Goal: Task Accomplishment & Management: Manage account settings

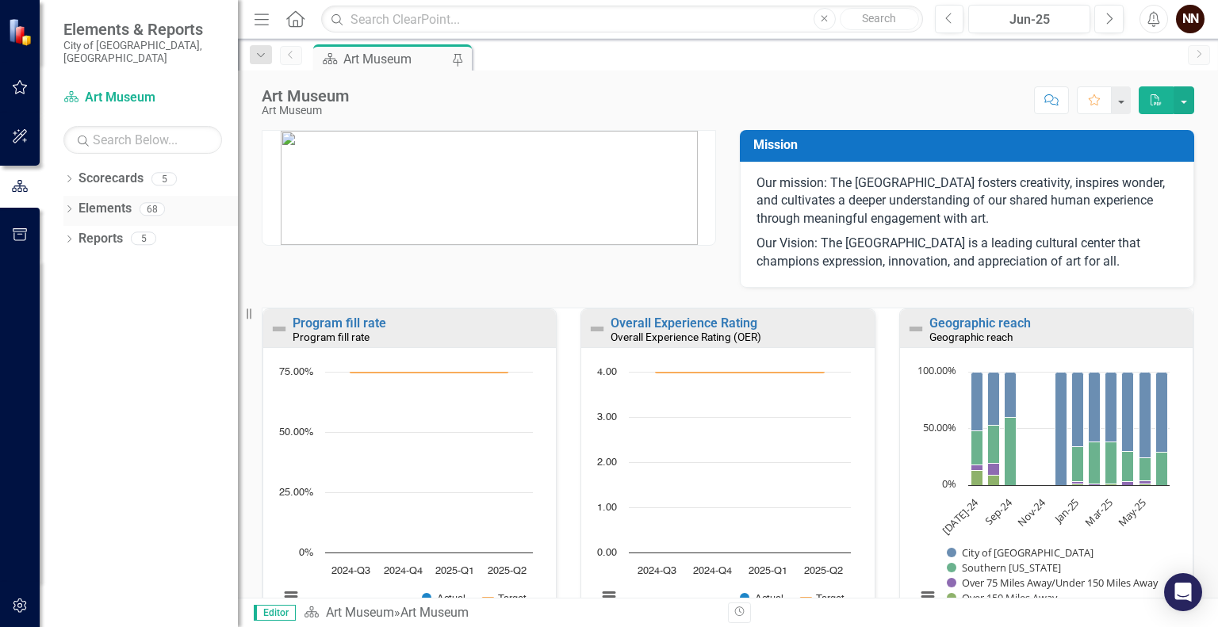
click at [125, 200] on link "Elements" at bounding box center [105, 209] width 53 height 18
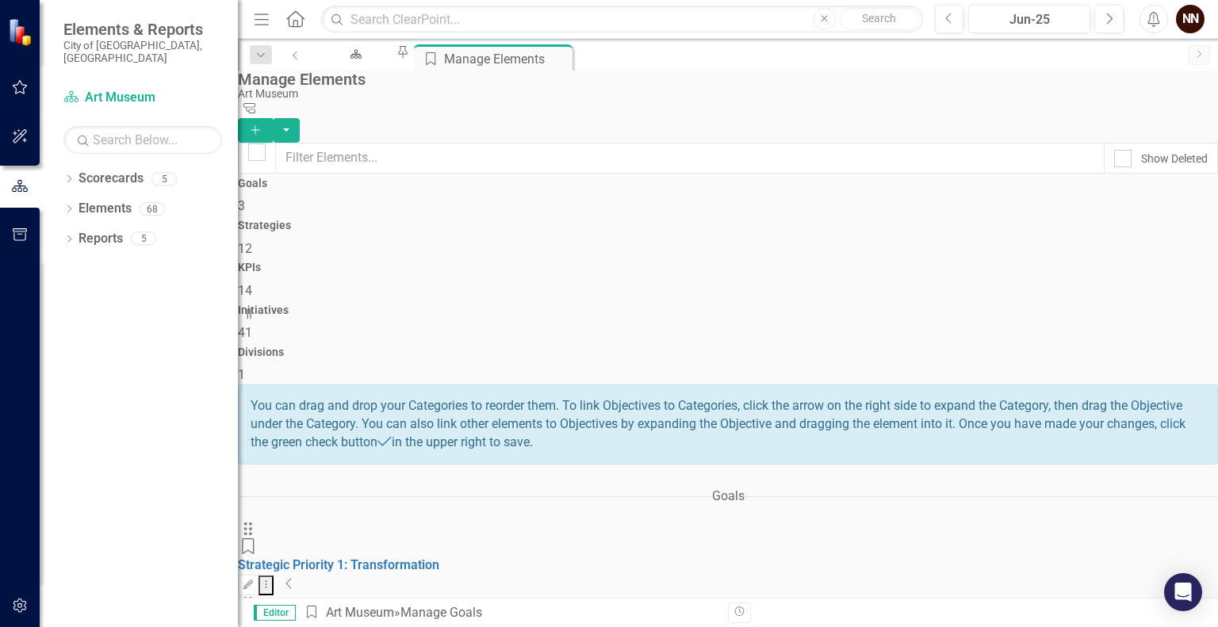
click at [293, 577] on icon "Collapse" at bounding box center [290, 583] width 8 height 13
click at [381, 59] on div "Art Museum" at bounding box center [353, 69] width 55 height 20
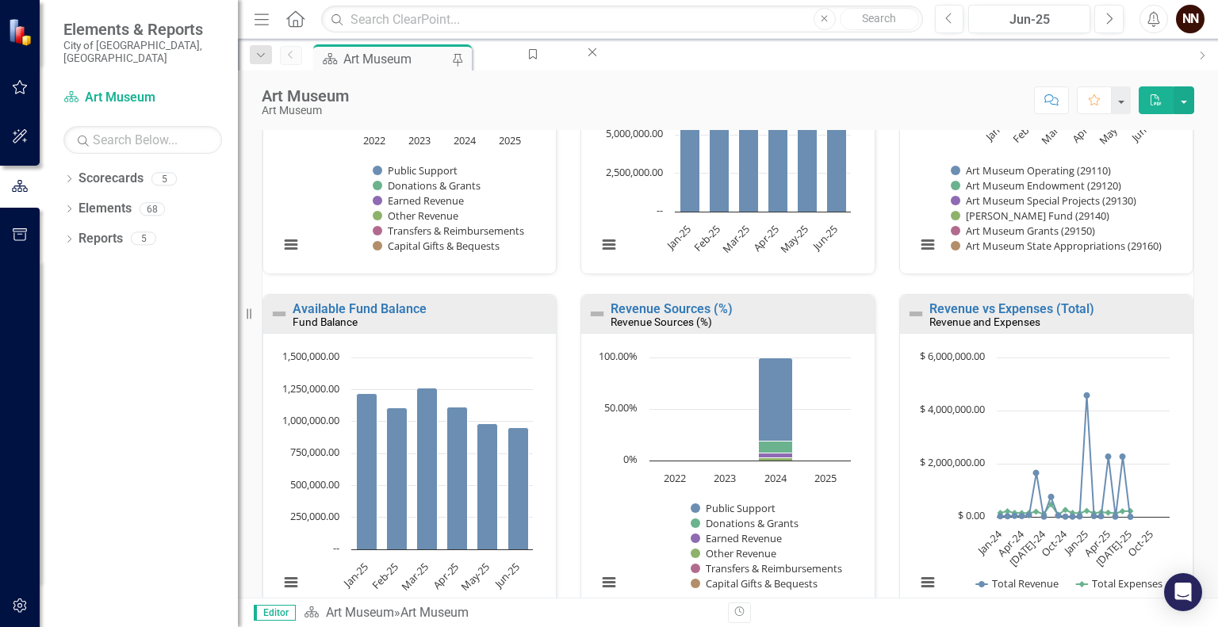
scroll to position [1115, 0]
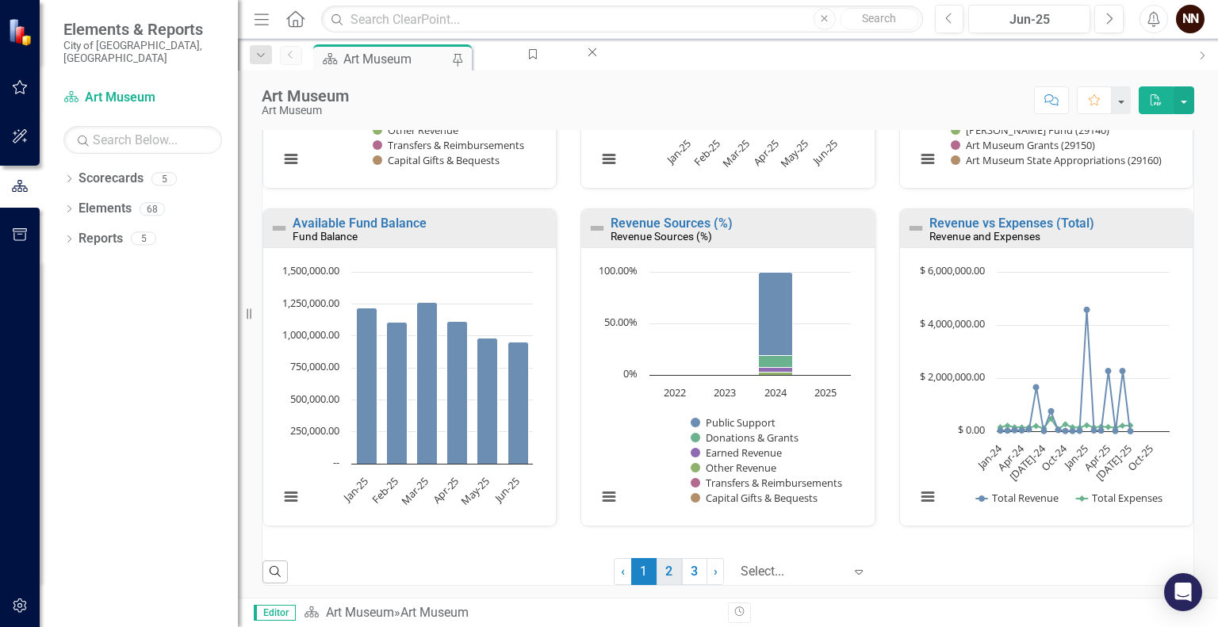
click at [657, 569] on link "2" at bounding box center [669, 571] width 25 height 27
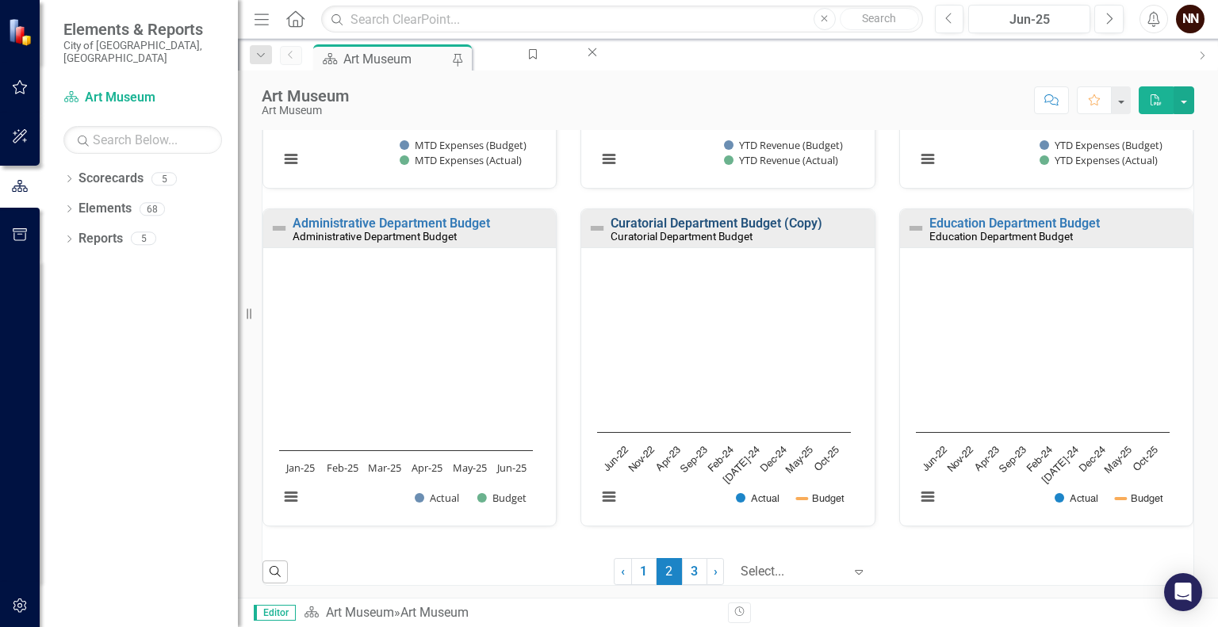
click at [719, 224] on link "Curatorial Department Budget (Copy)" at bounding box center [717, 223] width 212 height 15
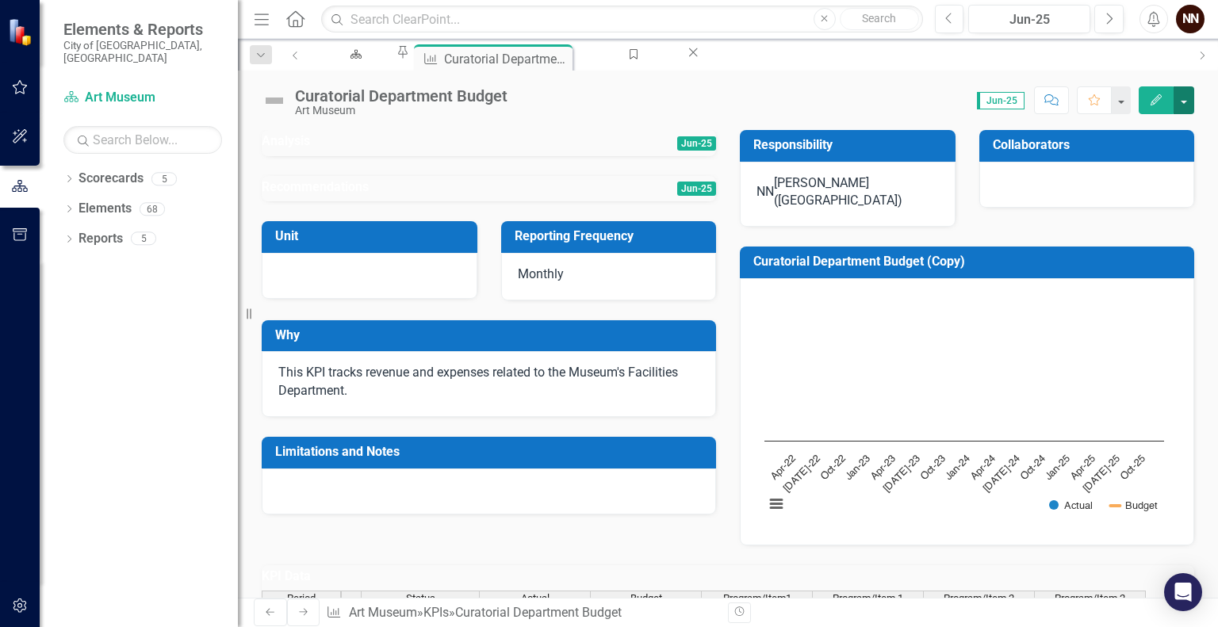
click at [1187, 109] on button "button" at bounding box center [1184, 100] width 21 height 28
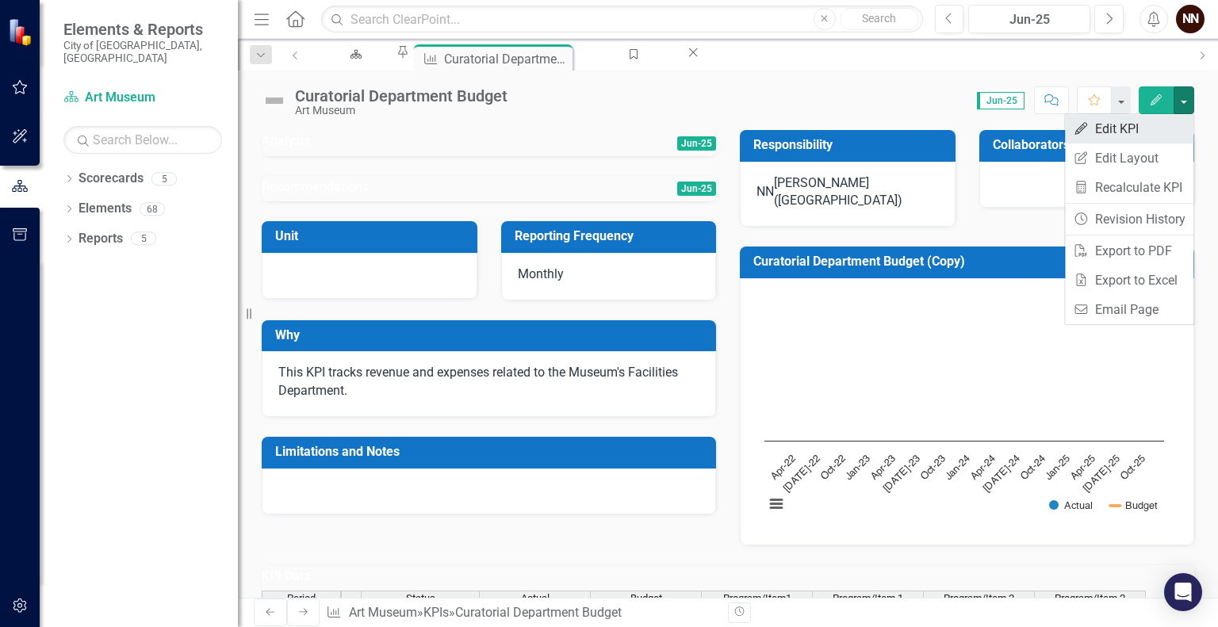
click at [1133, 131] on link "Edit Edit KPI" at bounding box center [1129, 128] width 128 height 29
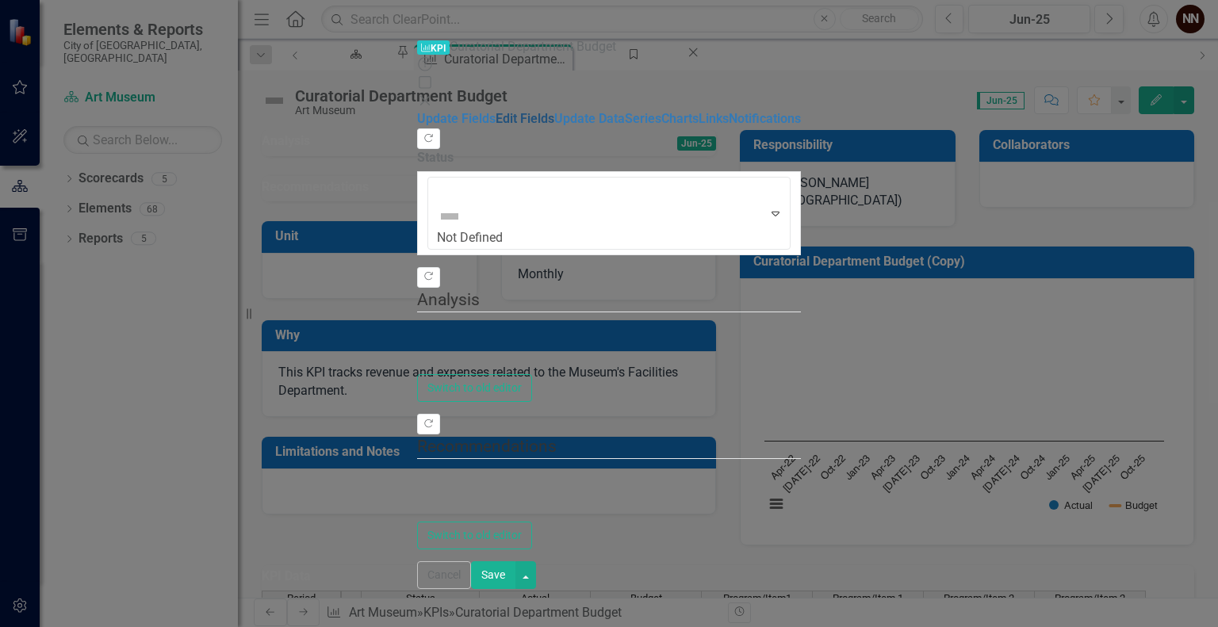
click at [496, 111] on link "Edit Fields" at bounding box center [525, 118] width 59 height 15
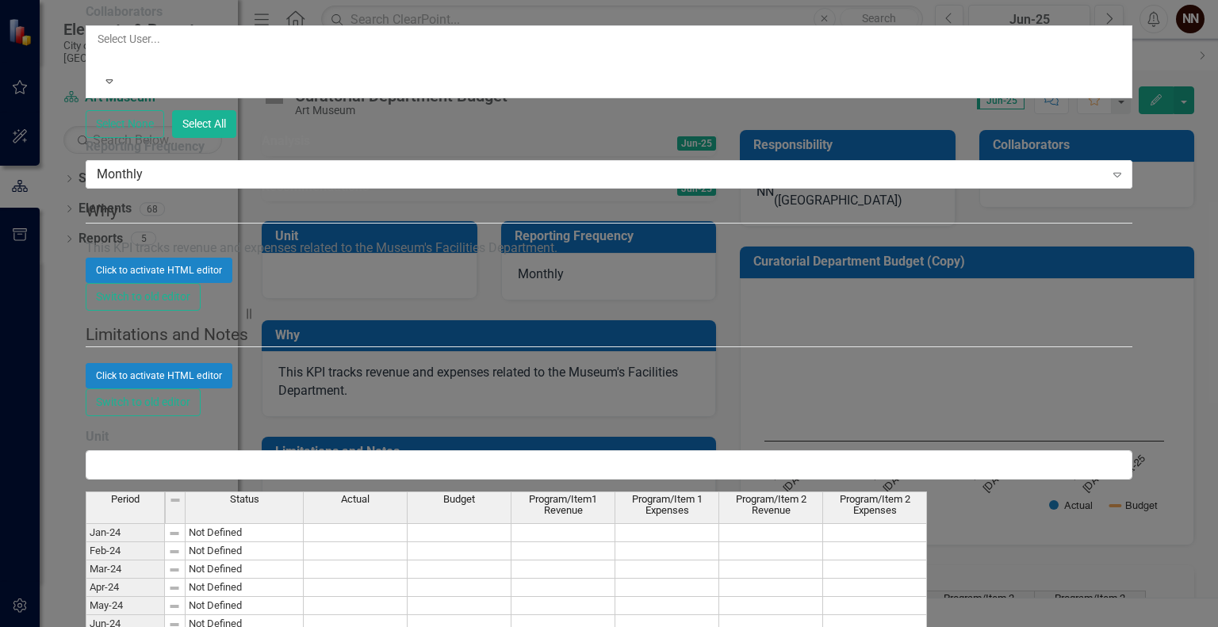
checkbox input "false"
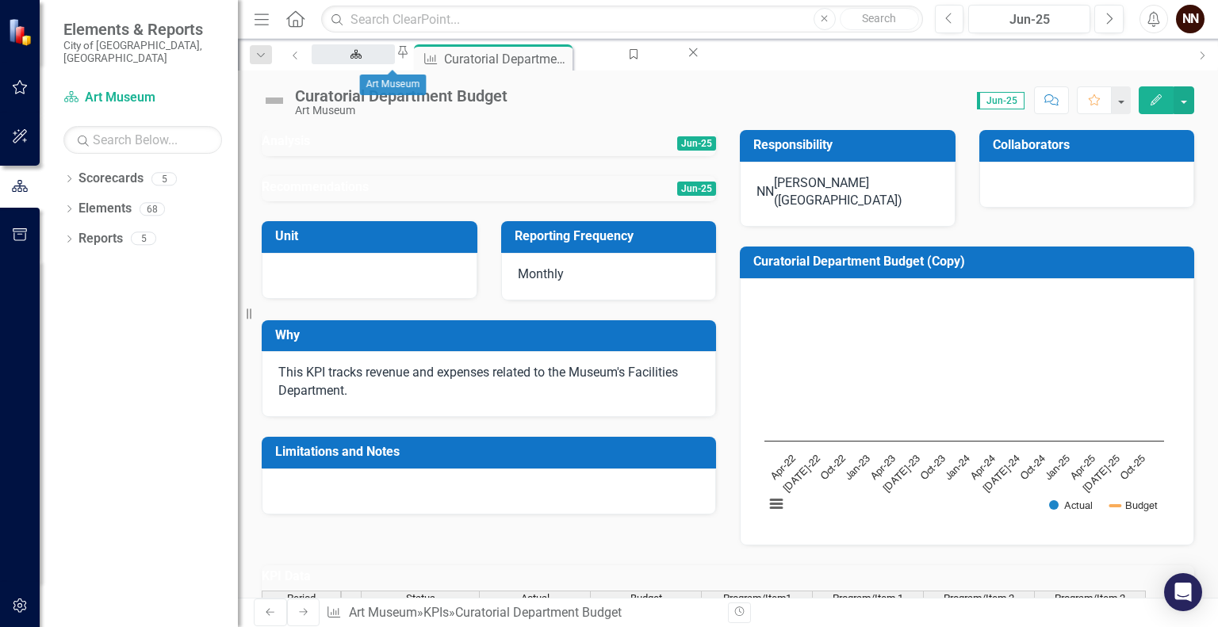
click at [381, 63] on div "Art Museum" at bounding box center [353, 69] width 55 height 20
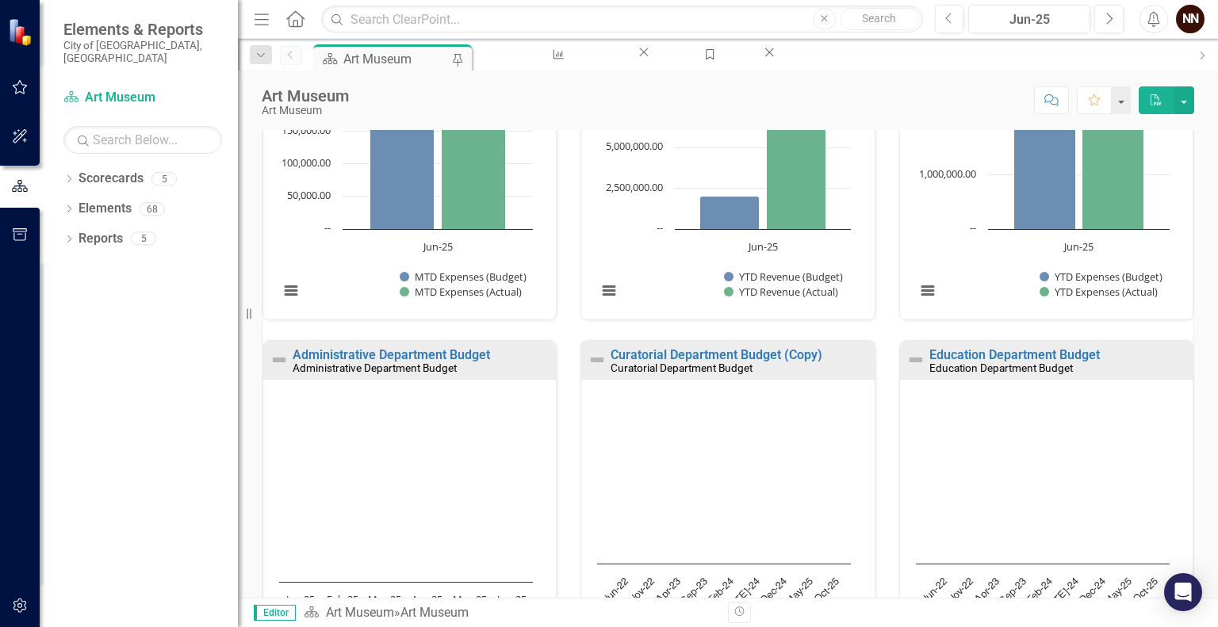
scroll to position [1115, 0]
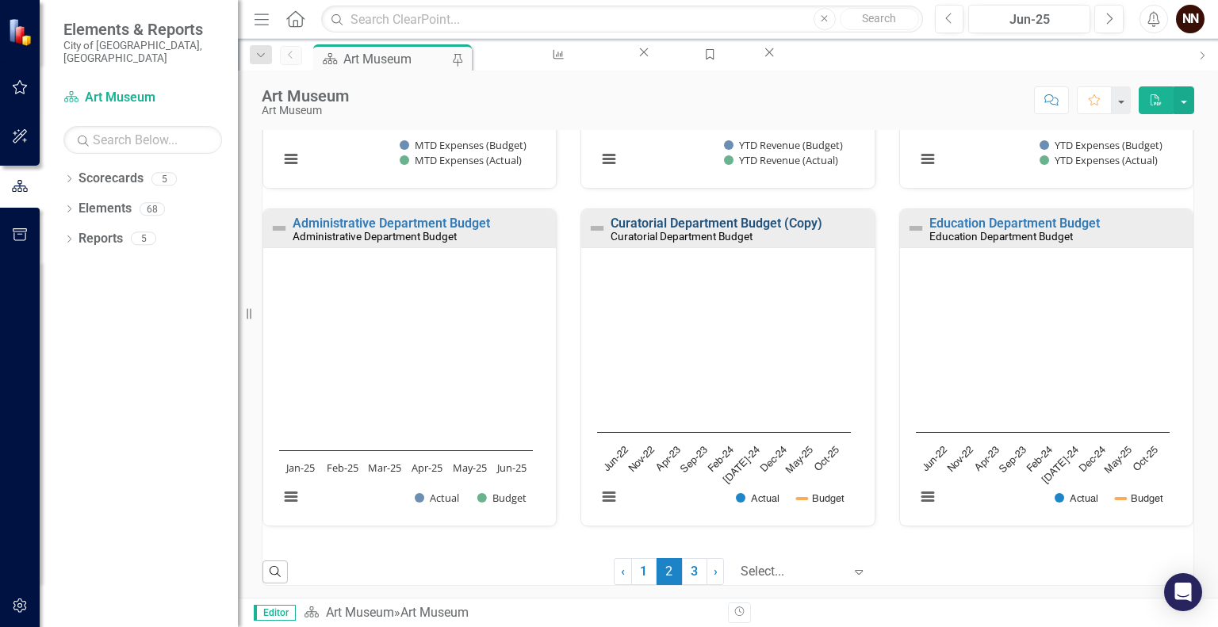
drag, startPoint x: 807, startPoint y: 219, endPoint x: 787, endPoint y: 218, distance: 19.8
click at [787, 218] on link "Curatorial Department Budget (Copy)" at bounding box center [717, 223] width 212 height 15
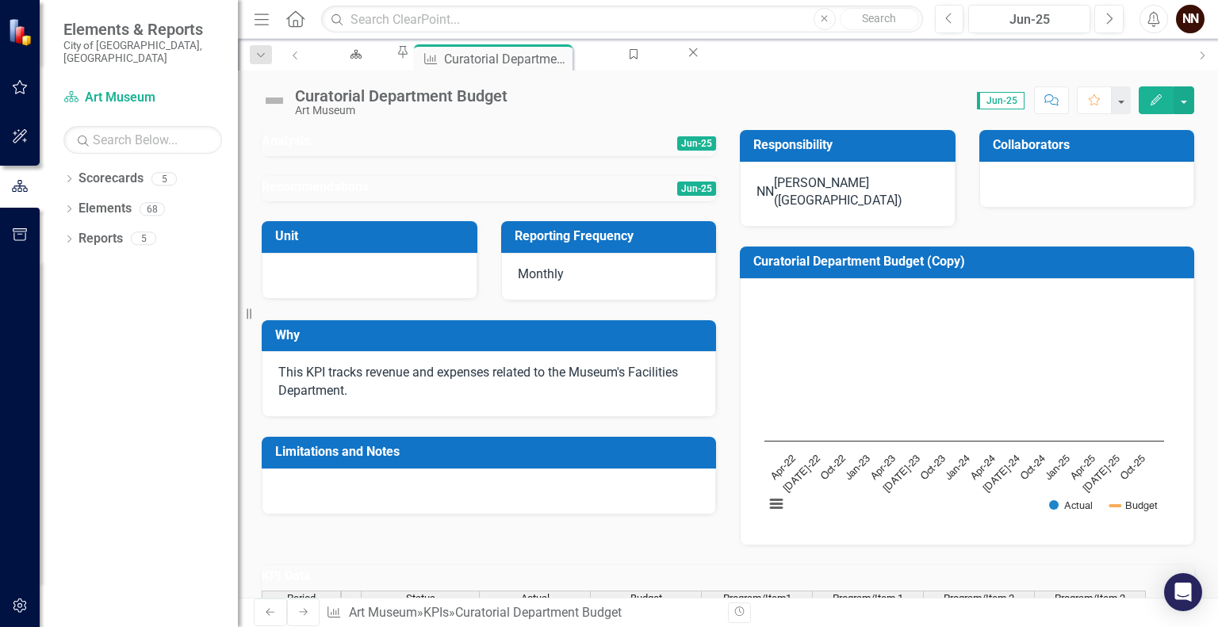
click at [897, 259] on h3 "Curatorial Department Budget (Copy)" at bounding box center [969, 262] width 433 height 14
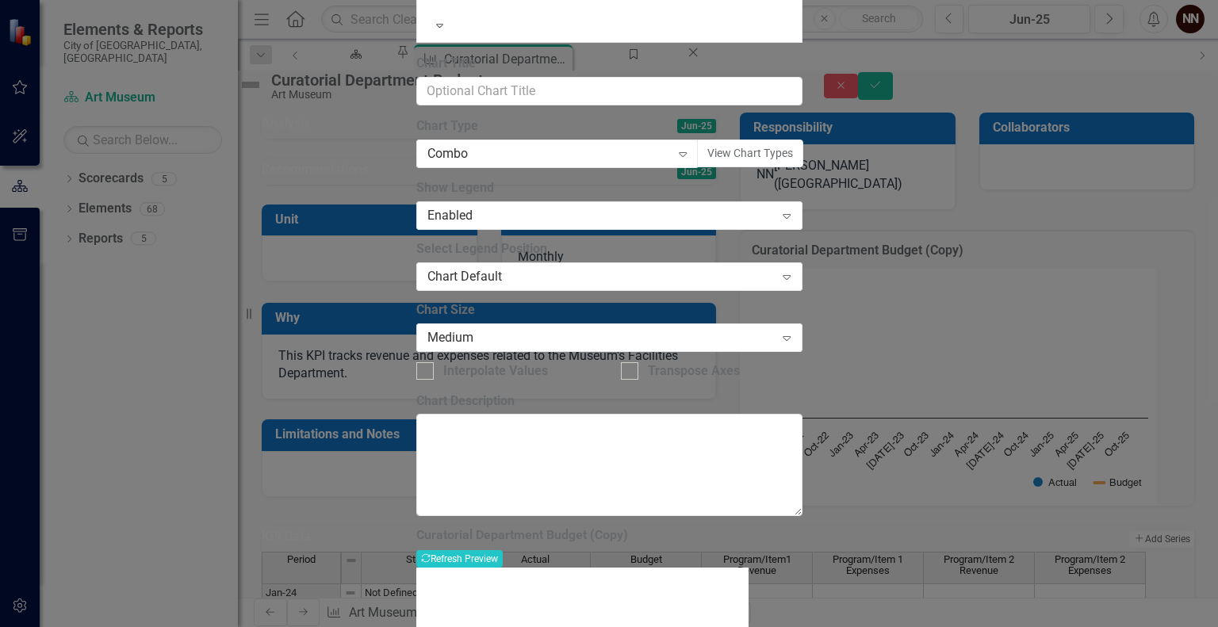
drag, startPoint x: 682, startPoint y: 91, endPoint x: 635, endPoint y: 88, distance: 46.9
type input "Curatorial Department Budget"
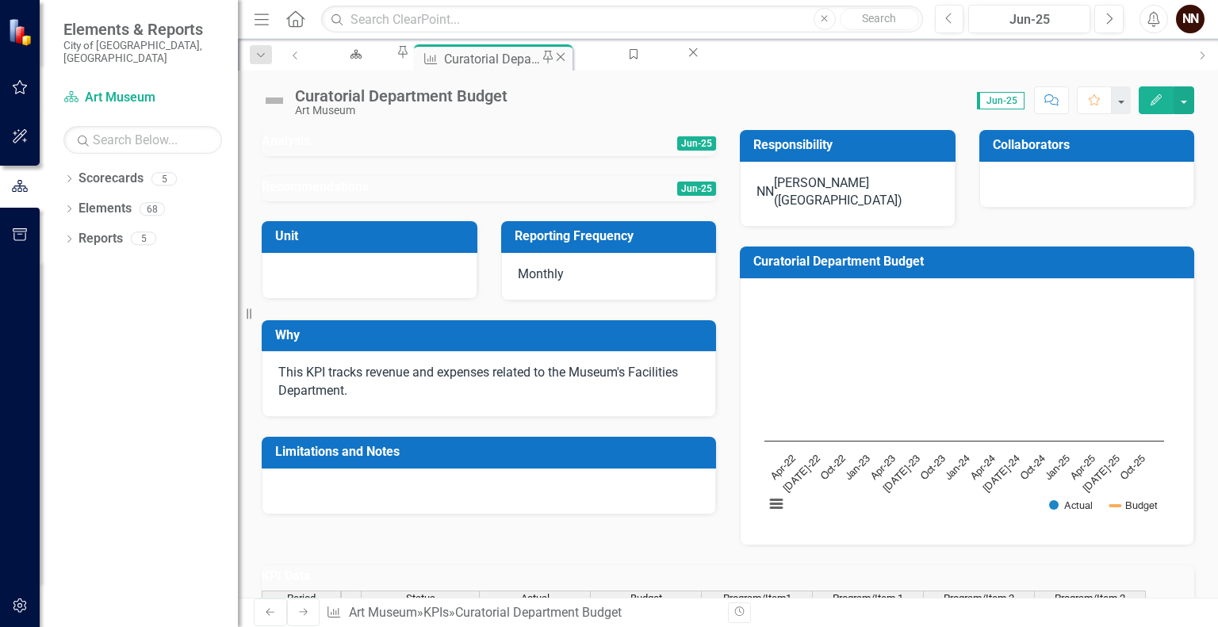
click at [569, 56] on icon "Close" at bounding box center [561, 57] width 16 height 13
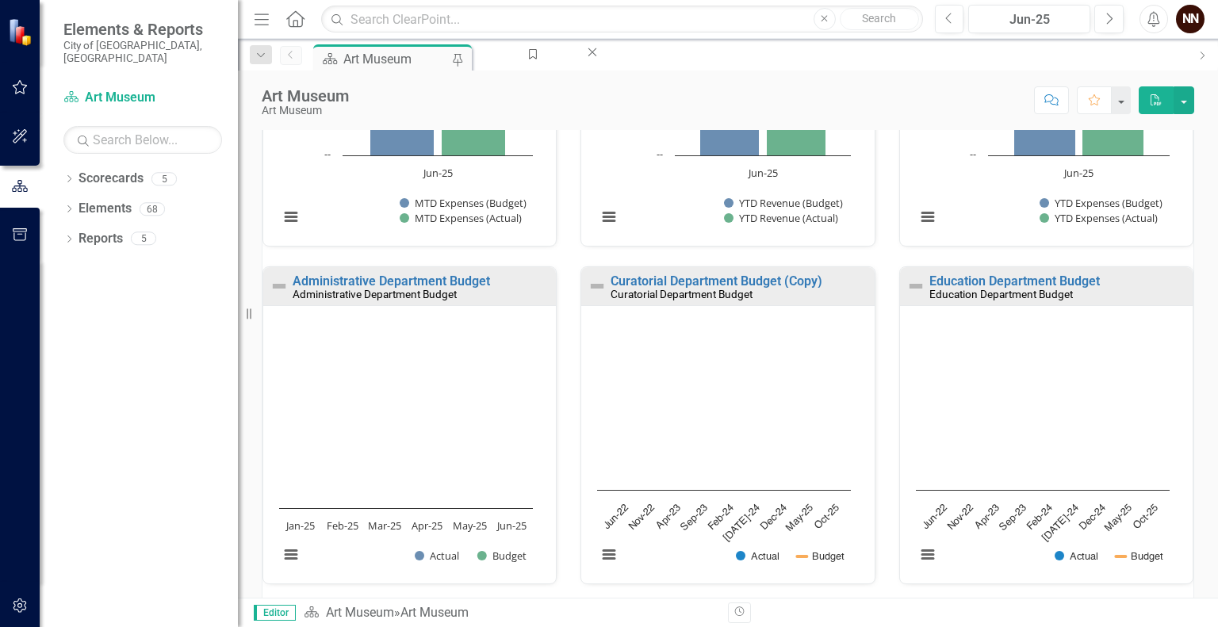
scroll to position [1115, 0]
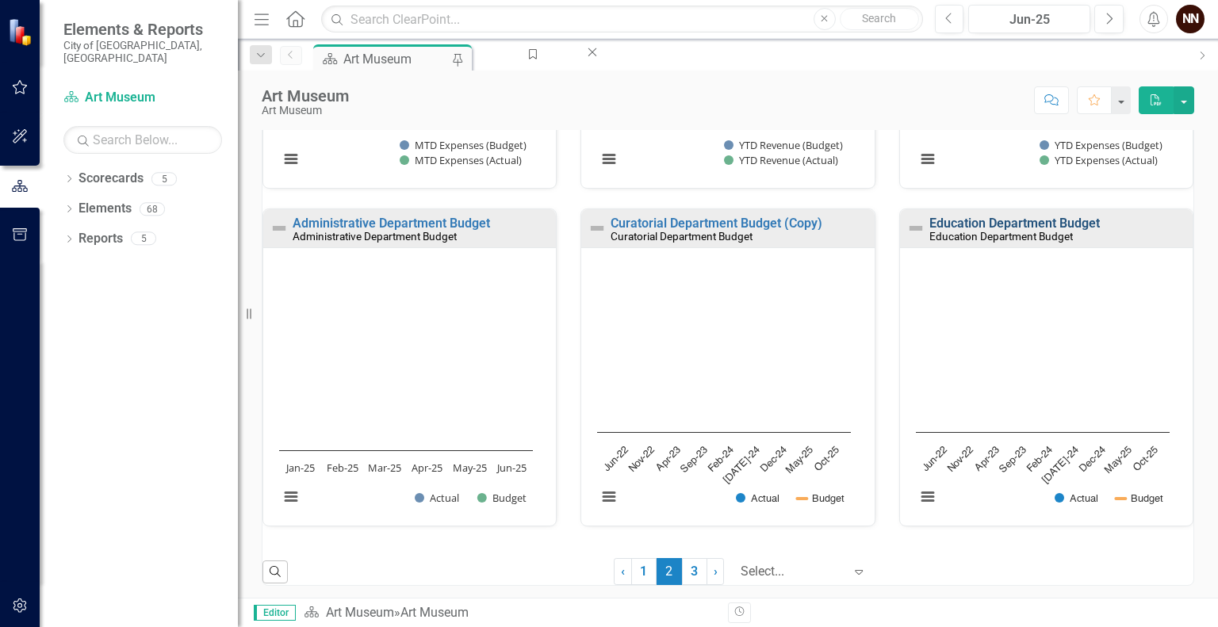
click at [985, 222] on link "Education Department Budget" at bounding box center [1015, 223] width 171 height 15
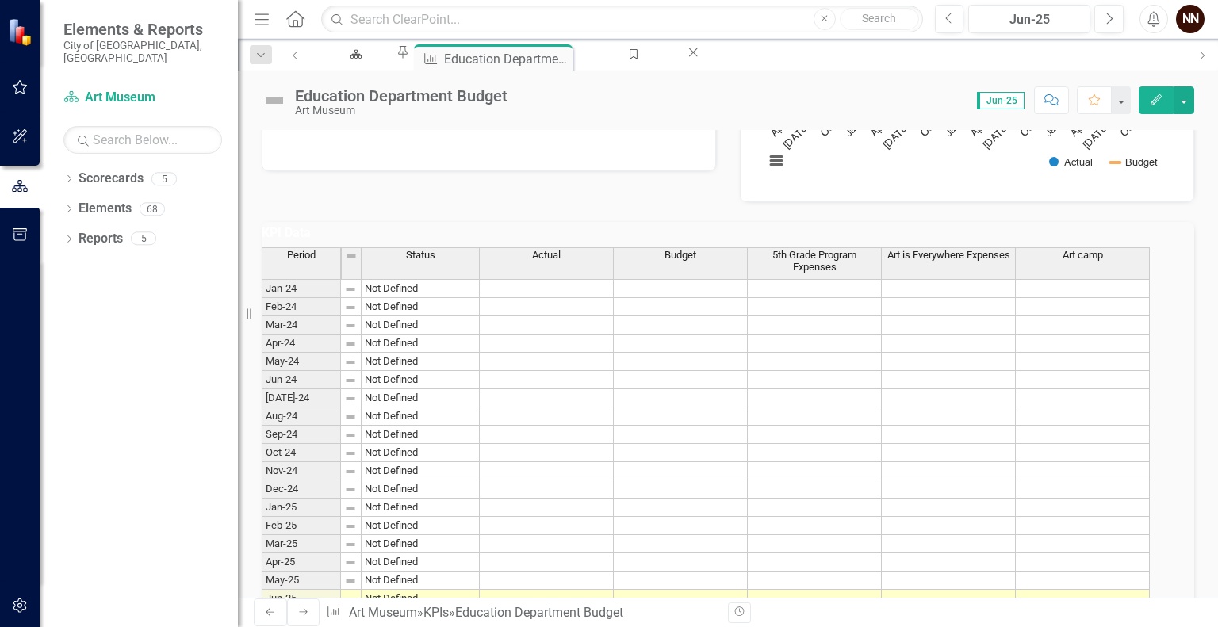
scroll to position [350, 0]
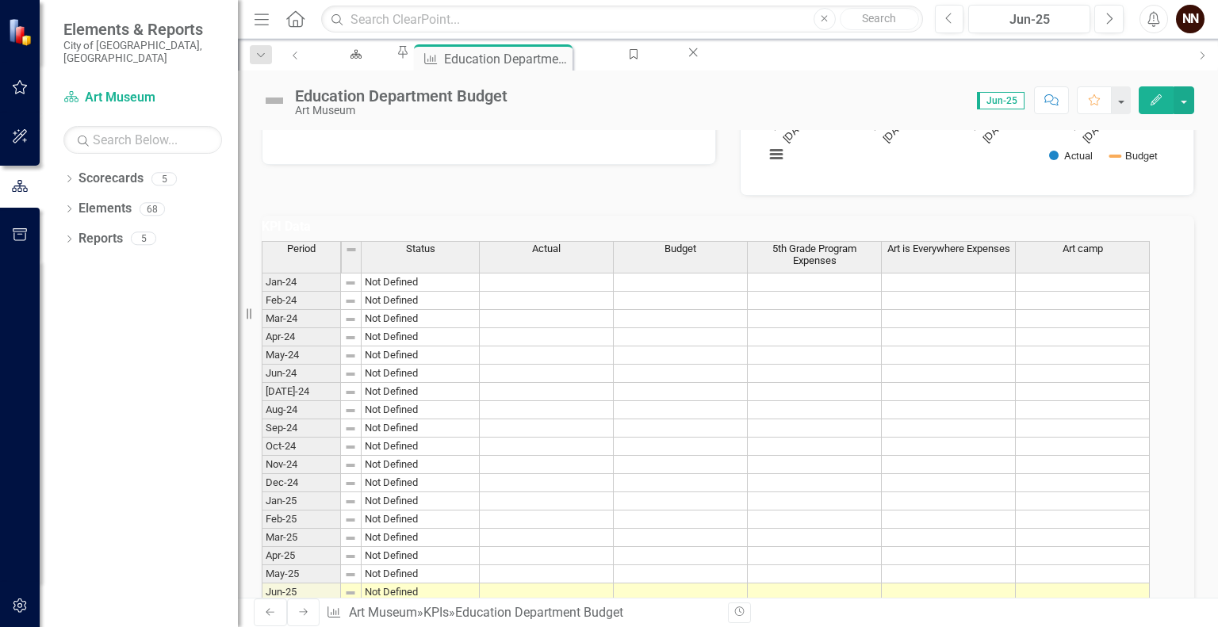
click at [1098, 273] on th "Art camp" at bounding box center [1083, 257] width 134 height 32
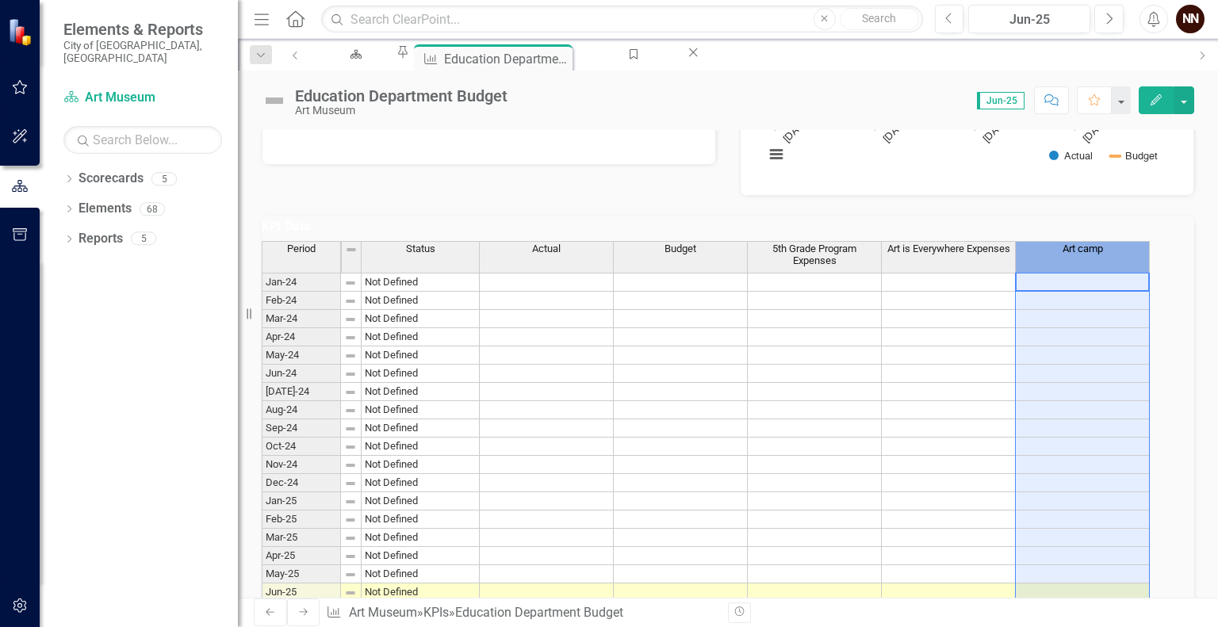
click at [1098, 273] on th "Art camp" at bounding box center [1083, 257] width 134 height 32
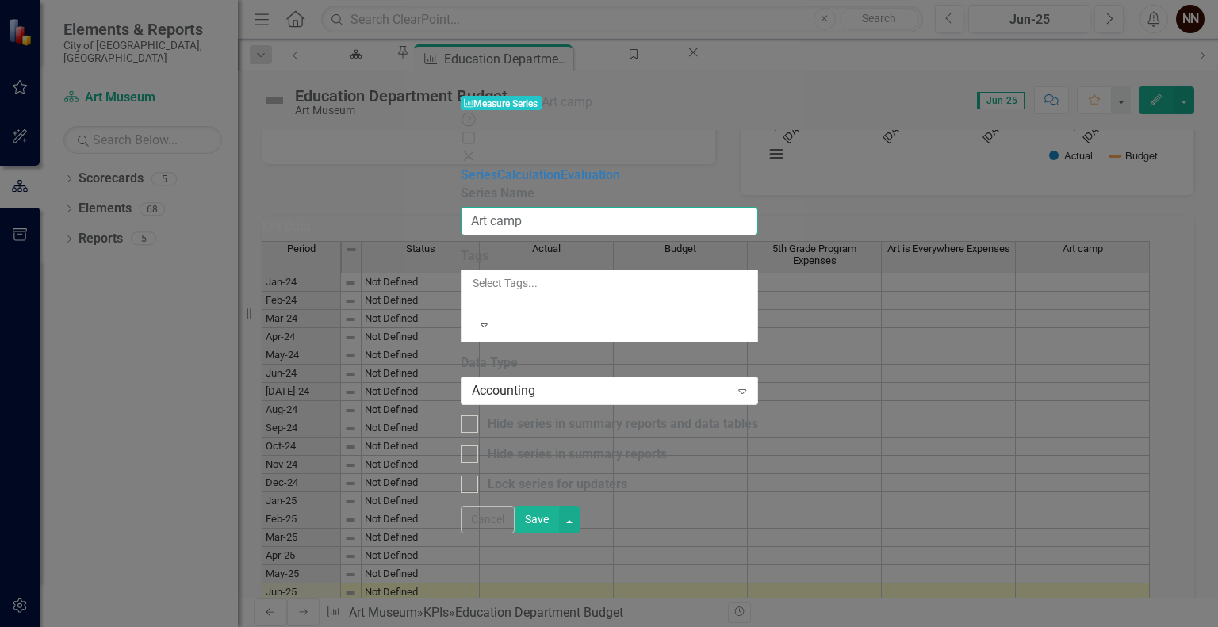
click at [493, 207] on input "Art camp" at bounding box center [609, 221] width 297 height 29
click at [527, 207] on input "Art Camp" at bounding box center [609, 221] width 297 height 29
type input "Art Camp 2025"
click at [559, 534] on button "Save" at bounding box center [537, 520] width 44 height 28
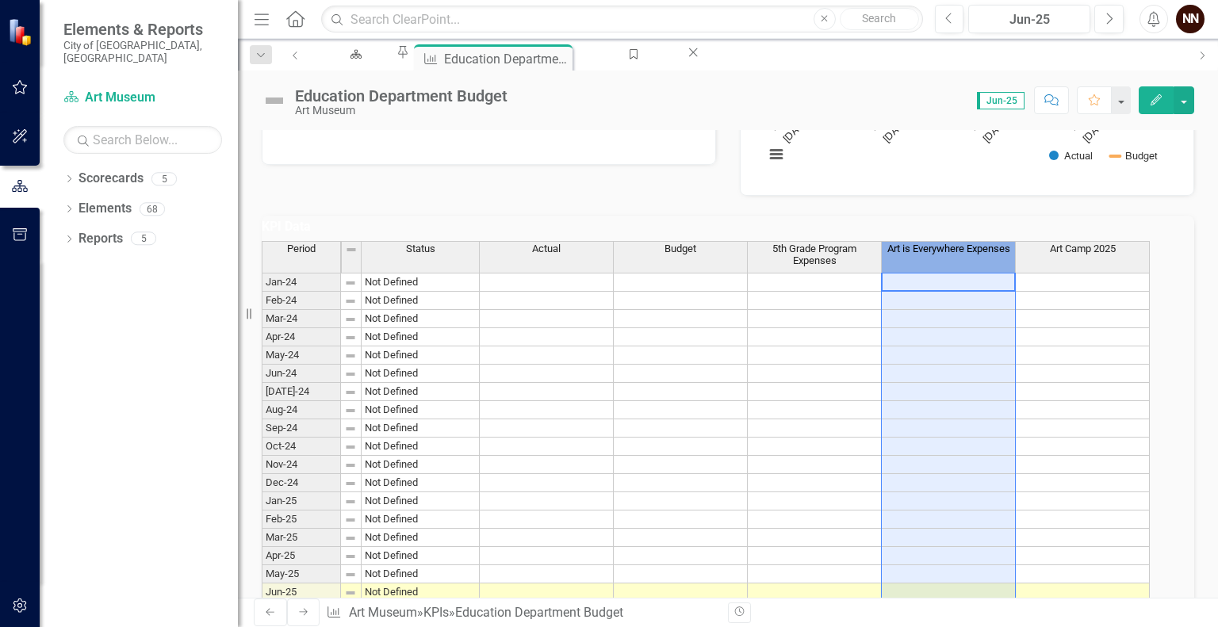
click at [943, 255] on span "Art is Everywhere Expenses" at bounding box center [948, 248] width 123 height 11
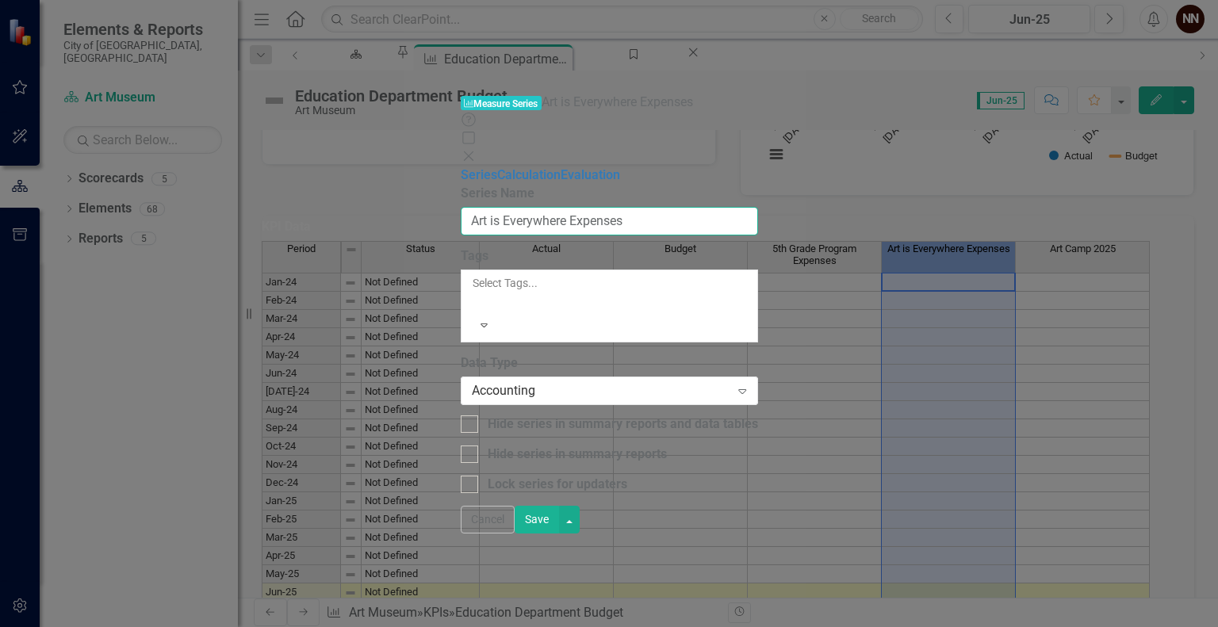
click at [606, 207] on input "Art is Everywhere Expenses" at bounding box center [609, 221] width 297 height 29
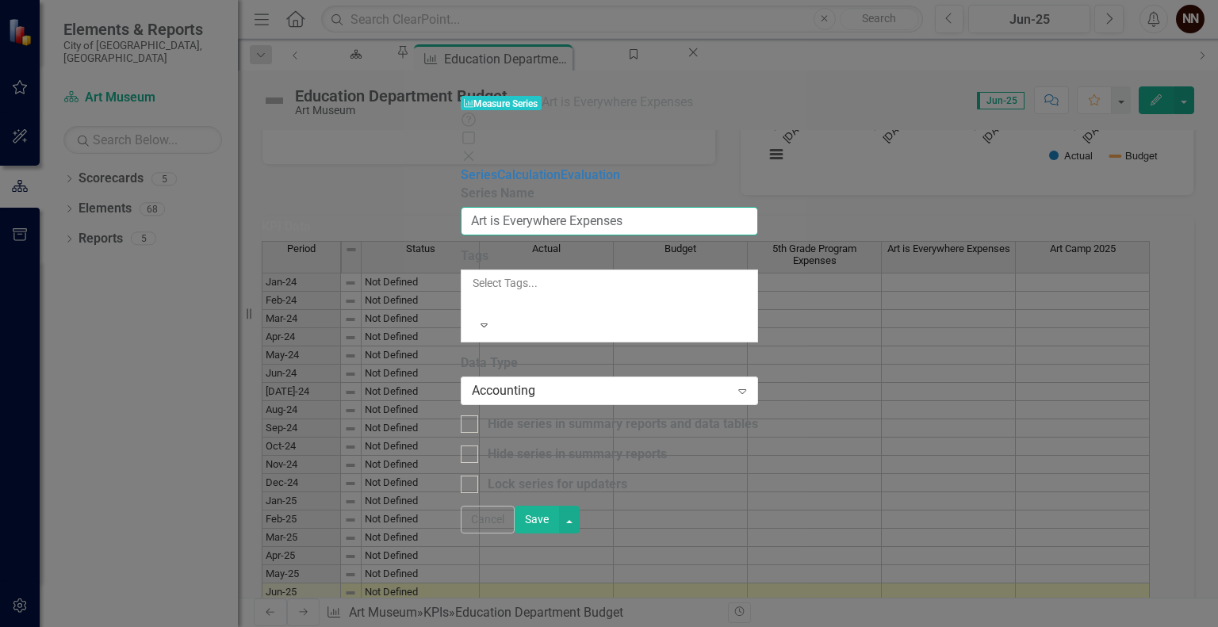
click at [606, 207] on input "Art is Everywhere Expenses" at bounding box center [609, 221] width 297 height 29
type input "Art is Everywhere"
click at [559, 534] on button "Save" at bounding box center [537, 520] width 44 height 28
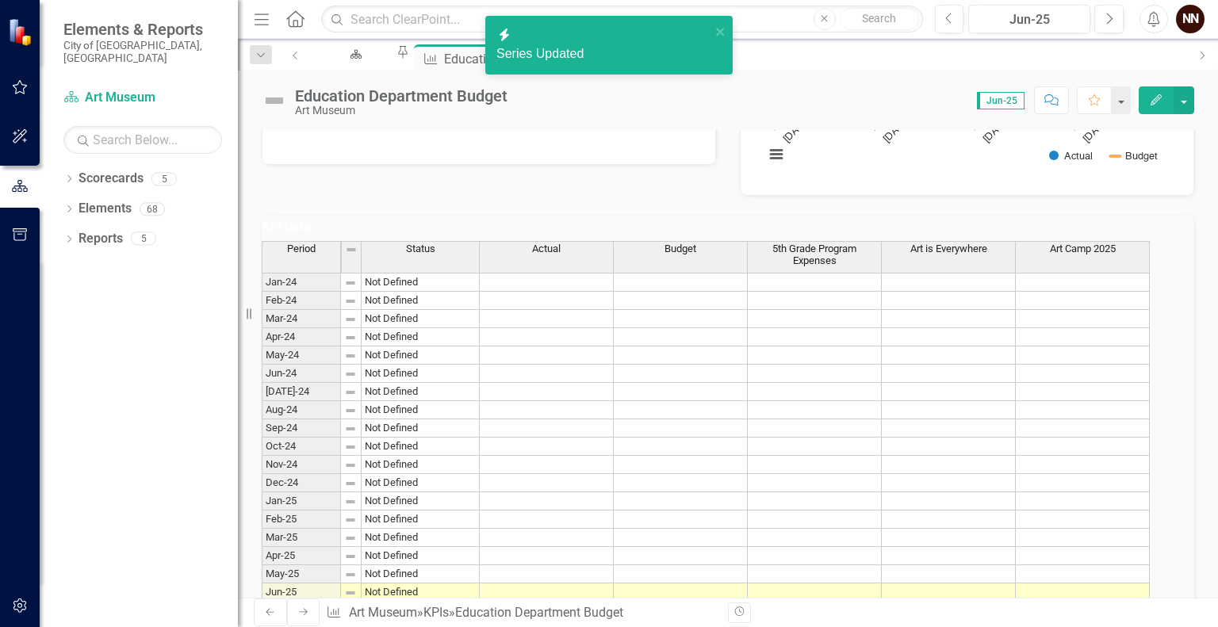
click at [860, 266] on span "5th Grade Program Expenses" at bounding box center [814, 254] width 127 height 23
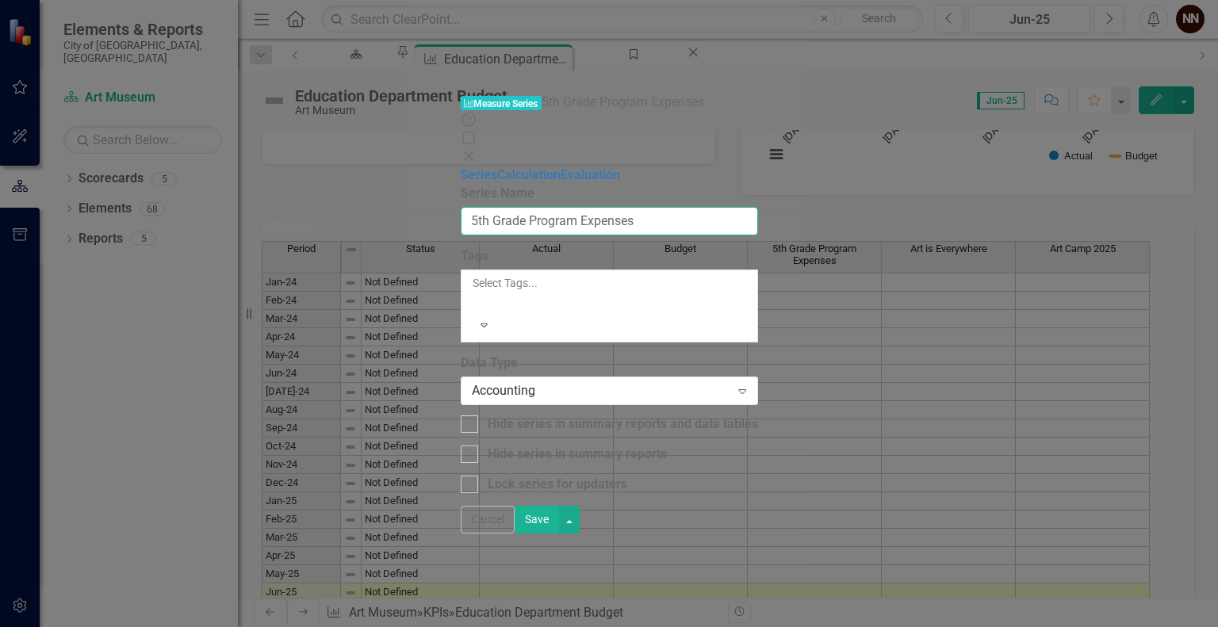
click at [593, 207] on input "5th Grade Program Expenses" at bounding box center [609, 221] width 297 height 29
type input "5th Grade Program"
click at [559, 534] on button "Save" at bounding box center [537, 520] width 44 height 28
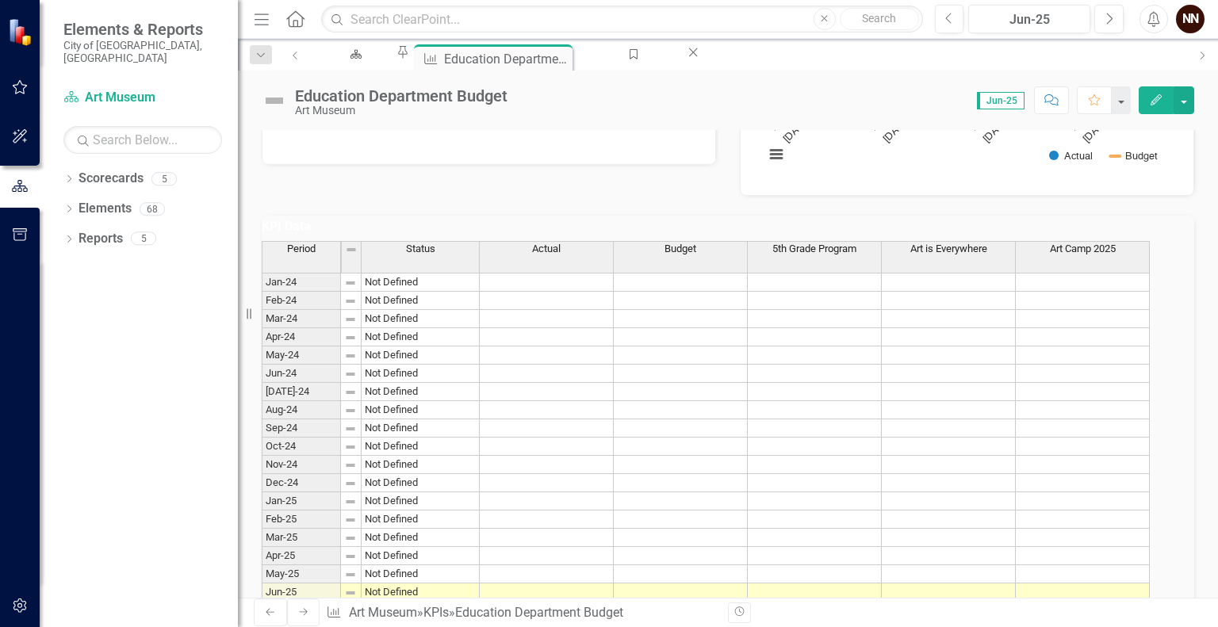
click at [1094, 234] on h3 "KPI Data" at bounding box center [728, 227] width 933 height 14
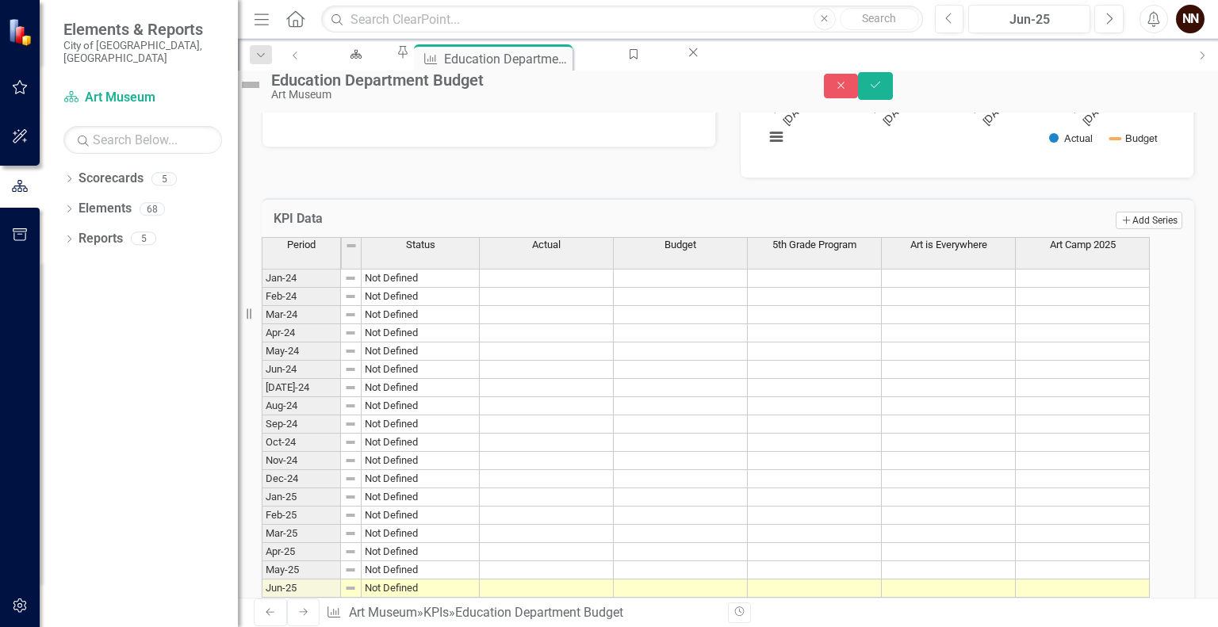
click at [1122, 229] on button "Add Add Series" at bounding box center [1149, 220] width 67 height 17
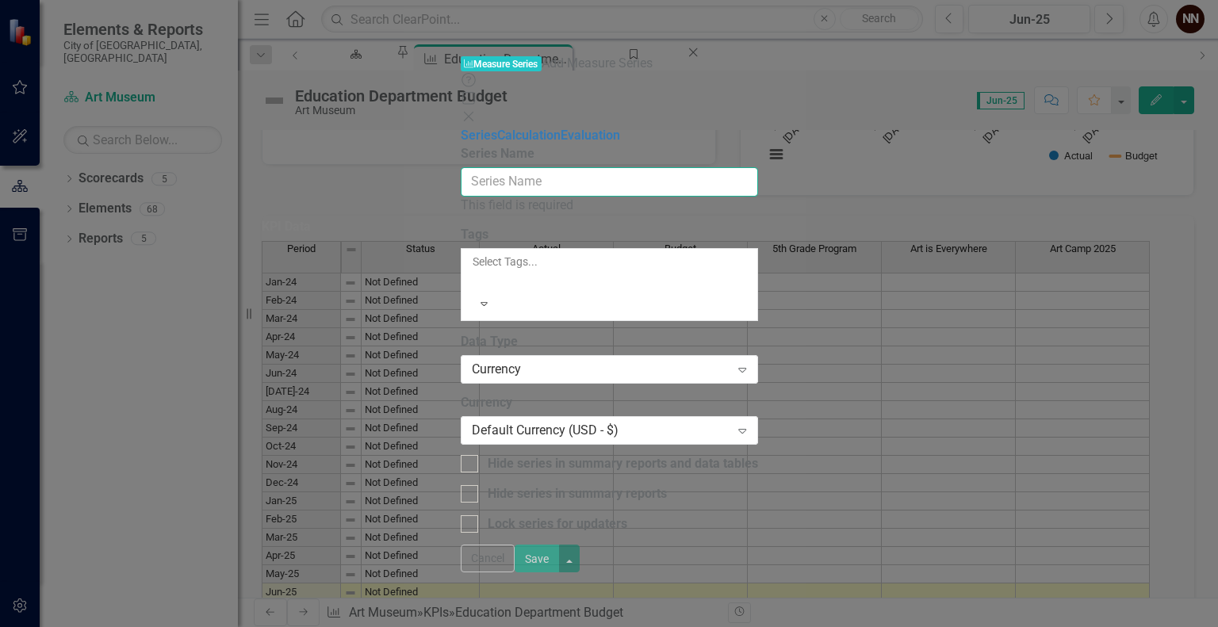
click at [758, 167] on input "Series Name" at bounding box center [609, 181] width 297 height 29
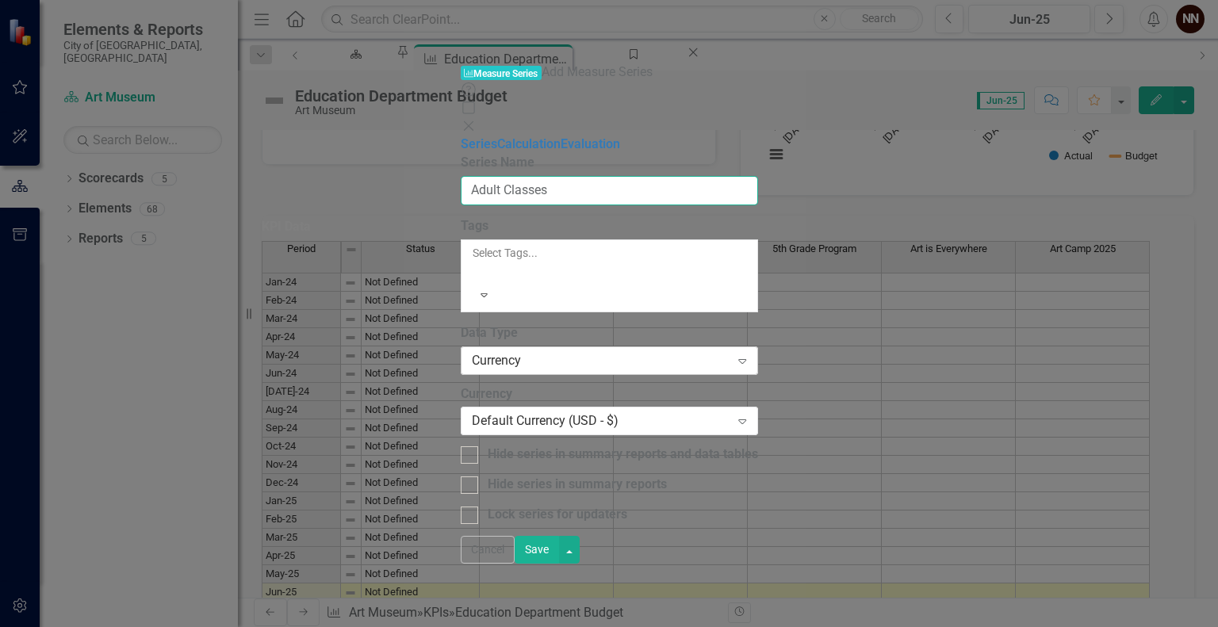
type input "Adult Classes"
click at [730, 351] on div "Currency" at bounding box center [601, 360] width 259 height 18
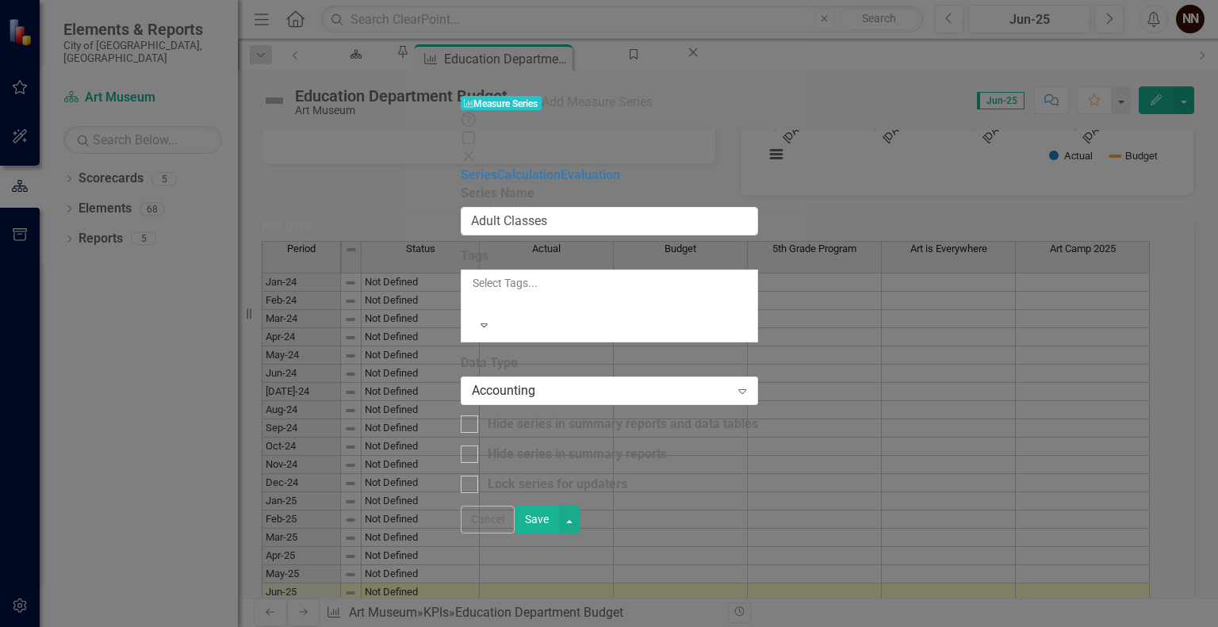
click at [559, 534] on button "Save" at bounding box center [537, 520] width 44 height 28
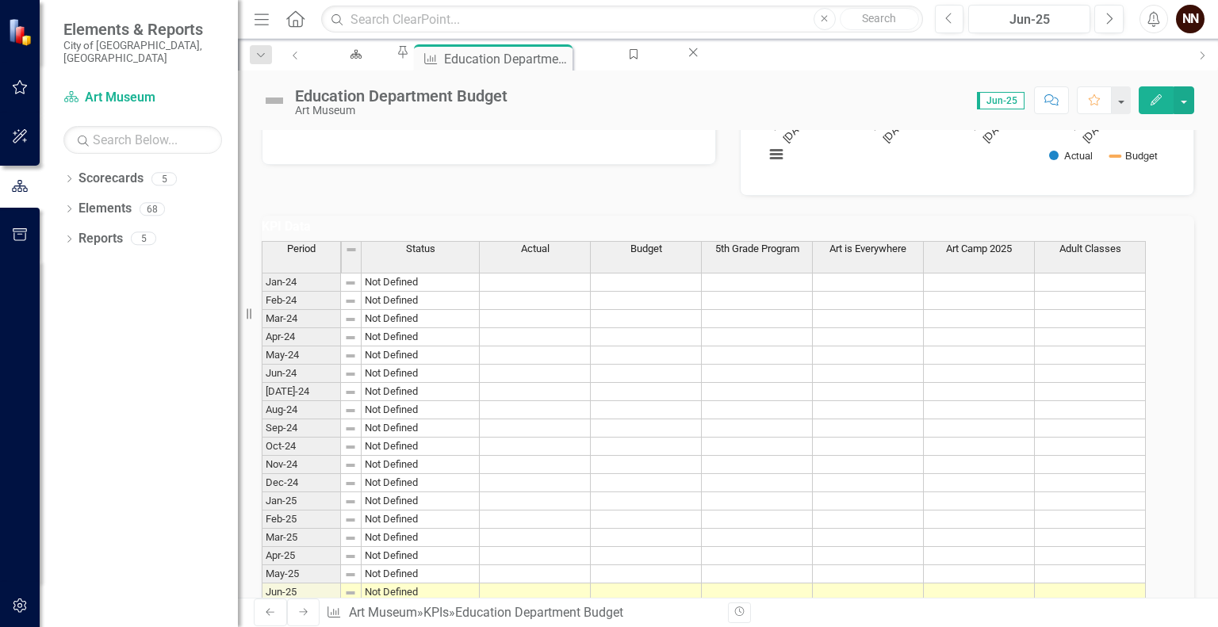
click at [1075, 234] on h3 "KPI Data" at bounding box center [728, 227] width 933 height 14
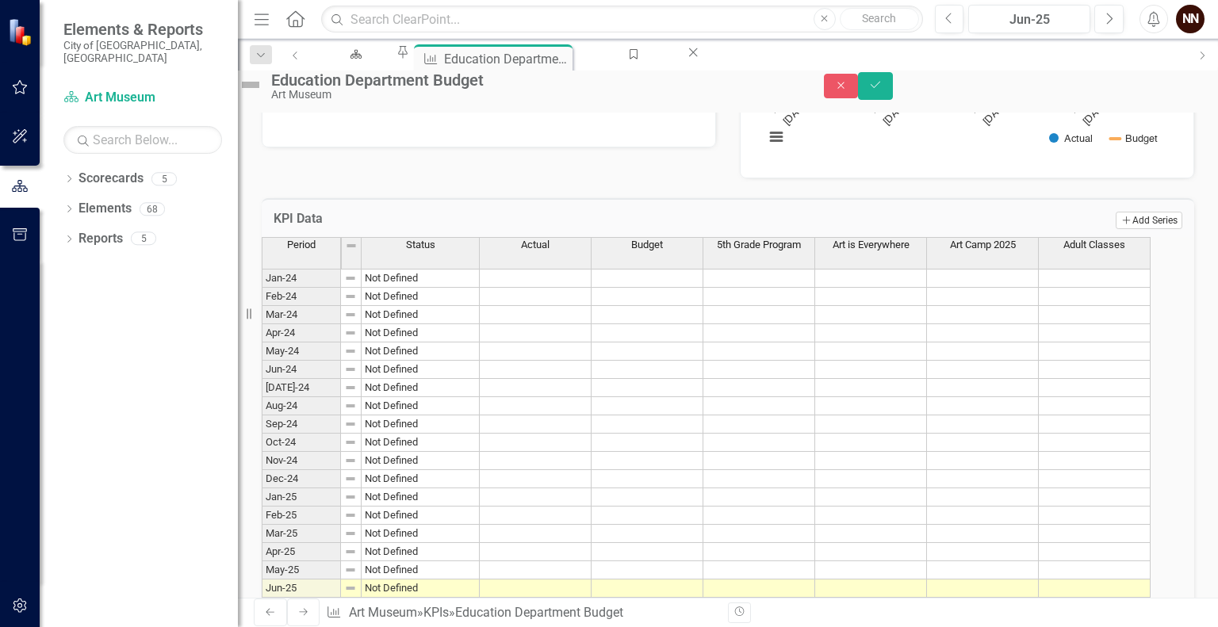
click at [1121, 229] on button "Add Add Series" at bounding box center [1149, 220] width 67 height 17
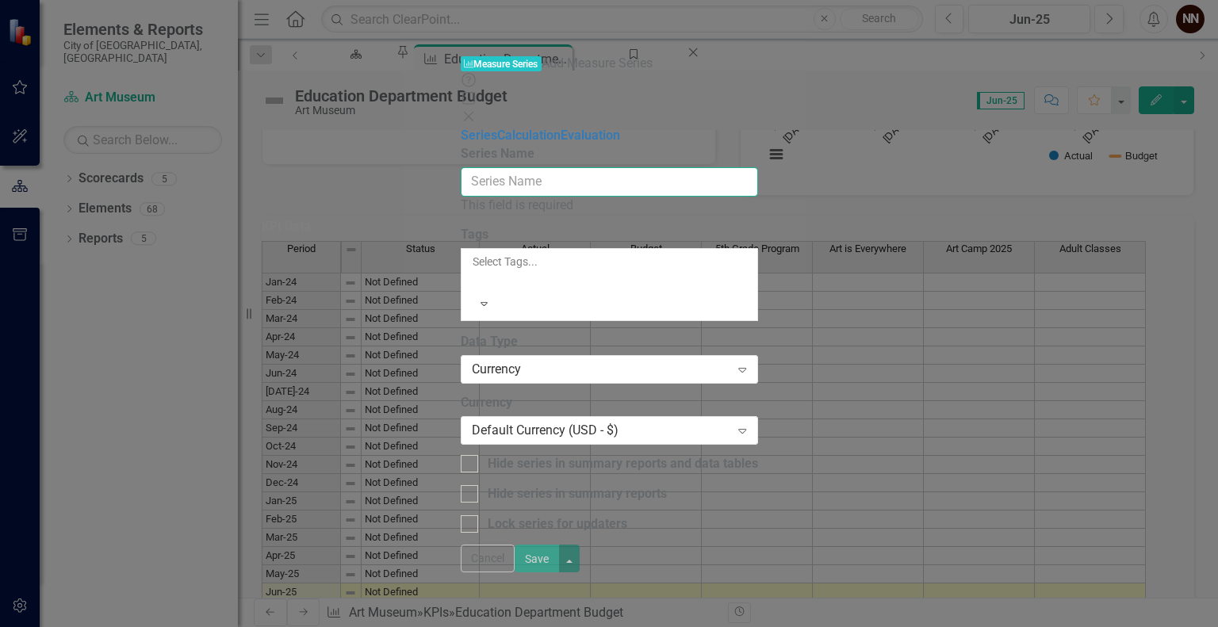
click at [758, 167] on input "Series Name" at bounding box center [609, 181] width 297 height 29
type input "K"
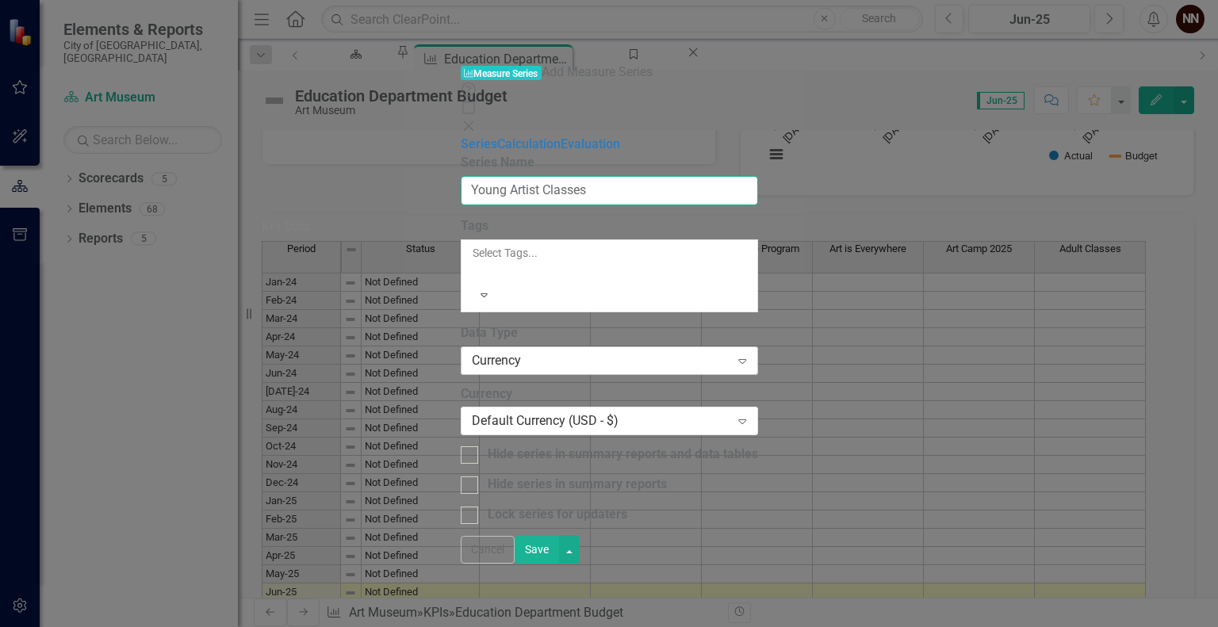
type input "Young Artist Classes"
click at [730, 351] on div "Currency" at bounding box center [601, 360] width 259 height 18
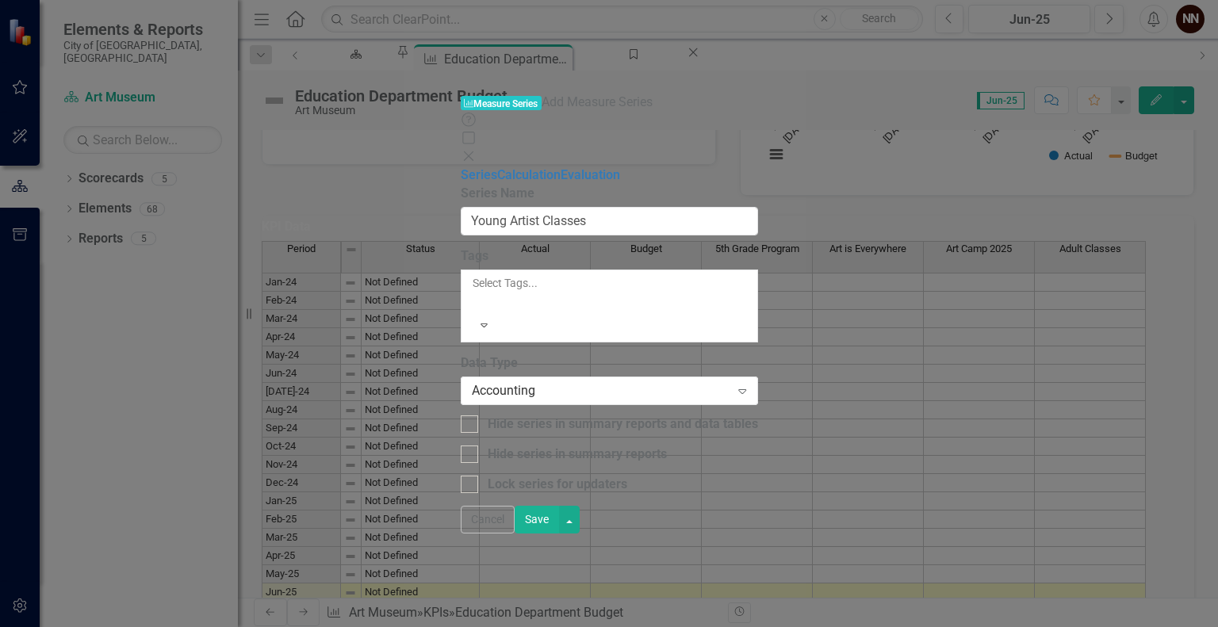
click at [559, 534] on button "Save" at bounding box center [537, 520] width 44 height 28
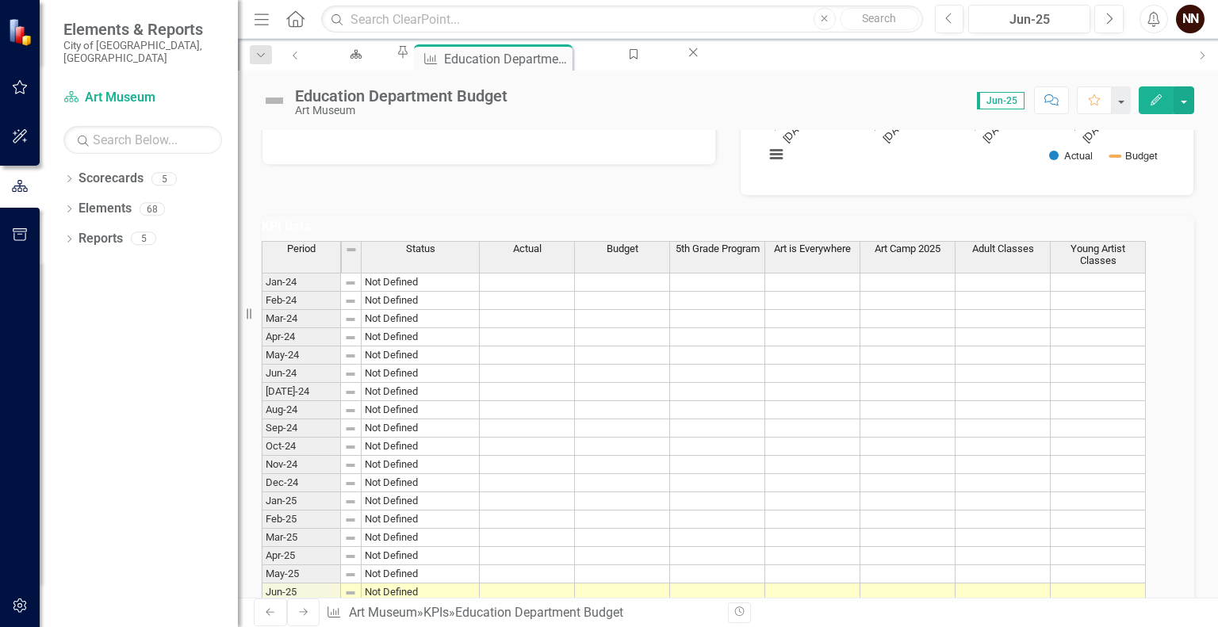
click at [977, 234] on h3 "KPI Data" at bounding box center [728, 227] width 933 height 14
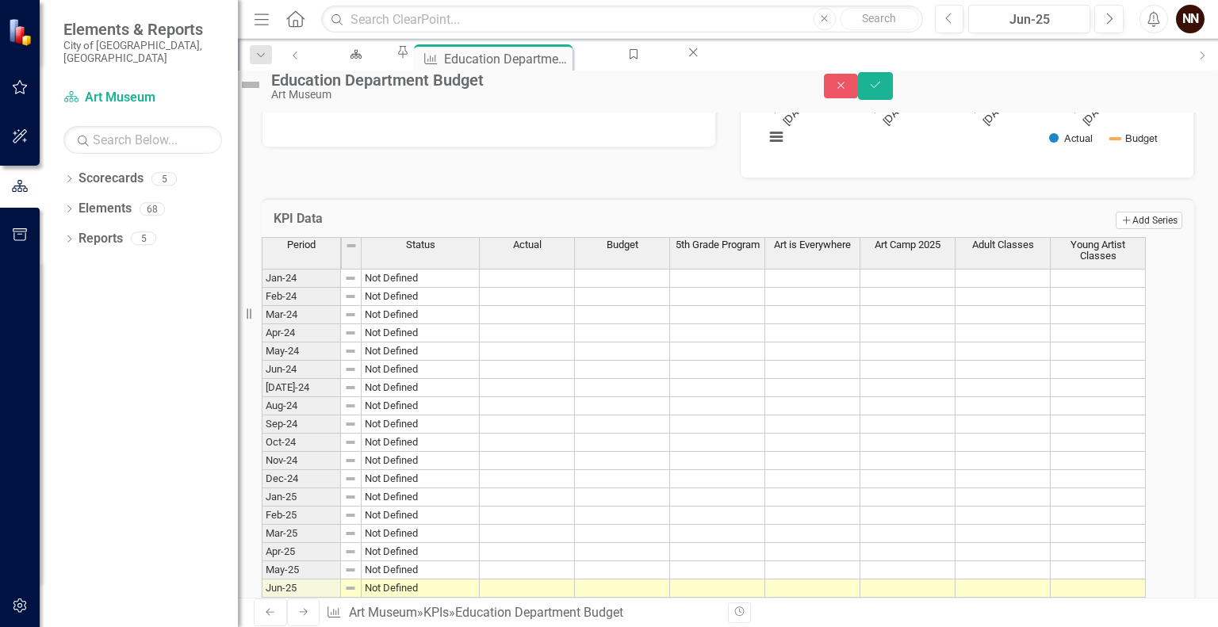
click at [1116, 229] on button "Add Add Series" at bounding box center [1149, 220] width 67 height 17
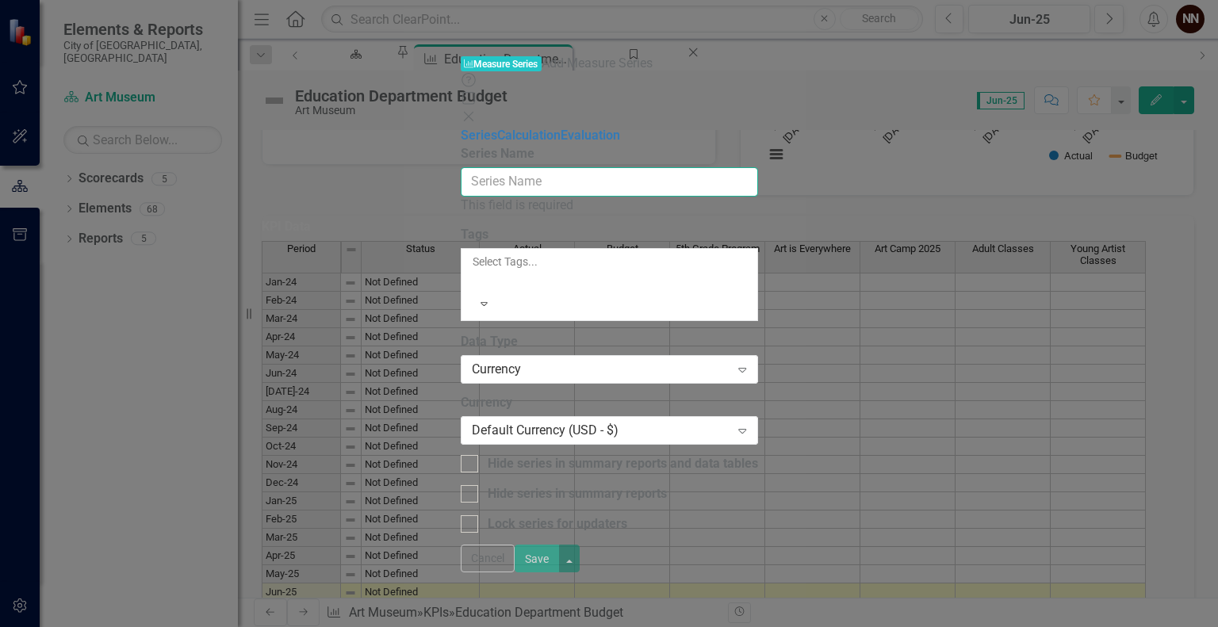
click at [758, 167] on input "Series Name" at bounding box center [609, 181] width 297 height 29
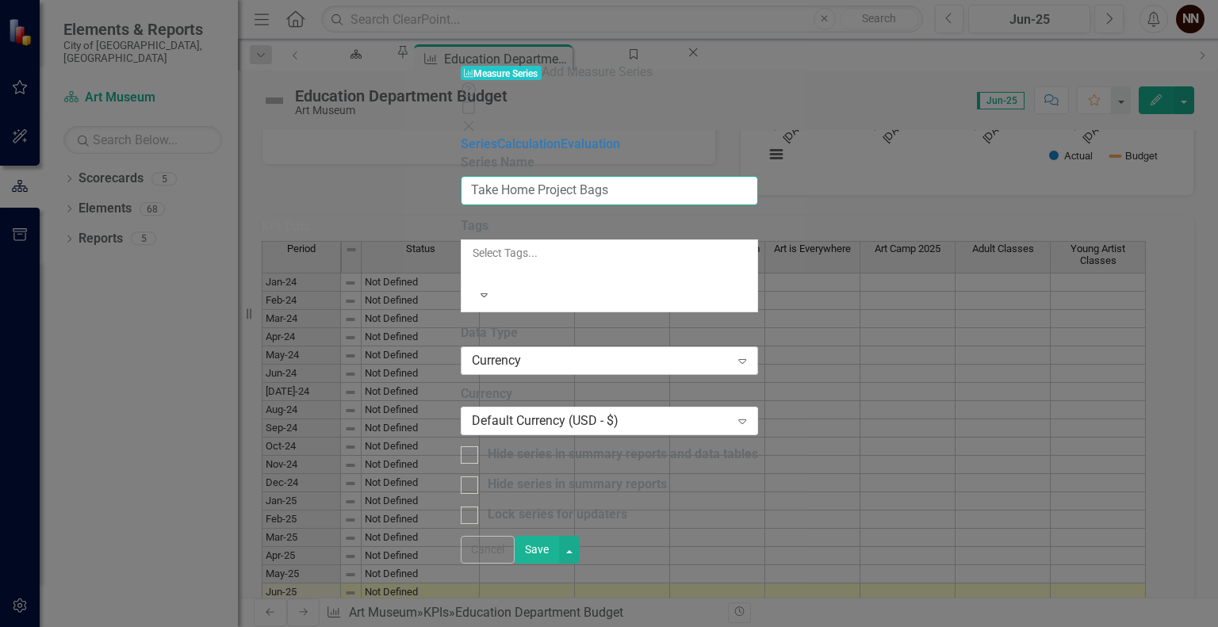
type input "Take Home Project Bags"
click at [730, 351] on div "Currency" at bounding box center [601, 360] width 259 height 18
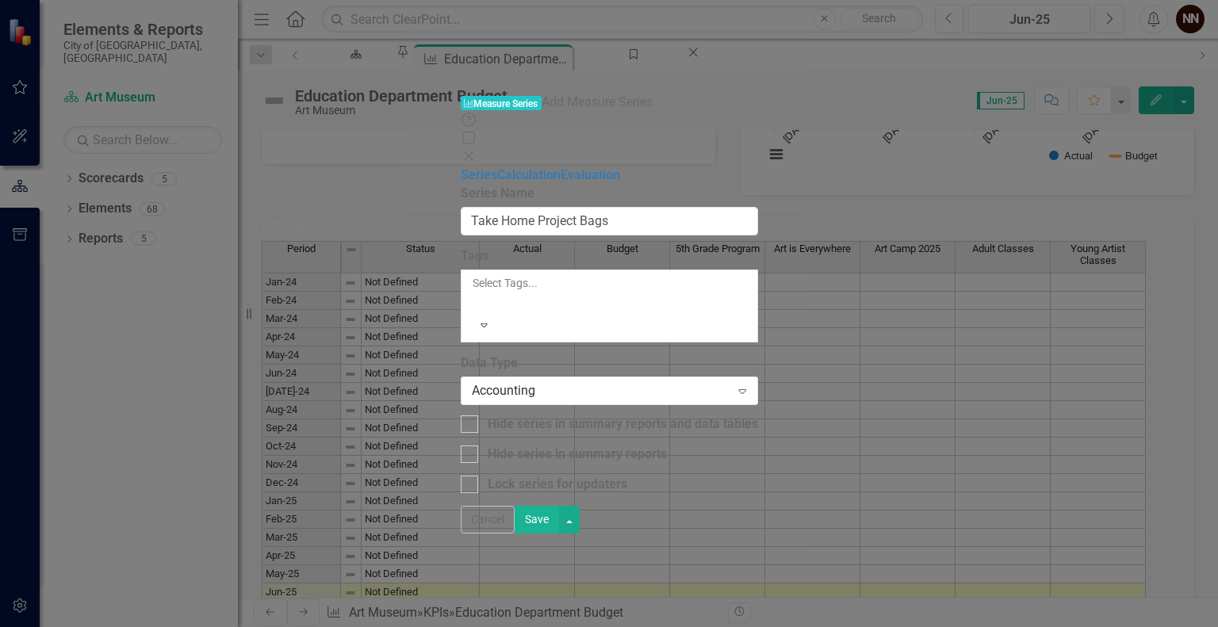
click at [559, 534] on button "Save" at bounding box center [537, 520] width 44 height 28
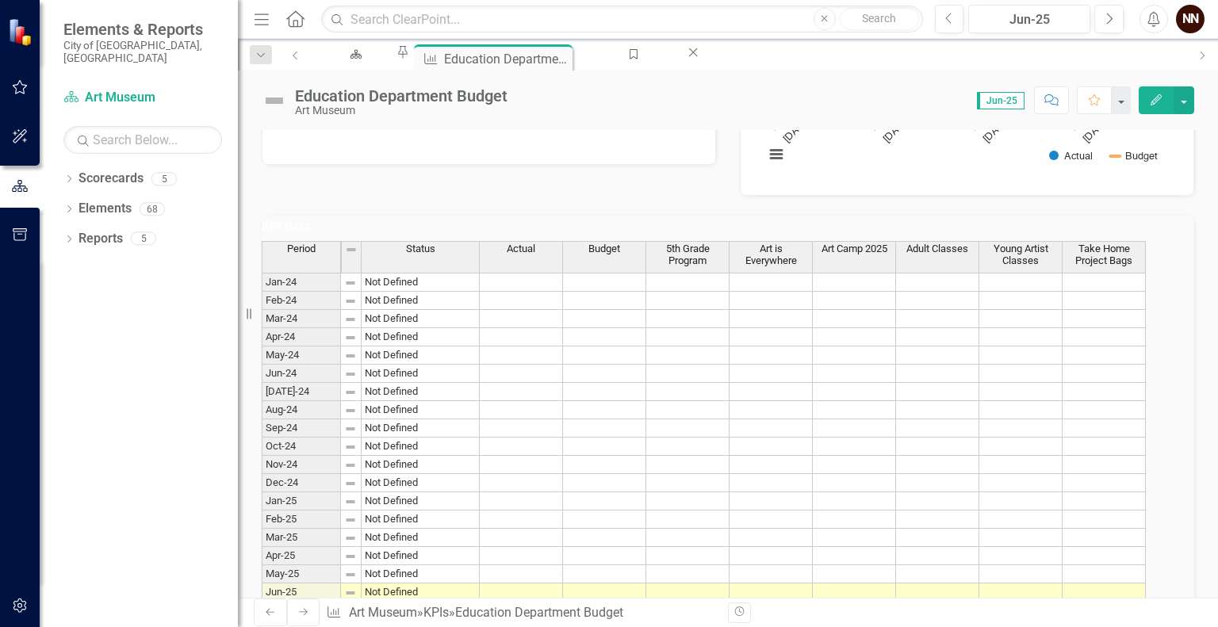
click at [1075, 234] on h3 "KPI Data" at bounding box center [728, 227] width 933 height 14
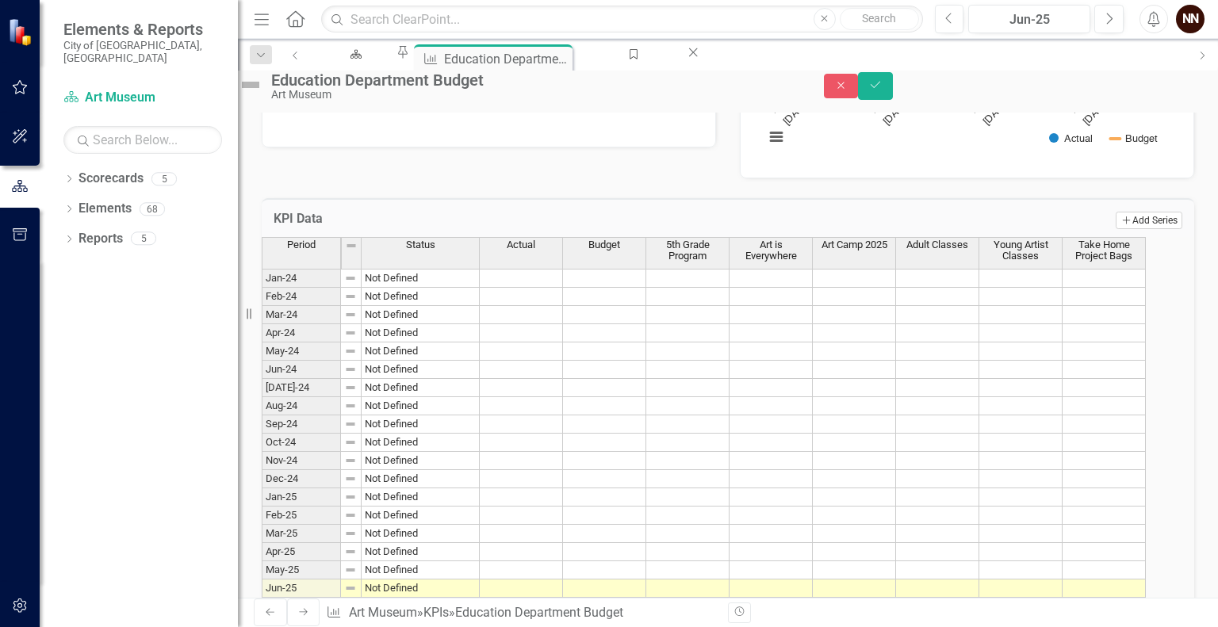
click at [1121, 225] on icon "Add" at bounding box center [1127, 221] width 12 height 10
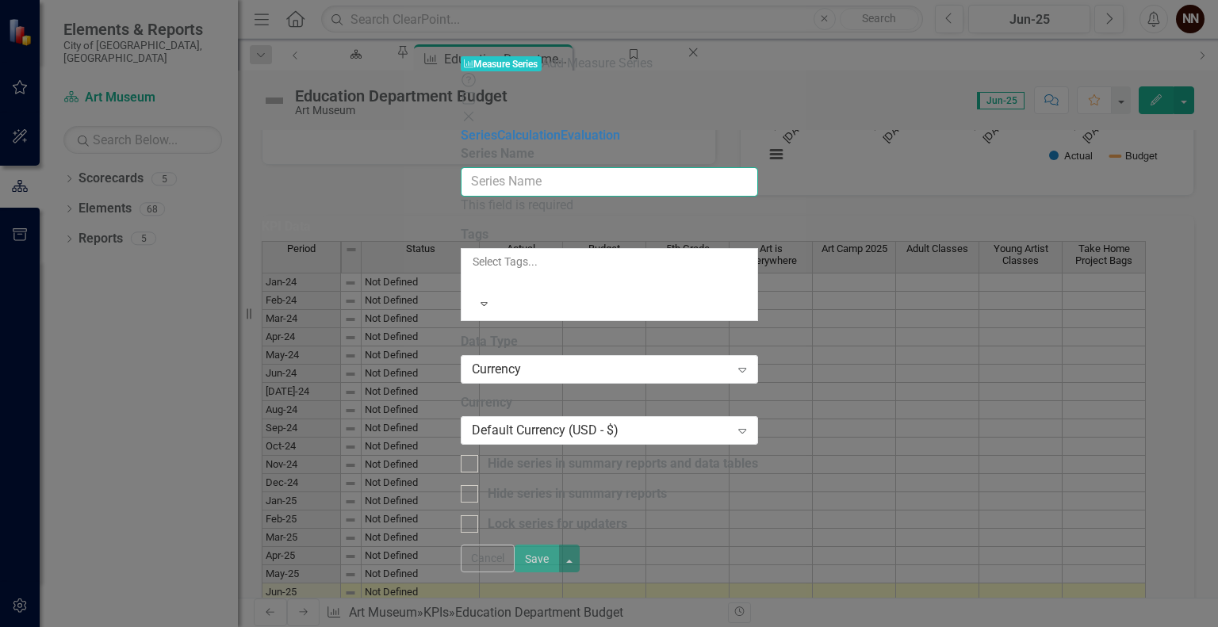
click at [758, 167] on input "Series Name" at bounding box center [609, 181] width 297 height 29
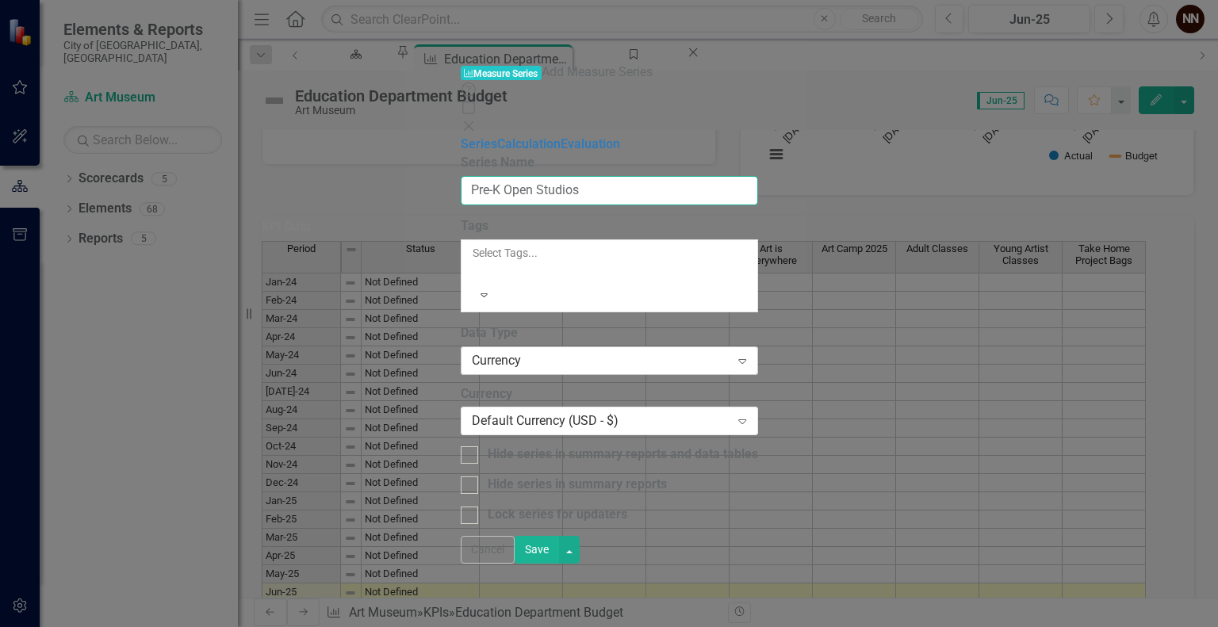
type input "Pre-K Open Studios"
click at [730, 351] on div "Currency" at bounding box center [601, 360] width 259 height 18
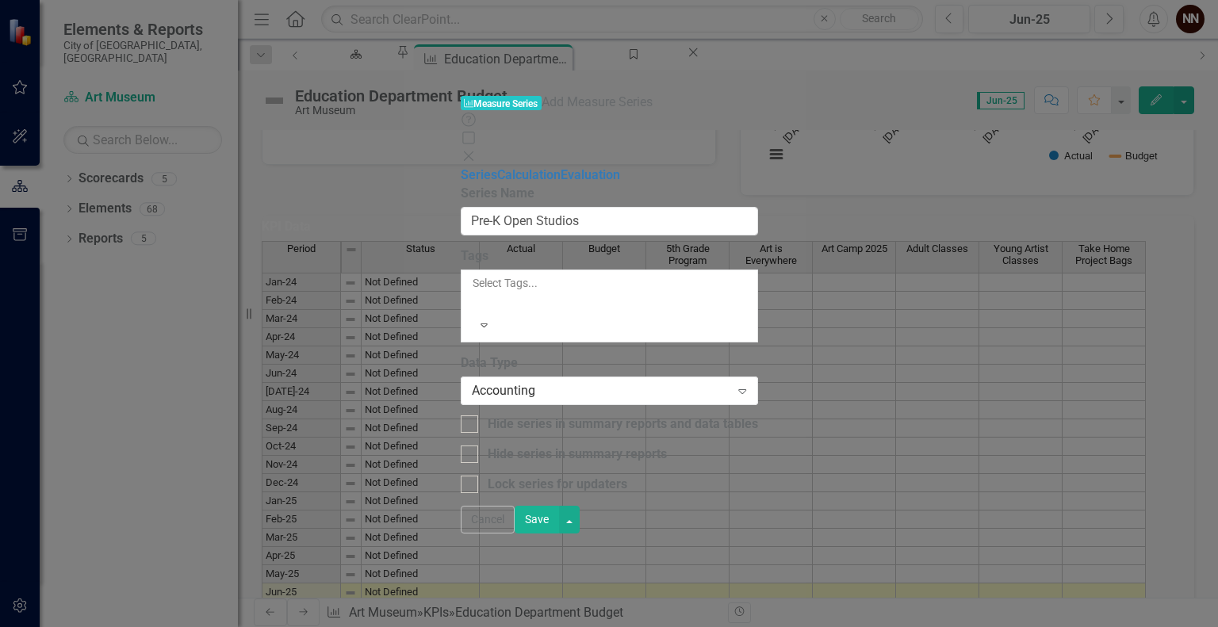
click at [559, 534] on button "Save" at bounding box center [537, 520] width 44 height 28
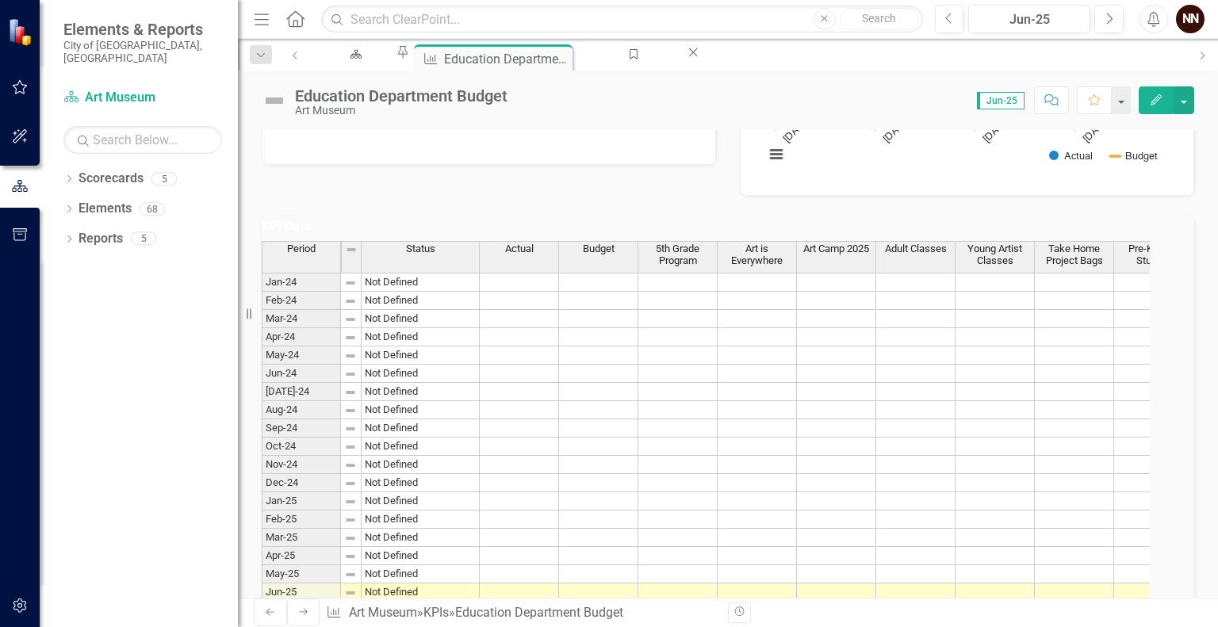
click at [1114, 234] on h3 "KPI Data" at bounding box center [728, 227] width 933 height 14
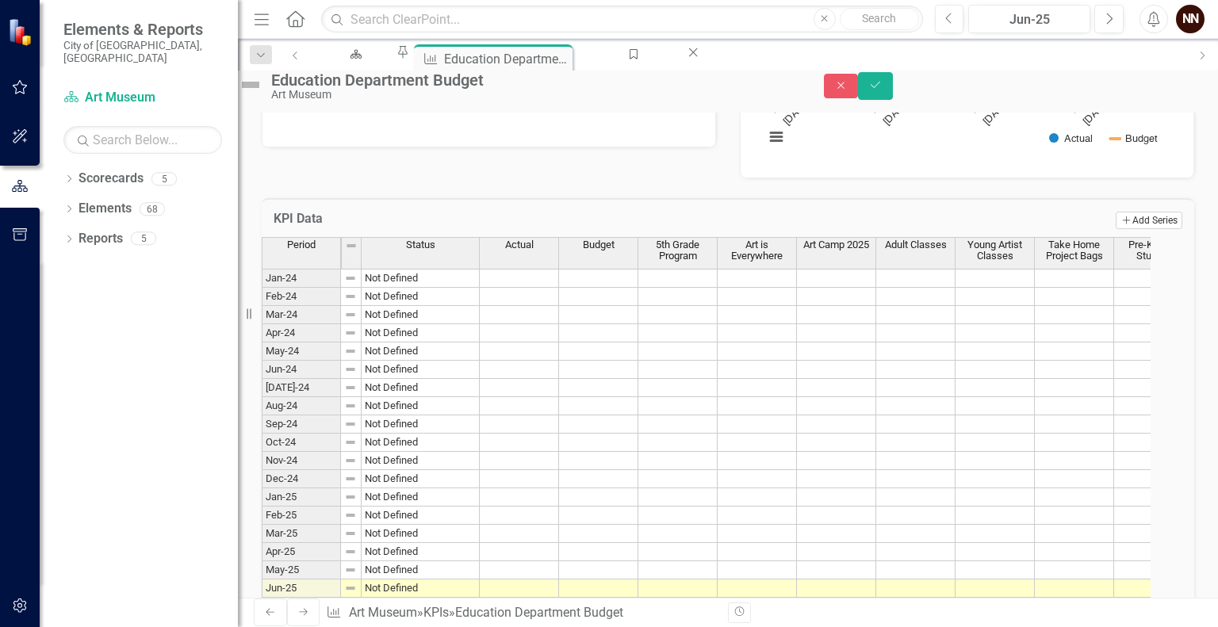
click at [1125, 229] on button "Add Add Series" at bounding box center [1149, 220] width 67 height 17
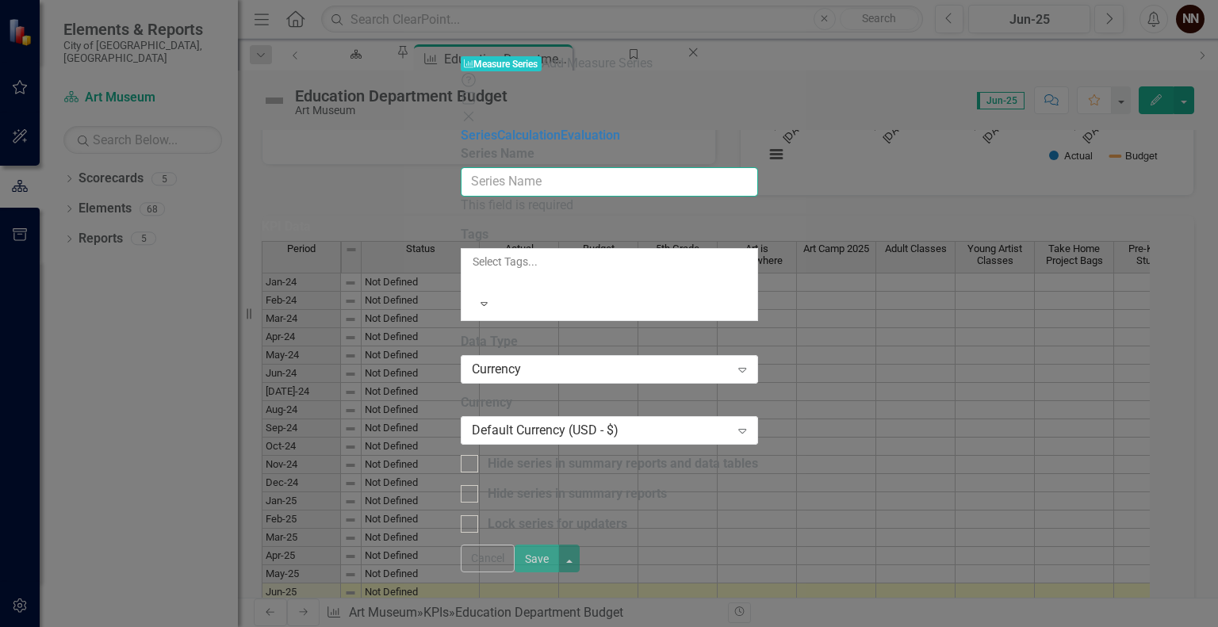
click at [758, 167] on input "Series Name" at bounding box center [609, 181] width 297 height 29
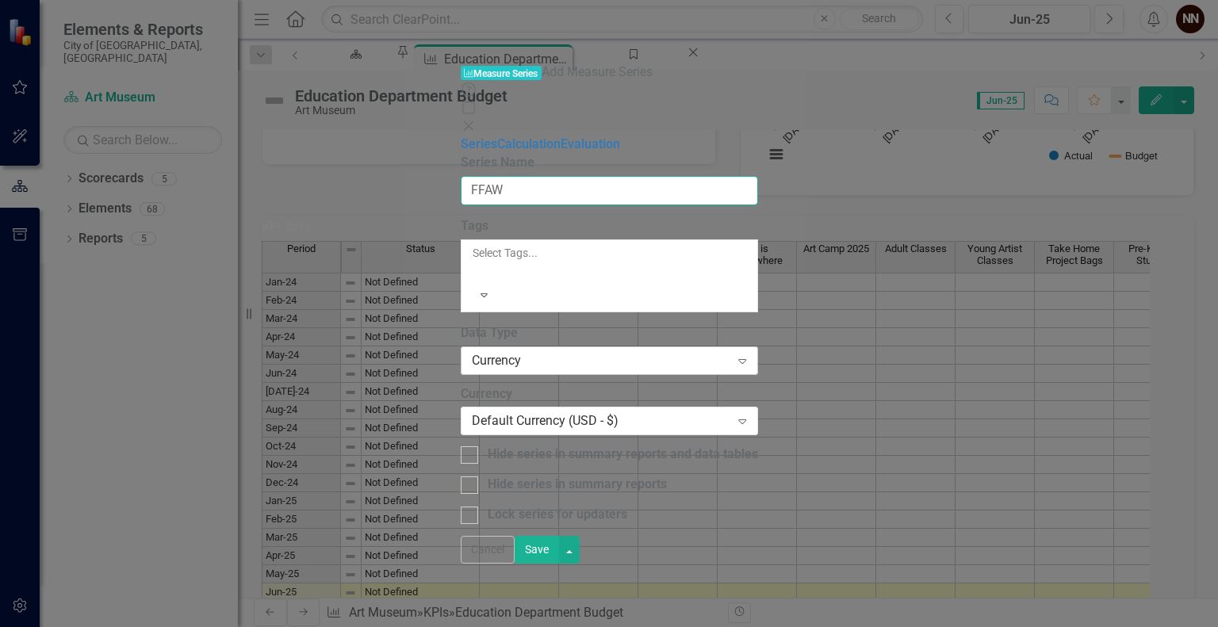
type input "FFAW"
click at [700, 351] on div "Currency" at bounding box center [601, 360] width 259 height 18
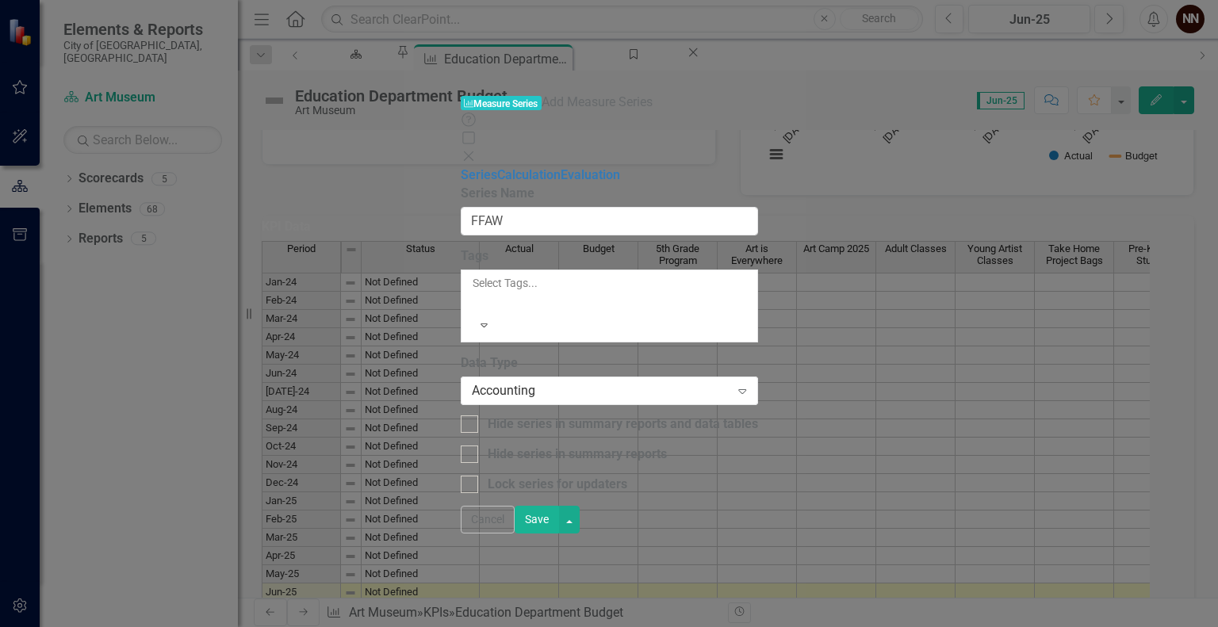
click at [559, 534] on button "Save" at bounding box center [537, 520] width 44 height 28
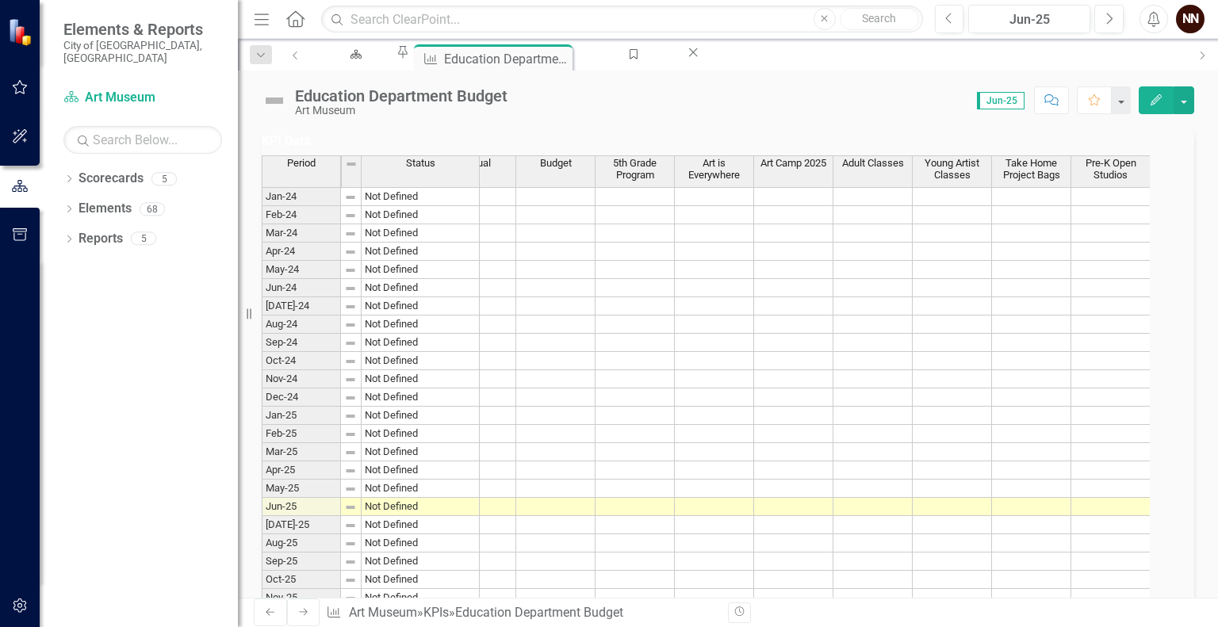
scroll to position [433, 0]
click at [1114, 22] on icon "Next" at bounding box center [1109, 19] width 9 height 14
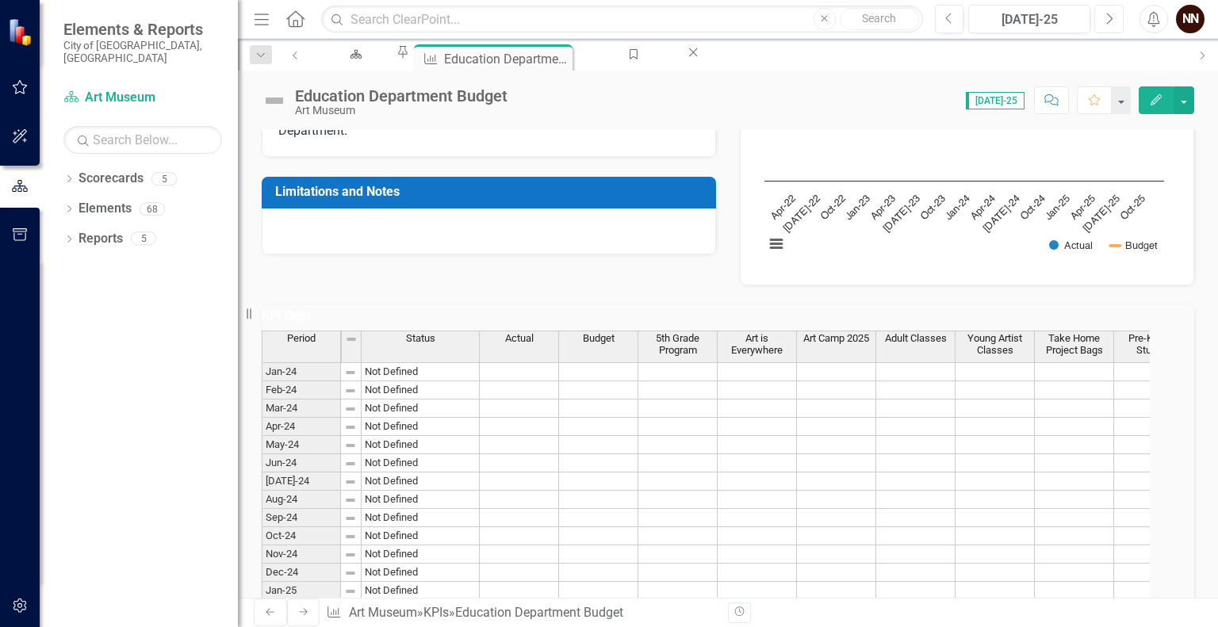
scroll to position [270, 0]
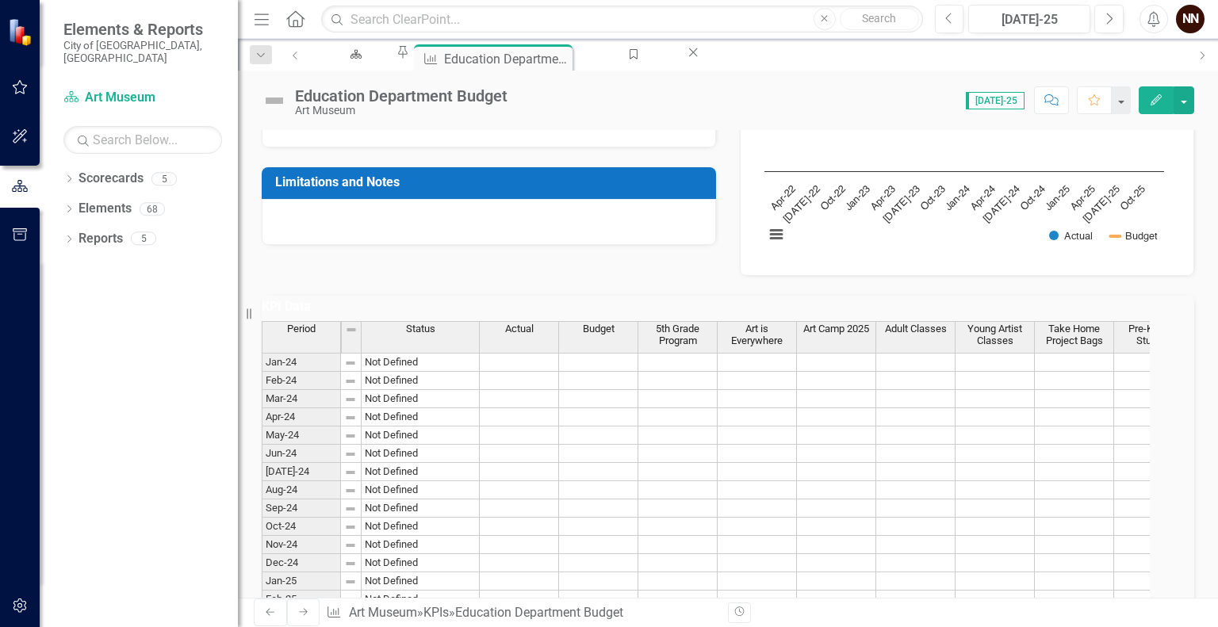
click at [1133, 322] on td "KPI Data" at bounding box center [728, 309] width 933 height 26
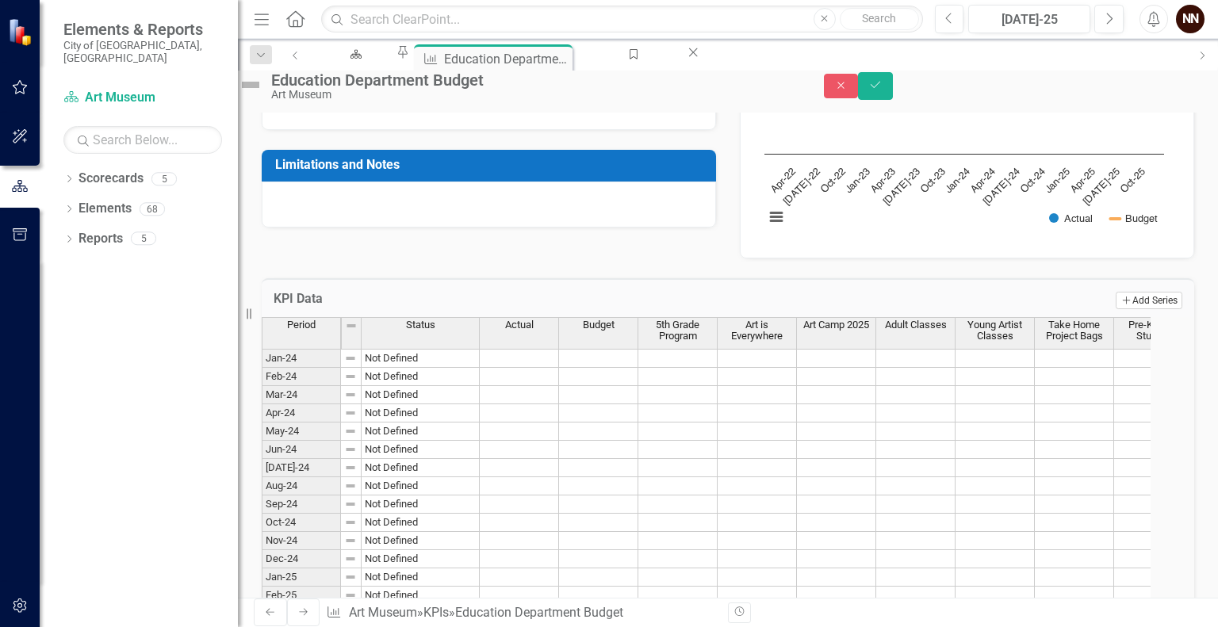
click at [1125, 309] on button "Add Add Series" at bounding box center [1149, 300] width 67 height 17
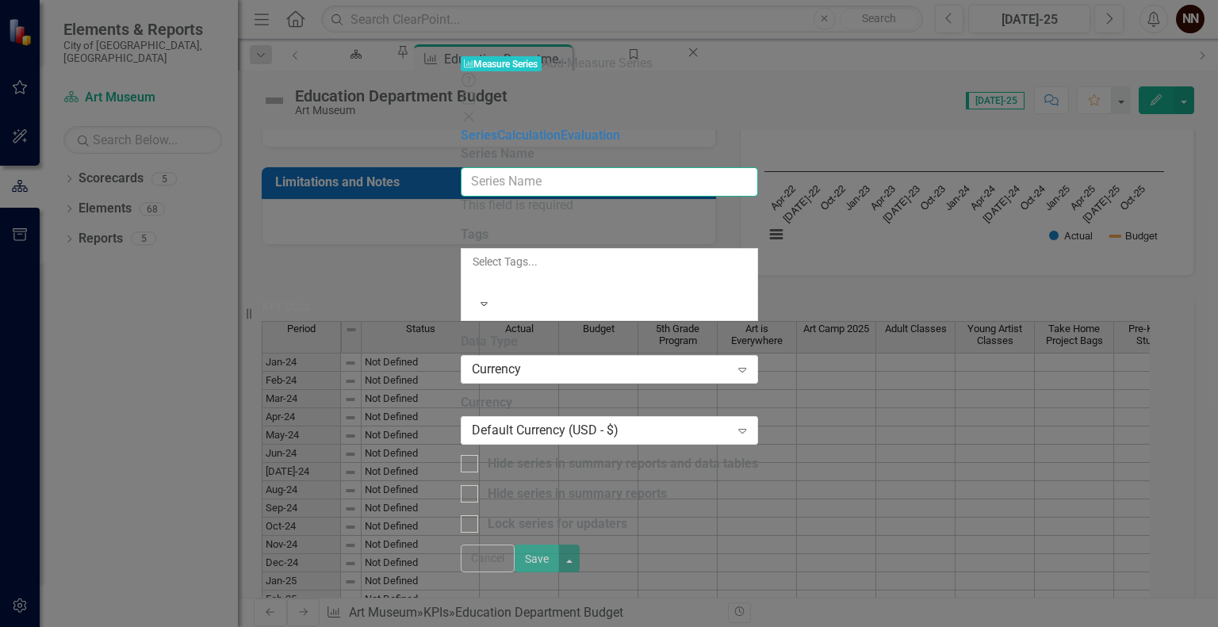
click at [758, 167] on input "Series Name" at bounding box center [609, 181] width 297 height 29
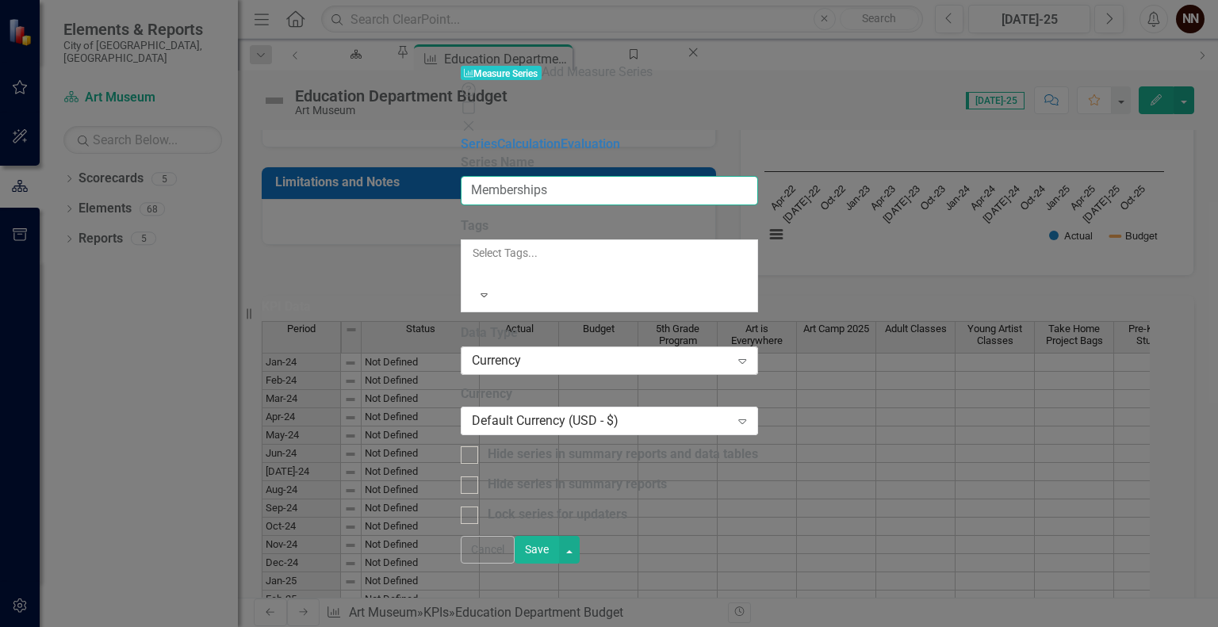
type input "Memberships"
click at [730, 351] on div "Currency" at bounding box center [601, 360] width 259 height 18
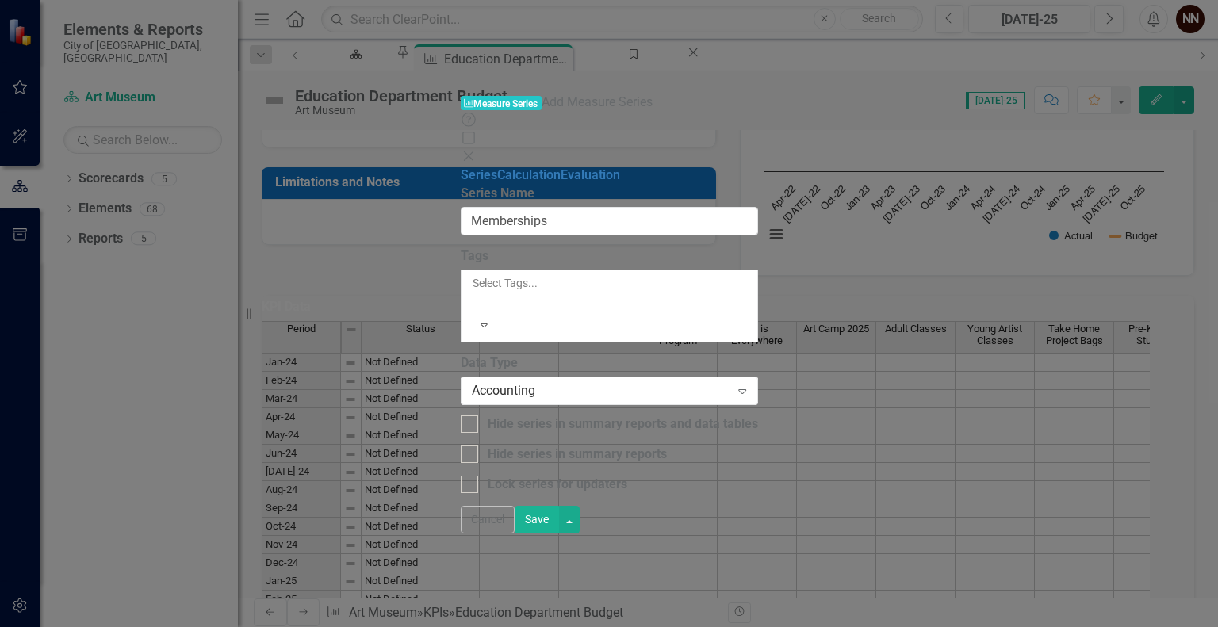
click at [559, 534] on button "Save" at bounding box center [537, 520] width 44 height 28
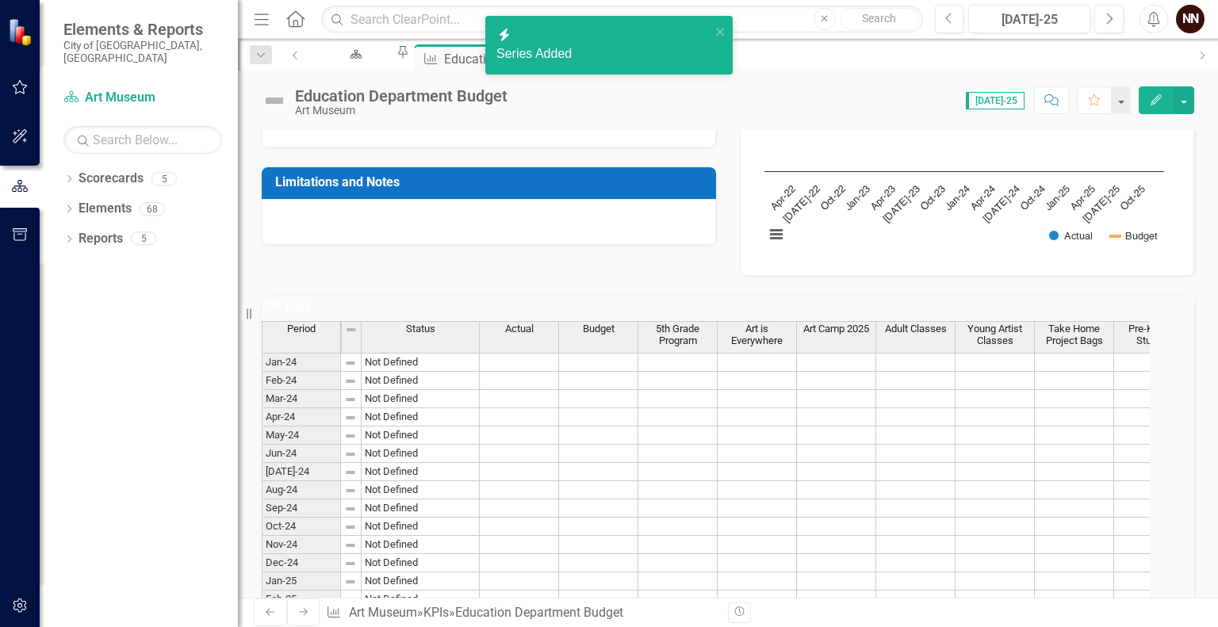
click at [1124, 314] on h3 "KPI Data" at bounding box center [728, 307] width 933 height 14
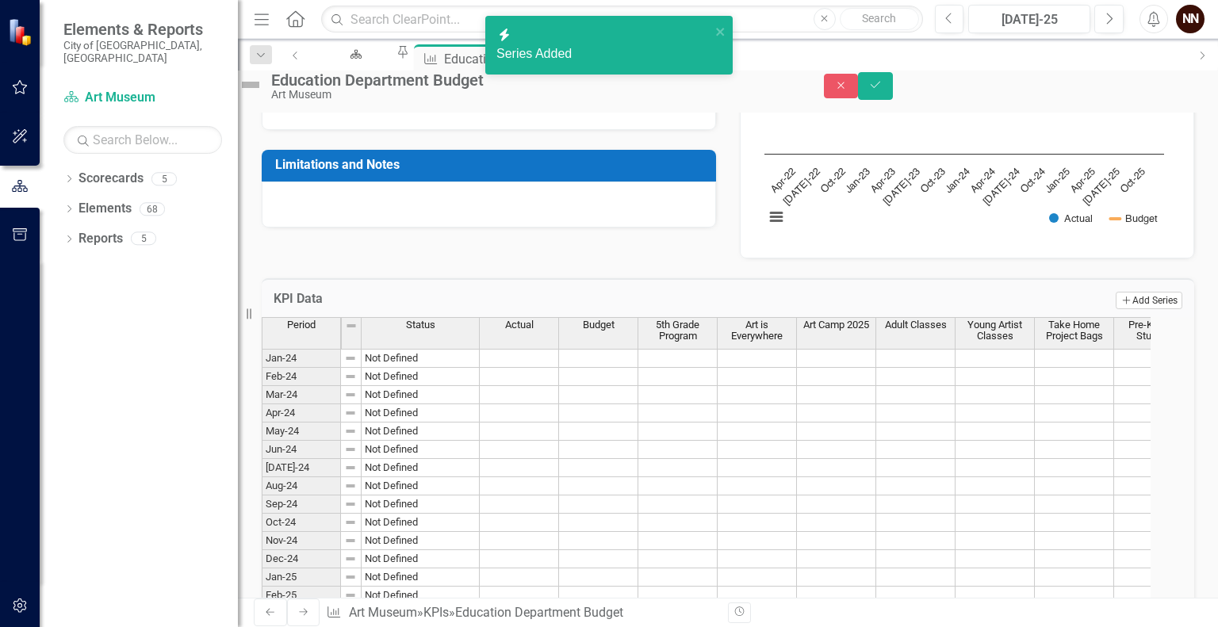
click at [1123, 309] on button "Add Add Series" at bounding box center [1149, 300] width 67 height 17
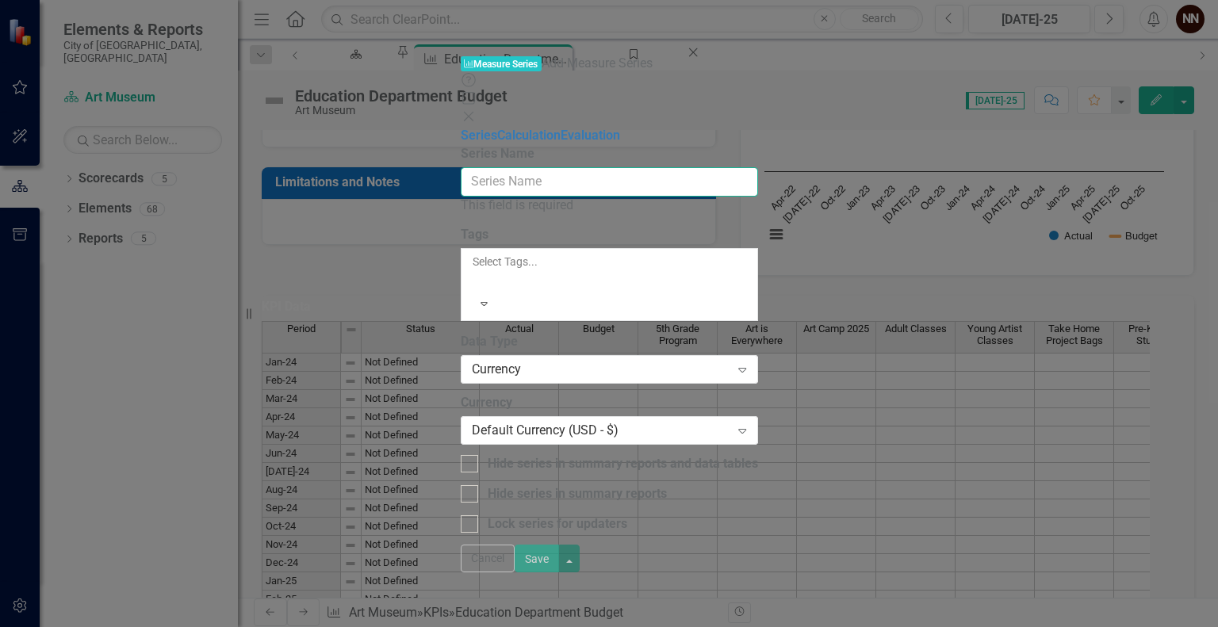
click at [758, 167] on input "Series Name" at bounding box center [609, 181] width 297 height 29
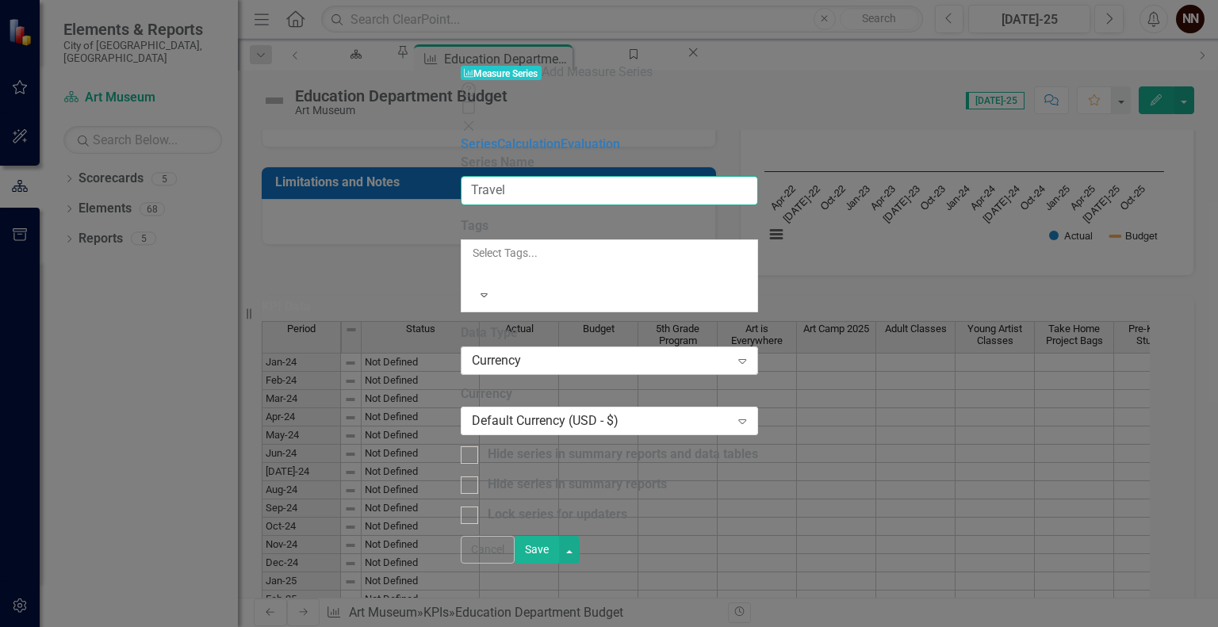
type input "Travel"
click at [729, 351] on div "Currency" at bounding box center [601, 360] width 259 height 18
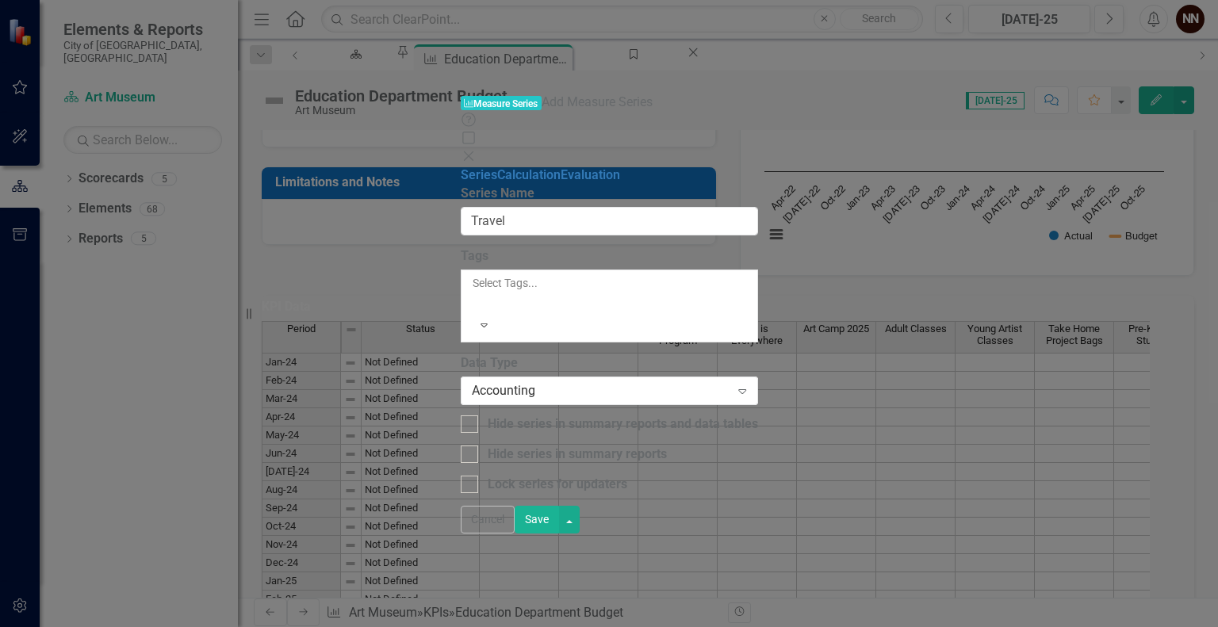
click at [559, 534] on button "Save" at bounding box center [537, 520] width 44 height 28
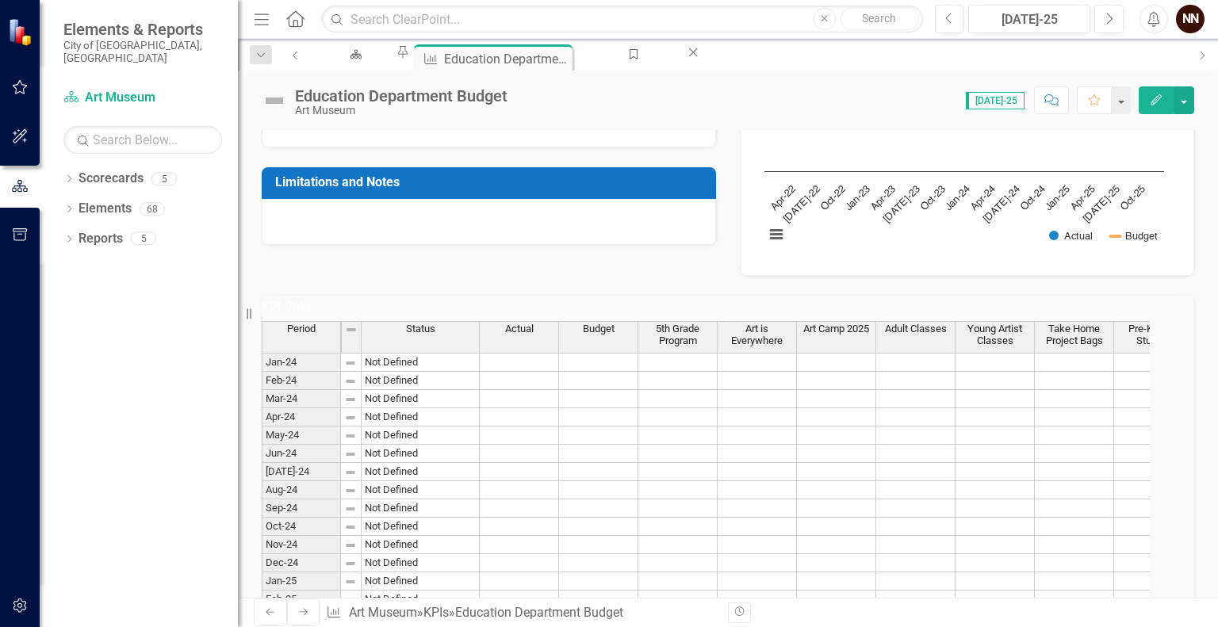
click at [707, 372] on td at bounding box center [677, 362] width 79 height 19
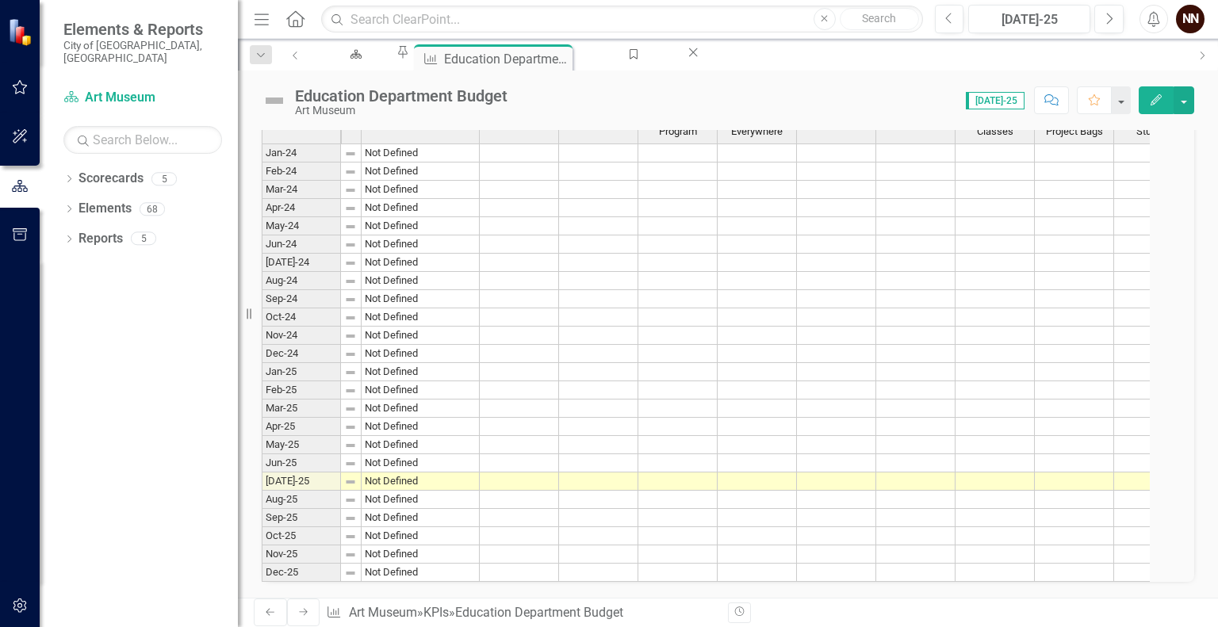
scroll to position [596, 0]
click at [691, 473] on td at bounding box center [677, 482] width 79 height 18
click at [680, 491] on td at bounding box center [677, 482] width 79 height 18
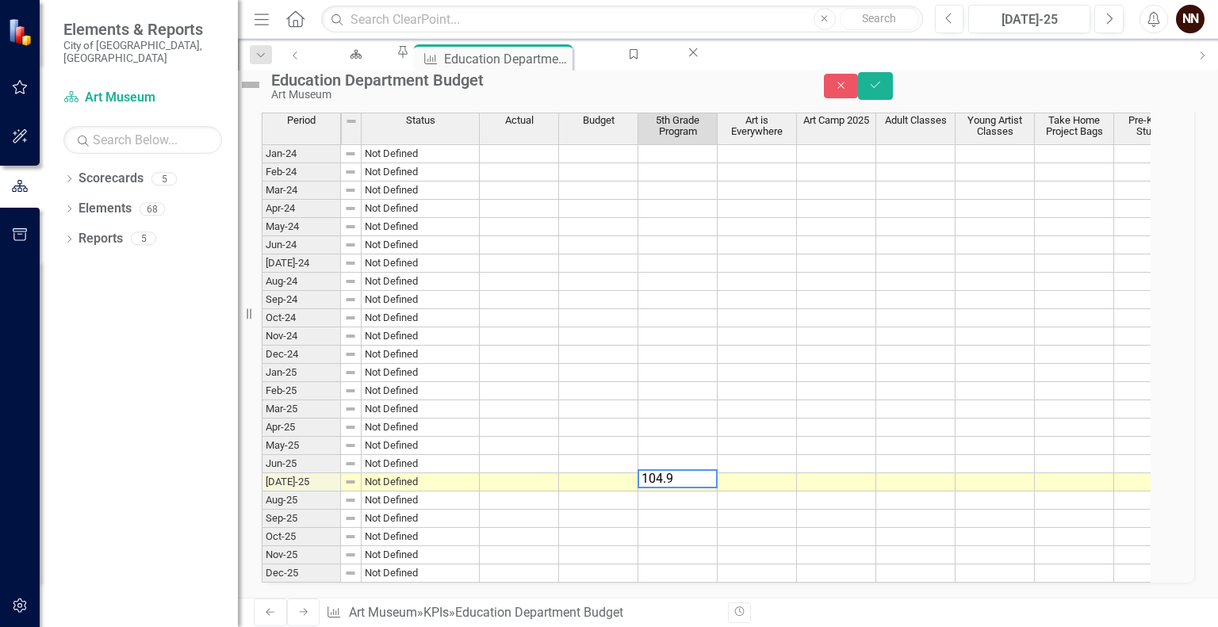
type textarea "104.90"
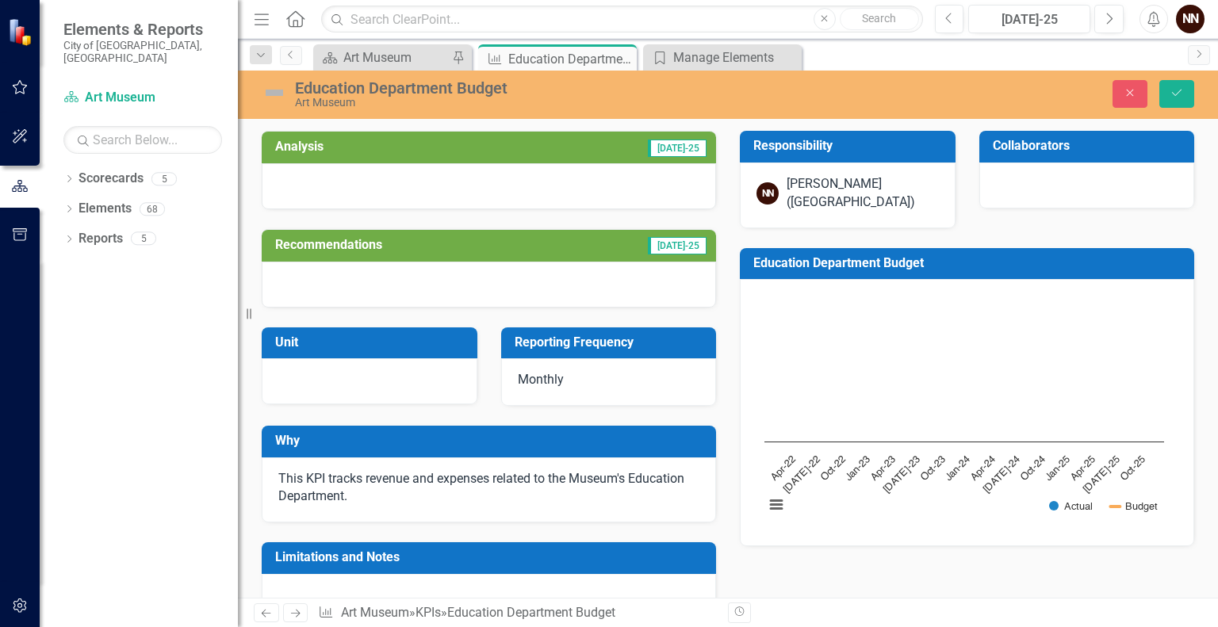
scroll to position [511, 0]
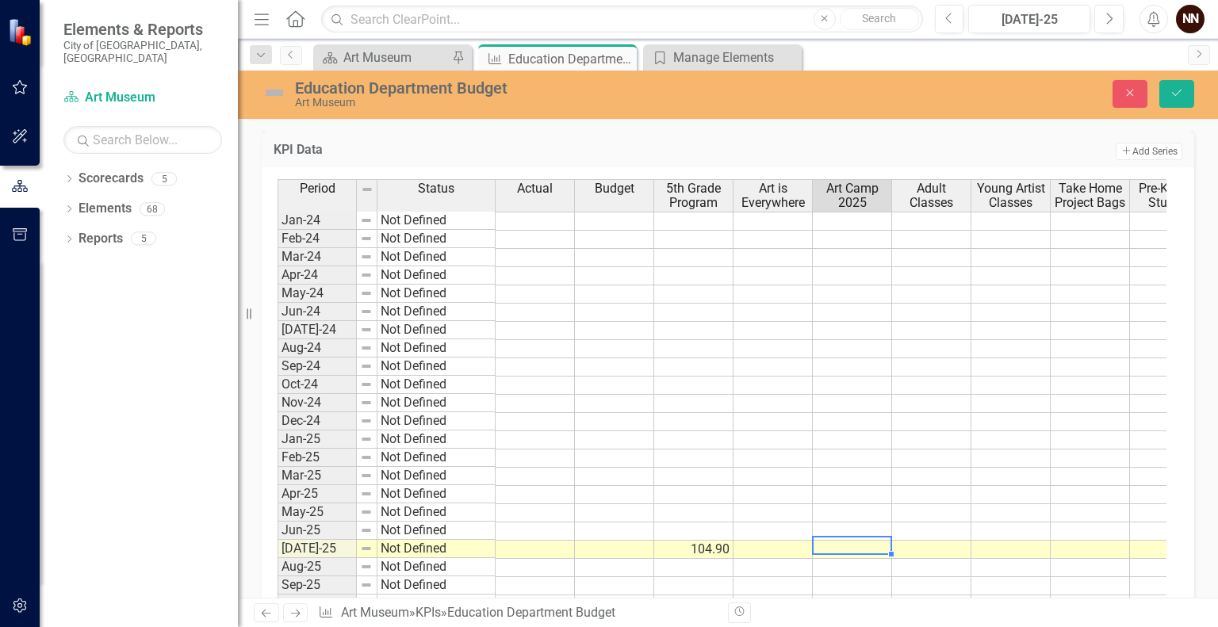
click at [849, 541] on td at bounding box center [852, 550] width 79 height 18
type textarea "554.99"
click at [1012, 177] on div "Period Status Actual Budget 5th Grade Program Art is Everywhere Art Camp 2025 A…" at bounding box center [728, 419] width 933 height 505
click at [1177, 90] on icon "Save" at bounding box center [1177, 92] width 14 height 11
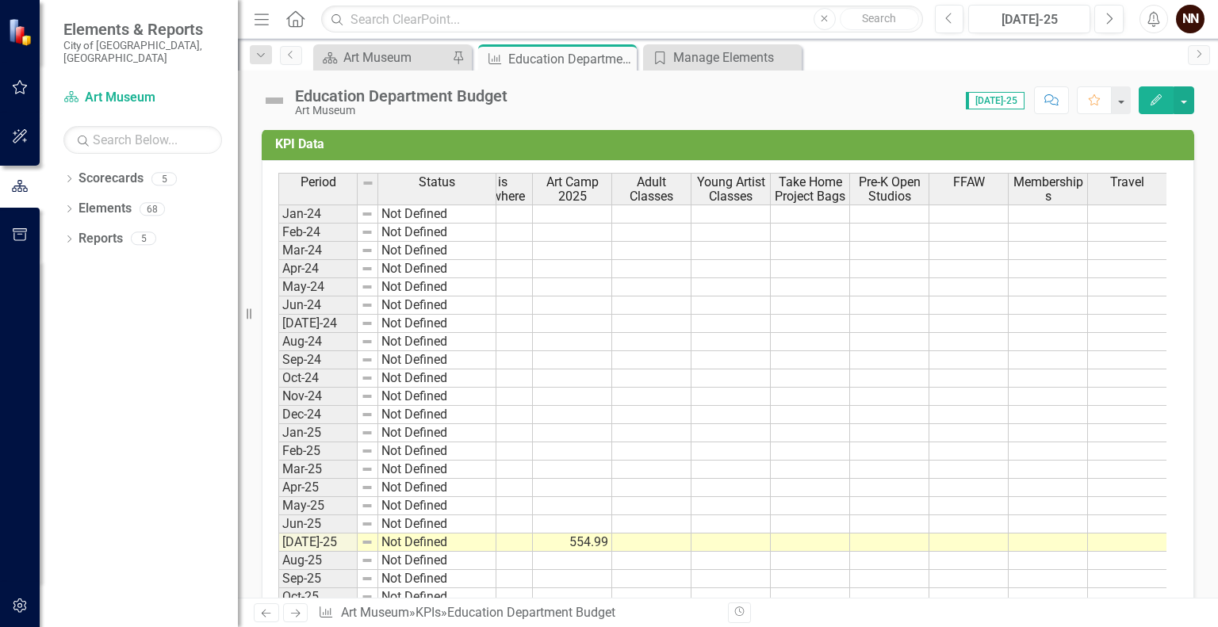
click at [796, 534] on td at bounding box center [810, 543] width 79 height 18
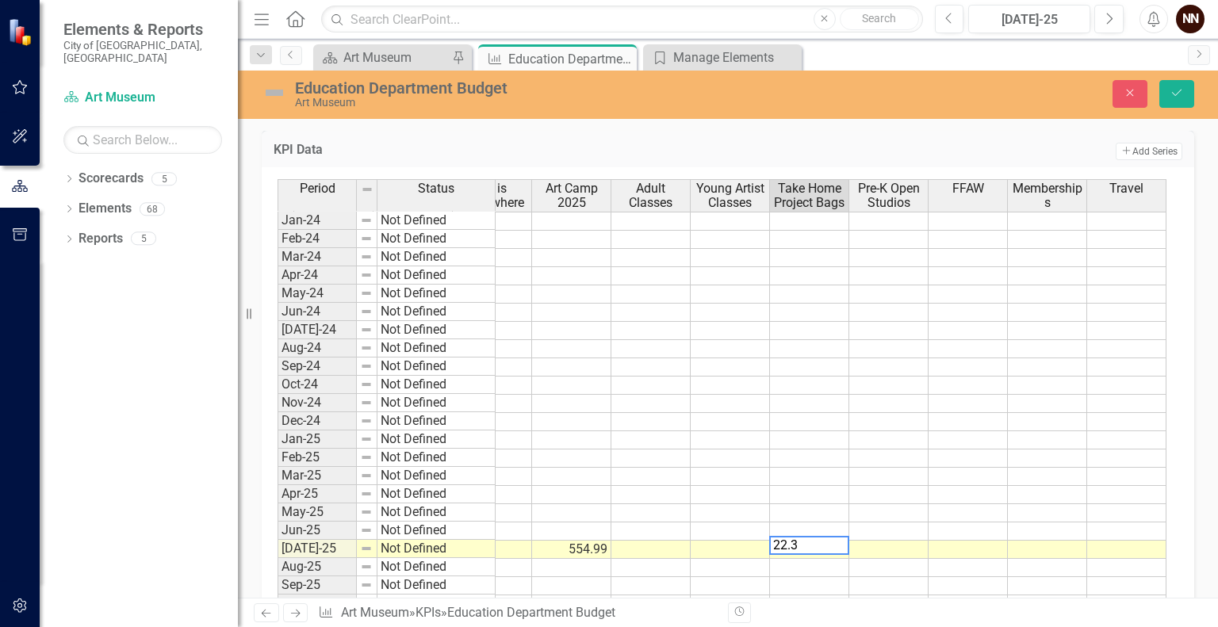
type textarea "22.34"
click at [1142, 148] on button "Add Add Series" at bounding box center [1149, 151] width 67 height 17
click at [1177, 87] on icon "Save" at bounding box center [1177, 92] width 14 height 11
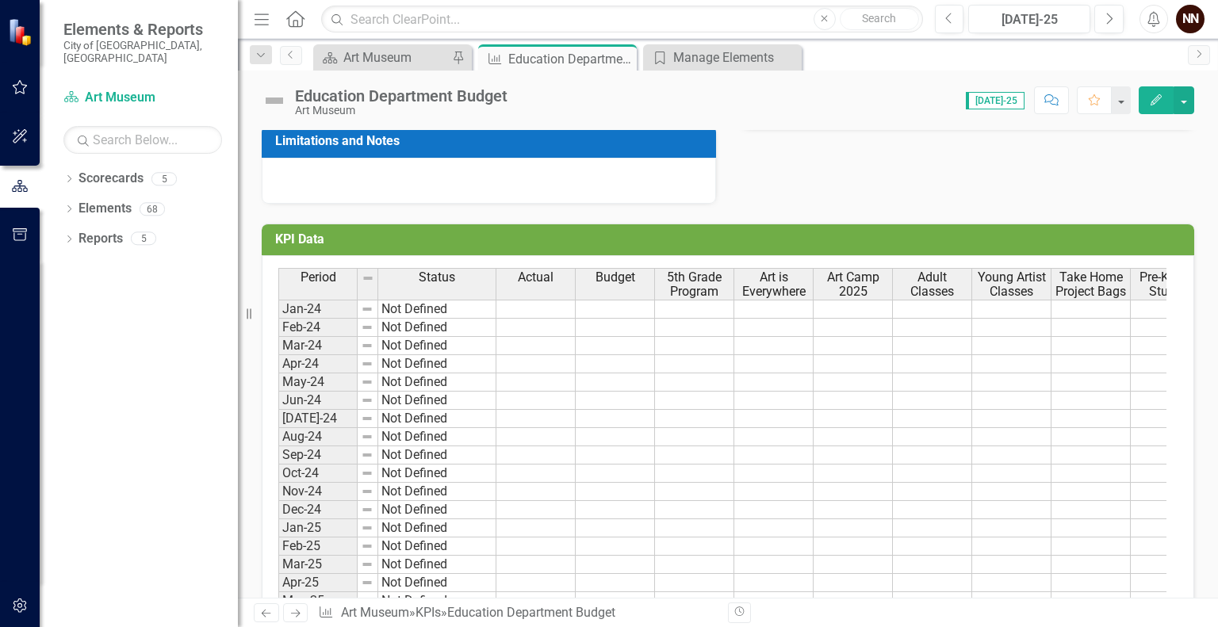
scroll to position [424, 0]
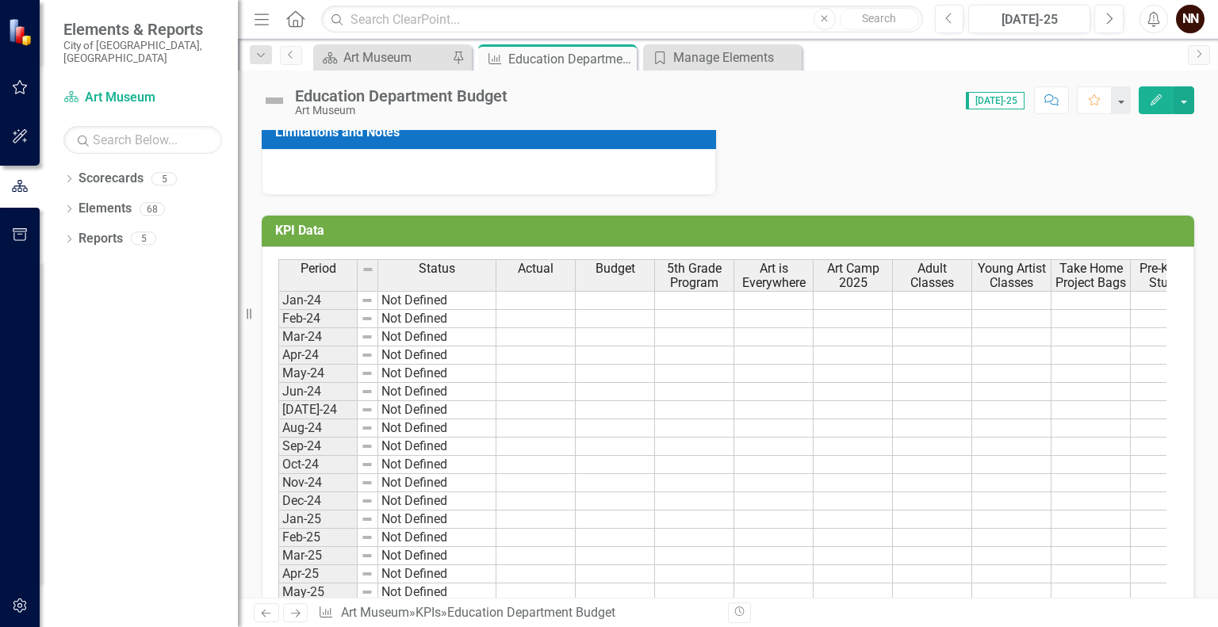
click at [927, 227] on h3 "KPI Data" at bounding box center [730, 231] width 911 height 14
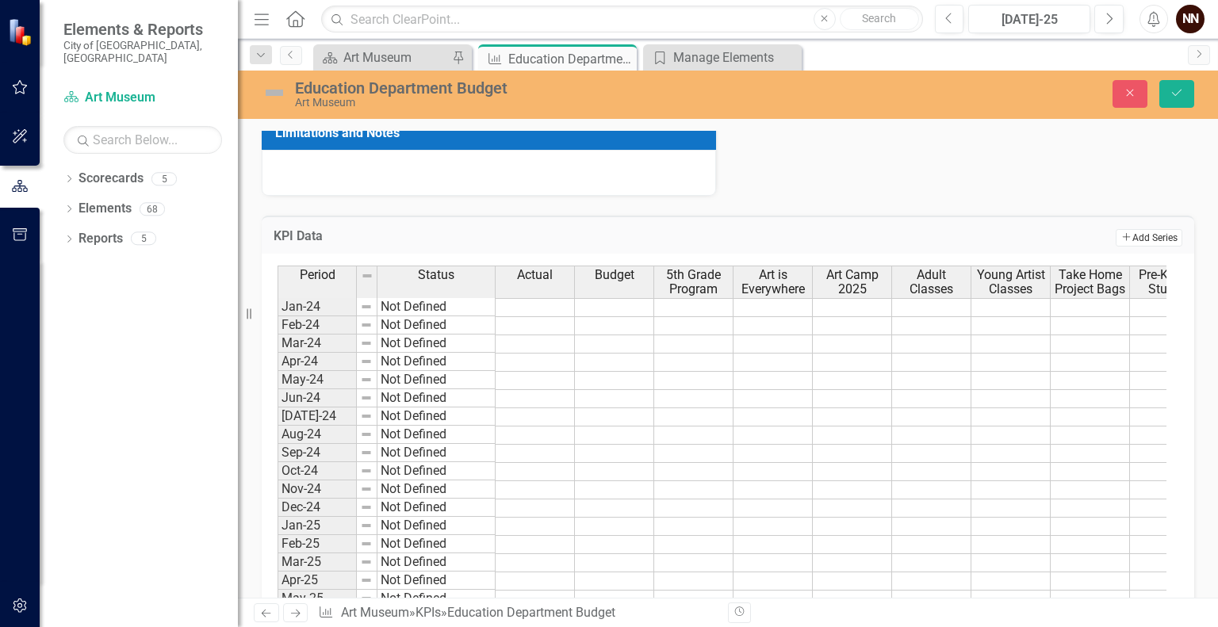
click at [1119, 235] on button "Add Add Series" at bounding box center [1149, 237] width 67 height 17
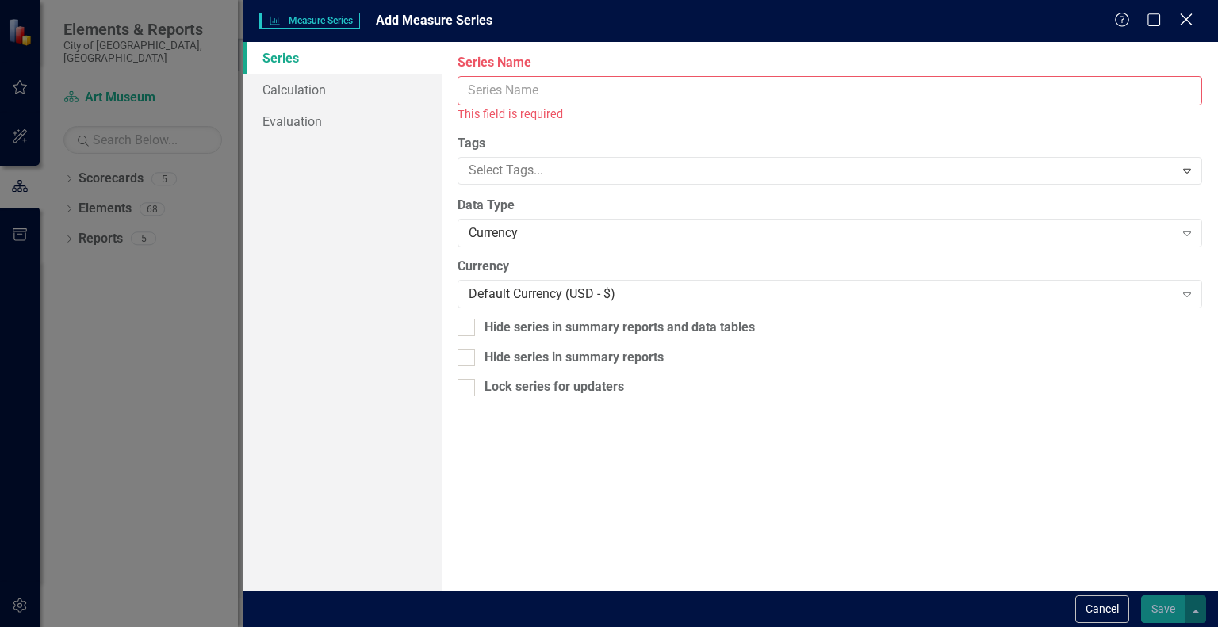
click at [1189, 29] on div "Close" at bounding box center [1186, 20] width 20 height 21
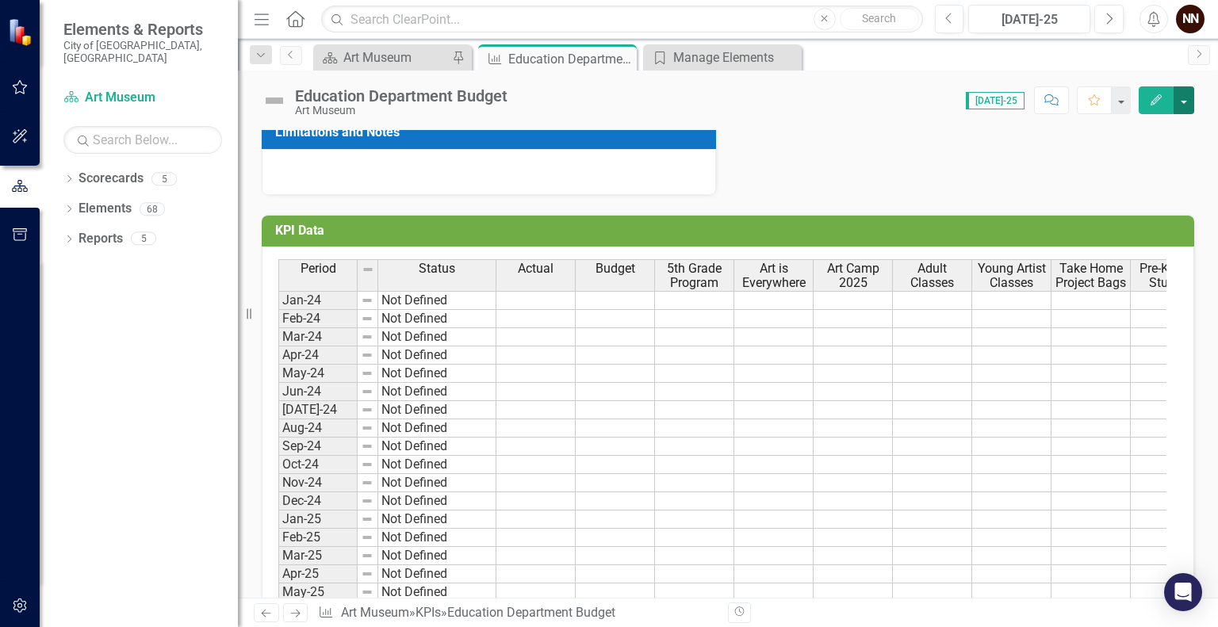
click at [1184, 105] on button "button" at bounding box center [1184, 100] width 21 height 28
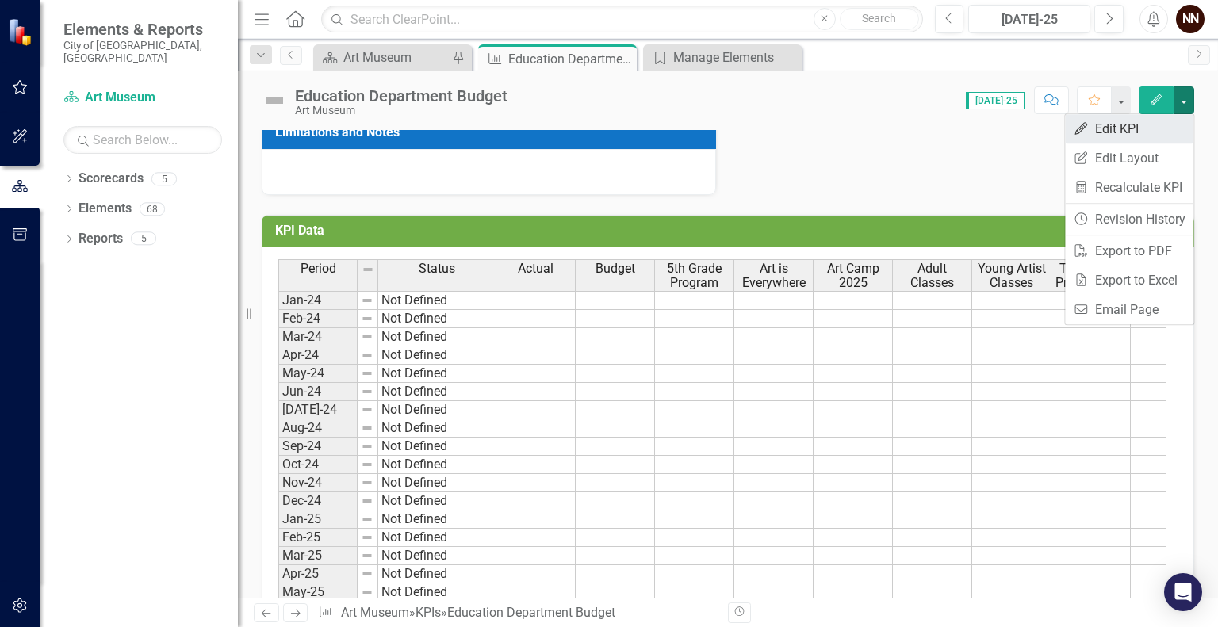
click at [1140, 132] on link "Edit Edit KPI" at bounding box center [1129, 128] width 128 height 29
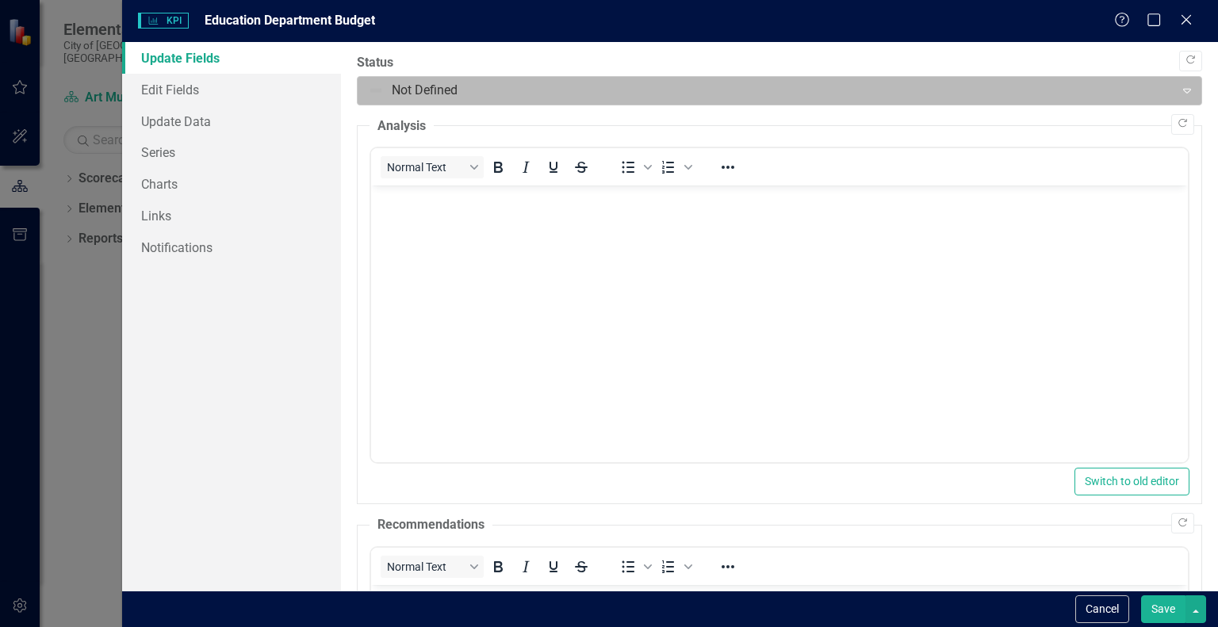
scroll to position [0, 0]
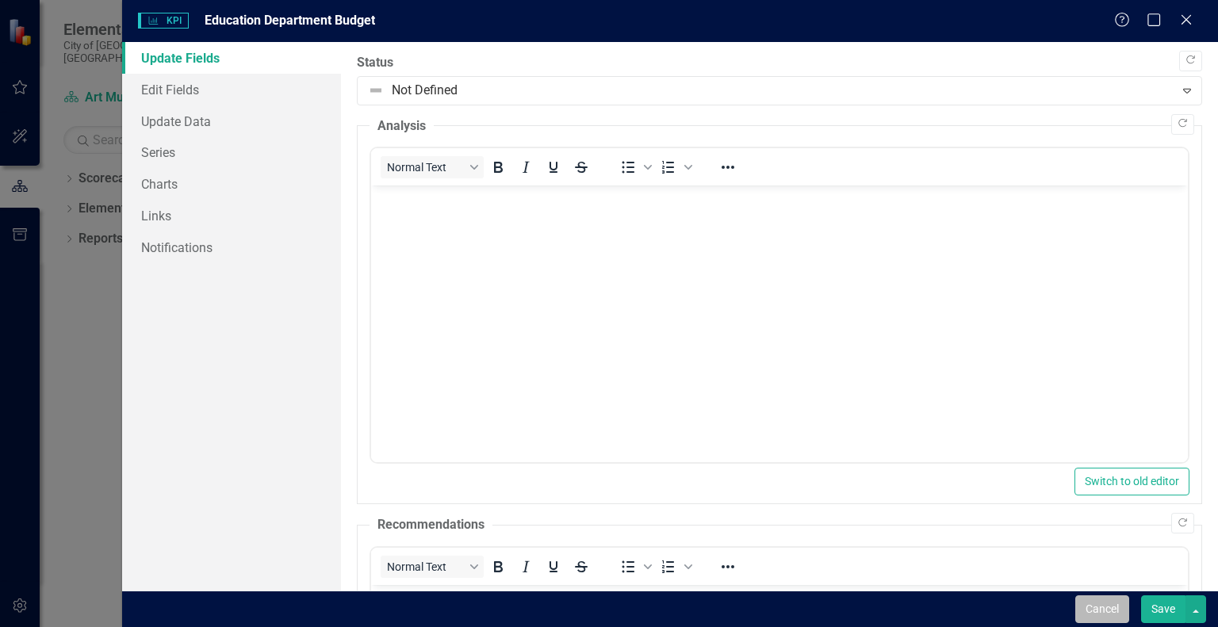
click at [1112, 615] on button "Cancel" at bounding box center [1102, 610] width 54 height 28
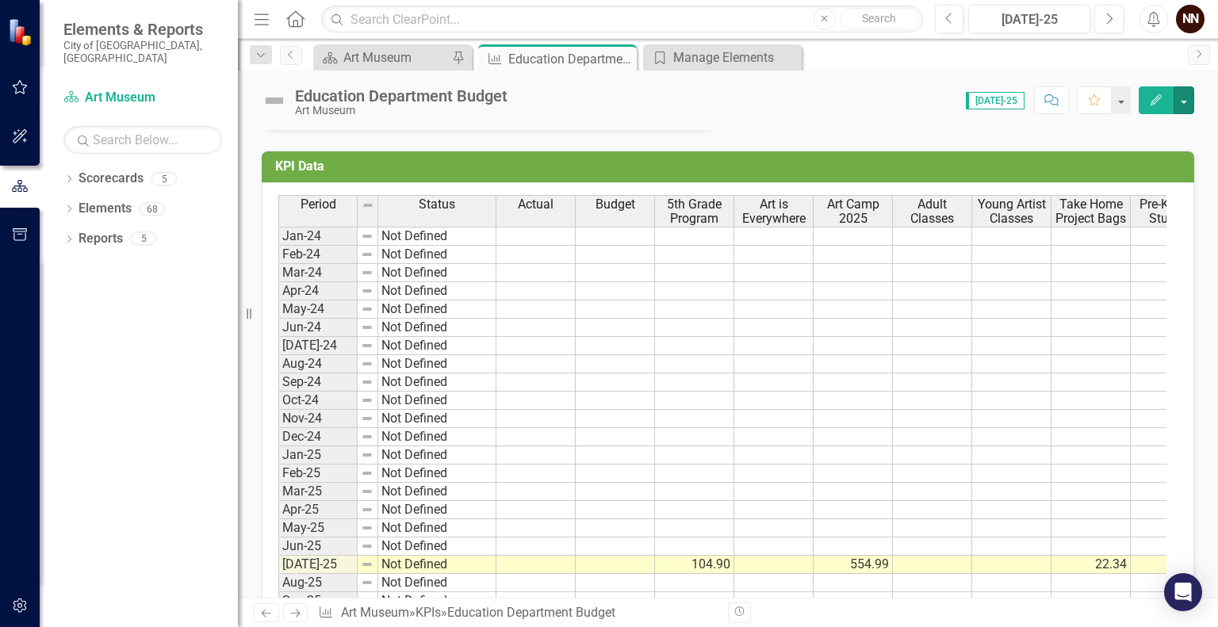
scroll to position [479, 0]
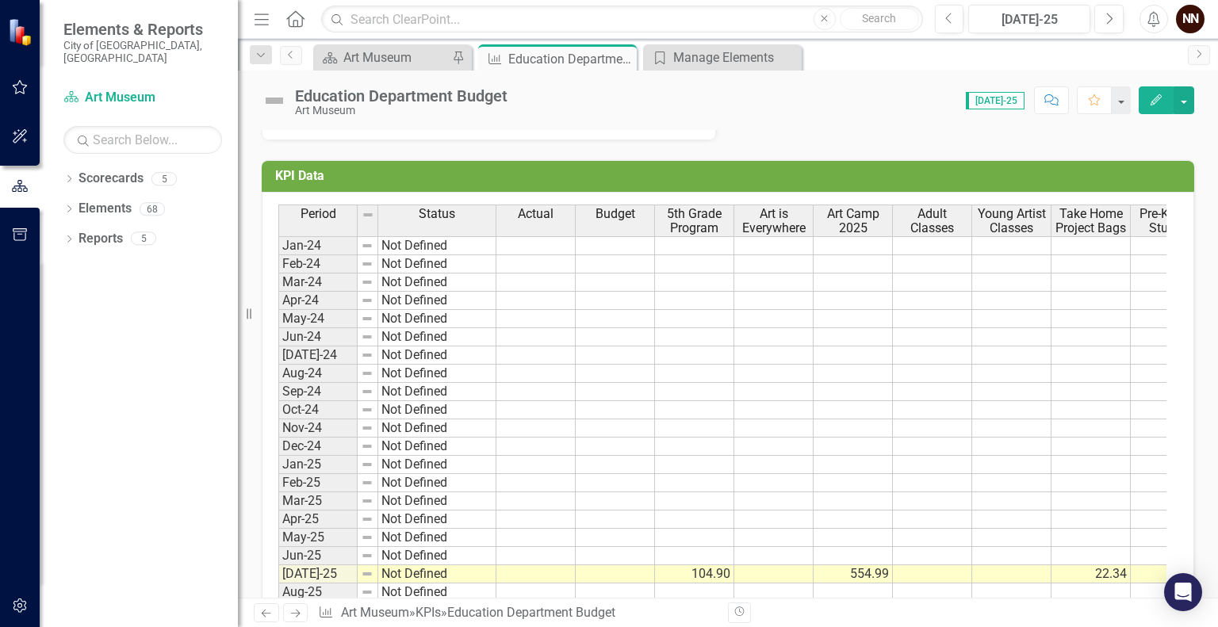
click at [1158, 93] on button "Edit" at bounding box center [1156, 100] width 35 height 28
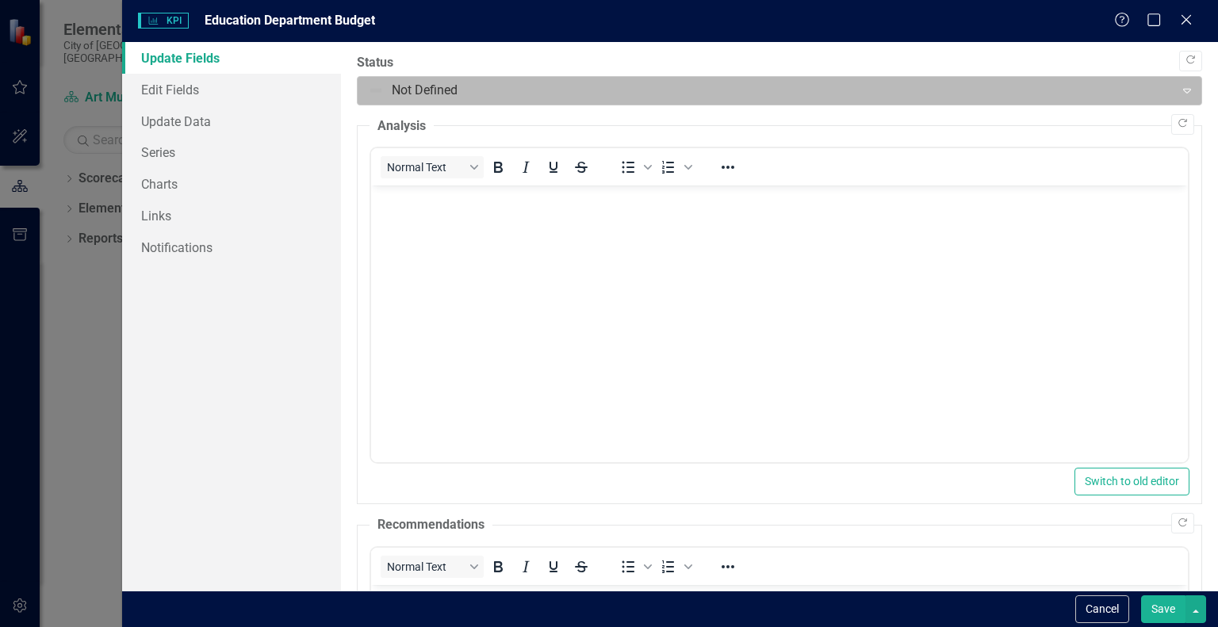
scroll to position [0, 0]
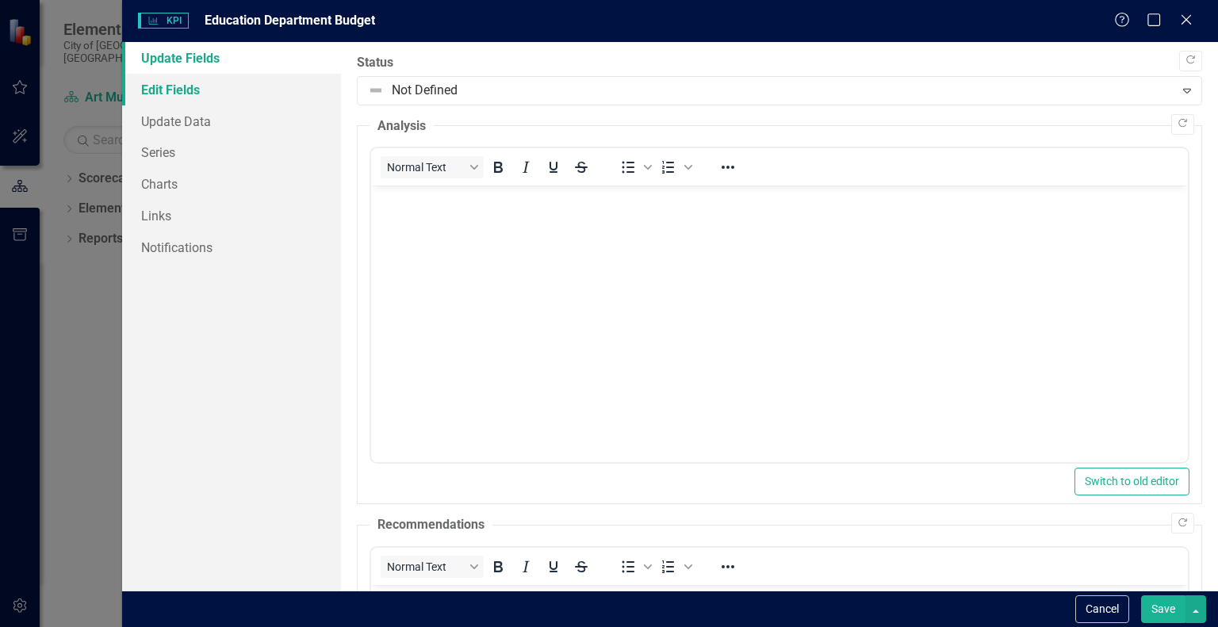
click at [186, 86] on link "Edit Fields" at bounding box center [231, 90] width 219 height 32
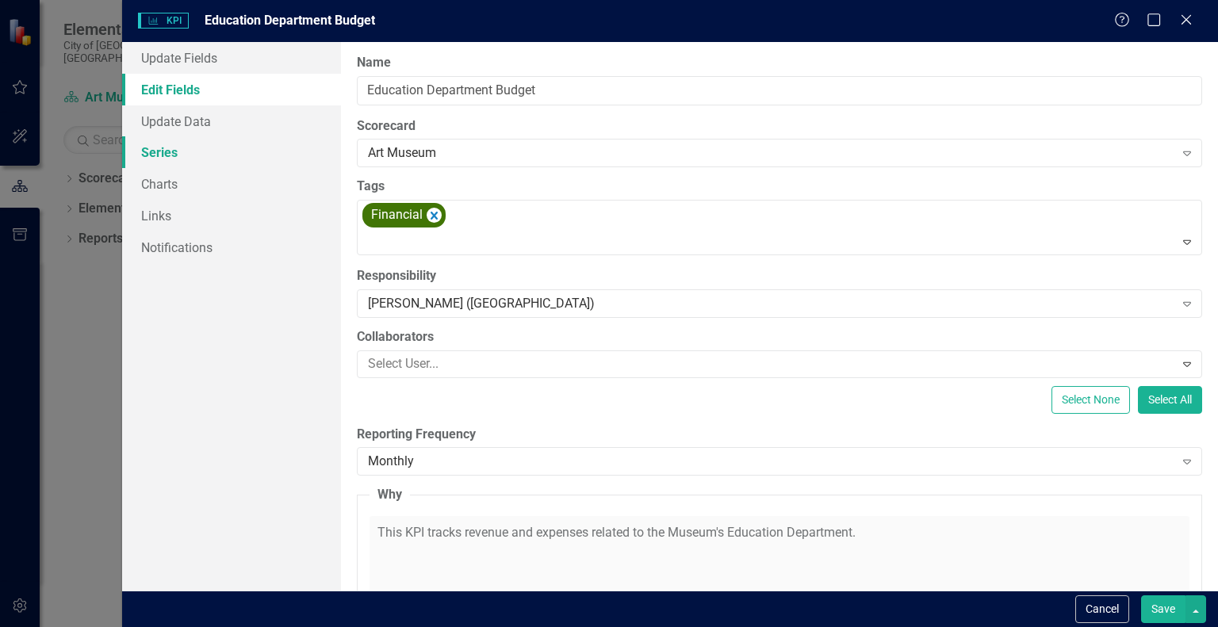
click at [174, 146] on link "Series" at bounding box center [231, 152] width 219 height 32
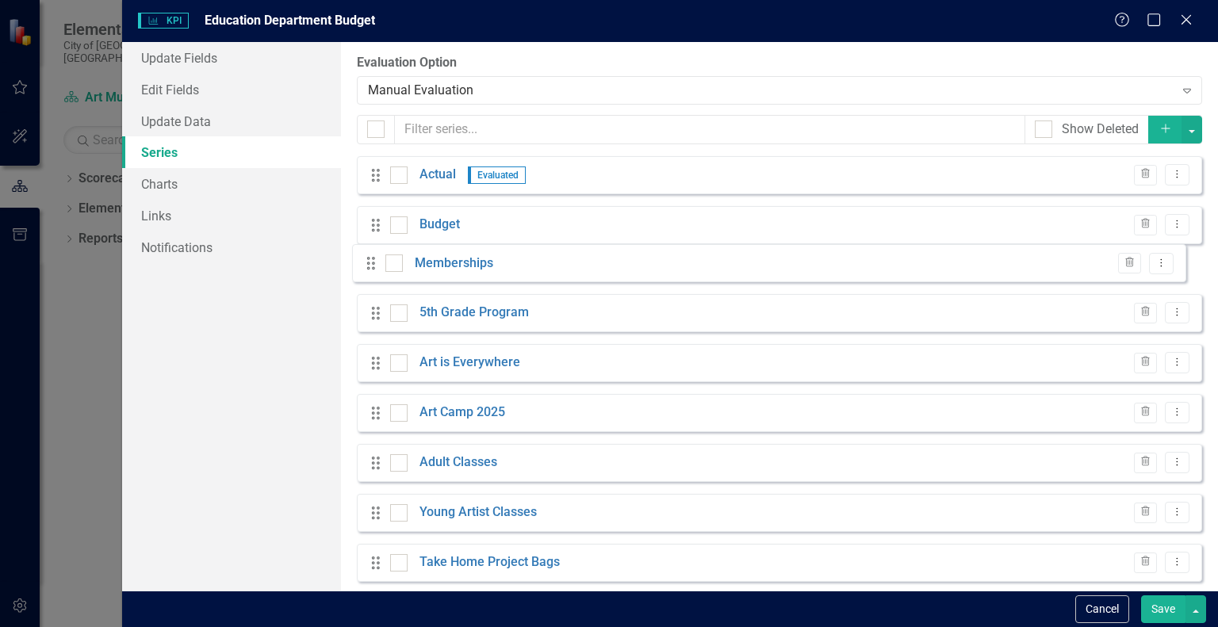
drag, startPoint x: 370, startPoint y: 498, endPoint x: 366, endPoint y: 263, distance: 234.8
click at [366, 263] on div "Drag Actual Evaluated Trash Dropdown Menu Drag Budget Trash Dropdown Menu Drag …" at bounding box center [779, 450] width 845 height 588
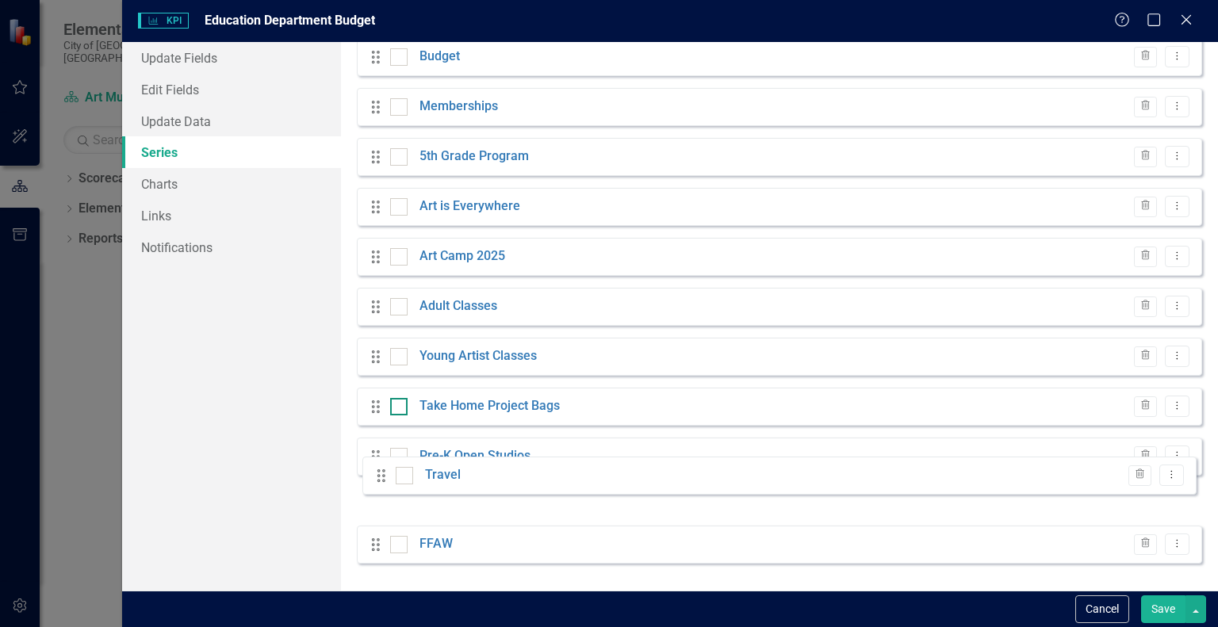
scroll to position [169, 0]
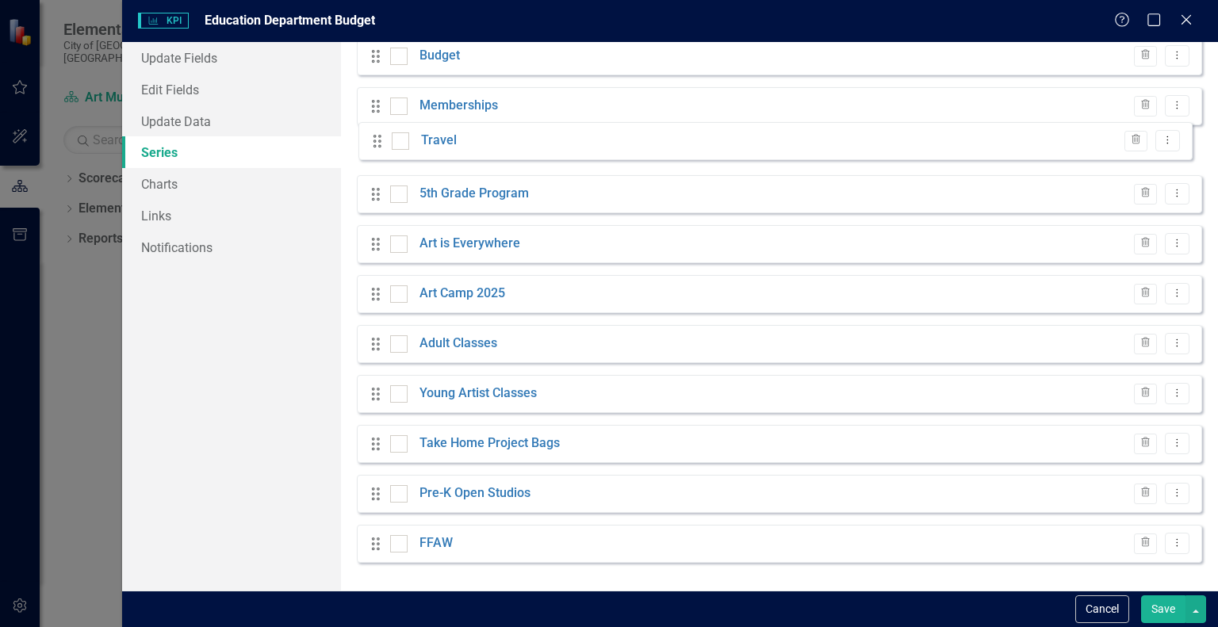
drag, startPoint x: 376, startPoint y: 559, endPoint x: 378, endPoint y: 144, distance: 415.6
click at [378, 144] on div "Drag Actual Evaluated Trash Dropdown Menu Drag Budget Trash Dropdown Menu Drag …" at bounding box center [779, 281] width 845 height 588
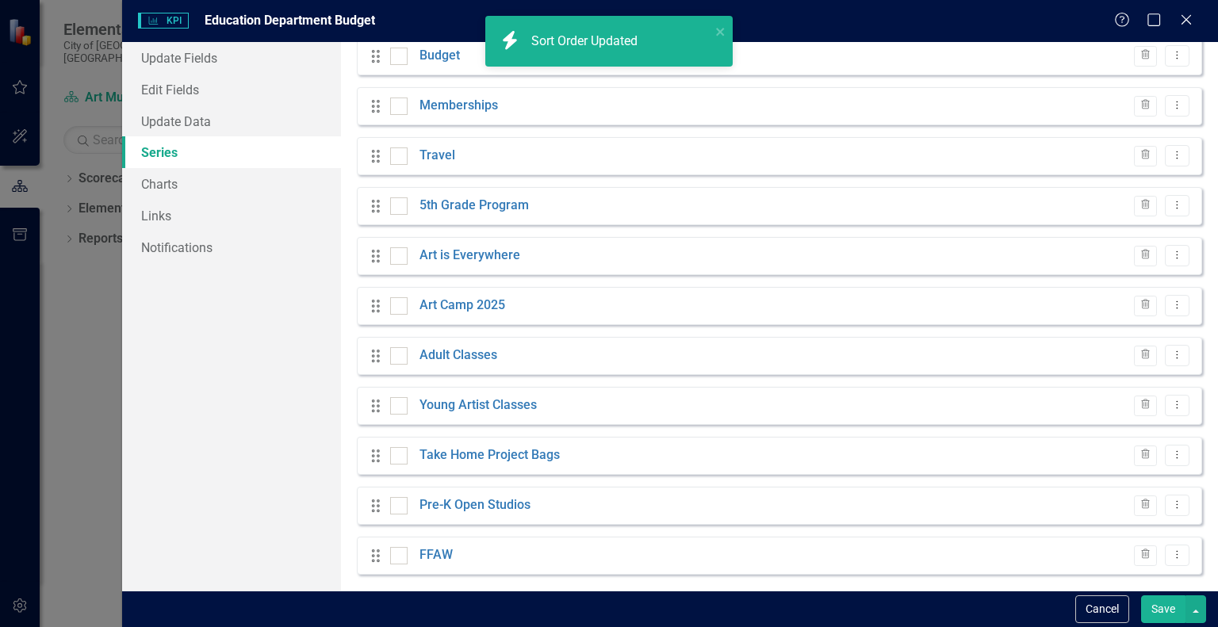
click at [1152, 605] on button "Save" at bounding box center [1163, 610] width 44 height 28
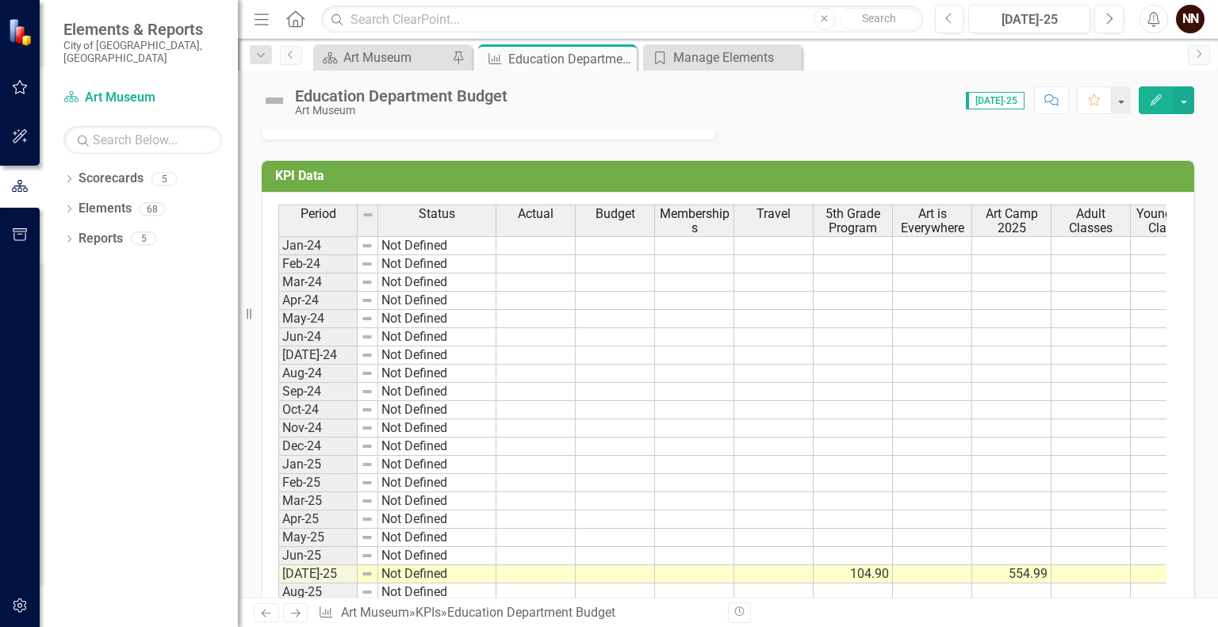
click at [1079, 174] on h3 "KPI Data" at bounding box center [730, 176] width 911 height 14
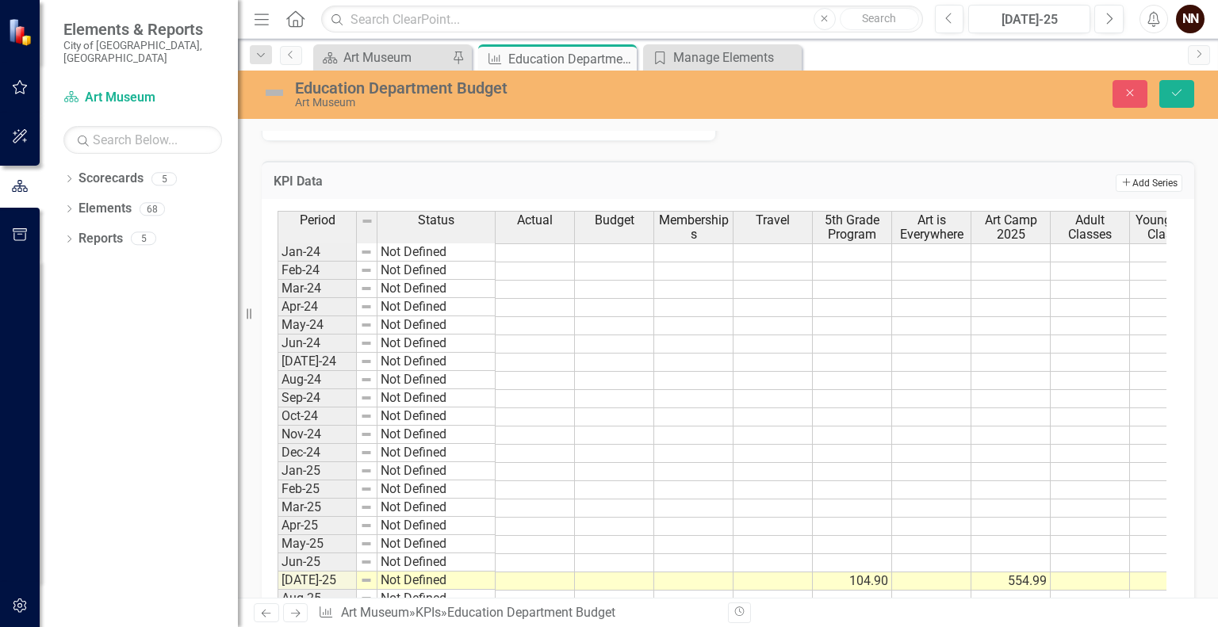
click at [1122, 177] on button "Add Add Series" at bounding box center [1149, 182] width 67 height 17
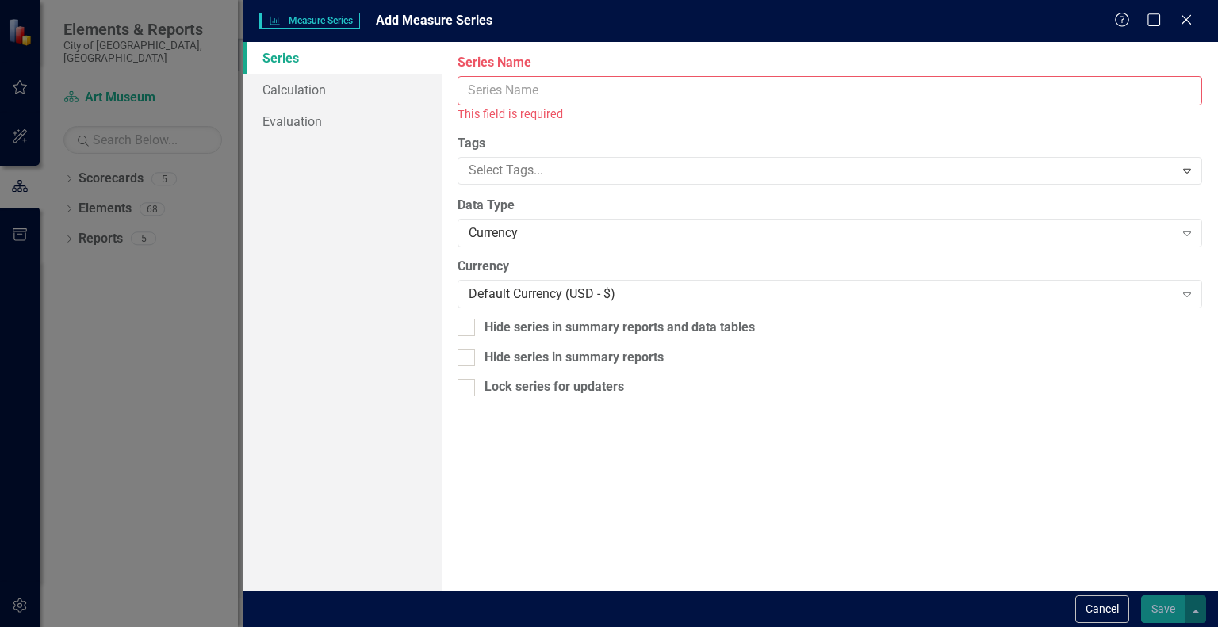
click at [734, 90] on input "Series Name" at bounding box center [830, 90] width 745 height 29
paste input "501160 FOOD SUPPLIES"
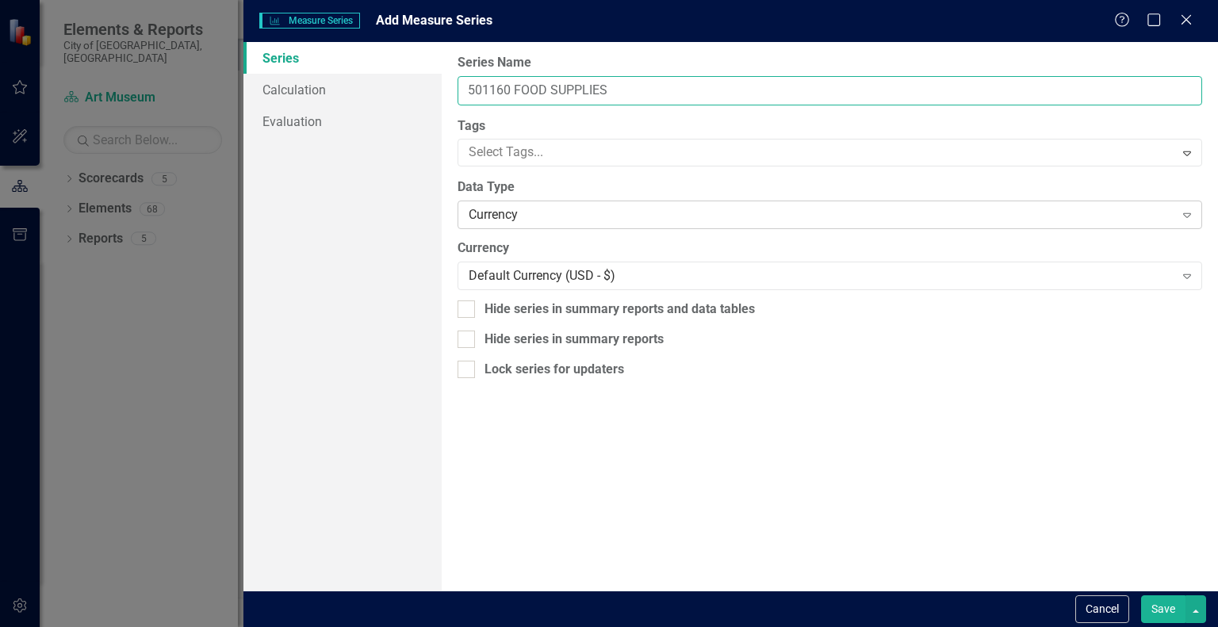
type input "501160 FOOD SUPPLIES"
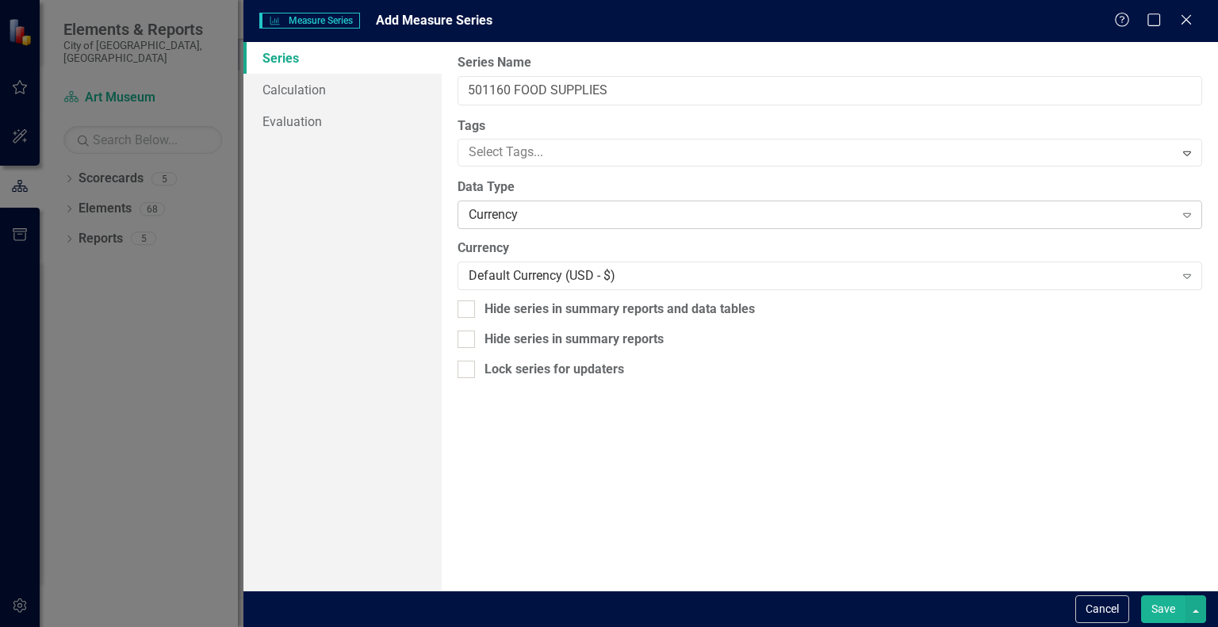
click at [535, 218] on div "Currency" at bounding box center [821, 215] width 705 height 18
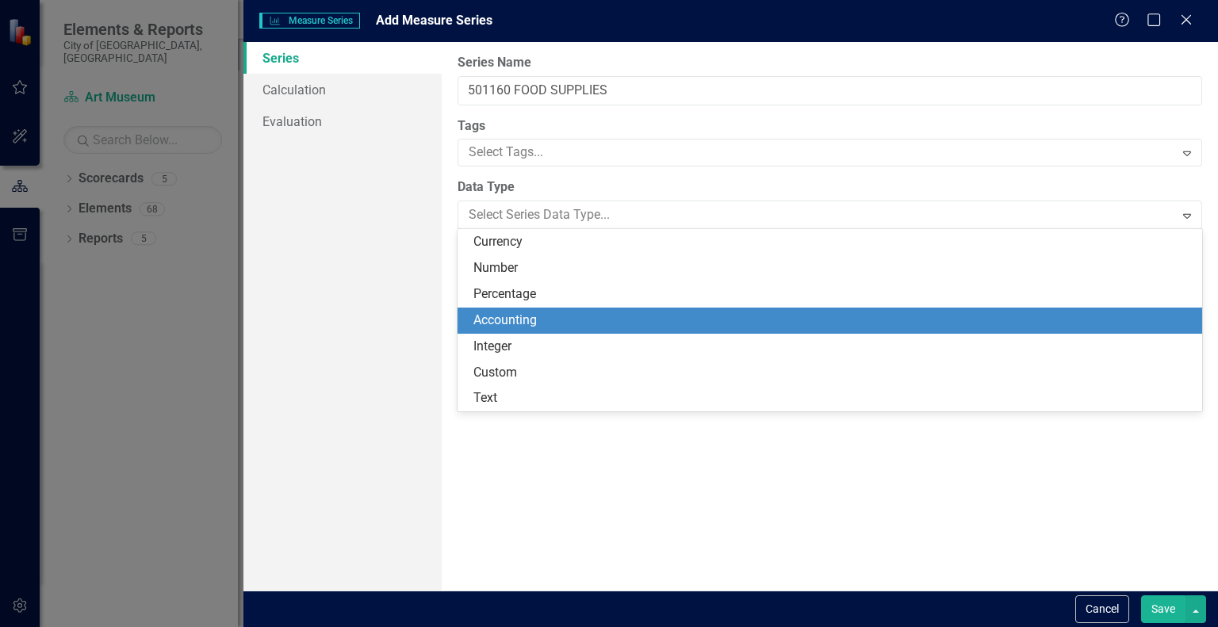
click at [512, 312] on div "Accounting" at bounding box center [832, 321] width 719 height 18
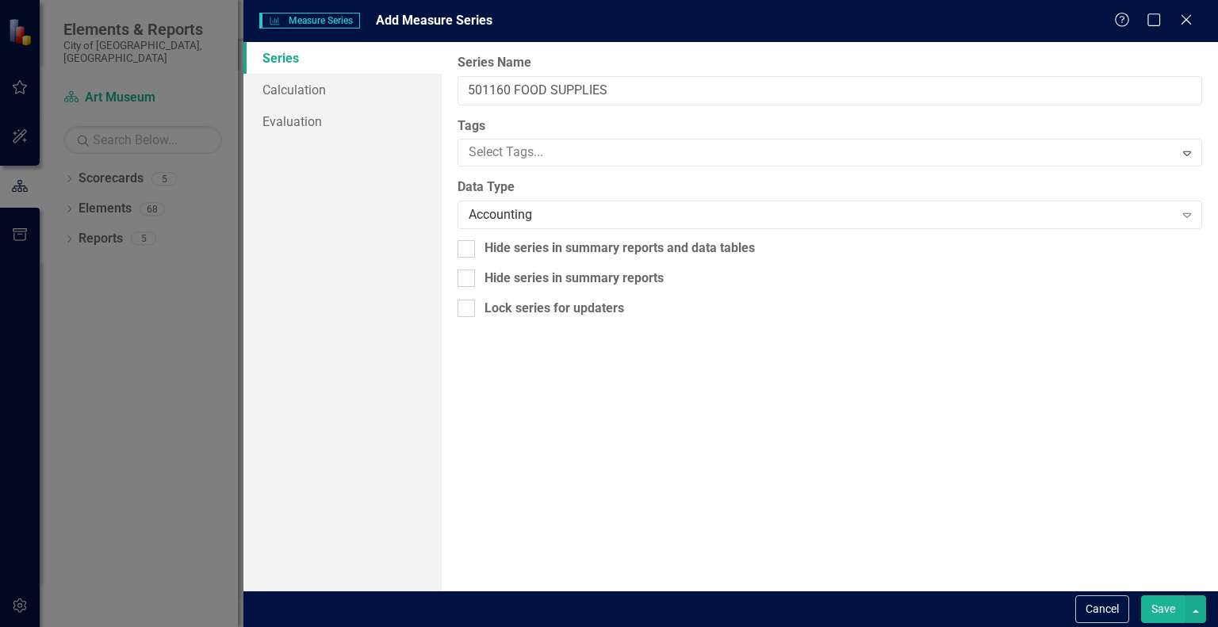
click at [1153, 602] on button "Save" at bounding box center [1163, 610] width 44 height 28
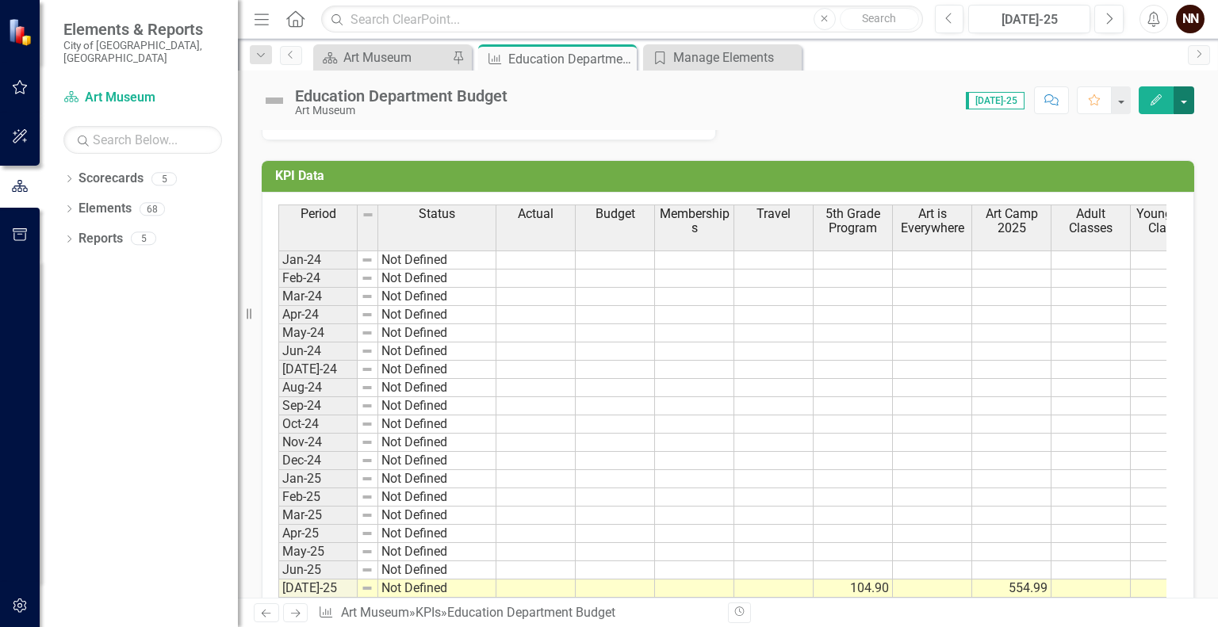
click at [1185, 95] on button "button" at bounding box center [1184, 100] width 21 height 28
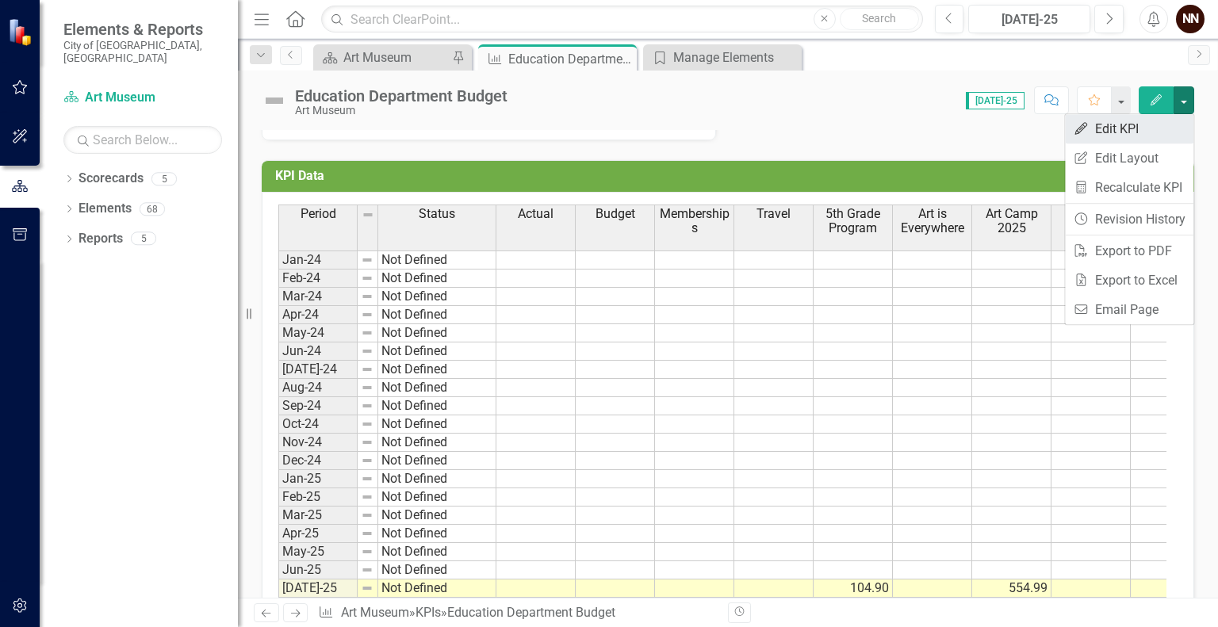
click at [1135, 130] on link "Edit Edit KPI" at bounding box center [1129, 128] width 128 height 29
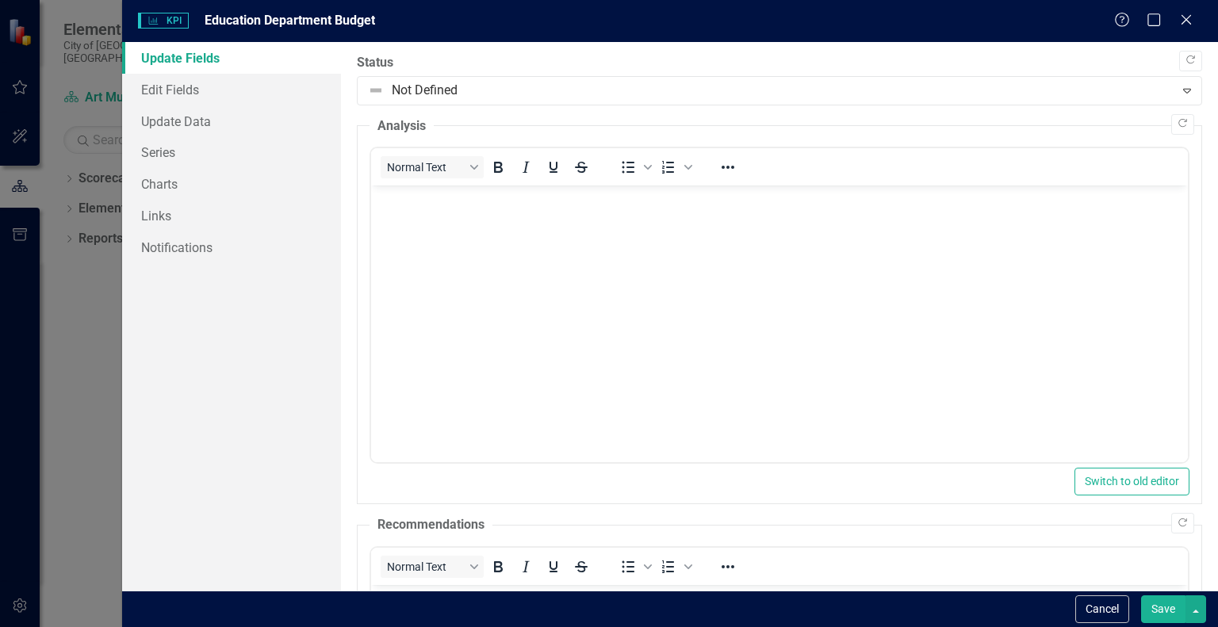
scroll to position [0, 0]
click at [182, 154] on link "Series" at bounding box center [231, 152] width 219 height 32
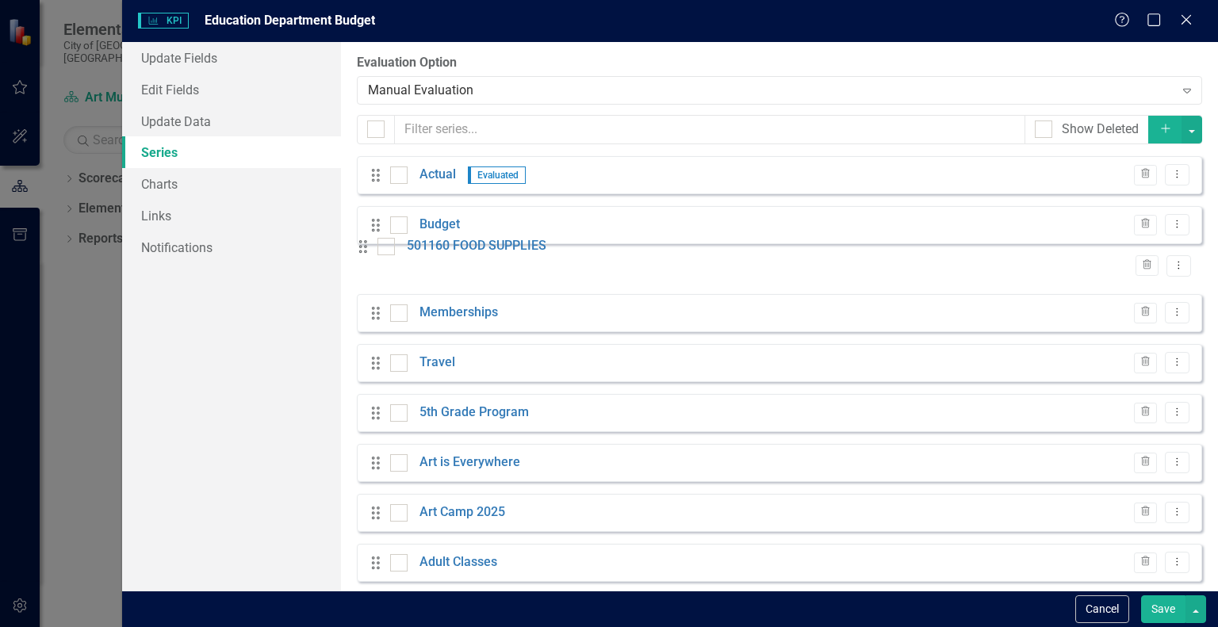
drag, startPoint x: 374, startPoint y: 561, endPoint x: 374, endPoint y: 260, distance: 300.6
click at [374, 260] on div "Drag Actual Evaluated Trash Dropdown Menu Drag Budget Trash Dropdown Menu Drag …" at bounding box center [779, 475] width 845 height 638
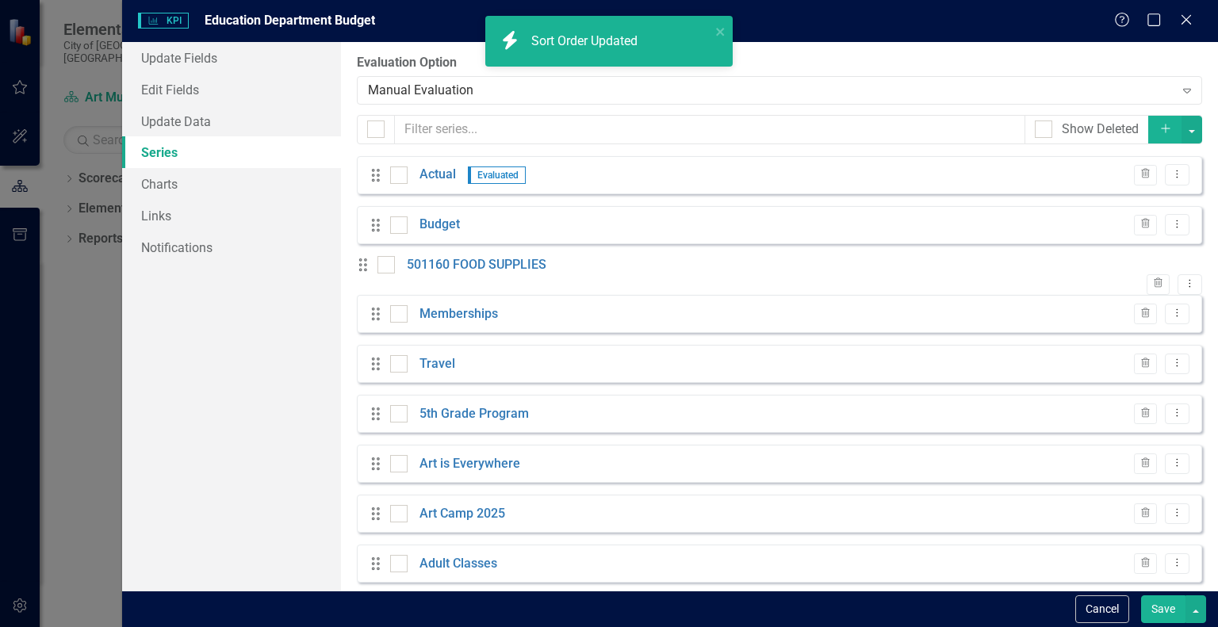
click at [1183, 603] on button "Save" at bounding box center [1163, 610] width 44 height 28
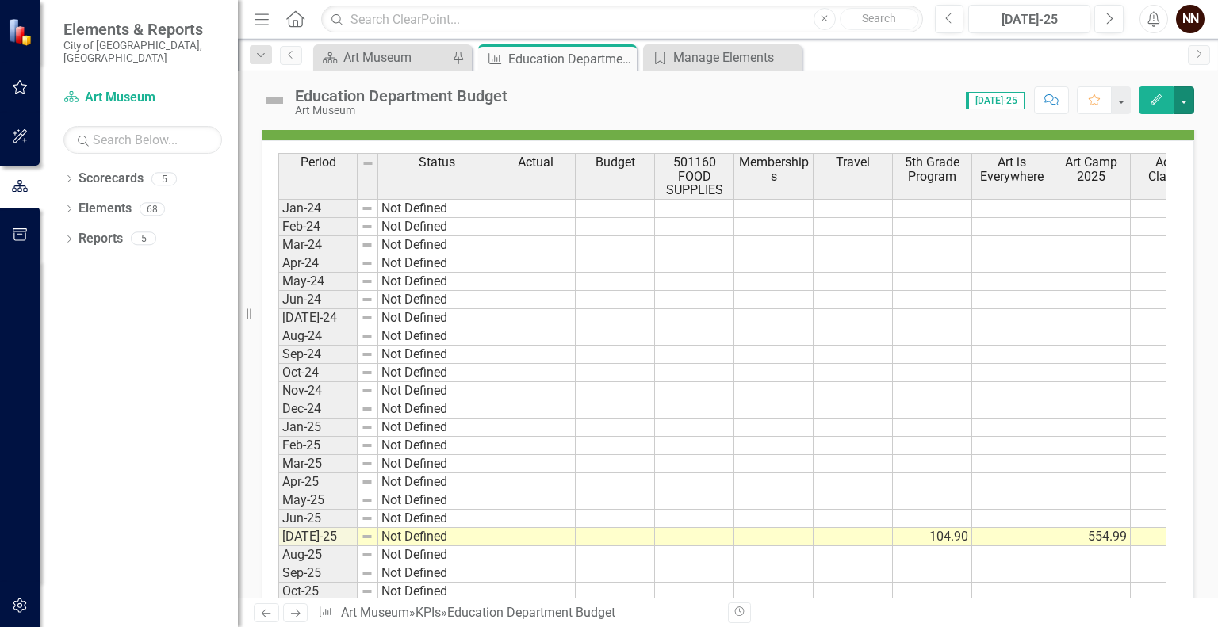
scroll to position [504, 0]
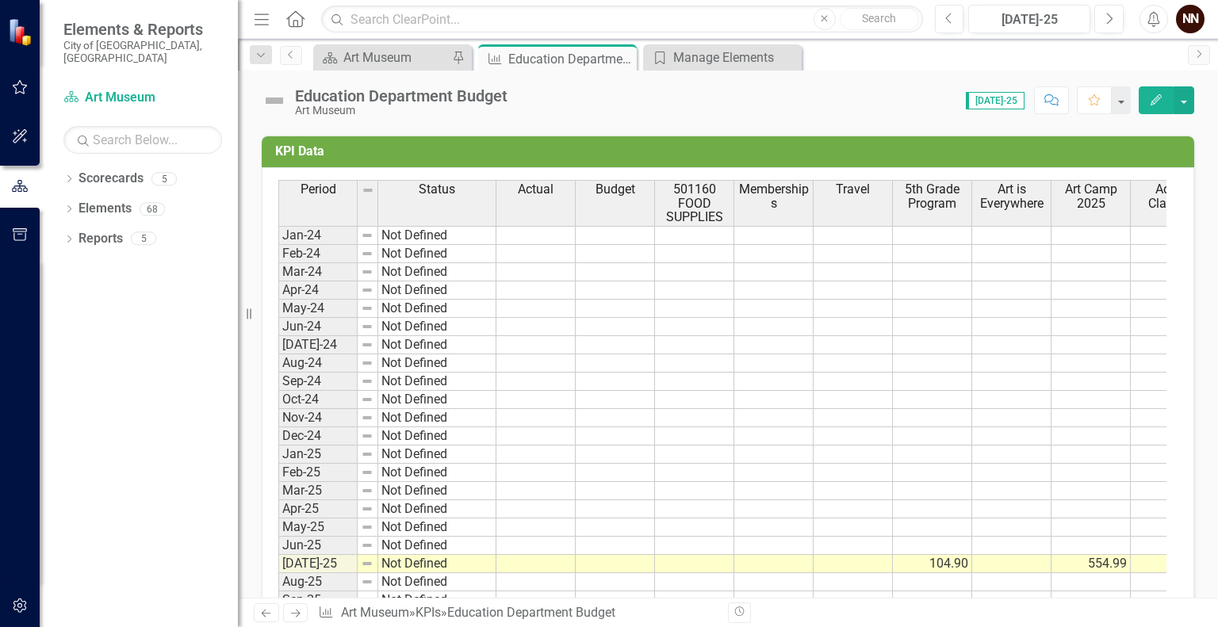
click at [1114, 157] on td "KPI Data" at bounding box center [730, 153] width 911 height 26
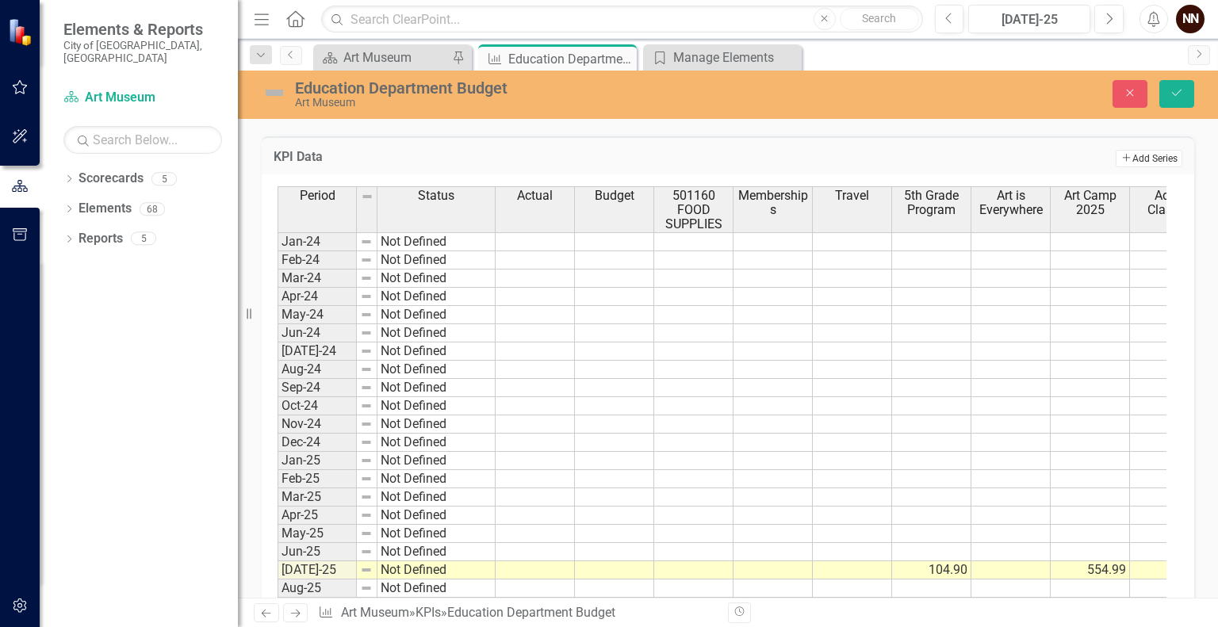
click at [1121, 154] on icon "Add" at bounding box center [1127, 158] width 12 height 10
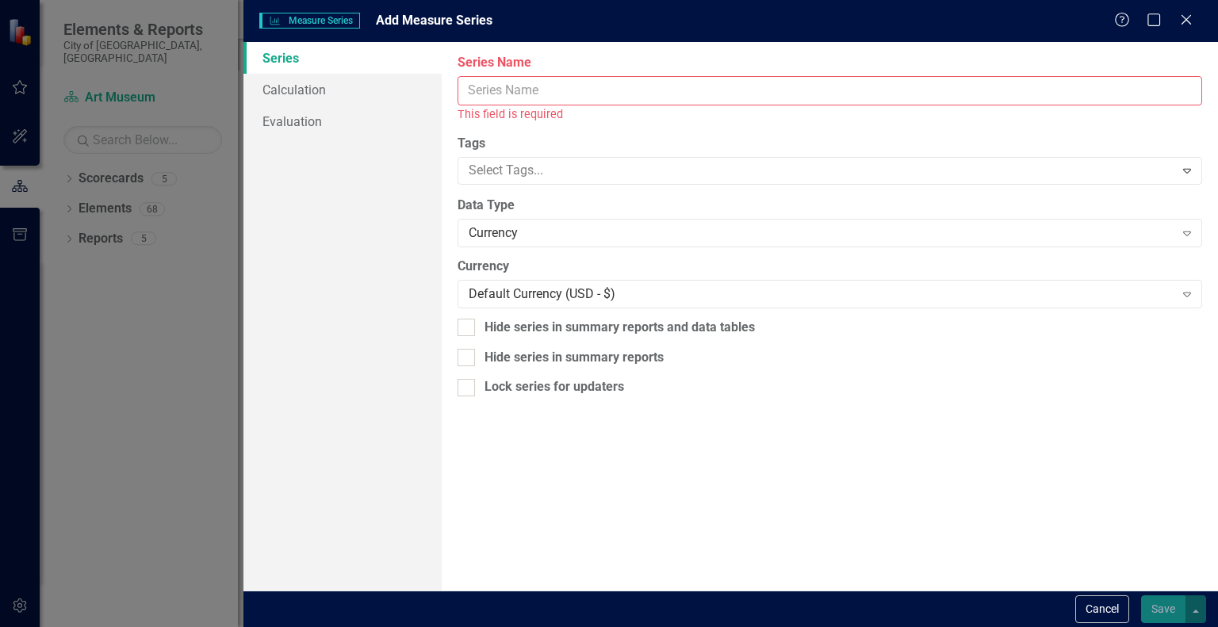
click at [788, 85] on input "Series Name" at bounding box center [830, 90] width 745 height 29
paste input "501260 OPERATING SUPPLIES"
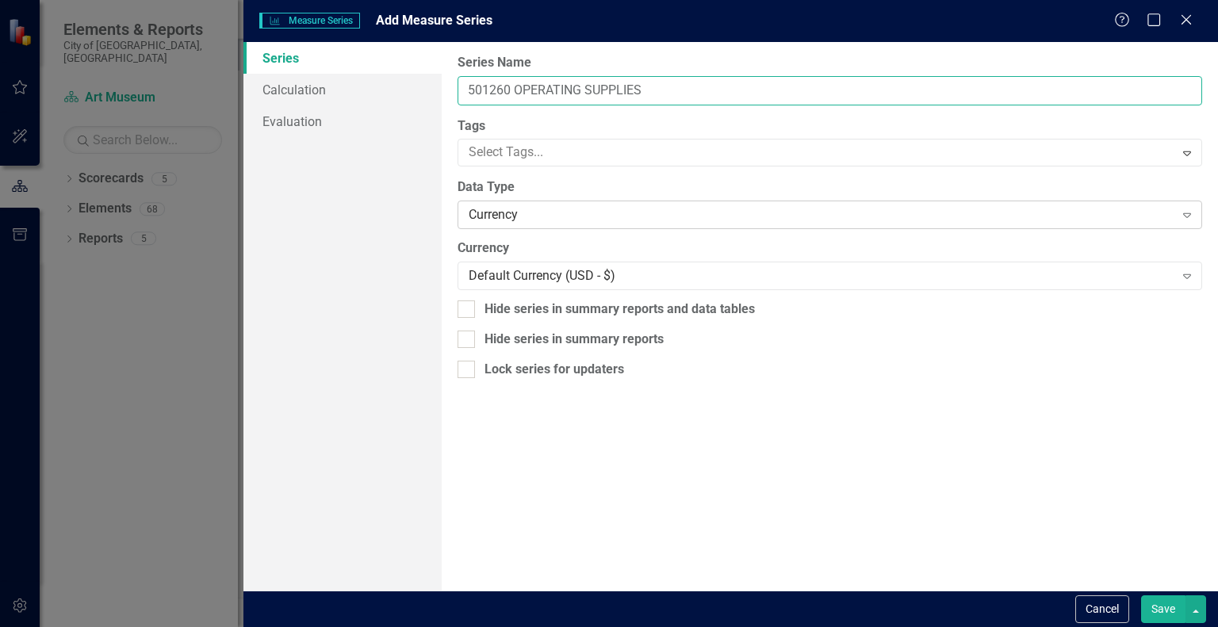
type input "501260 OPERATING SUPPLIES"
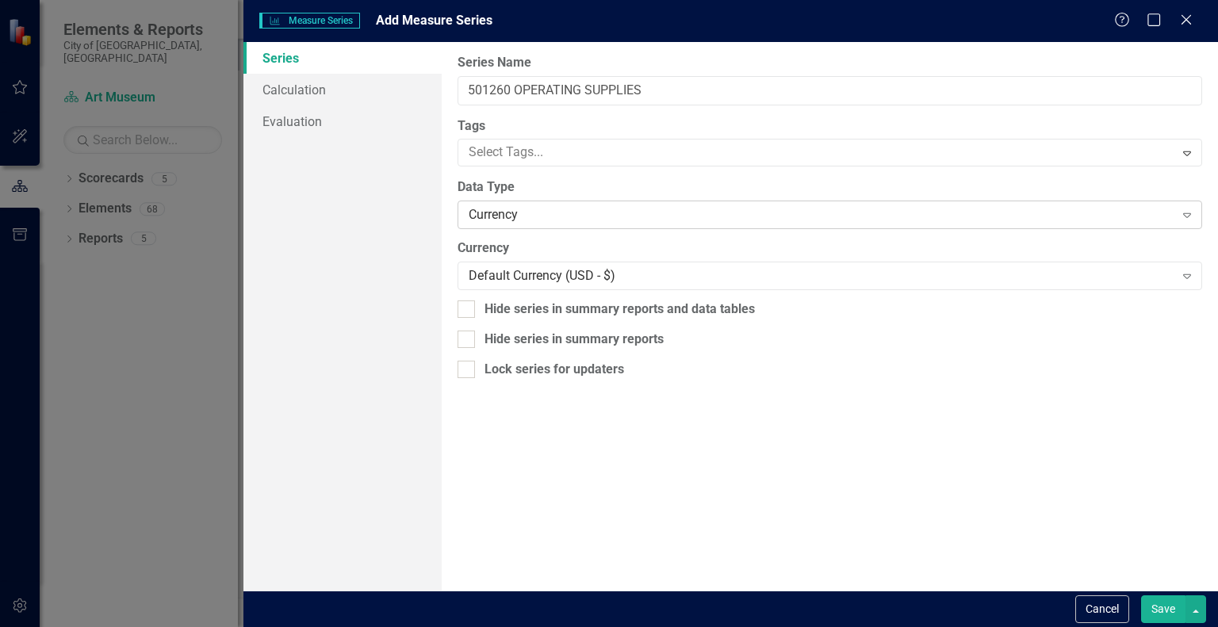
click at [644, 213] on div "Currency" at bounding box center [821, 215] width 705 height 18
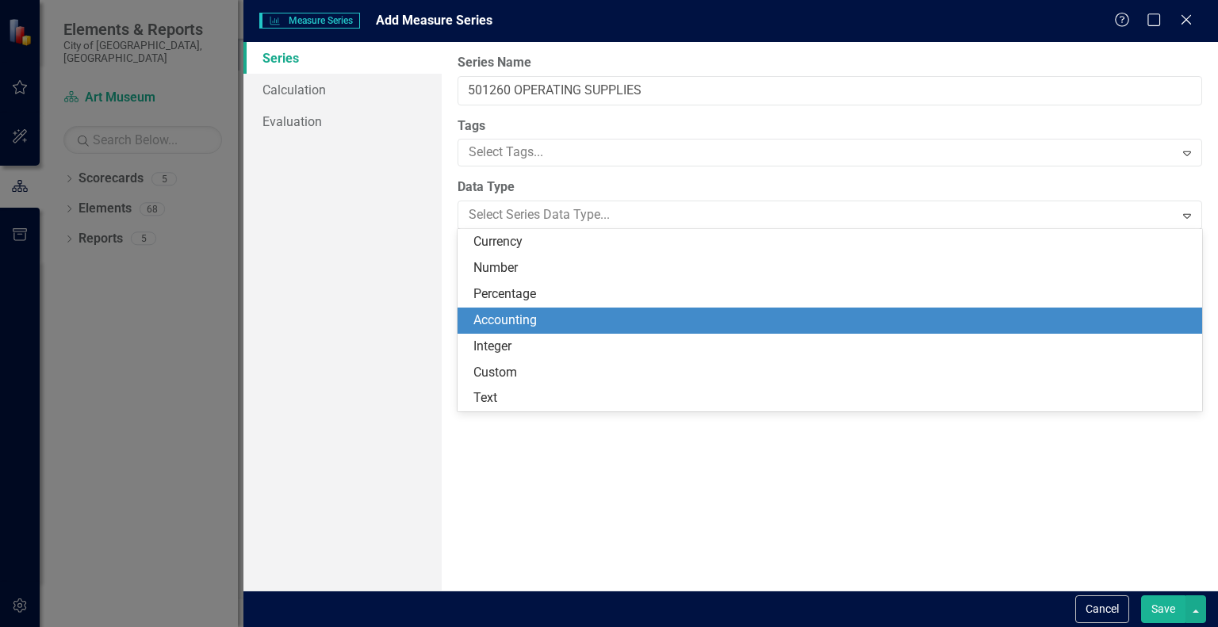
click at [592, 321] on div "Accounting" at bounding box center [832, 321] width 719 height 18
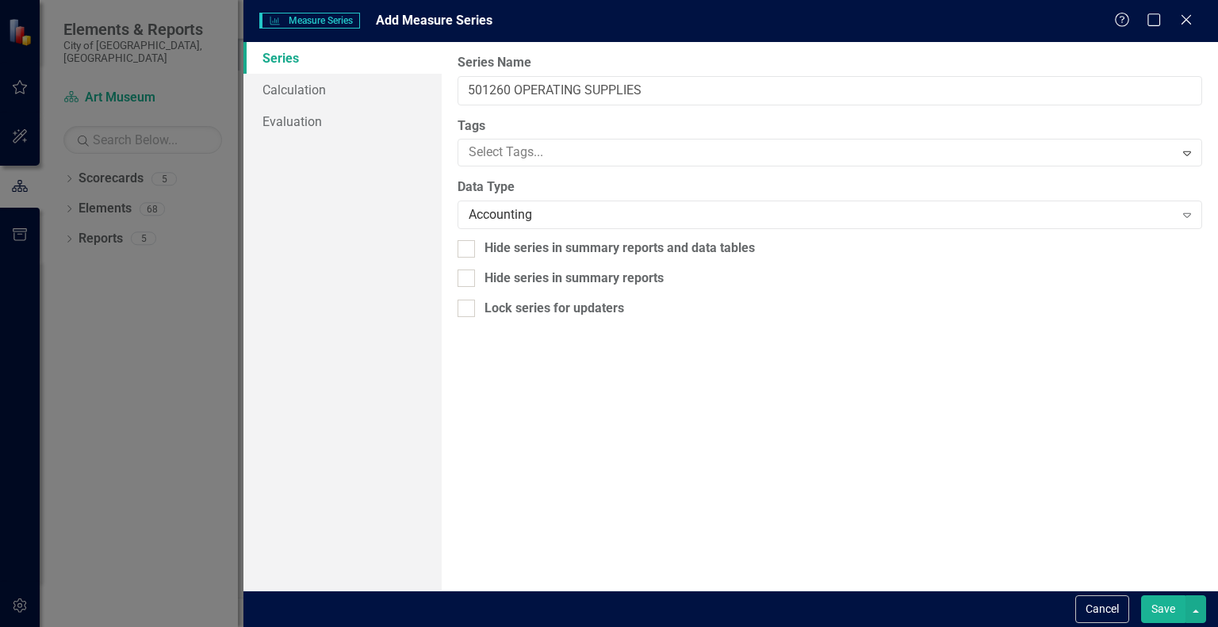
click at [1152, 609] on button "Save" at bounding box center [1163, 610] width 44 height 28
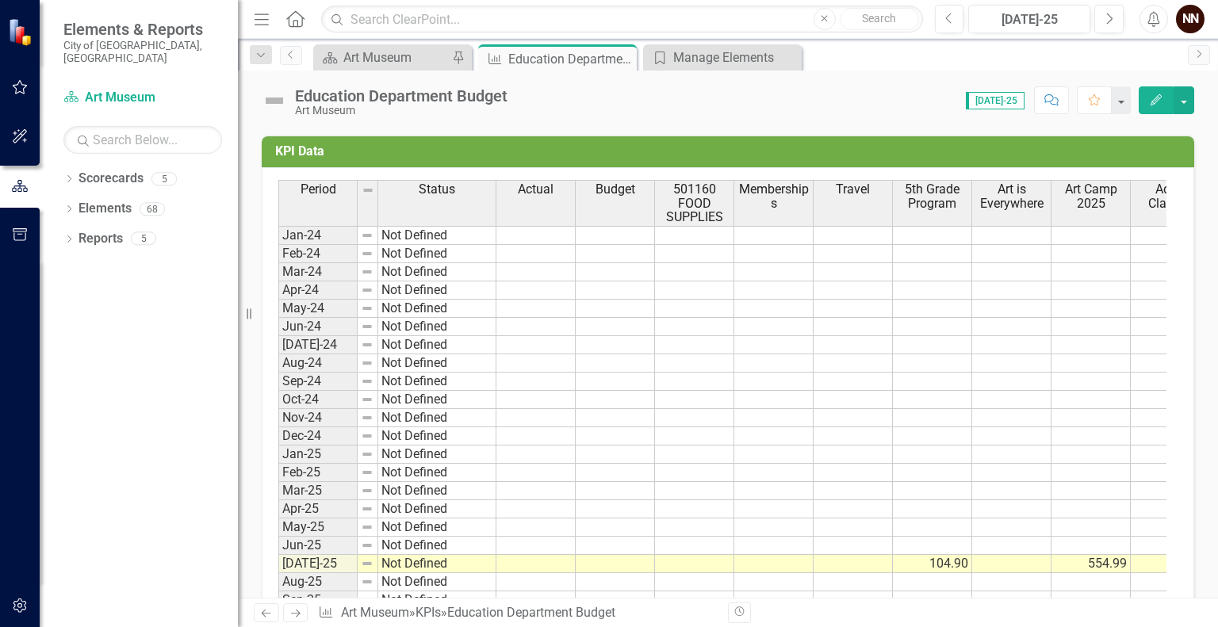
click at [1183, 197] on div "KPI Data Last Calculated Period Status Actual Budget 501160 FOOD SUPPLIES Membe…" at bounding box center [728, 402] width 956 height 573
click at [1186, 94] on button "button" at bounding box center [1184, 100] width 21 height 28
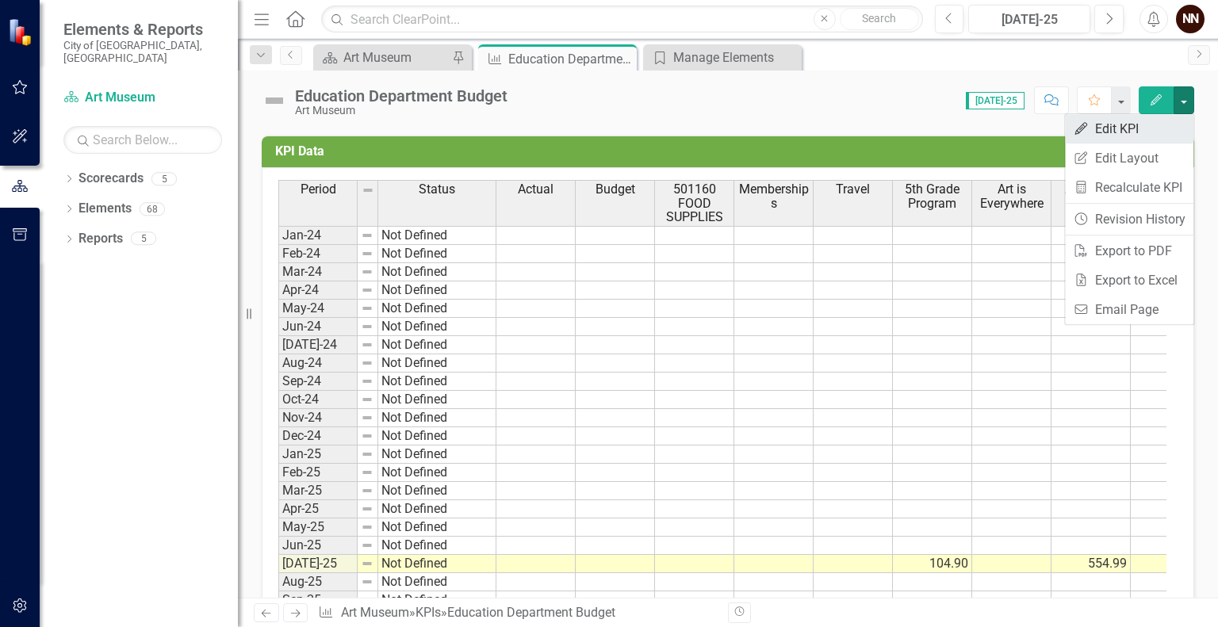
click at [1141, 127] on link "Edit Edit KPI" at bounding box center [1129, 128] width 128 height 29
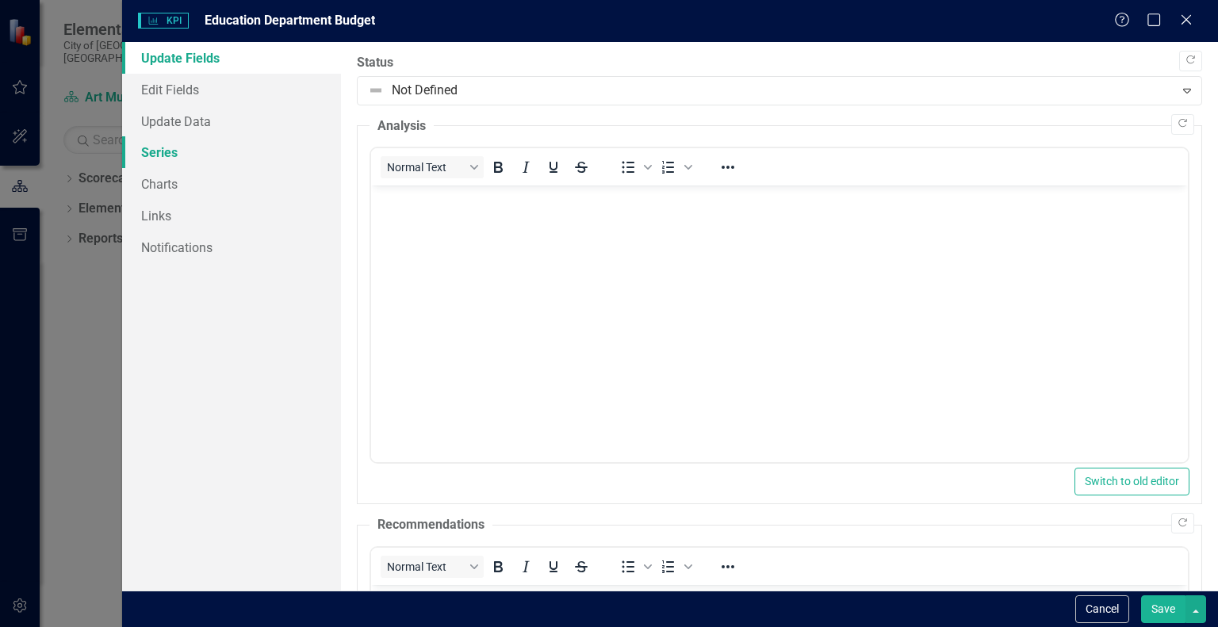
scroll to position [0, 0]
click at [219, 153] on link "Series" at bounding box center [231, 152] width 219 height 32
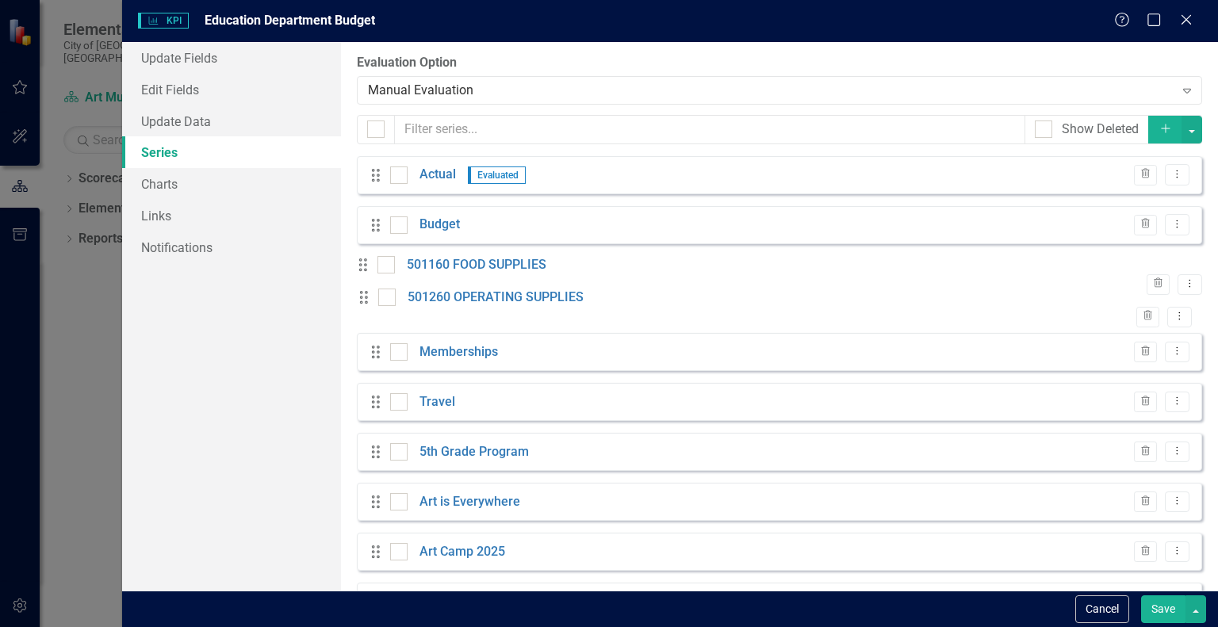
drag, startPoint x: 371, startPoint y: 551, endPoint x: 372, endPoint y: 310, distance: 241.1
click at [372, 310] on div "Drag Actual Evaluated Trash Dropdown Menu Drag Budget Trash Dropdown Menu Drag …" at bounding box center [779, 495] width 845 height 678
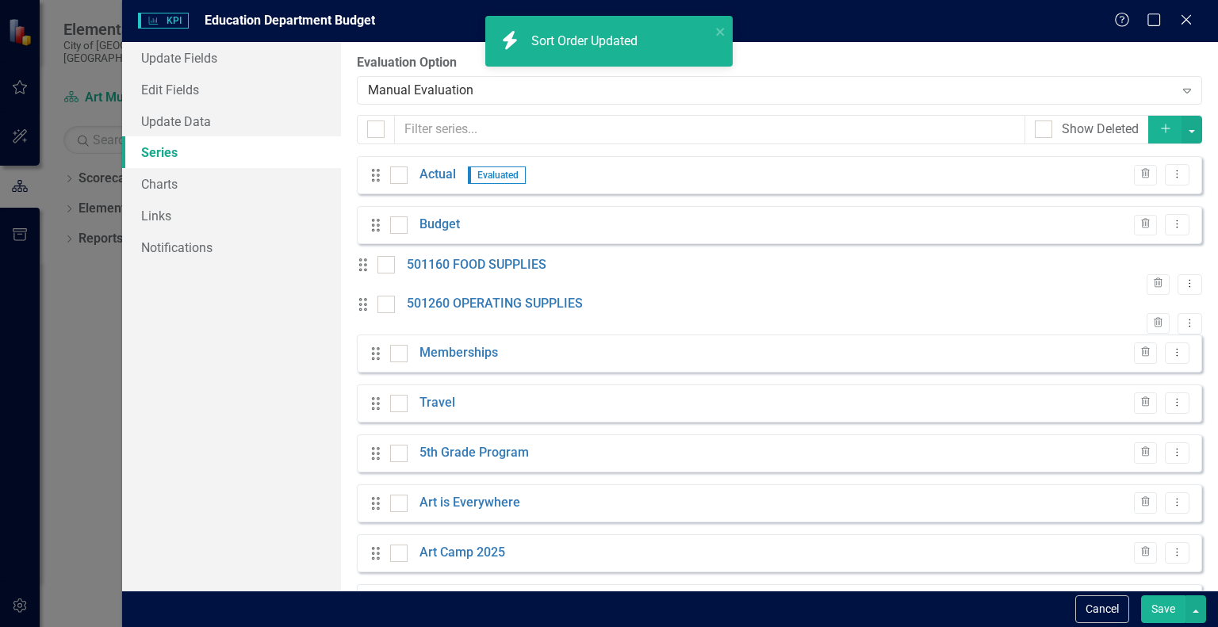
click at [1158, 611] on button "Save" at bounding box center [1163, 610] width 44 height 28
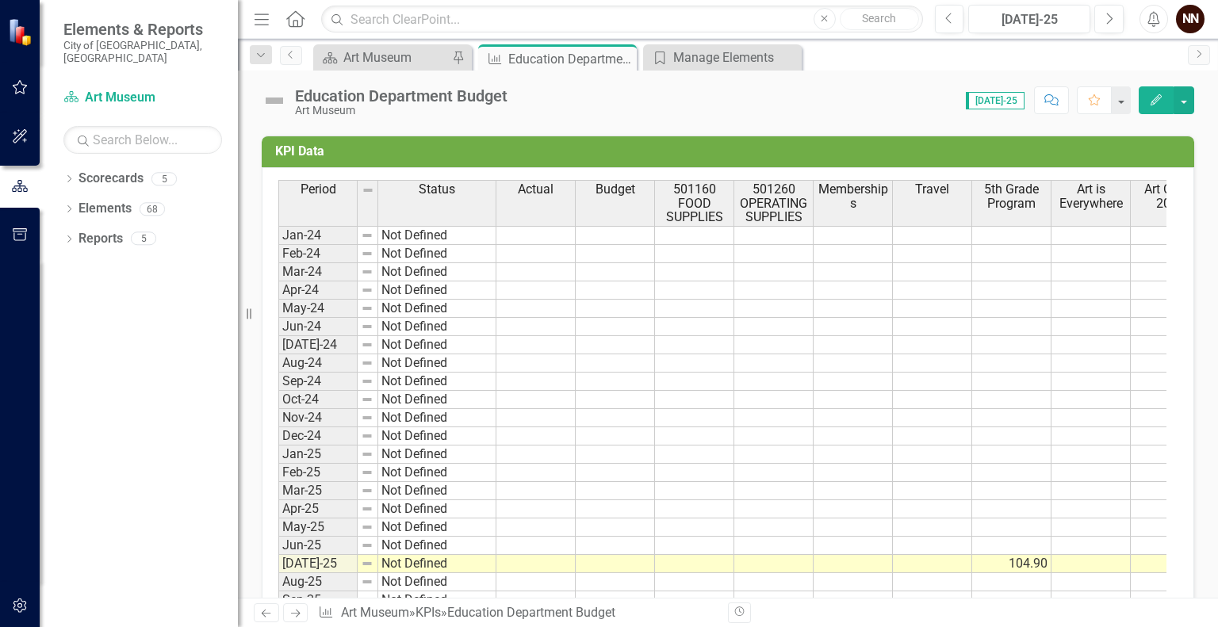
click at [1116, 144] on h3 "KPI Data" at bounding box center [730, 151] width 911 height 14
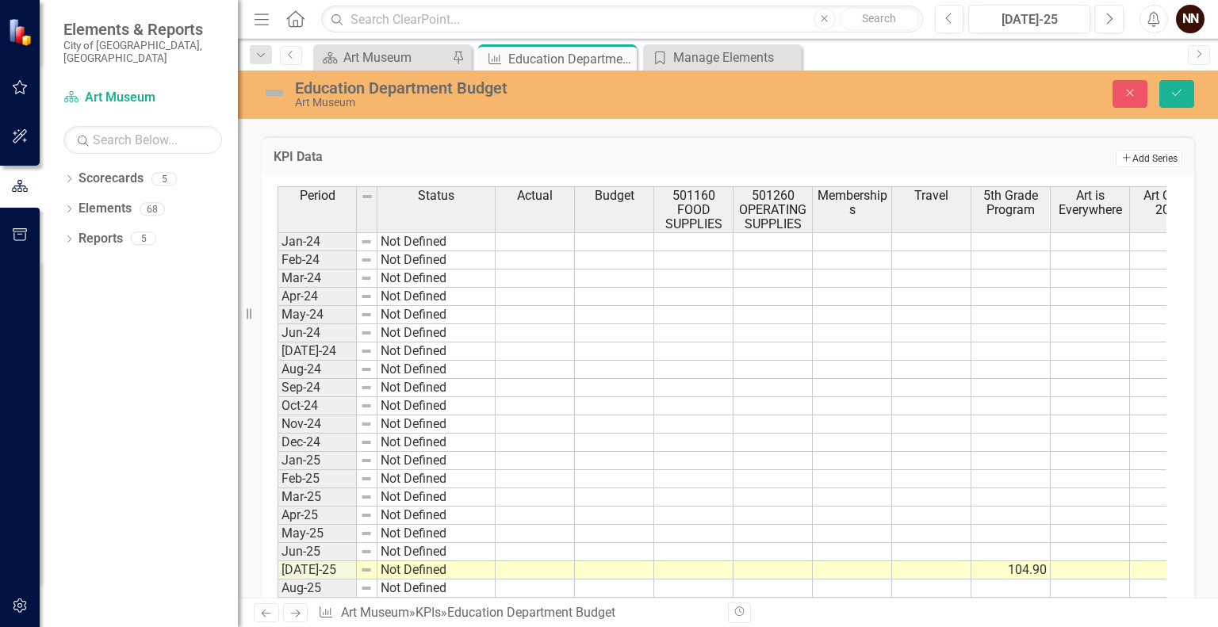
click at [1133, 151] on button "Add Add Series" at bounding box center [1149, 158] width 67 height 17
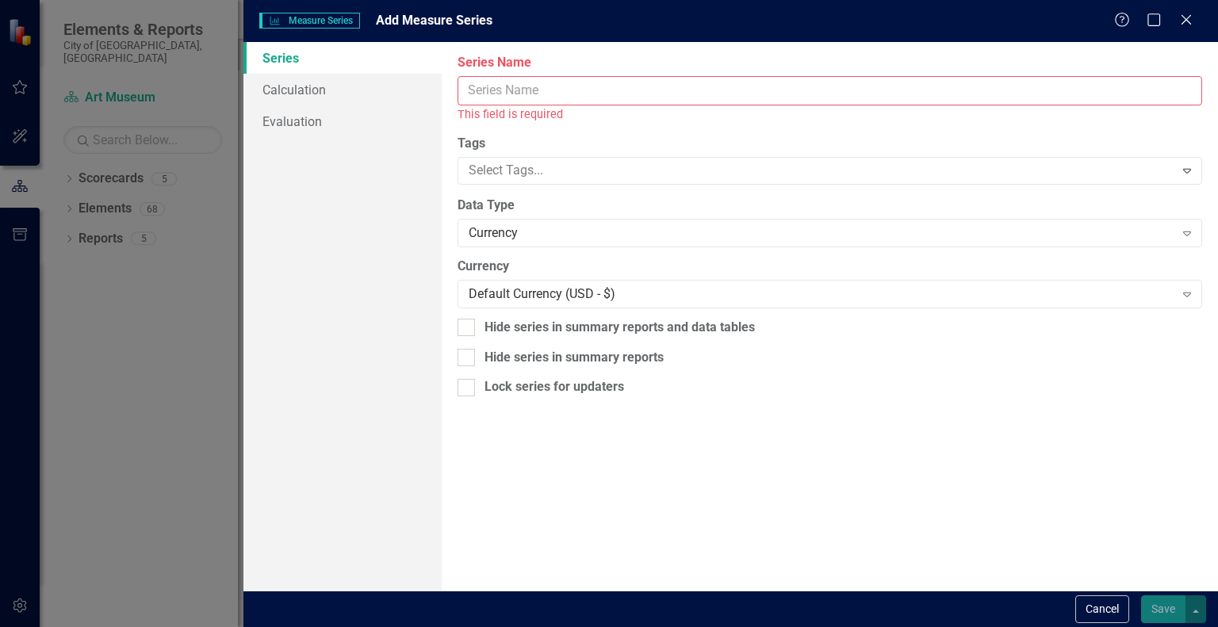
scroll to position [504, 0]
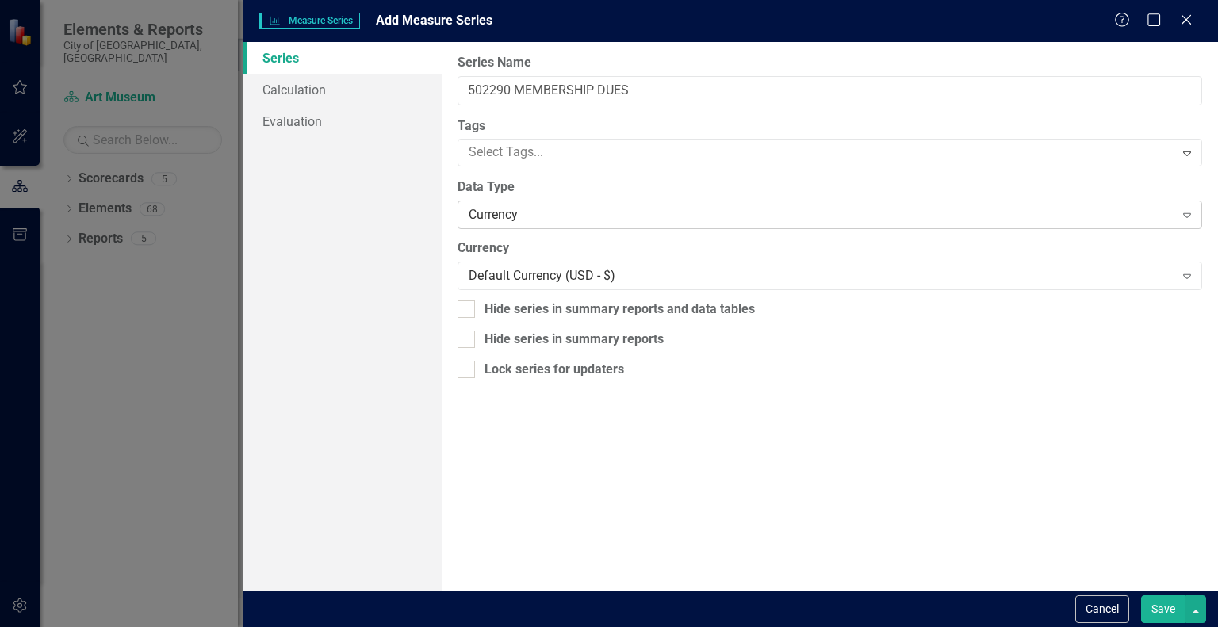
type input "502290 MEMBERSHIP DUES"
click at [771, 221] on div "Currency" at bounding box center [821, 215] width 705 height 18
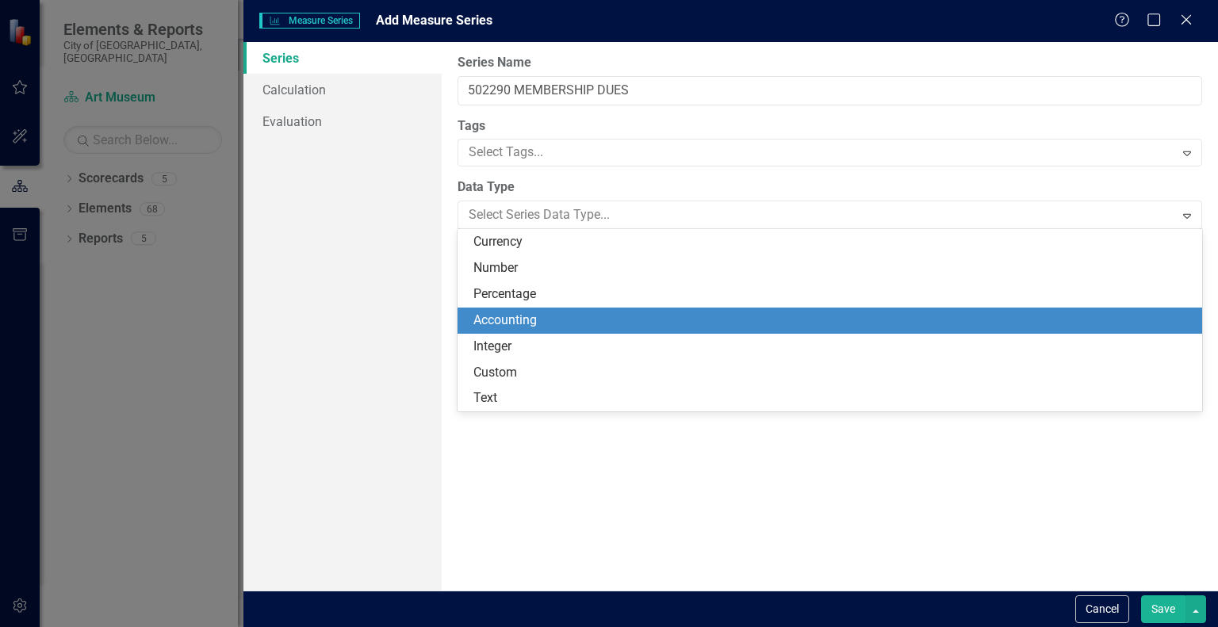
click at [700, 312] on div "Accounting" at bounding box center [832, 321] width 719 height 18
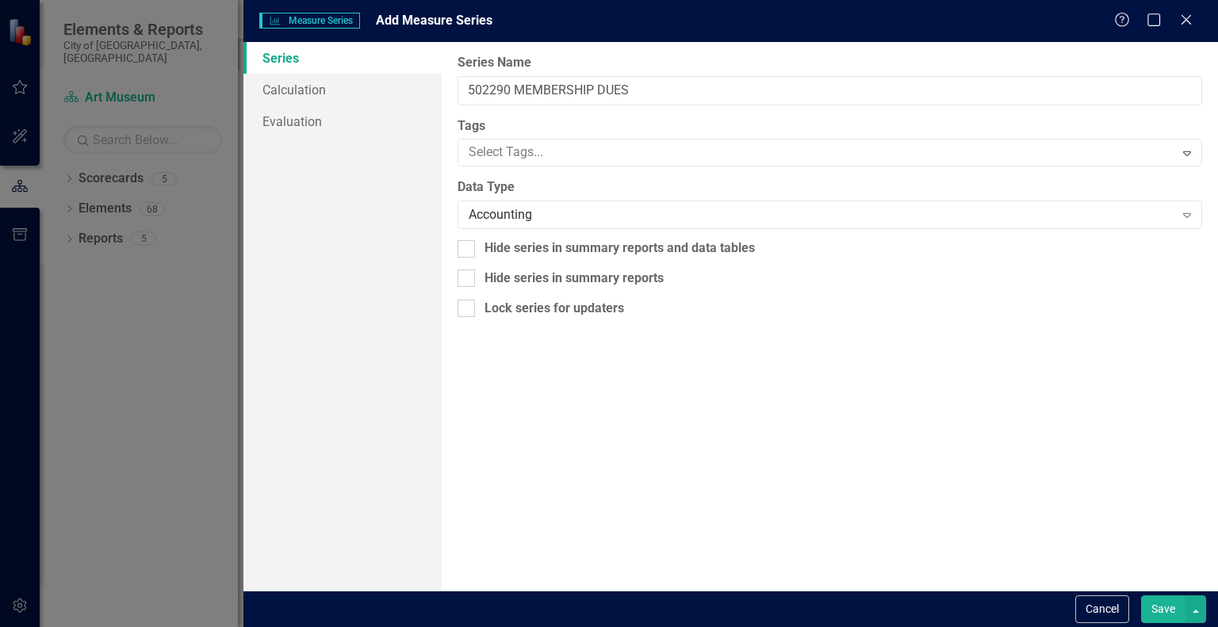
click at [1156, 611] on button "Save" at bounding box center [1163, 610] width 44 height 28
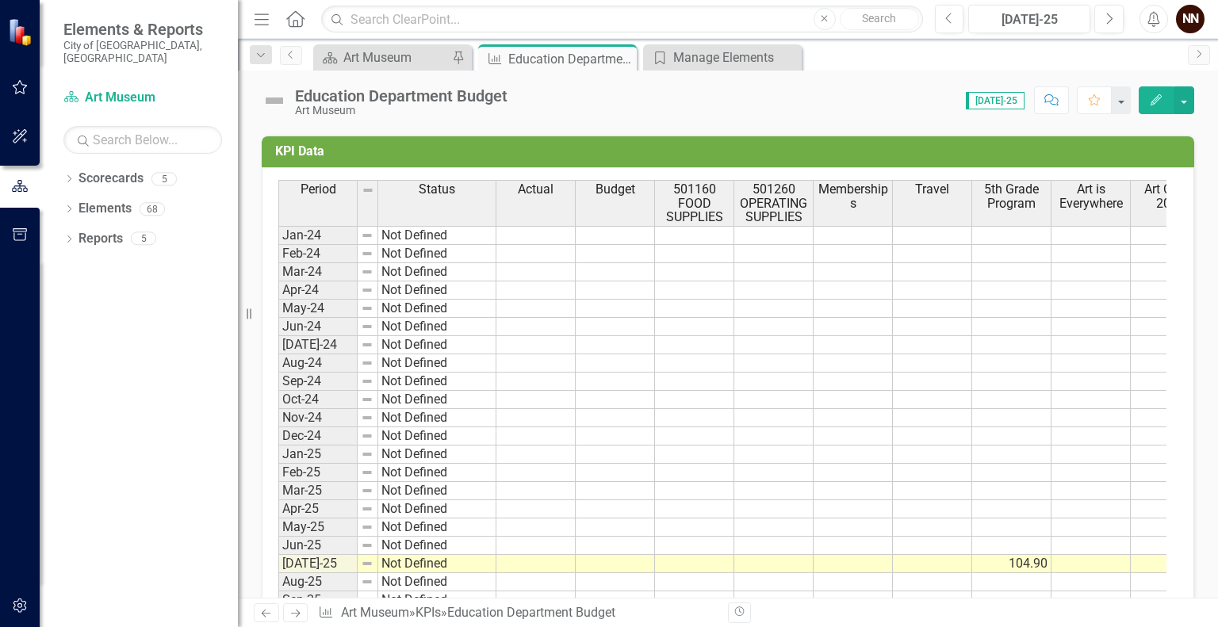
click at [1113, 160] on td "KPI Data" at bounding box center [730, 153] width 911 height 26
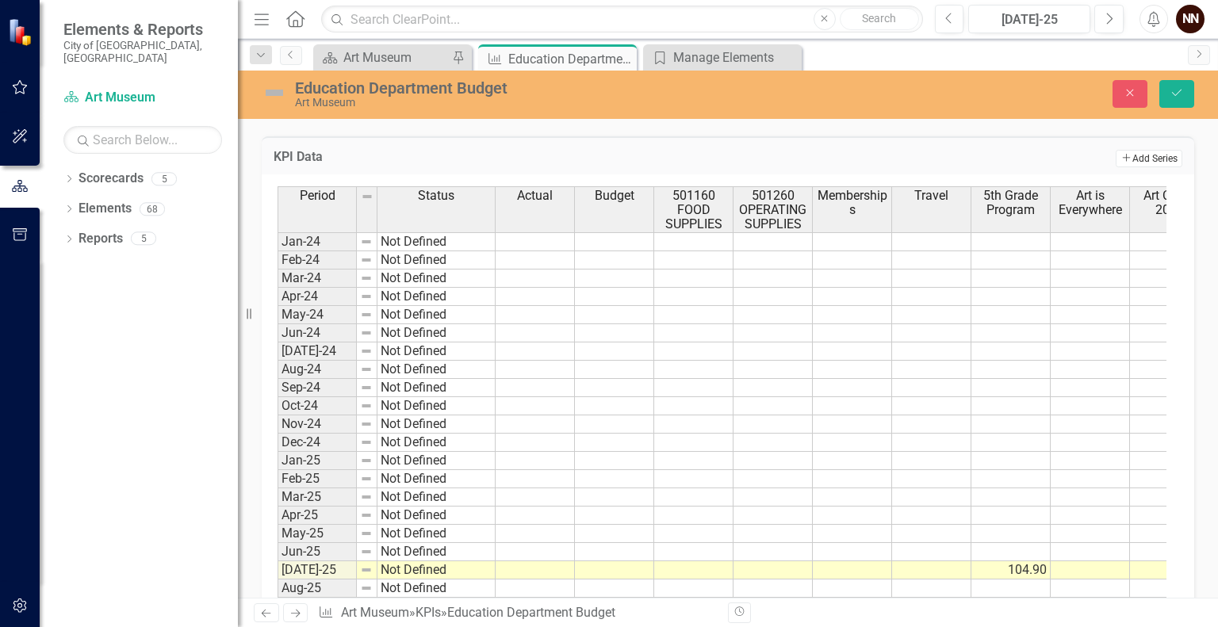
click at [1133, 152] on button "Add Add Series" at bounding box center [1149, 158] width 67 height 17
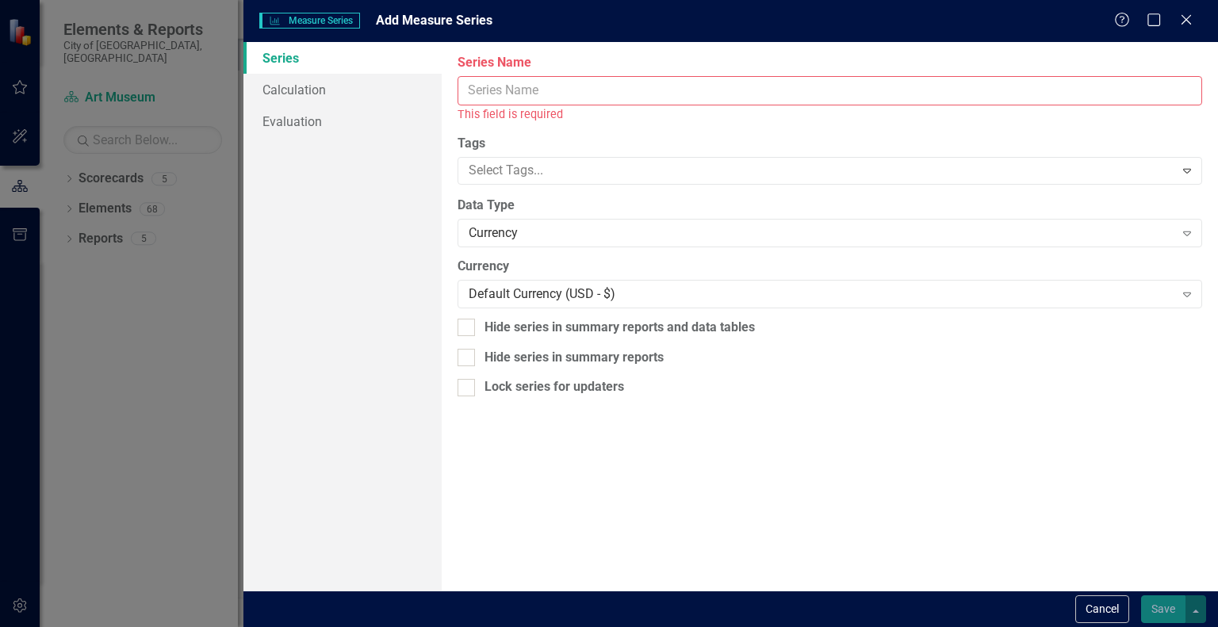
click at [849, 89] on input "Series Name" at bounding box center [830, 90] width 745 height 29
paste input "502380 PRINTING AND BINDING"
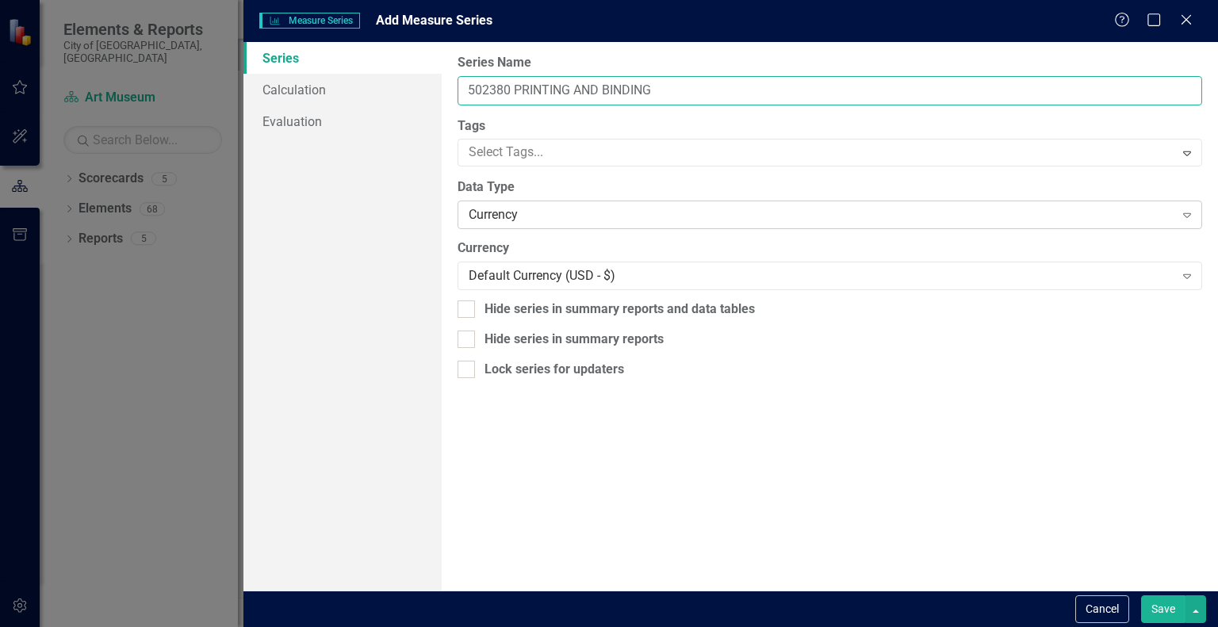
type input "502380 PRINTING AND BINDING"
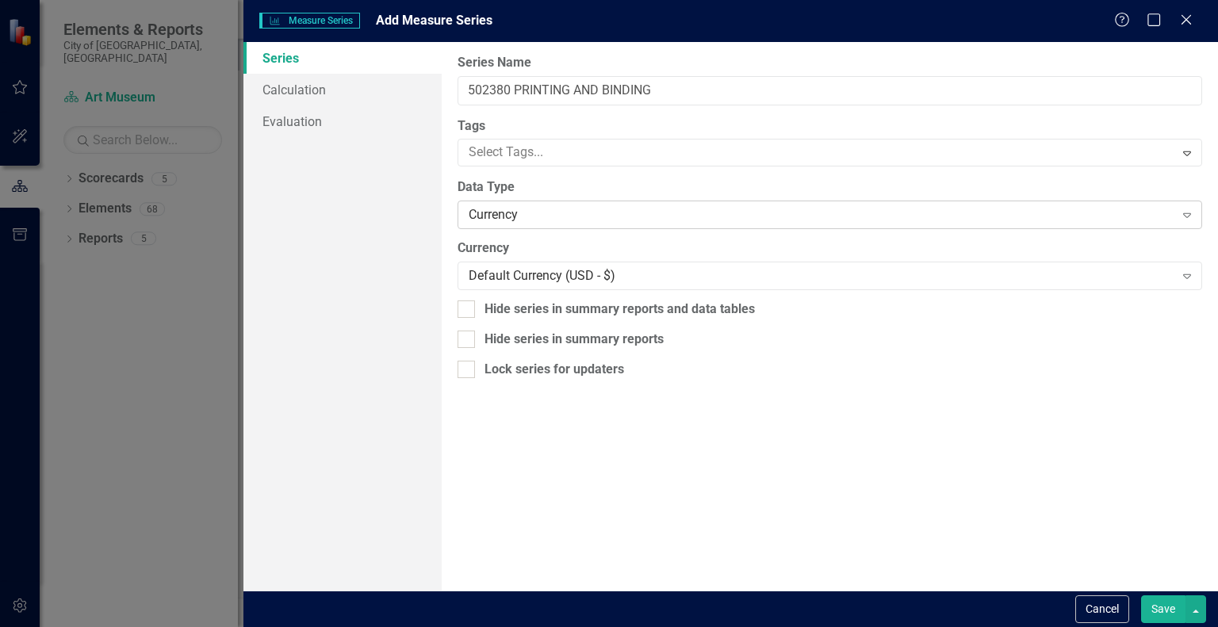
click at [641, 211] on div "Currency" at bounding box center [821, 215] width 705 height 18
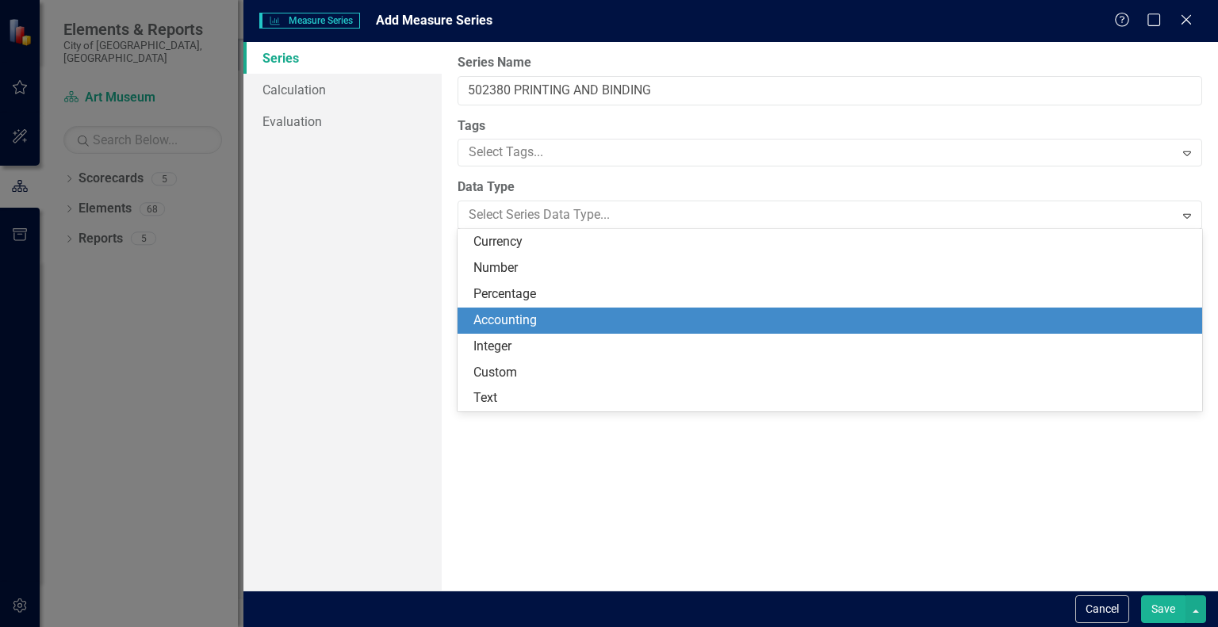
click at [593, 313] on div "Accounting" at bounding box center [832, 321] width 719 height 18
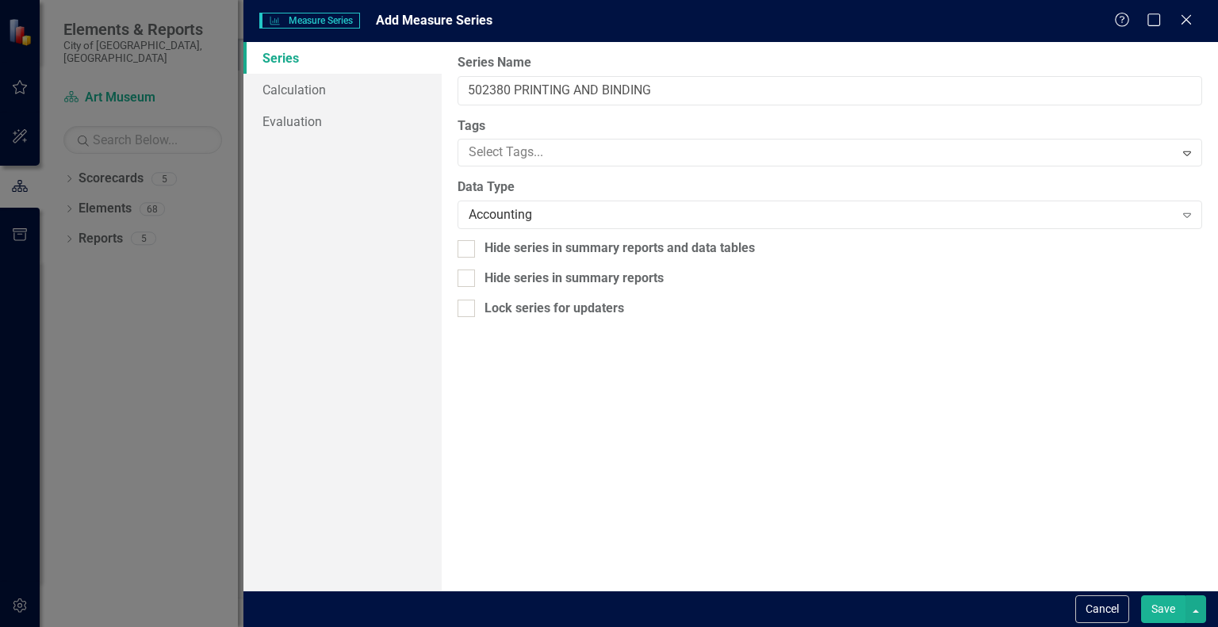
click at [1160, 611] on button "Save" at bounding box center [1163, 610] width 44 height 28
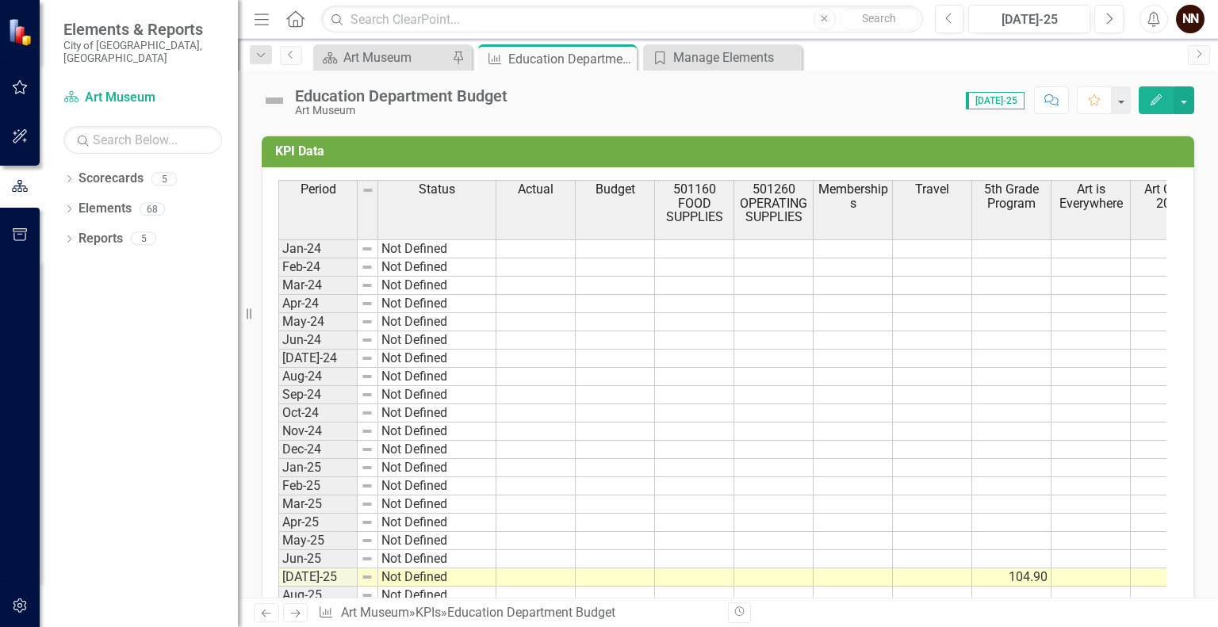
click at [1131, 149] on h3 "KPI Data" at bounding box center [730, 151] width 911 height 14
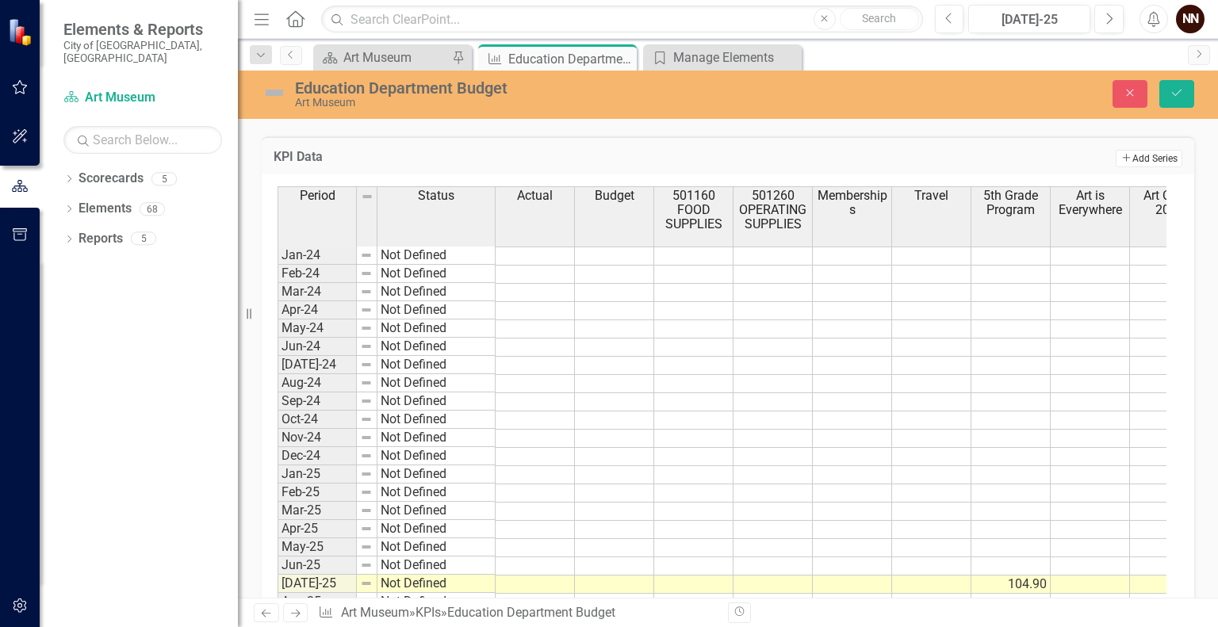
click at [1130, 153] on button "Add Add Series" at bounding box center [1149, 158] width 67 height 17
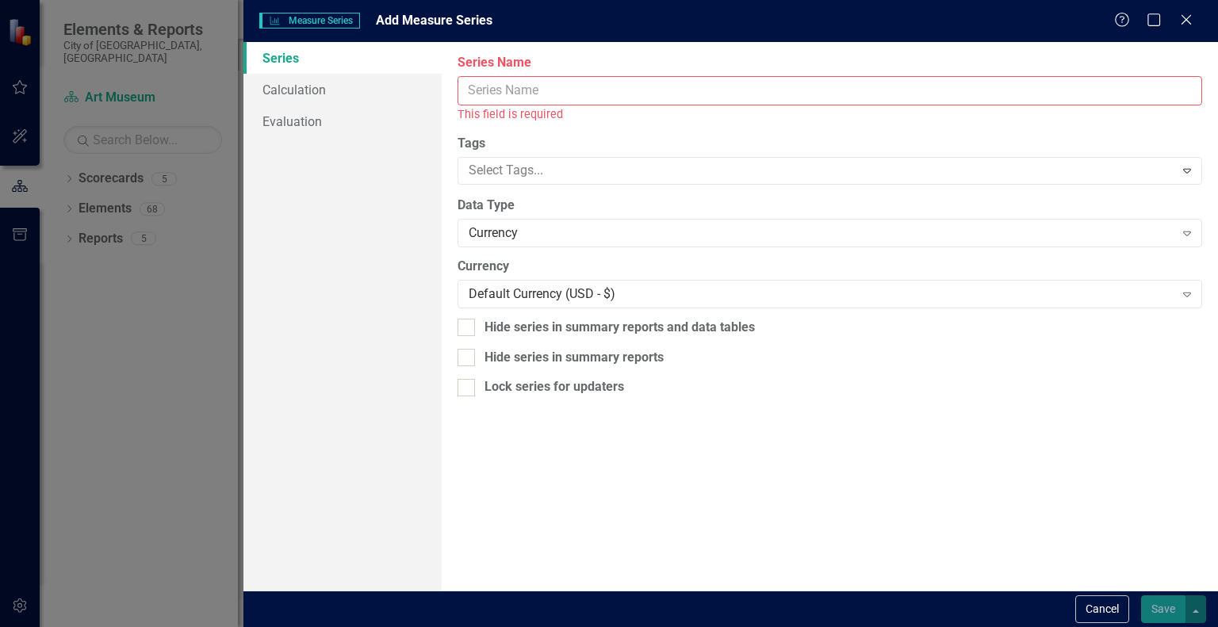
click at [876, 86] on input "Series Name" at bounding box center [830, 90] width 745 height 29
paste input "502390 PRINTSHOP CHARGES"
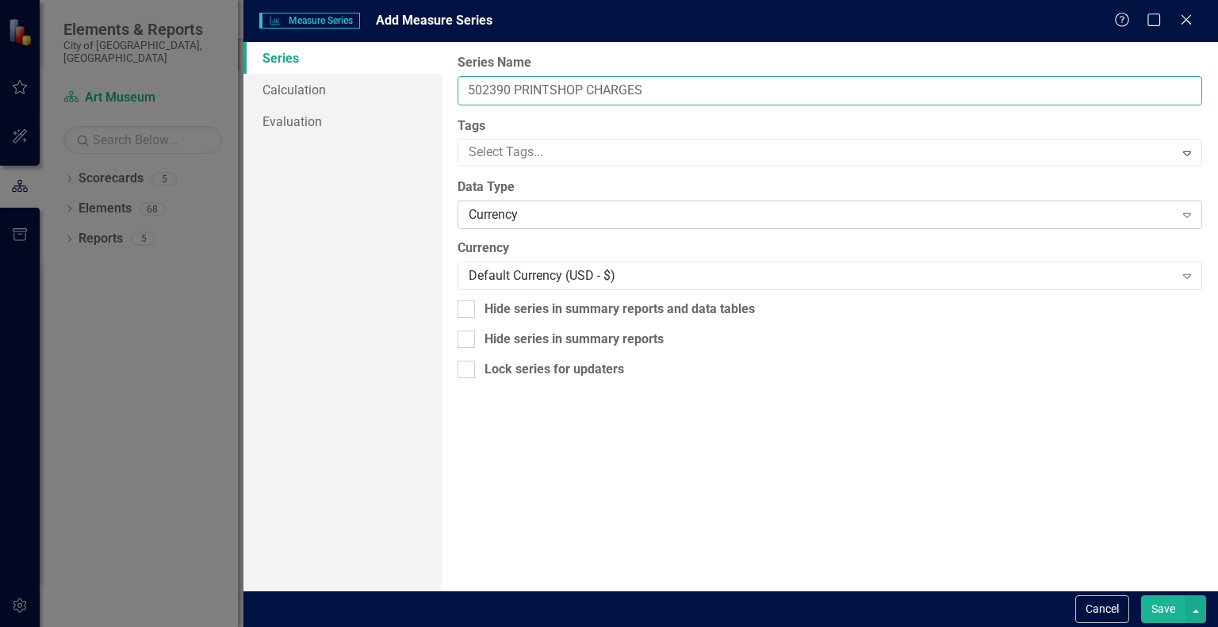
type input "502390 PRINTSHOP CHARGES"
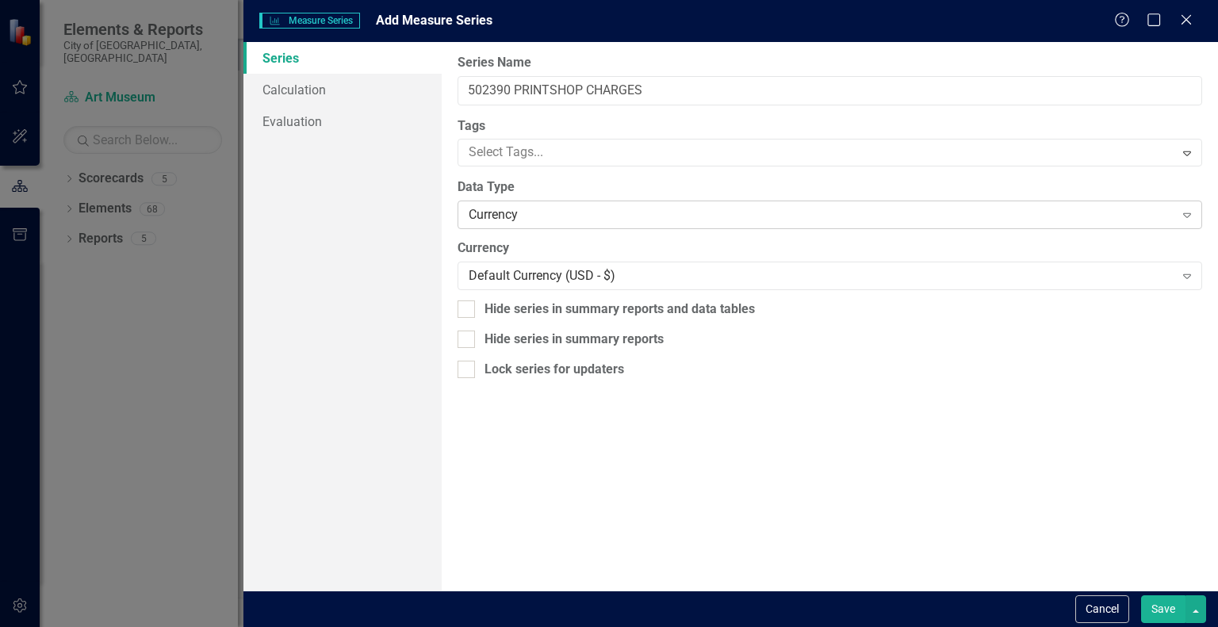
click at [641, 215] on div "Currency" at bounding box center [821, 215] width 705 height 18
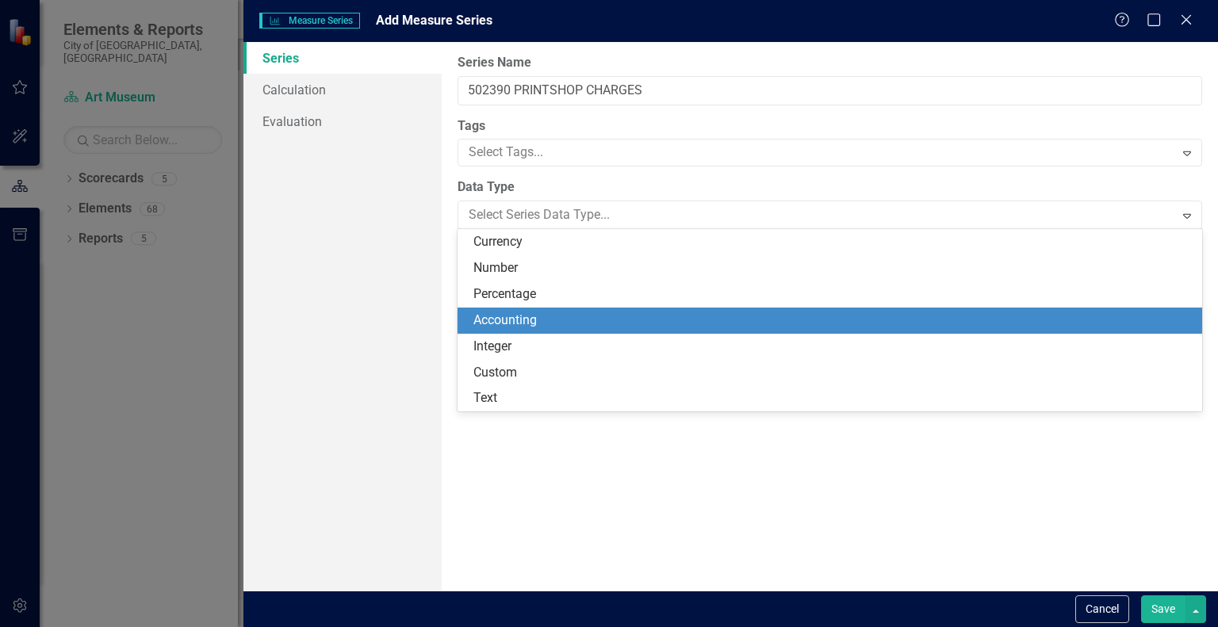
click at [584, 313] on div "Accounting" at bounding box center [832, 321] width 719 height 18
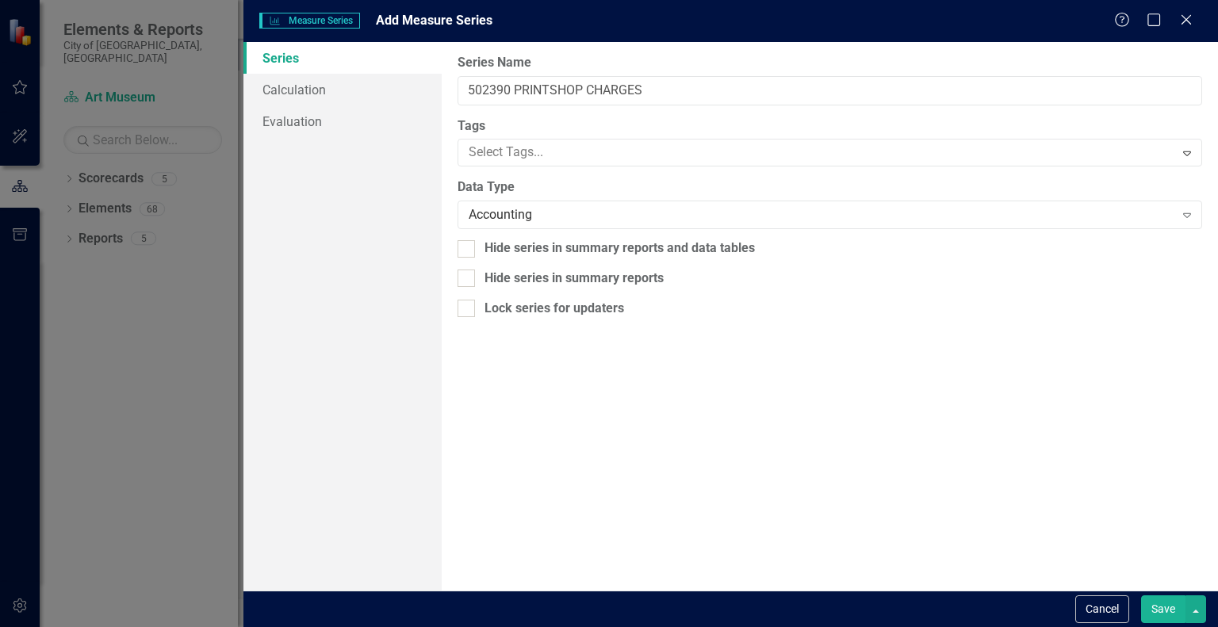
click at [1159, 609] on button "Save" at bounding box center [1163, 610] width 44 height 28
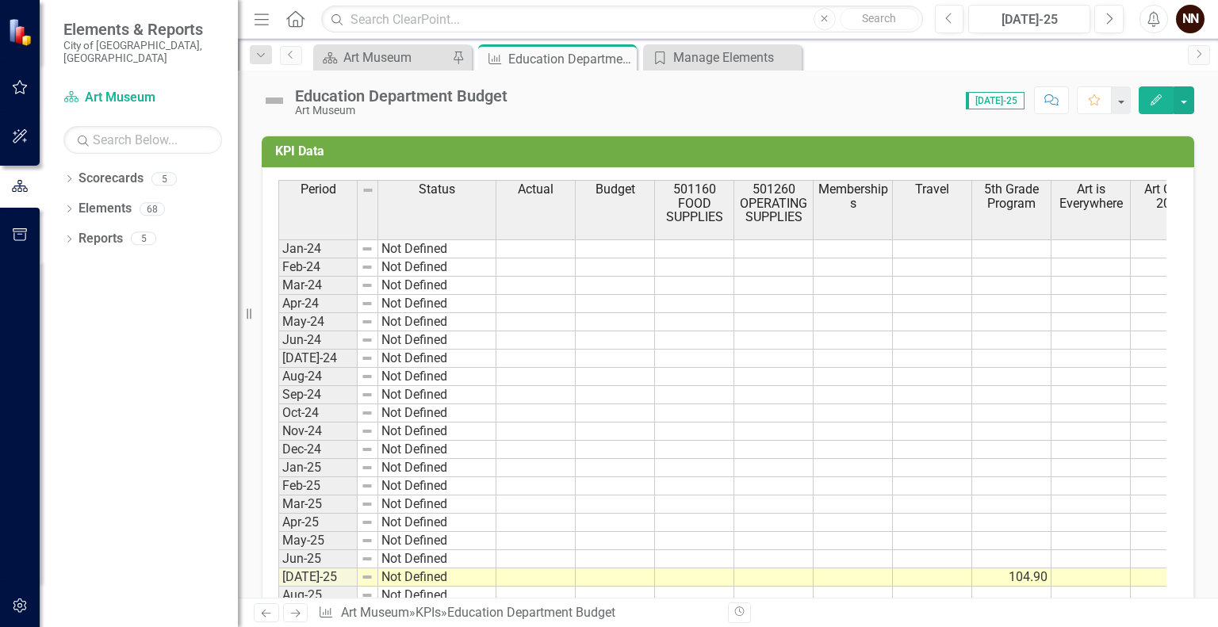
scroll to position [526, 0]
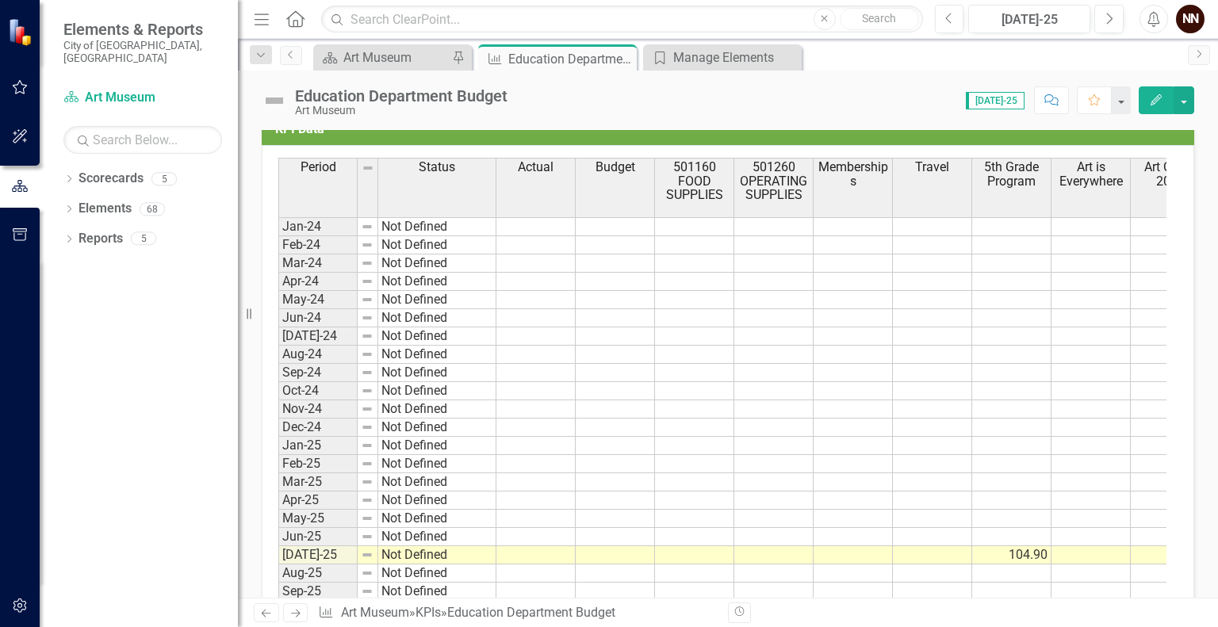
click at [1149, 136] on td "KPI Data" at bounding box center [730, 131] width 911 height 26
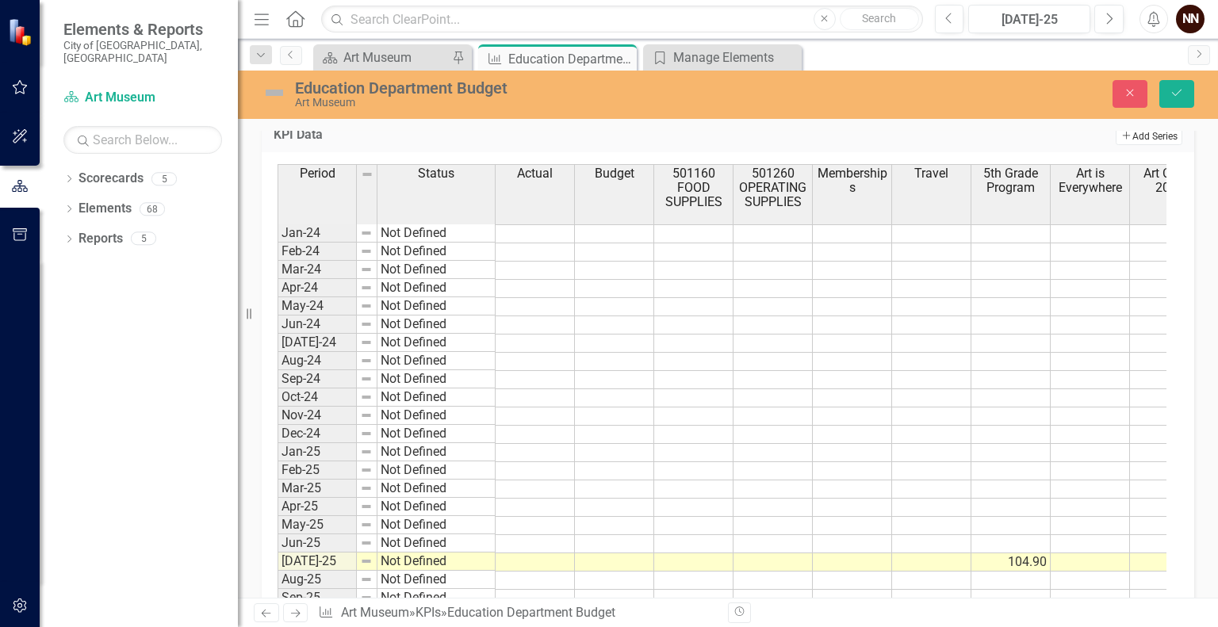
click at [1141, 136] on button "Add Add Series" at bounding box center [1149, 136] width 67 height 17
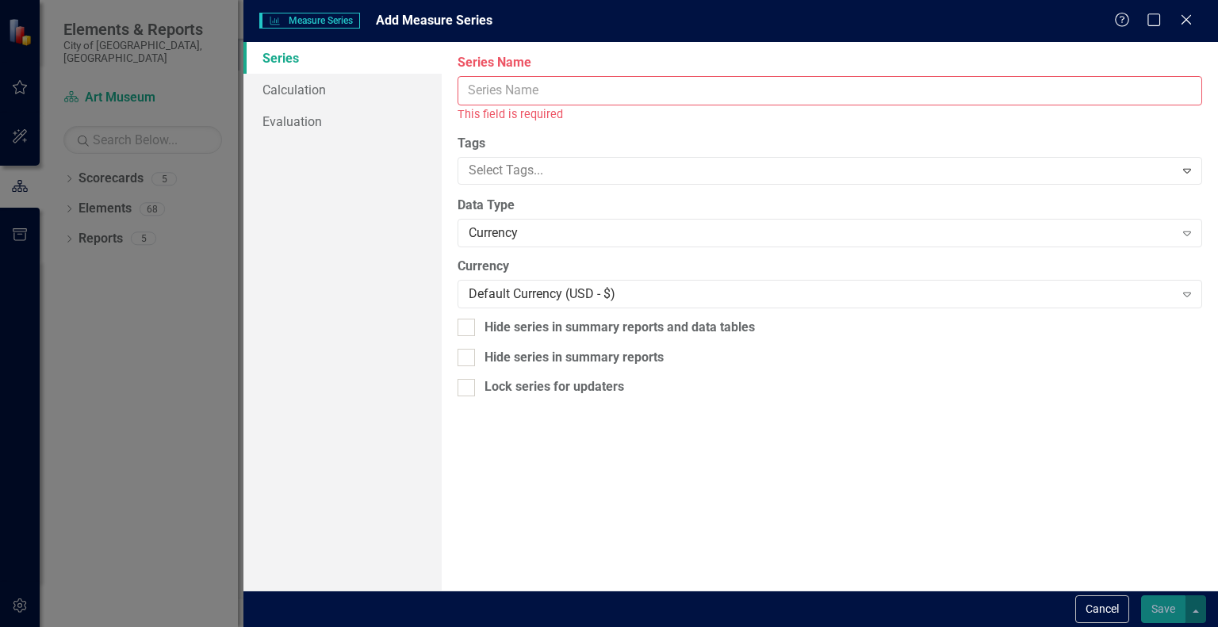
click at [918, 97] on input "Series Name" at bounding box center [830, 90] width 745 height 29
paste input "504580 OTHER PROFESSIONAL SERVICES"
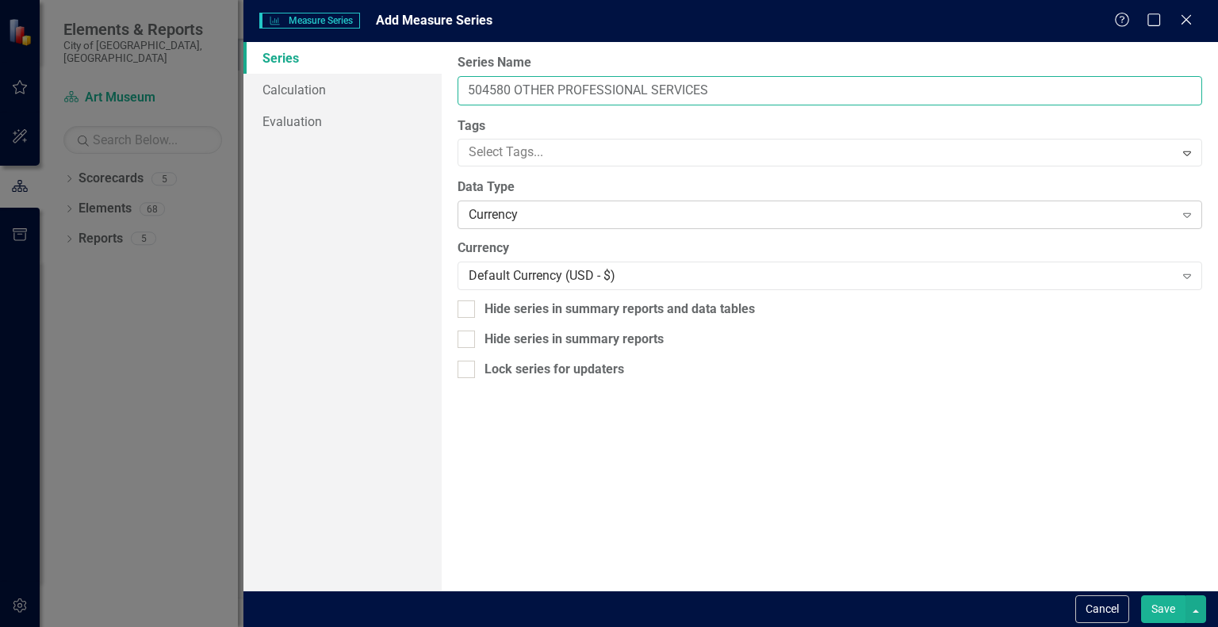
type input "504580 OTHER PROFESSIONAL SERVICES"
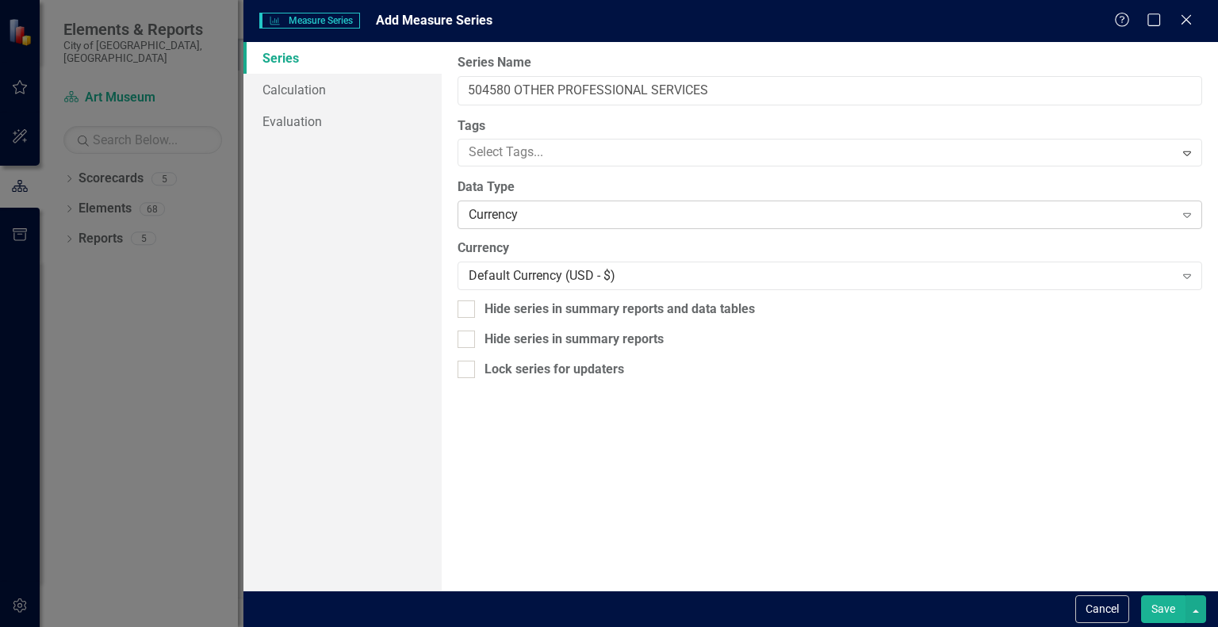
click at [558, 217] on div "Currency" at bounding box center [821, 215] width 705 height 18
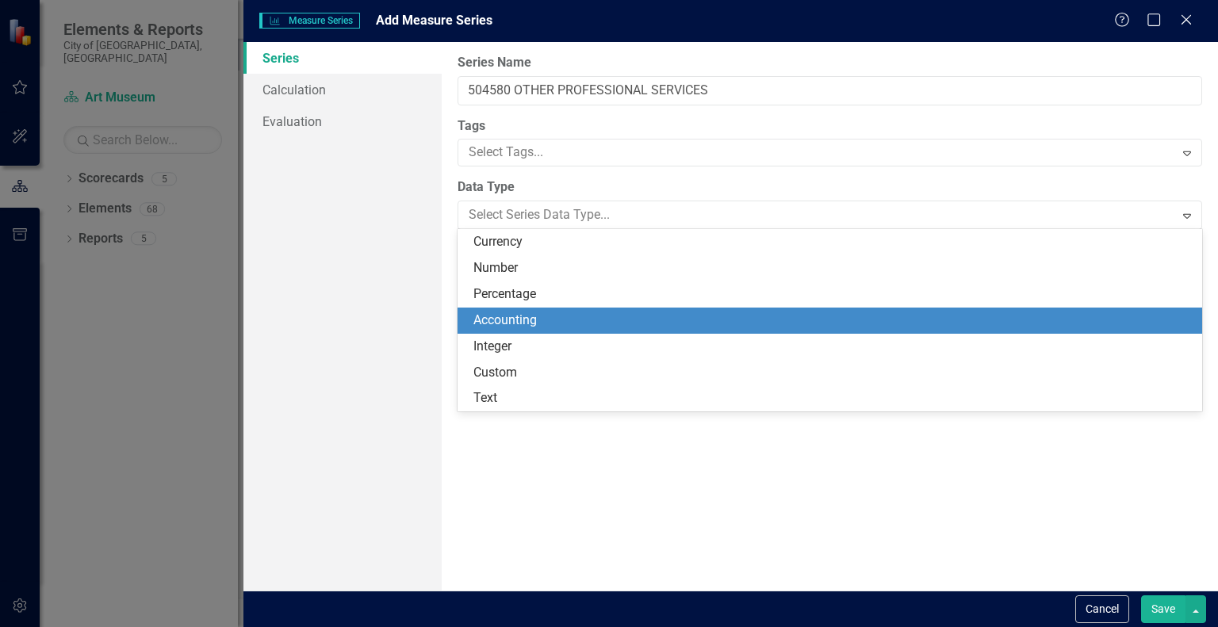
click at [514, 310] on div "Accounting" at bounding box center [830, 321] width 745 height 26
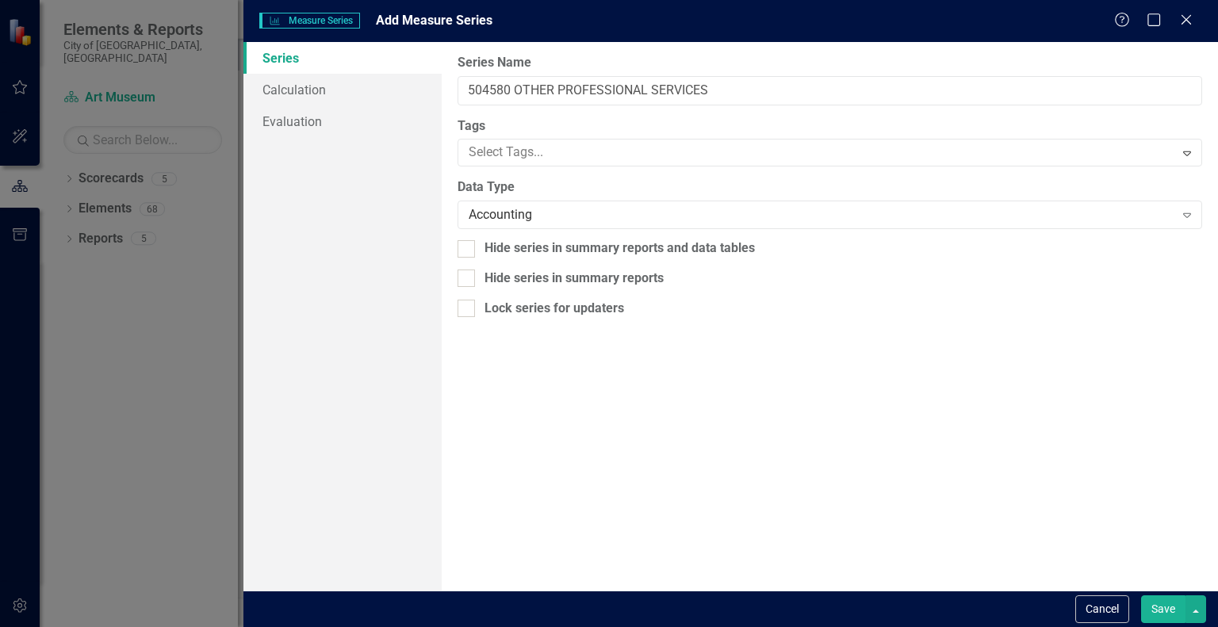
click at [1152, 604] on button "Save" at bounding box center [1163, 610] width 44 height 28
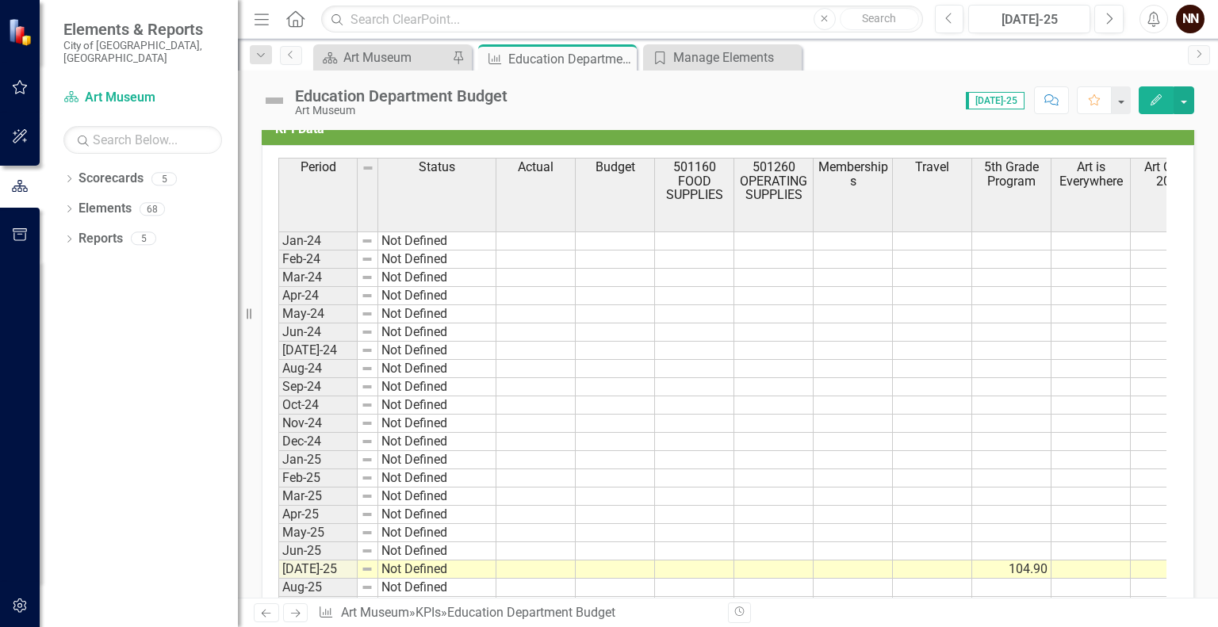
click at [1146, 134] on td "KPI Data" at bounding box center [730, 131] width 911 height 26
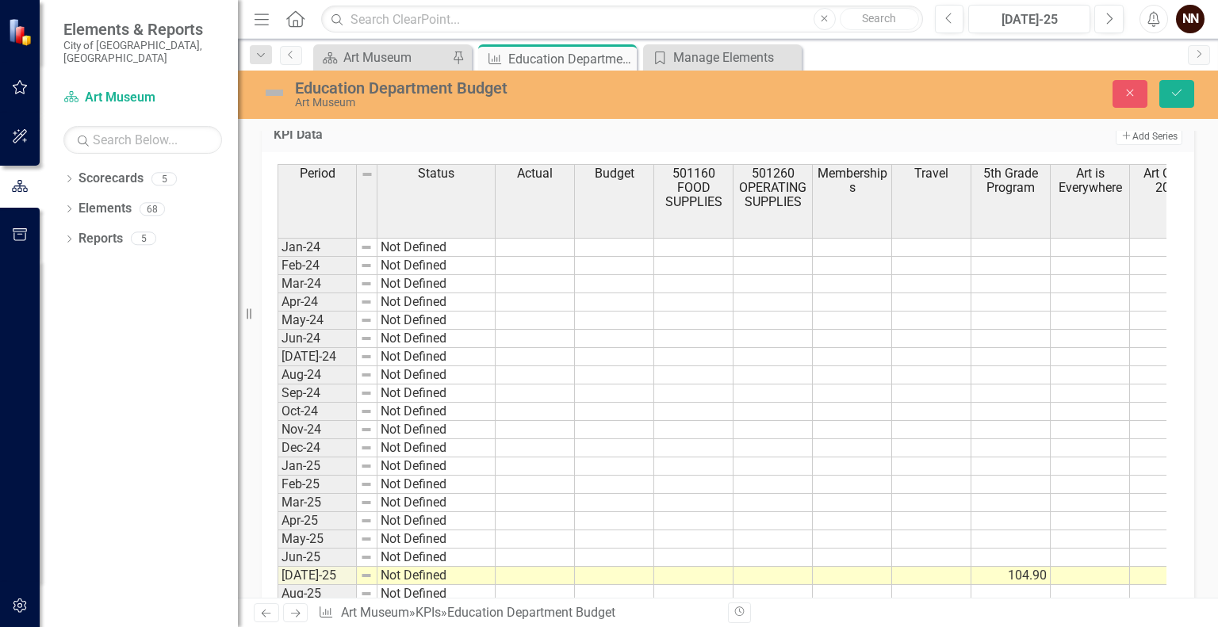
click at [1139, 127] on div "Education Department Budget Art Museum Close Save Analysis Jul-25 Recommendatio…" at bounding box center [728, 334] width 980 height 527
click at [1135, 136] on button "Add Add Series" at bounding box center [1149, 136] width 67 height 17
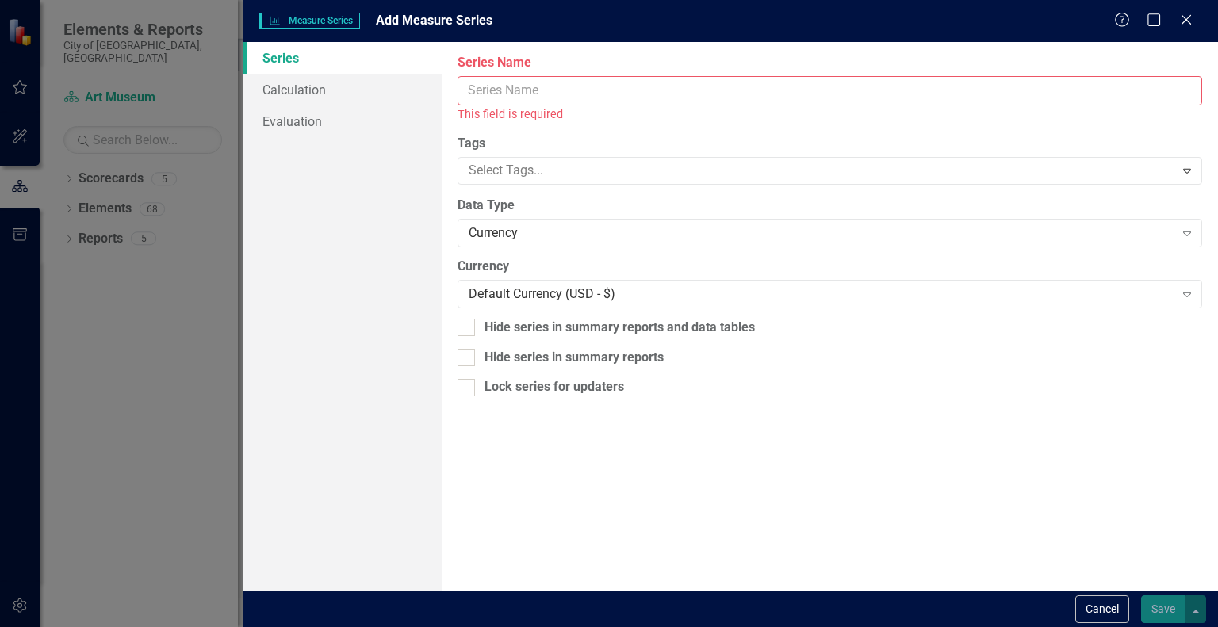
click at [841, 82] on input "Series Name" at bounding box center [830, 90] width 745 height 29
paste input "505690 TRAVEL"
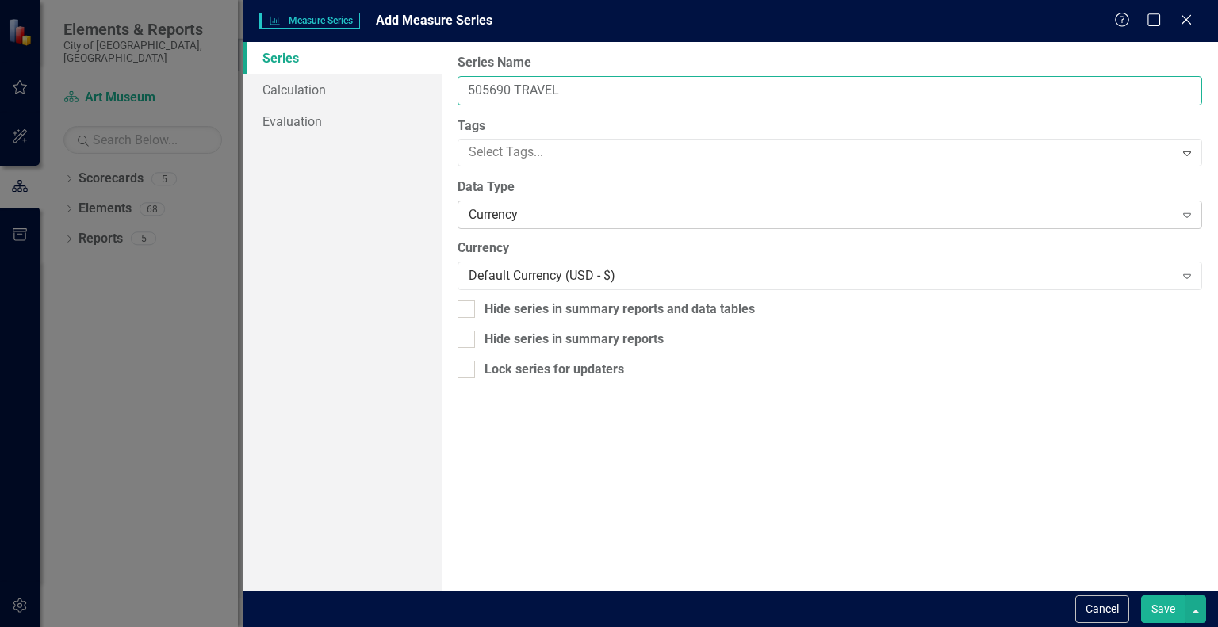
type input "505690 TRAVEL"
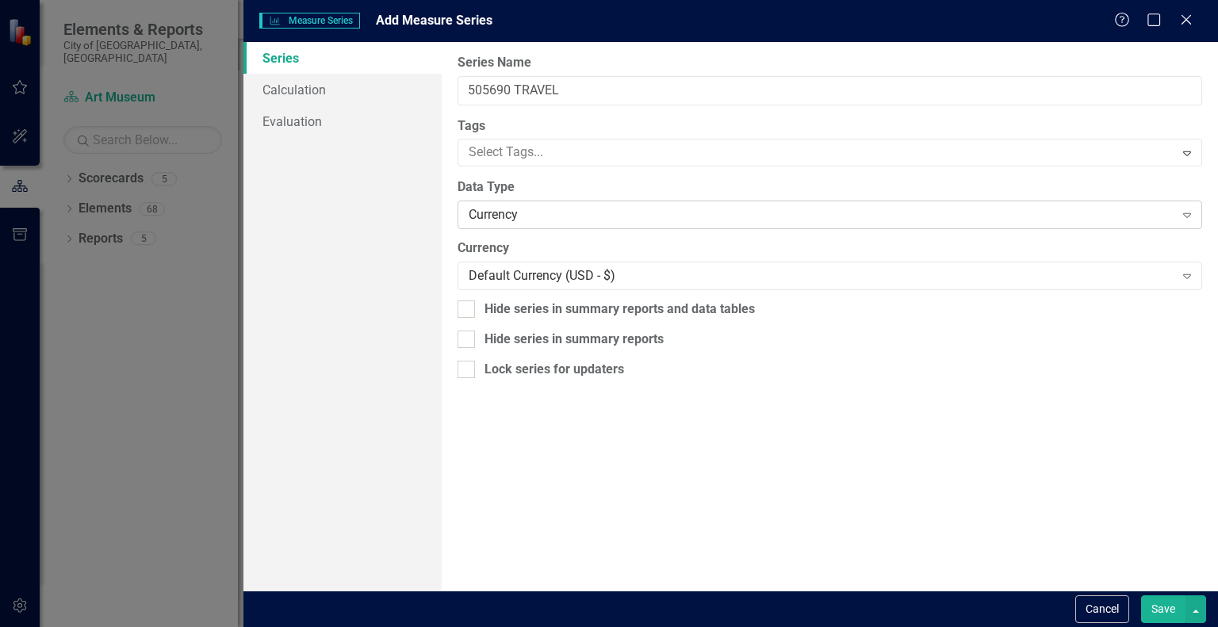
click at [636, 220] on div "Currency" at bounding box center [821, 215] width 705 height 18
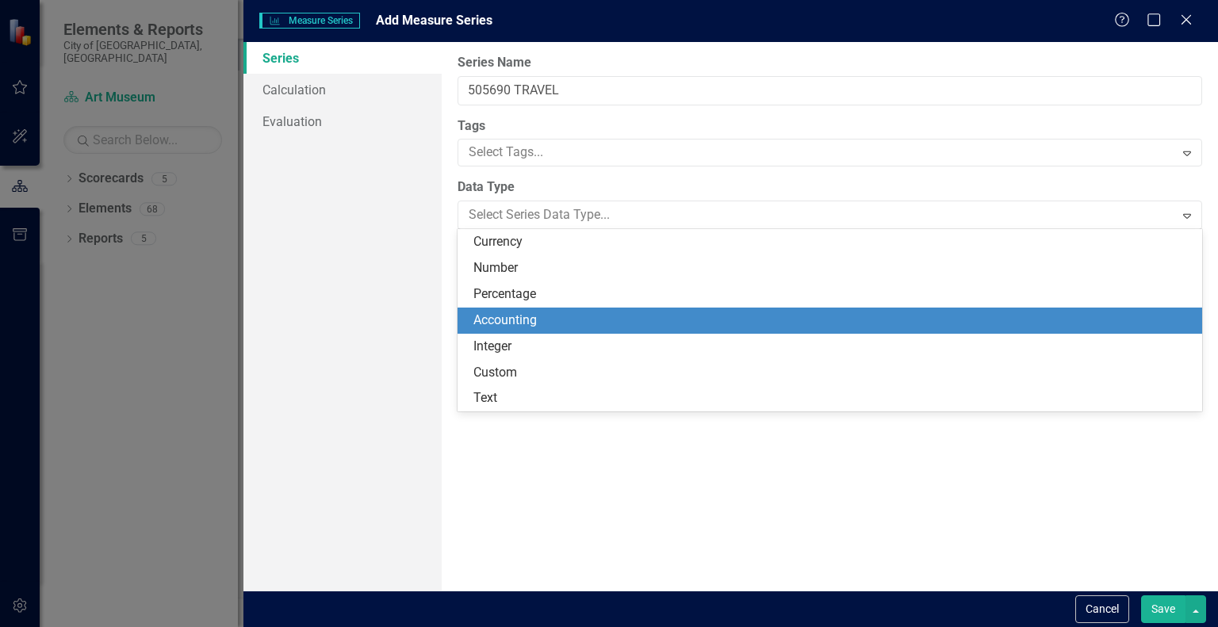
click at [593, 313] on div "Accounting" at bounding box center [832, 321] width 719 height 18
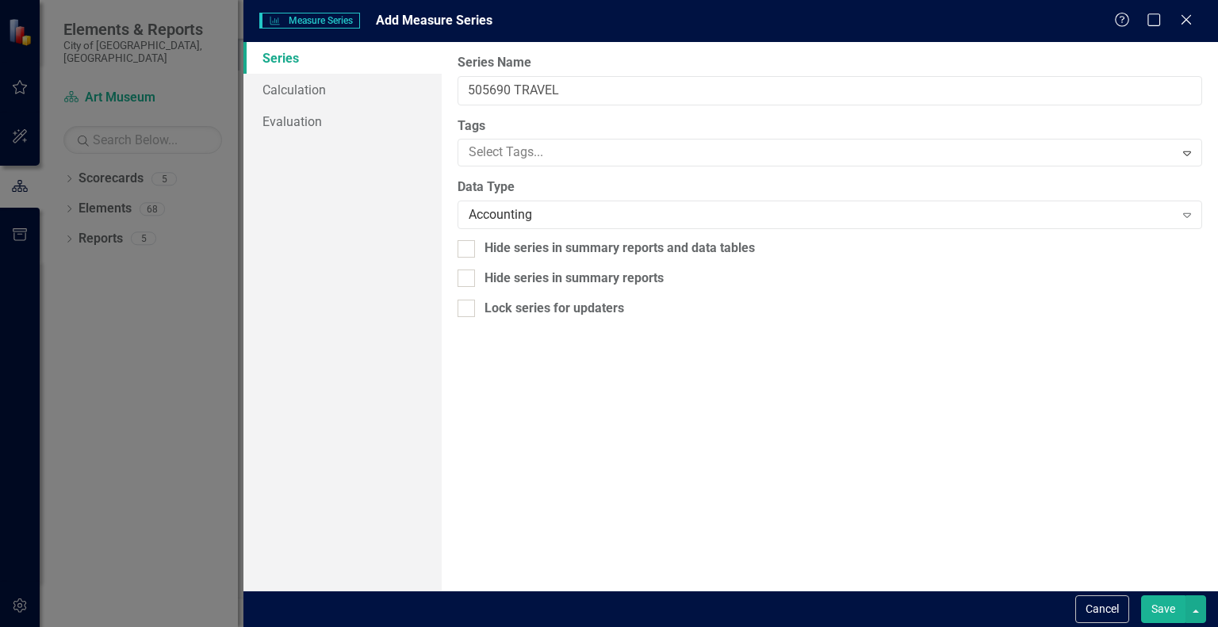
click at [1161, 608] on button "Save" at bounding box center [1163, 610] width 44 height 28
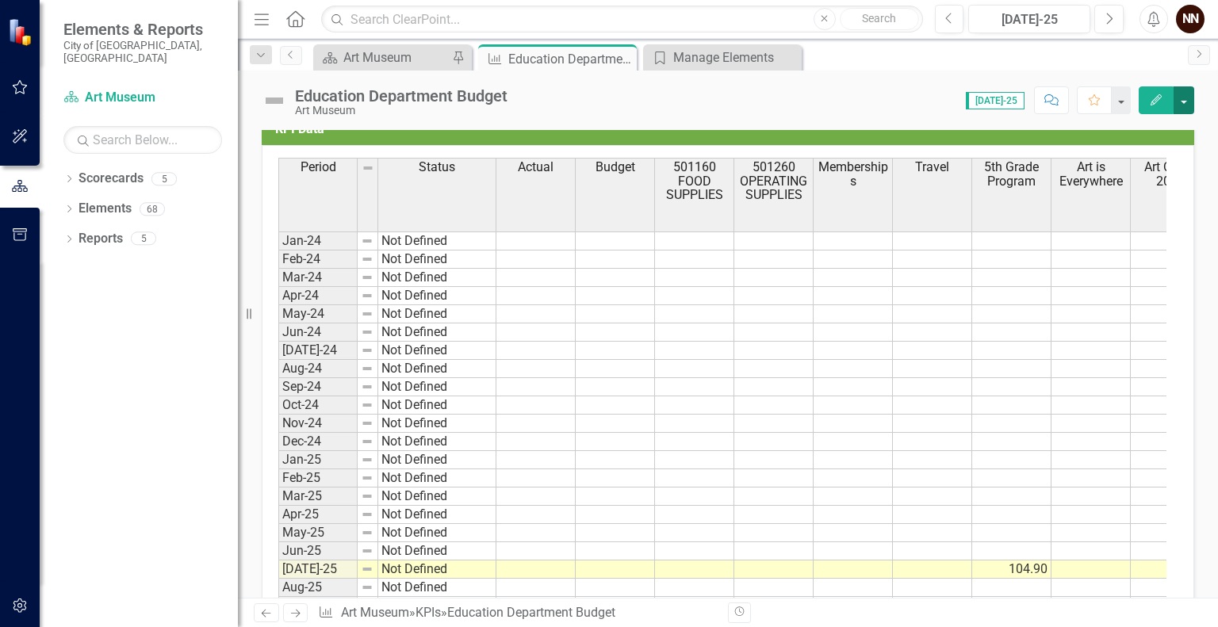
click at [1186, 94] on button "button" at bounding box center [1184, 100] width 21 height 28
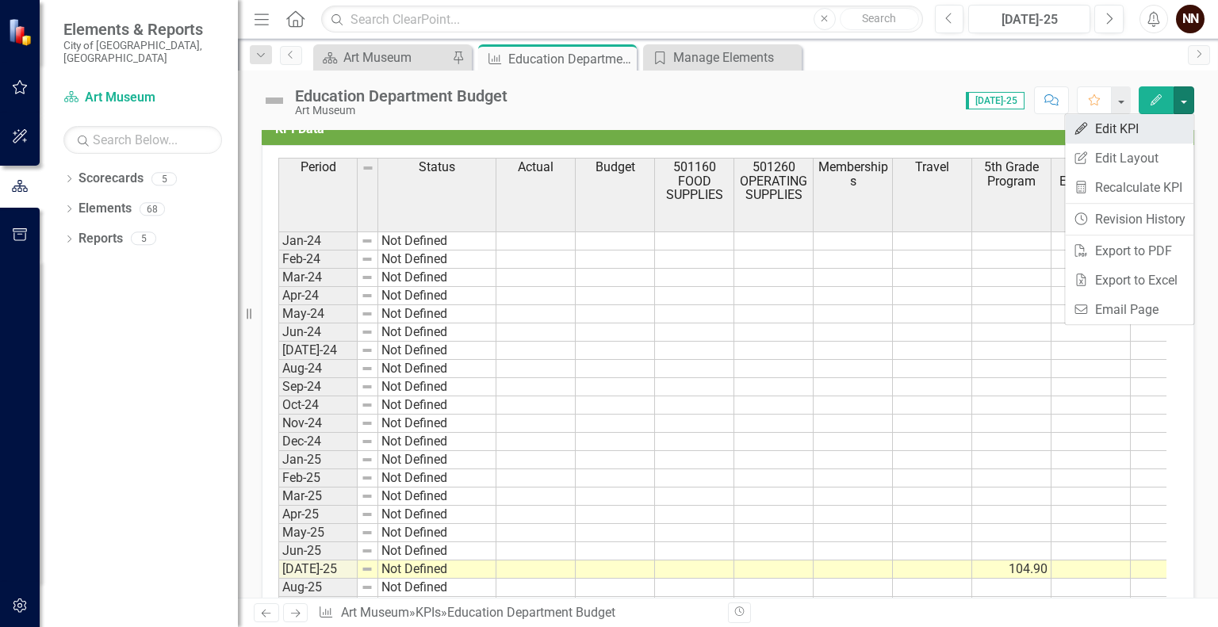
click at [1134, 132] on link "Edit Edit KPI" at bounding box center [1129, 128] width 128 height 29
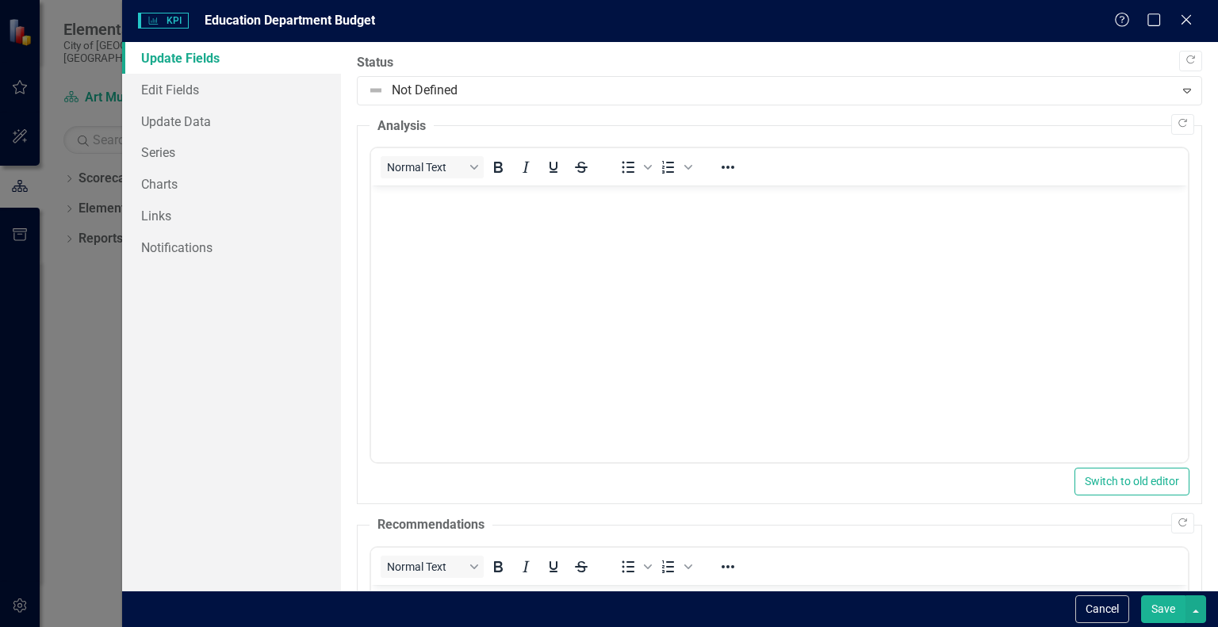
scroll to position [0, 0]
click at [200, 161] on link "Series" at bounding box center [231, 152] width 219 height 32
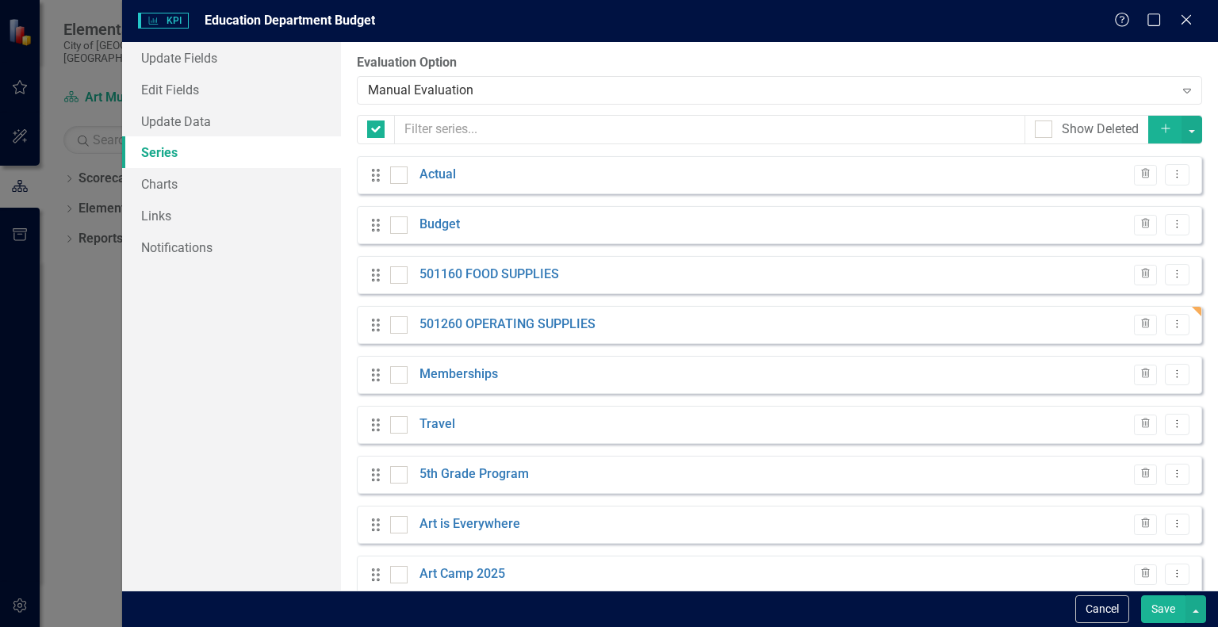
checkbox input "false"
click at [1140, 374] on icon "Trash" at bounding box center [1146, 375] width 12 height 10
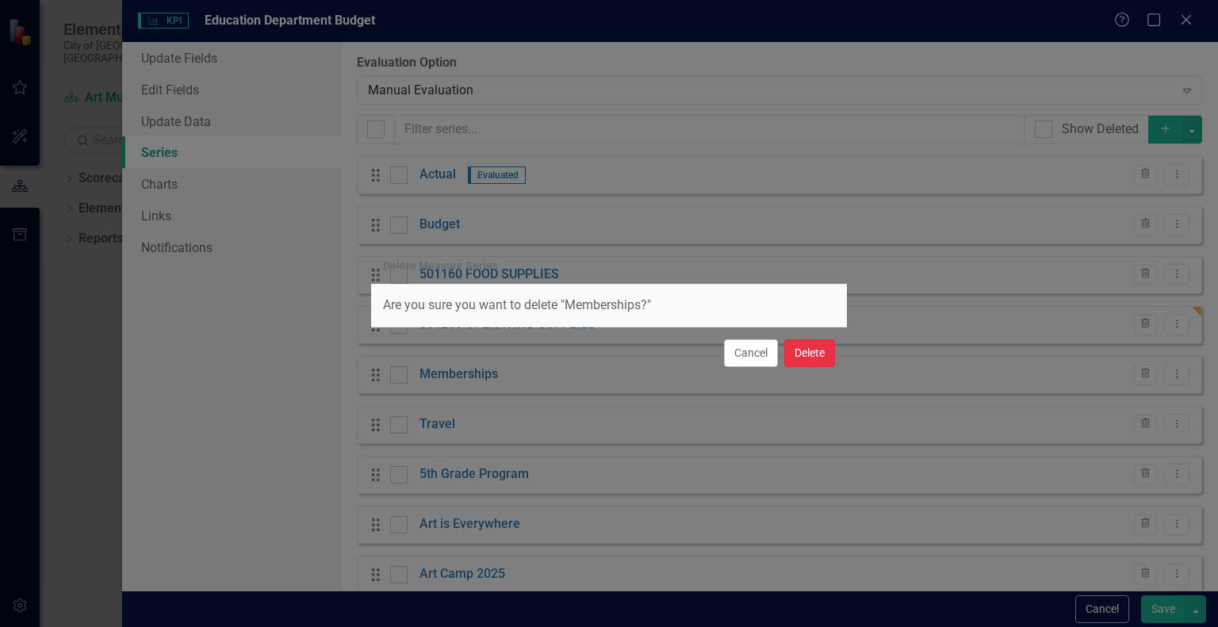
click at [815, 354] on button "Delete" at bounding box center [809, 353] width 51 height 28
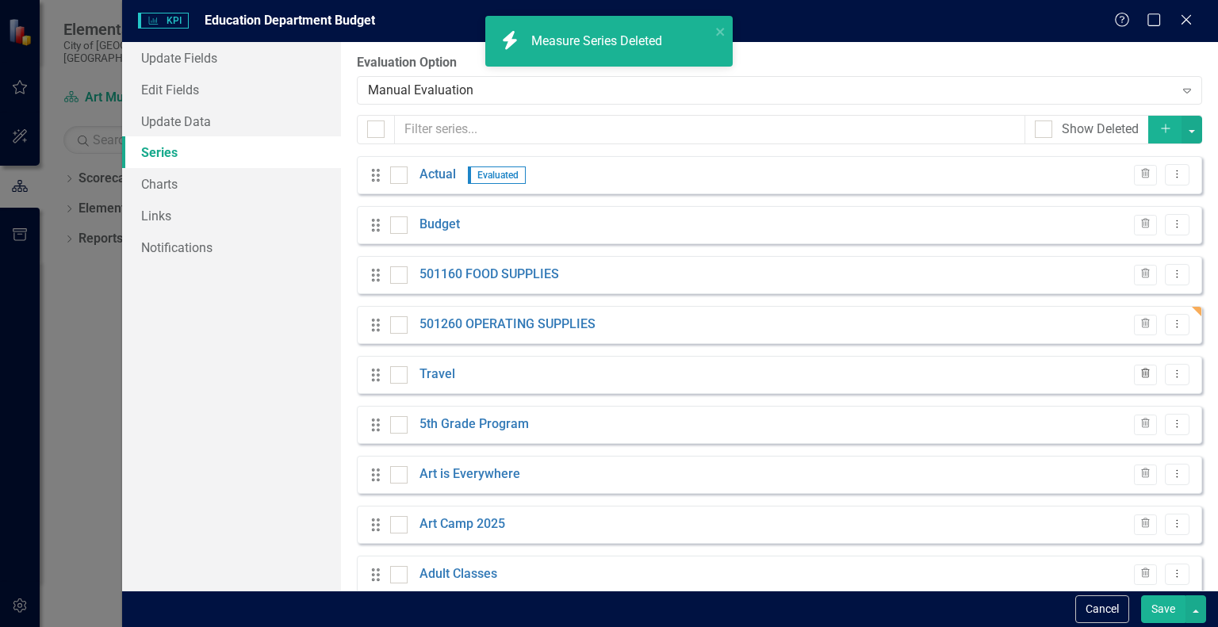
click at [1141, 372] on icon "button" at bounding box center [1145, 374] width 9 height 10
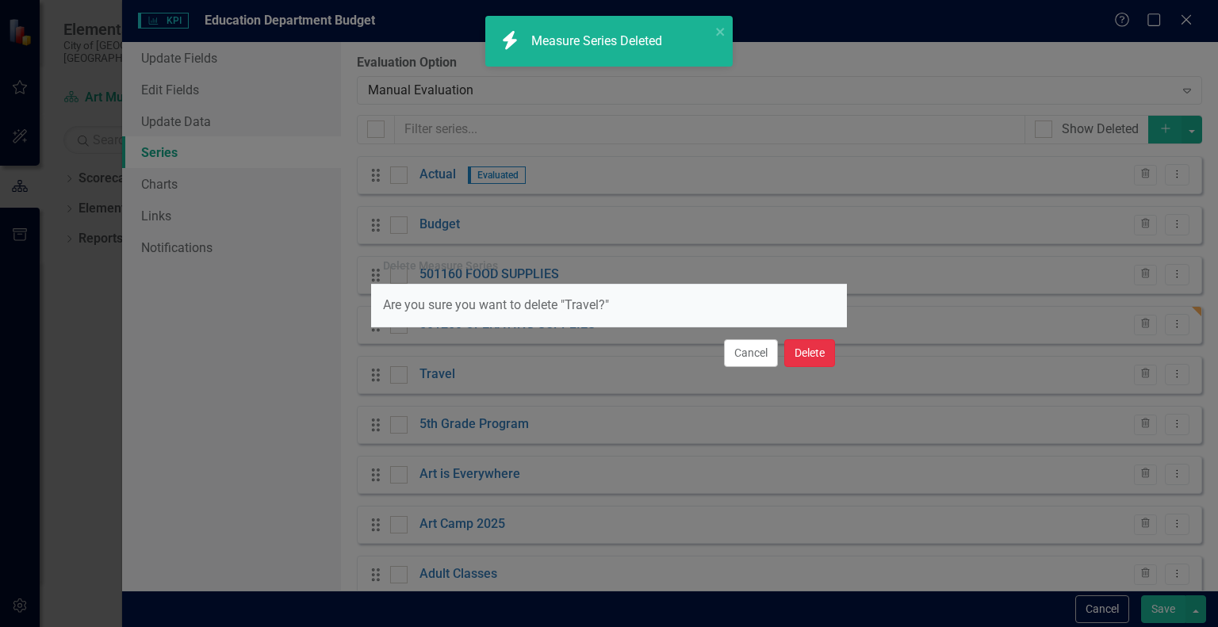
click at [801, 355] on button "Delete" at bounding box center [809, 353] width 51 height 28
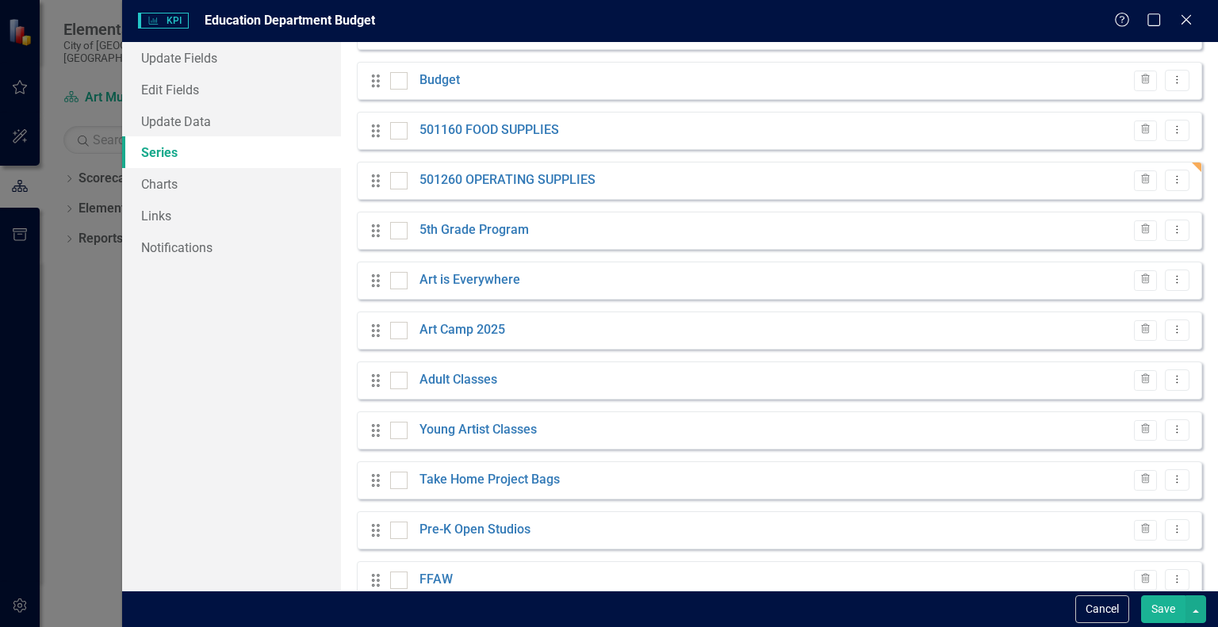
scroll to position [147, 0]
click at [1189, 167] on div "Drag 501260 OPERATING SUPPLIES Trash Dropdown Menu" at bounding box center [779, 178] width 845 height 38
click at [1187, 159] on div "Drag 501260 OPERATING SUPPLIES Trash Dropdown Menu" at bounding box center [779, 178] width 845 height 38
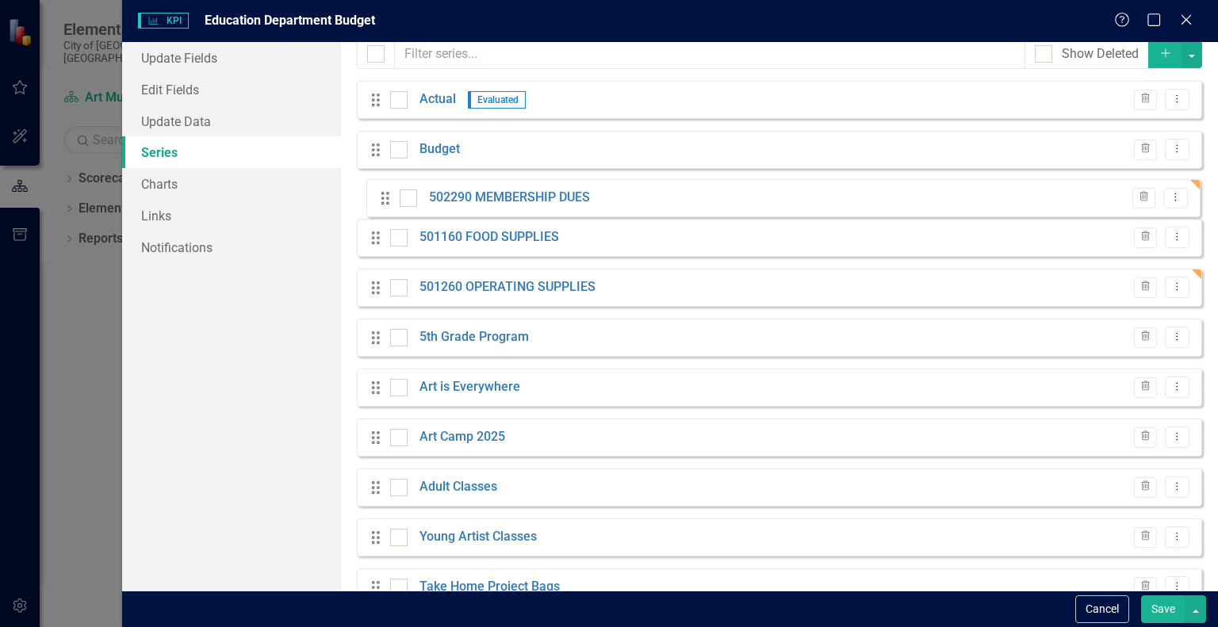
scroll to position [62, 0]
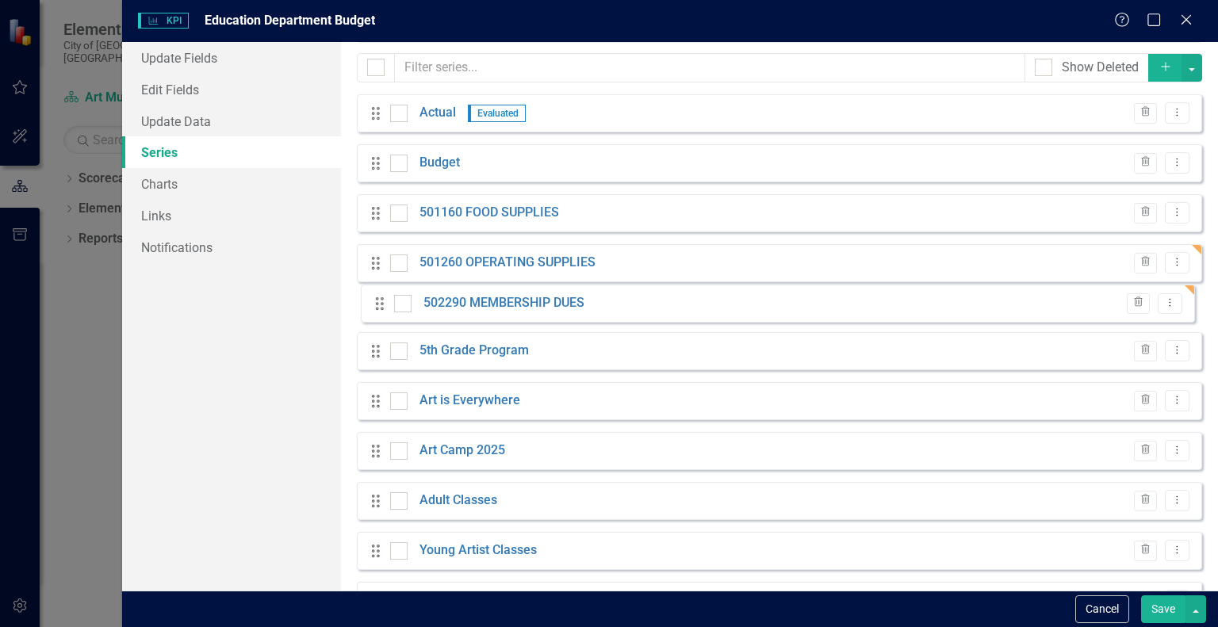
drag, startPoint x: 374, startPoint y: 348, endPoint x: 378, endPoint y: 303, distance: 45.4
click at [378, 303] on div "Drag Actual Evaluated Trash Dropdown Menu Drag Budget Trash Dropdown Menu Drag …" at bounding box center [779, 513] width 845 height 838
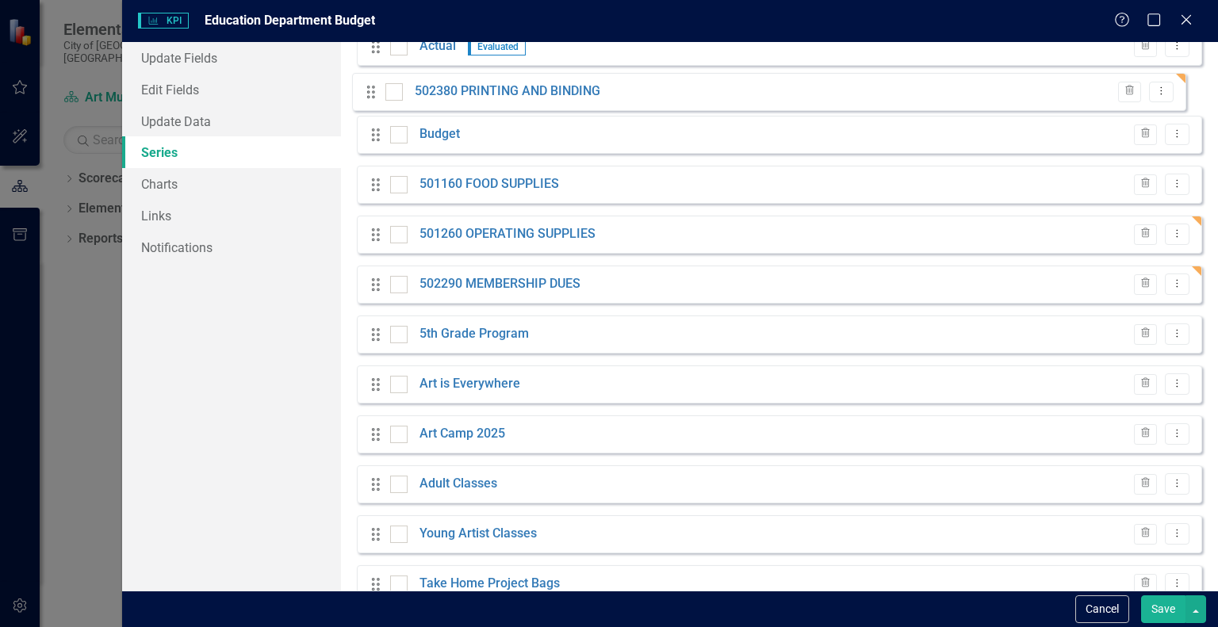
scroll to position [118, 0]
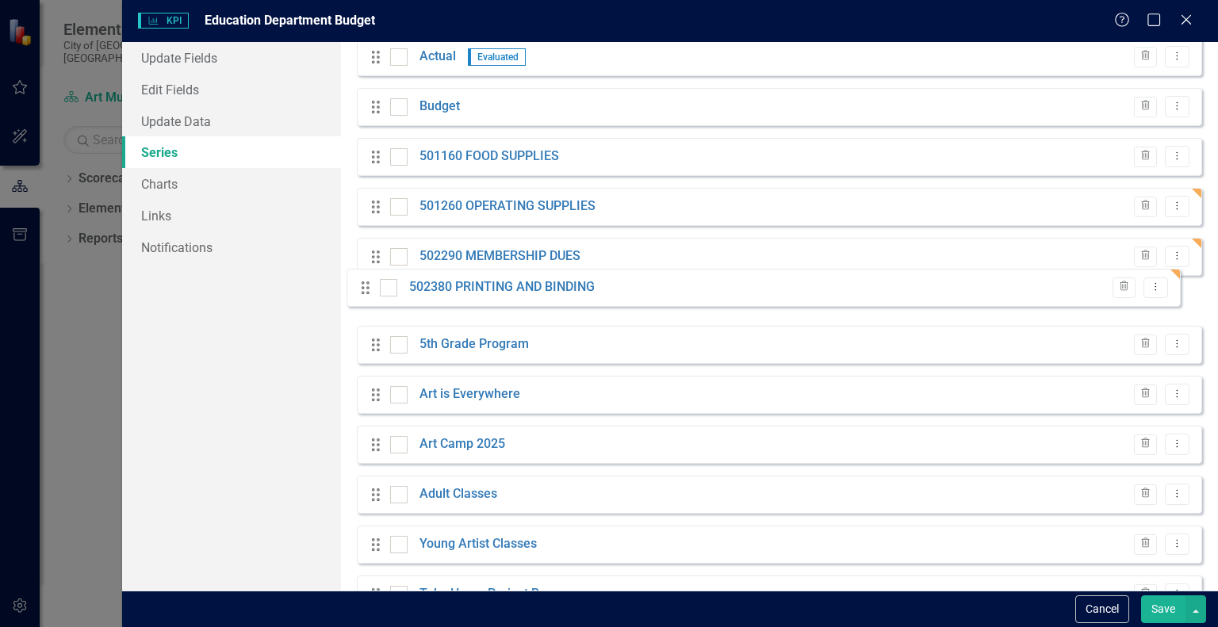
drag, startPoint x: 379, startPoint y: 399, endPoint x: 369, endPoint y: 288, distance: 111.5
click at [369, 288] on div "Drag Actual Evaluated Trash Dropdown Menu Drag Budget Trash Dropdown Menu Drag …" at bounding box center [779, 457] width 845 height 838
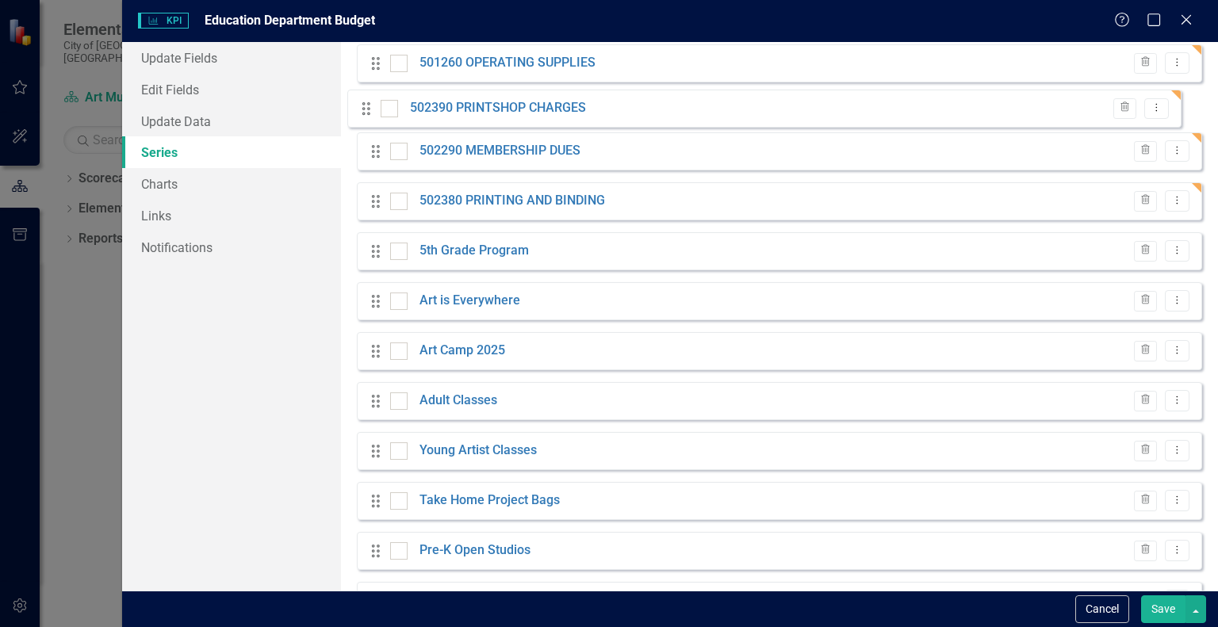
scroll to position [261, 0]
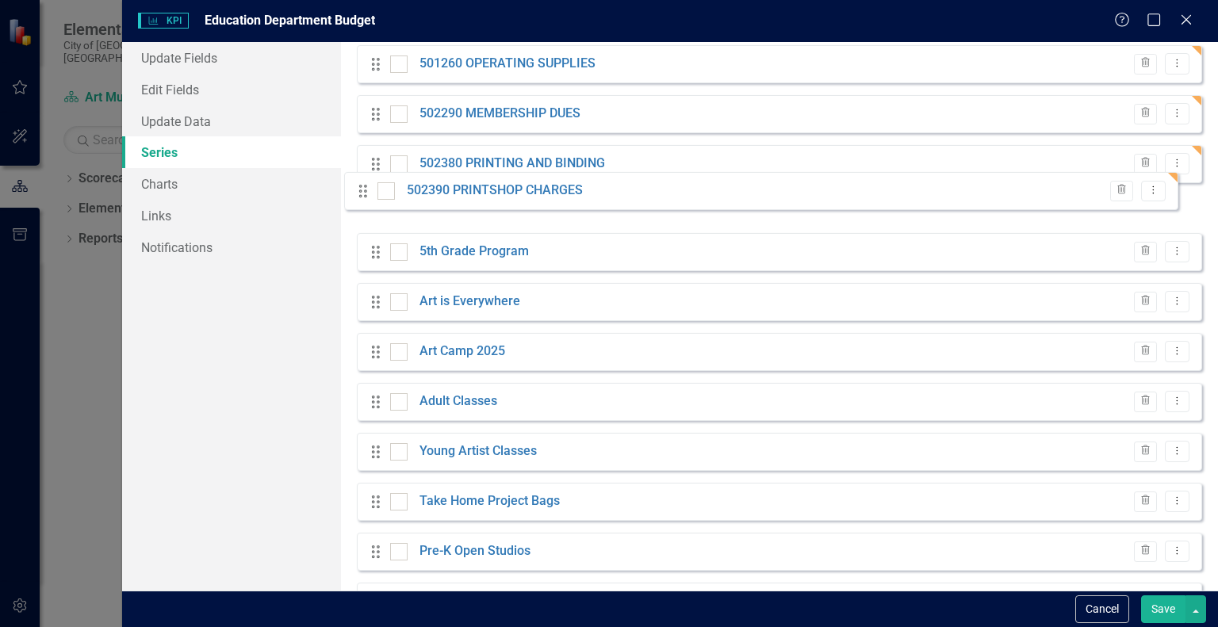
drag, startPoint x: 373, startPoint y: 450, endPoint x: 360, endPoint y: 193, distance: 258.1
click at [360, 193] on div "Drag Actual Evaluated Trash Dropdown Menu Drag Budget Trash Dropdown Menu Drag …" at bounding box center [779, 314] width 845 height 838
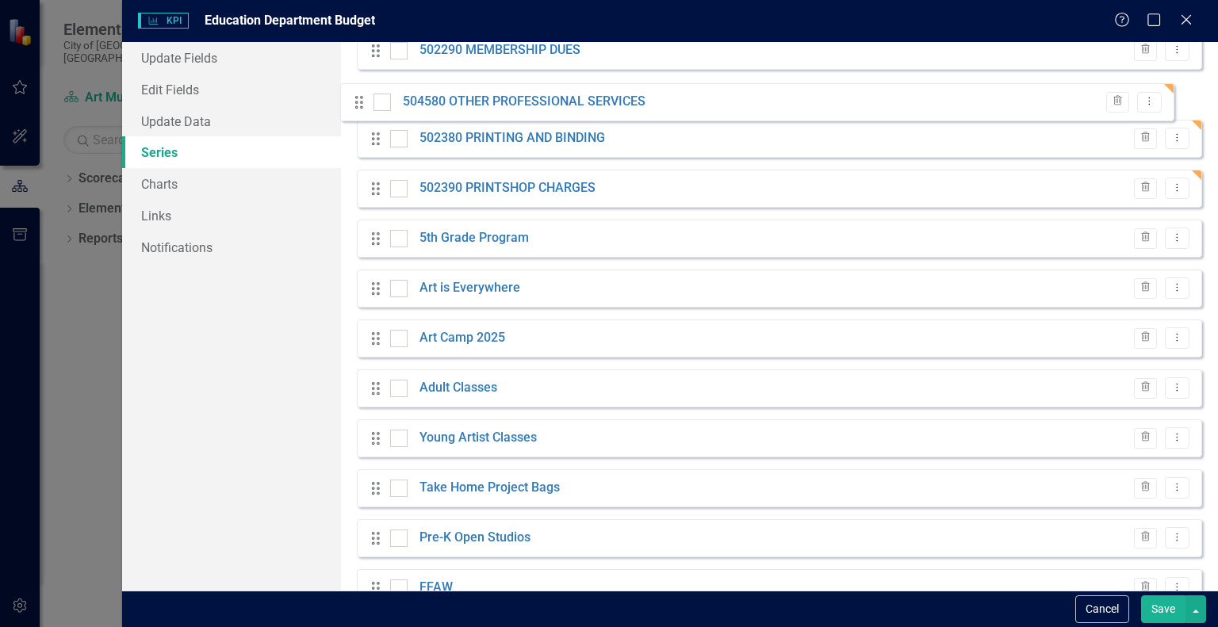
scroll to position [263, 0]
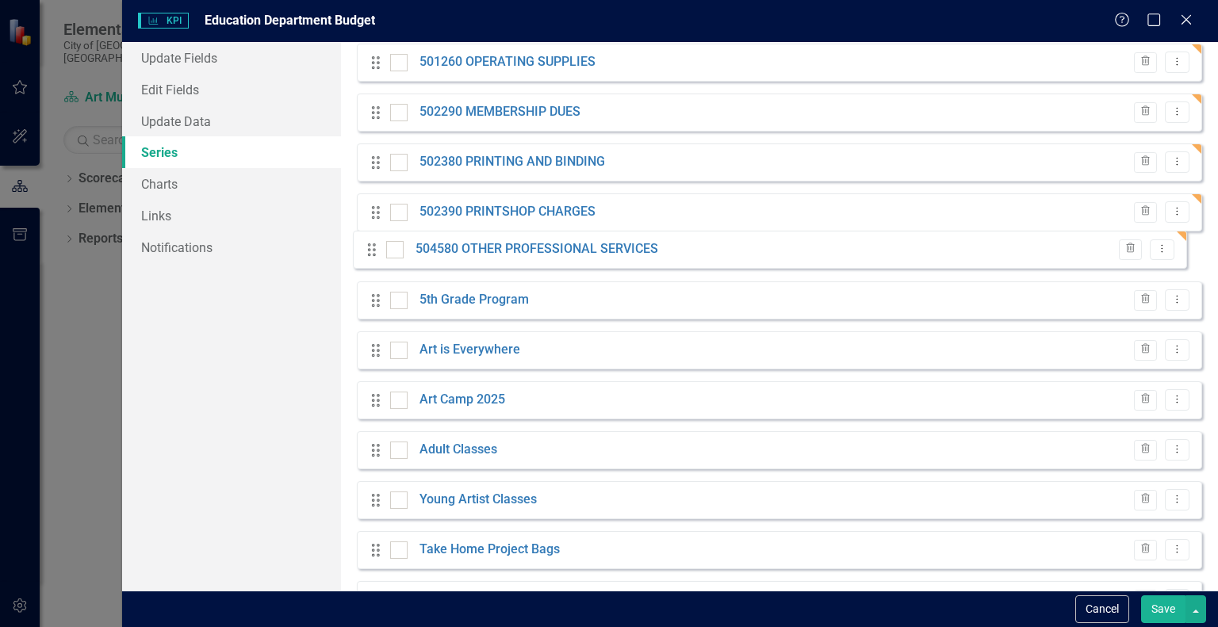
drag, startPoint x: 374, startPoint y: 496, endPoint x: 371, endPoint y: 247, distance: 249.9
click at [371, 247] on div "Drag Actual Evaluated Trash Dropdown Menu Drag Budget Trash Dropdown Menu Drag …" at bounding box center [779, 313] width 845 height 838
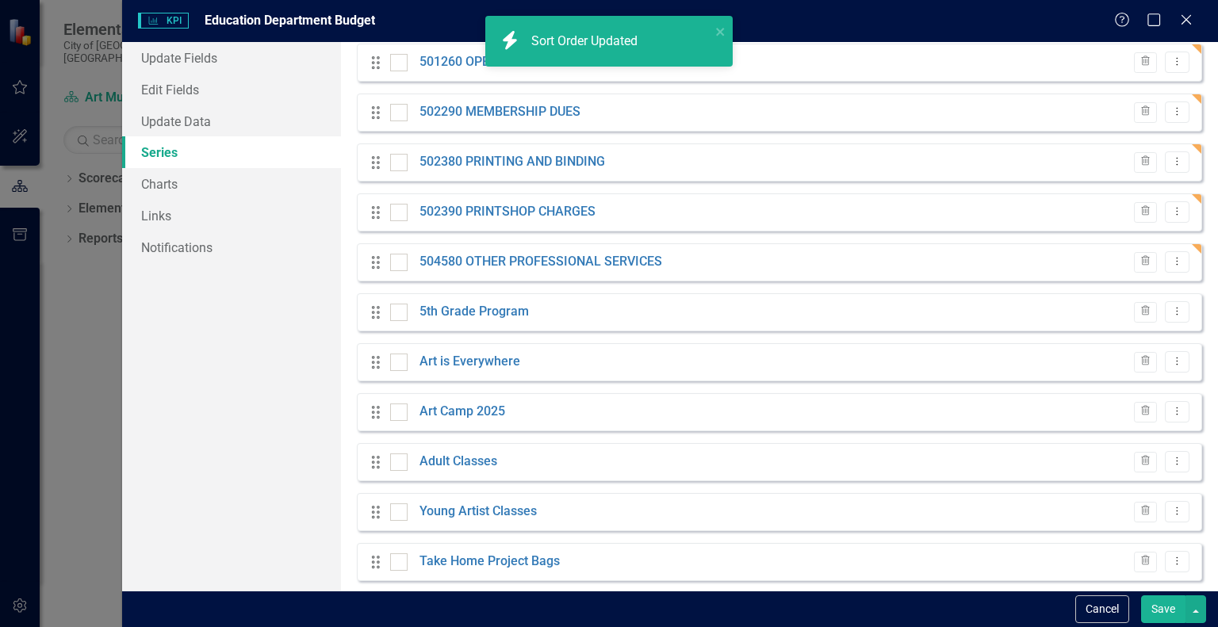
scroll to position [425, 0]
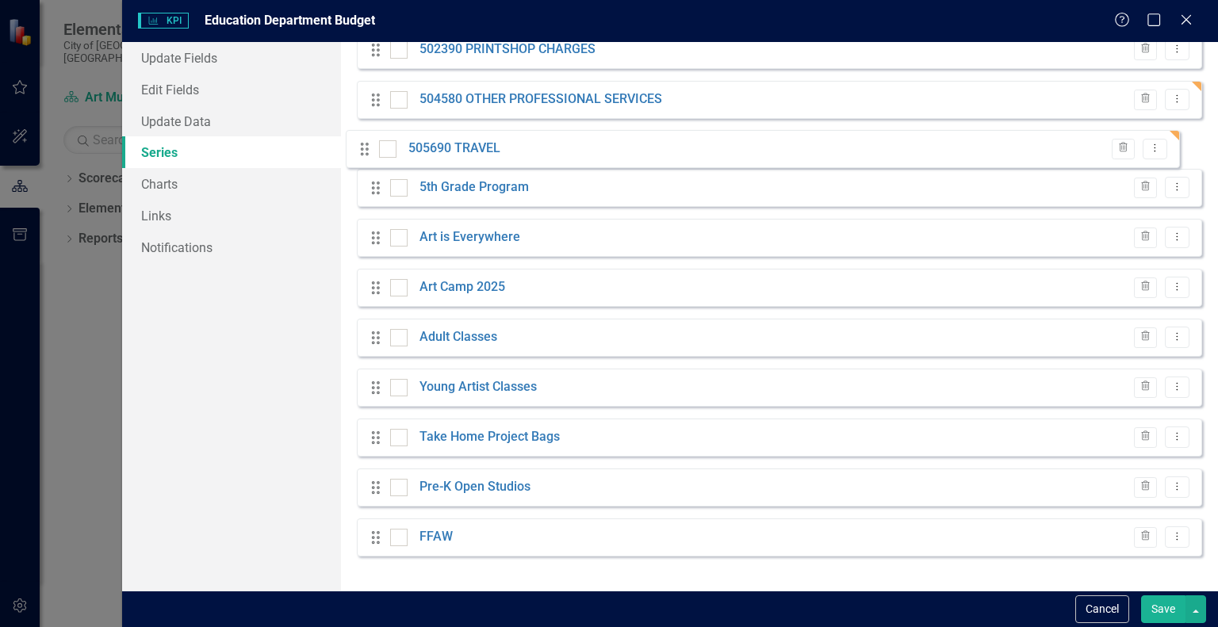
drag, startPoint x: 372, startPoint y: 542, endPoint x: 361, endPoint y: 142, distance: 399.9
click at [361, 142] on div "Drag Actual Evaluated Trash Dropdown Menu Drag Budget Trash Dropdown Menu Drag …" at bounding box center [779, 150] width 845 height 838
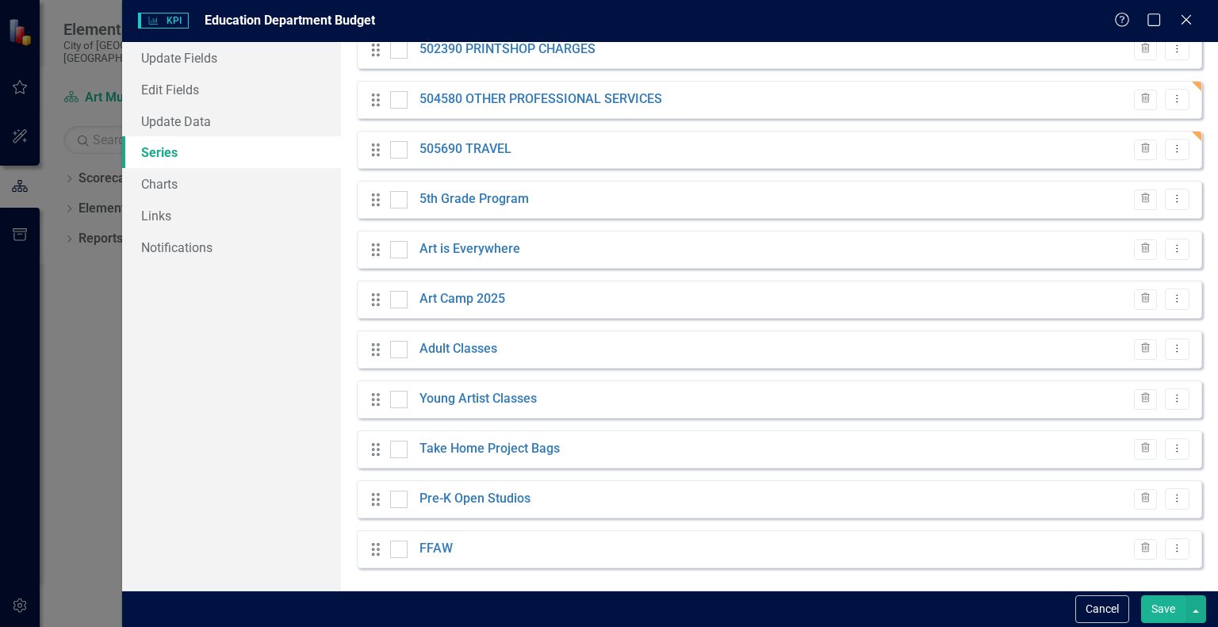
click at [1156, 608] on button "Save" at bounding box center [1163, 610] width 44 height 28
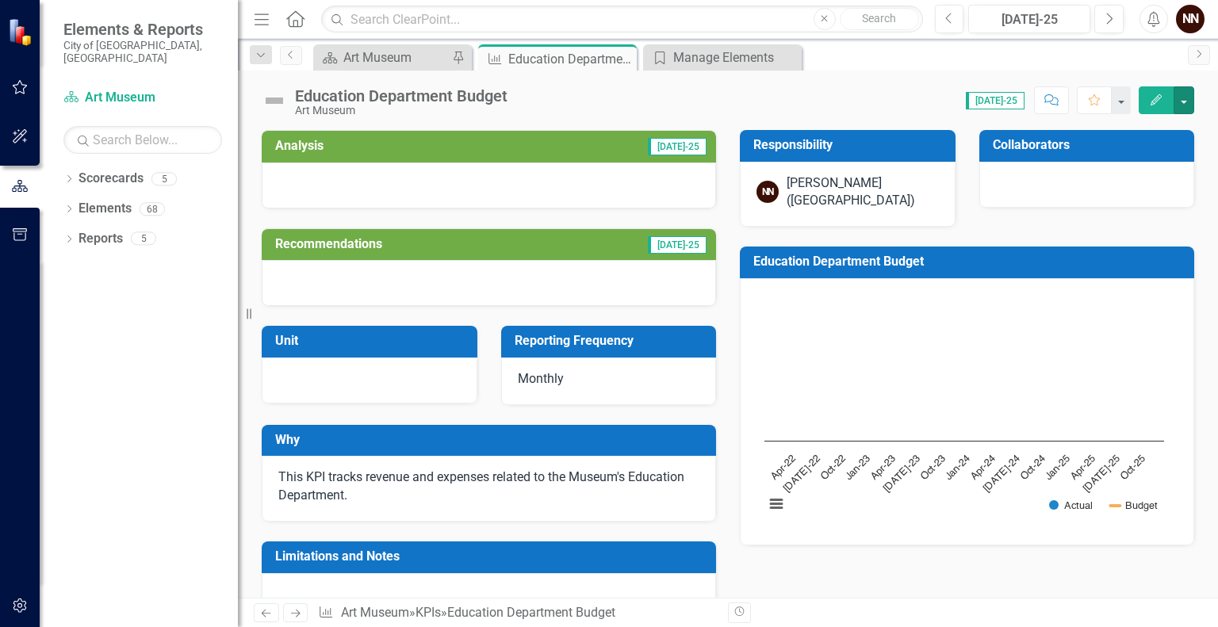
scroll to position [526, 0]
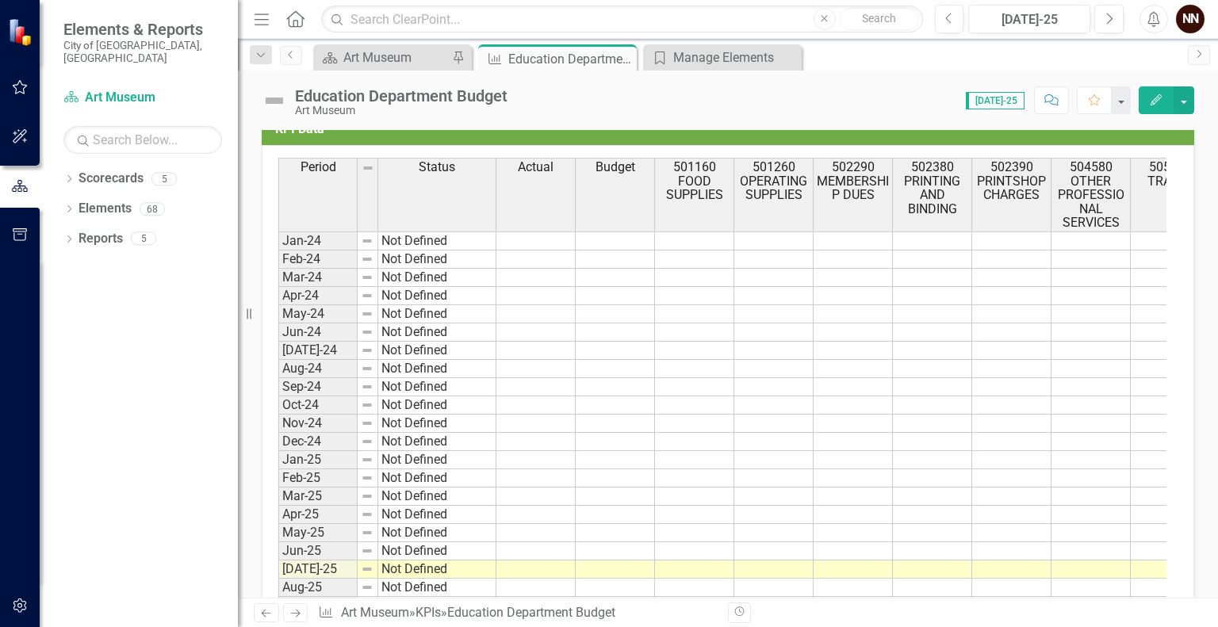
click at [678, 567] on td at bounding box center [694, 570] width 79 height 18
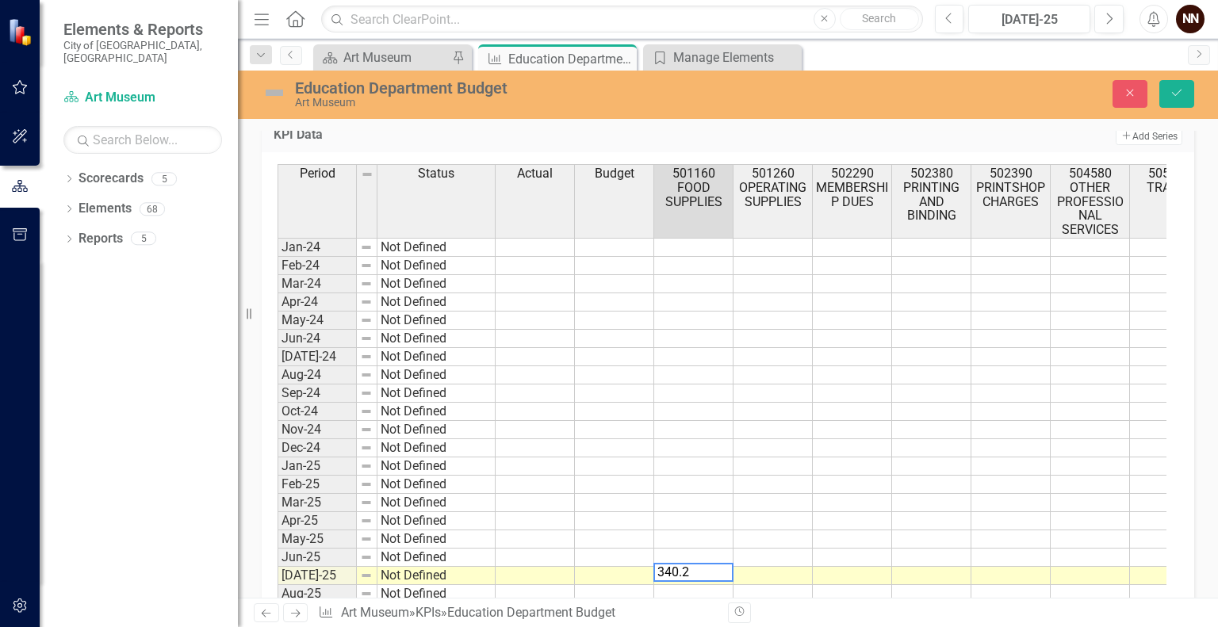
type textarea "340.24"
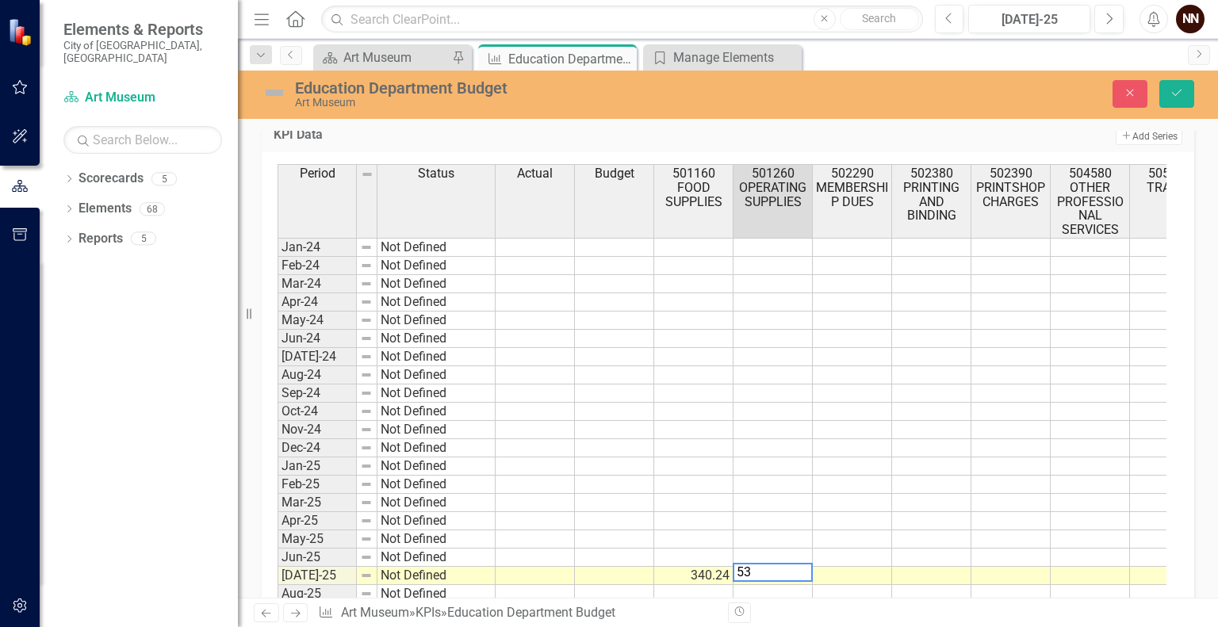
type textarea "538"
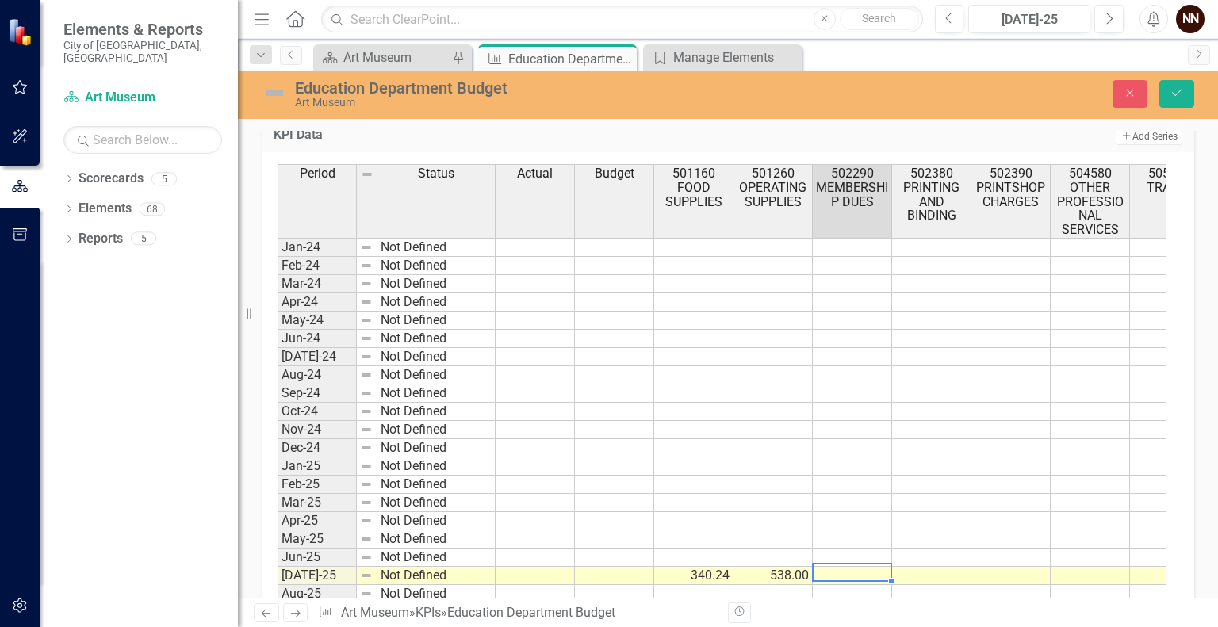
click at [789, 567] on td "538.00" at bounding box center [773, 576] width 79 height 18
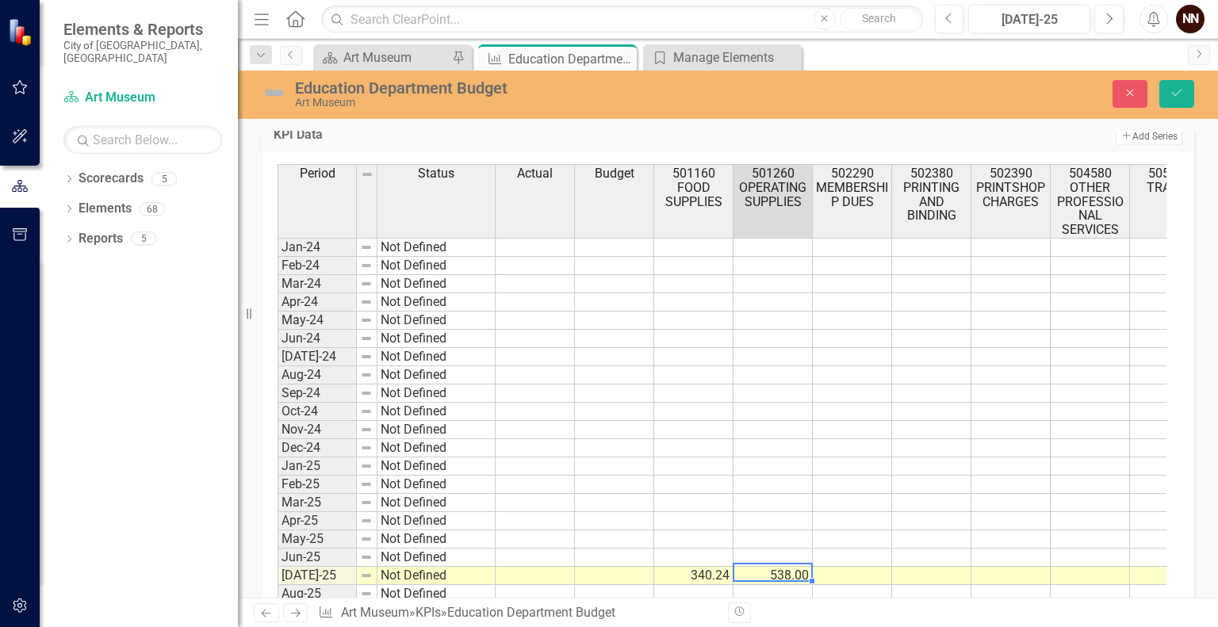
click at [789, 567] on td "538.00" at bounding box center [773, 576] width 79 height 18
type textarea "538.89"
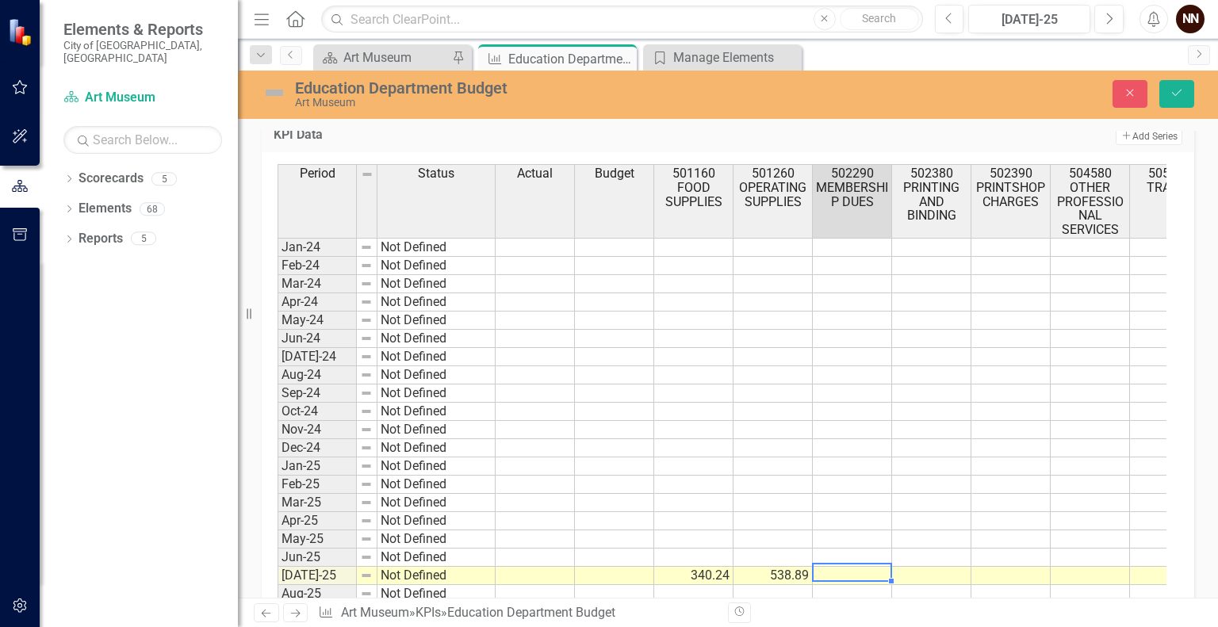
type textarea "0"
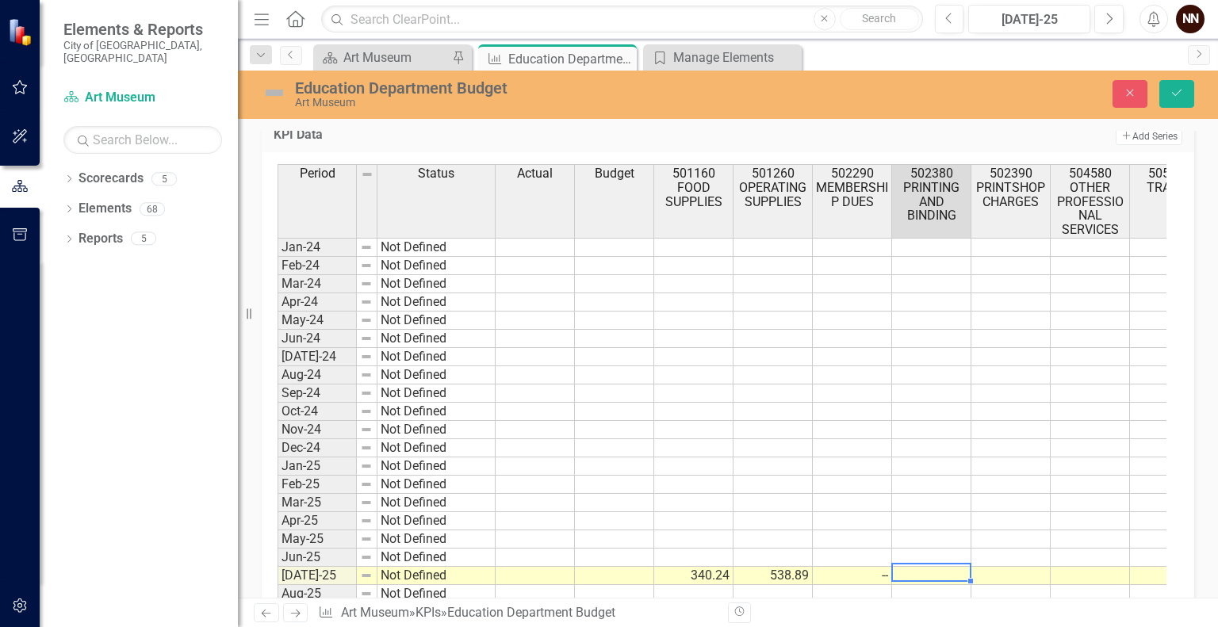
type textarea "0"
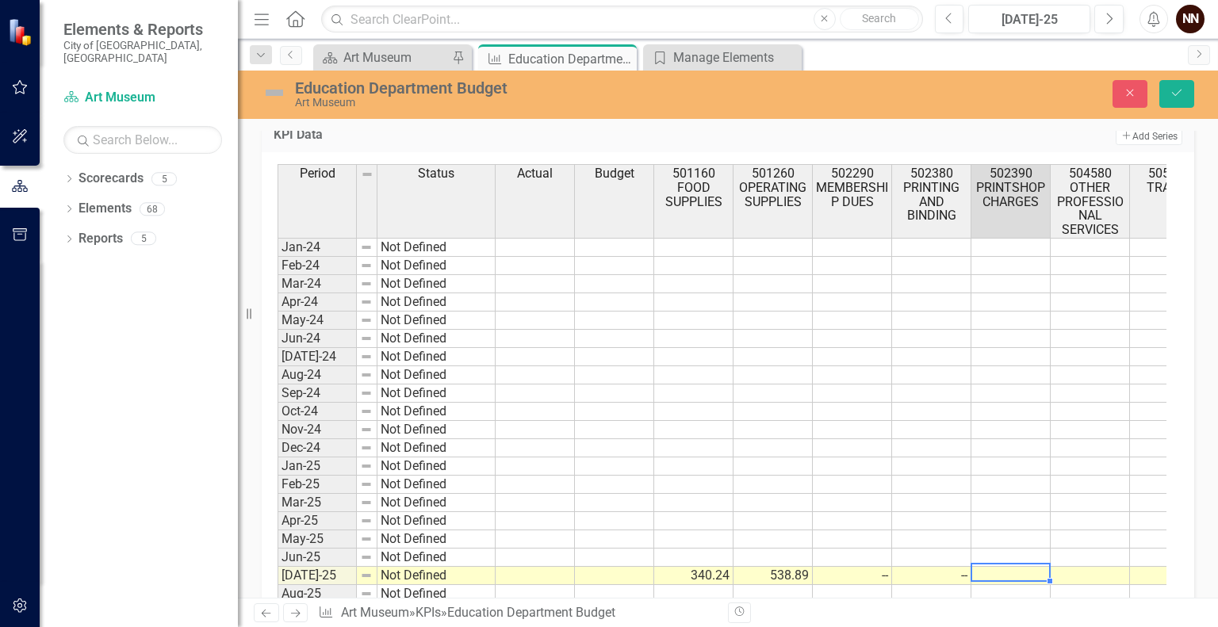
type textarea "0"
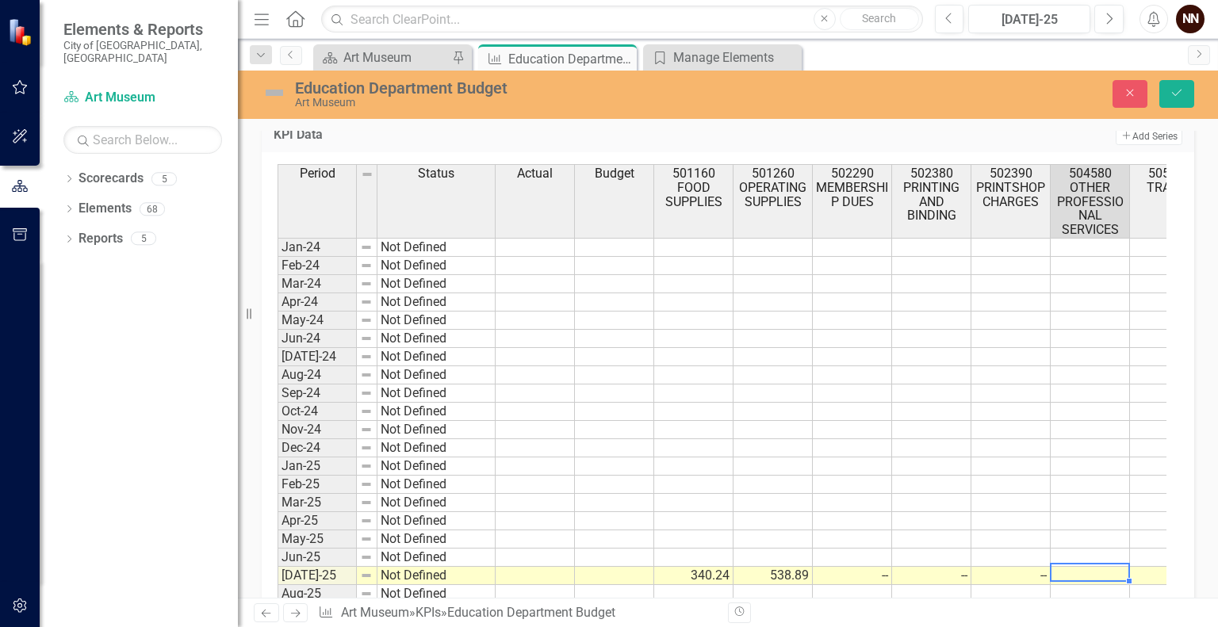
type textarea "0"
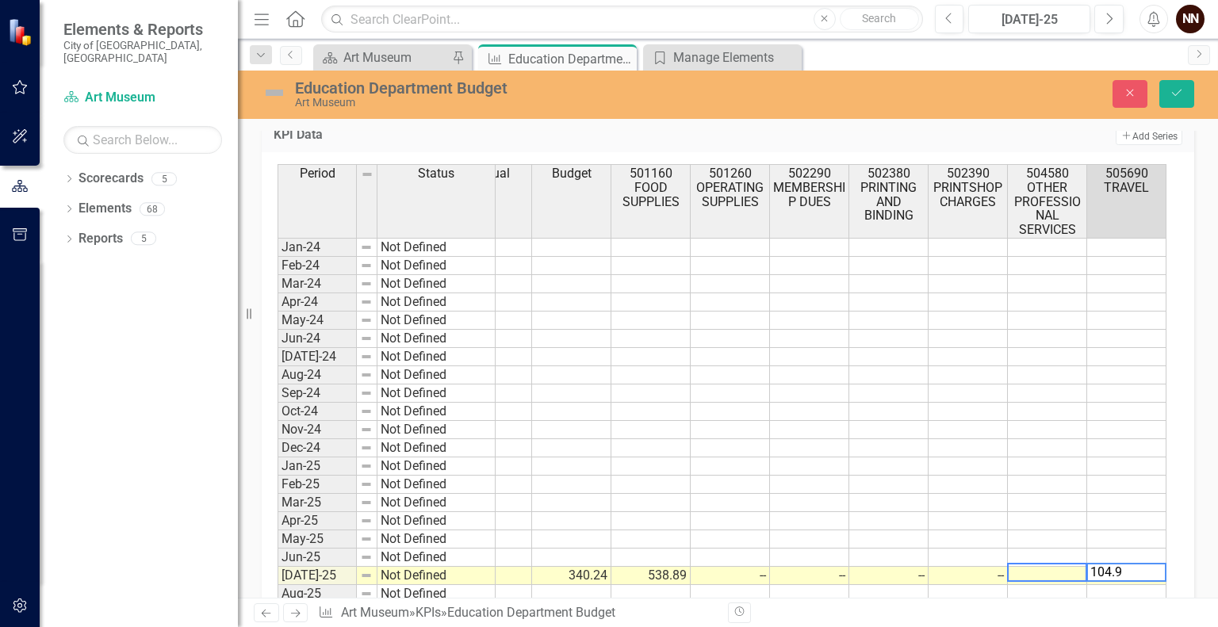
scroll to position [0, 122]
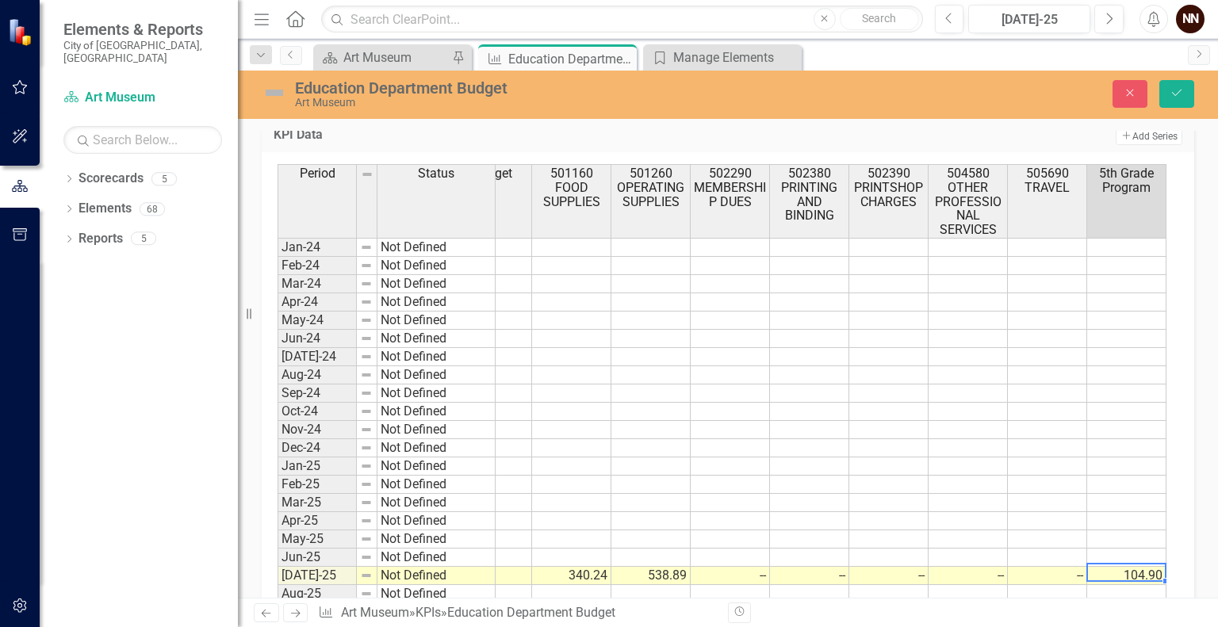
type textarea "104.9"
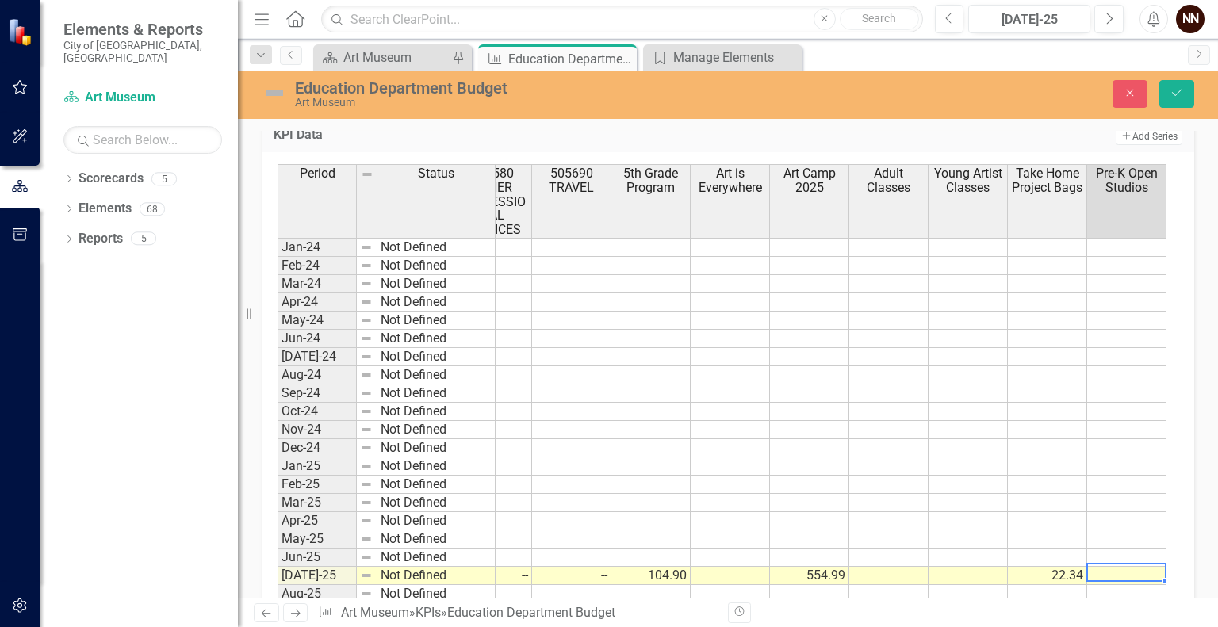
scroll to position [0, 677]
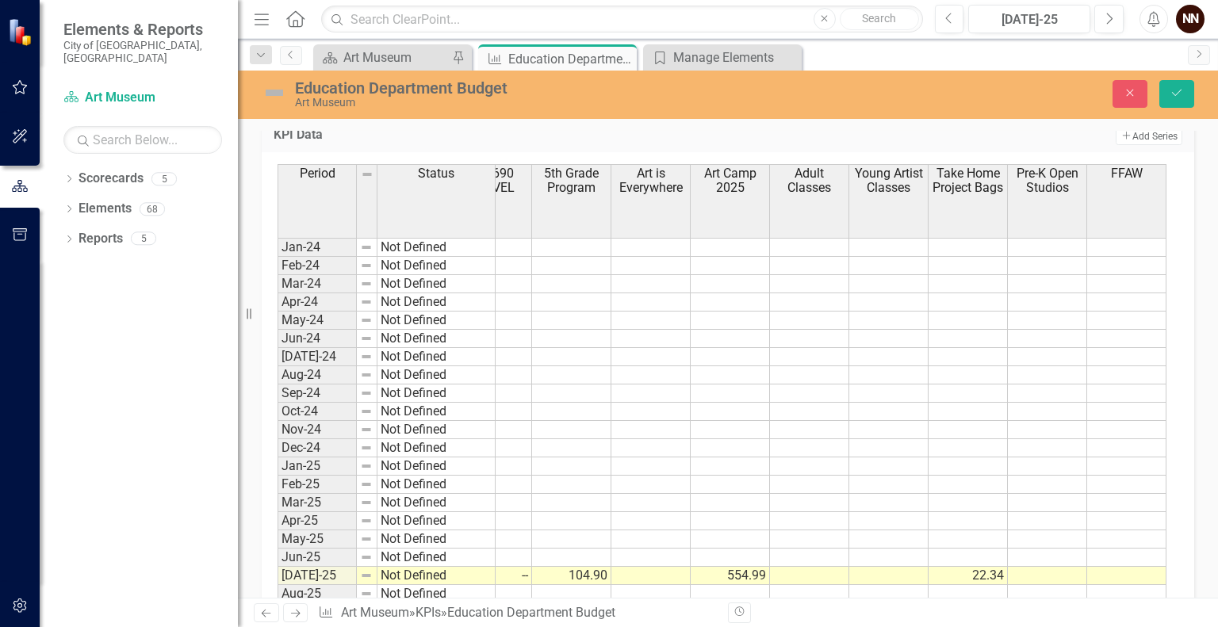
click at [1065, 568] on tr "Jul-25 Not Defined 340.24 538.89 -- -- -- -- -- 104.90 554.99 22.34" at bounding box center [383, 576] width 1566 height 18
click at [1156, 136] on button "Add Add Series" at bounding box center [1149, 136] width 67 height 17
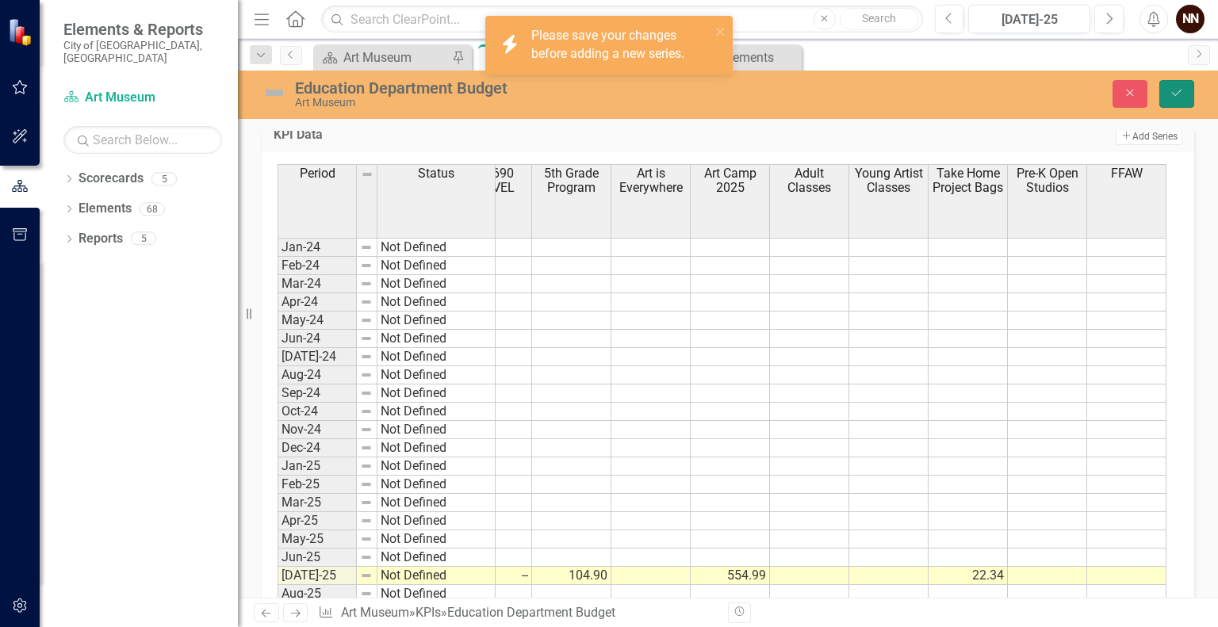
click at [1190, 98] on button "Save" at bounding box center [1177, 94] width 35 height 28
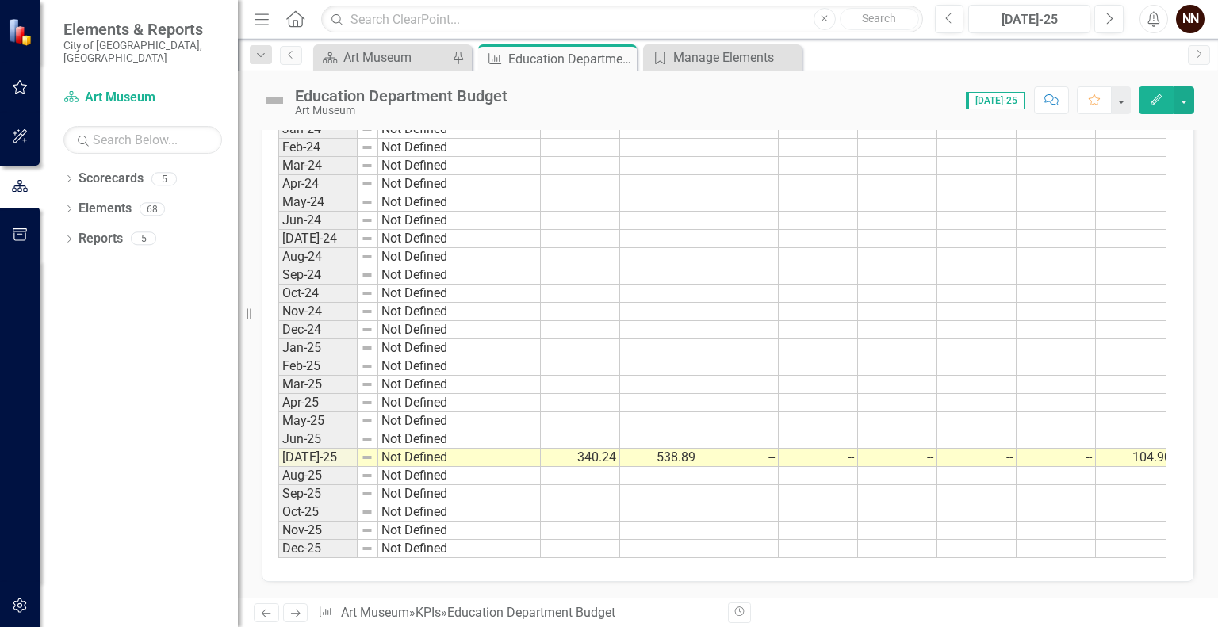
scroll to position [0, 85]
click at [609, 449] on td "340.24" at bounding box center [609, 458] width 79 height 18
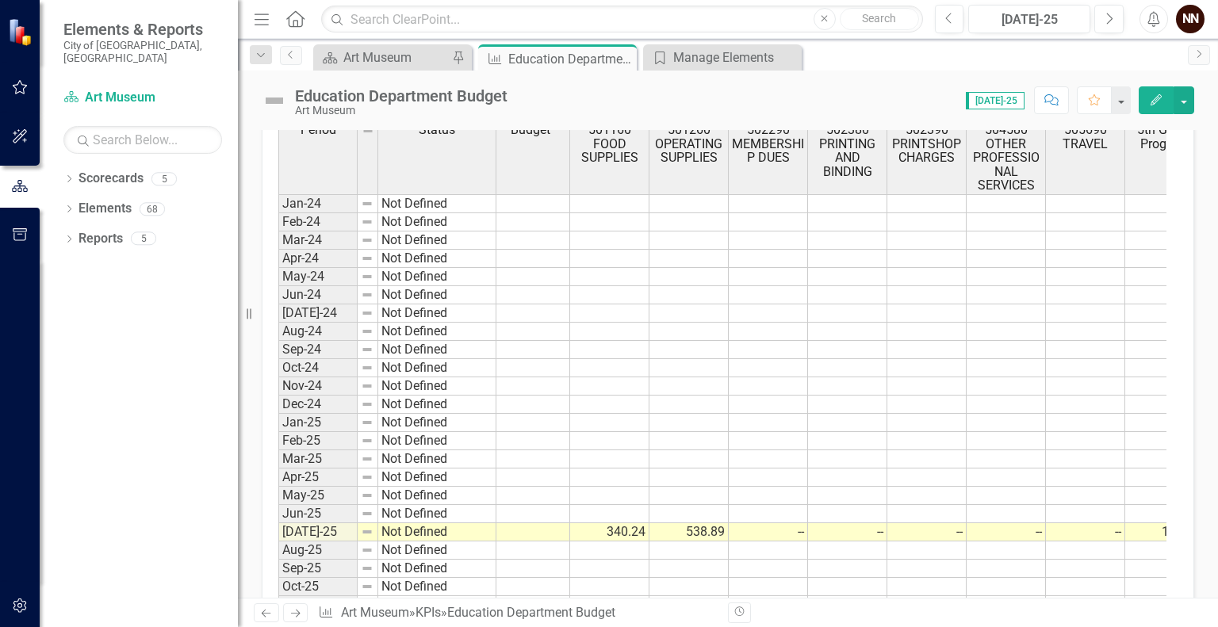
scroll to position [560, 0]
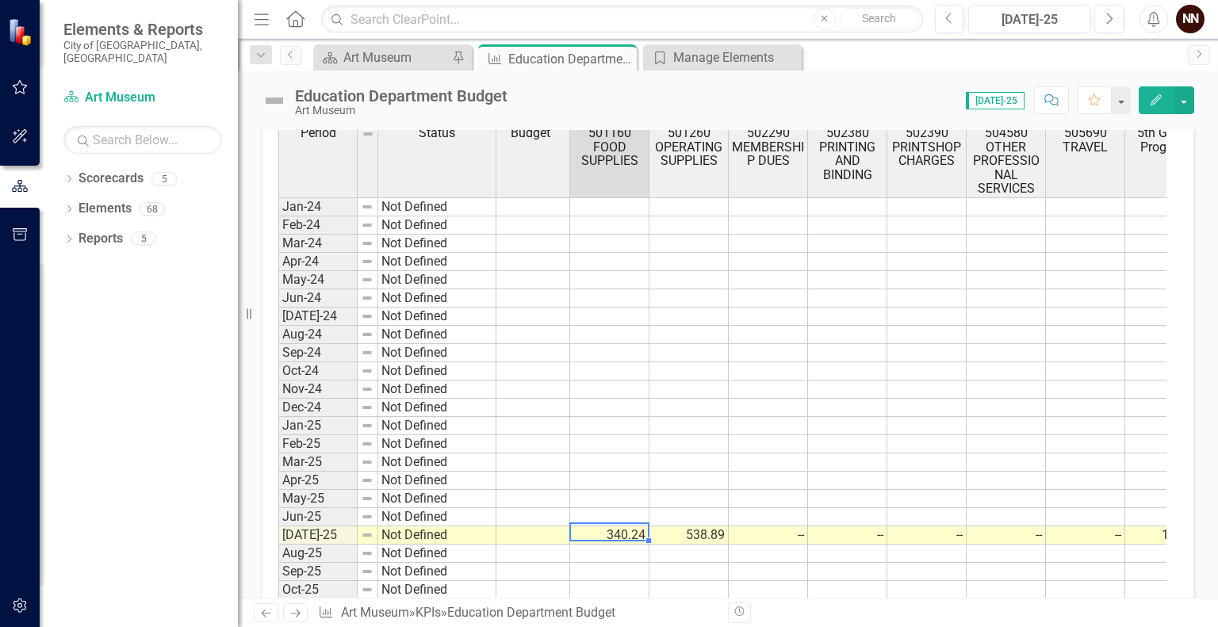
click at [612, 530] on td "340.24" at bounding box center [609, 536] width 79 height 18
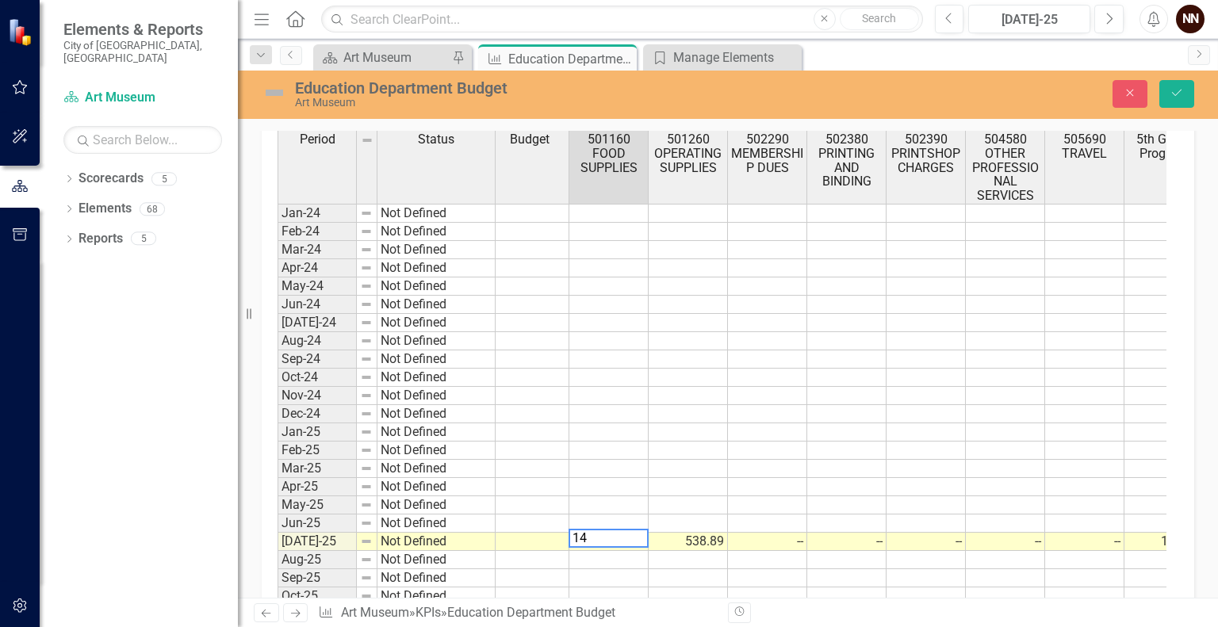
scroll to position [565, 0]
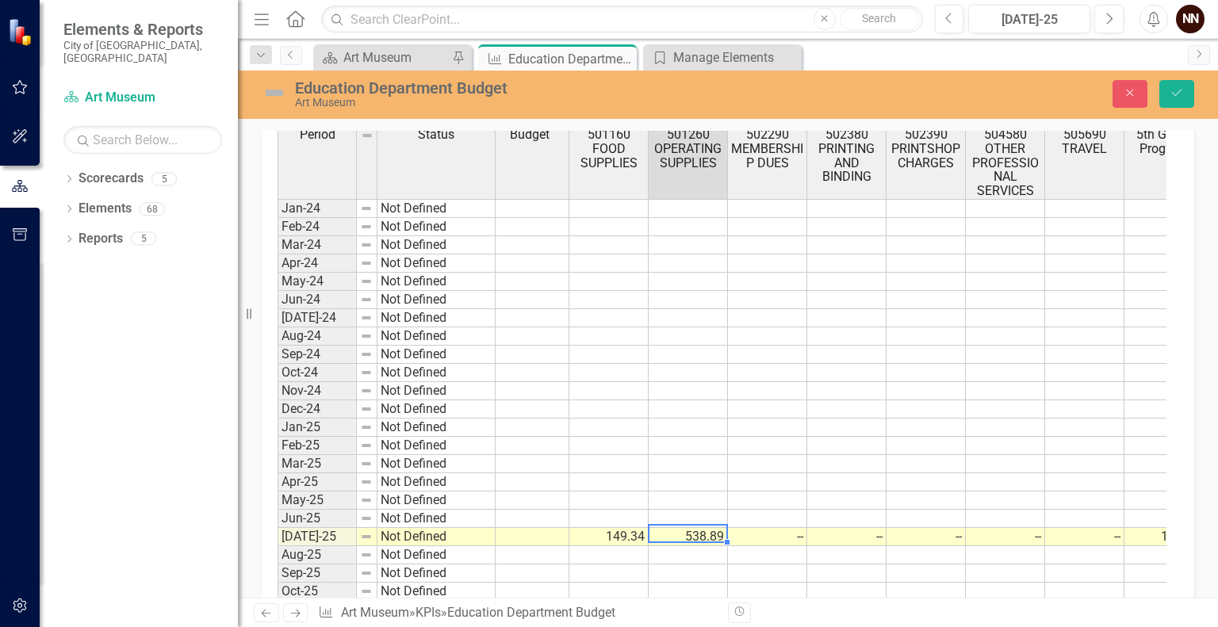
click at [632, 459] on td at bounding box center [608, 464] width 79 height 18
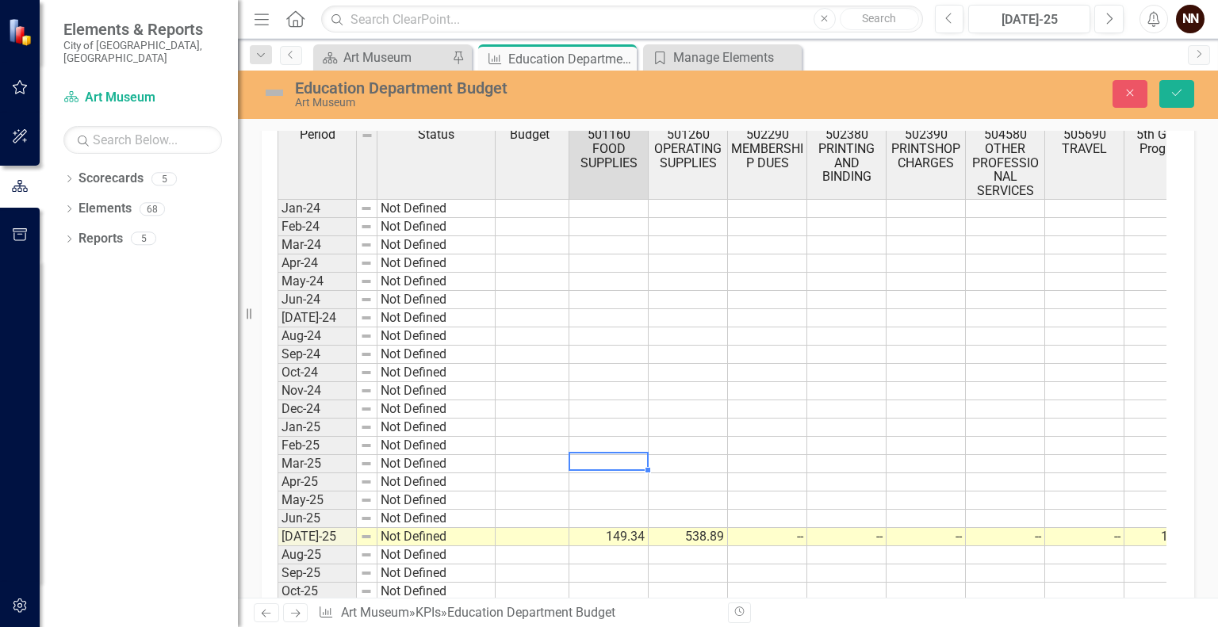
scroll to position [0, 79]
click at [523, 530] on td at bounding box center [535, 537] width 79 height 18
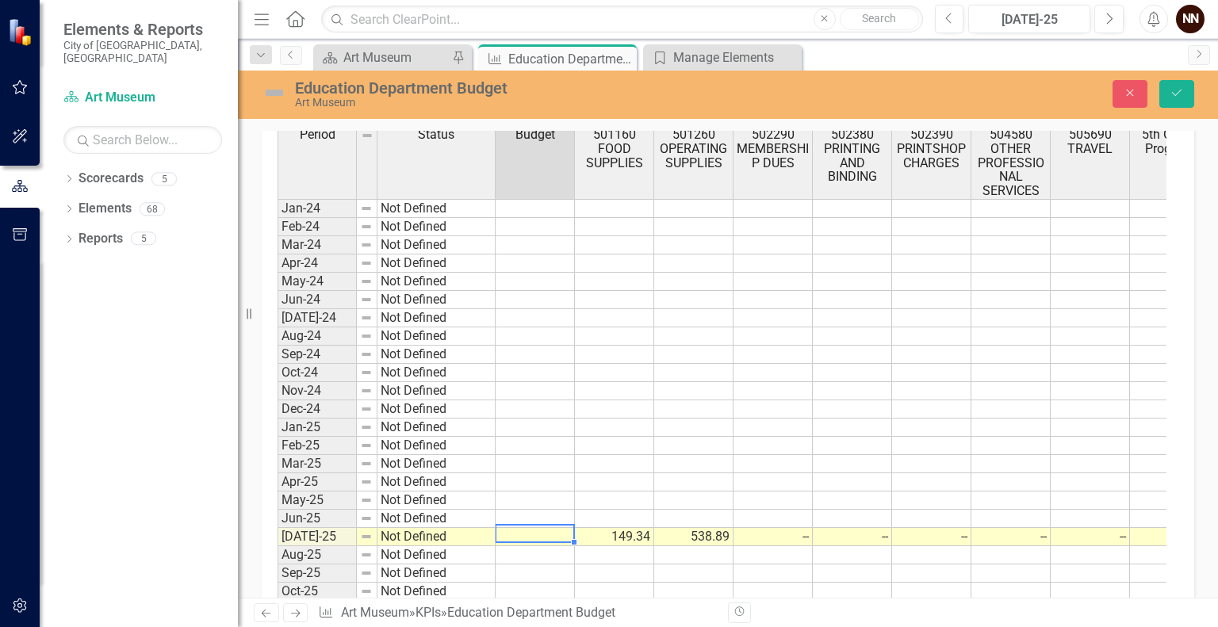
click at [669, 528] on td "538.89" at bounding box center [693, 537] width 79 height 18
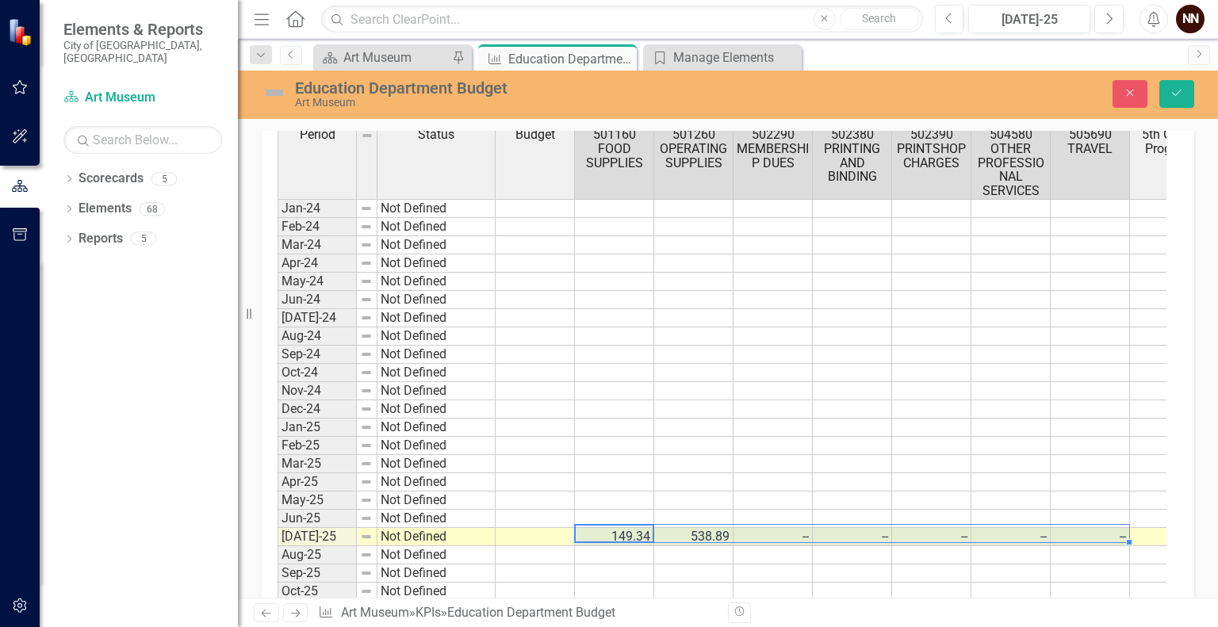
scroll to position [0, 122]
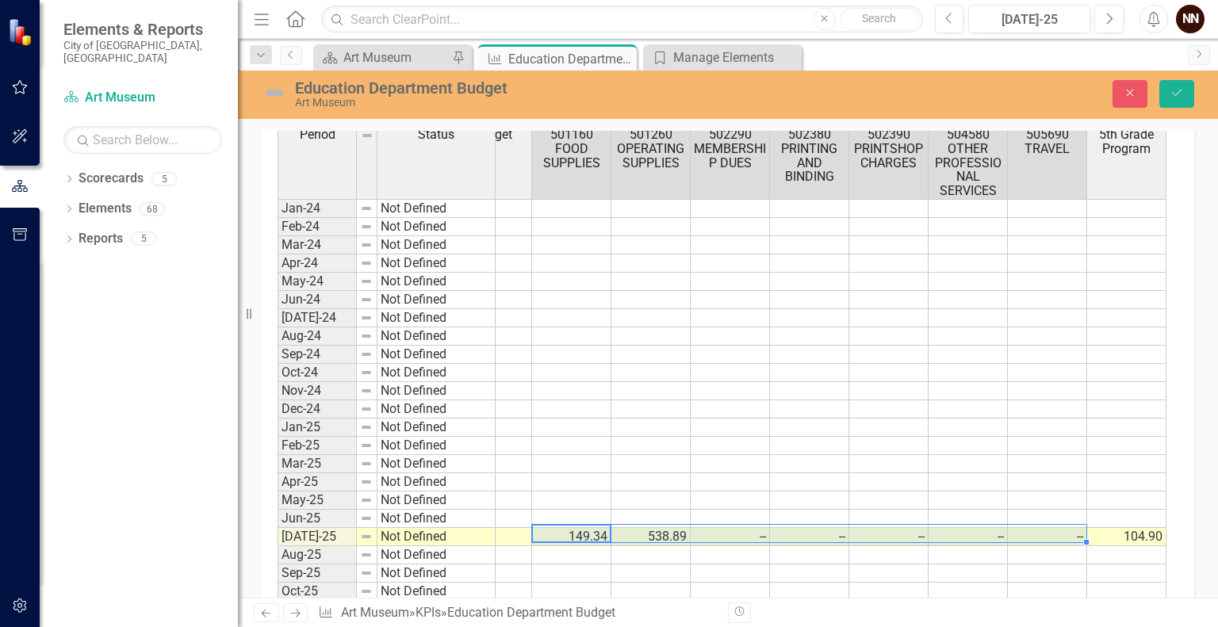
drag, startPoint x: 629, startPoint y: 527, endPoint x: 1058, endPoint y: 532, distance: 429.1
click at [1058, 532] on tr "Jul-25 Not Defined 149.34 538.89 -- -- -- -- -- 104.90 554.99 22.34" at bounding box center [938, 537] width 1566 height 18
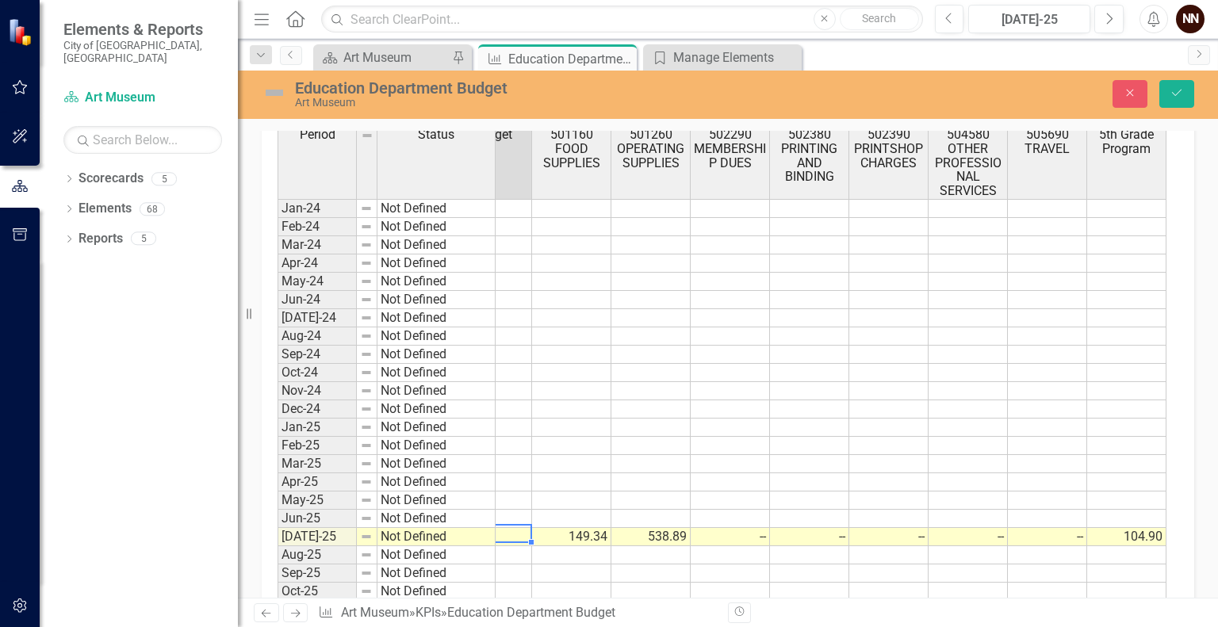
scroll to position [0, 79]
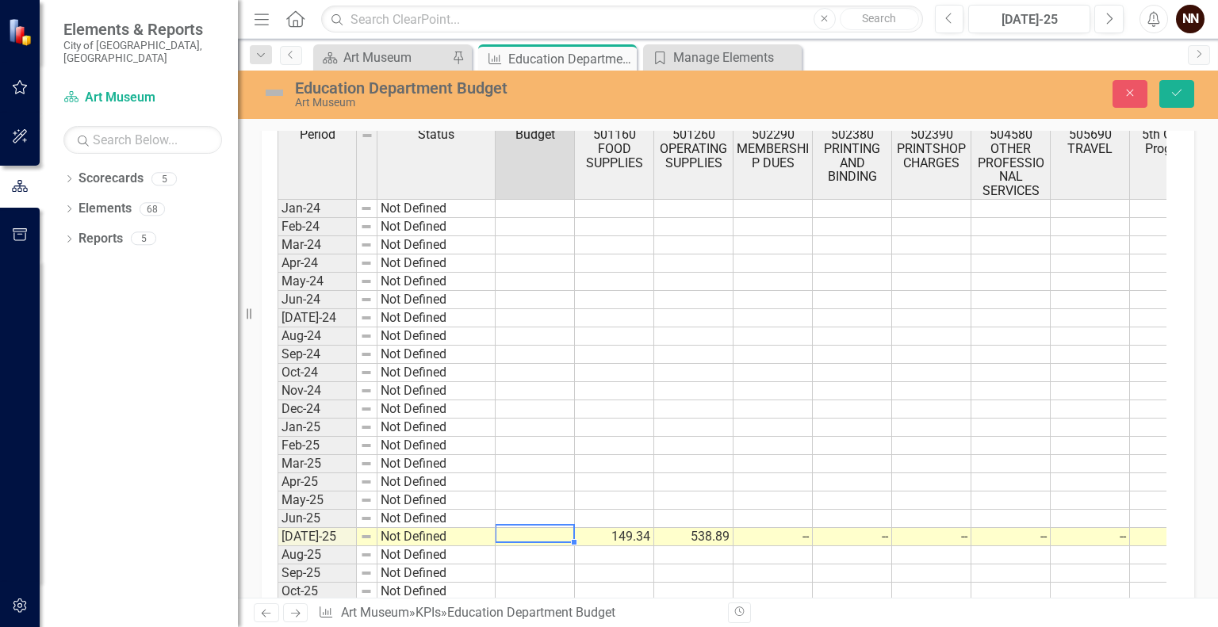
click at [198, 523] on div "Period Status Actual Budget 501160 FOOD SUPPLIES 501260 OPERATING SUPPLIES 5022…" at bounding box center [198, 381] width 0 height 512
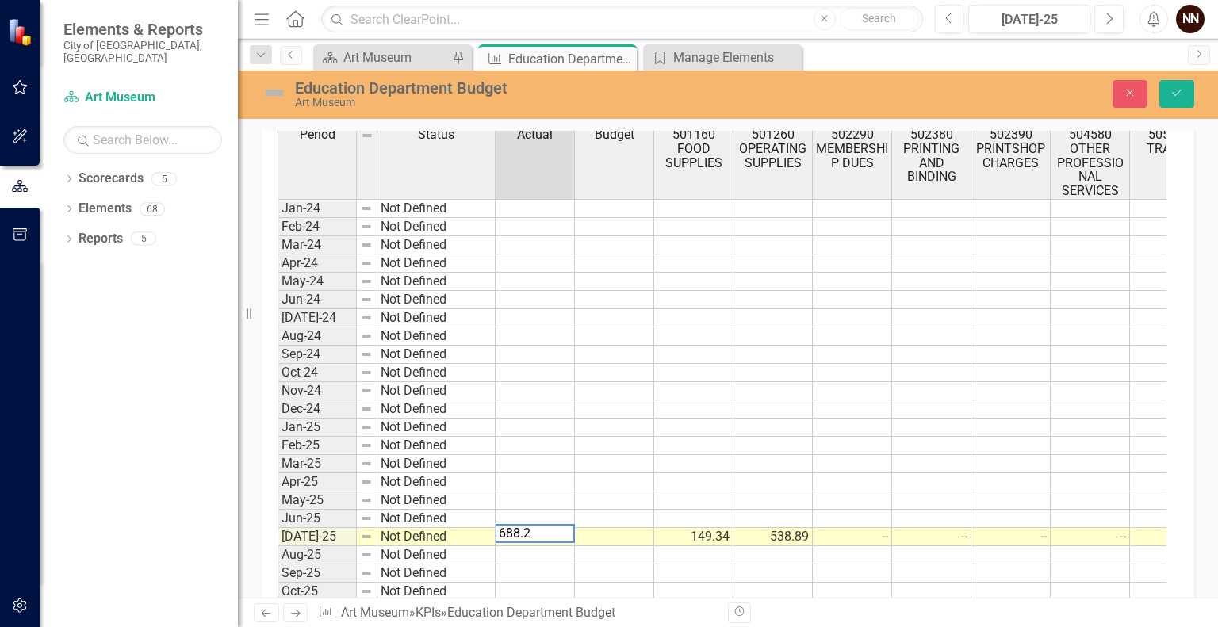
type textarea "688.23"
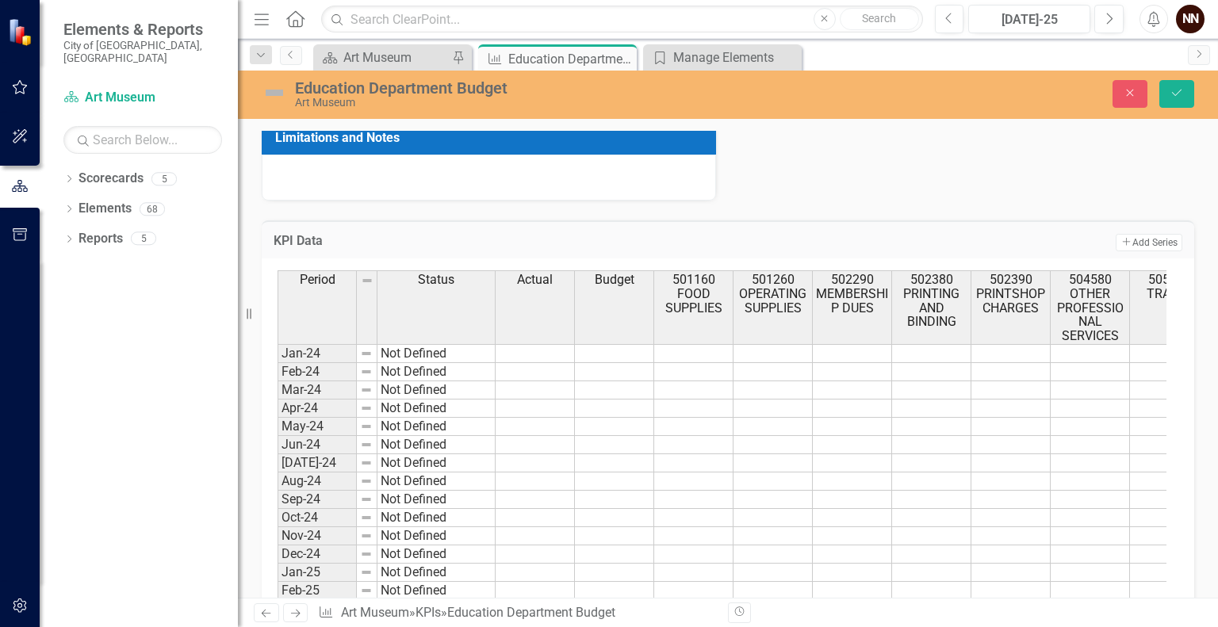
scroll to position [416, 0]
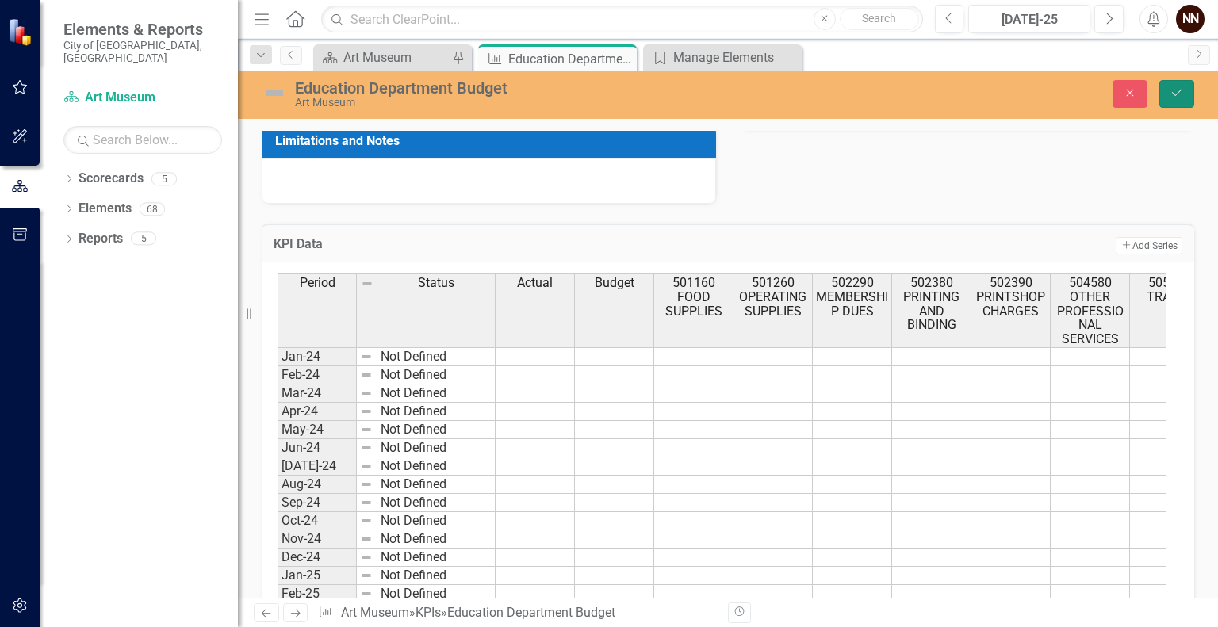
click at [1179, 91] on icon "Save" at bounding box center [1177, 92] width 14 height 11
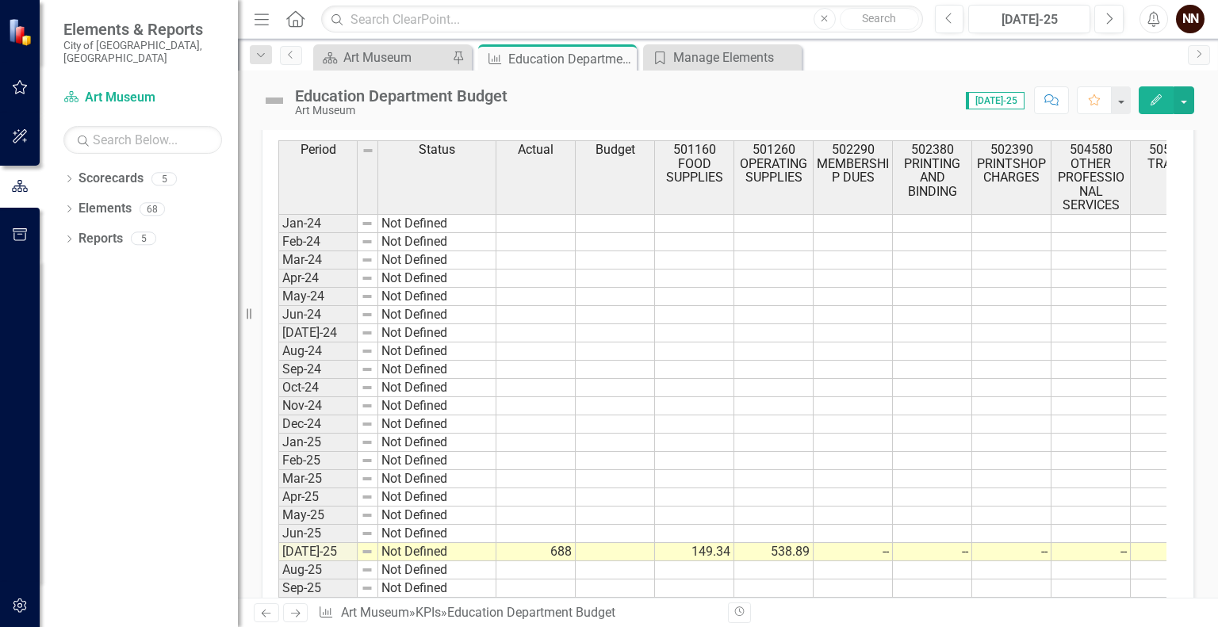
scroll to position [638, 0]
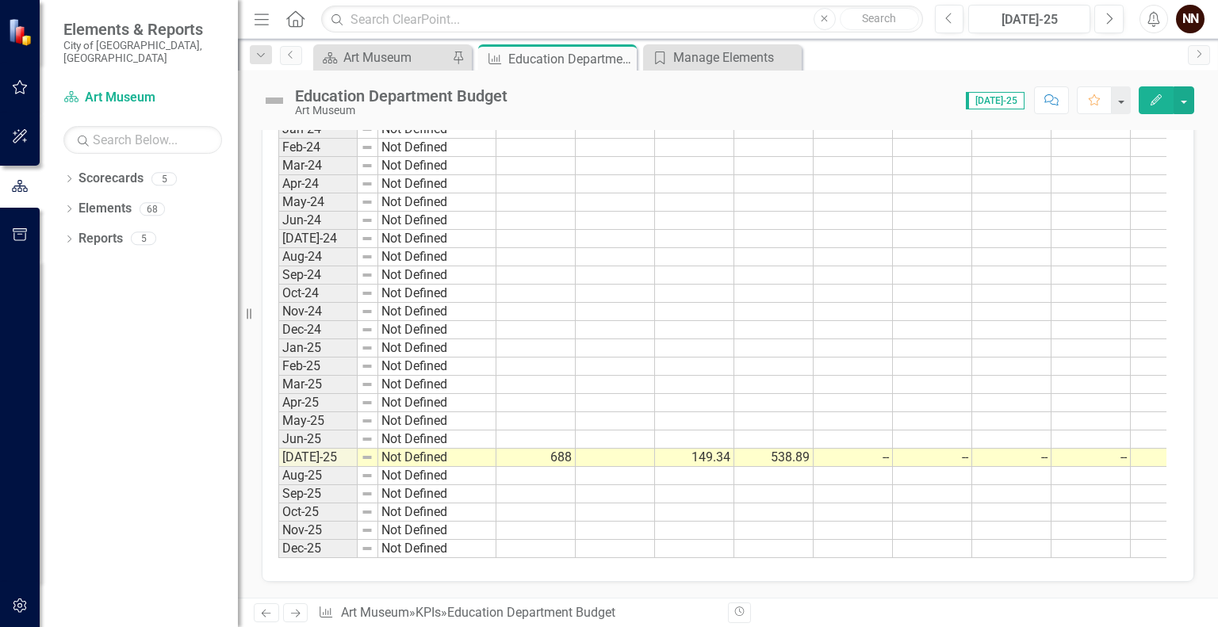
click at [1101, 455] on td "--" at bounding box center [1091, 458] width 79 height 18
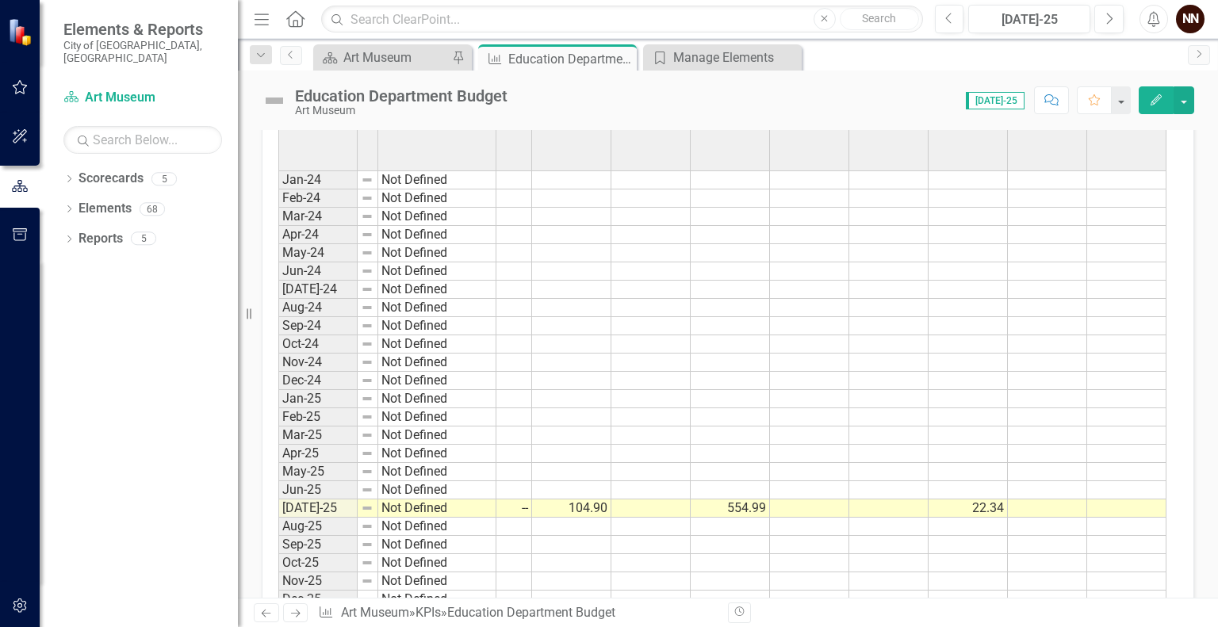
scroll to position [595, 0]
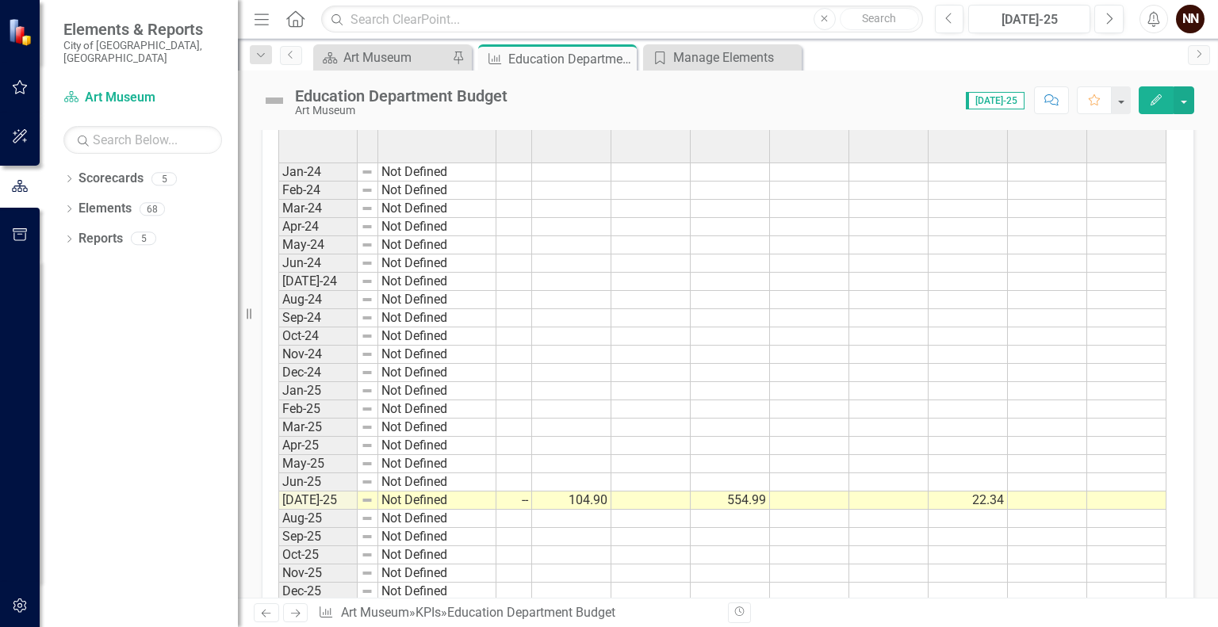
click at [1114, 496] on td at bounding box center [1126, 501] width 79 height 18
type textarea "0"
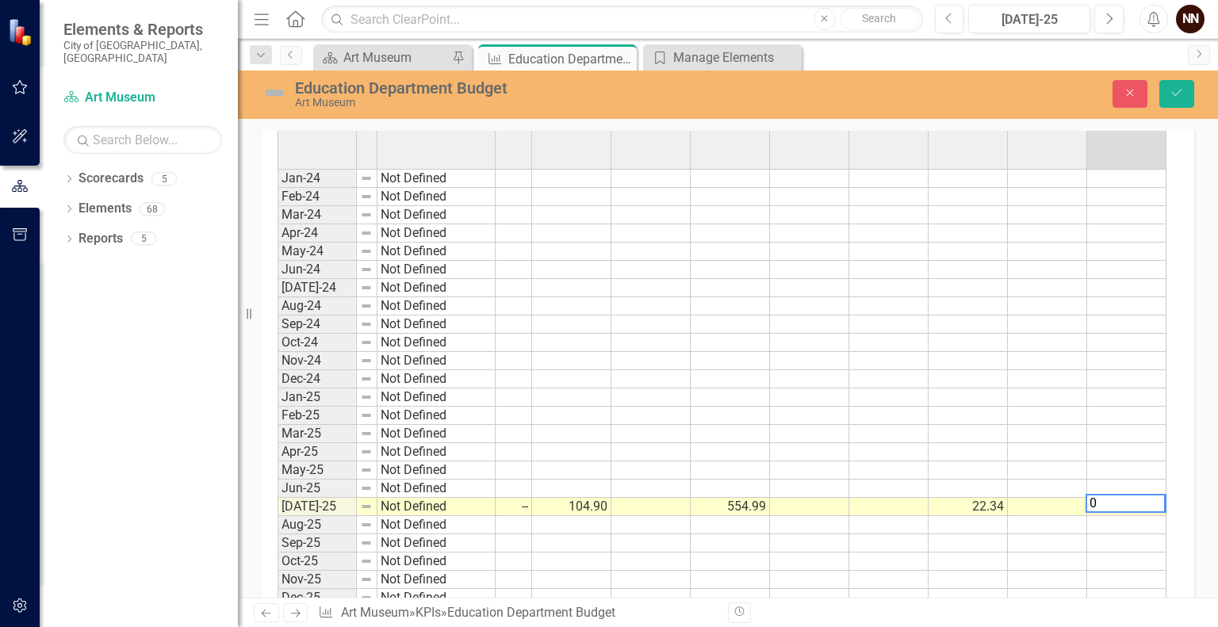
scroll to position [0, 677]
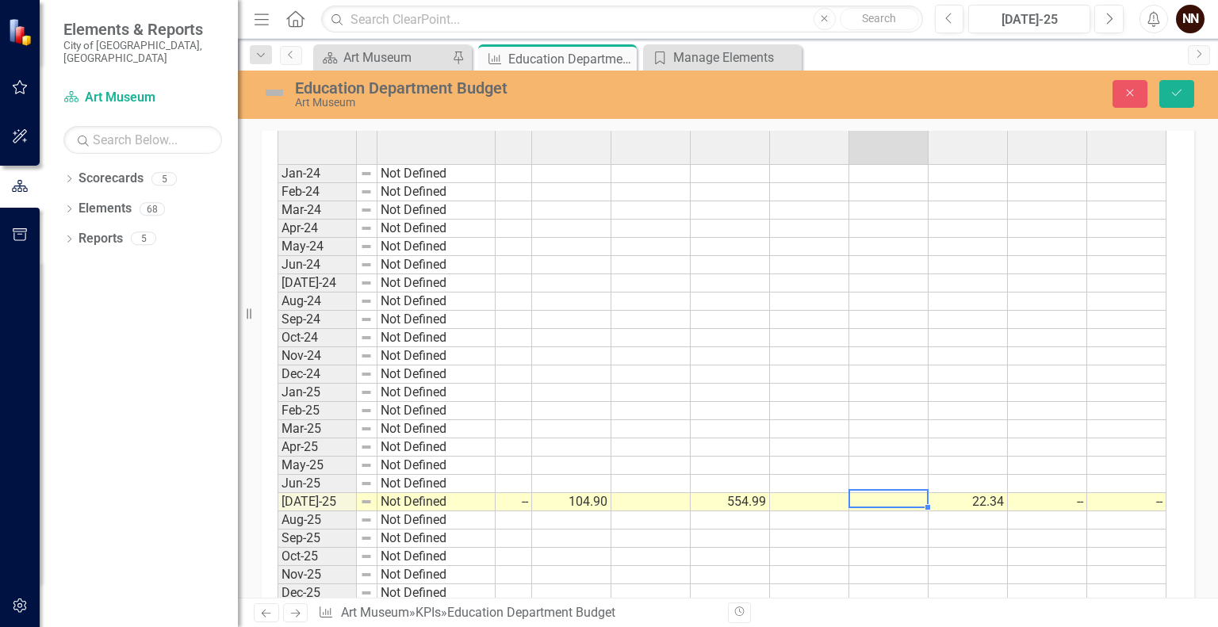
type textarea "0"
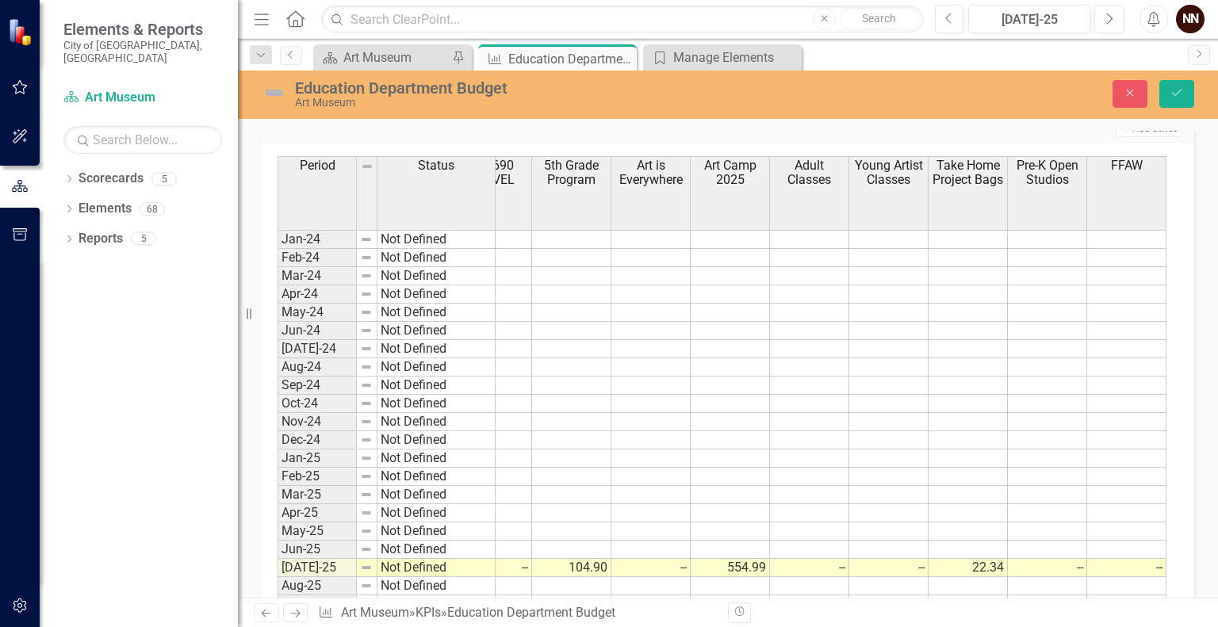
scroll to position [536, 0]
type textarea "104.9"
click at [1186, 96] on button "Save" at bounding box center [1177, 94] width 35 height 28
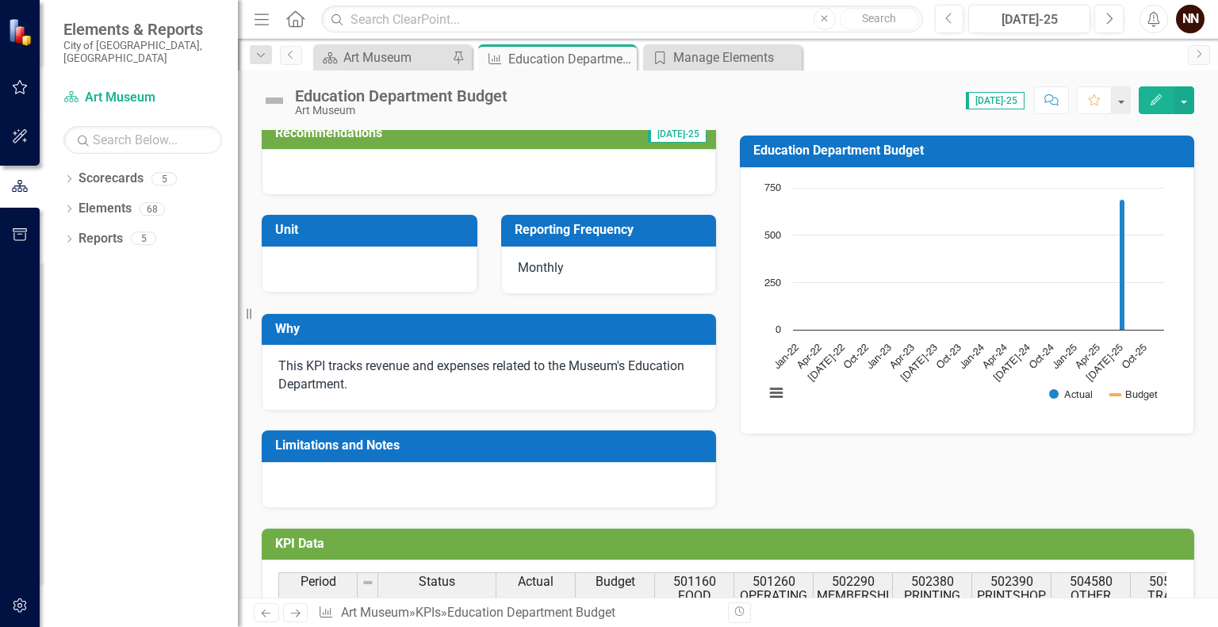
scroll to position [98, 0]
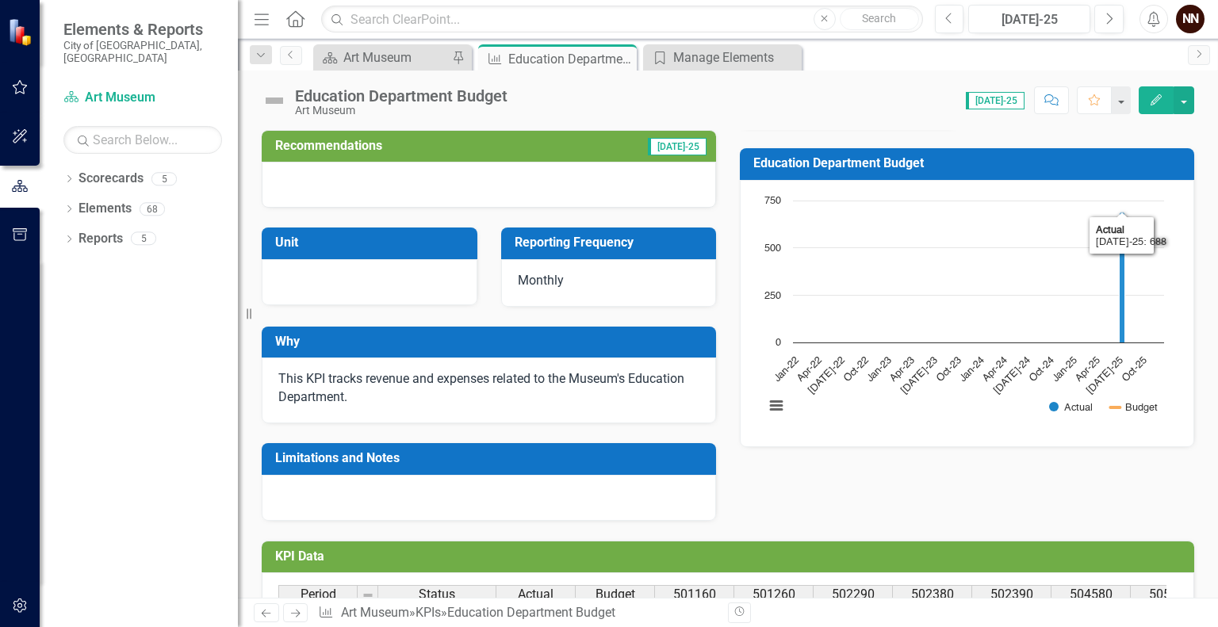
click at [1073, 159] on h3 "Education Department Budget" at bounding box center [969, 163] width 433 height 14
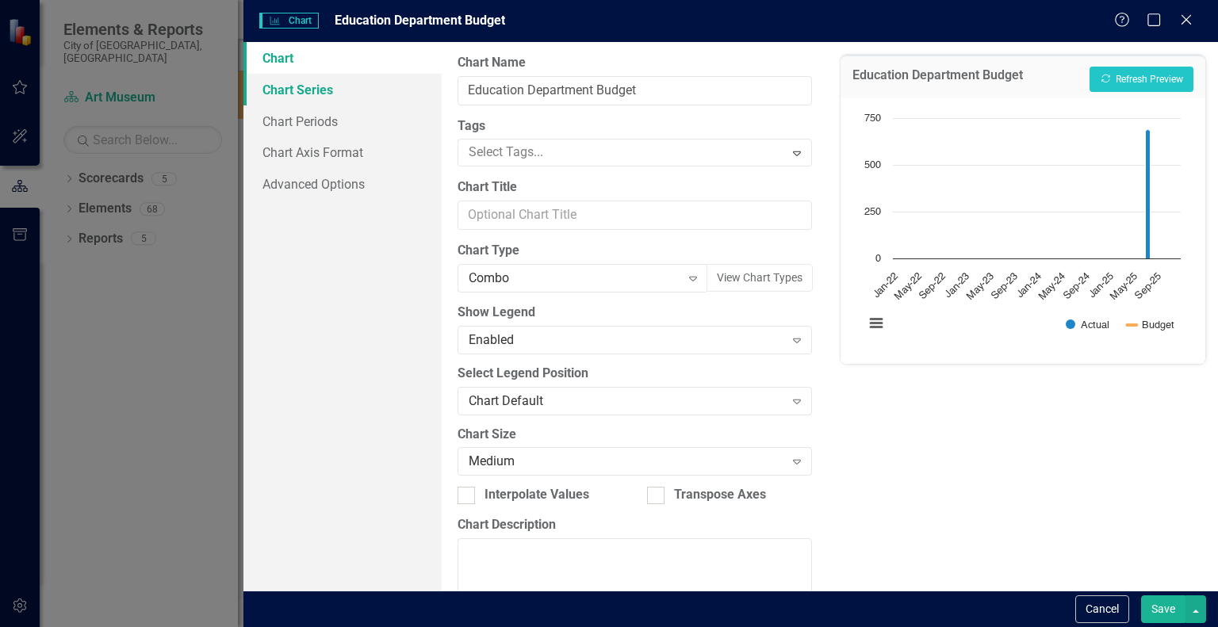
click at [329, 91] on link "Chart Series" at bounding box center [342, 90] width 198 height 32
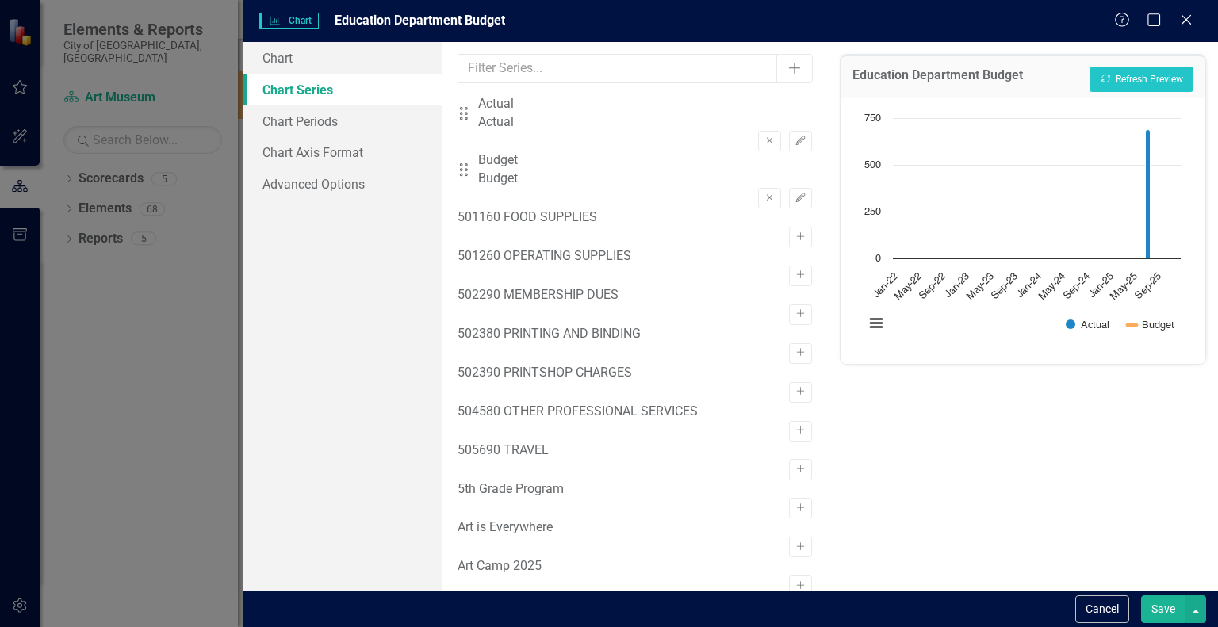
click at [1167, 610] on button "Save" at bounding box center [1163, 610] width 44 height 28
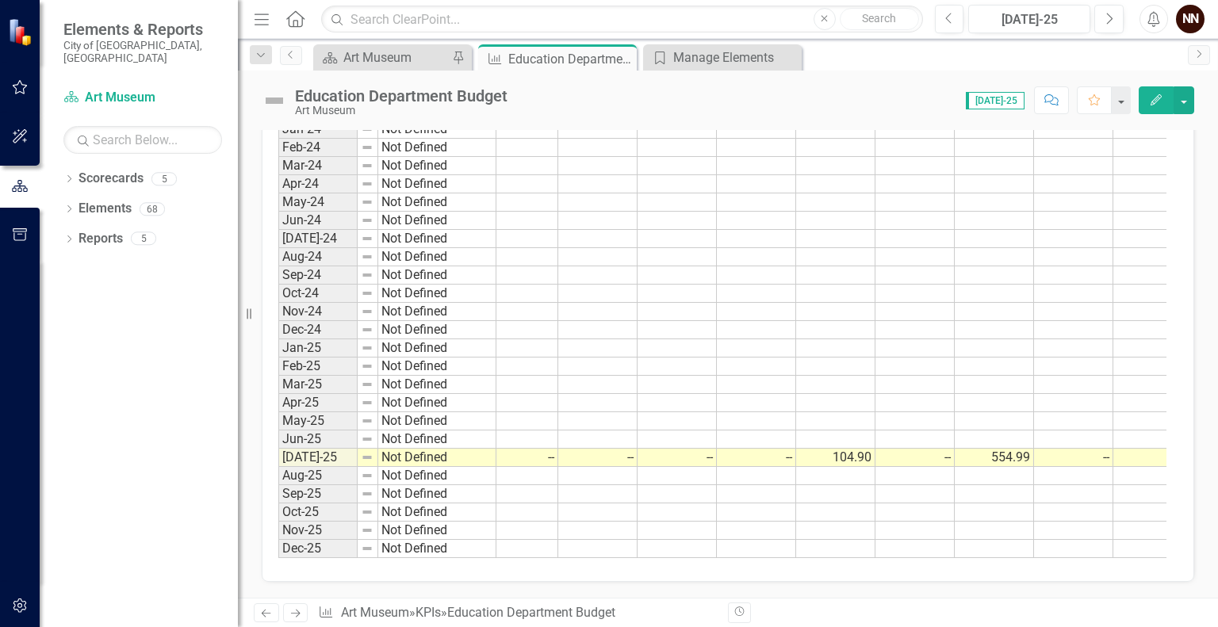
scroll to position [0, 427]
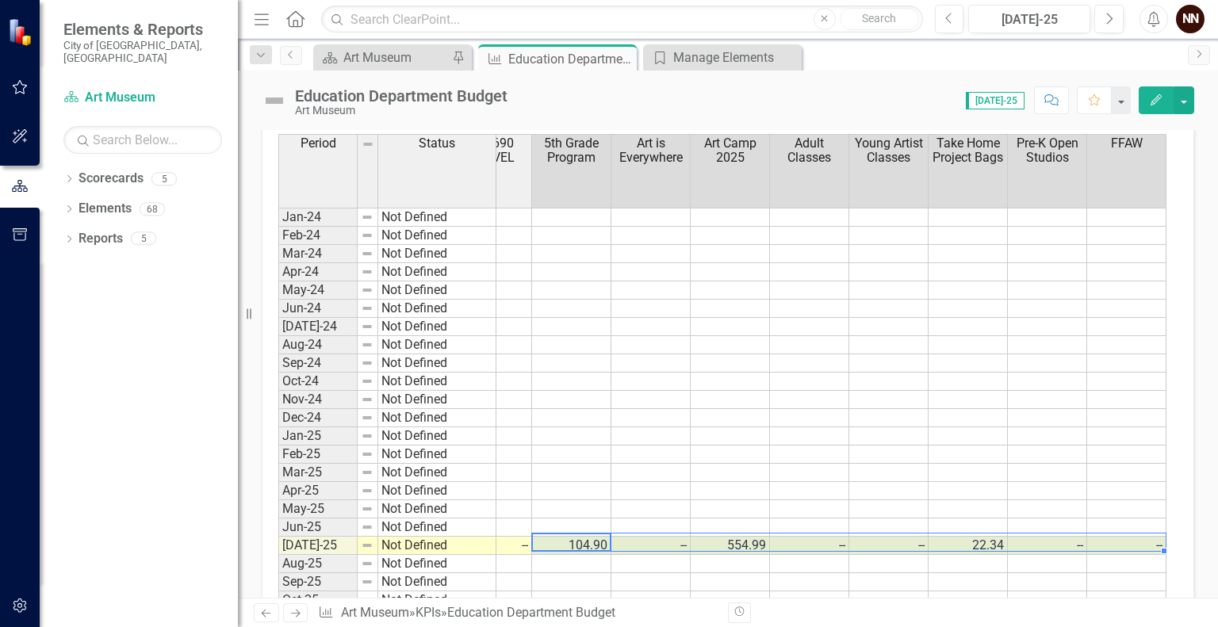
drag, startPoint x: 641, startPoint y: 537, endPoint x: 1145, endPoint y: 542, distance: 504.4
click at [1145, 542] on tr "Jul-25 Not Defined 688 149.34 538.89 -- -- -- -- -- 104.90 -- 554.99 -- -- 22.3…" at bounding box center [383, 546] width 1566 height 18
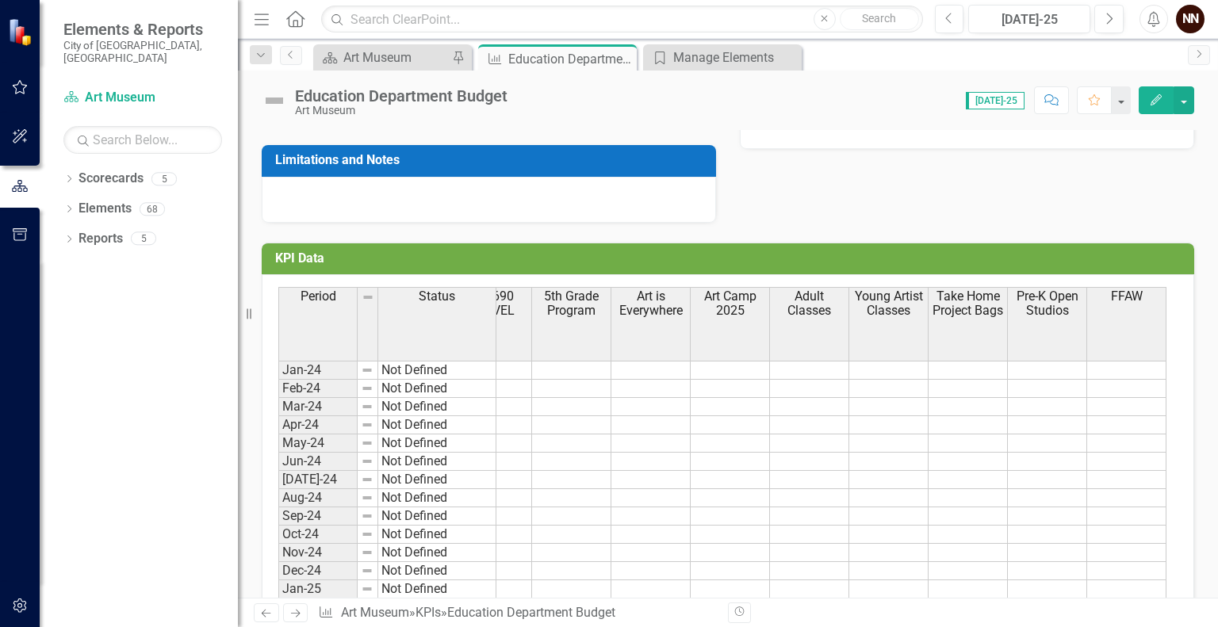
scroll to position [367, 0]
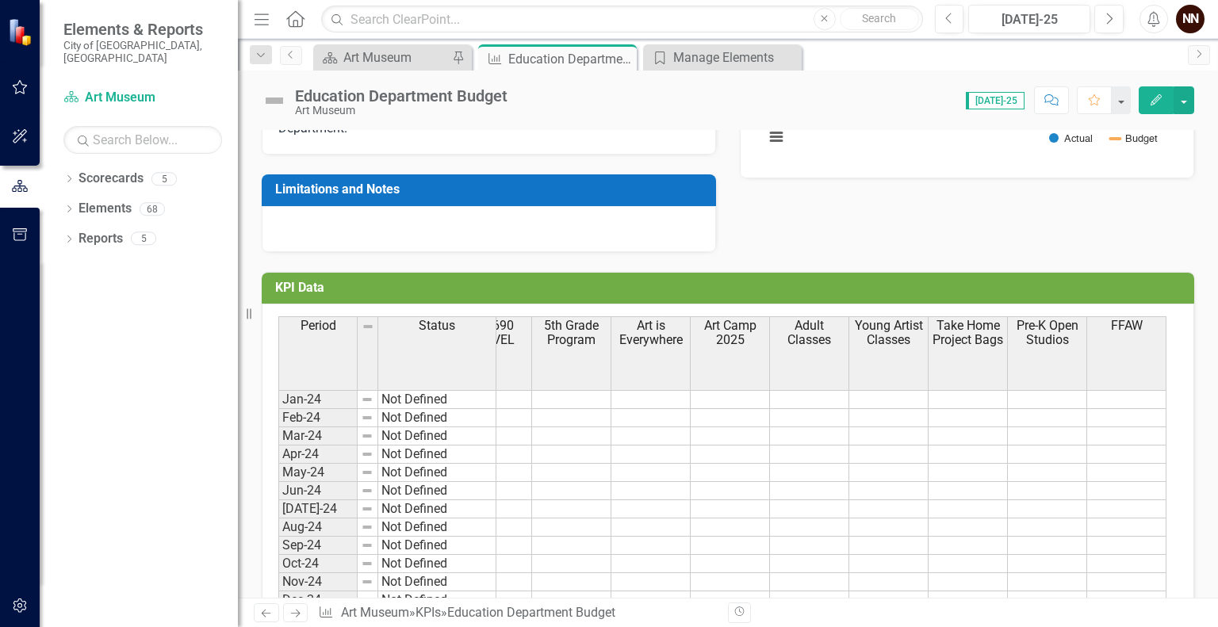
click at [1144, 285] on h3 "KPI Data" at bounding box center [730, 288] width 911 height 14
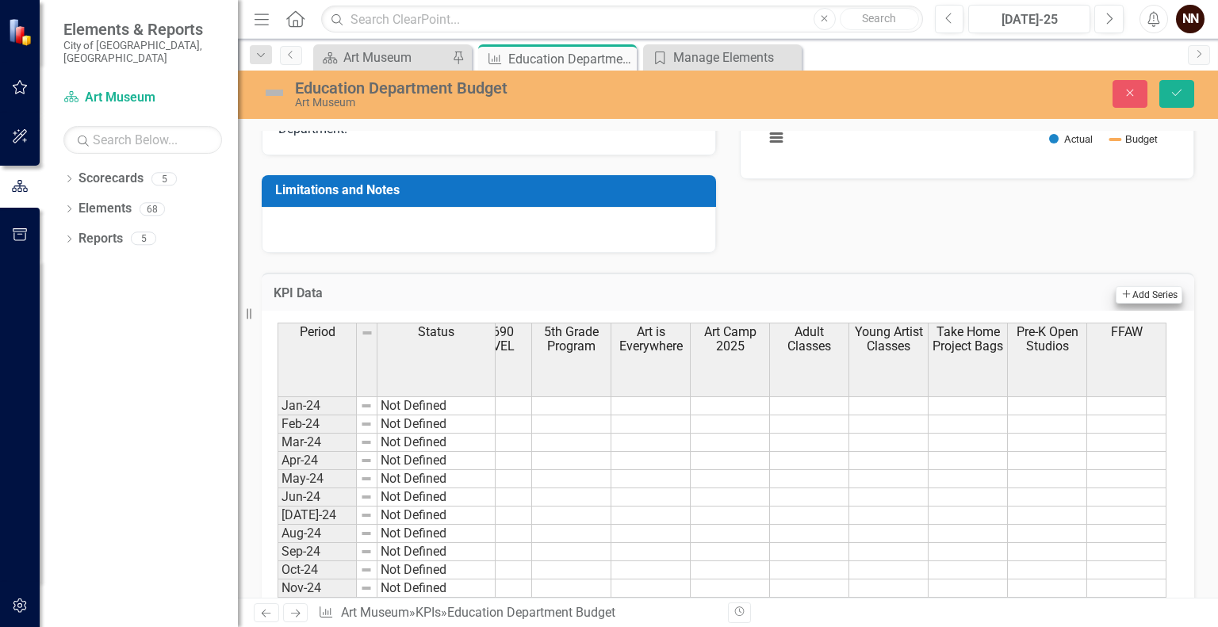
scroll to position [0, 677]
click at [1129, 290] on button "Add Add Series" at bounding box center [1149, 294] width 67 height 17
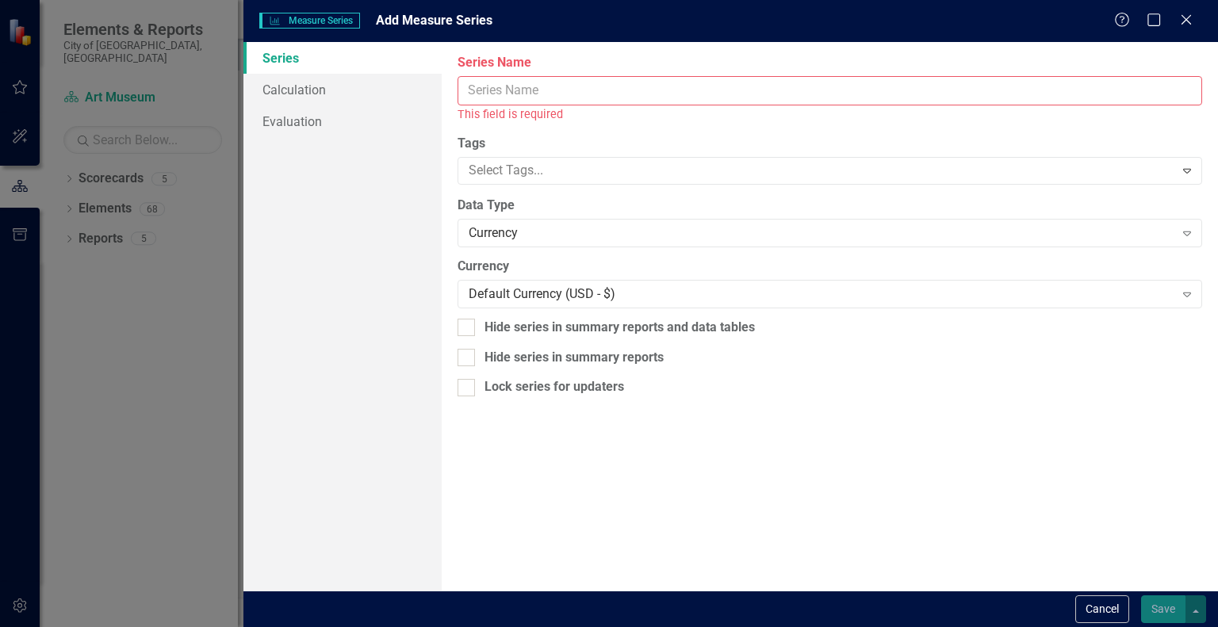
click at [947, 82] on input "Series Name" at bounding box center [830, 90] width 745 height 29
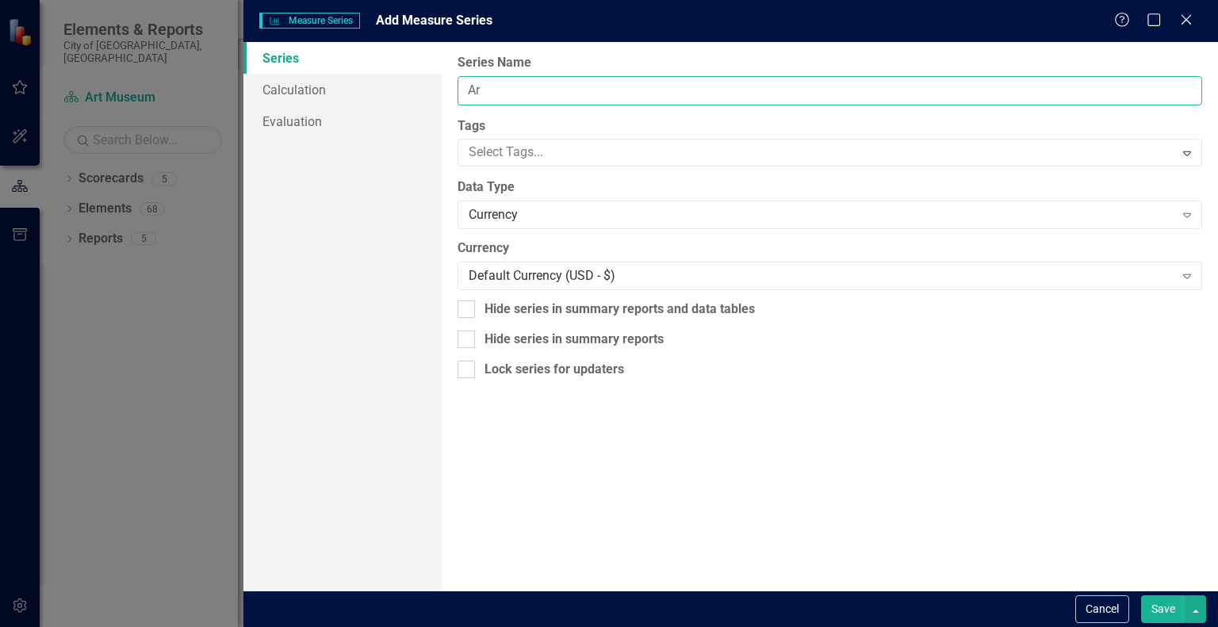
type input "A"
click at [470, 88] on input "Classroom Supplies" at bounding box center [830, 90] width 745 height 29
type input "Misc. Classroom Supplies"
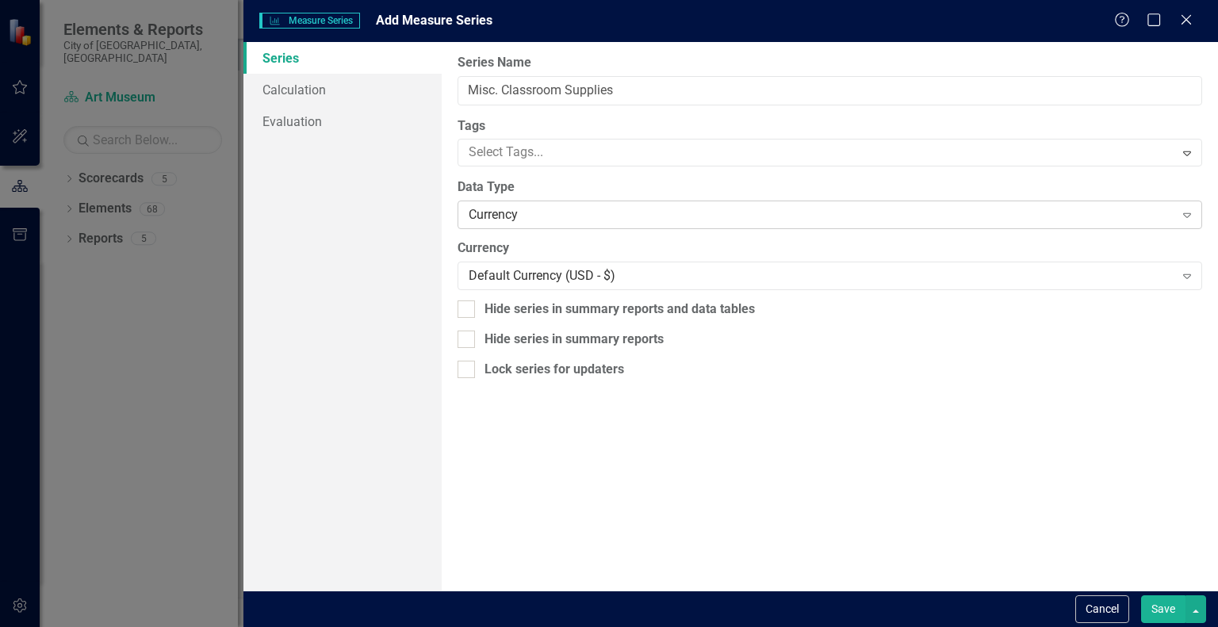
click at [505, 214] on div "Currency" at bounding box center [821, 215] width 705 height 18
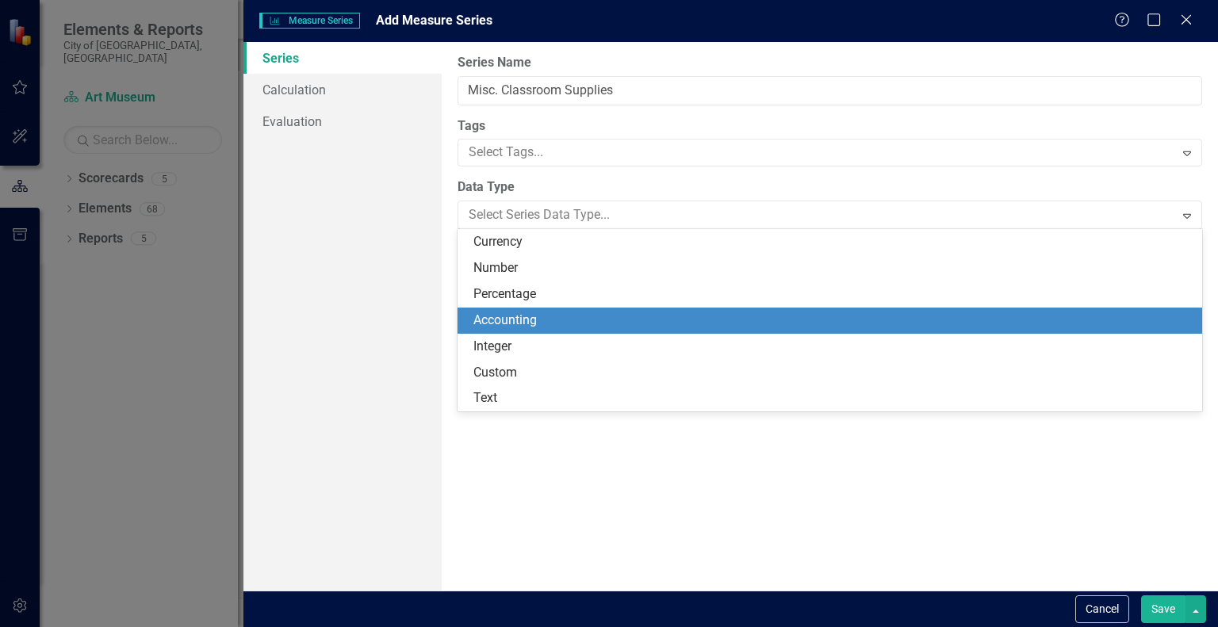
click at [499, 316] on div "Accounting" at bounding box center [832, 321] width 719 height 18
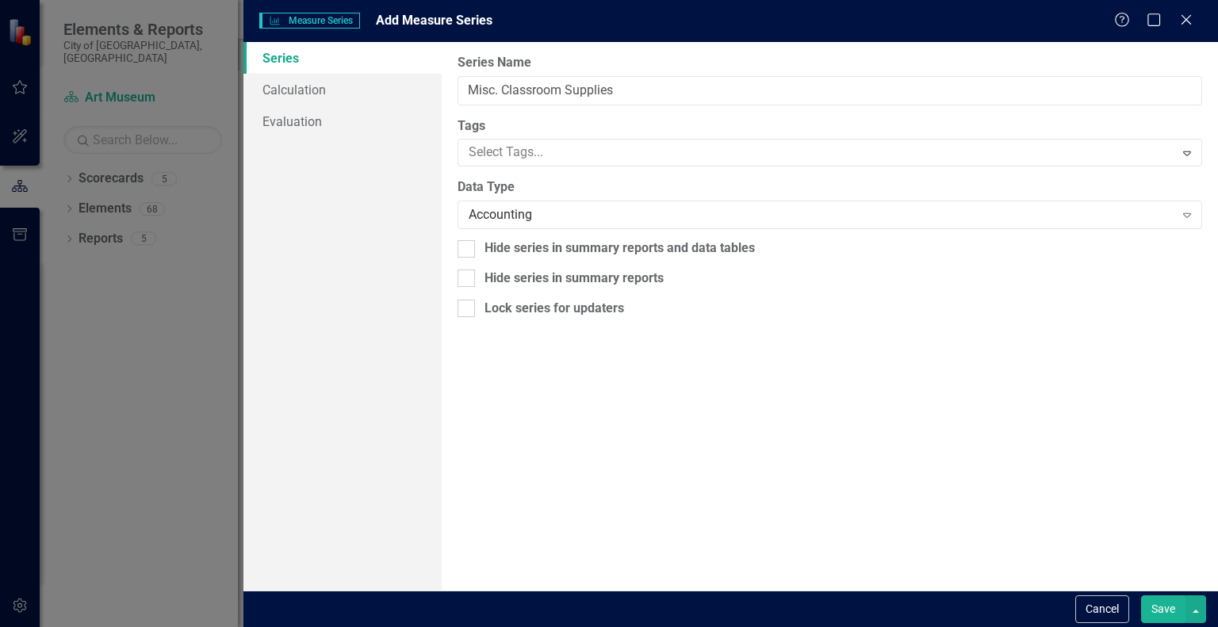
click at [1155, 613] on button "Save" at bounding box center [1163, 610] width 44 height 28
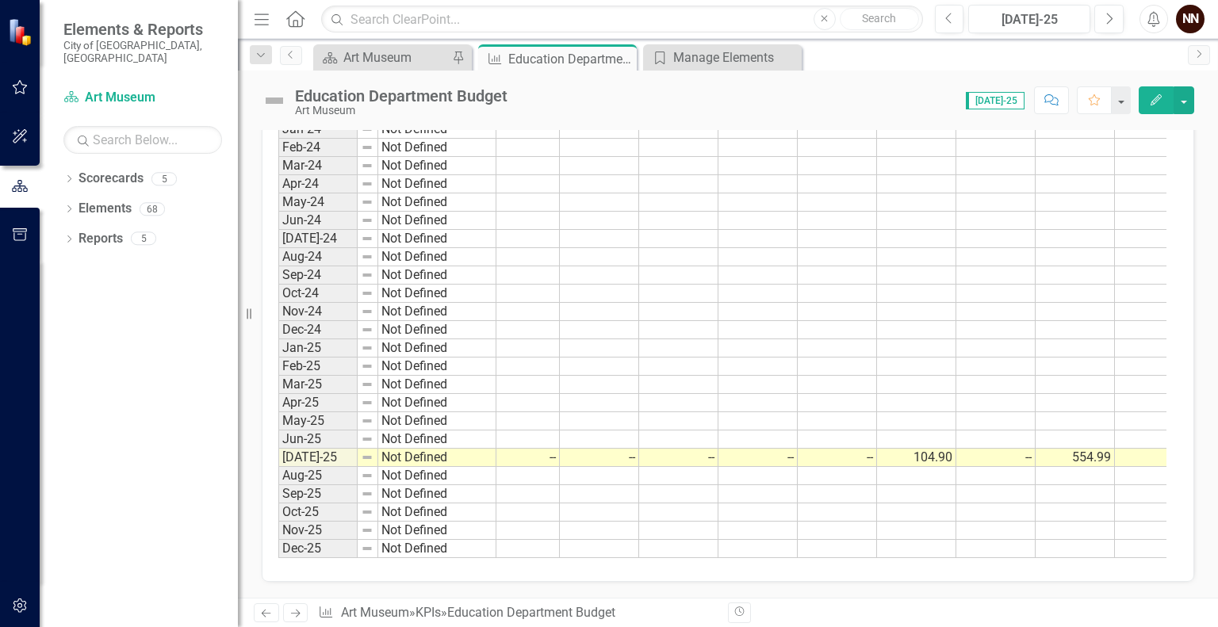
scroll to position [0, 463]
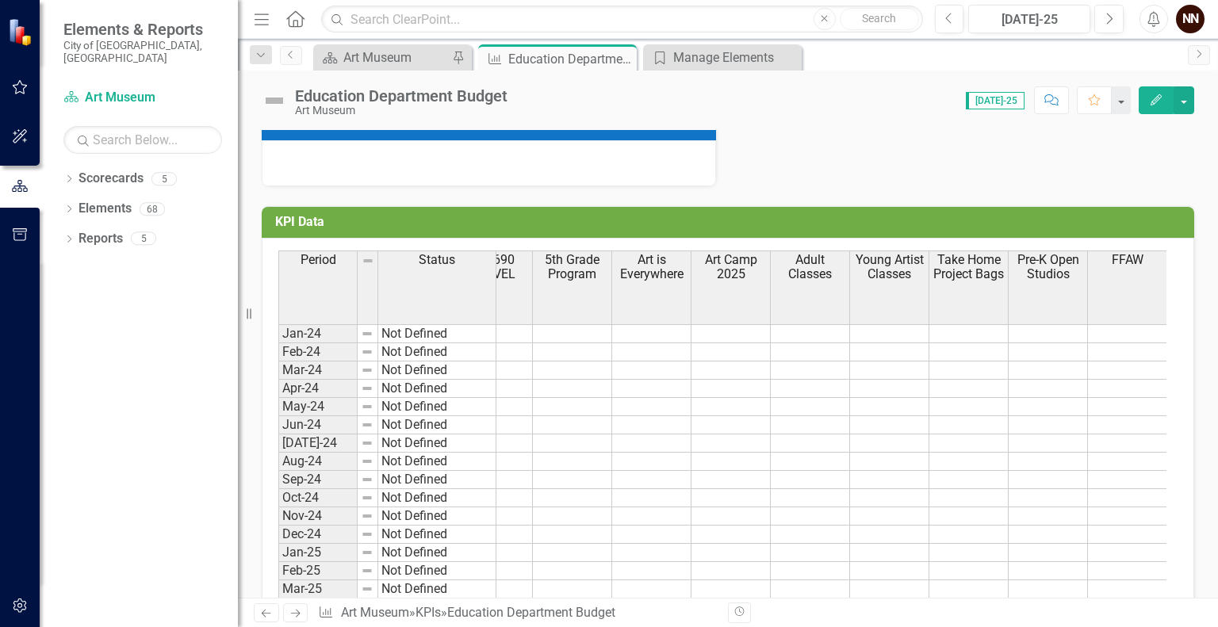
click at [1091, 224] on h3 "KPI Data" at bounding box center [730, 222] width 911 height 14
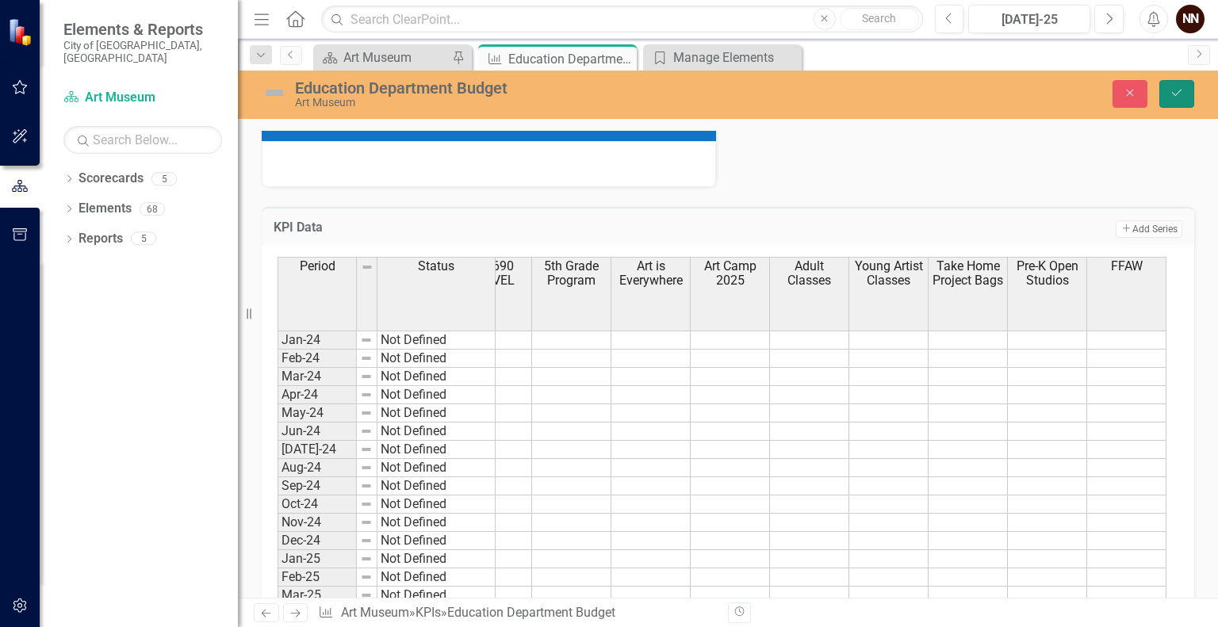
click at [1167, 89] on button "Save" at bounding box center [1177, 94] width 35 height 28
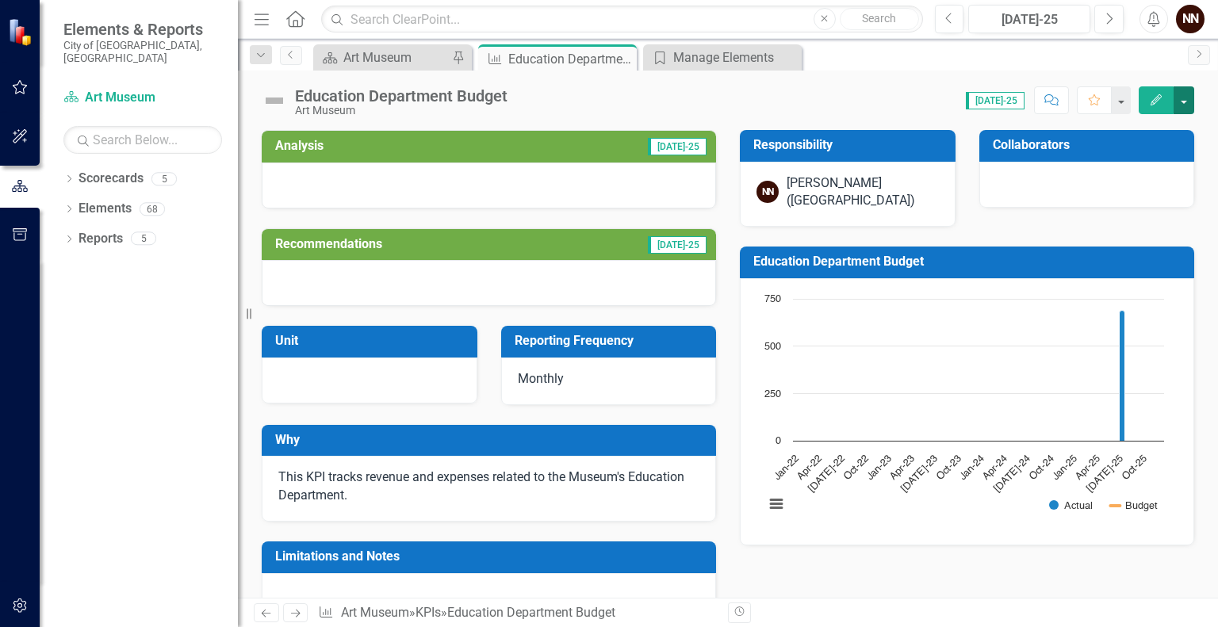
click at [1179, 95] on button "button" at bounding box center [1184, 100] width 21 height 28
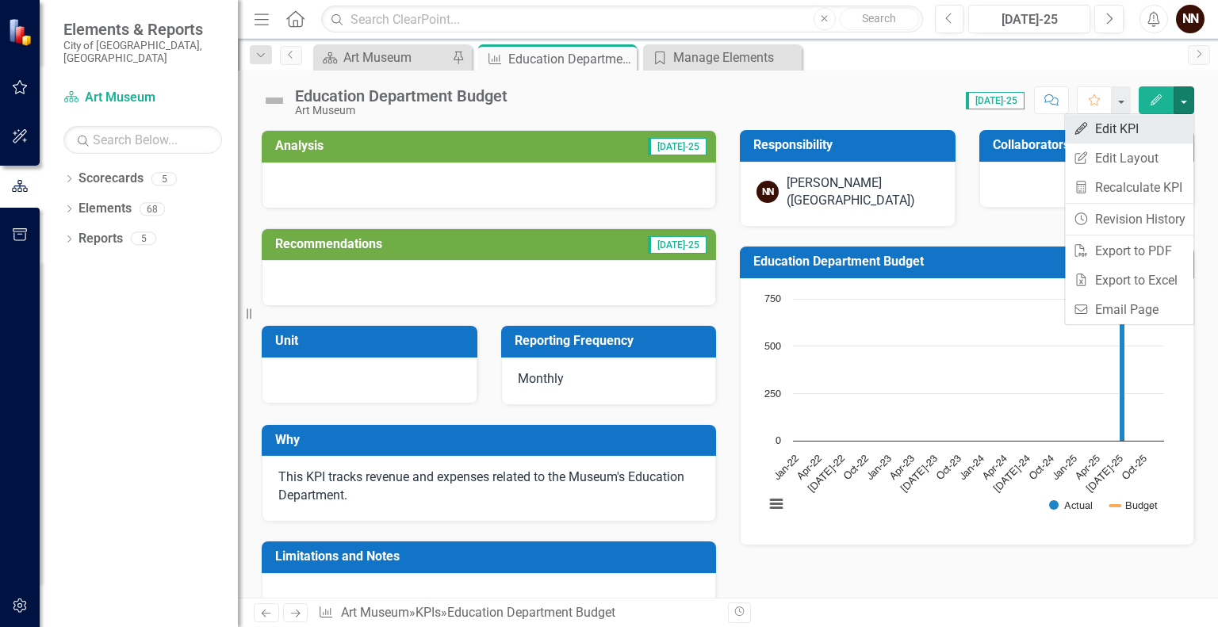
click at [1133, 133] on link "Edit Edit KPI" at bounding box center [1129, 128] width 128 height 29
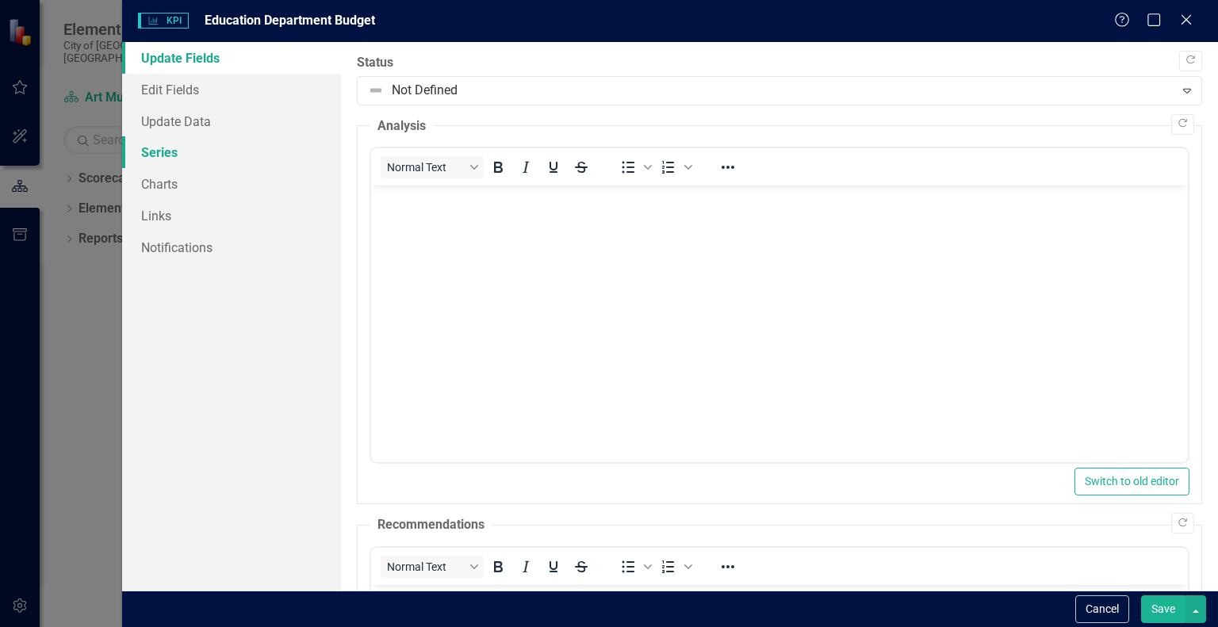
click at [184, 151] on link "Series" at bounding box center [231, 152] width 219 height 32
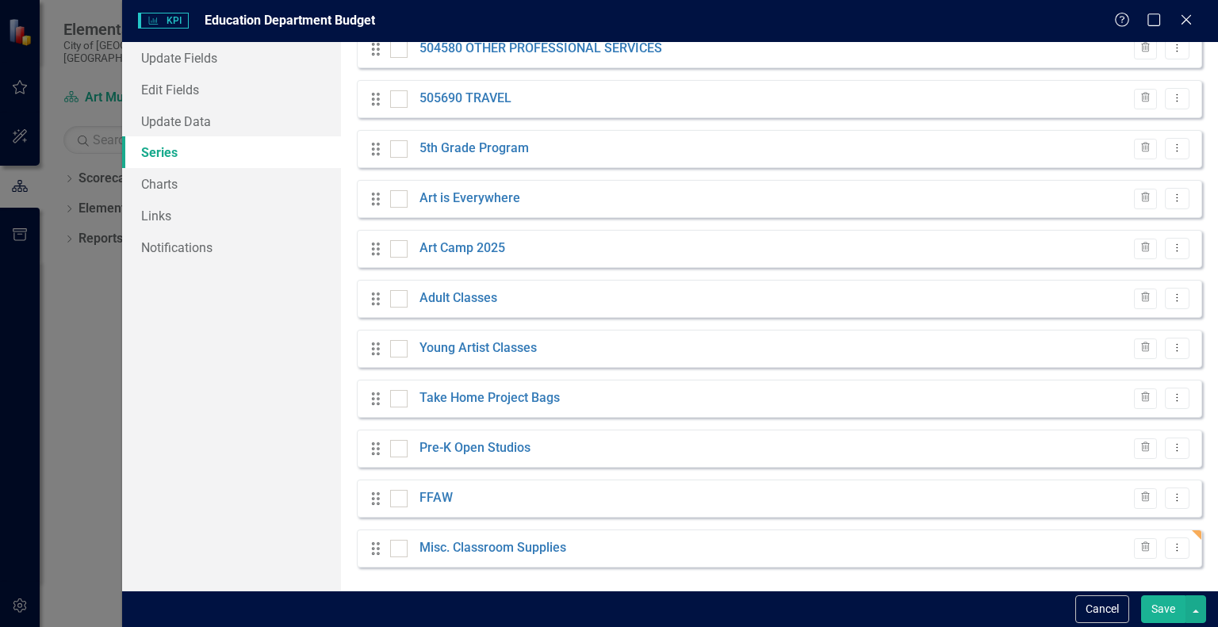
click at [1183, 535] on div "Drag Misc. Classroom Supplies Trash Dropdown Menu" at bounding box center [779, 549] width 845 height 38
click at [1186, 532] on div "Drag Misc. Classroom Supplies Trash Dropdown Menu" at bounding box center [779, 549] width 845 height 38
click at [1156, 615] on button "Save" at bounding box center [1163, 610] width 44 height 28
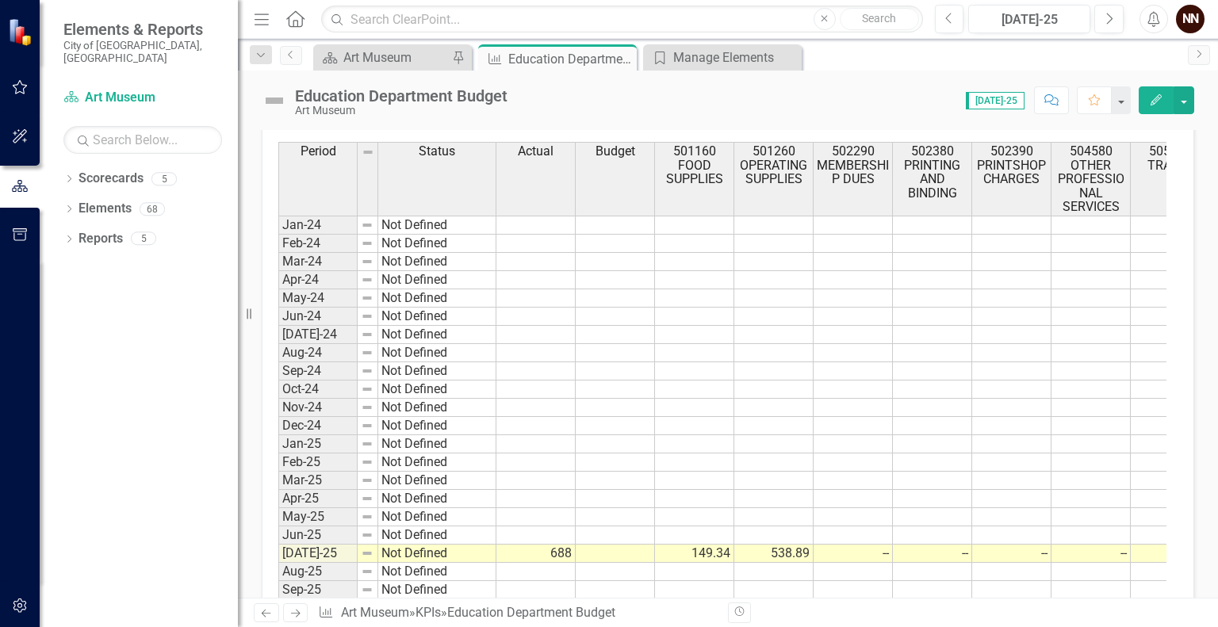
click at [278, 539] on div "Period Status Actual Budget 501160 FOOD SUPPLIES 501260 OPERATING SUPPLIES 5022…" at bounding box center [278, 398] width 0 height 512
click at [1062, 548] on td "--" at bounding box center [1091, 554] width 79 height 18
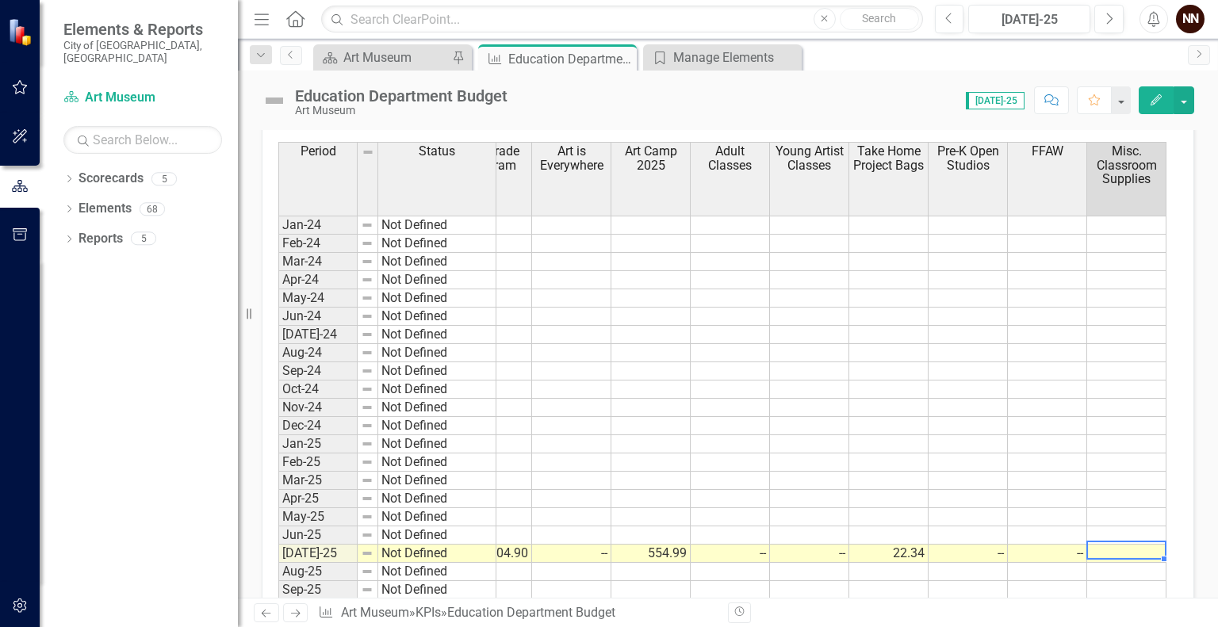
type textarea "6"
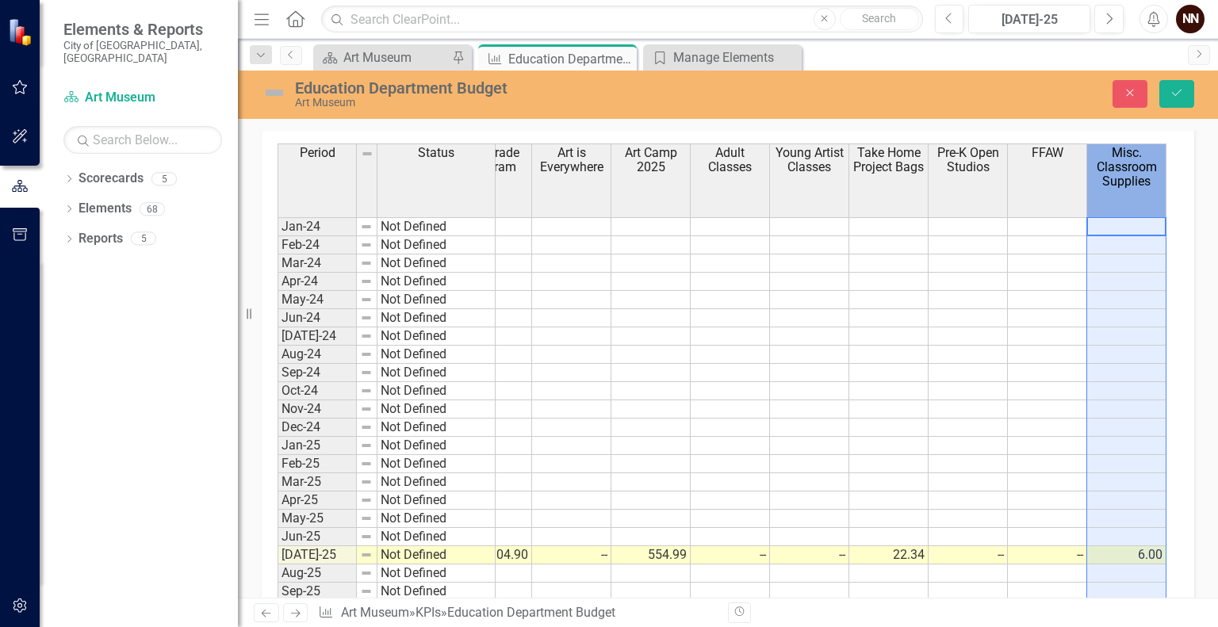
click at [1129, 168] on span "Misc. Classroom Supplies" at bounding box center [1127, 167] width 72 height 42
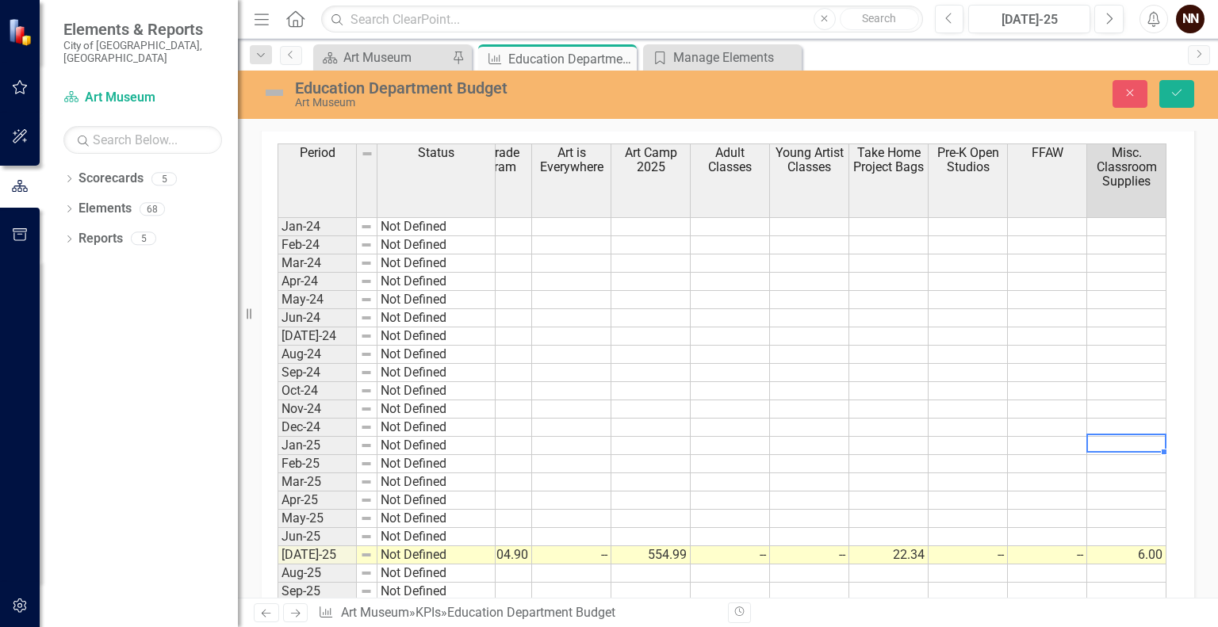
click at [1124, 447] on td at bounding box center [1126, 446] width 79 height 18
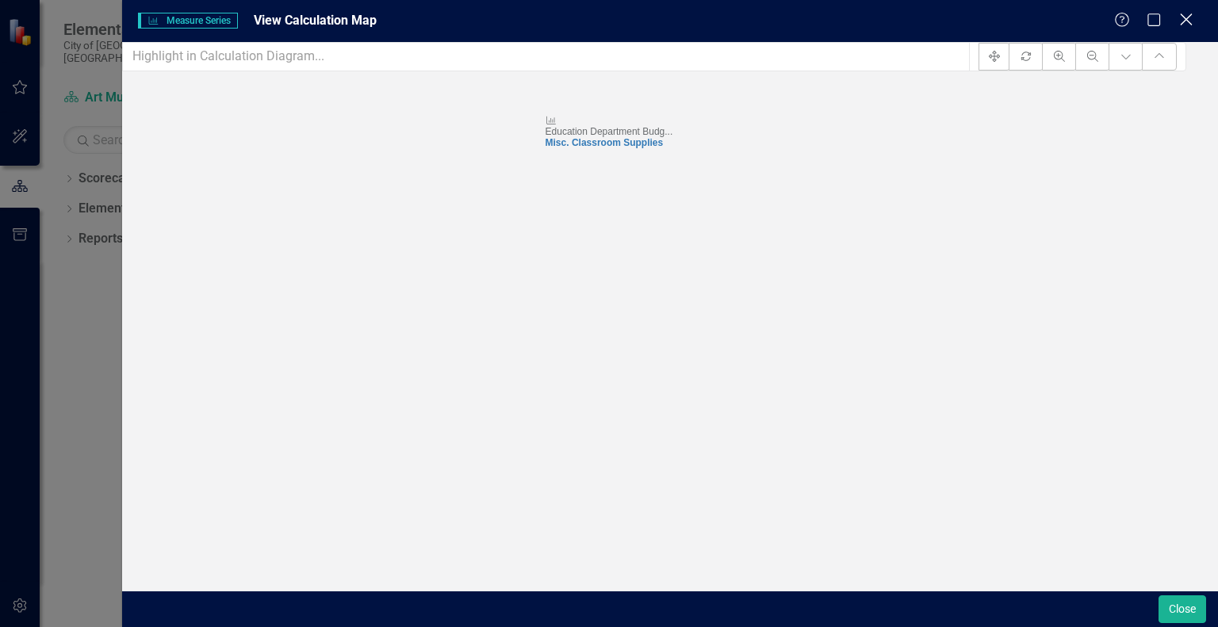
click at [1183, 17] on icon at bounding box center [1186, 19] width 12 height 12
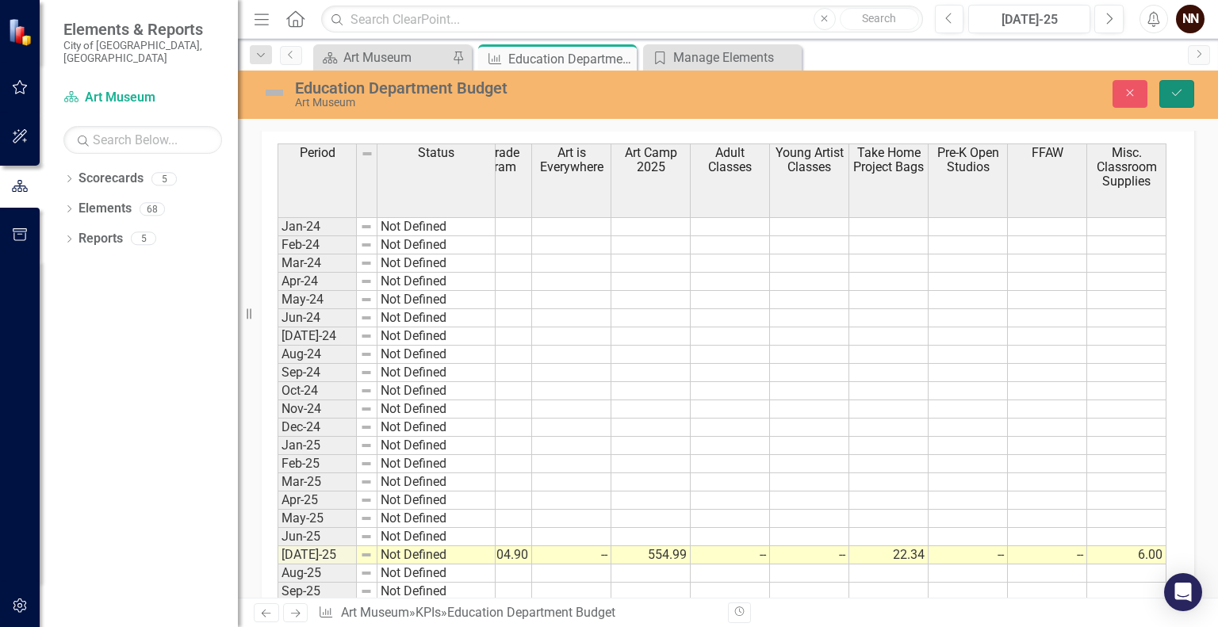
click at [1171, 102] on button "Save" at bounding box center [1177, 94] width 35 height 28
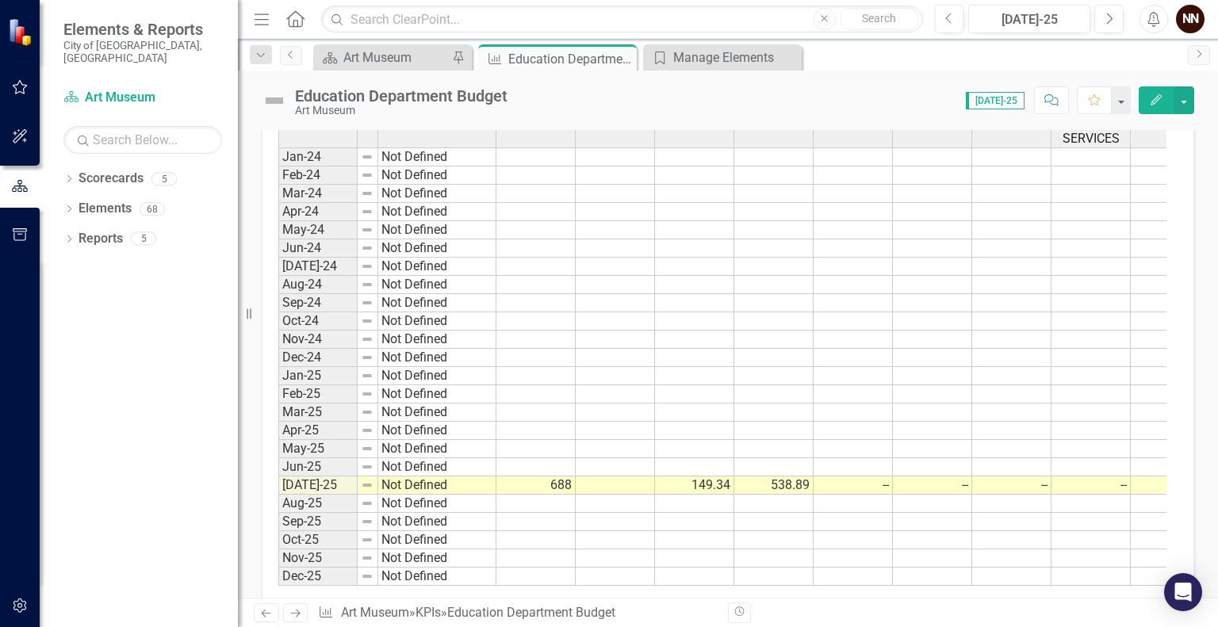
scroll to position [619, 0]
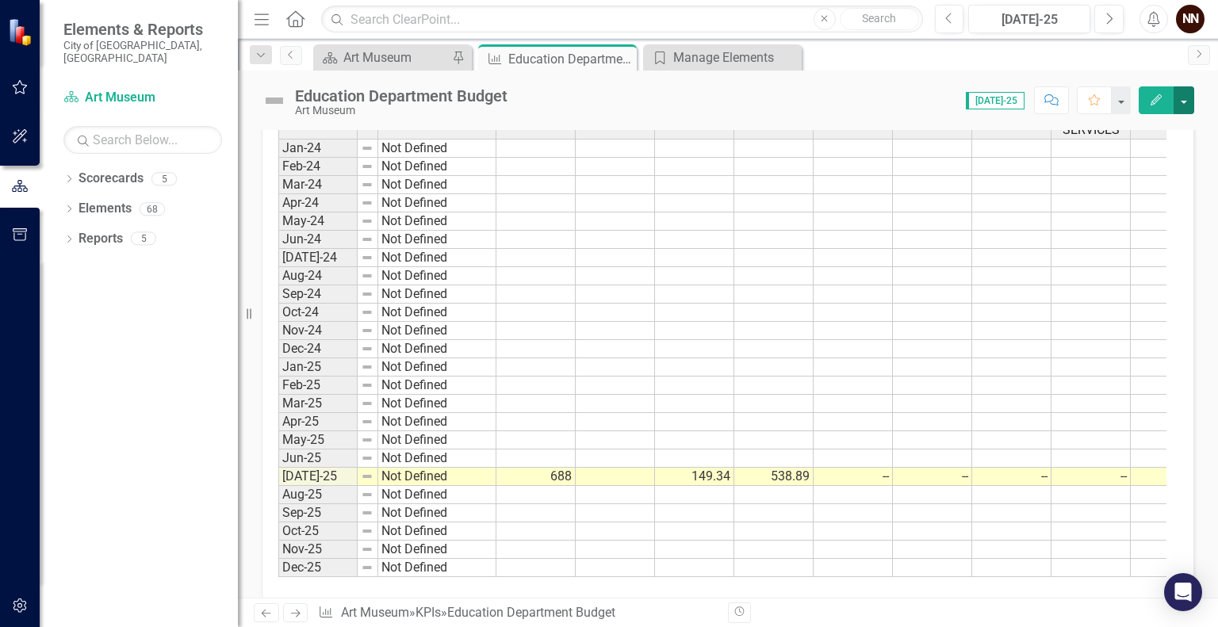
click at [1183, 101] on button "button" at bounding box center [1184, 100] width 21 height 28
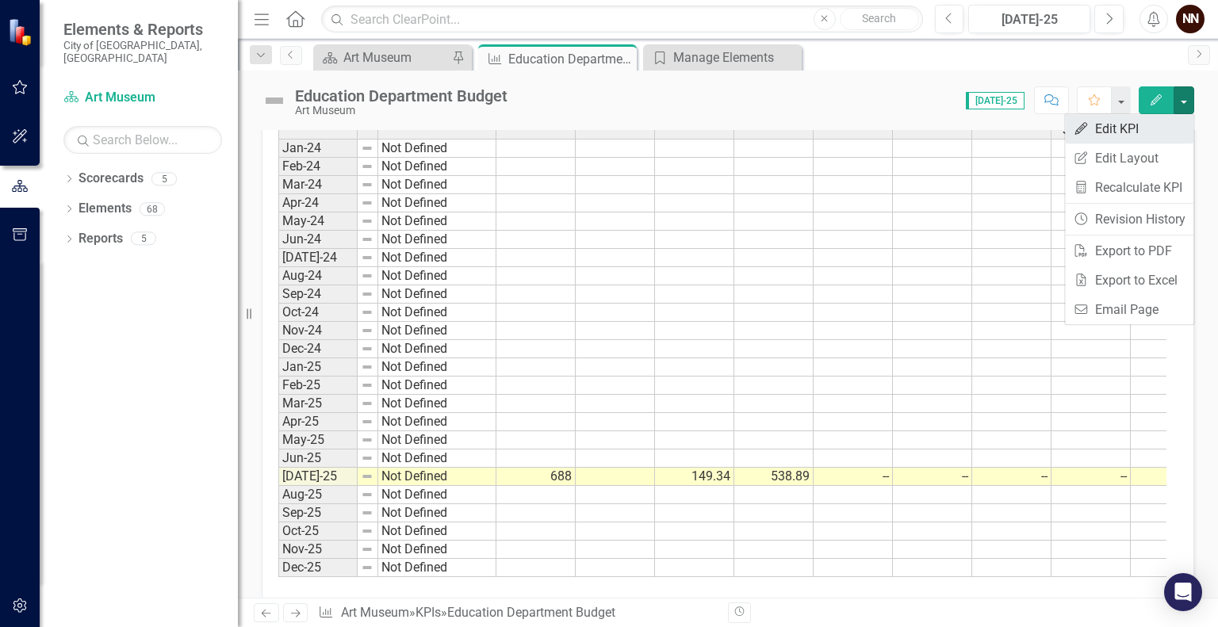
click at [1152, 116] on link "Edit Edit KPI" at bounding box center [1129, 128] width 128 height 29
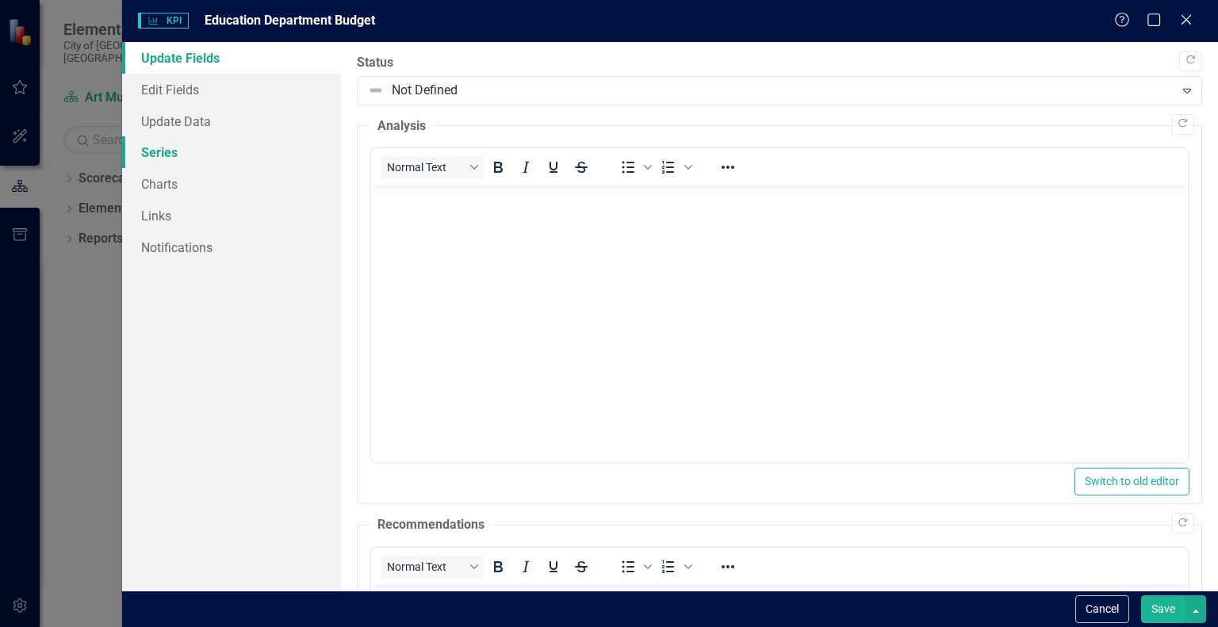
scroll to position [0, 0]
click at [232, 144] on link "Series" at bounding box center [231, 152] width 219 height 32
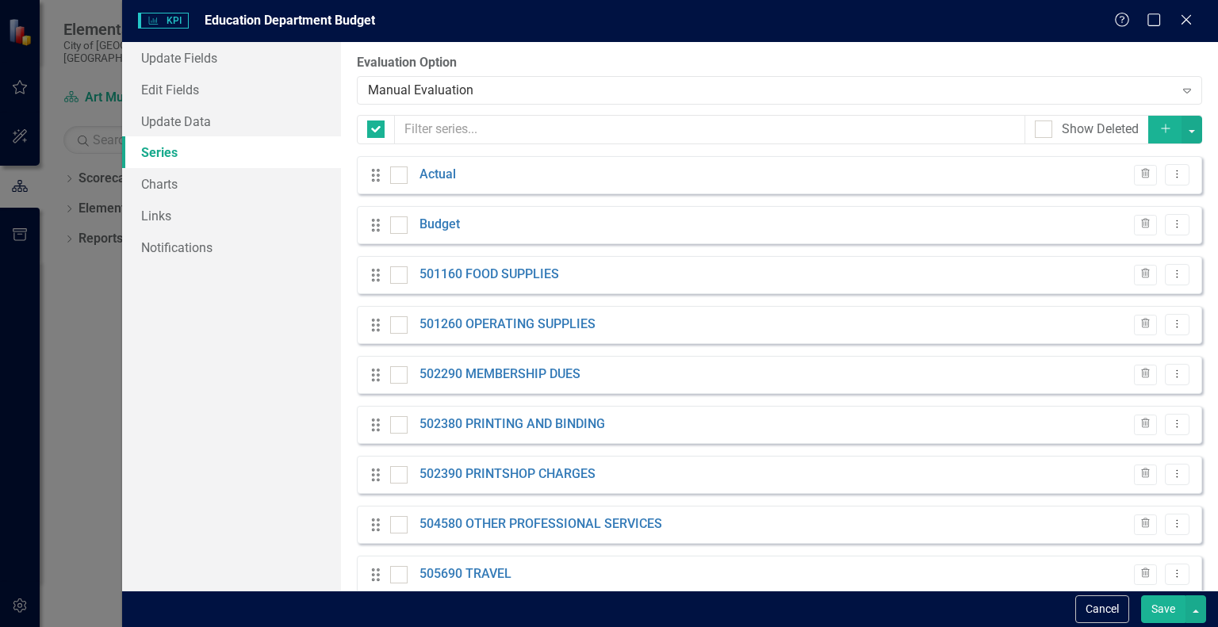
checkbox input "false"
click at [1171, 174] on icon "Dropdown Menu" at bounding box center [1177, 174] width 13 height 10
click at [435, 173] on link "Actual" at bounding box center [438, 175] width 36 height 18
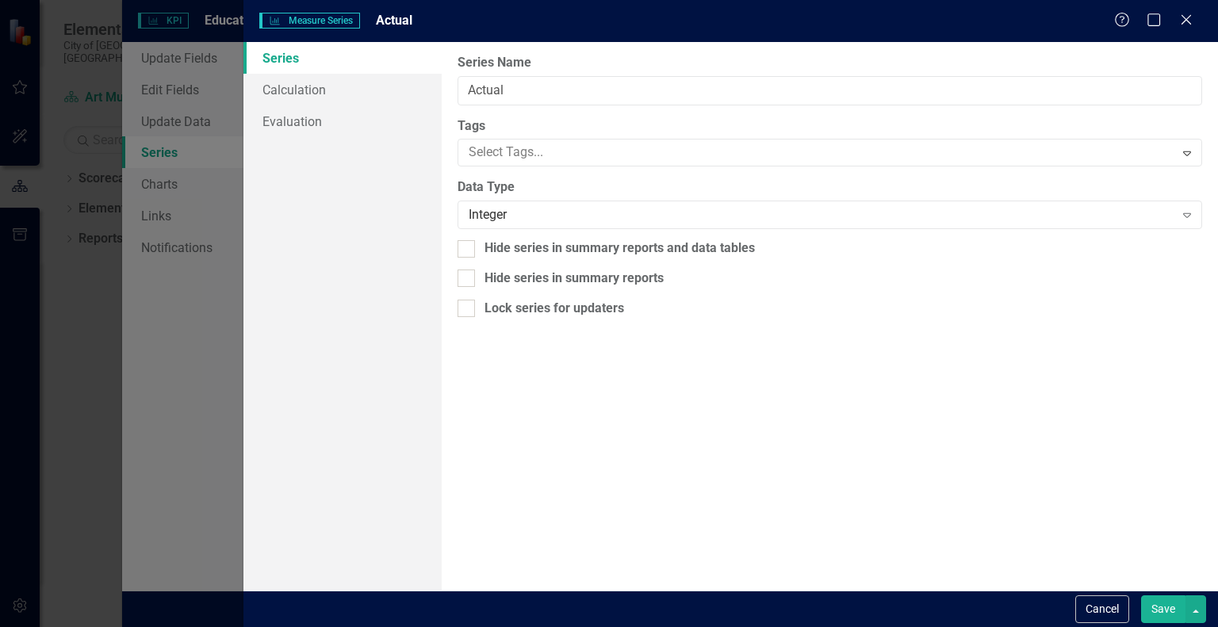
click at [435, 173] on div "Measure Series Measure Series Actual Help Maximize Close Series Calculation Eva…" at bounding box center [609, 313] width 1218 height 627
click at [518, 214] on div "Integer" at bounding box center [821, 215] width 705 height 18
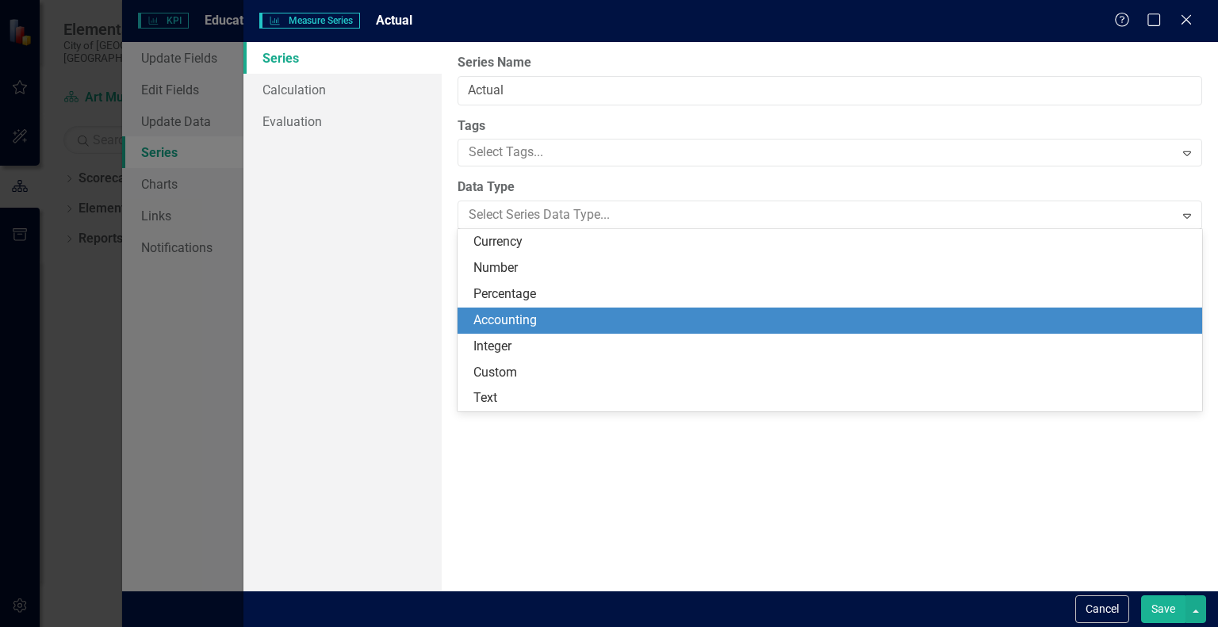
click at [505, 316] on div "Accounting" at bounding box center [832, 321] width 719 height 18
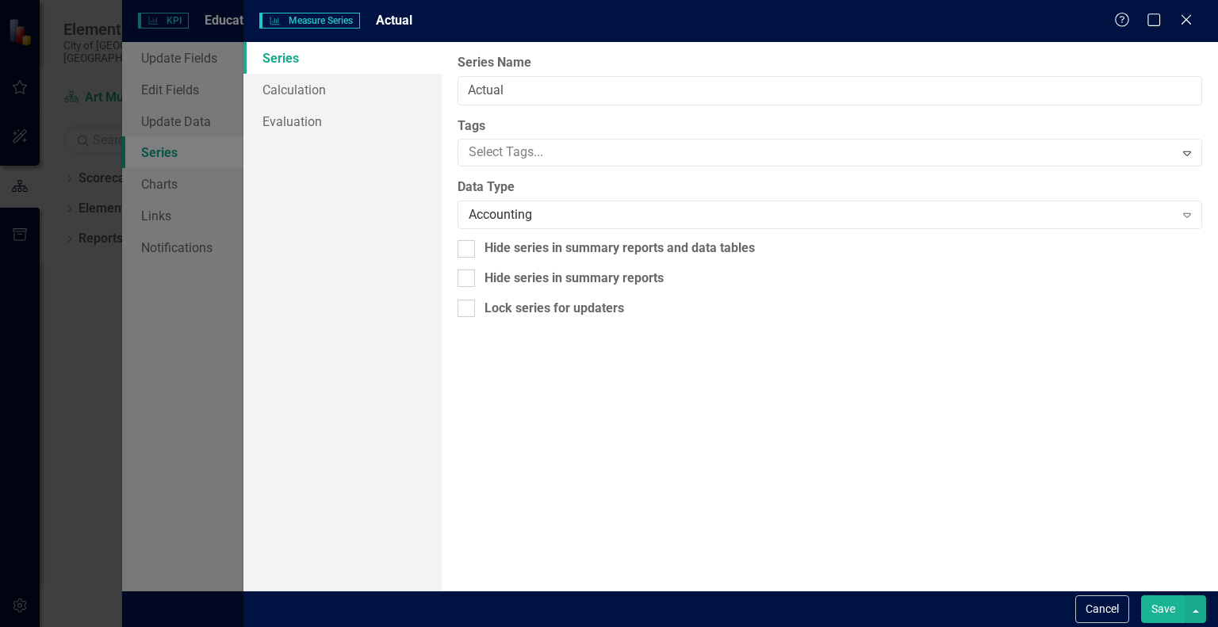
click at [1150, 619] on button "Save" at bounding box center [1163, 610] width 44 height 28
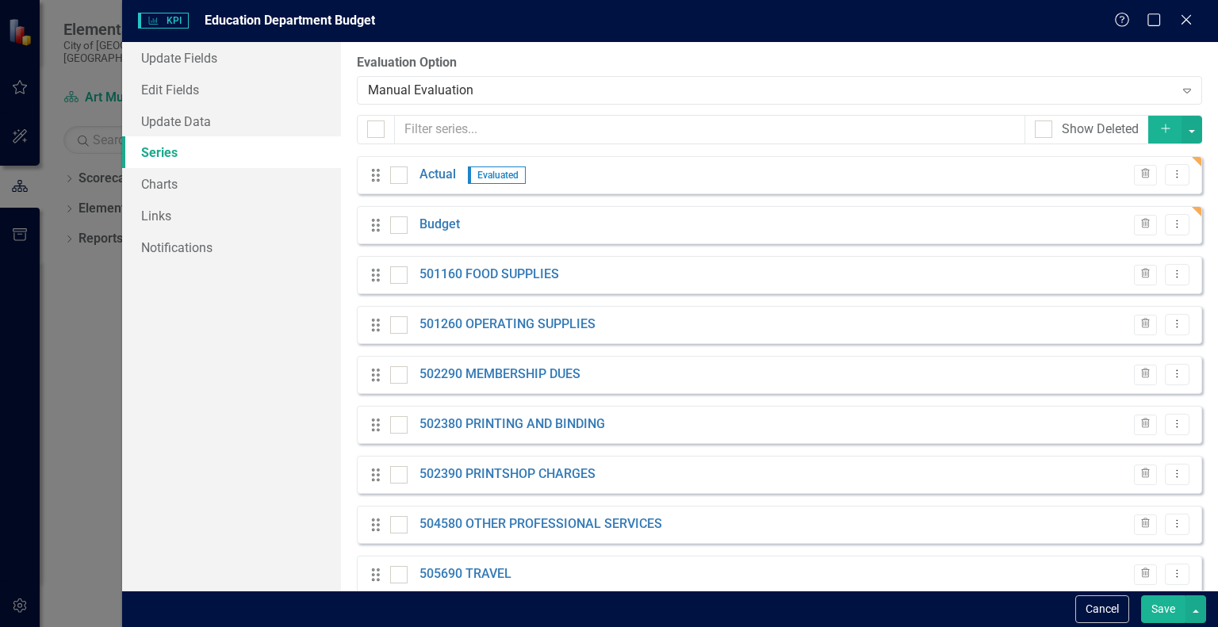
scroll to position [619, 0]
click at [1171, 606] on button "Save" at bounding box center [1163, 610] width 44 height 28
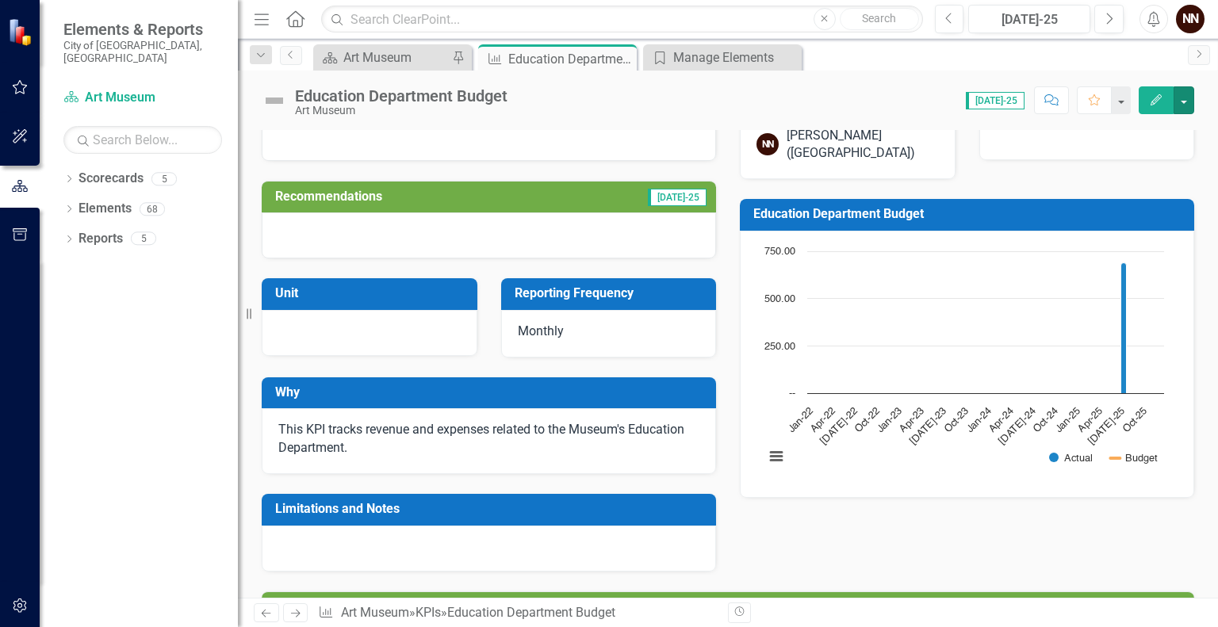
scroll to position [0, 0]
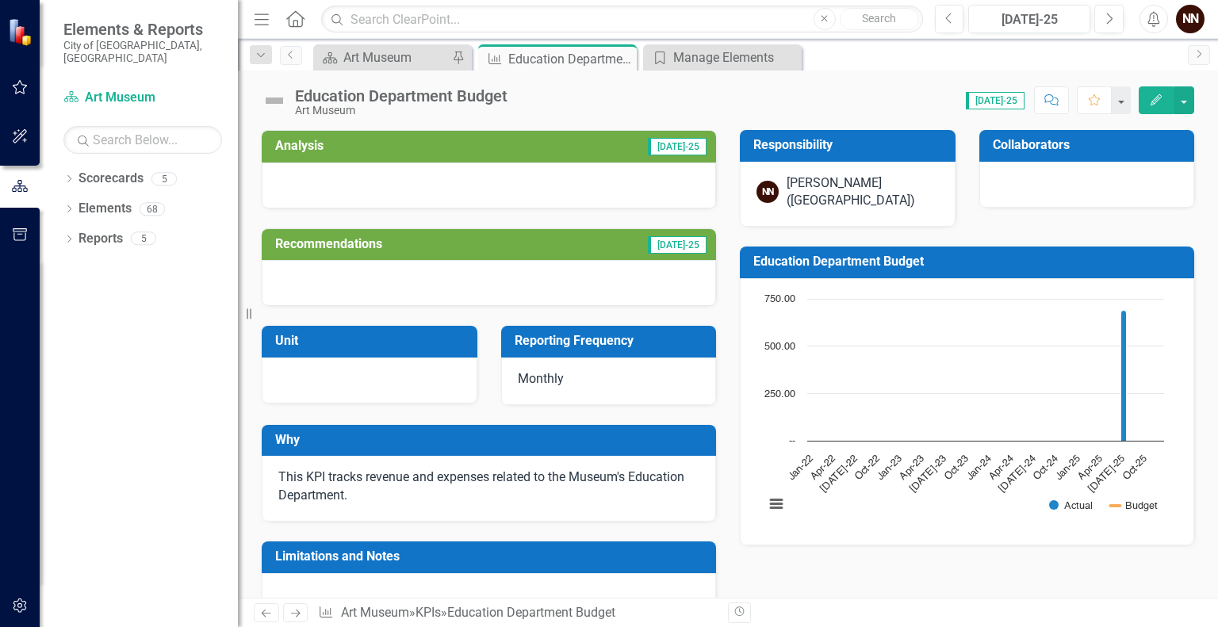
click at [1038, 145] on h3 "Collaborators" at bounding box center [1090, 145] width 194 height 14
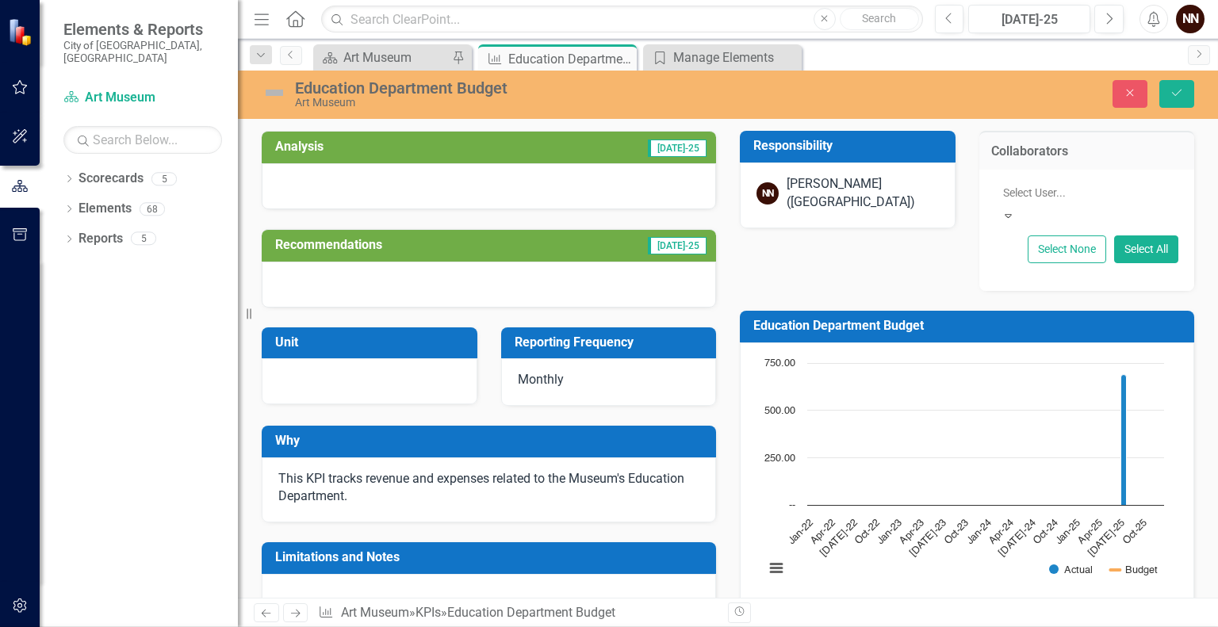
drag, startPoint x: 1026, startPoint y: 190, endPoint x: 1043, endPoint y: 247, distance: 59.5
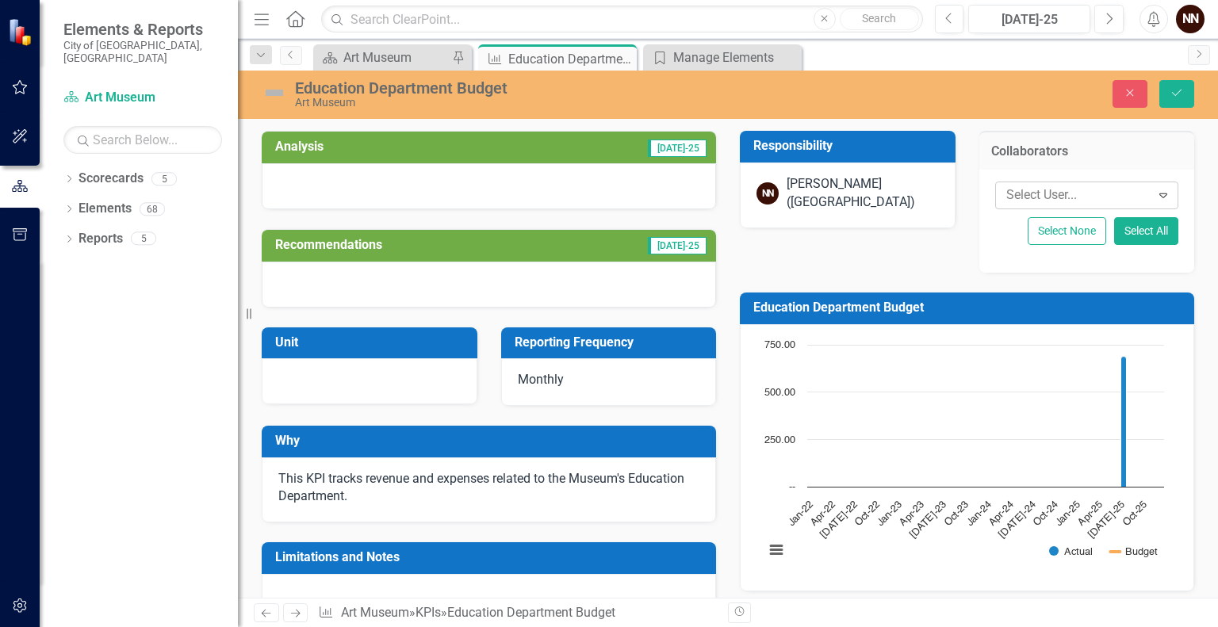
drag, startPoint x: 1043, startPoint y: 247, endPoint x: 1053, endPoint y: 190, distance: 58.0
click at [1053, 190] on div at bounding box center [1075, 195] width 151 height 21
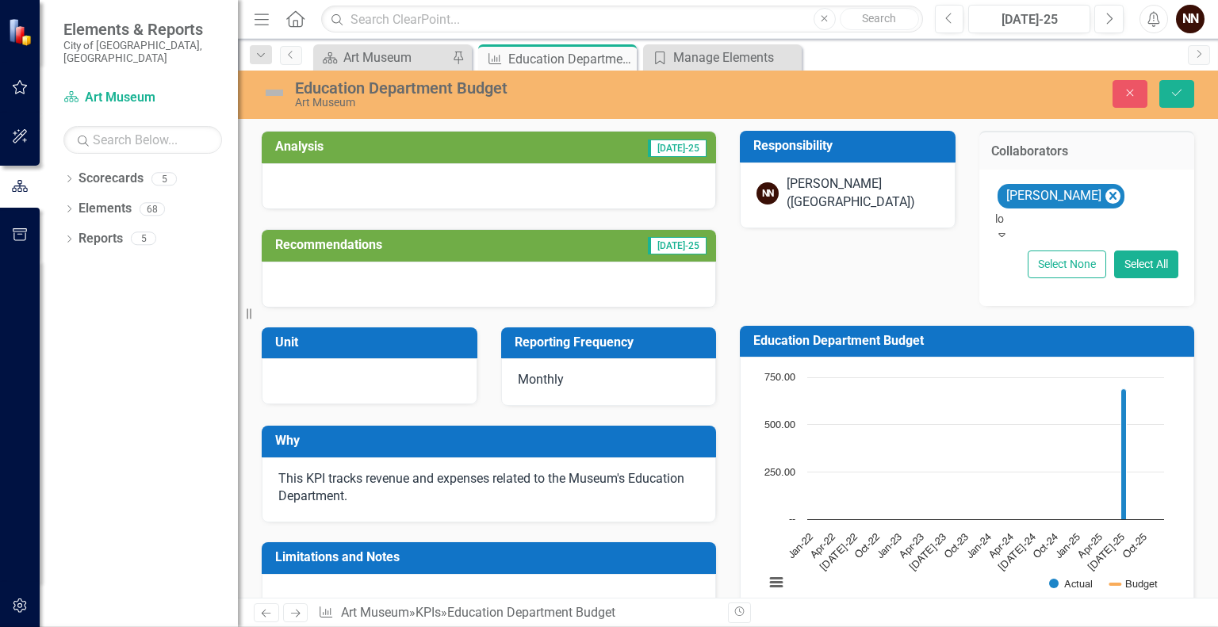
type input "lor"
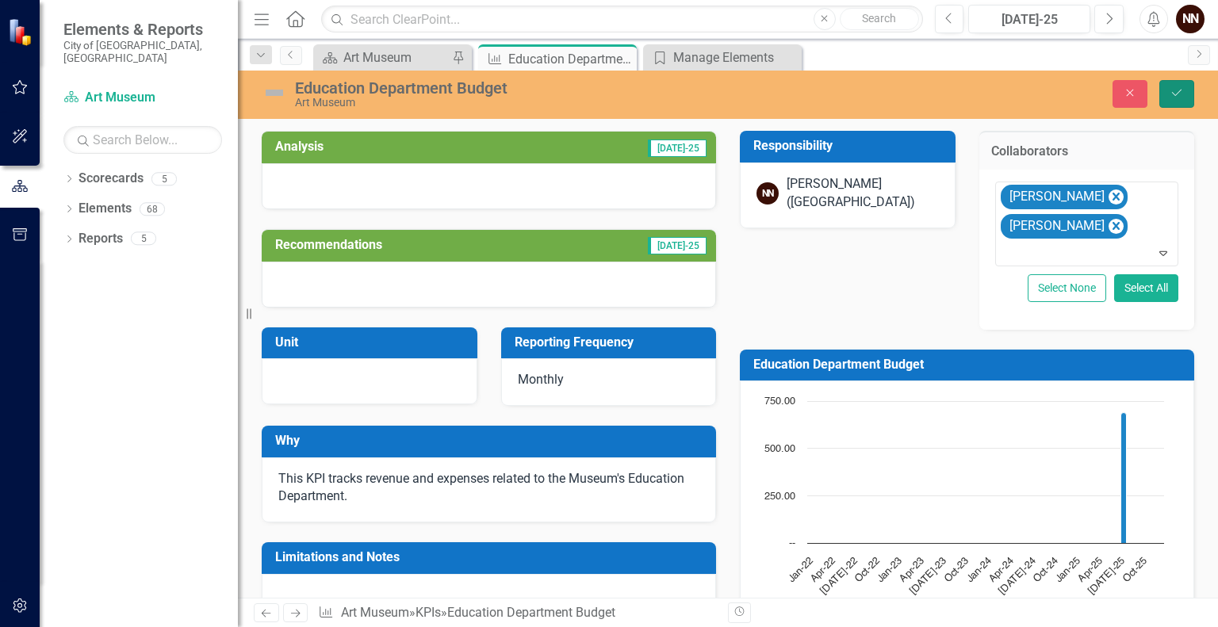
click at [1188, 102] on button "Save" at bounding box center [1177, 94] width 35 height 28
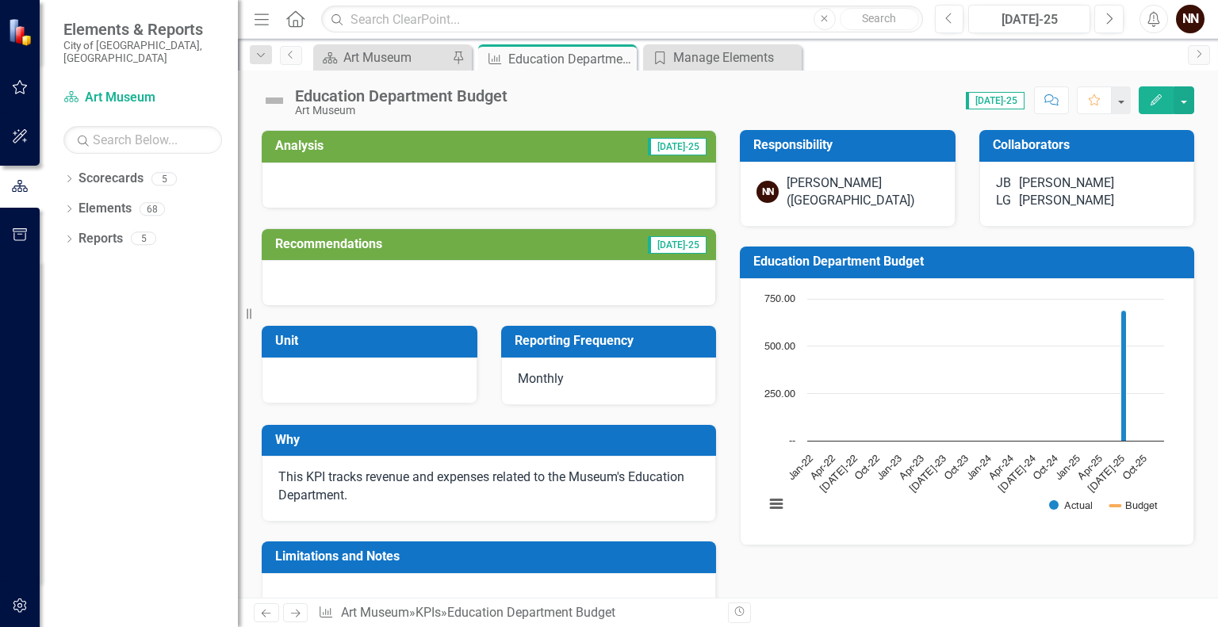
click at [586, 457] on div "This KPI tracks revenue and expenses related to the Museum's Education Departme…" at bounding box center [489, 489] width 454 height 66
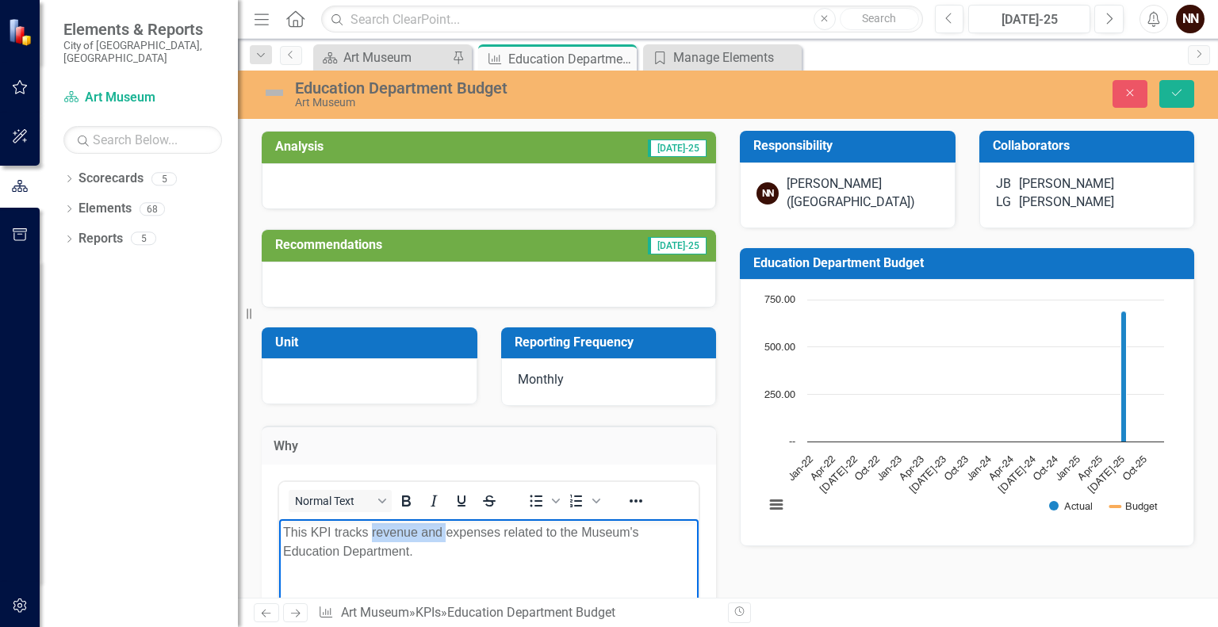
drag, startPoint x: 373, startPoint y: 529, endPoint x: 449, endPoint y: 531, distance: 76.2
click at [449, 531] on p "This KPI tracks revenue and expenses related to the Museum's Education Departme…" at bounding box center [489, 542] width 412 height 38
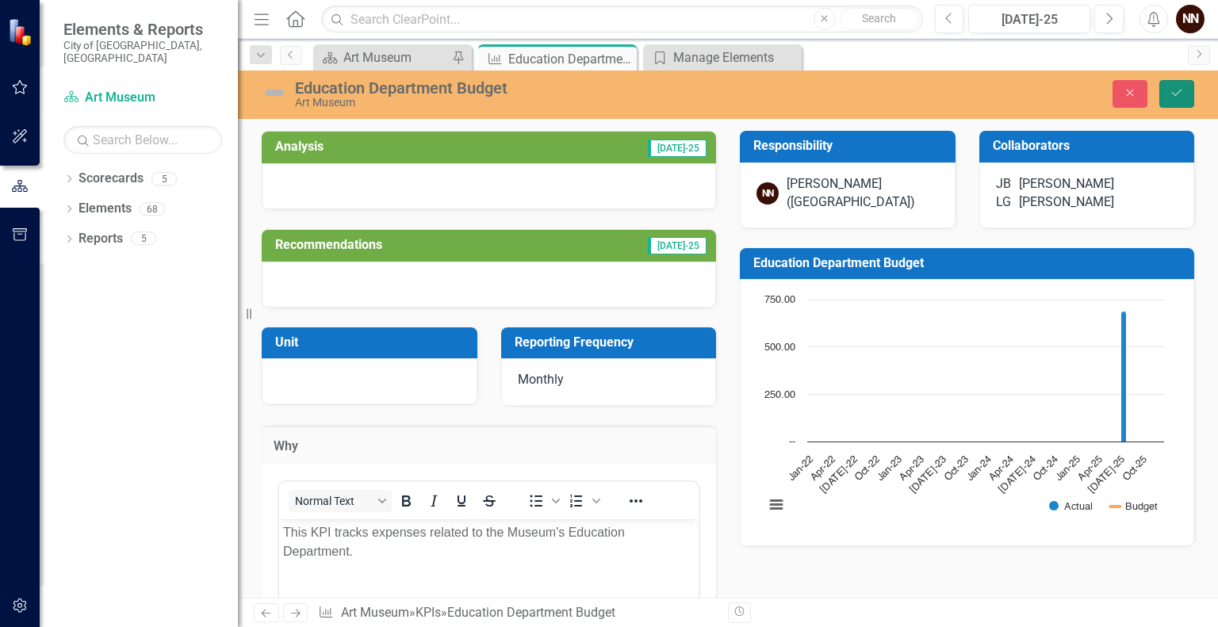
click at [1180, 88] on icon "Save" at bounding box center [1177, 92] width 14 height 11
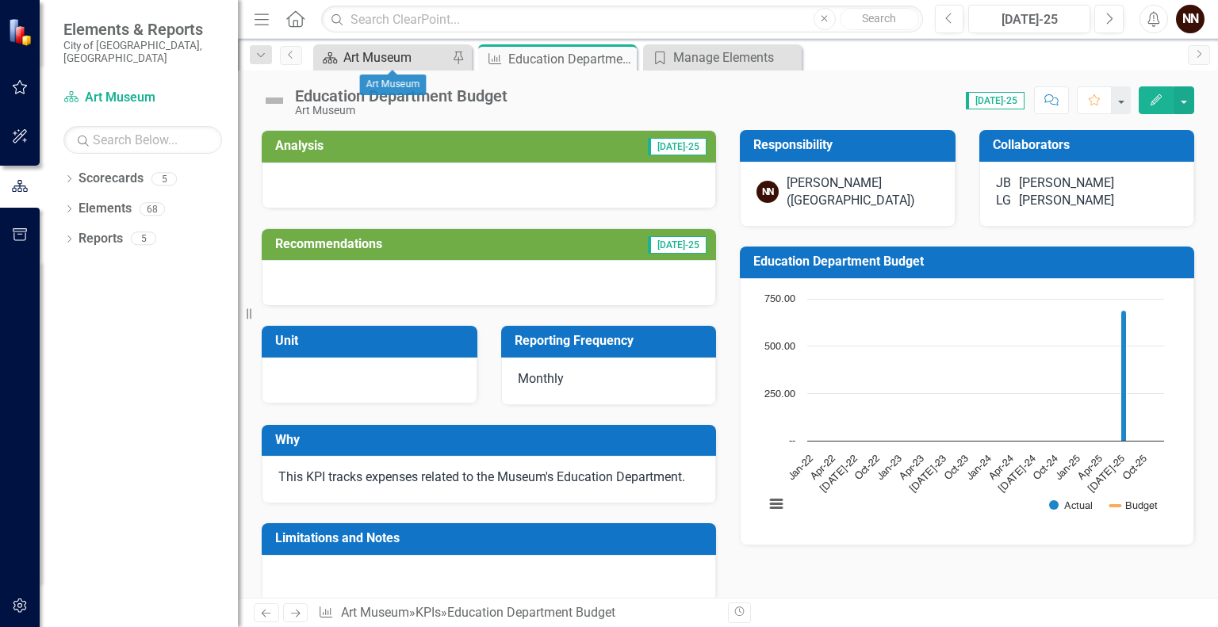
click at [414, 48] on div "Art Museum" at bounding box center [395, 58] width 105 height 20
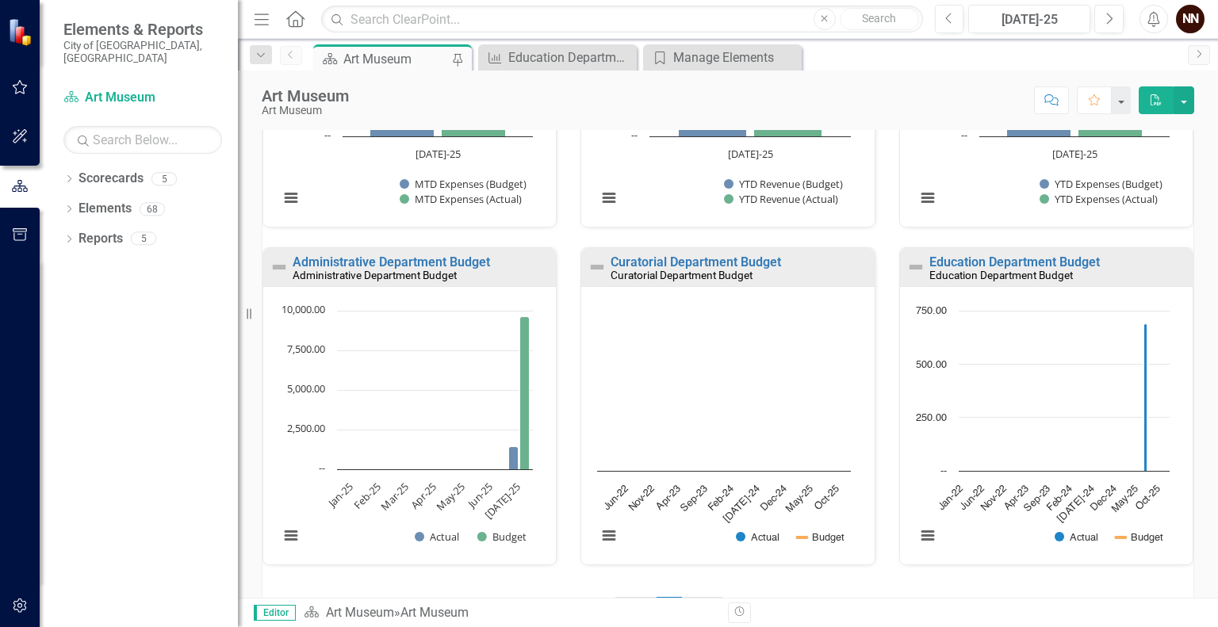
scroll to position [1115, 0]
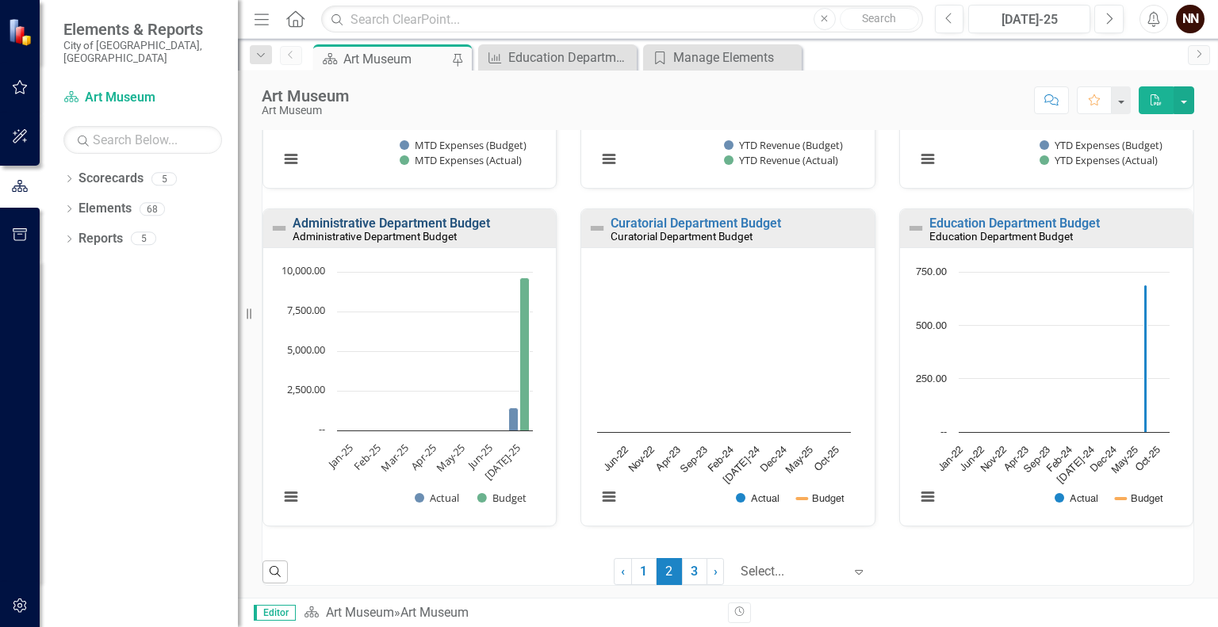
click at [457, 221] on link "Administrative Department Budget" at bounding box center [391, 223] width 197 height 15
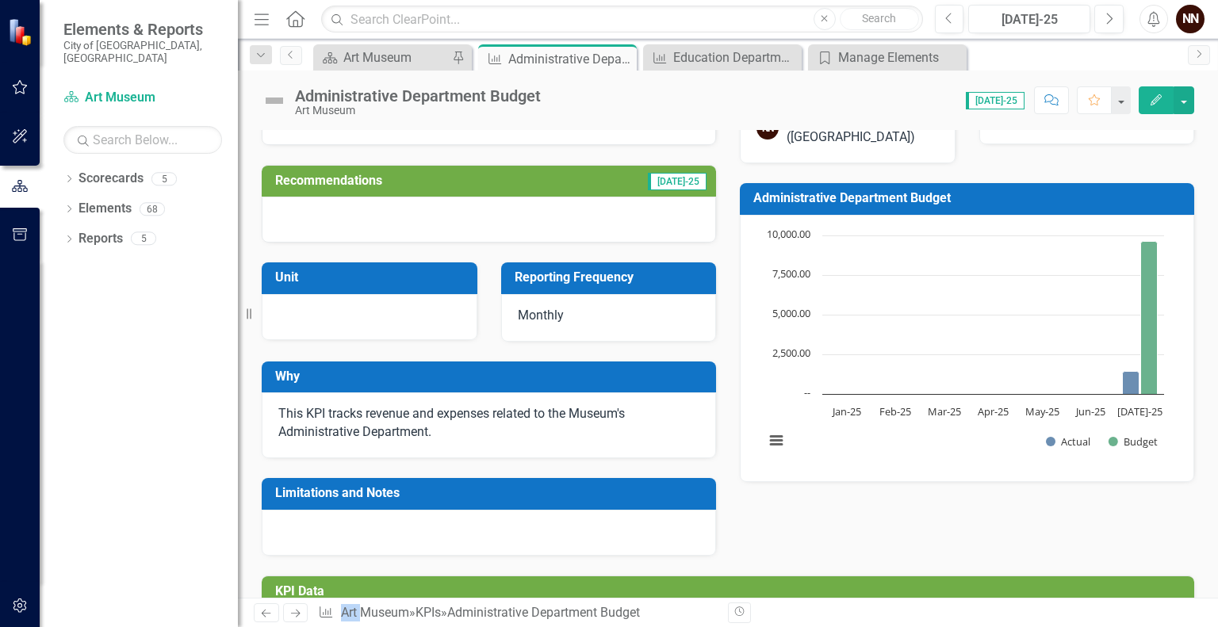
scroll to position [48, 0]
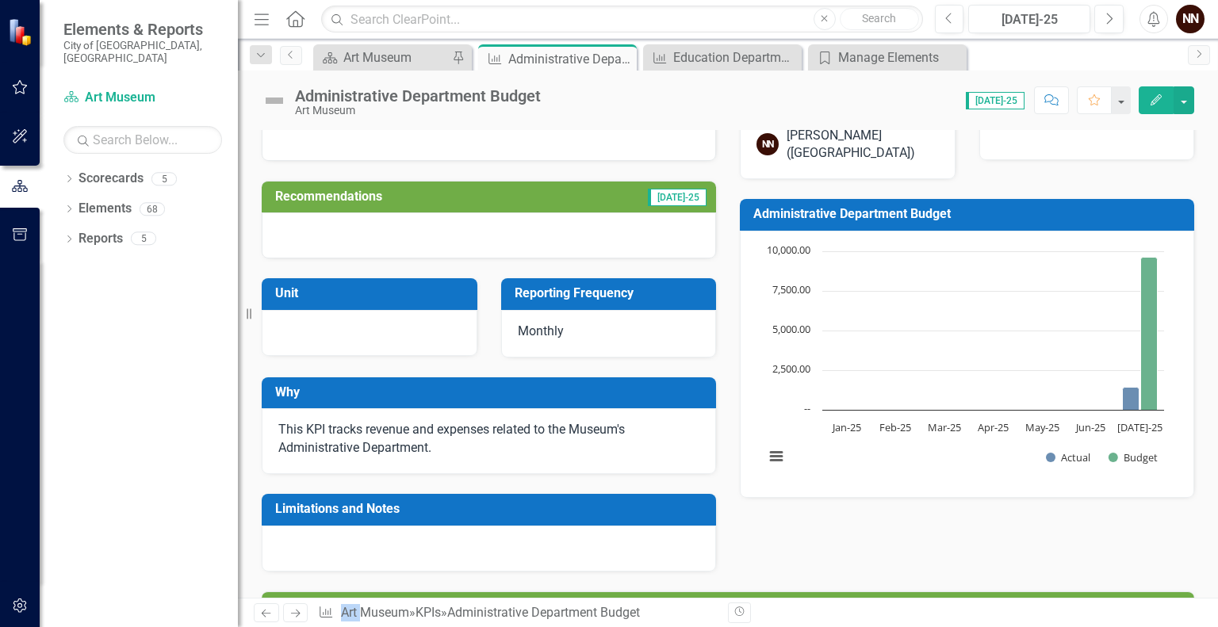
click at [471, 397] on h3 "Why" at bounding box center [491, 392] width 433 height 14
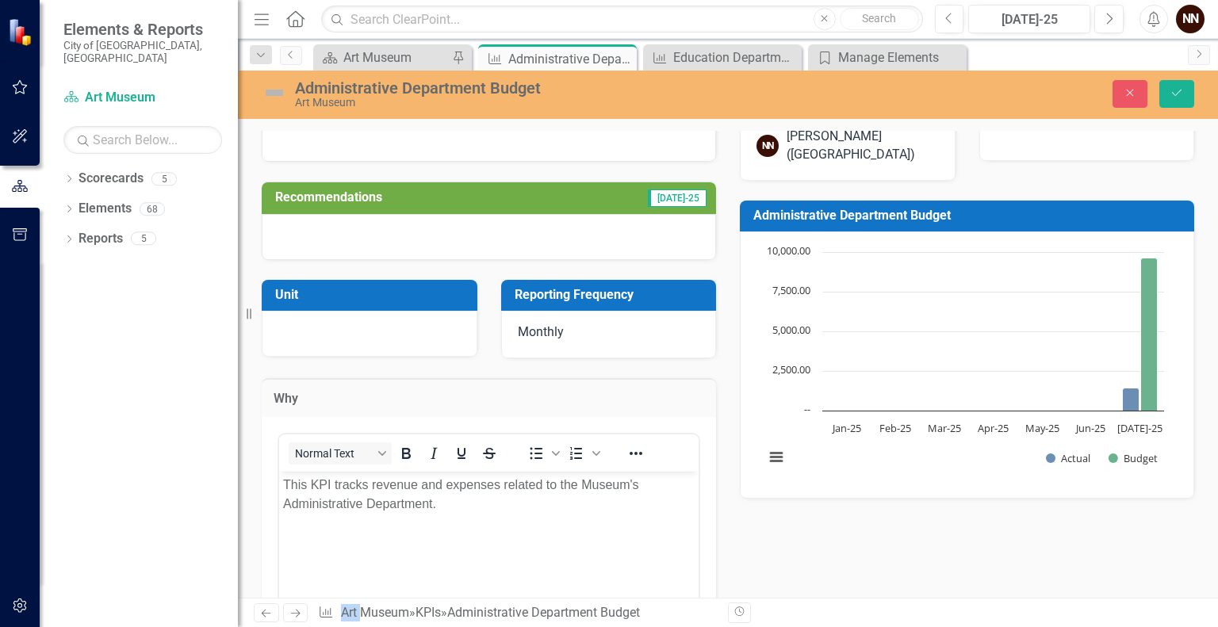
scroll to position [0, 0]
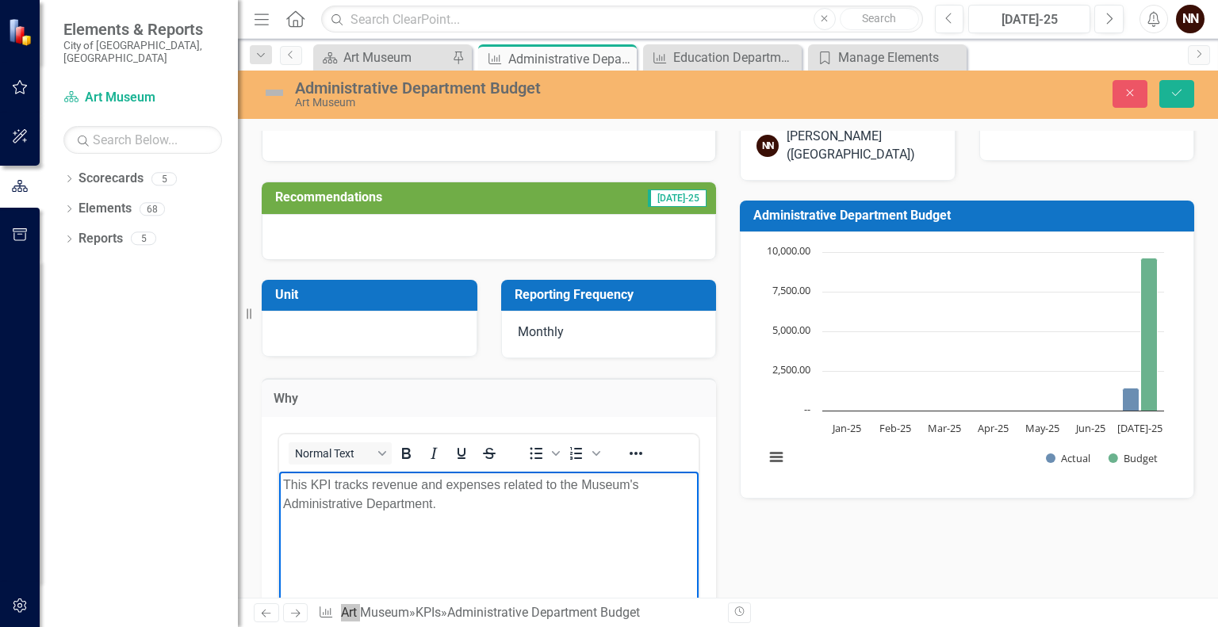
click at [392, 477] on p "This KPI tracks revenue and expenses related to the Museum's Administrative Dep…" at bounding box center [489, 494] width 412 height 38
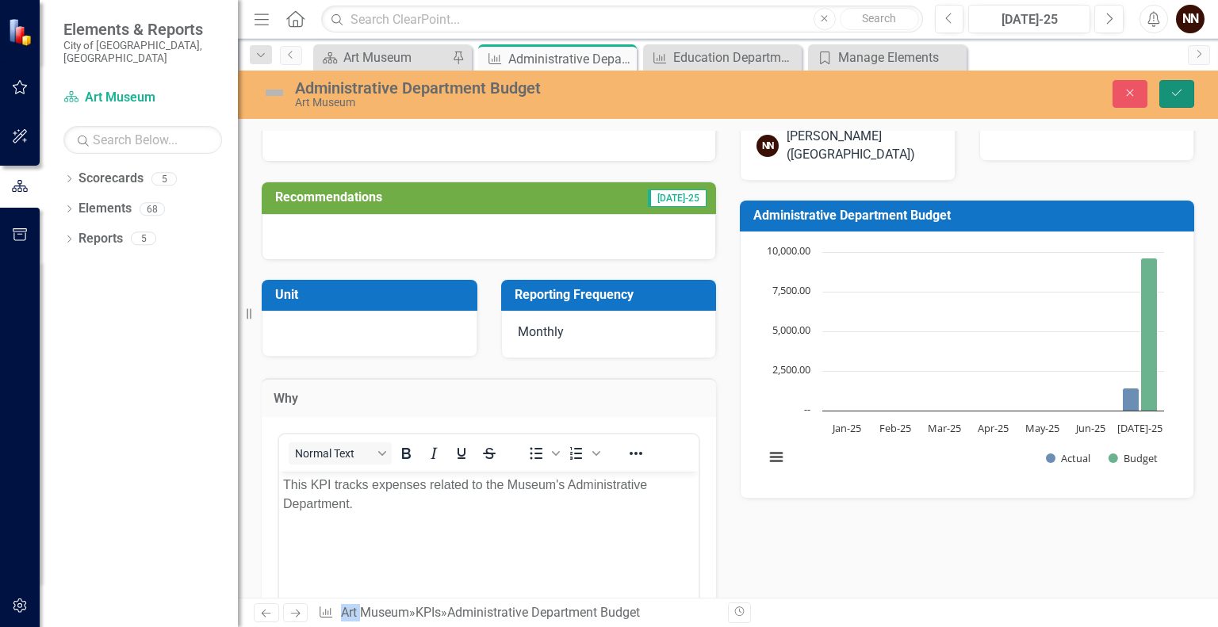
click at [1168, 88] on button "Save" at bounding box center [1177, 94] width 35 height 28
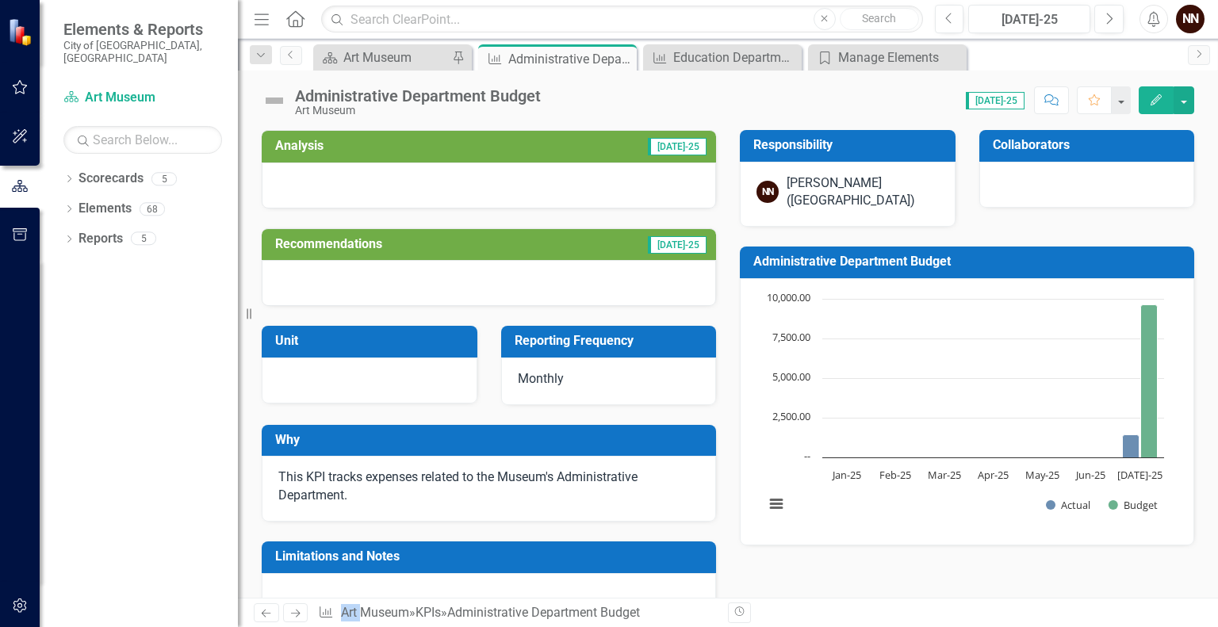
click at [999, 144] on h3 "Collaborators" at bounding box center [1090, 145] width 194 height 14
click at [1006, 146] on h3 "Collaborators" at bounding box center [1090, 145] width 194 height 14
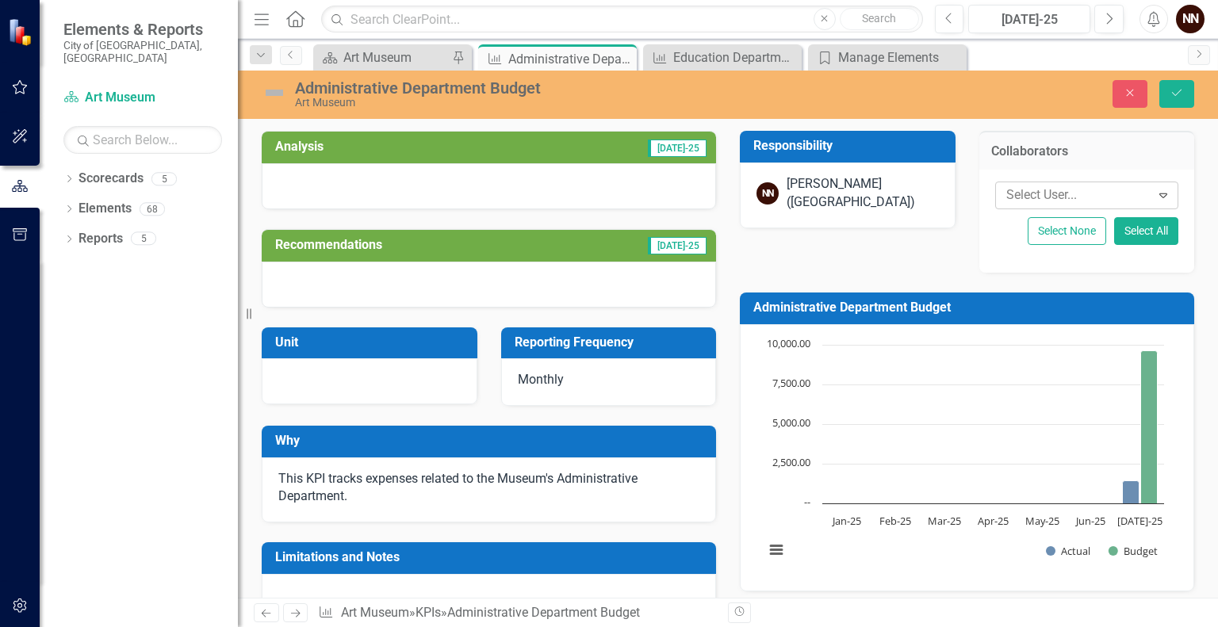
click at [1010, 185] on div at bounding box center [1075, 195] width 151 height 21
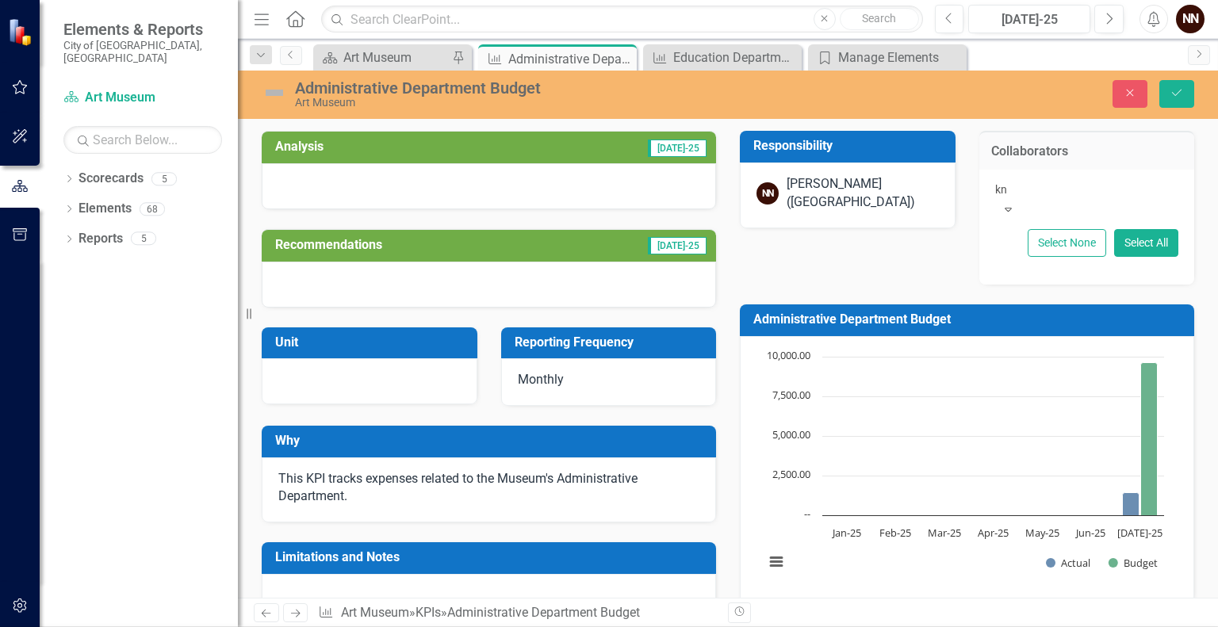
type input "kno"
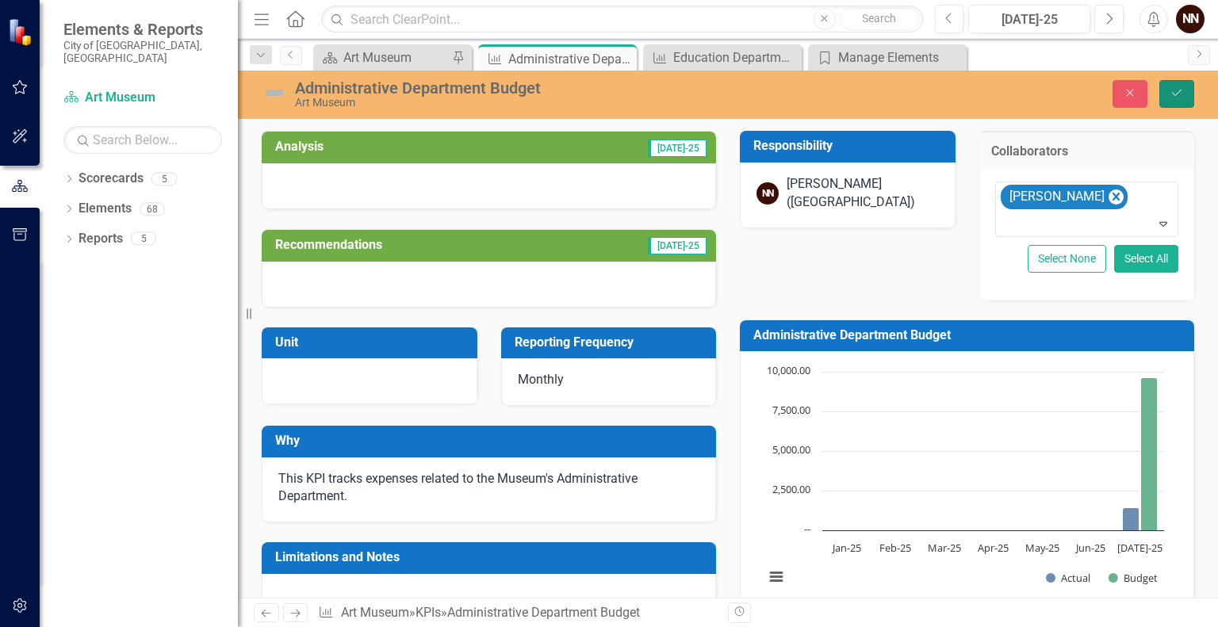
click at [1185, 80] on button "Save" at bounding box center [1177, 94] width 35 height 28
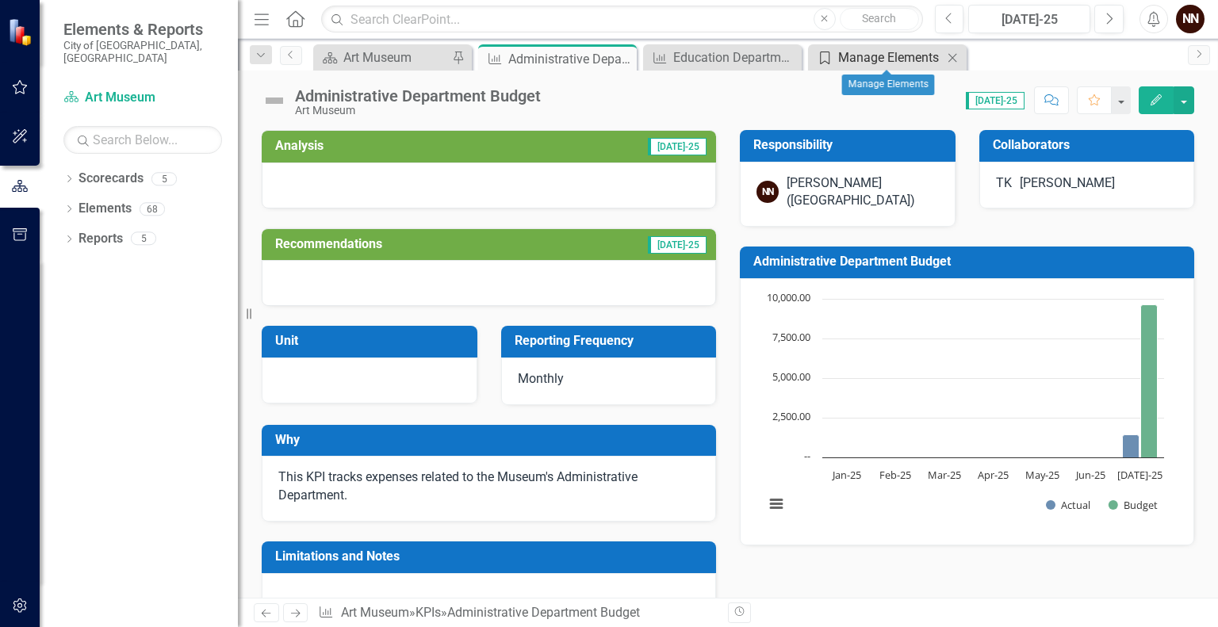
click at [865, 62] on div "Manage Elements" at bounding box center [890, 58] width 105 height 20
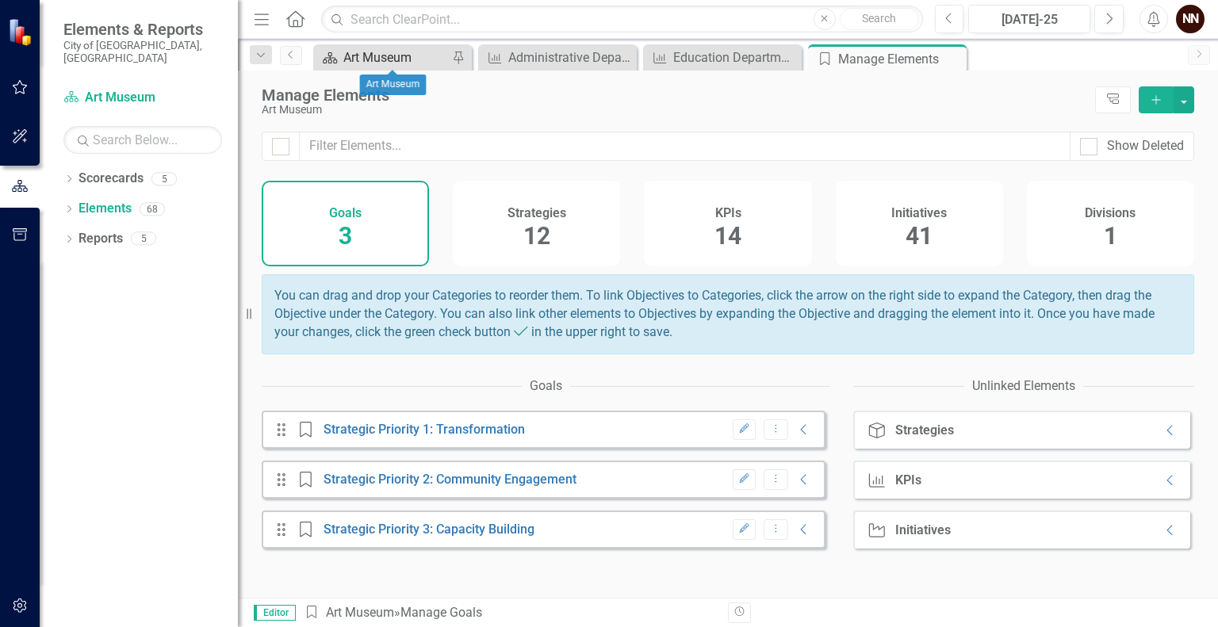
click at [404, 54] on div "Art Museum" at bounding box center [395, 58] width 105 height 20
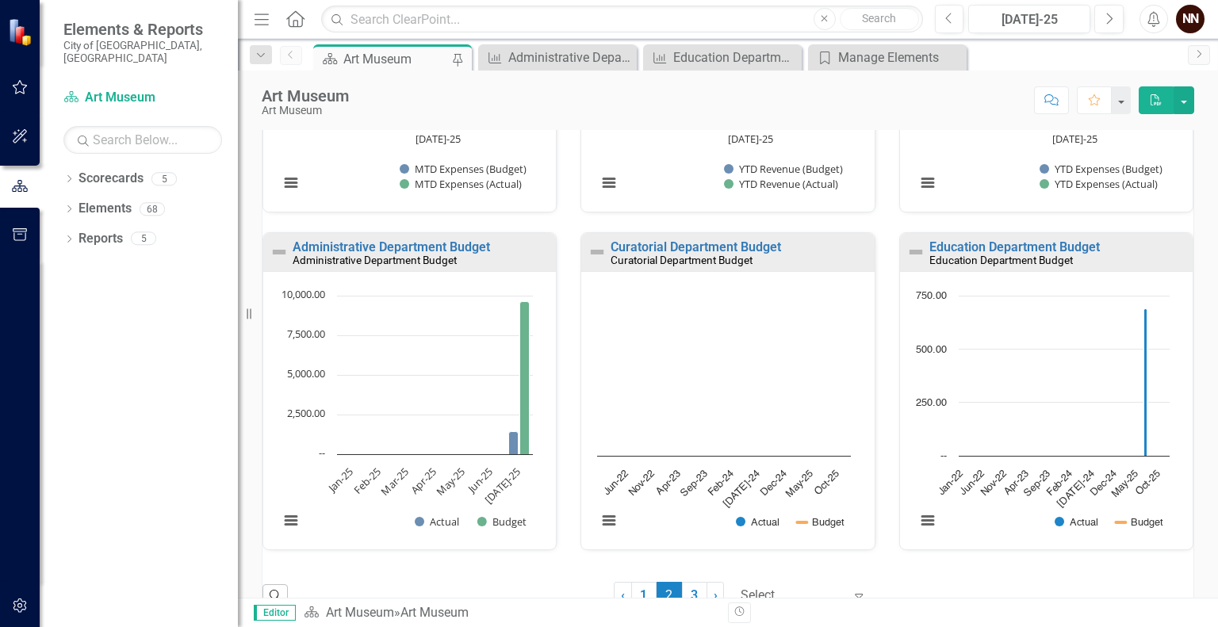
scroll to position [1115, 0]
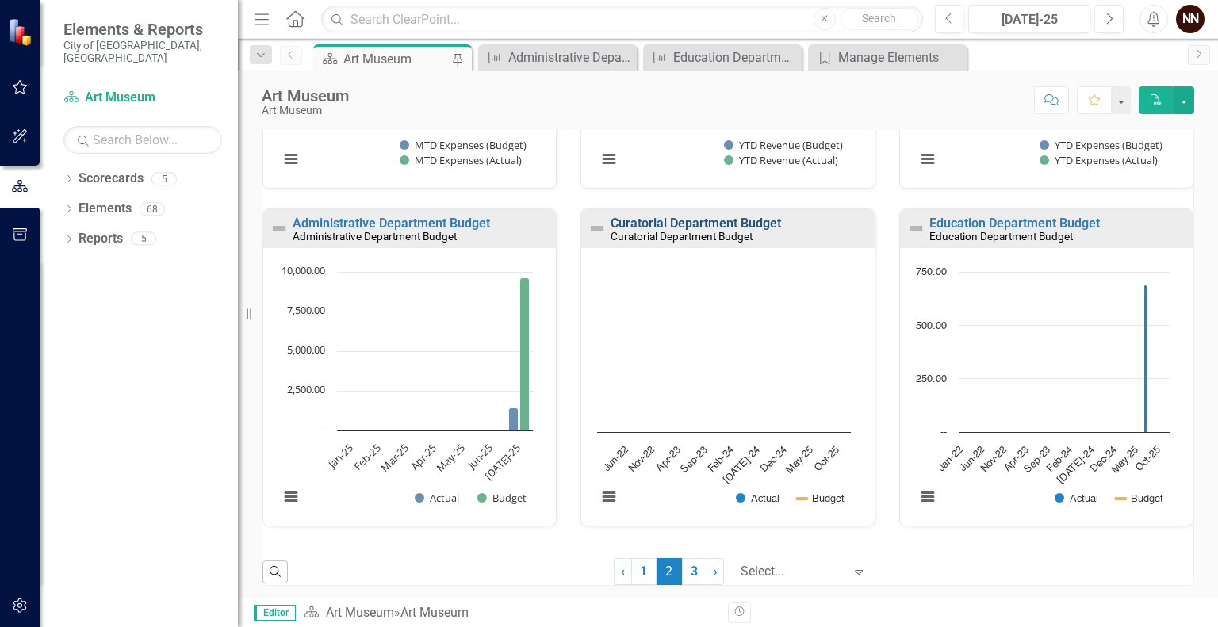
click at [673, 223] on link "Curatorial Department Budget" at bounding box center [696, 223] width 171 height 15
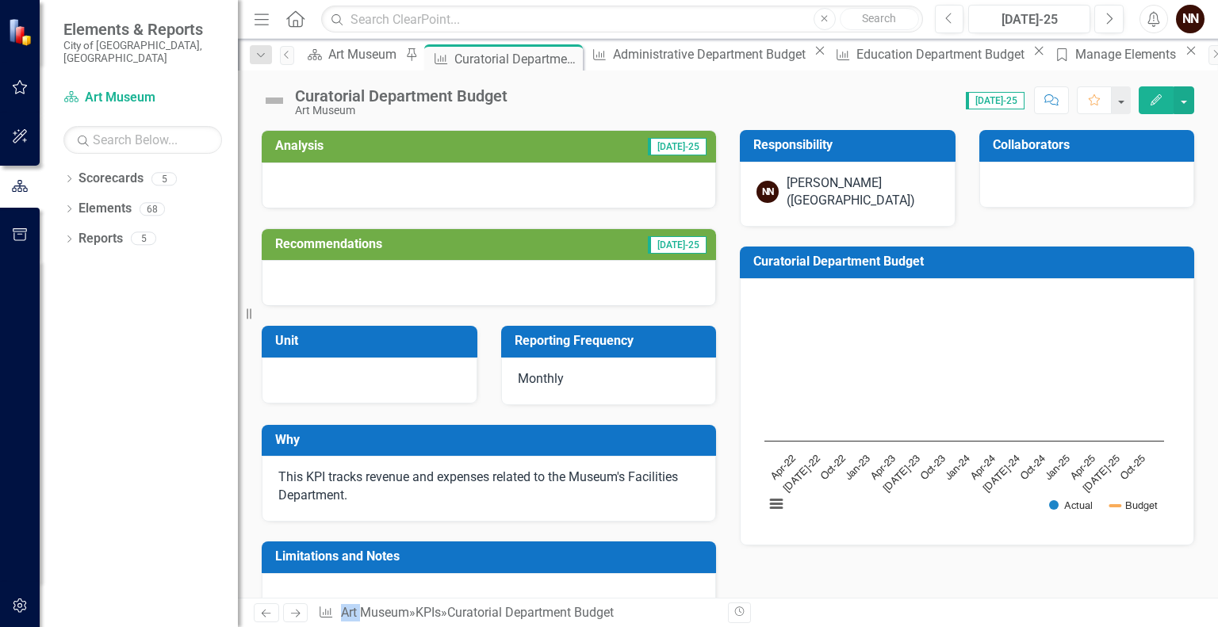
click at [523, 443] on h3 "Why" at bounding box center [491, 440] width 433 height 14
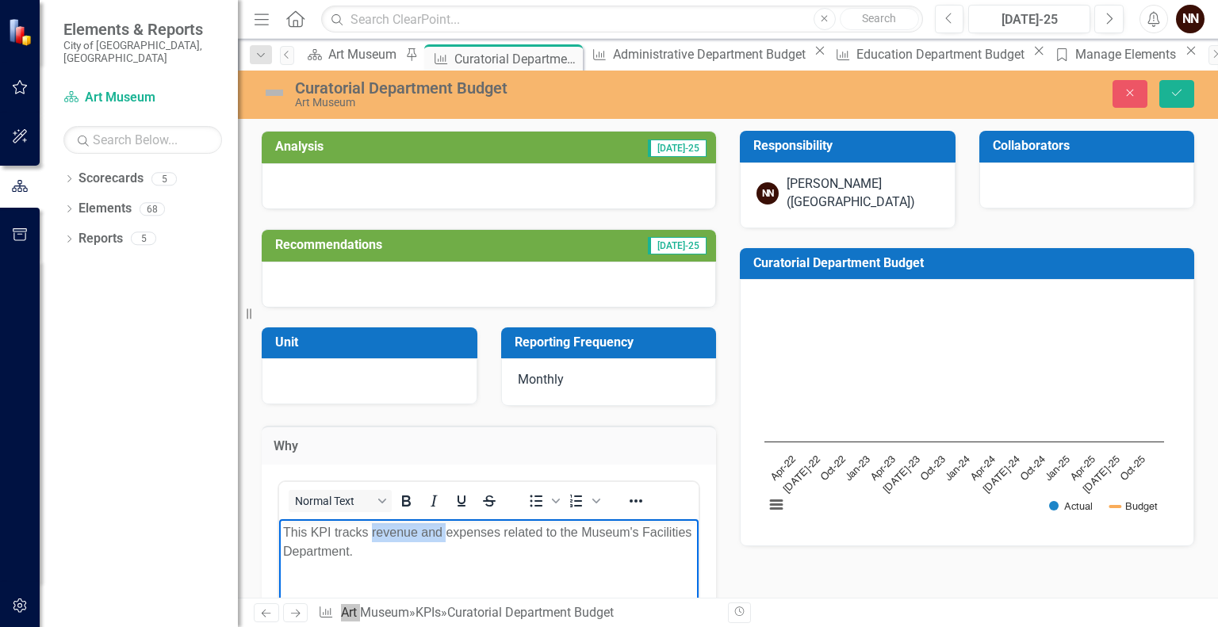
drag, startPoint x: 372, startPoint y: 529, endPoint x: 447, endPoint y: 521, distance: 75.8
click at [447, 521] on body "This KPI tracks revenue and expenses related to the Museum's Facilities Departm…" at bounding box center [489, 638] width 420 height 238
click at [1181, 90] on icon "submit" at bounding box center [1177, 93] width 10 height 6
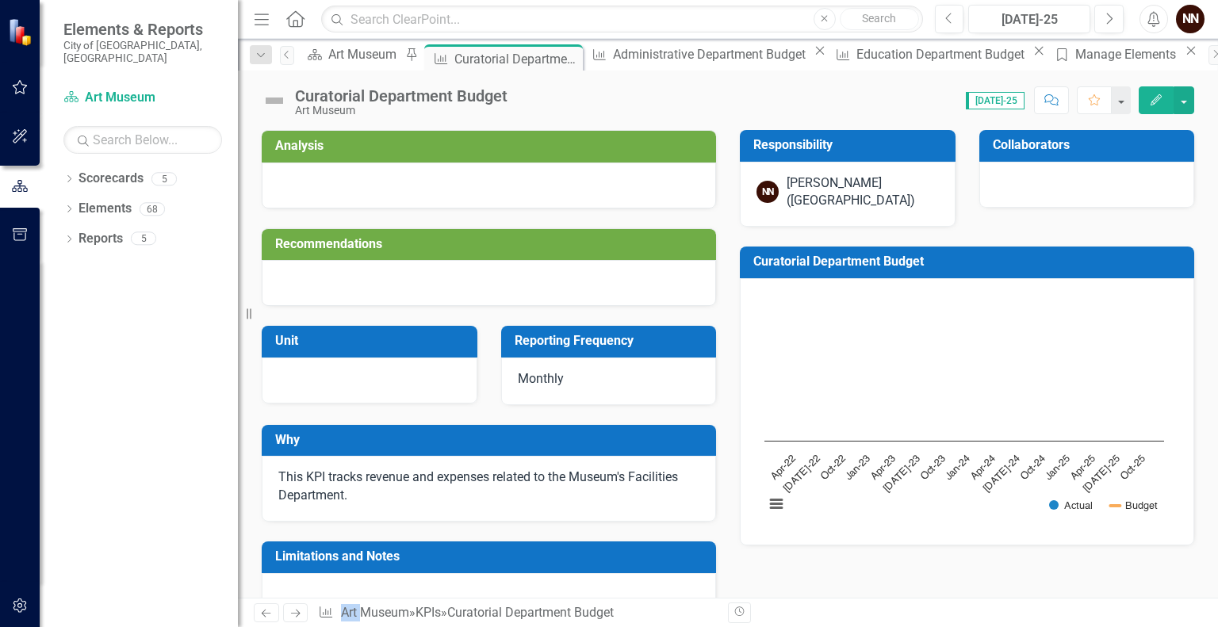
click at [1079, 147] on h3 "Collaborators" at bounding box center [1090, 145] width 194 height 14
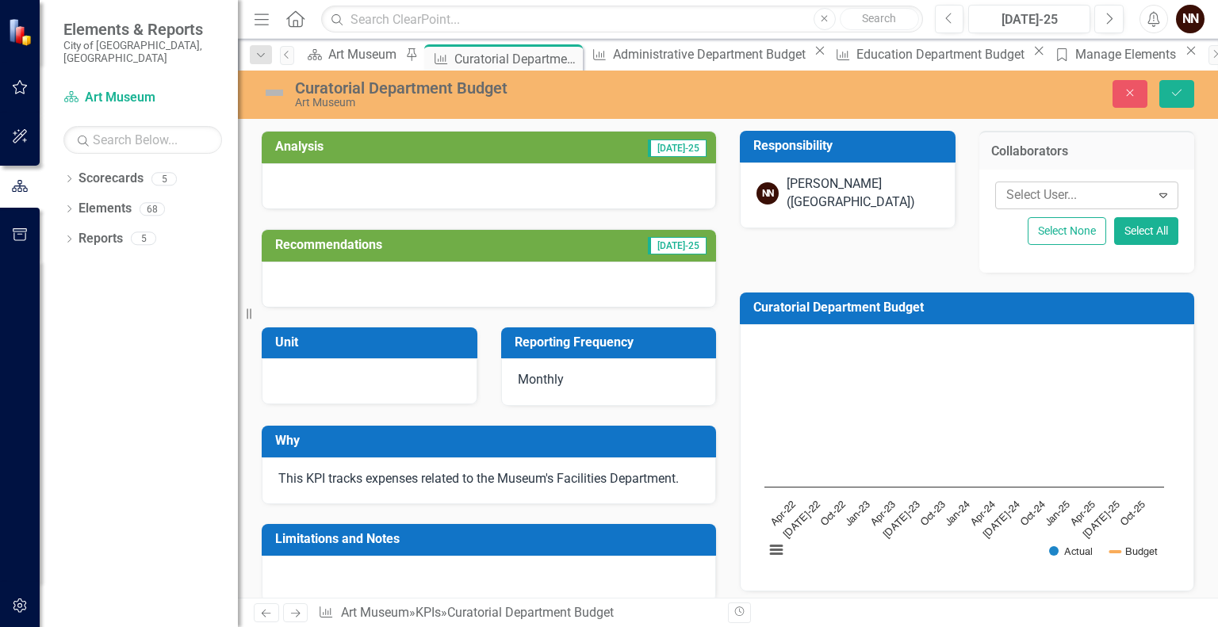
click at [1037, 191] on div at bounding box center [1075, 195] width 151 height 21
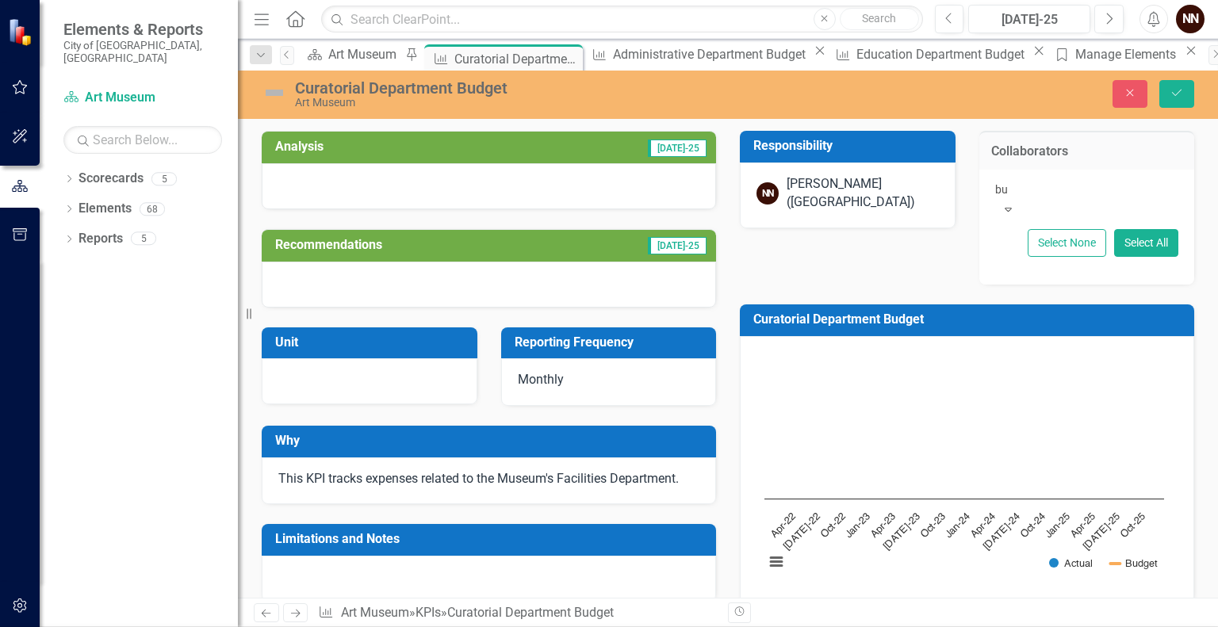
type input "buh"
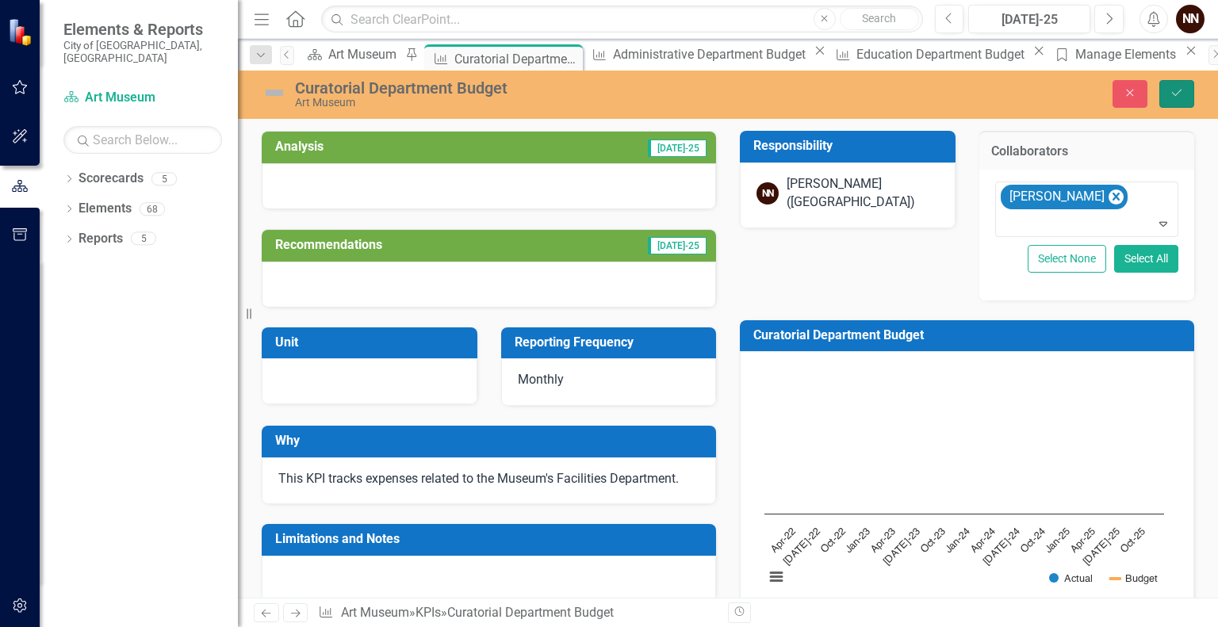
click at [1177, 96] on icon "Save" at bounding box center [1177, 92] width 14 height 11
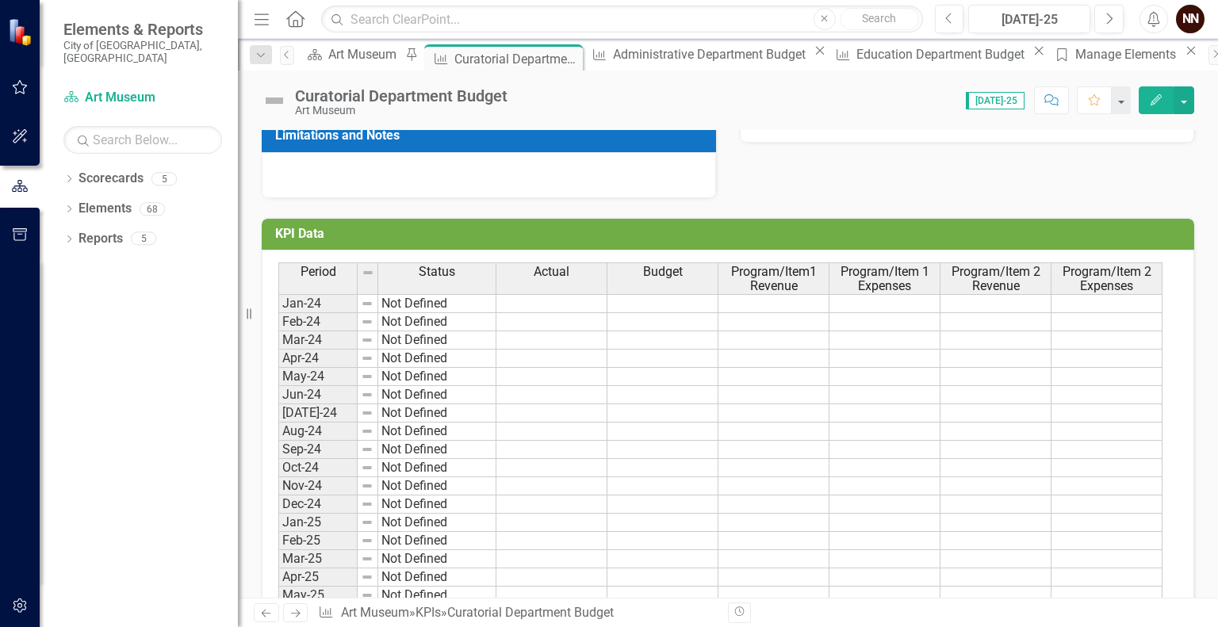
scroll to position [409, 0]
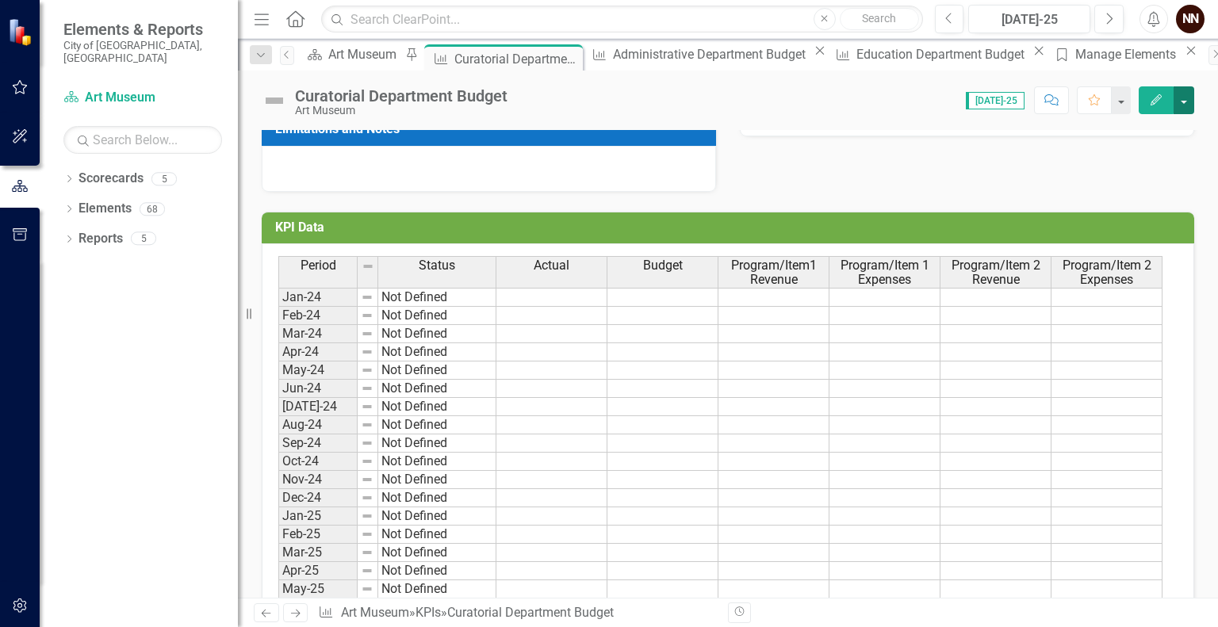
click at [1193, 102] on button "button" at bounding box center [1184, 100] width 21 height 28
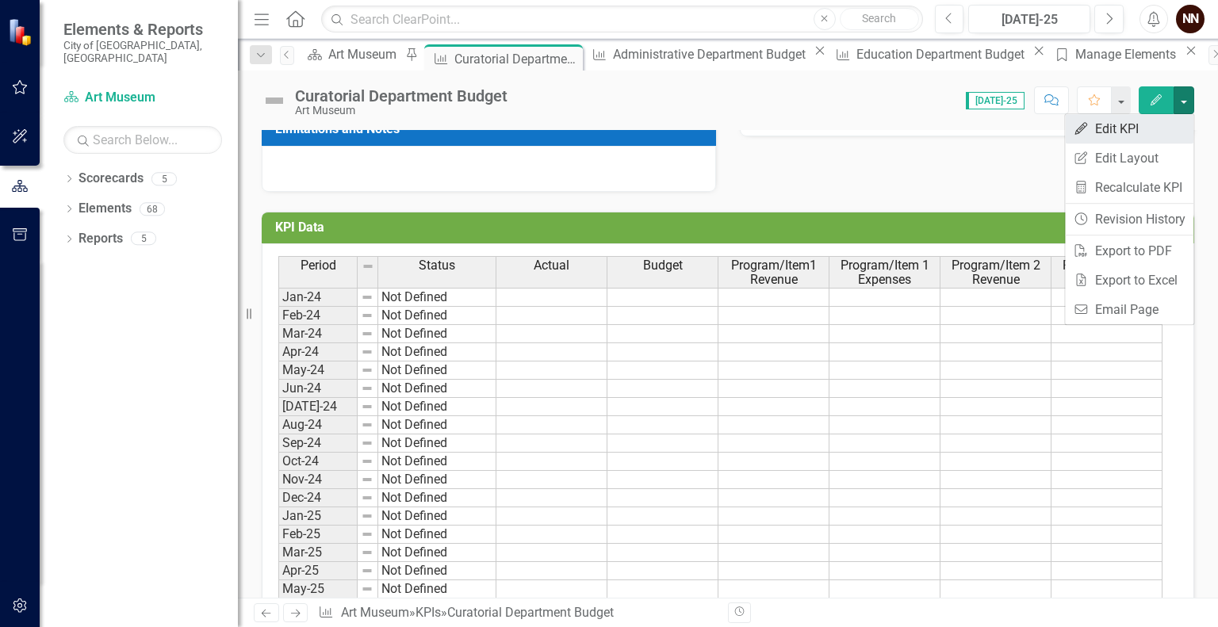
click at [1142, 127] on link "Edit Edit KPI" at bounding box center [1129, 128] width 128 height 29
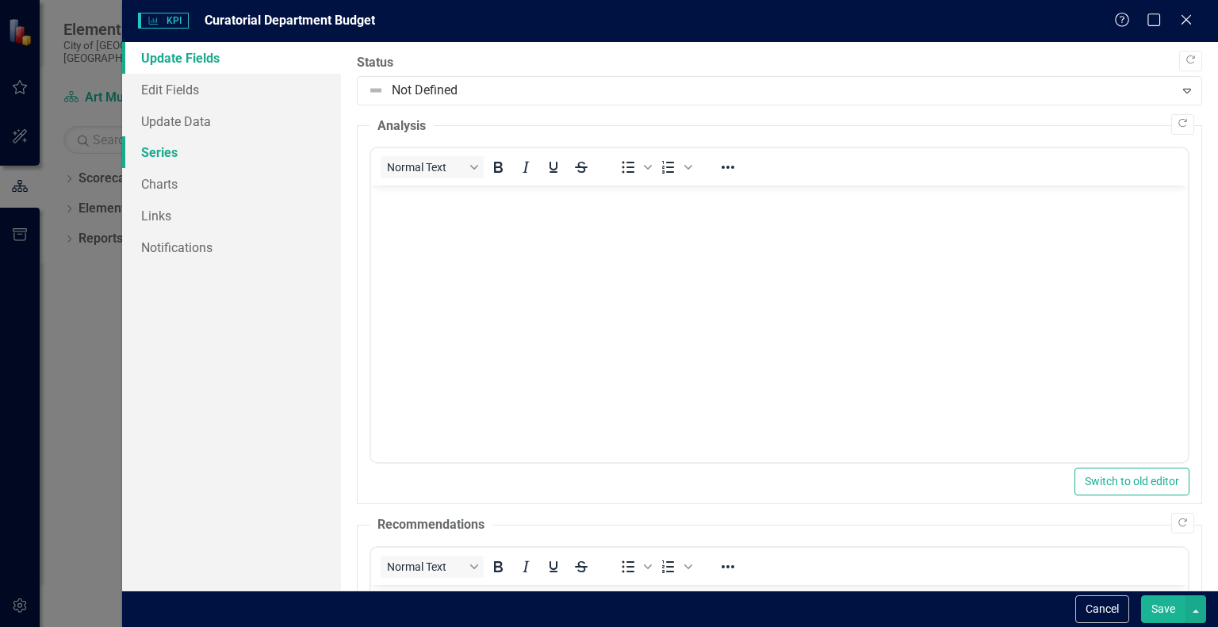
scroll to position [0, 0]
click at [171, 158] on link "Series" at bounding box center [231, 152] width 219 height 32
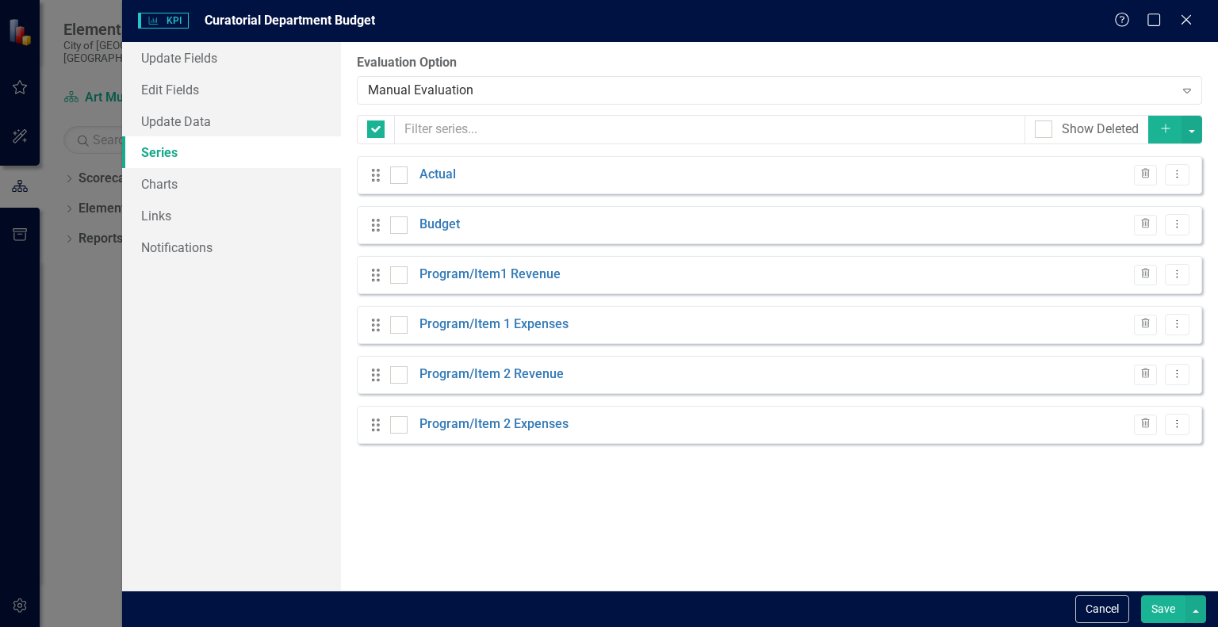
checkbox input "false"
click at [1158, 128] on button "Add" at bounding box center [1165, 130] width 35 height 28
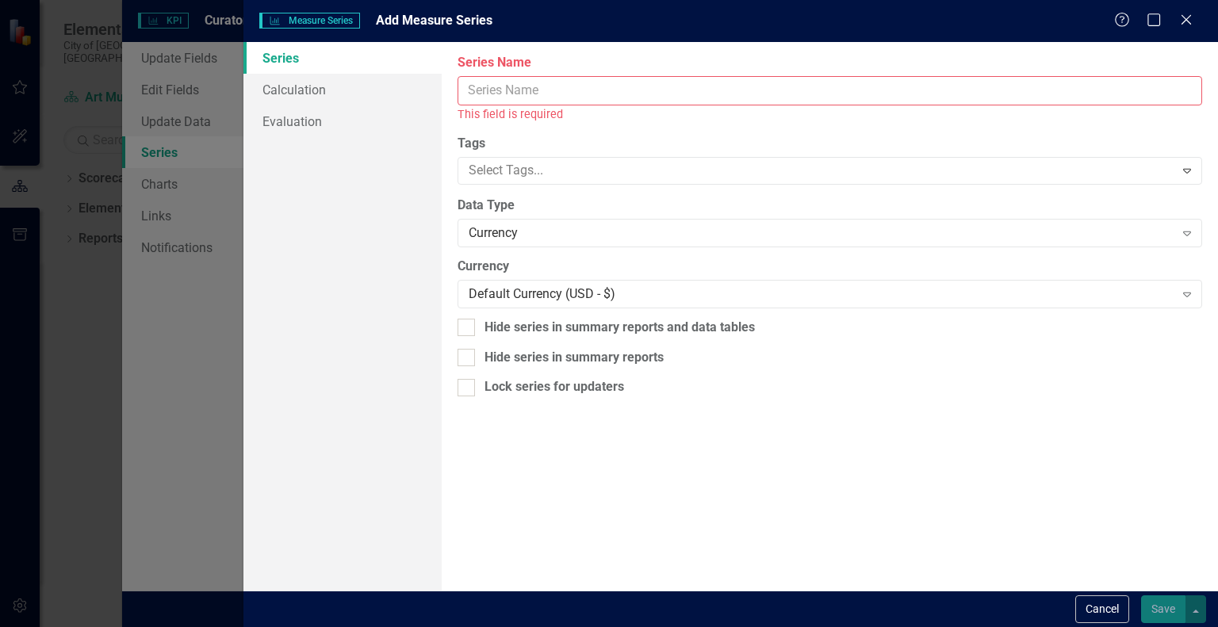
click at [903, 92] on input "Series Name" at bounding box center [830, 90] width 745 height 29
paste input "501110 BUILDING MATERIALS"
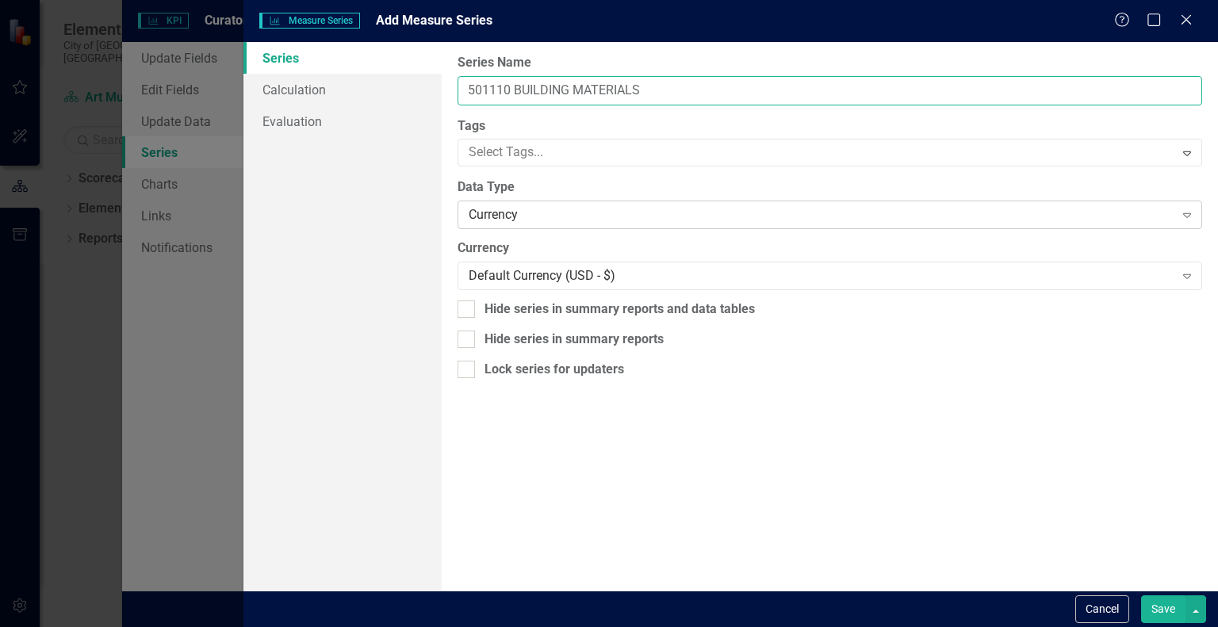
type input "501110 BUILDING MATERIALS"
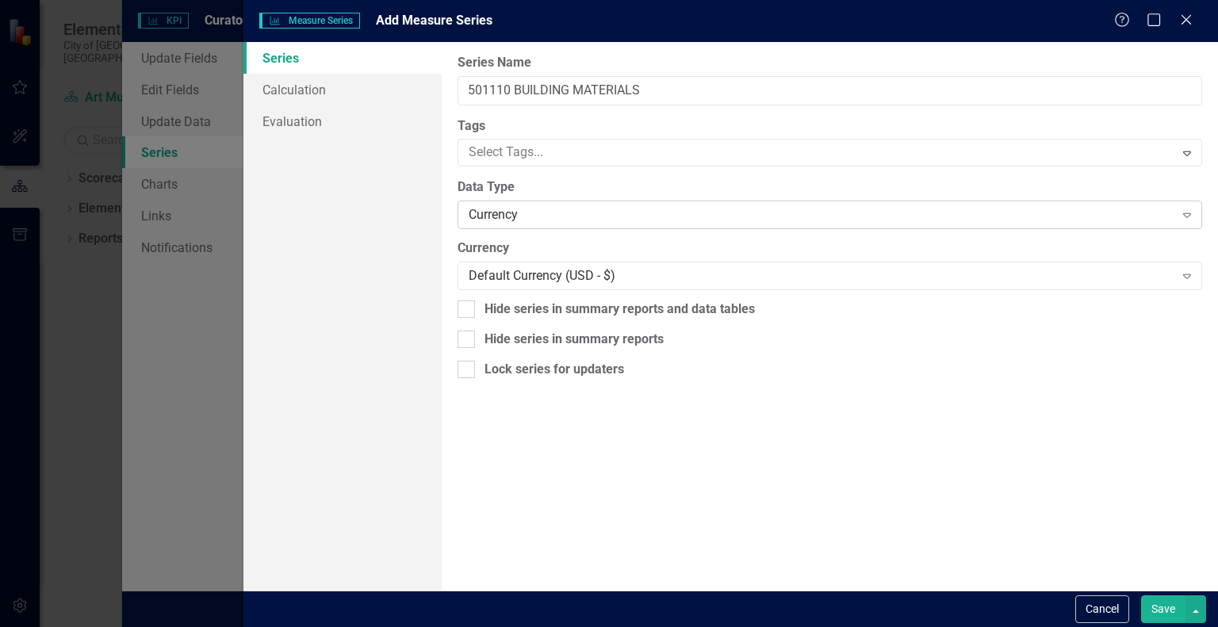
click at [671, 213] on div "Currency" at bounding box center [821, 215] width 705 height 18
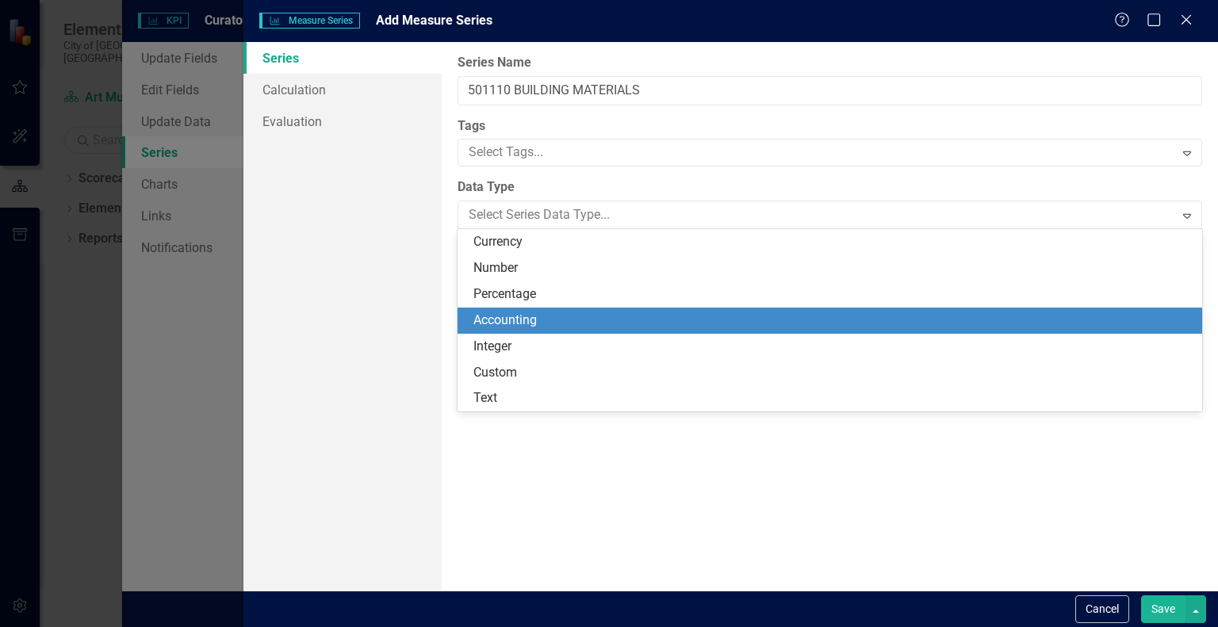
click at [593, 313] on div "Accounting" at bounding box center [832, 321] width 719 height 18
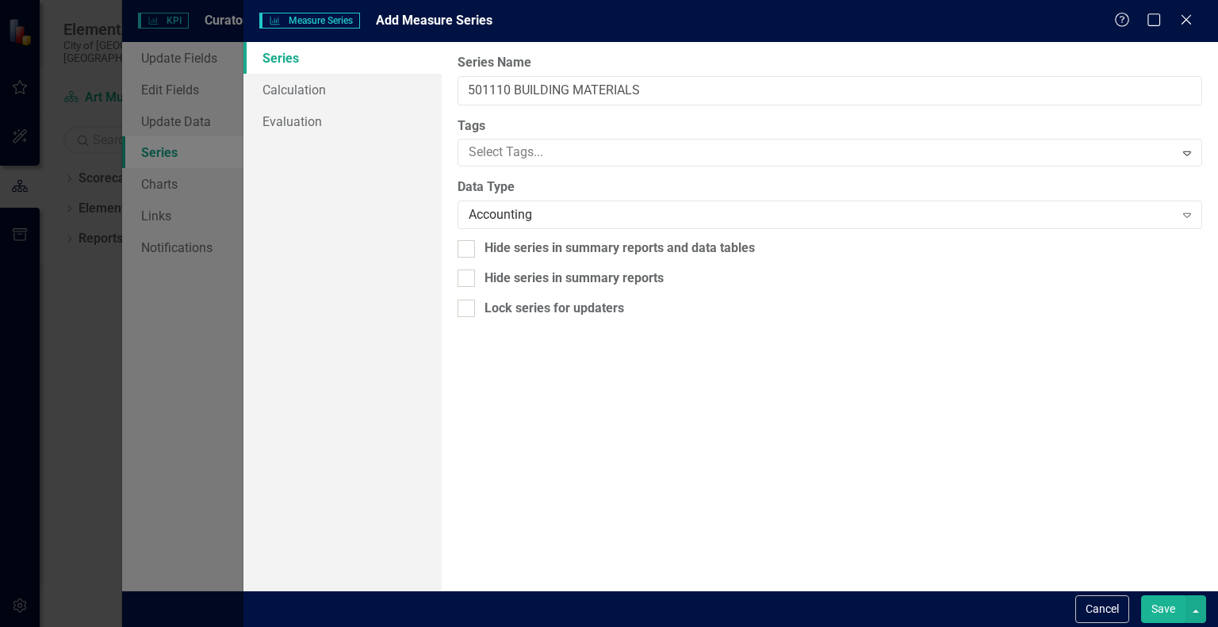
click at [1157, 602] on button "Save" at bounding box center [1163, 610] width 44 height 28
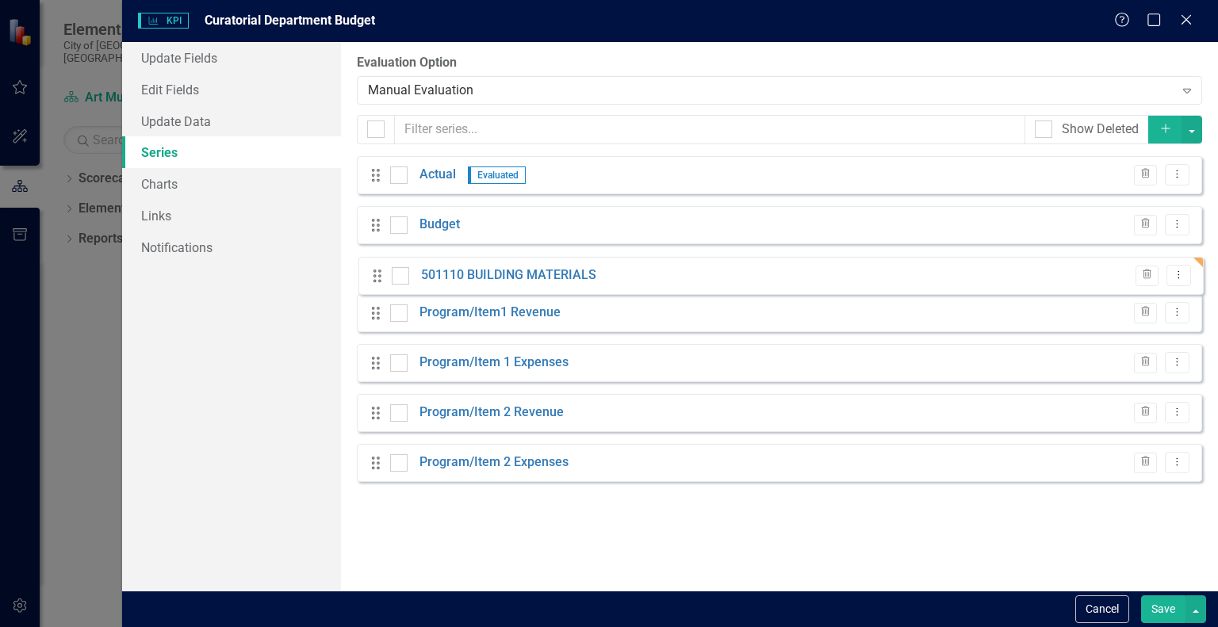
drag, startPoint x: 374, startPoint y: 469, endPoint x: 376, endPoint y: 269, distance: 199.9
click at [376, 269] on div "Drag Actual Evaluated Trash Dropdown Menu Drag Budget Trash Dropdown Menu Drag …" at bounding box center [779, 325] width 845 height 338
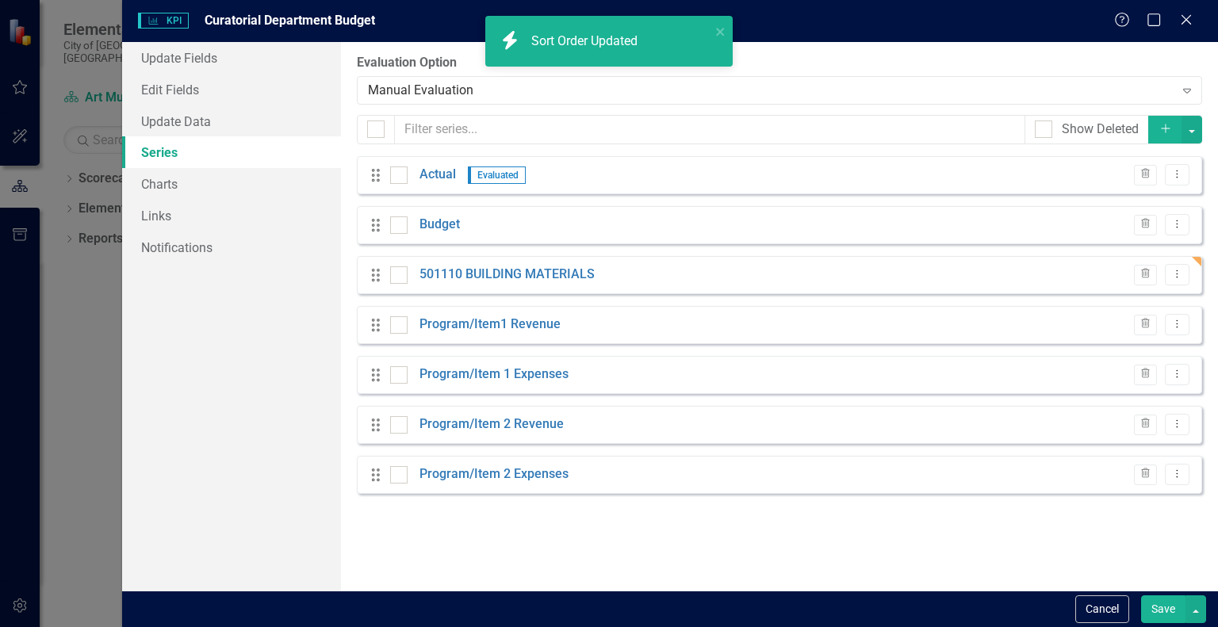
click at [374, 170] on icon at bounding box center [376, 175] width 8 height 13
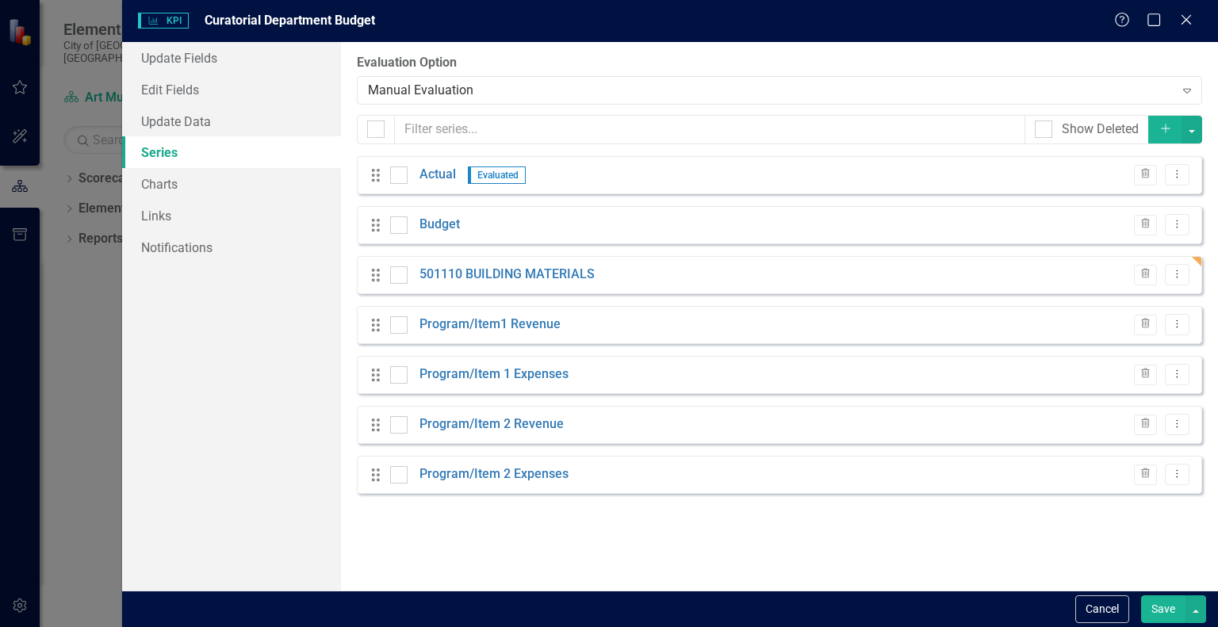
click at [378, 180] on icon at bounding box center [376, 175] width 8 height 13
click at [433, 181] on link "Actual" at bounding box center [438, 175] width 36 height 18
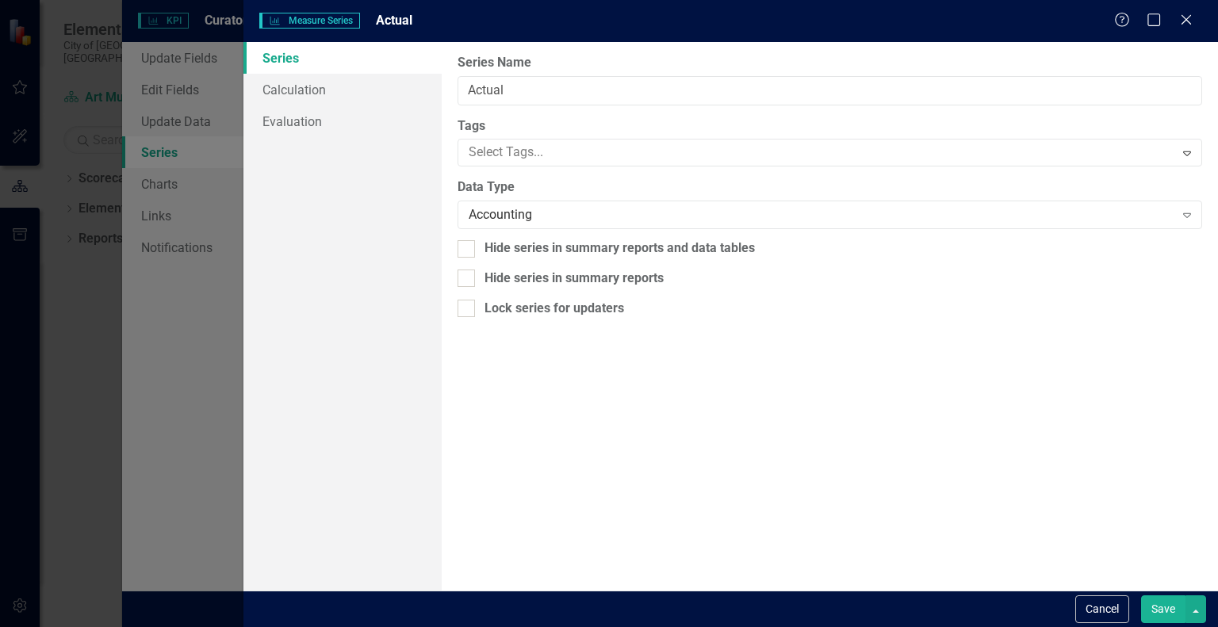
click at [1156, 607] on button "Save" at bounding box center [1163, 610] width 44 height 28
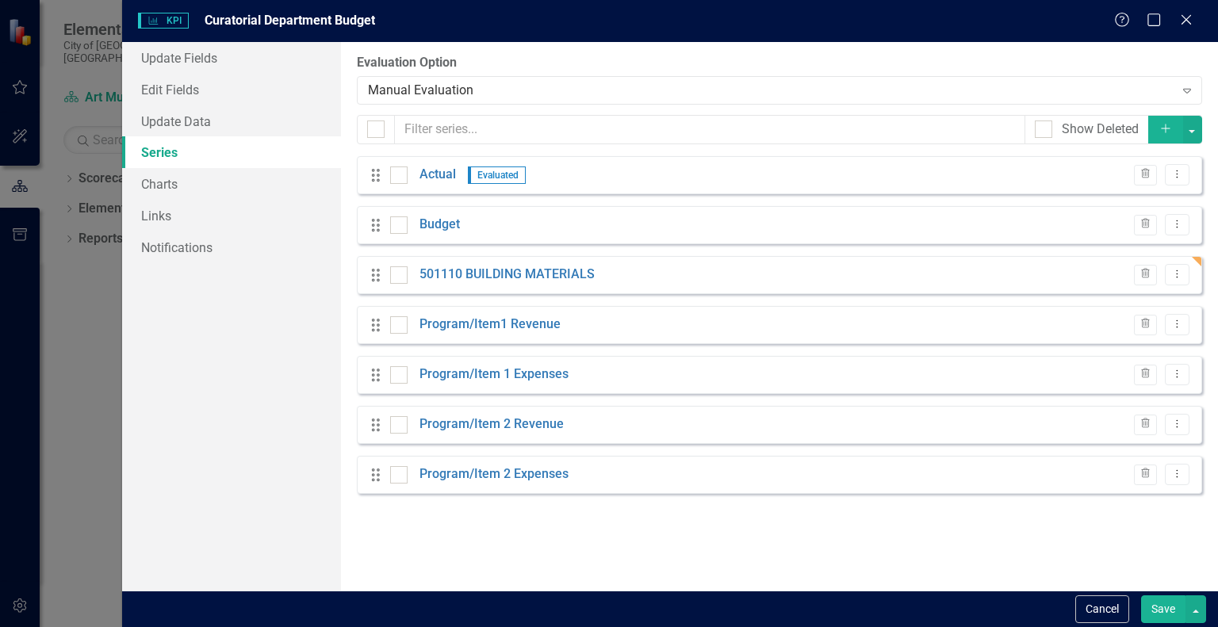
click at [1158, 122] on button "Add" at bounding box center [1165, 130] width 35 height 28
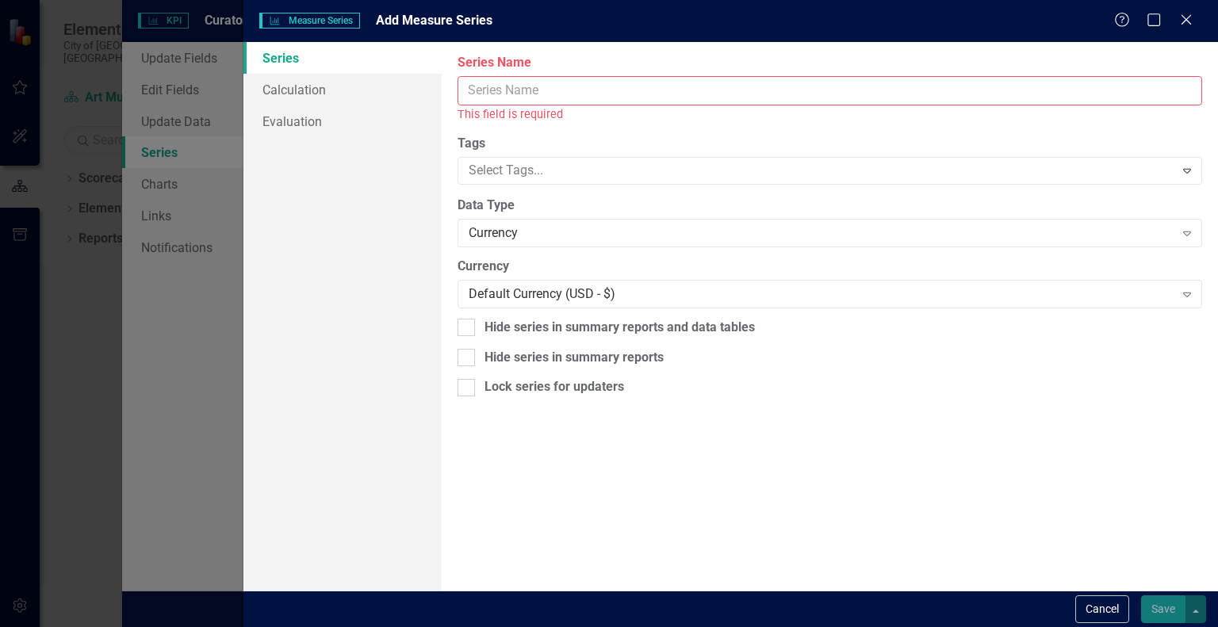
click at [1082, 76] on input "Series Name" at bounding box center [830, 90] width 745 height 29
paste input "501190 TOOLS & EQUIPMENT"
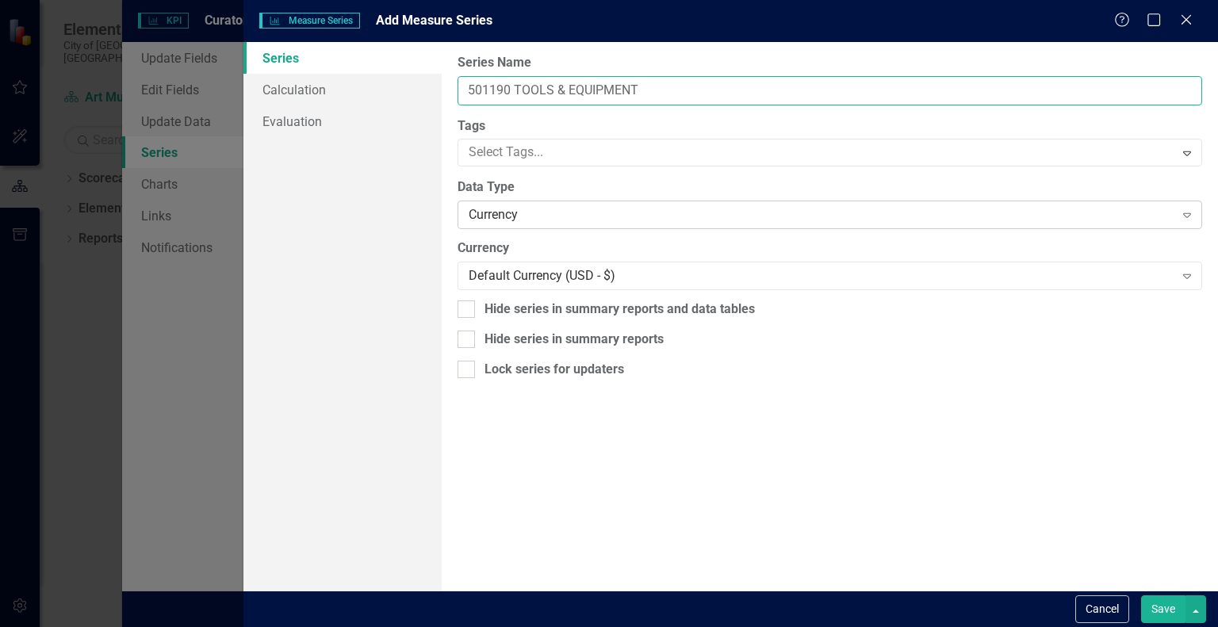
type input "501190 TOOLS & EQUIPMENT"
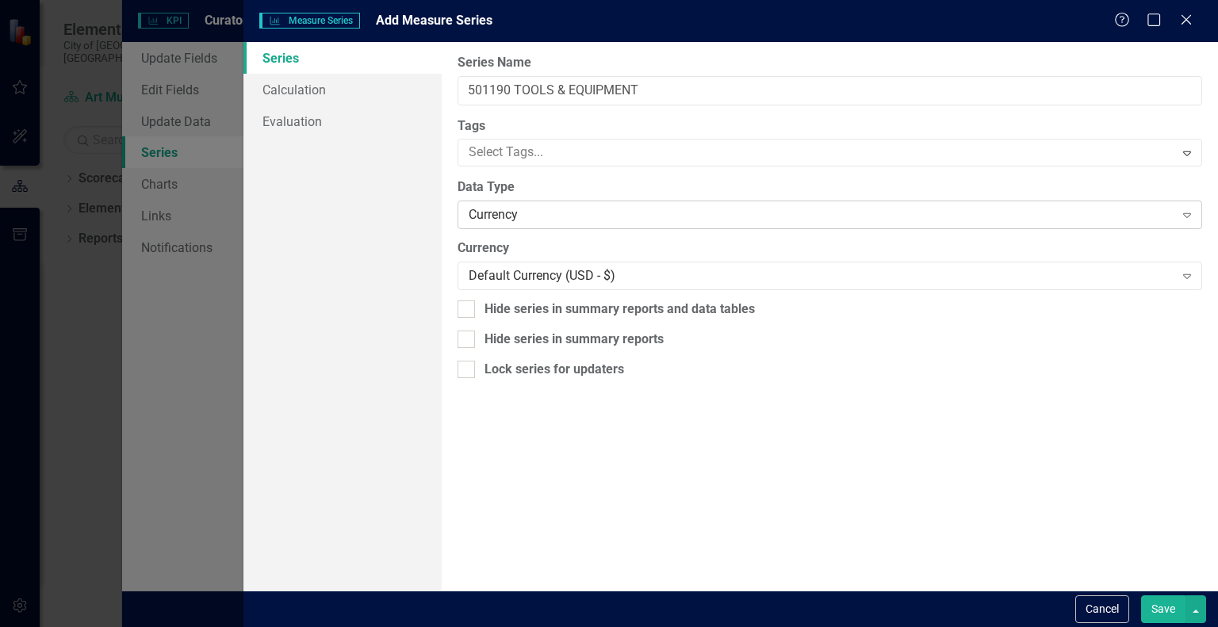
click at [764, 206] on div "Currency" at bounding box center [821, 215] width 705 height 18
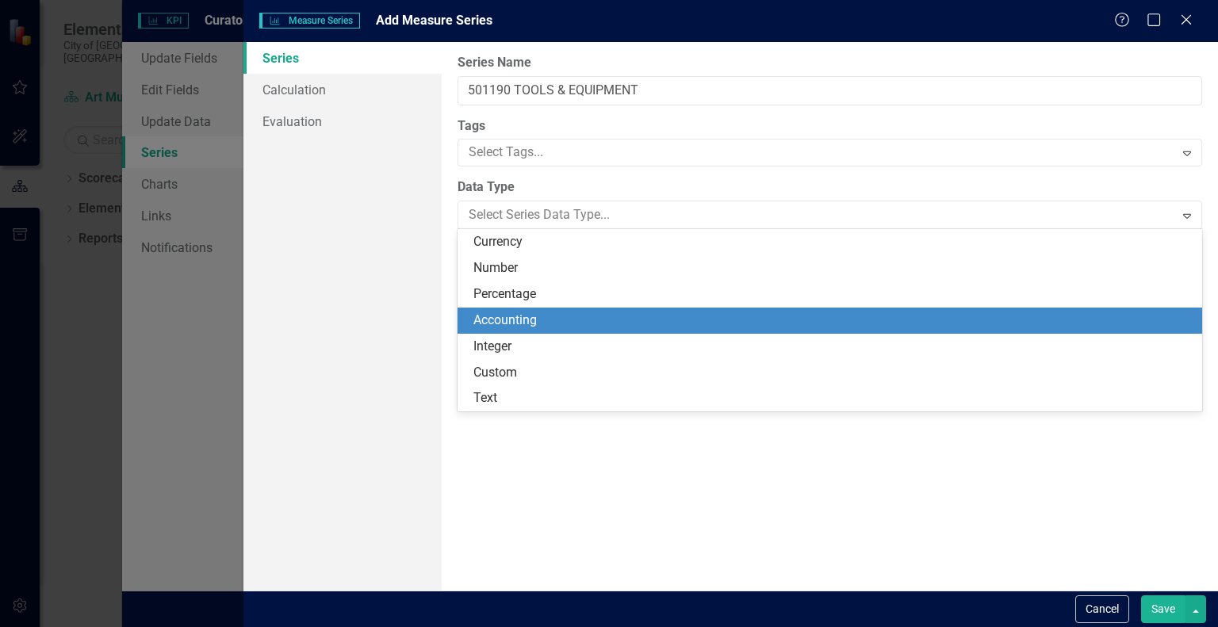
click at [632, 310] on div "Accounting" at bounding box center [830, 321] width 745 height 26
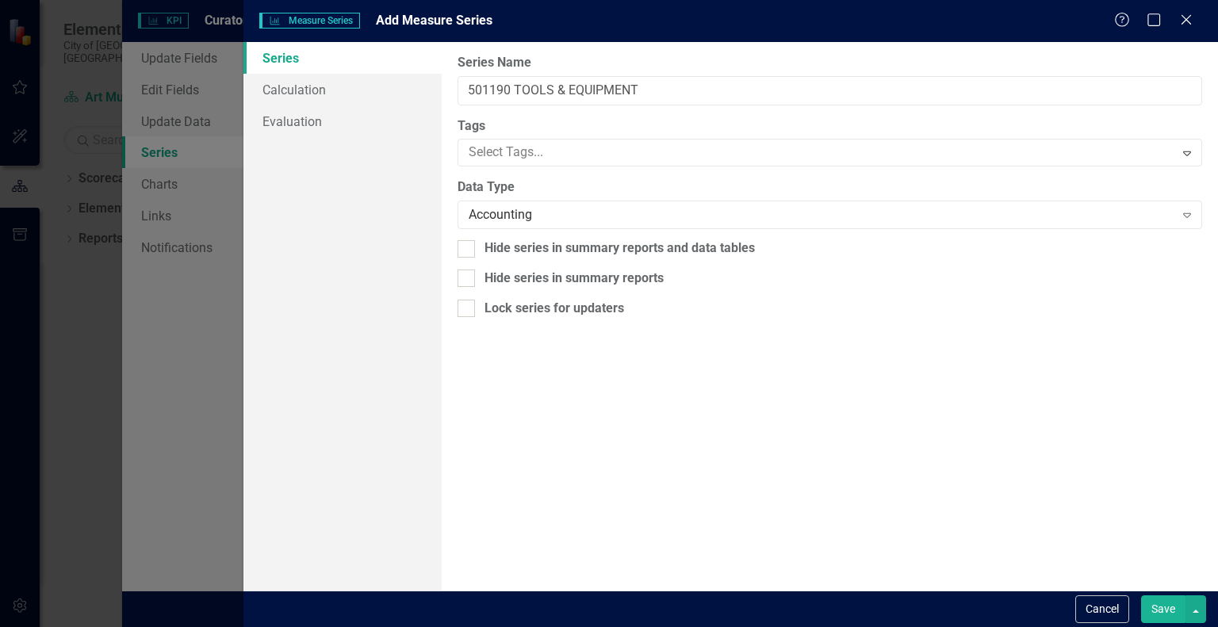
click at [1174, 617] on button "Save" at bounding box center [1163, 610] width 44 height 28
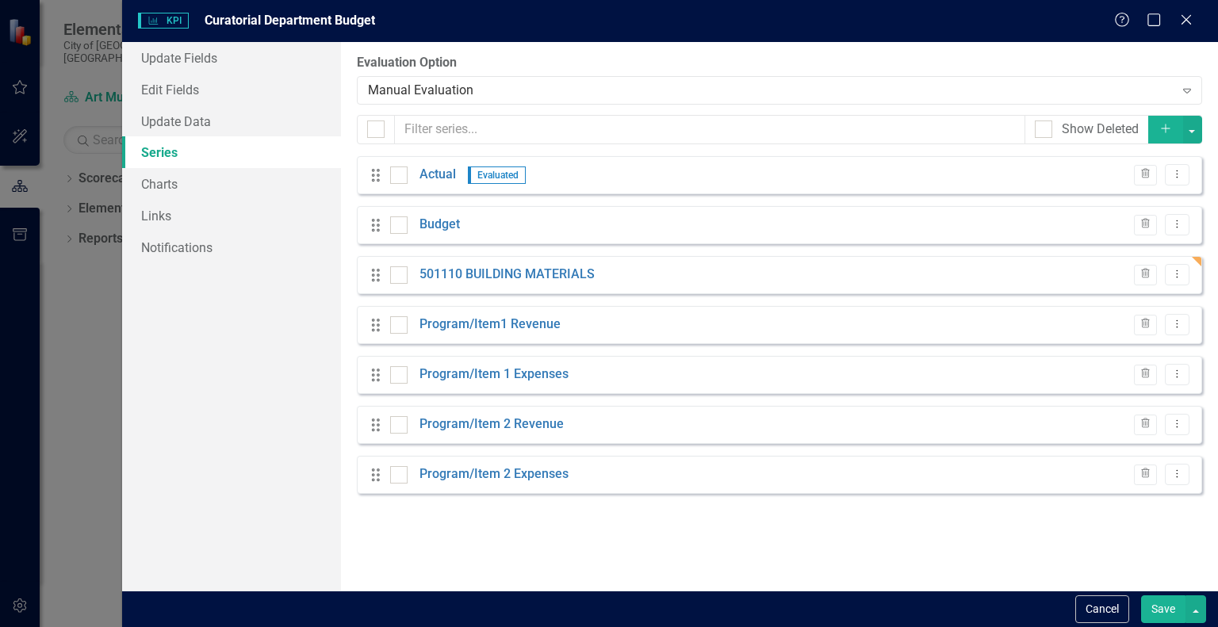
click at [1164, 132] on icon "Add" at bounding box center [1166, 128] width 14 height 11
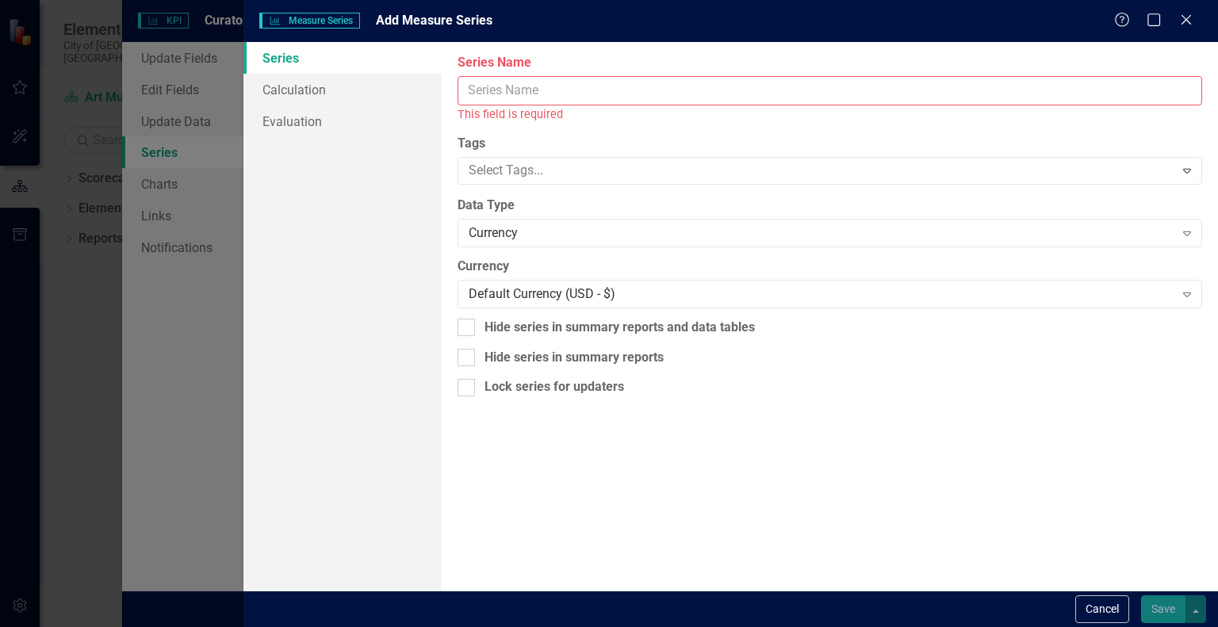
click at [920, 93] on input "Series Name" at bounding box center [830, 90] width 745 height 29
paste input "501190 TOOLS & EQUIPMENT"
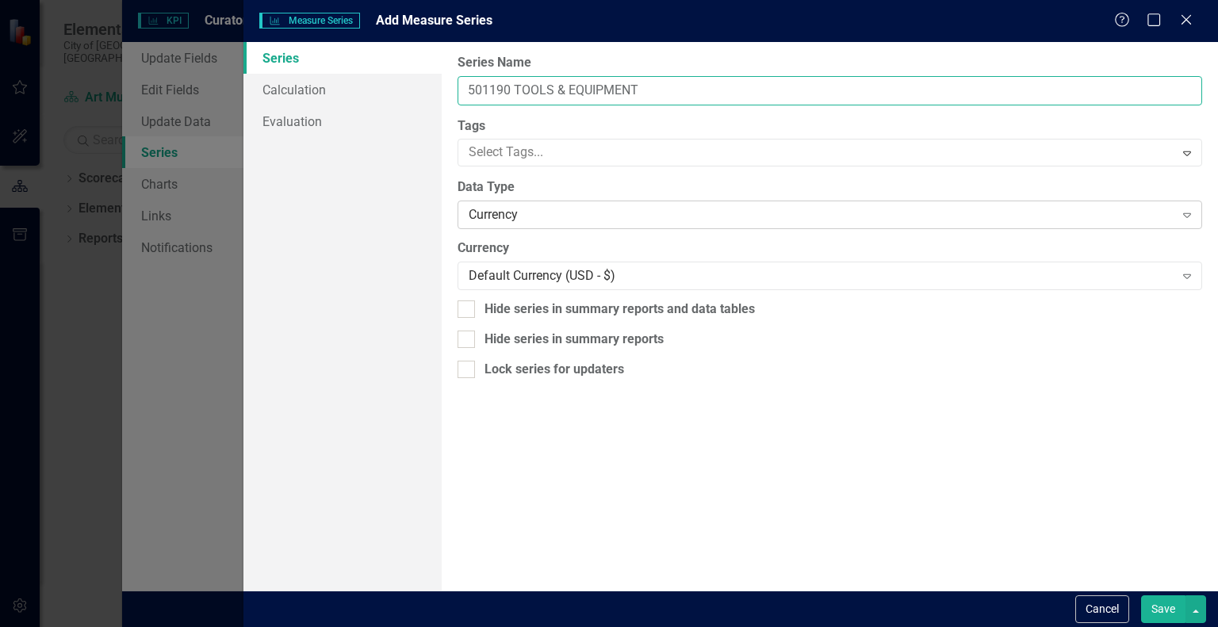
type input "501190 TOOLS & EQUIPMENT"
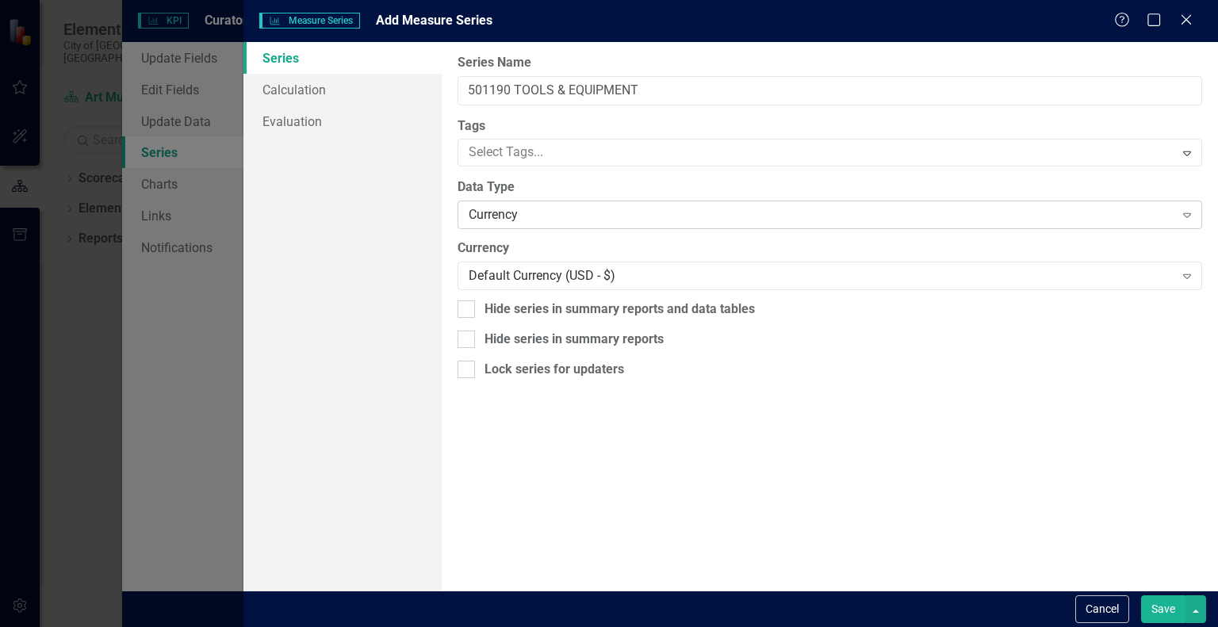
click at [705, 217] on div "Currency" at bounding box center [821, 215] width 705 height 18
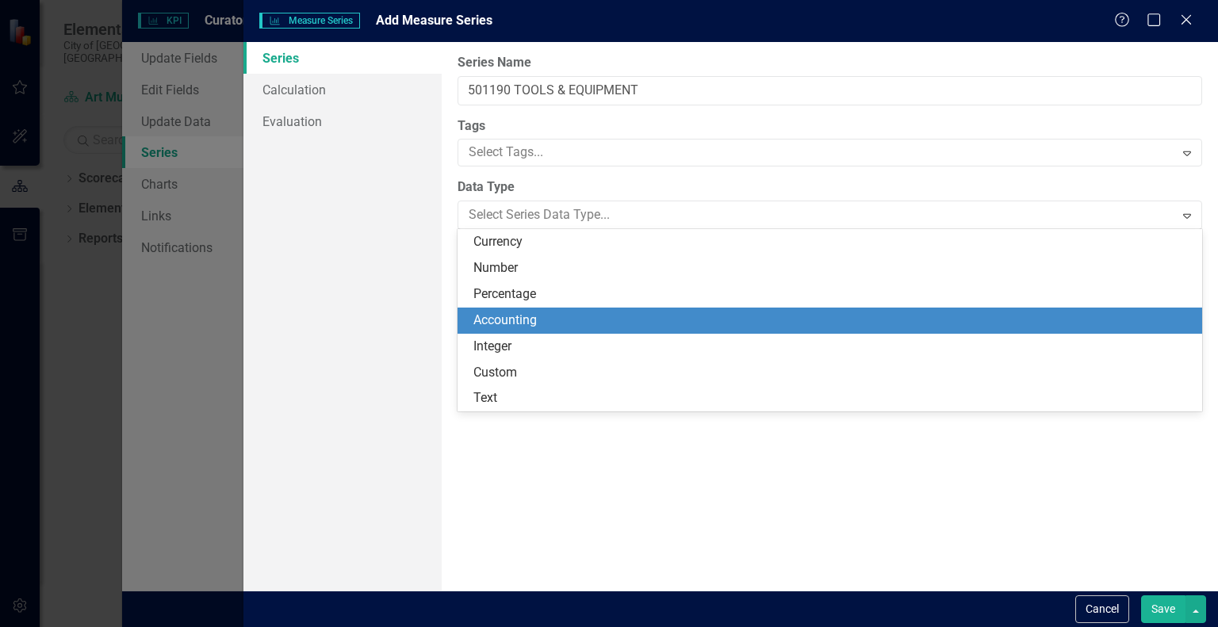
click at [613, 320] on div "Accounting" at bounding box center [832, 321] width 719 height 18
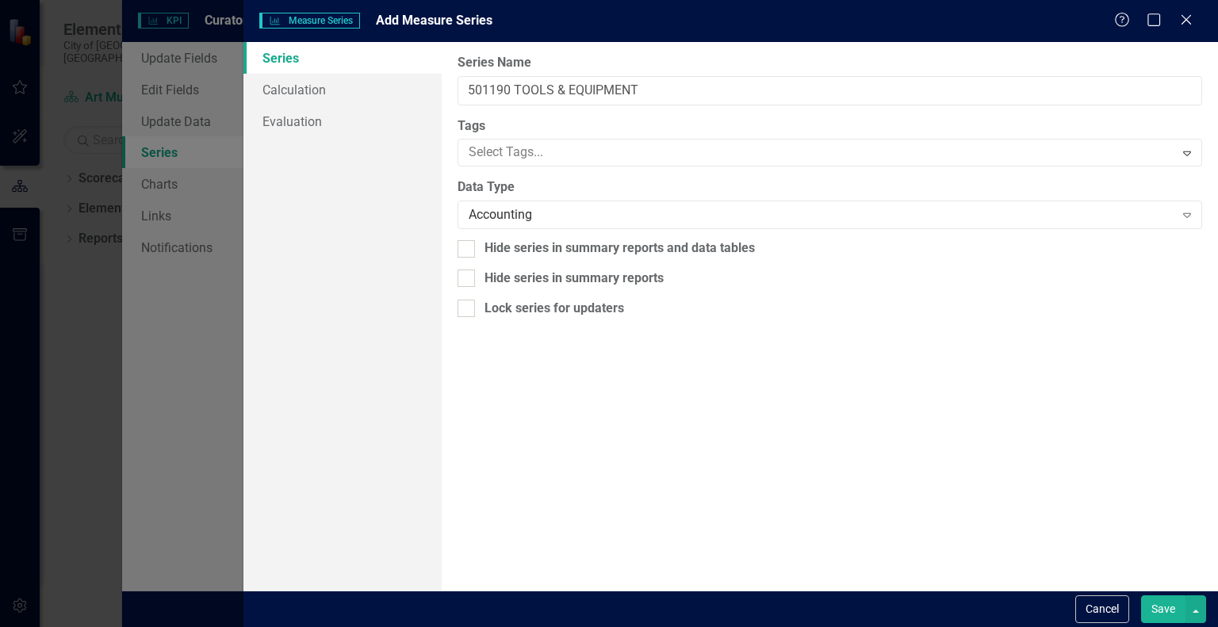
click at [1152, 596] on button "Save" at bounding box center [1163, 610] width 44 height 28
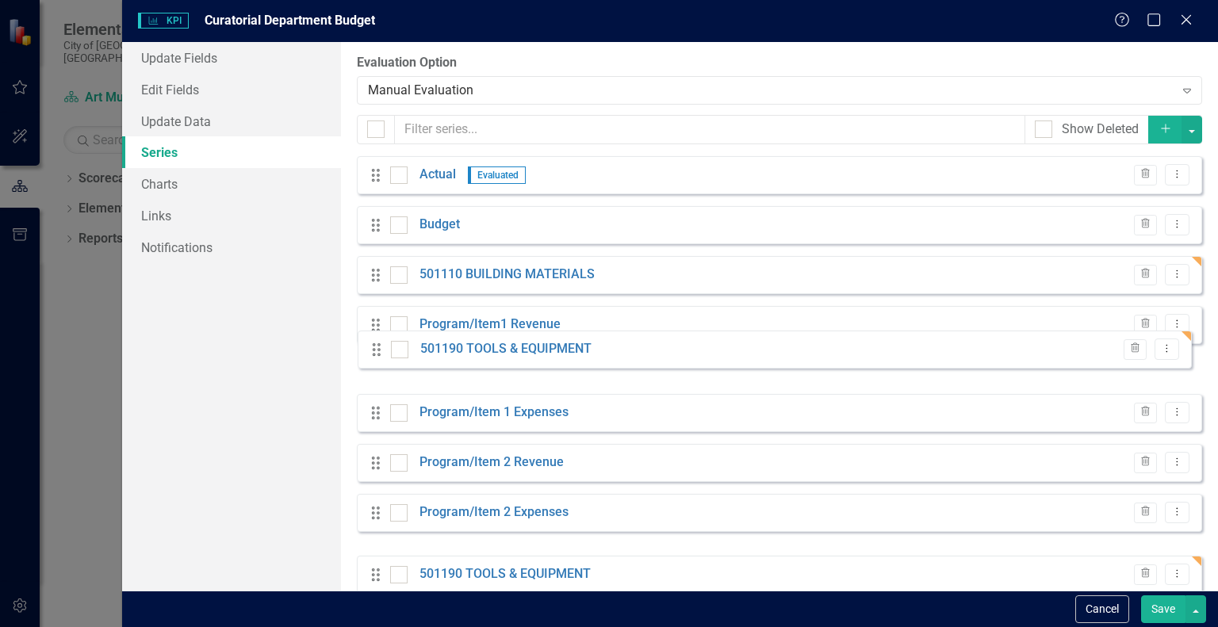
scroll to position [409, 0]
click at [369, 320] on div "Drag Actual Evaluated Trash Dropdown Menu Drag Budget Trash Dropdown Menu Drag …" at bounding box center [779, 375] width 845 height 438
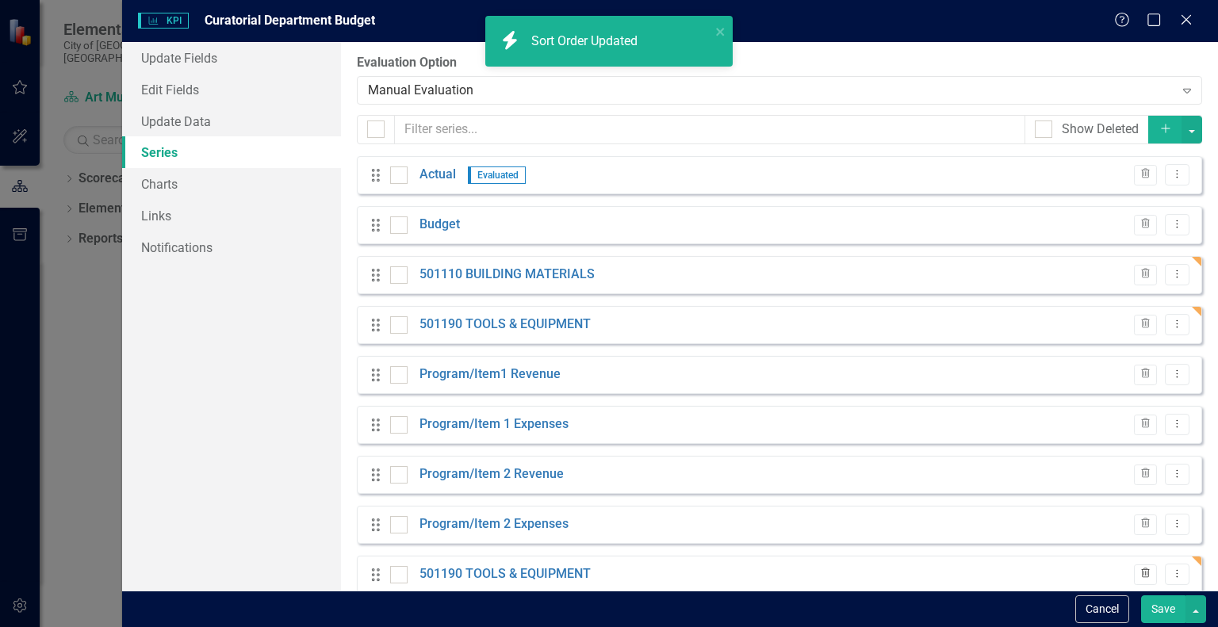
click at [1140, 574] on icon "Trash" at bounding box center [1146, 574] width 12 height 10
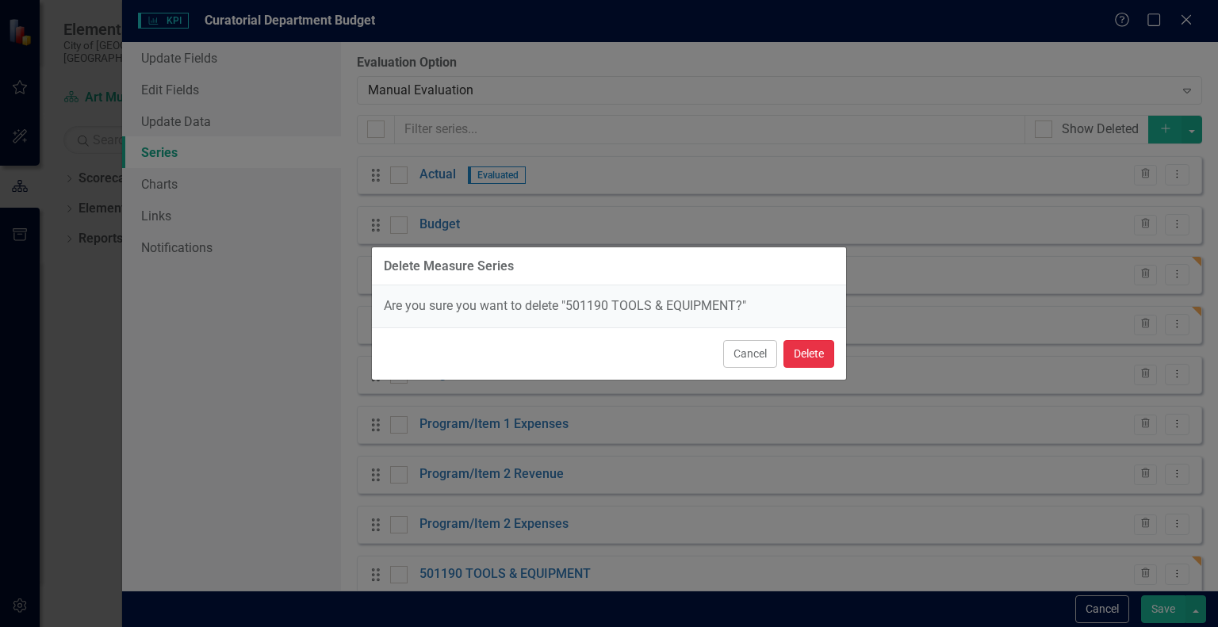
click at [797, 357] on button "Delete" at bounding box center [809, 354] width 51 height 28
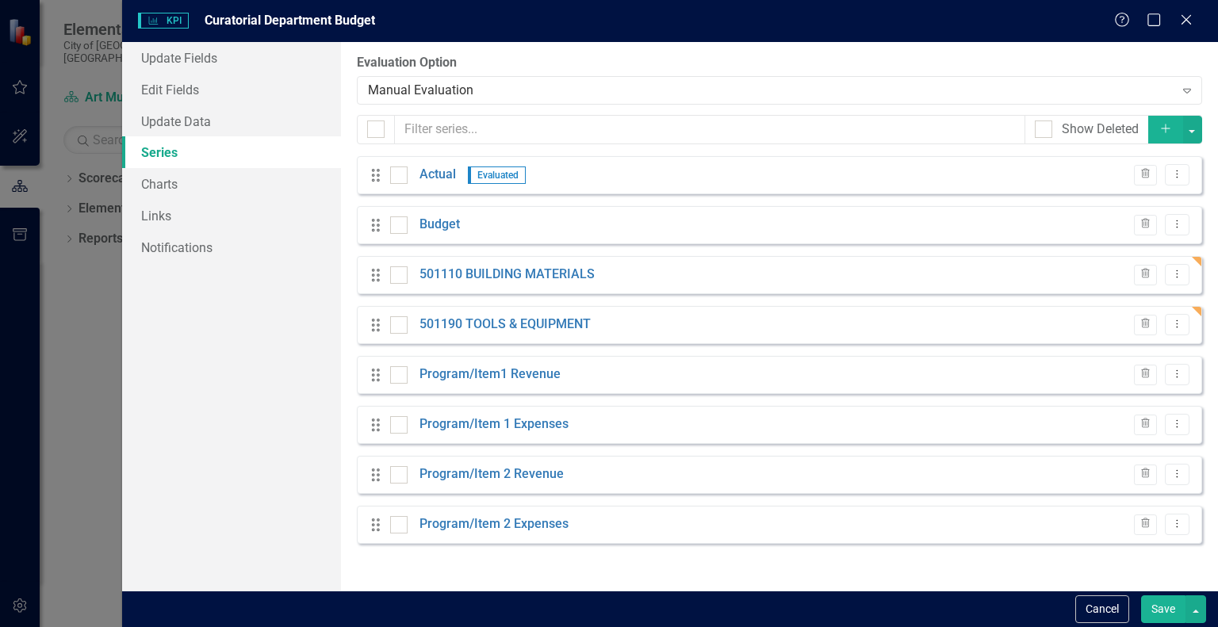
click at [1163, 121] on button "Add" at bounding box center [1165, 130] width 35 height 28
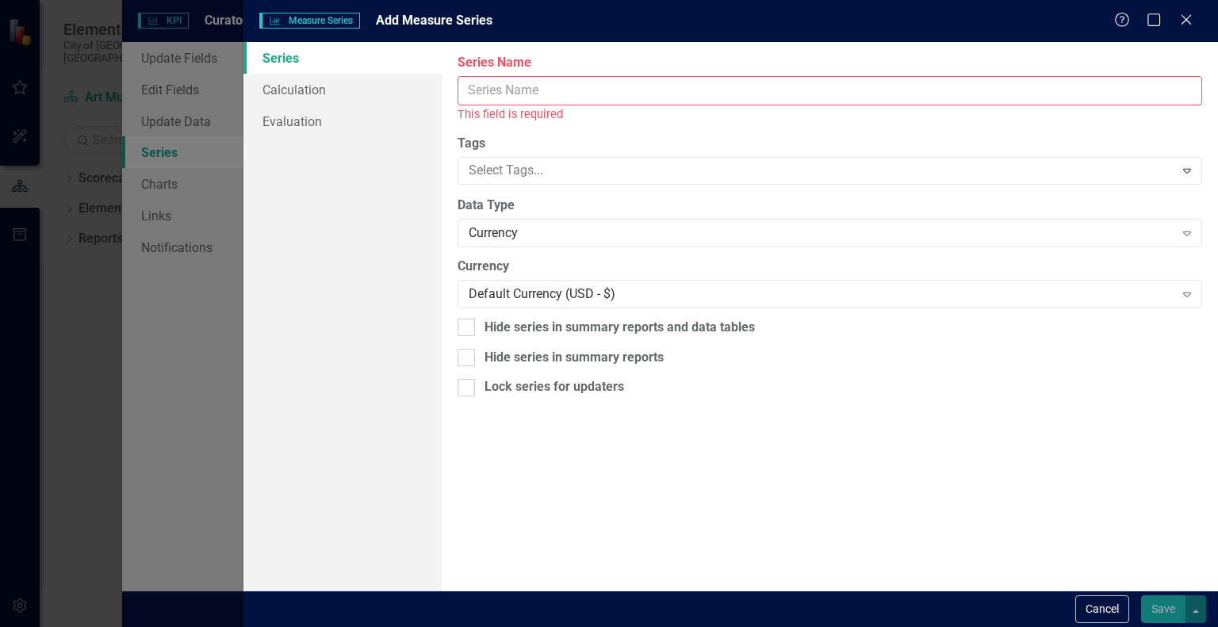
click at [834, 78] on input "Series Name" at bounding box center [830, 90] width 745 height 29
paste input "501230 NON-CAPITAL COMPUTER SOFTWARE"
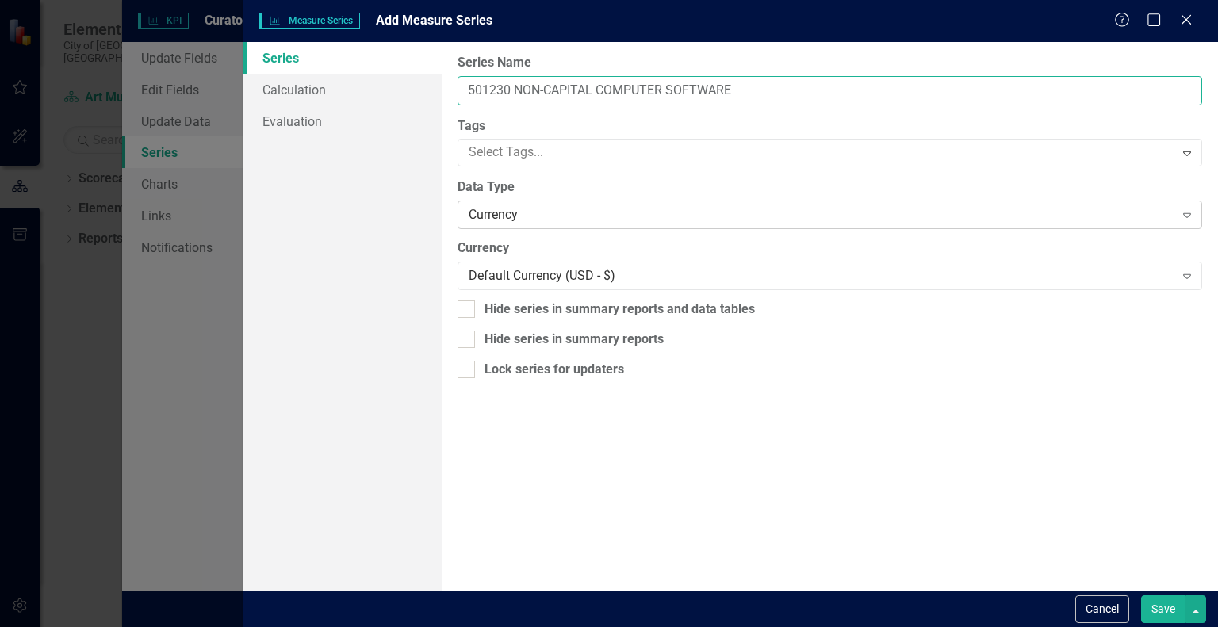
type input "501230 NON-CAPITAL COMPUTER SOFTWARE"
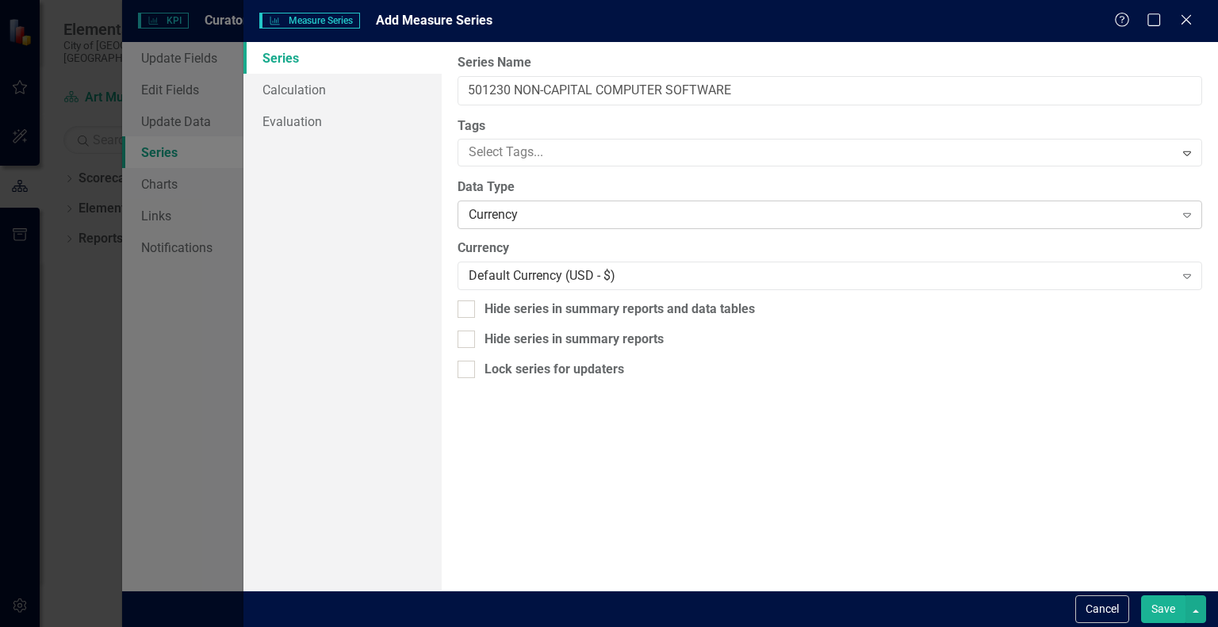
click at [632, 221] on div "Currency" at bounding box center [821, 215] width 705 height 18
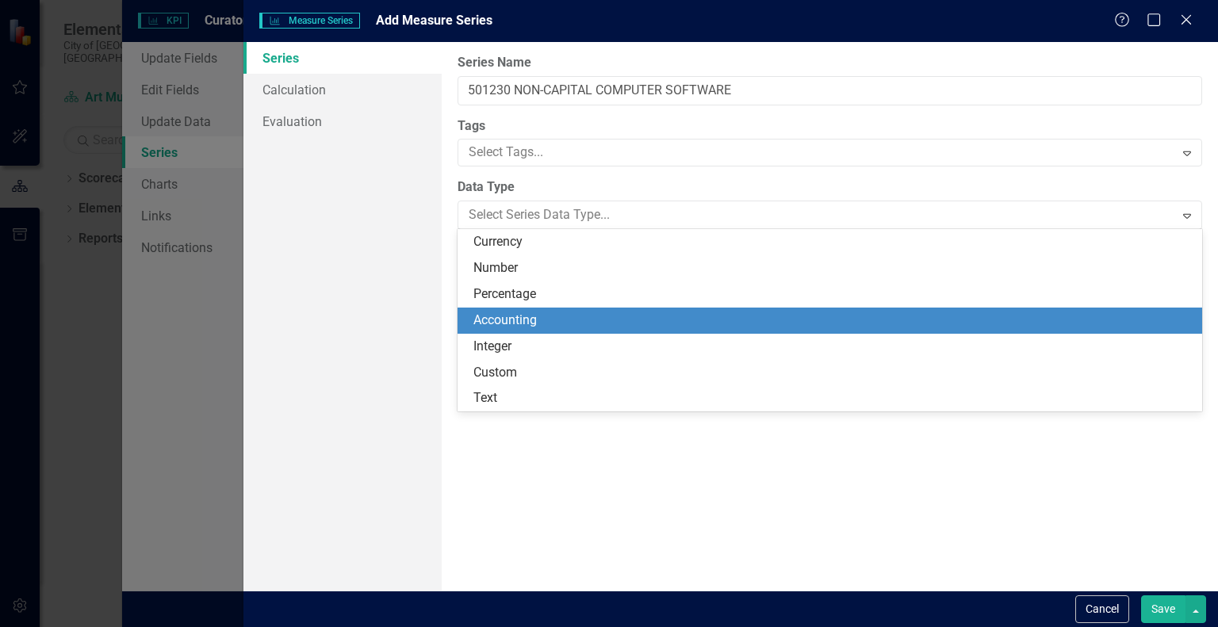
click at [588, 312] on div "Accounting" at bounding box center [832, 321] width 719 height 18
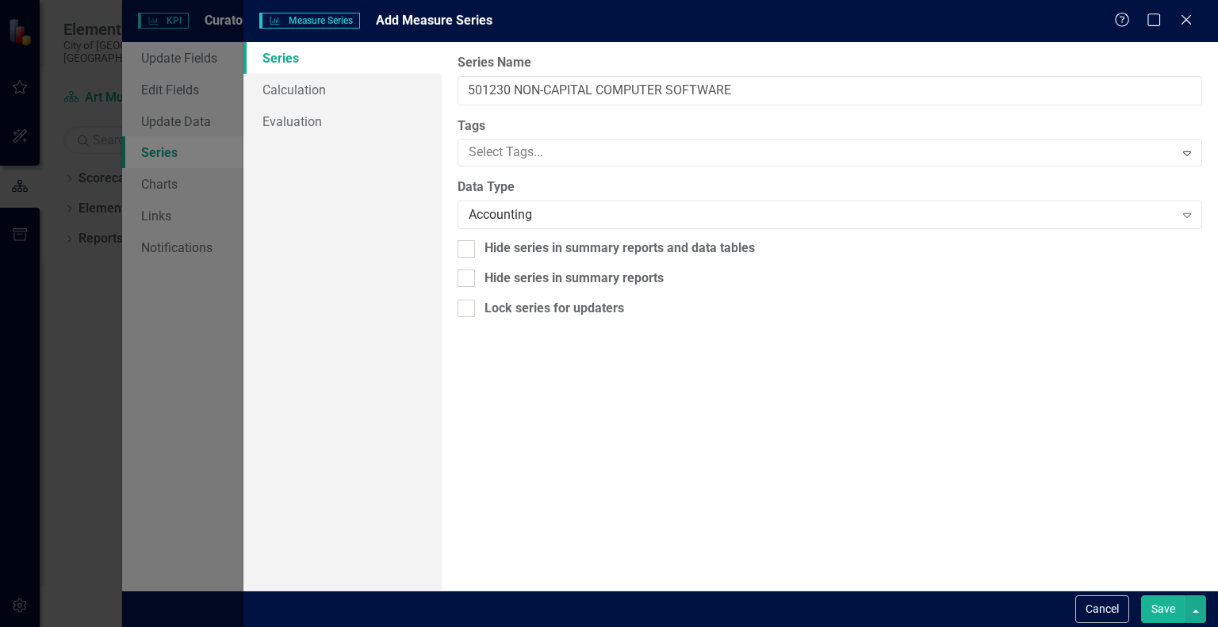
click at [1171, 611] on button "Save" at bounding box center [1163, 610] width 44 height 28
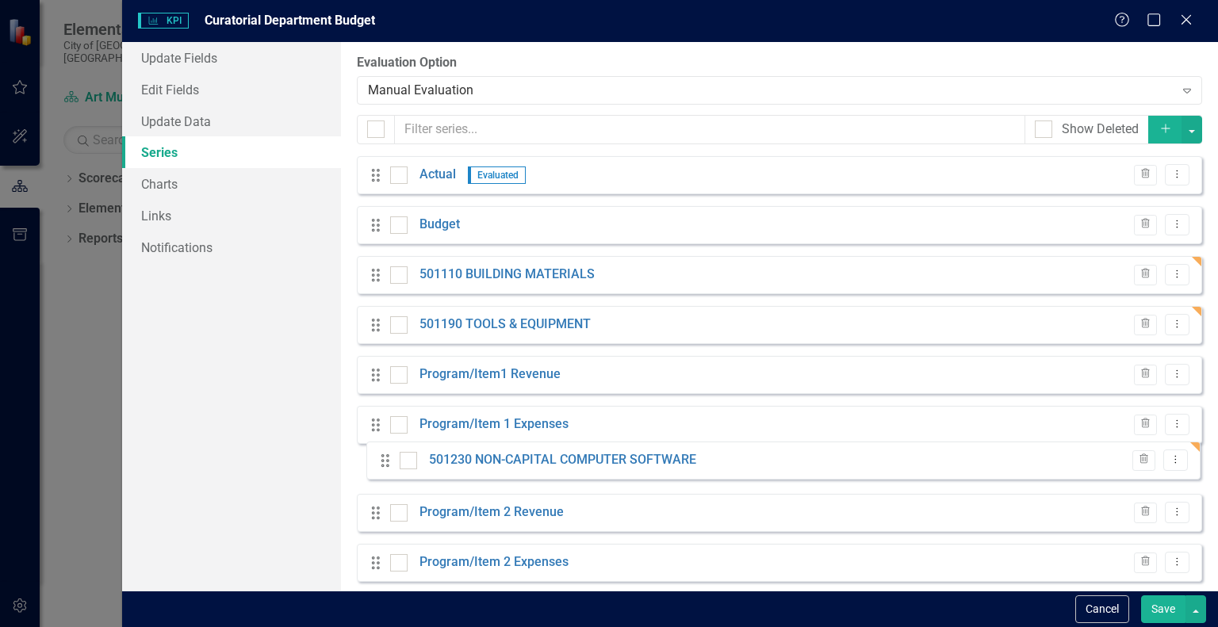
scroll to position [2, 0]
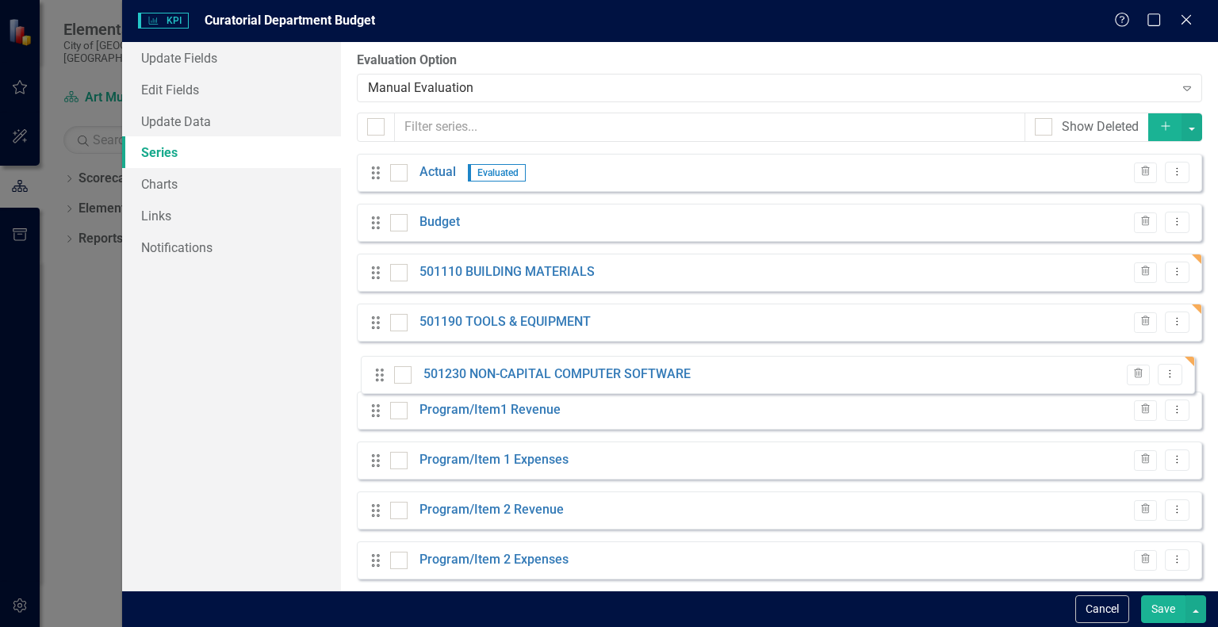
drag, startPoint x: 374, startPoint y: 573, endPoint x: 378, endPoint y: 374, distance: 199.9
click at [378, 374] on div "Drag Actual Evaluated Trash Dropdown Menu Drag Budget Trash Dropdown Menu Drag …" at bounding box center [779, 373] width 845 height 438
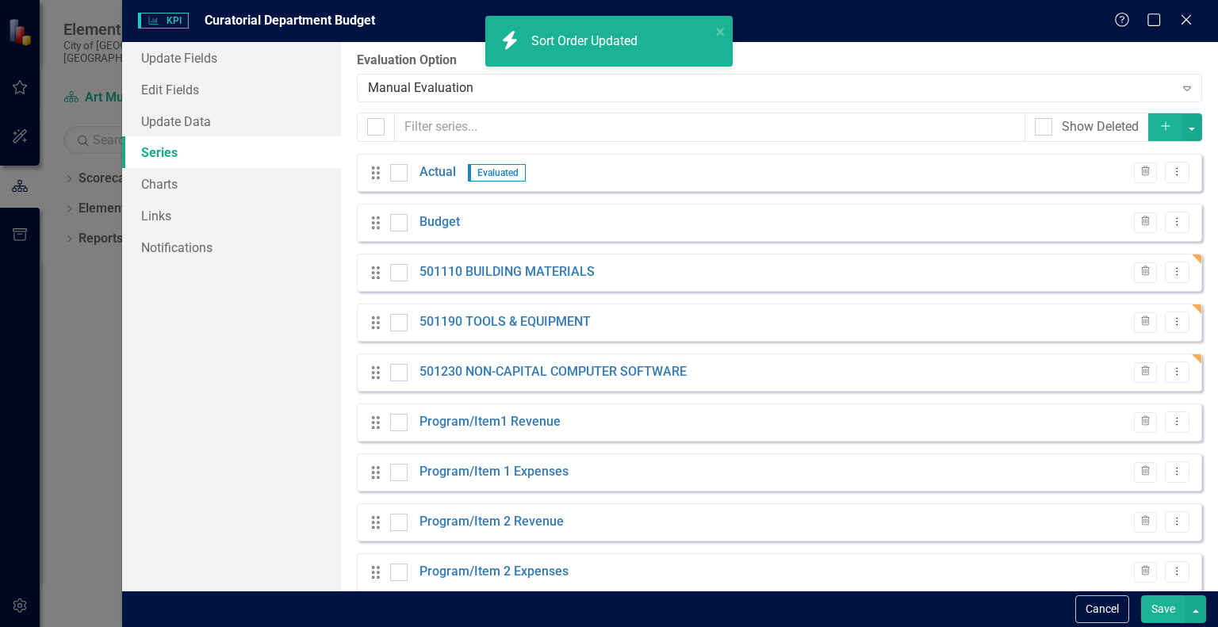
click at [1158, 612] on button "Save" at bounding box center [1163, 610] width 44 height 28
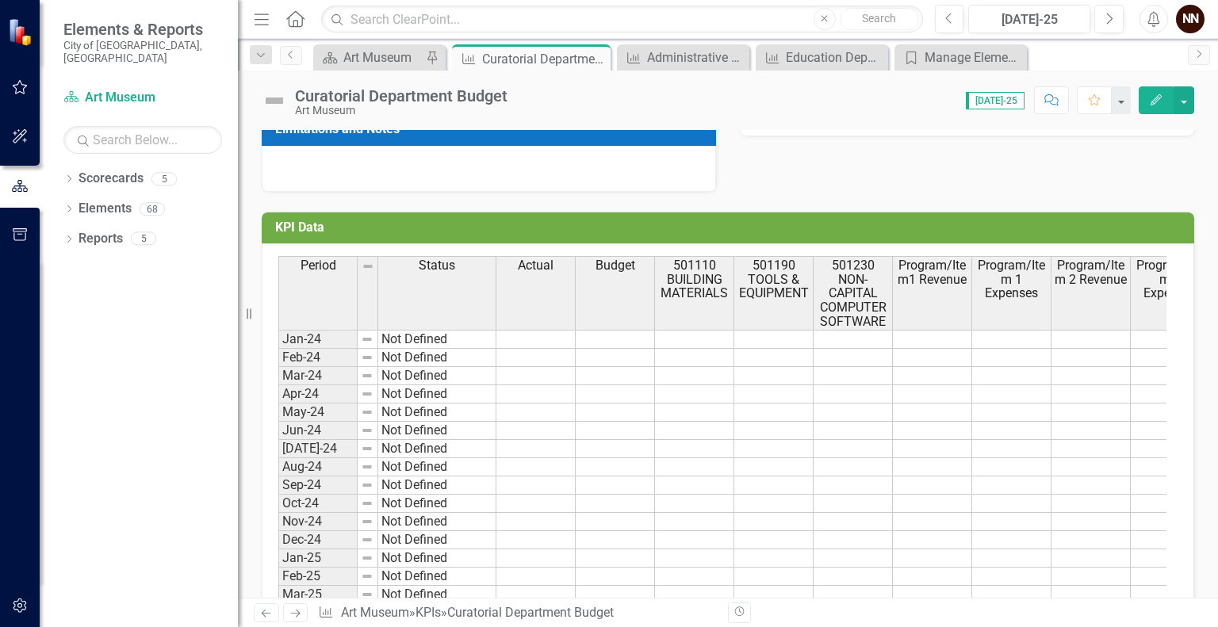
click at [1110, 217] on td "KPI Data" at bounding box center [730, 230] width 911 height 26
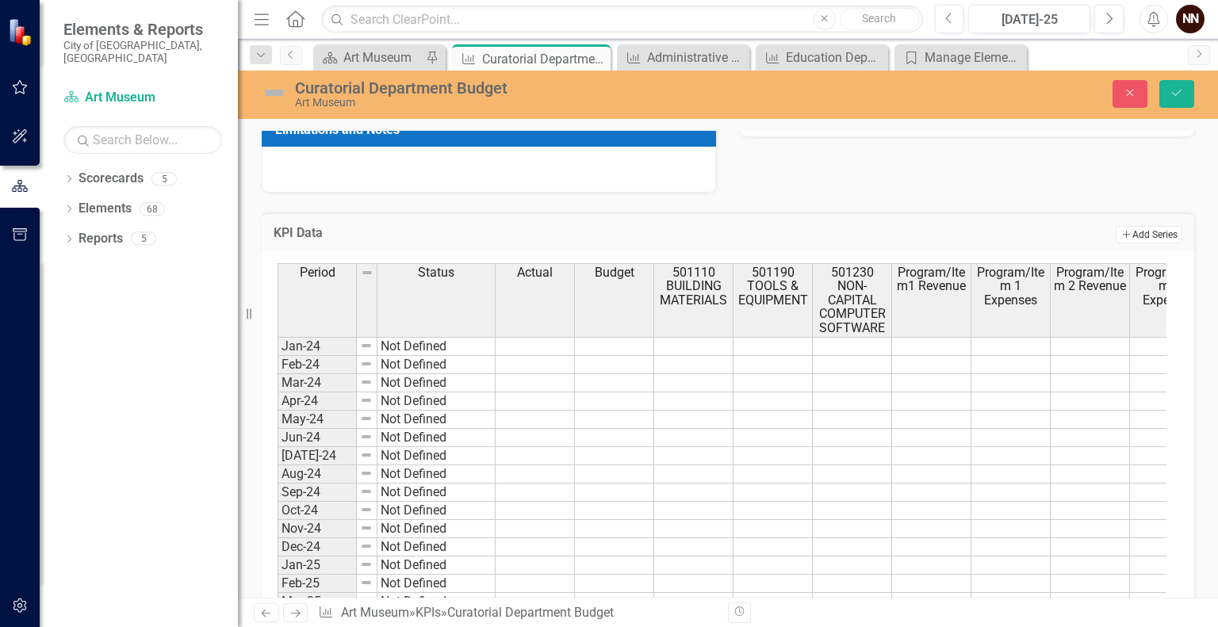
click at [1129, 228] on button "Add Add Series" at bounding box center [1149, 234] width 67 height 17
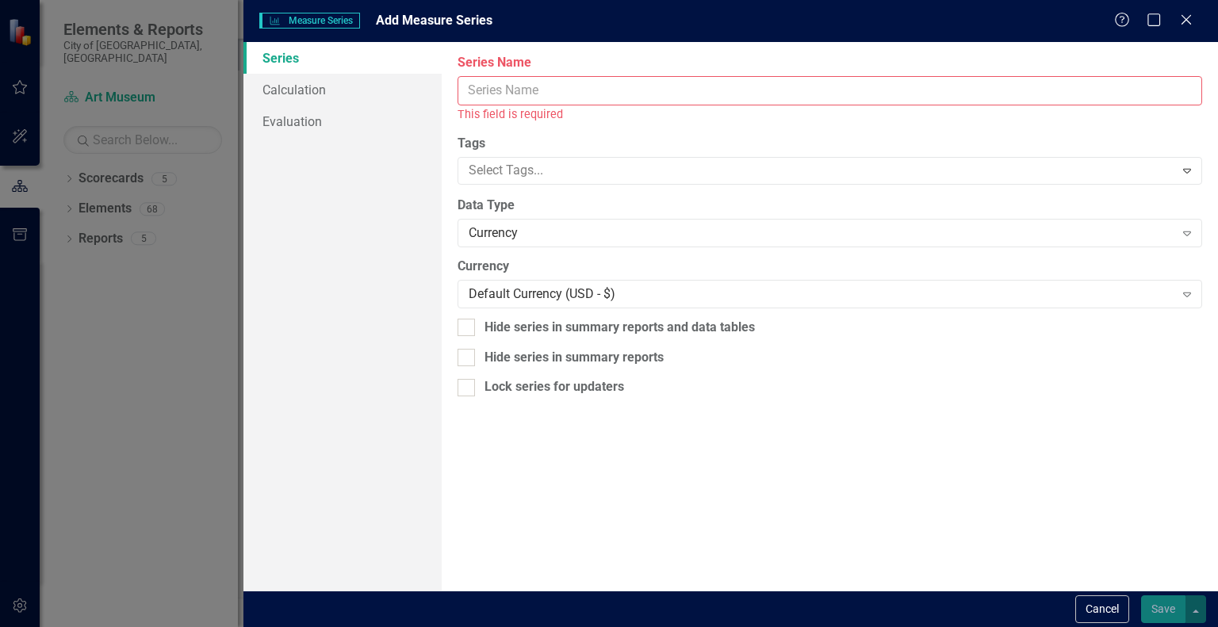
click at [940, 94] on input "Series Name" at bounding box center [830, 90] width 745 height 29
paste input "501260 OPERATING SUPPLIES"
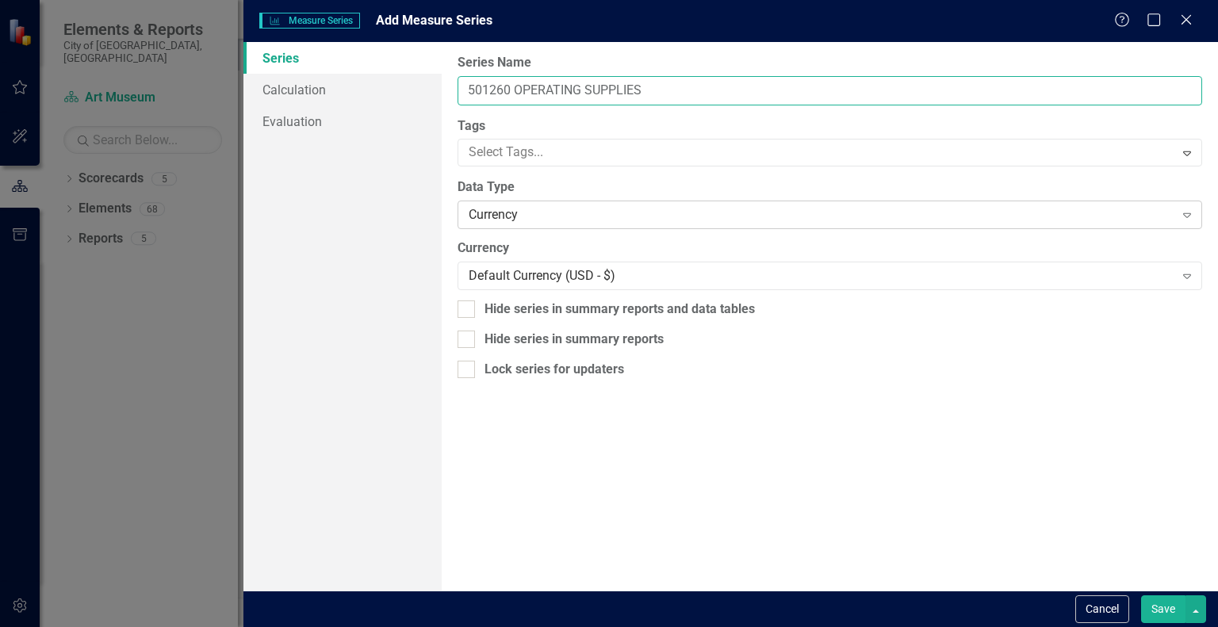
type input "501260 OPERATING SUPPLIES"
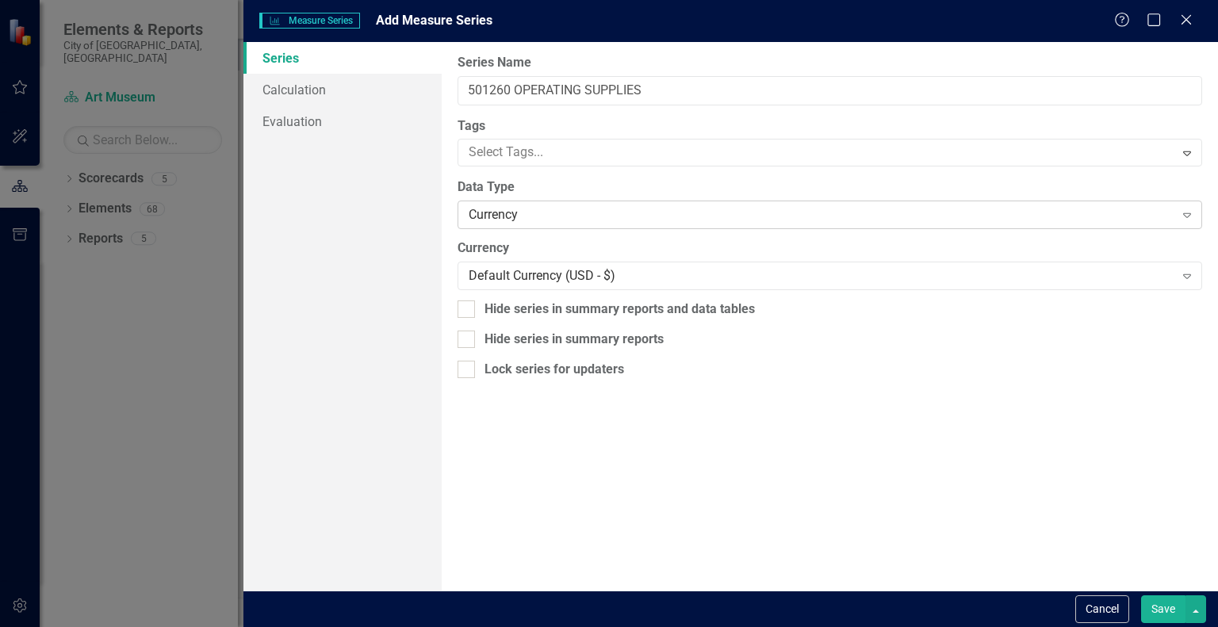
click at [809, 212] on div "Currency" at bounding box center [821, 215] width 705 height 18
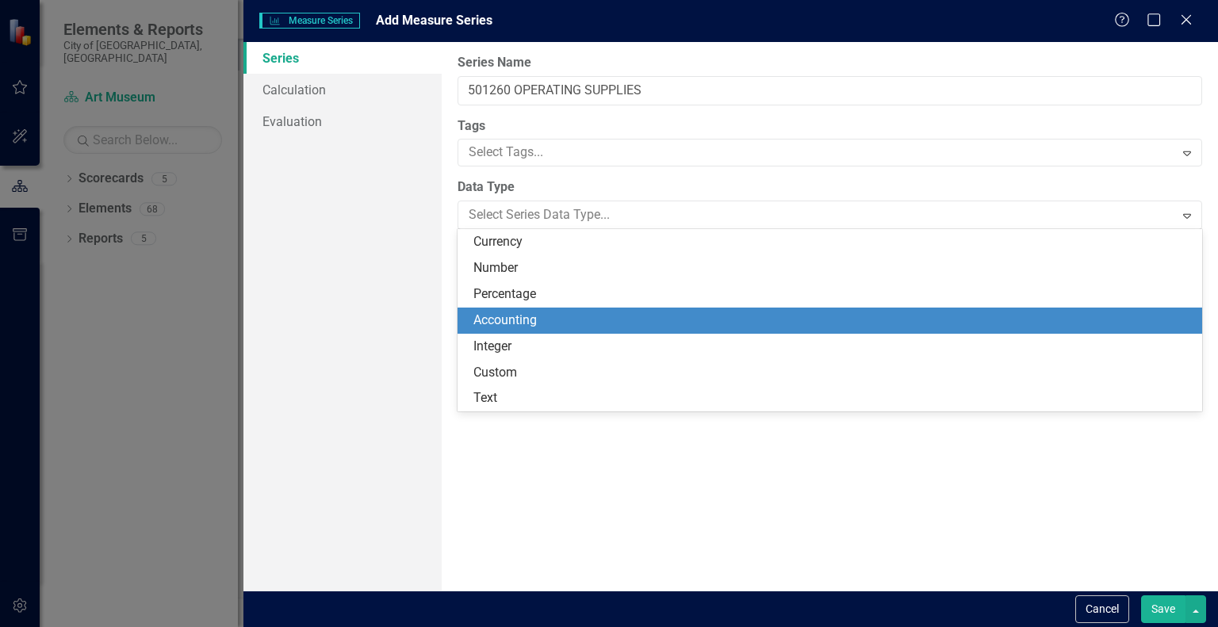
click at [703, 312] on div "Accounting" at bounding box center [832, 321] width 719 height 18
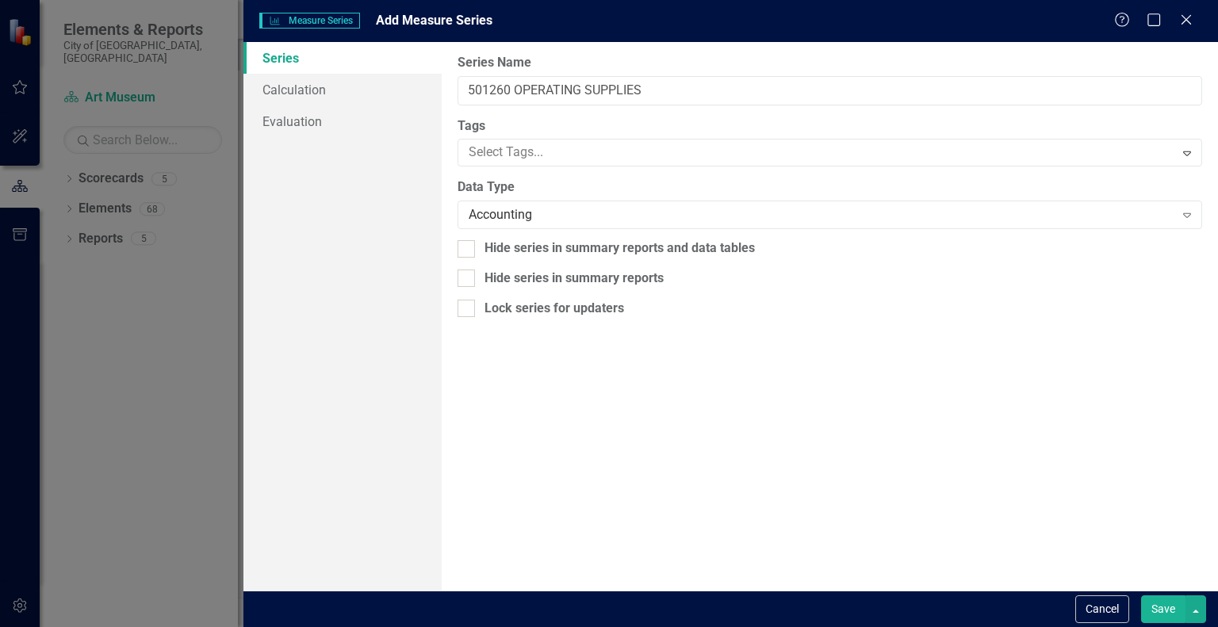
click at [1164, 599] on button "Save" at bounding box center [1163, 610] width 44 height 28
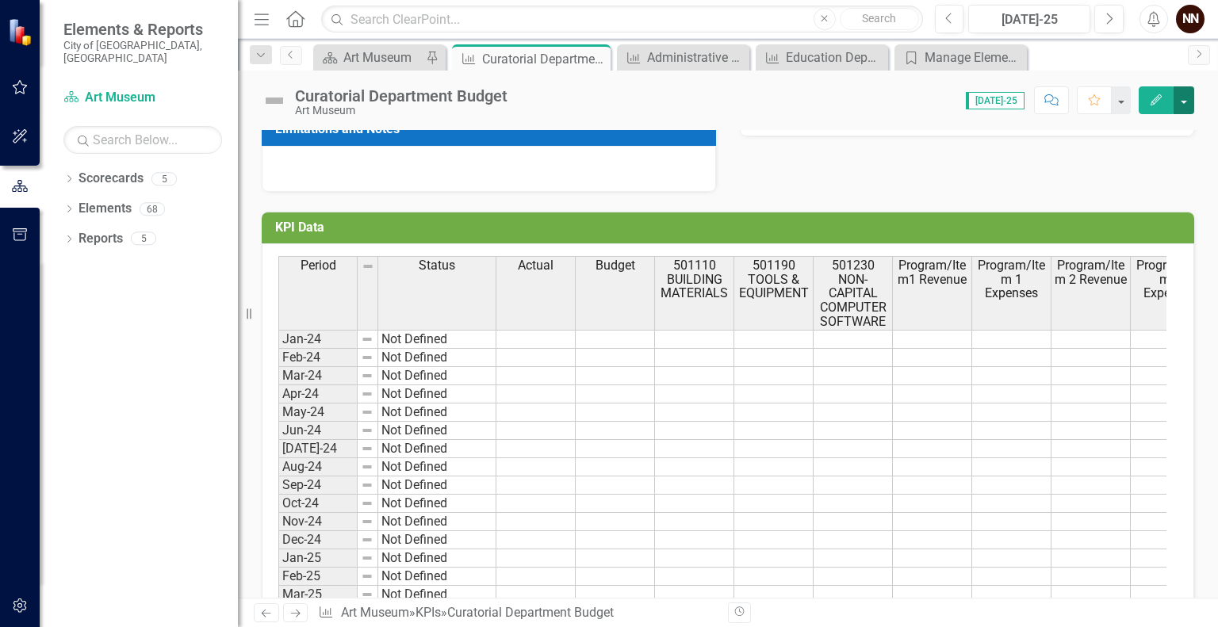
click at [1182, 104] on button "button" at bounding box center [1184, 100] width 21 height 28
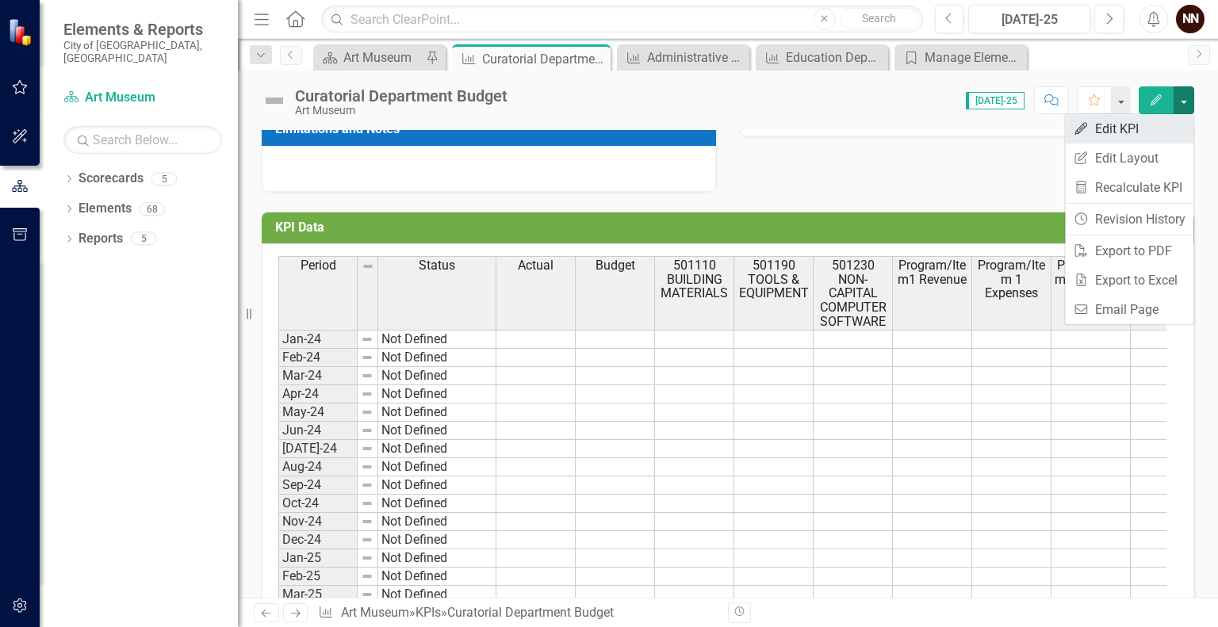
click at [1137, 126] on link "Edit Edit KPI" at bounding box center [1129, 128] width 128 height 29
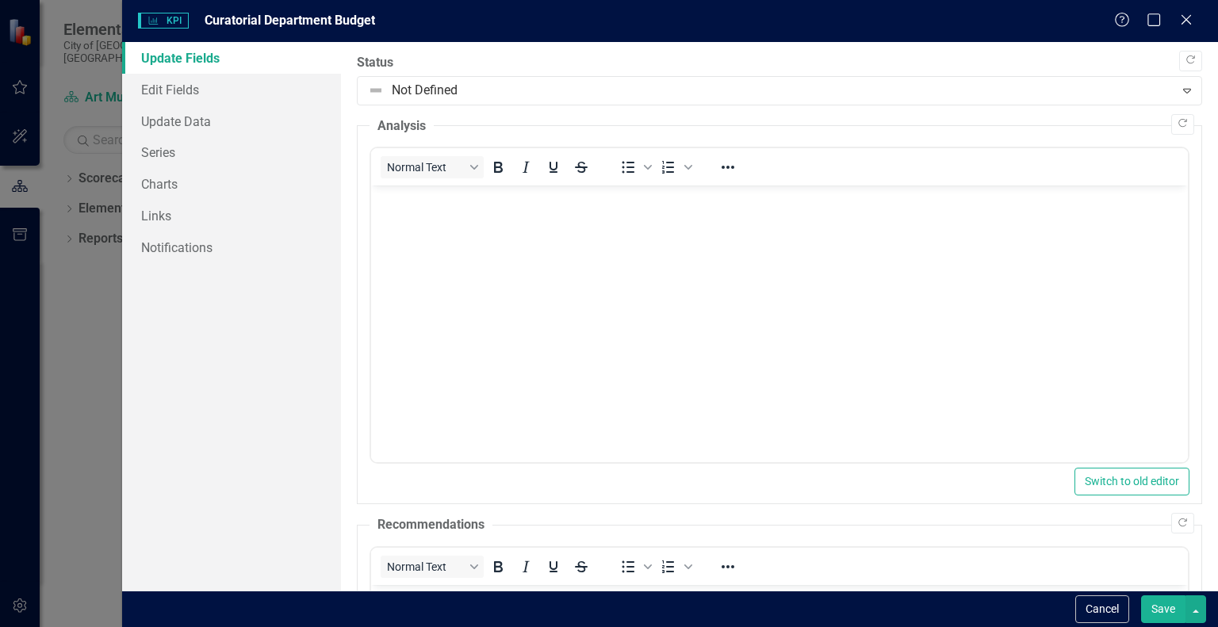
scroll to position [0, 0]
click at [217, 164] on link "Series" at bounding box center [231, 152] width 219 height 32
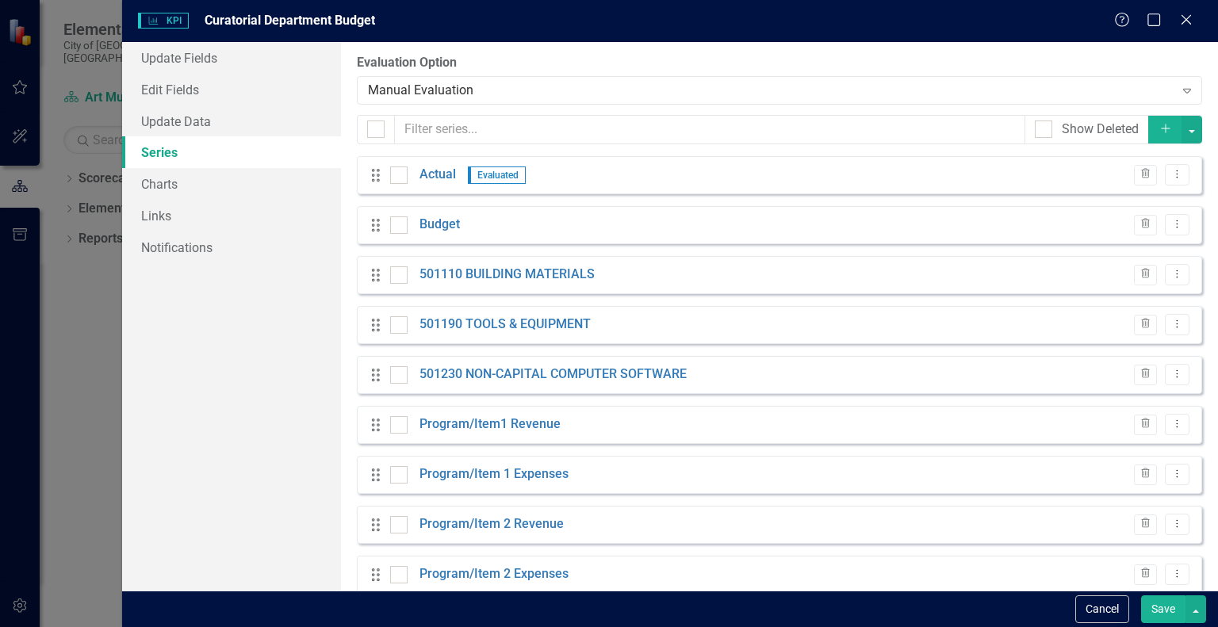
scroll to position [25, 0]
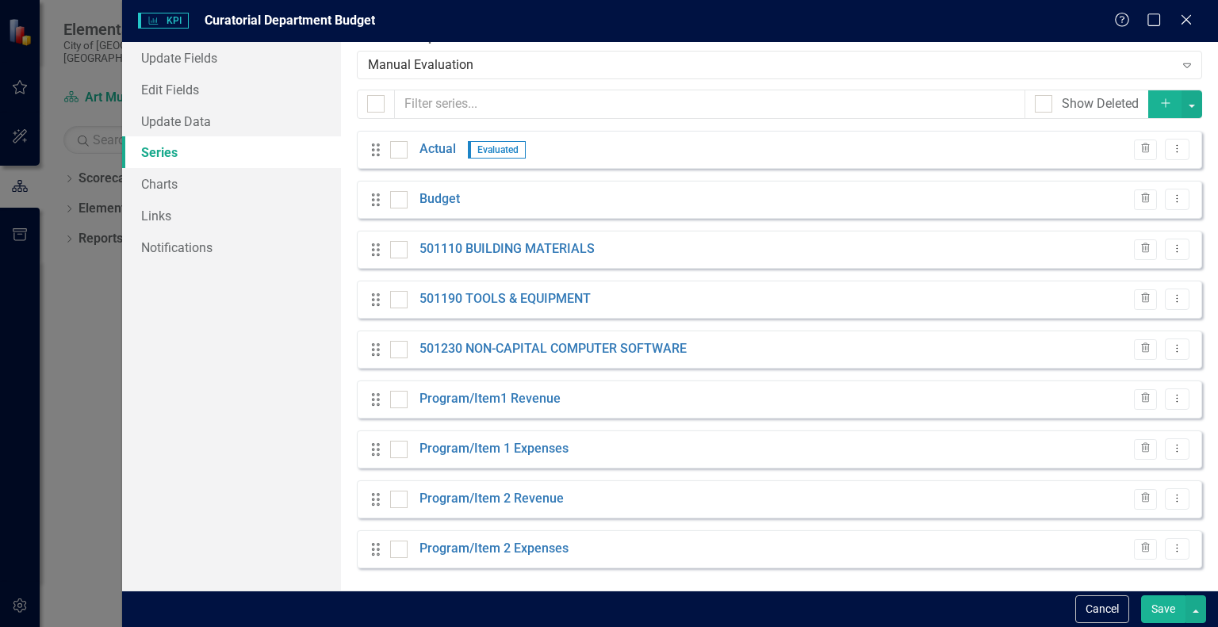
click at [1176, 612] on button "Save" at bounding box center [1163, 610] width 44 height 28
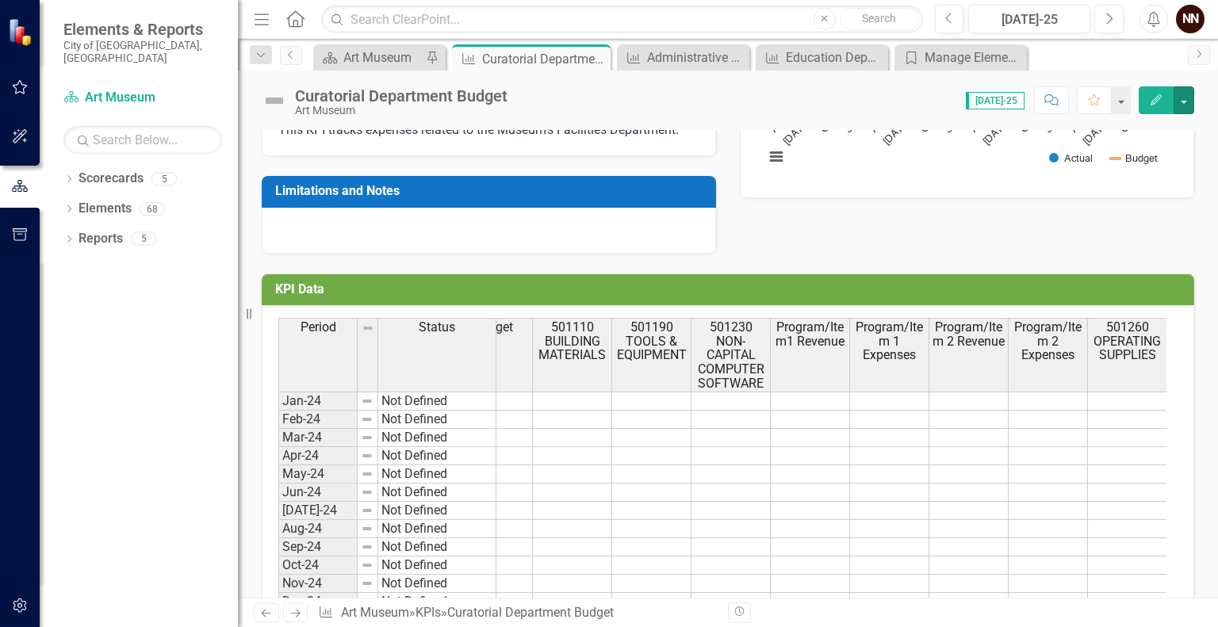
scroll to position [343, 0]
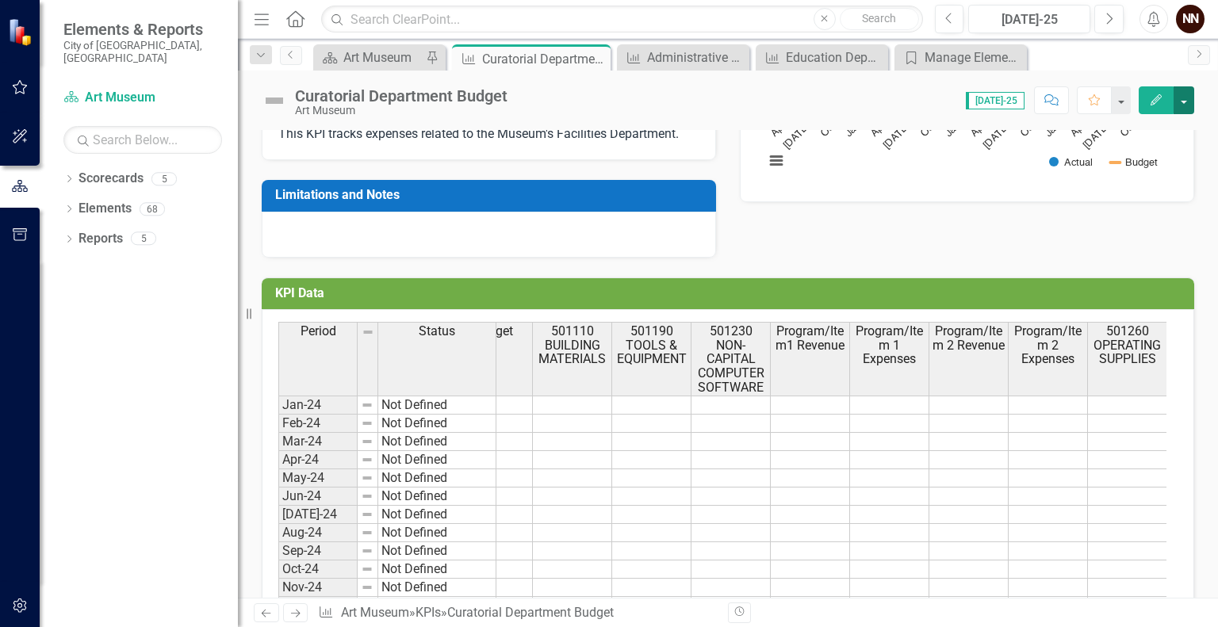
click at [1186, 95] on button "button" at bounding box center [1184, 100] width 21 height 28
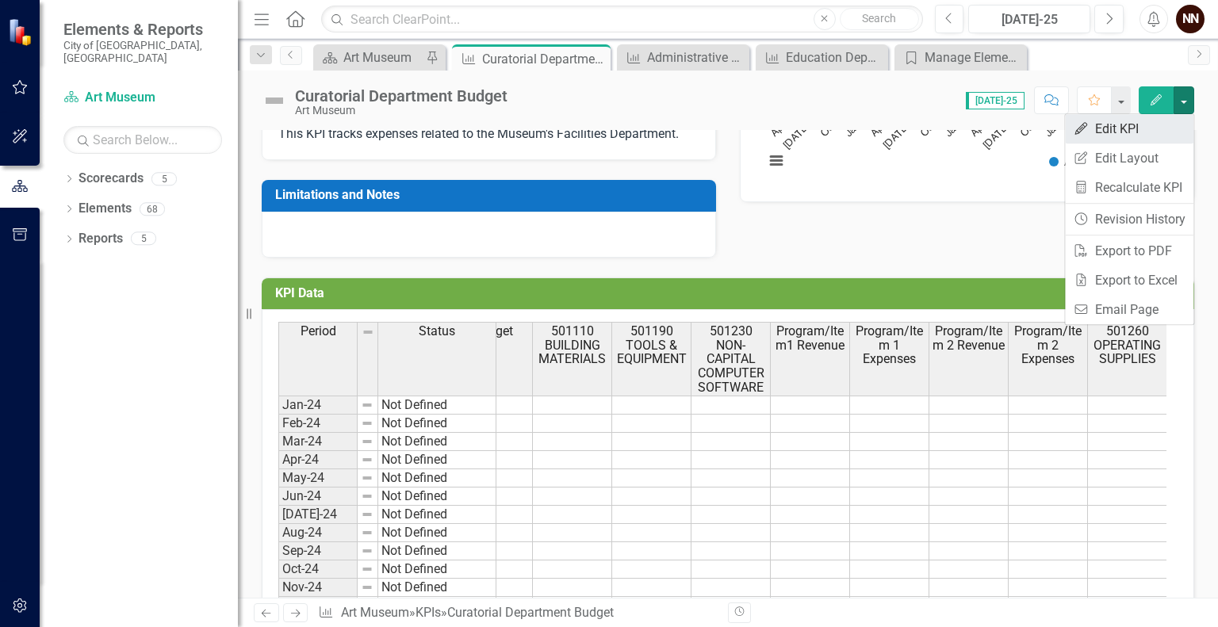
click at [1121, 135] on link "Edit Edit KPI" at bounding box center [1129, 128] width 128 height 29
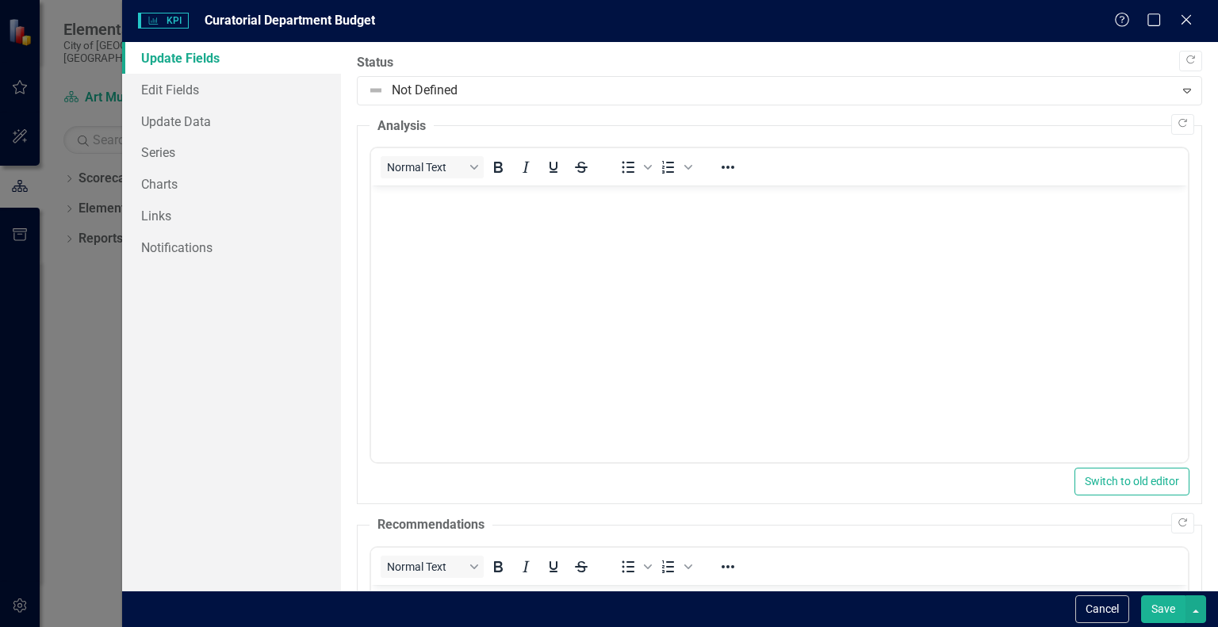
scroll to position [0, 0]
click at [282, 161] on link "Series" at bounding box center [231, 152] width 219 height 32
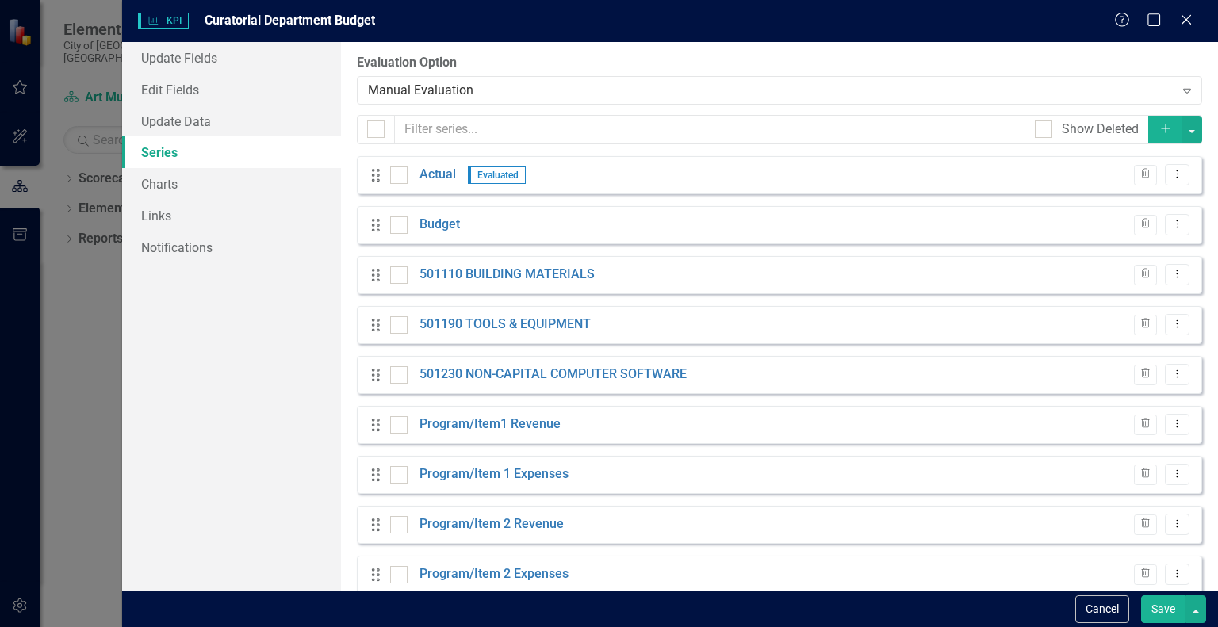
scroll to position [76, 0]
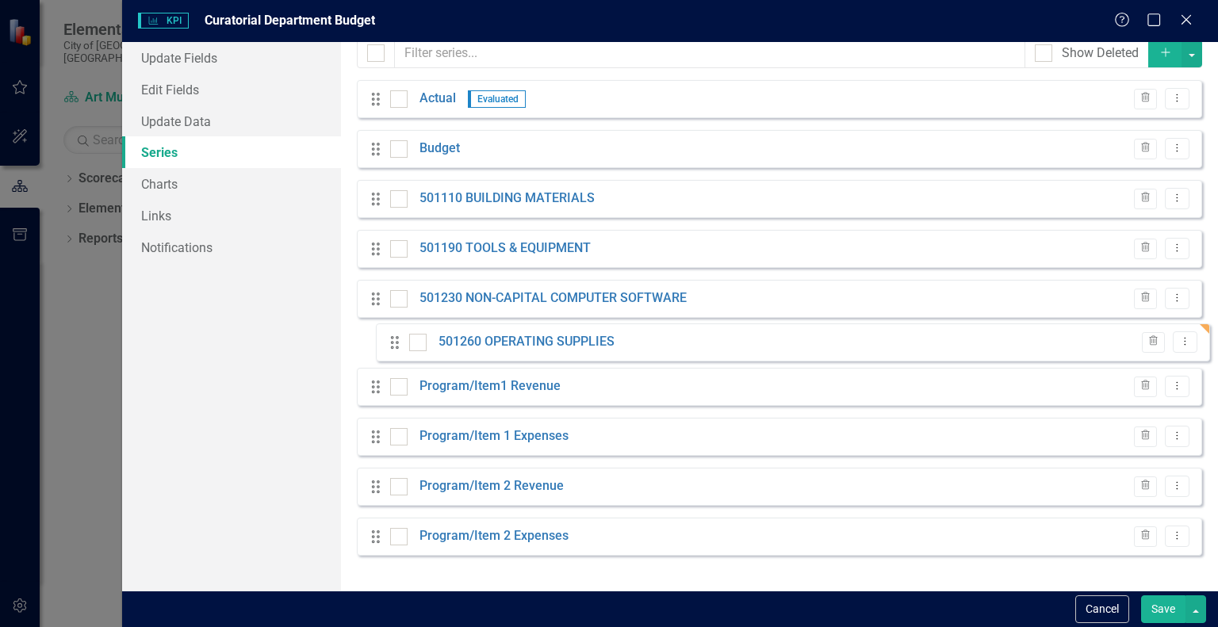
drag, startPoint x: 378, startPoint y: 546, endPoint x: 398, endPoint y: 339, distance: 207.2
click at [398, 339] on div "Drag Actual Evaluated Trash Dropdown Menu Drag Budget Trash Dropdown Menu Drag …" at bounding box center [779, 324] width 845 height 488
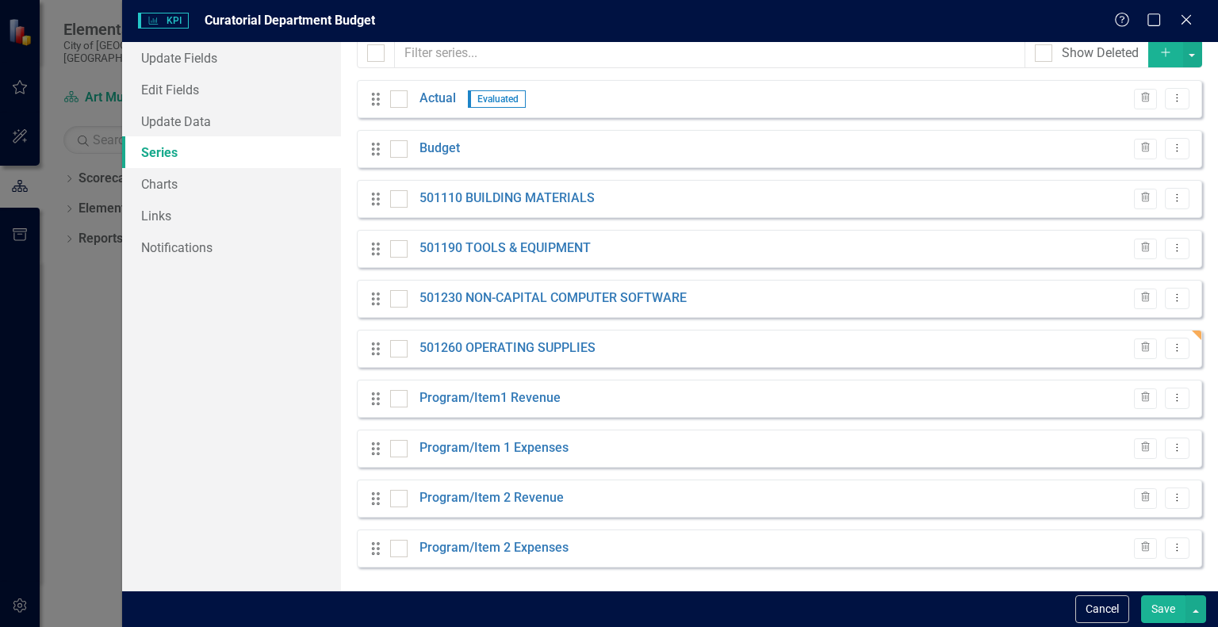
click at [1159, 55] on icon "Add" at bounding box center [1166, 52] width 14 height 11
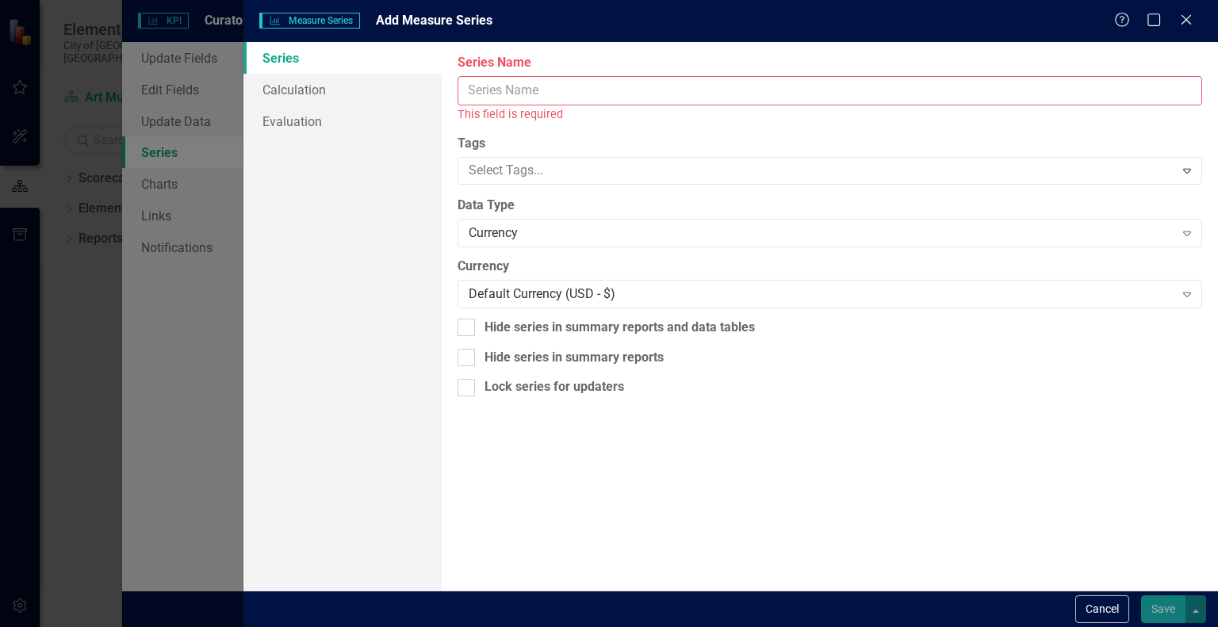
click at [1007, 98] on input "Series Name" at bounding box center [830, 90] width 745 height 29
paste input "502290 MEMBERSHIP DUES"
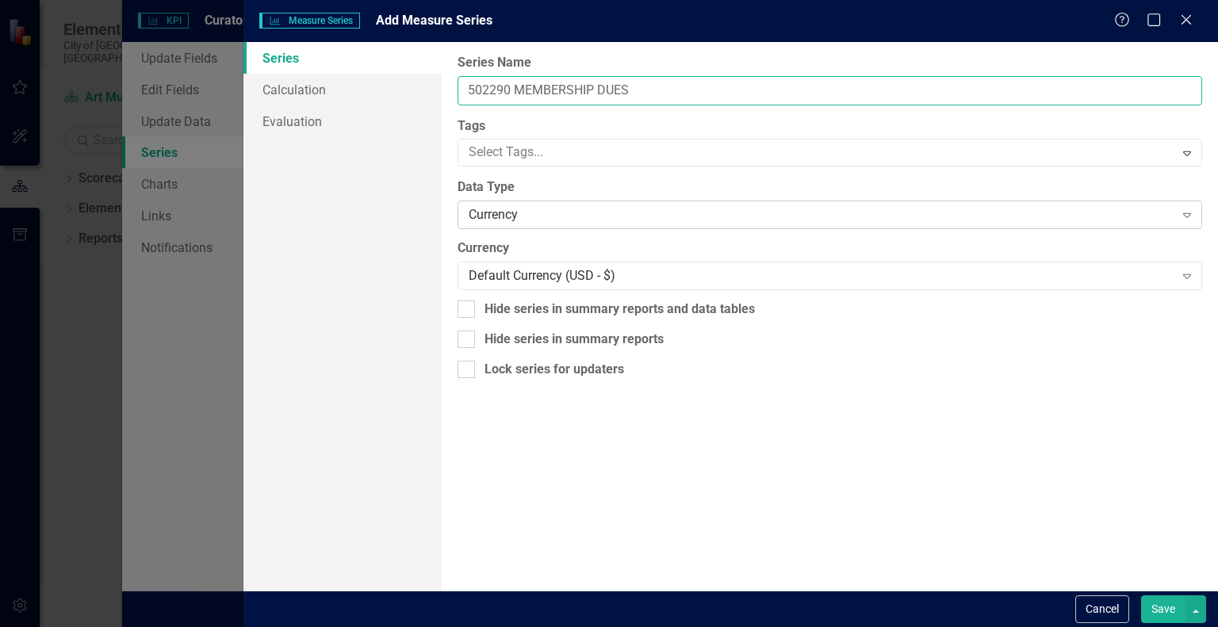
type input "502290 MEMBERSHIP DUES"
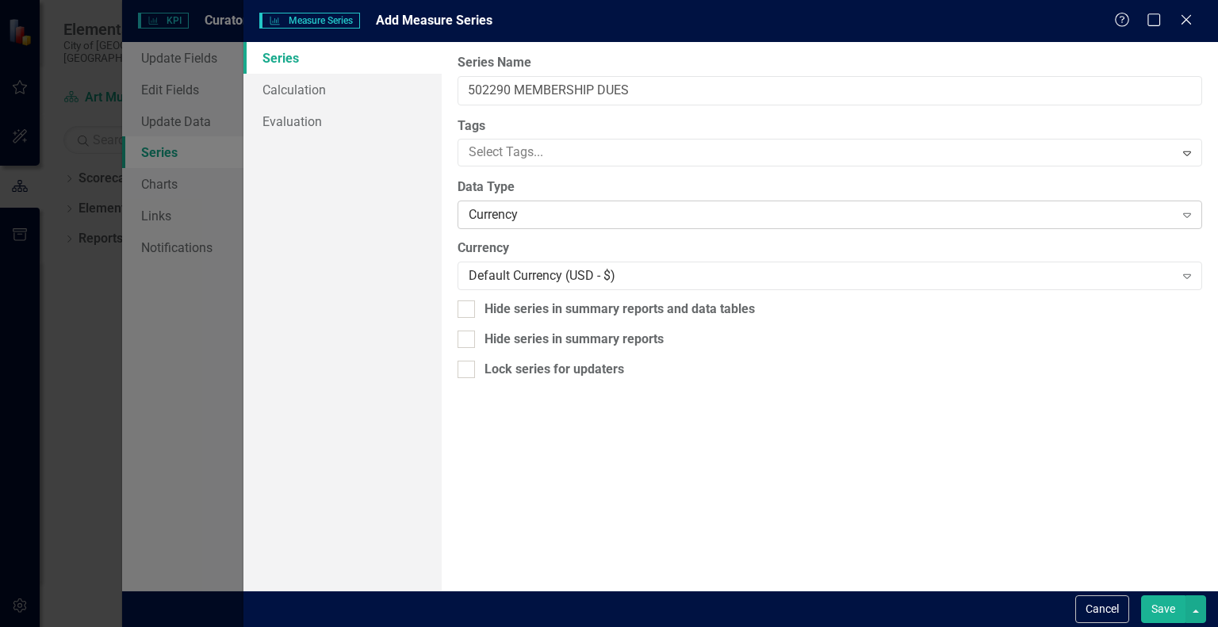
click at [632, 214] on div "Currency" at bounding box center [821, 215] width 705 height 18
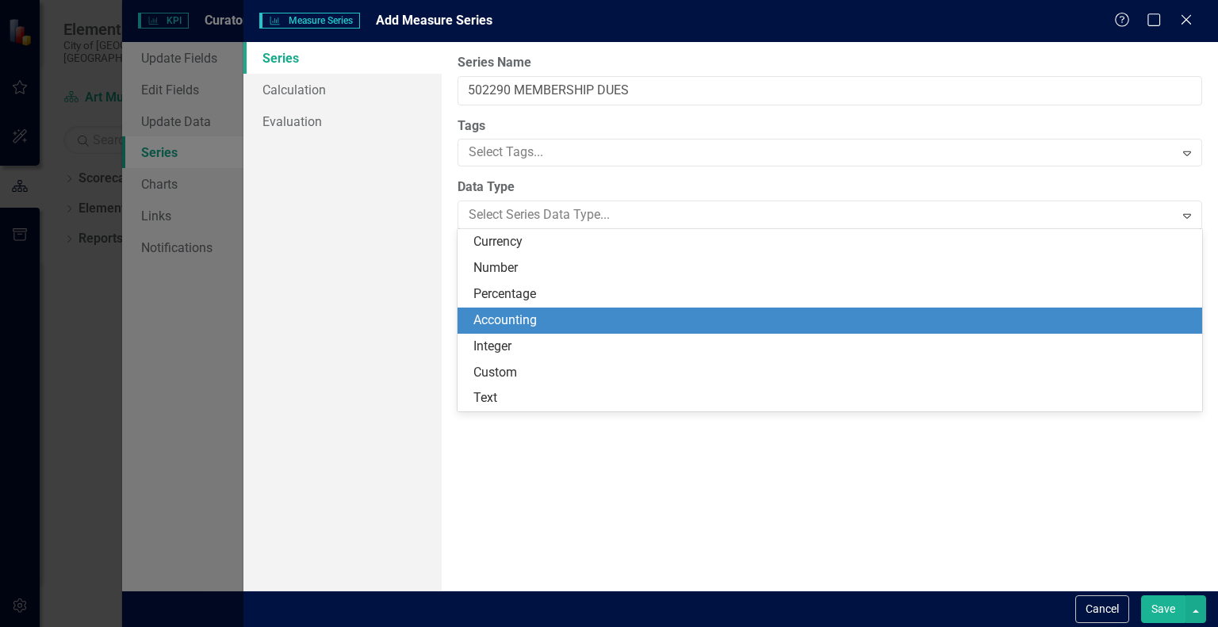
click at [578, 320] on div "Accounting" at bounding box center [832, 321] width 719 height 18
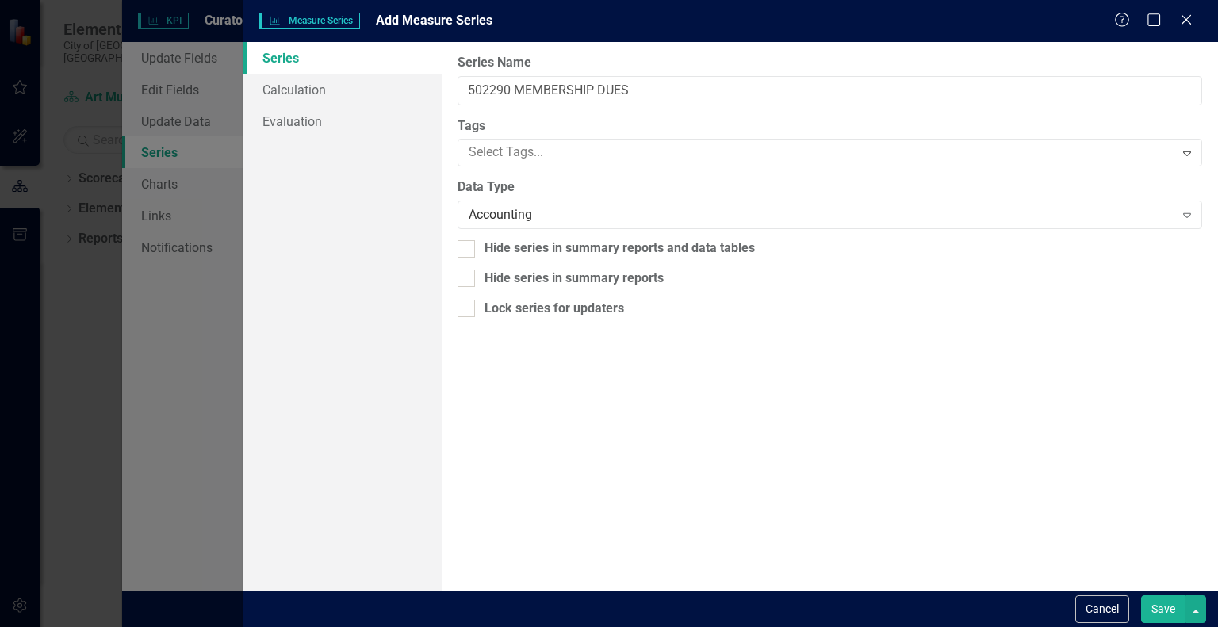
click at [1170, 616] on button "Save" at bounding box center [1163, 610] width 44 height 28
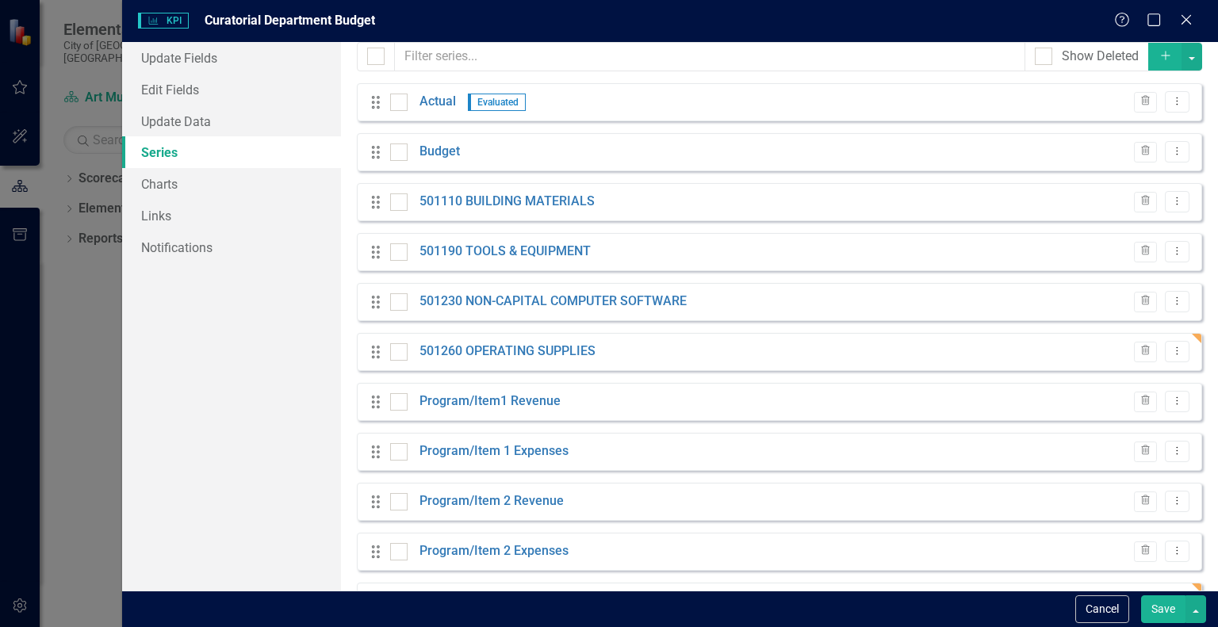
scroll to position [126, 0]
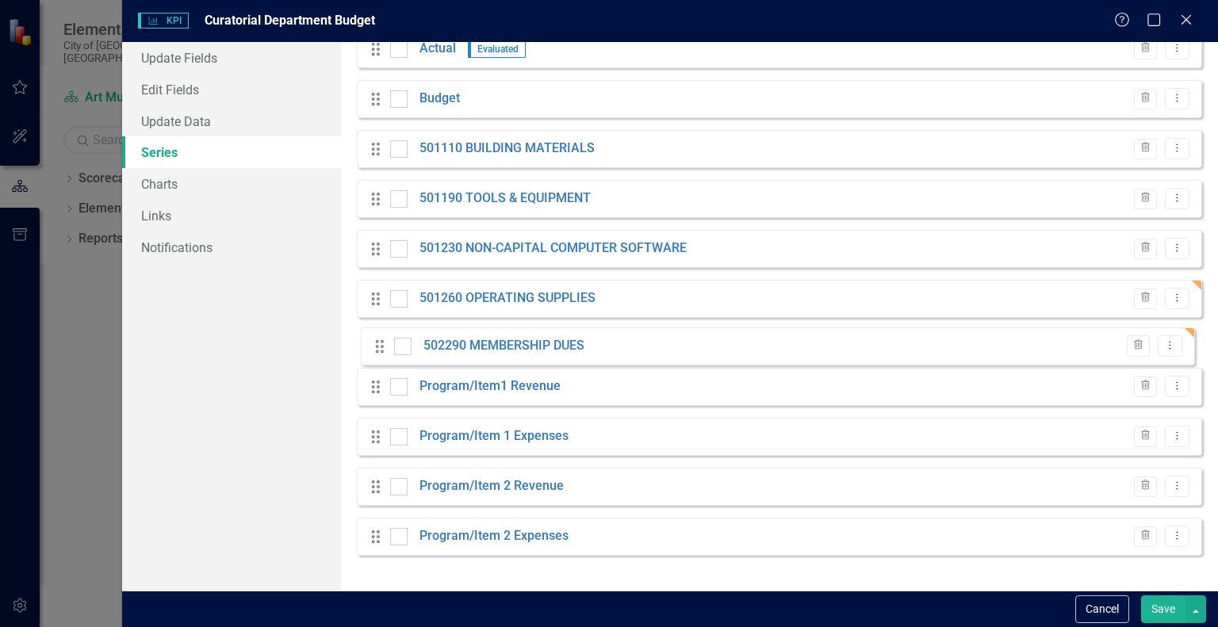
drag, startPoint x: 374, startPoint y: 550, endPoint x: 378, endPoint y: 348, distance: 202.3
click at [378, 348] on div "Drag Actual Evaluated Trash Dropdown Menu Drag Budget Trash Dropdown Menu Drag …" at bounding box center [779, 299] width 845 height 538
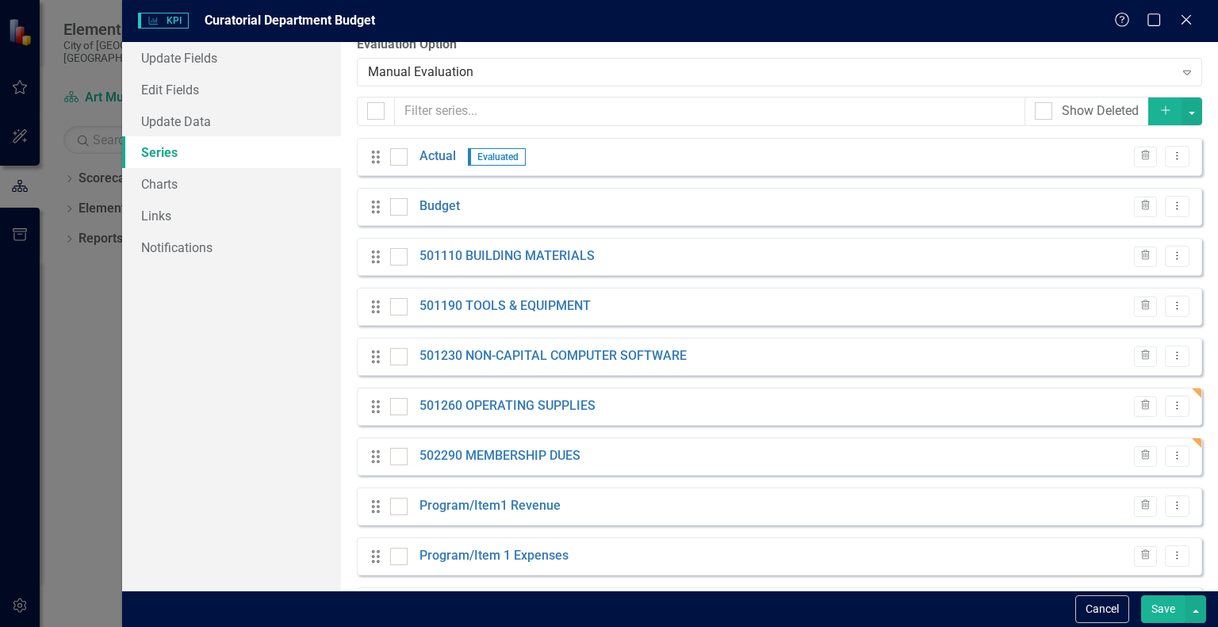
scroll to position [0, 0]
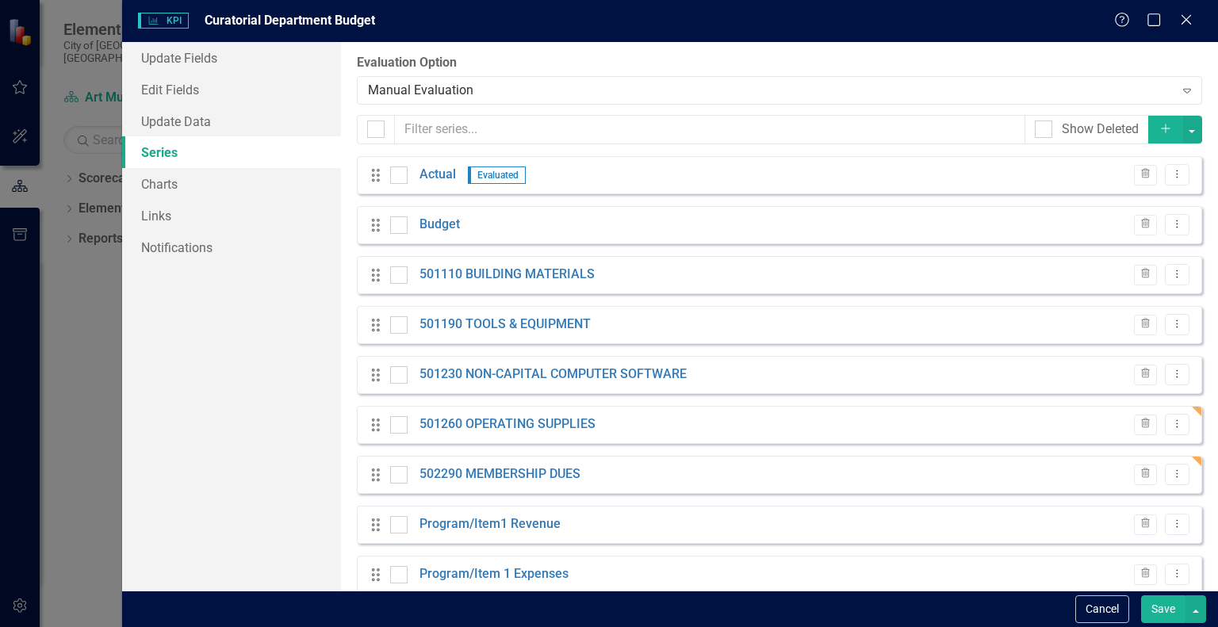
click at [1159, 128] on icon "Add" at bounding box center [1166, 128] width 14 height 11
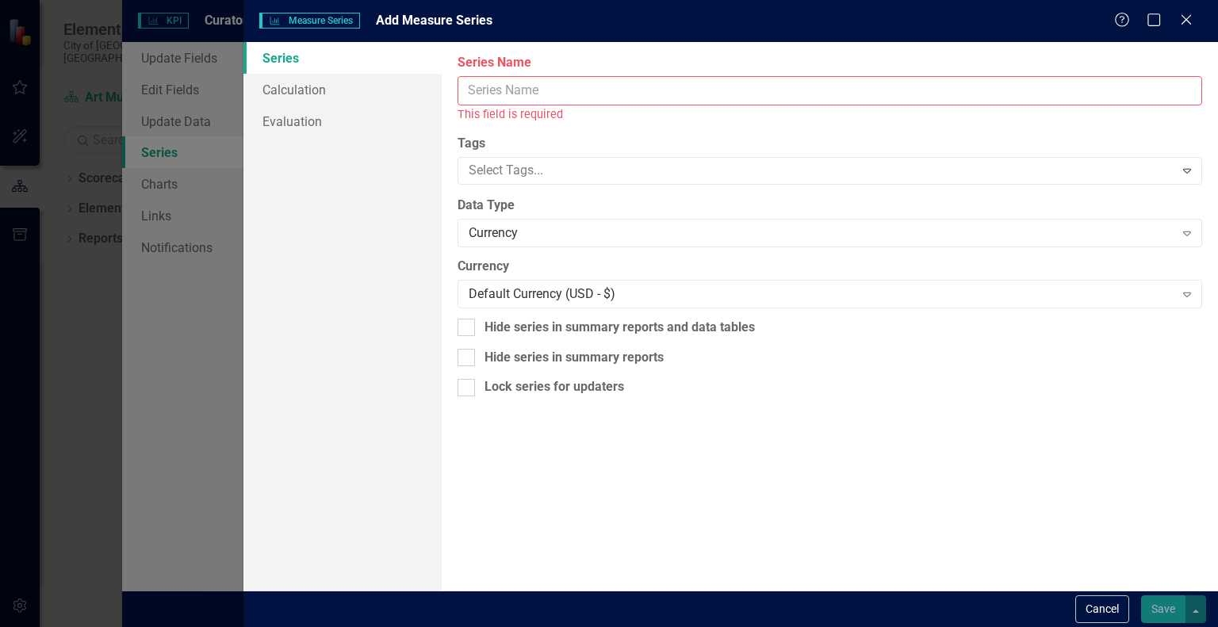
click at [950, 95] on input "Series Name" at bounding box center [830, 90] width 745 height 29
paste input "502380 PRINTING AND BINDING"
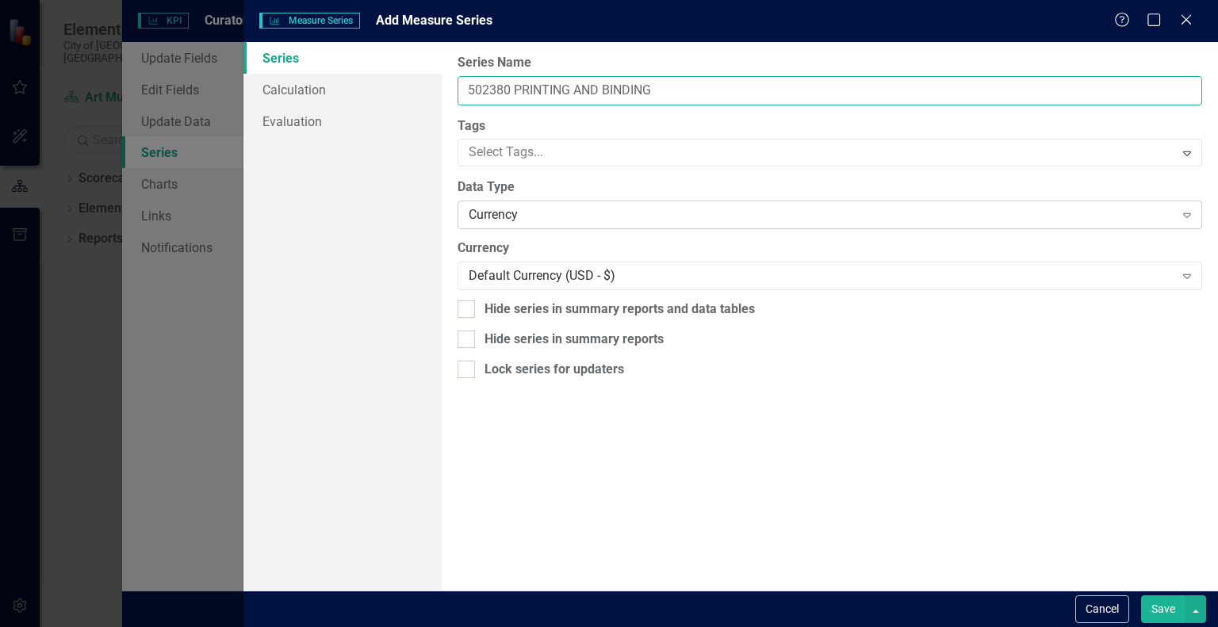
type input "502380 PRINTING AND BINDING"
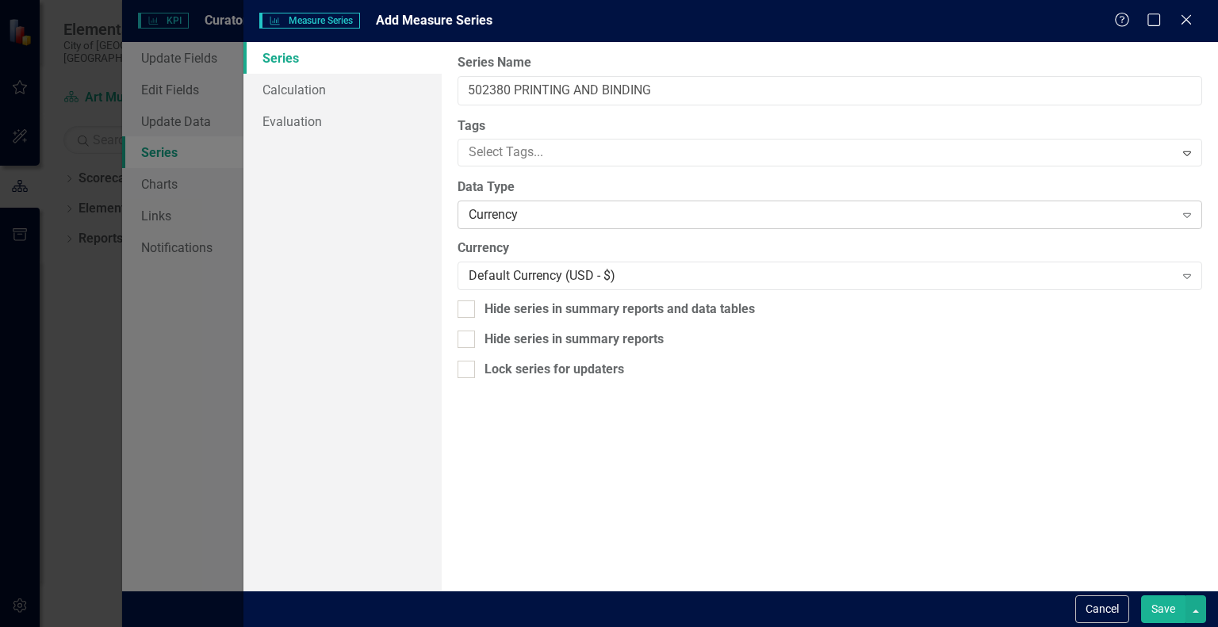
click at [694, 210] on div "Currency" at bounding box center [821, 215] width 705 height 18
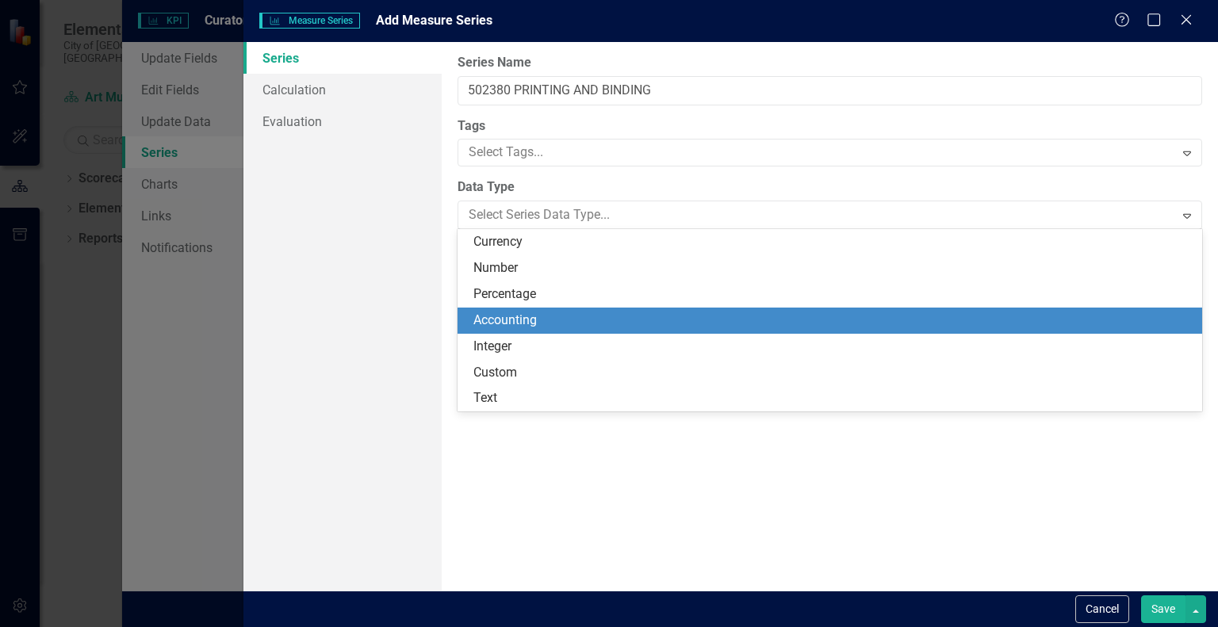
click at [623, 313] on div "Accounting" at bounding box center [832, 321] width 719 height 18
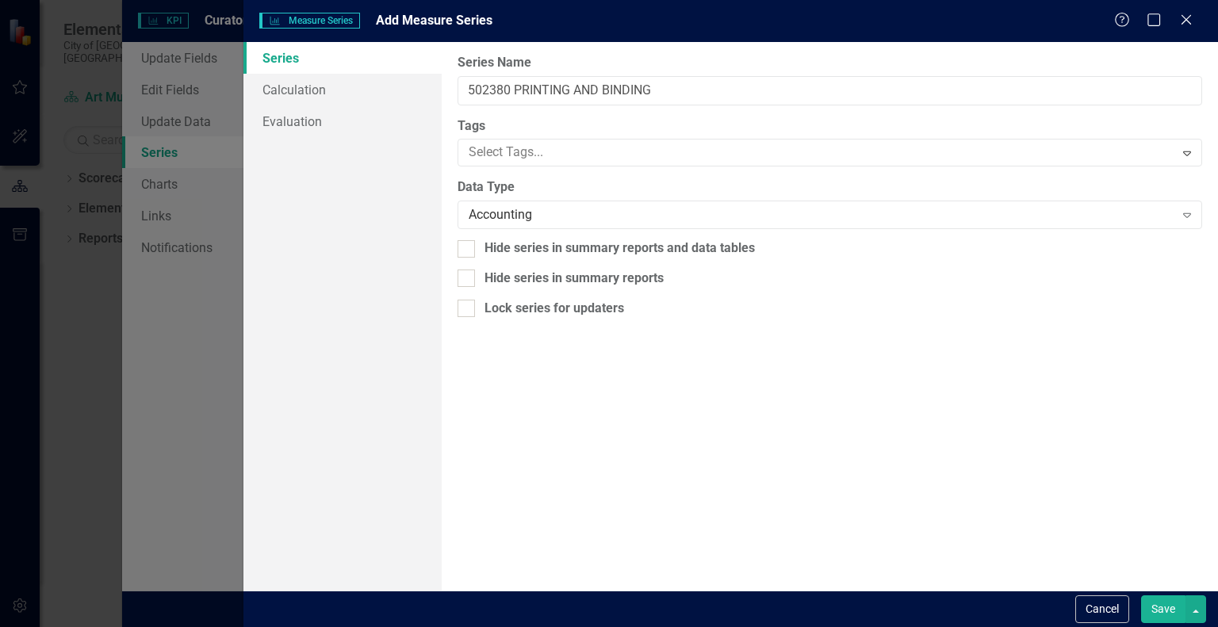
click at [1163, 608] on button "Save" at bounding box center [1163, 610] width 44 height 28
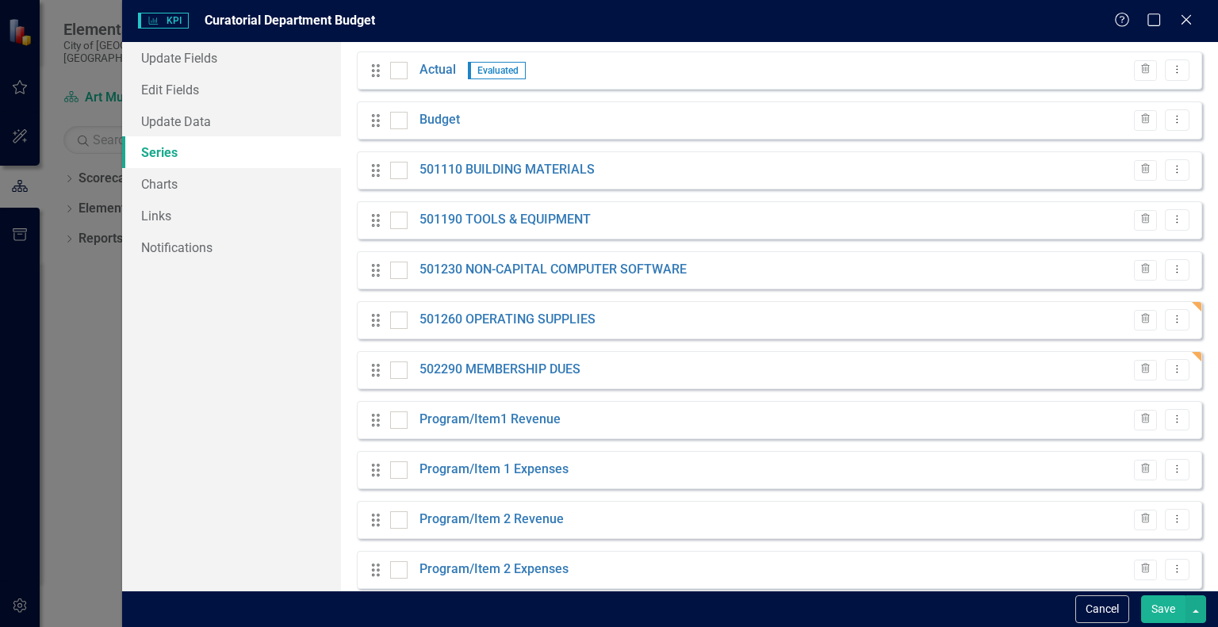
scroll to position [176, 0]
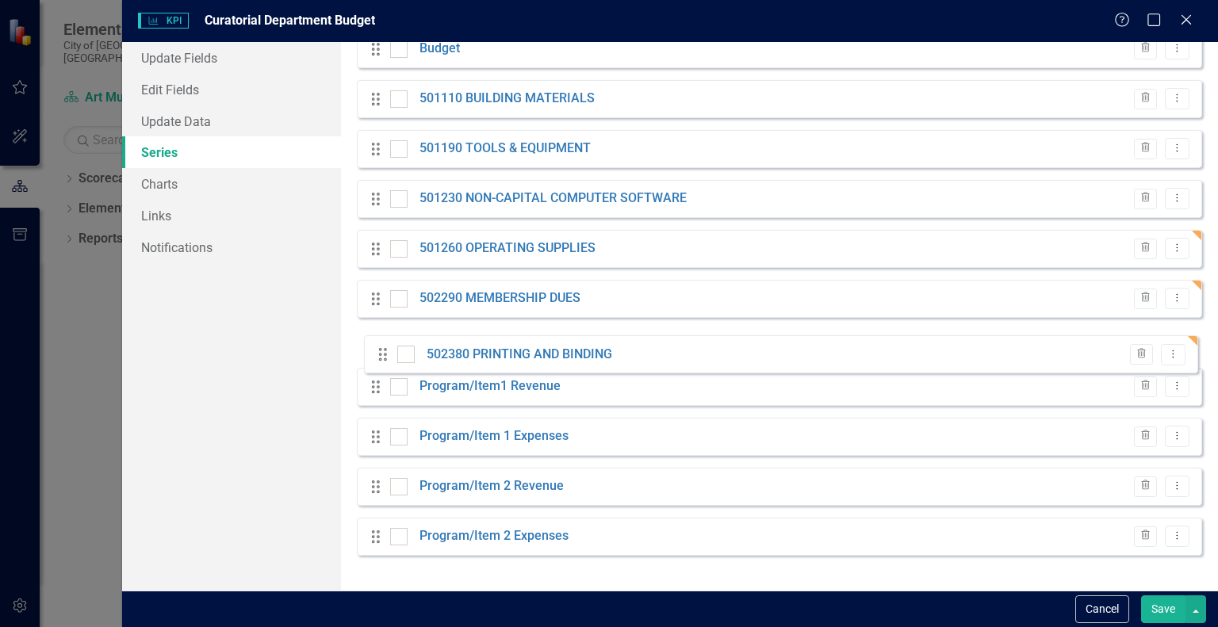
drag, startPoint x: 378, startPoint y: 550, endPoint x: 385, endPoint y: 356, distance: 193.7
click at [385, 356] on div "Drag Actual Evaluated Trash Dropdown Menu Drag Budget Trash Dropdown Menu Drag …" at bounding box center [779, 274] width 845 height 588
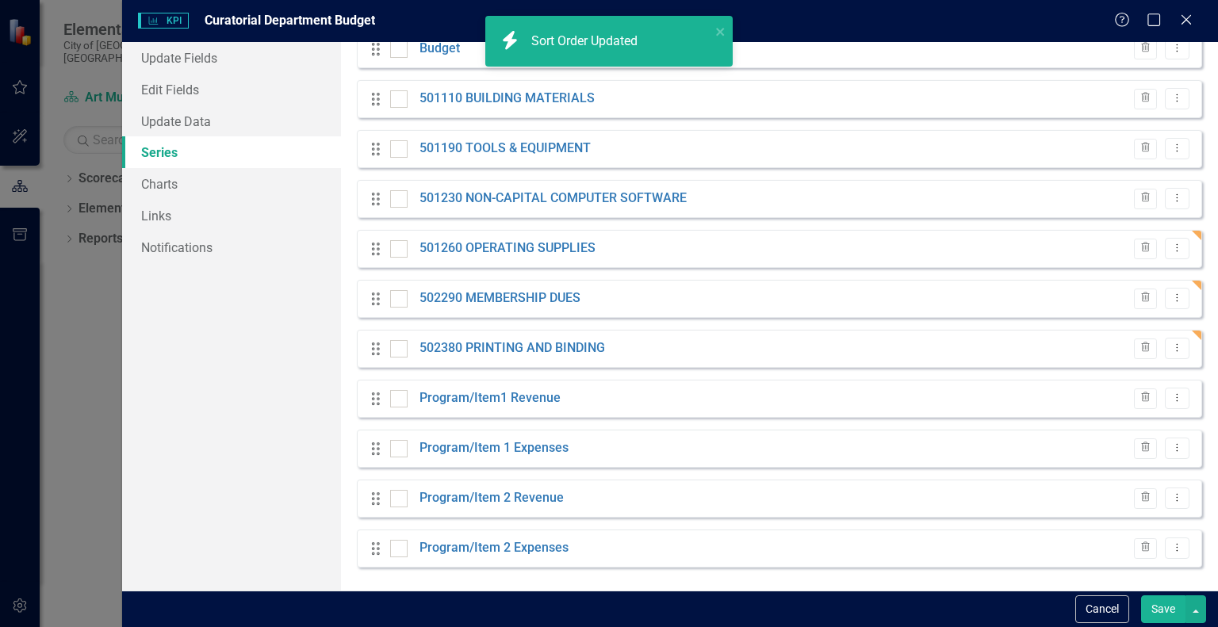
click at [1161, 602] on button "Save" at bounding box center [1163, 610] width 44 height 28
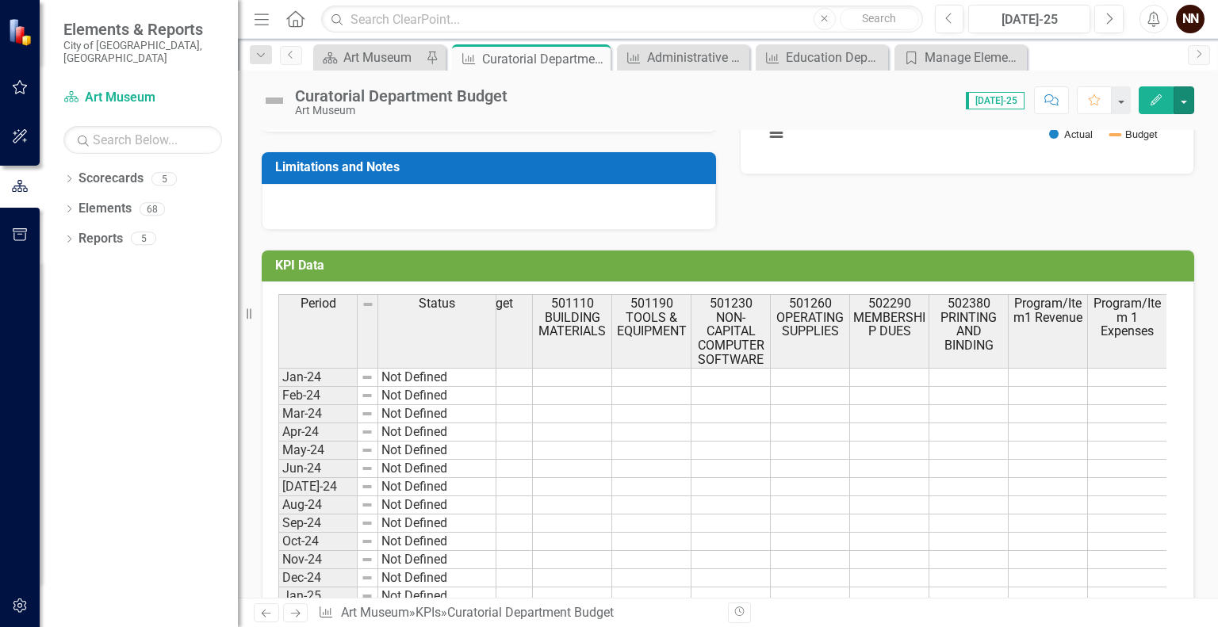
scroll to position [412, 0]
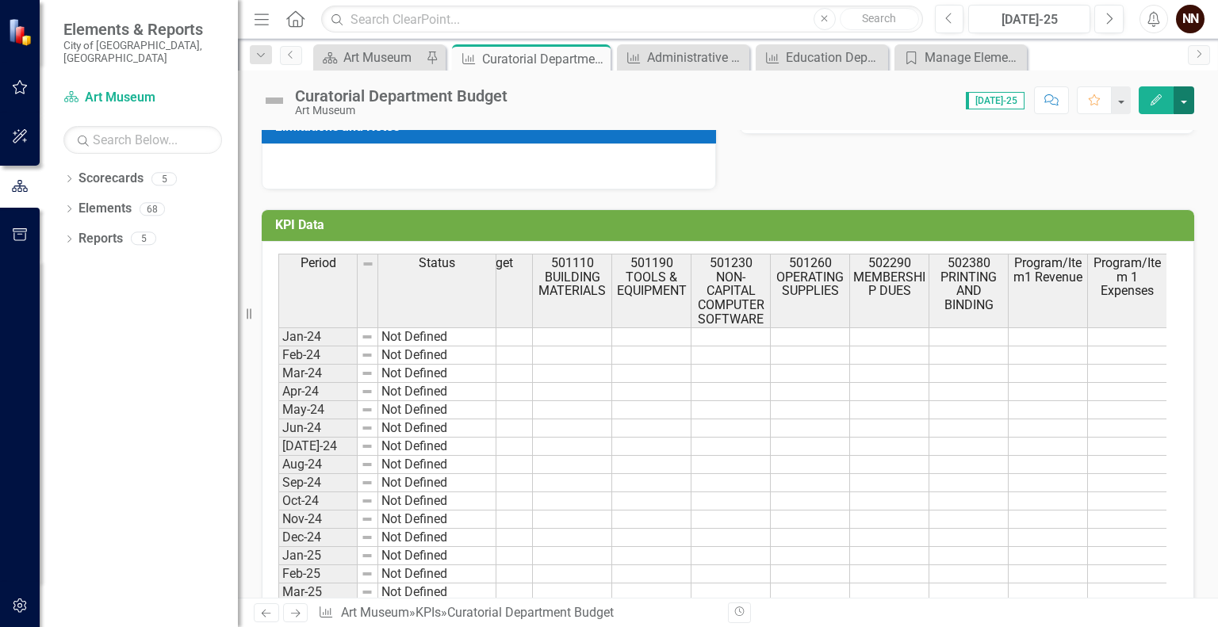
click at [1185, 103] on button "button" at bounding box center [1184, 100] width 21 height 28
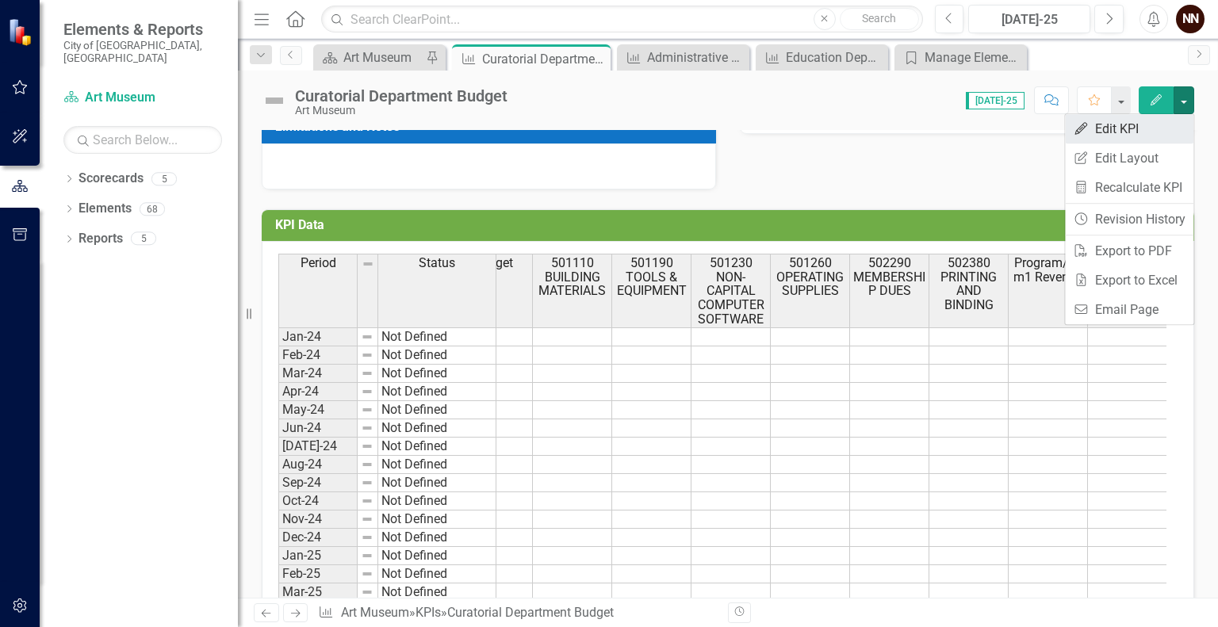
click at [1148, 120] on link "Edit Edit KPI" at bounding box center [1129, 128] width 128 height 29
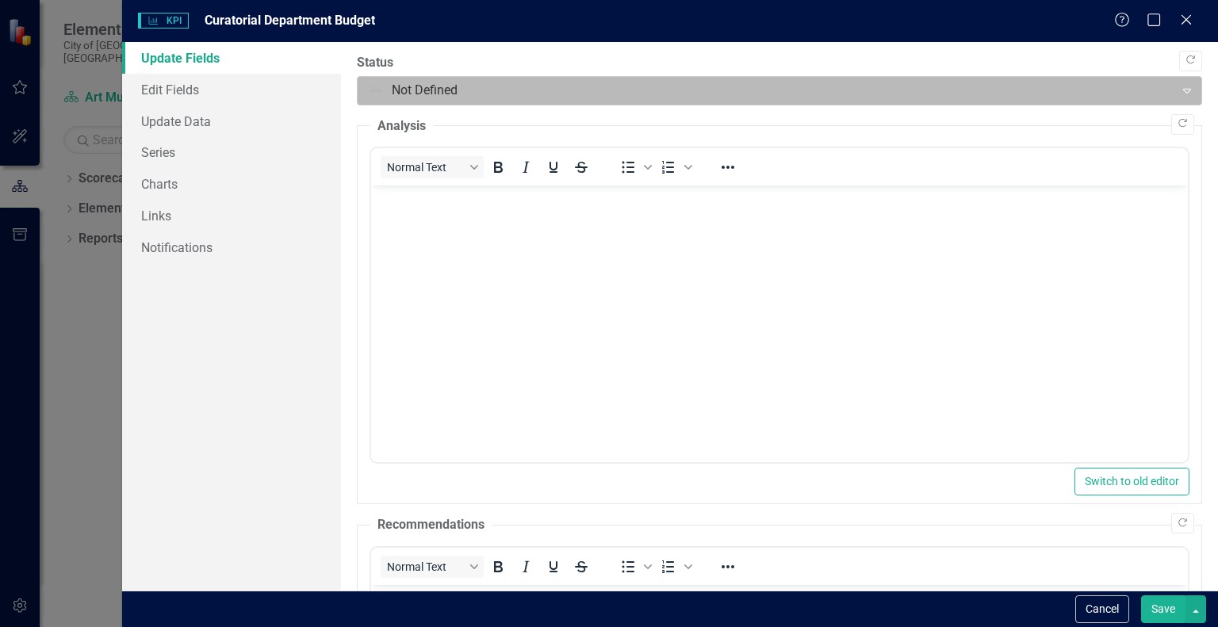
scroll to position [0, 0]
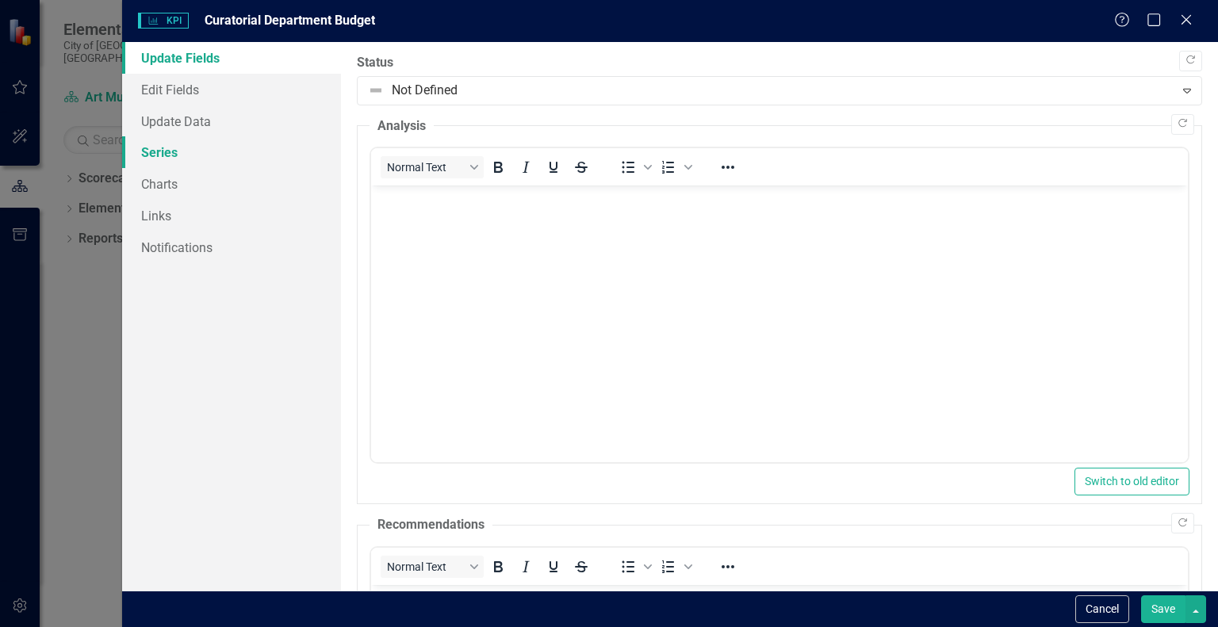
click at [168, 150] on link "Series" at bounding box center [231, 152] width 219 height 32
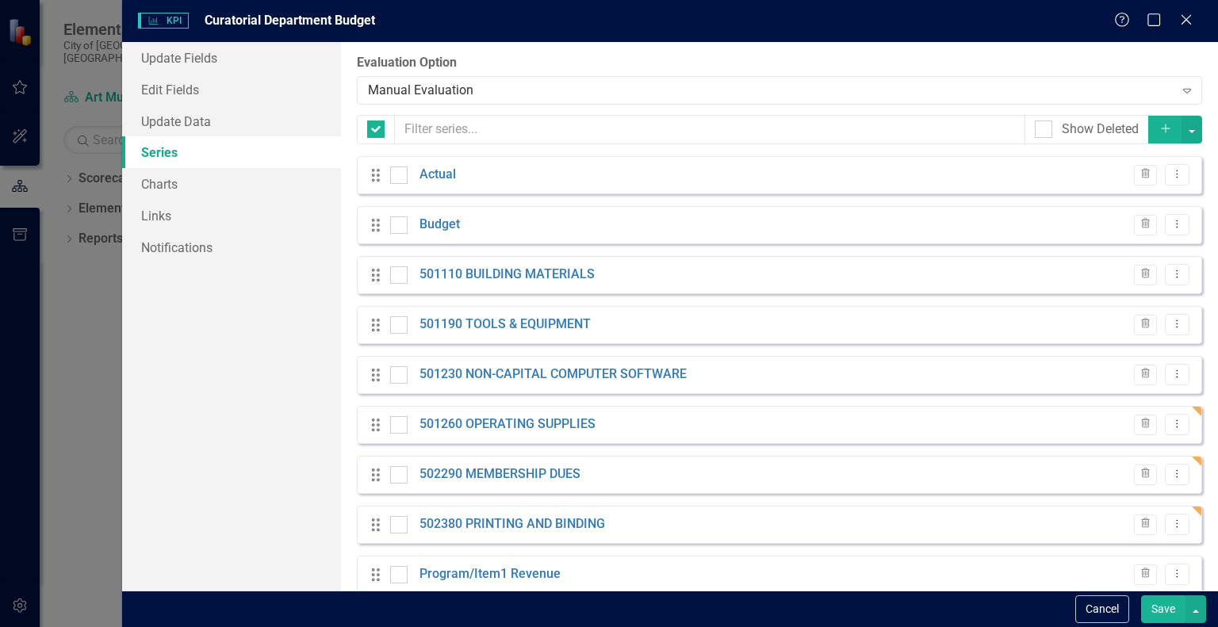
checkbox input "false"
click at [1159, 123] on icon "Add" at bounding box center [1166, 128] width 14 height 11
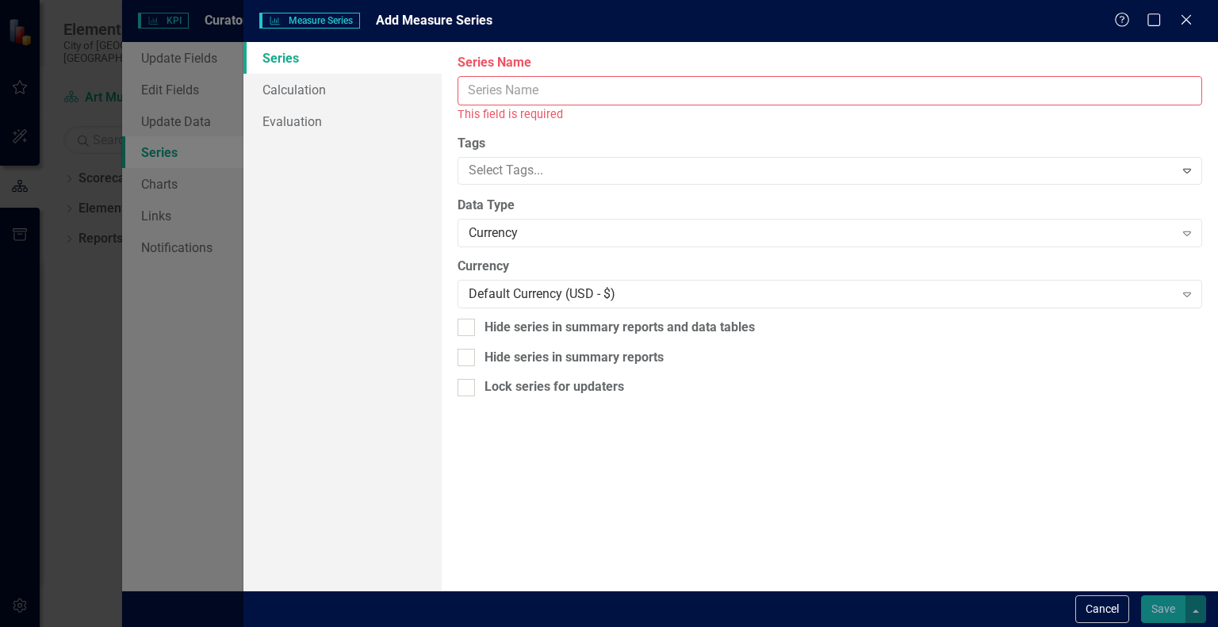
click at [983, 86] on input "Series Name" at bounding box center [830, 90] width 745 height 29
paste input "502410 PUBLICATIONS"
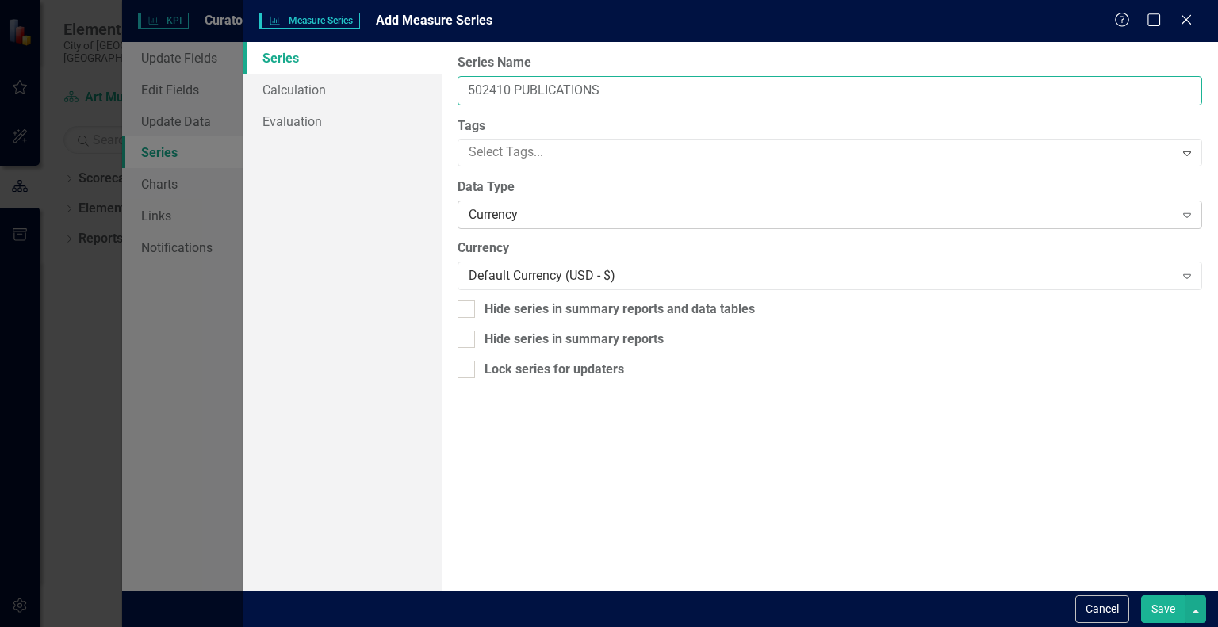
type input "502410 PUBLICATIONS"
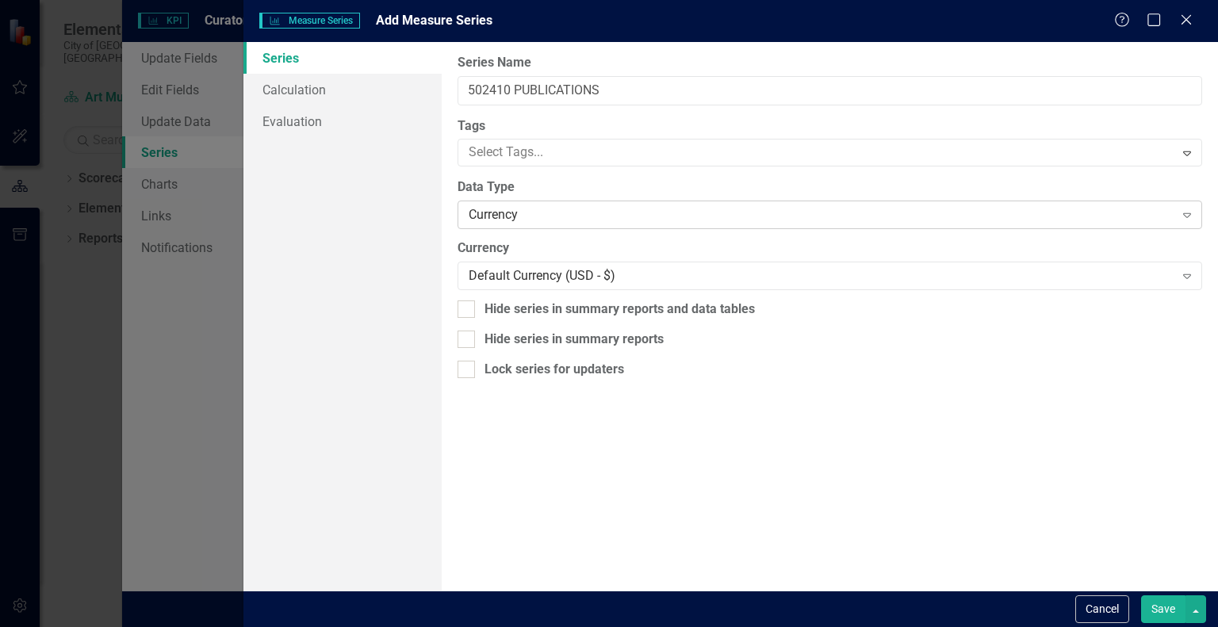
click at [630, 216] on div "Currency" at bounding box center [821, 215] width 705 height 18
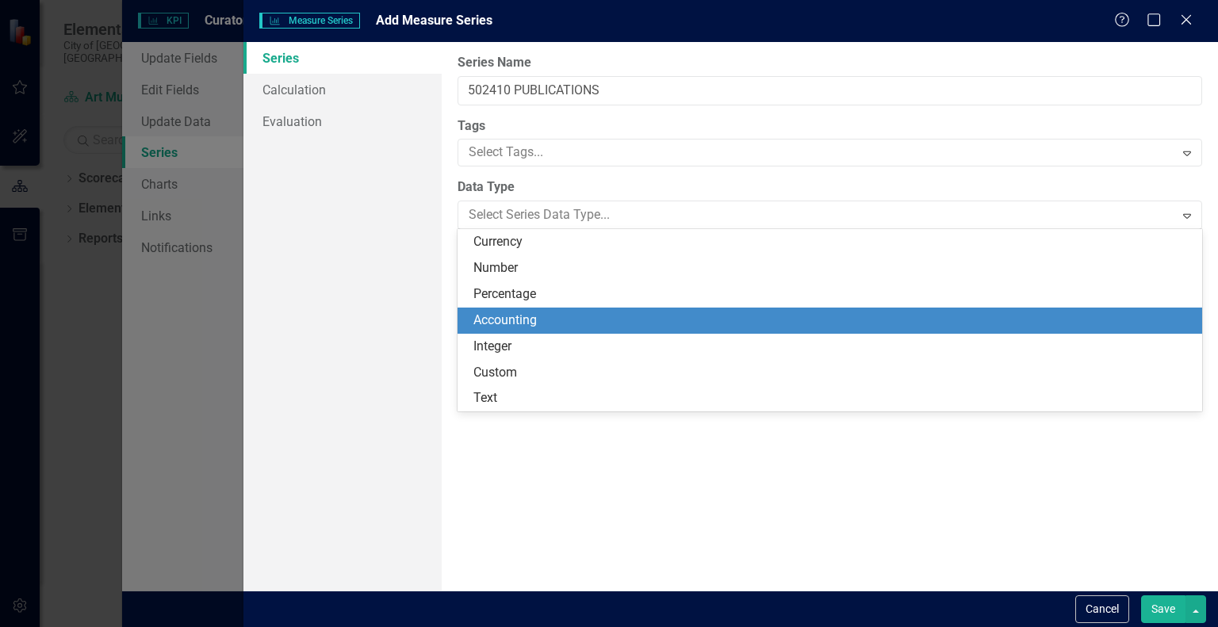
click at [565, 316] on div "Accounting" at bounding box center [832, 321] width 719 height 18
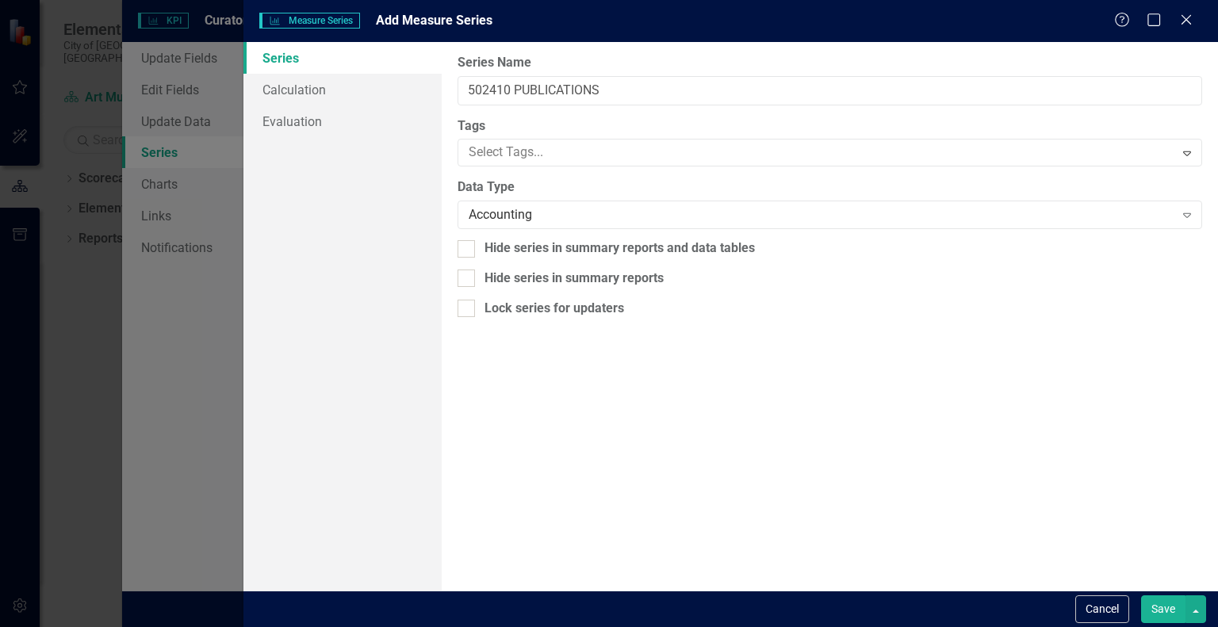
click at [1168, 617] on button "Save" at bounding box center [1163, 610] width 44 height 28
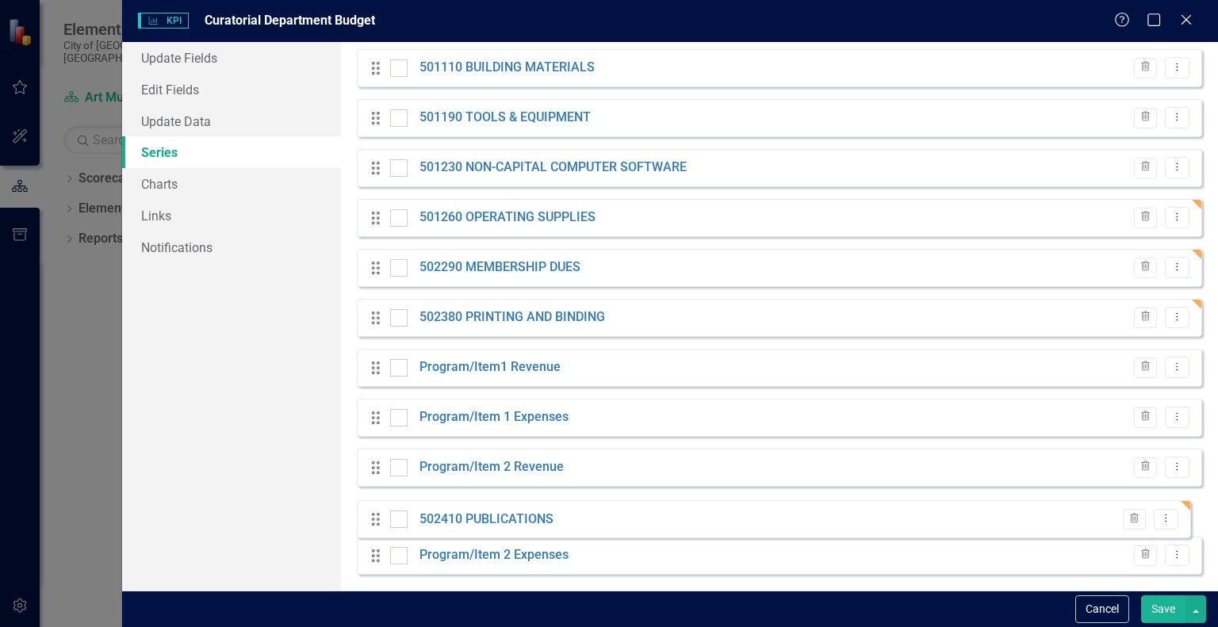
scroll to position [216, 0]
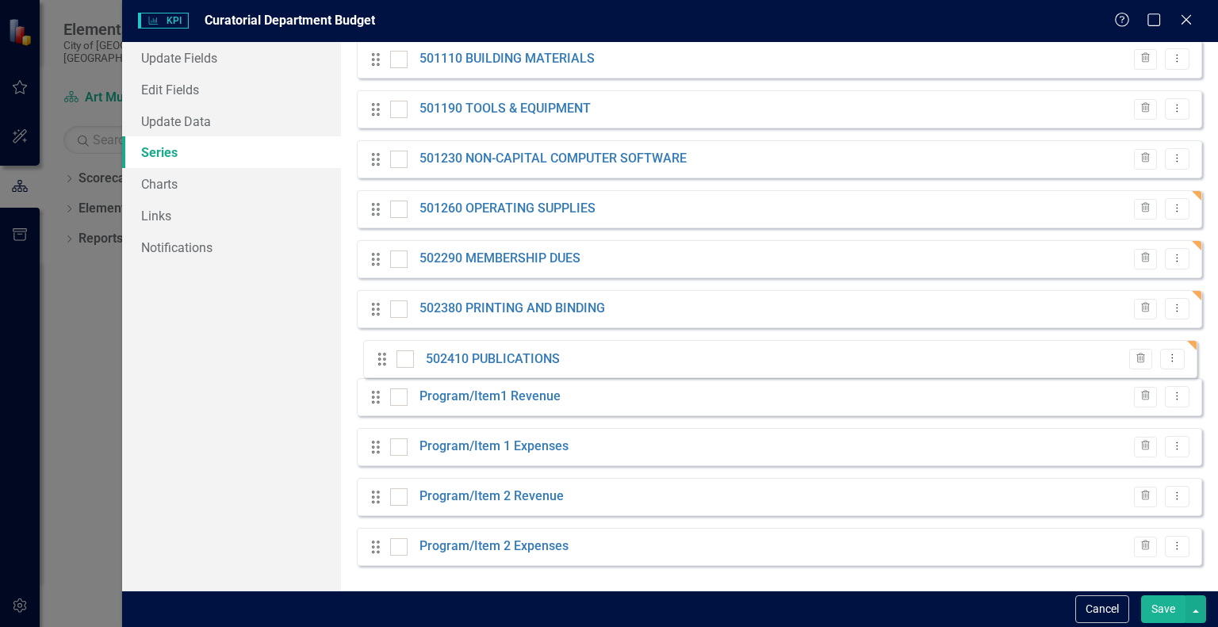
drag, startPoint x: 372, startPoint y: 571, endPoint x: 378, endPoint y: 363, distance: 207.9
click at [378, 363] on div "Drag Actual Evaluated Trash Dropdown Menu Drag Budget Trash Dropdown Menu Drag …" at bounding box center [779, 260] width 845 height 638
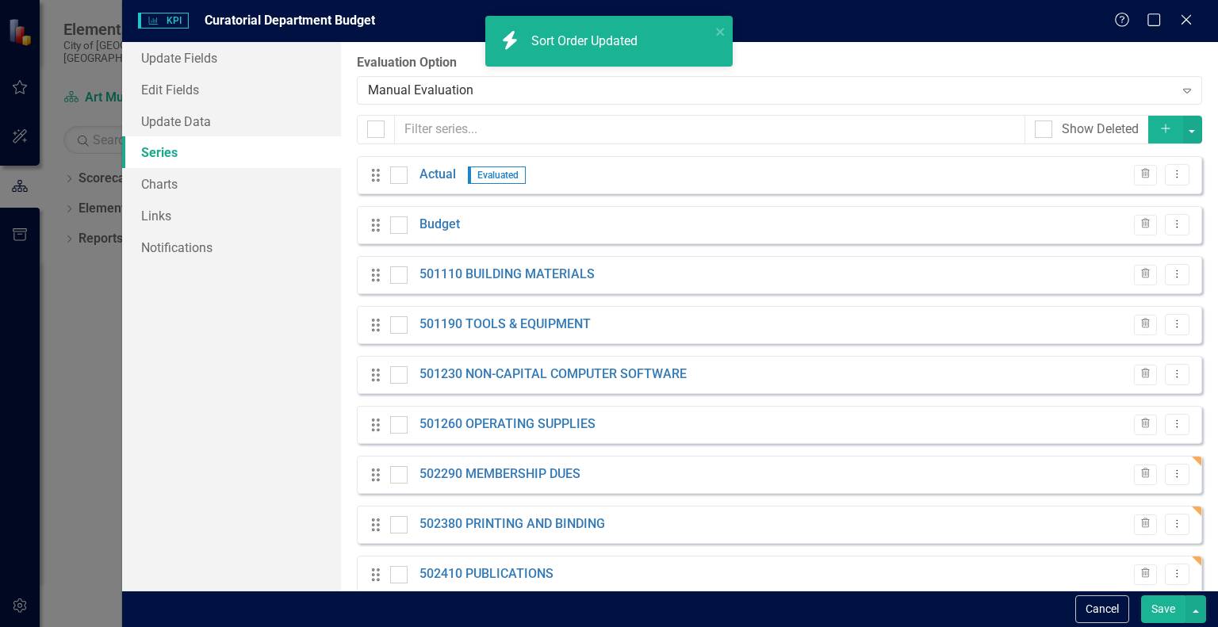
click at [1161, 132] on icon "button" at bounding box center [1165, 129] width 9 height 9
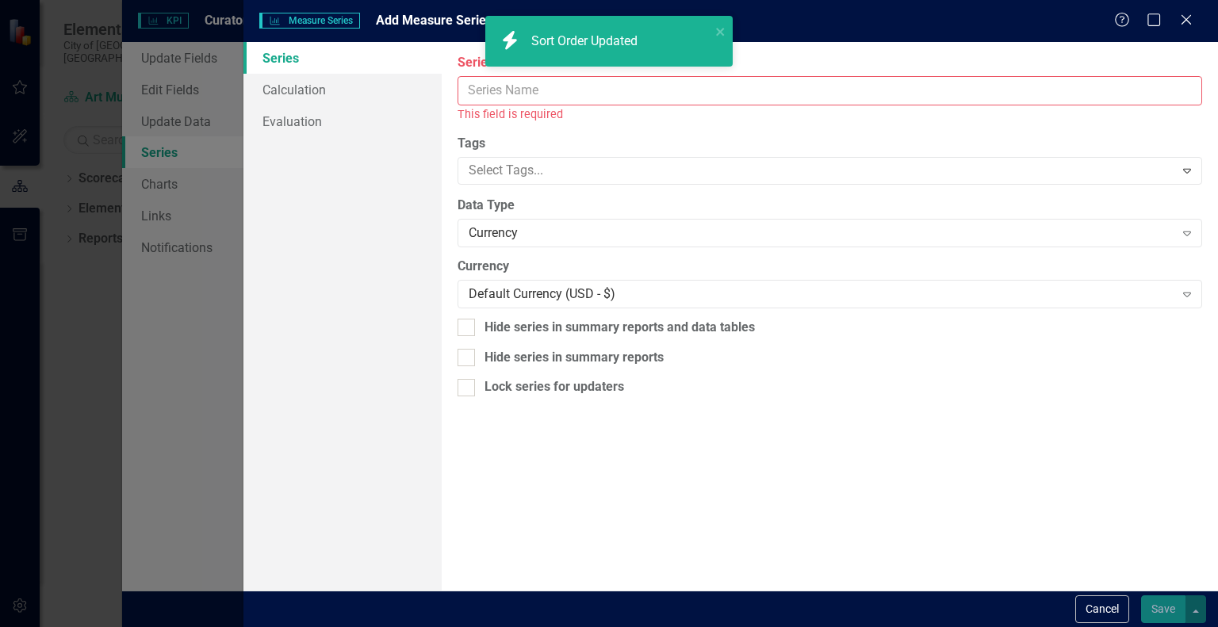
click at [953, 92] on input "Series Name" at bounding box center [830, 90] width 745 height 29
paste input "504580 OTHER PROFESSIONAL SERVICES"
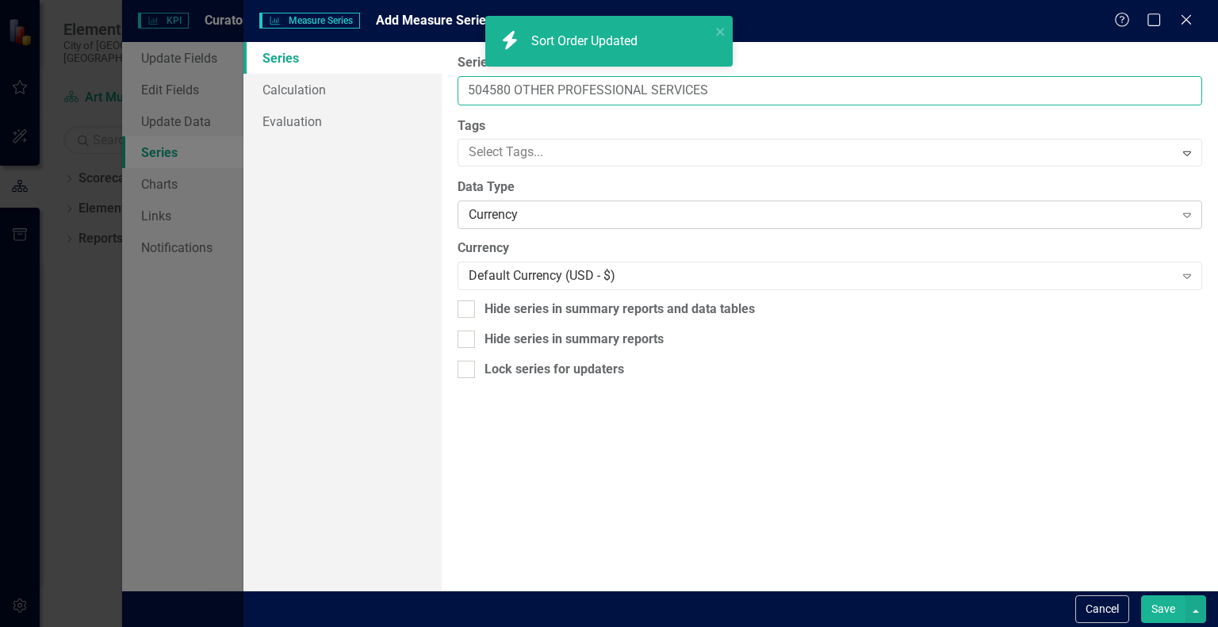
type input "504580 OTHER PROFESSIONAL SERVICES"
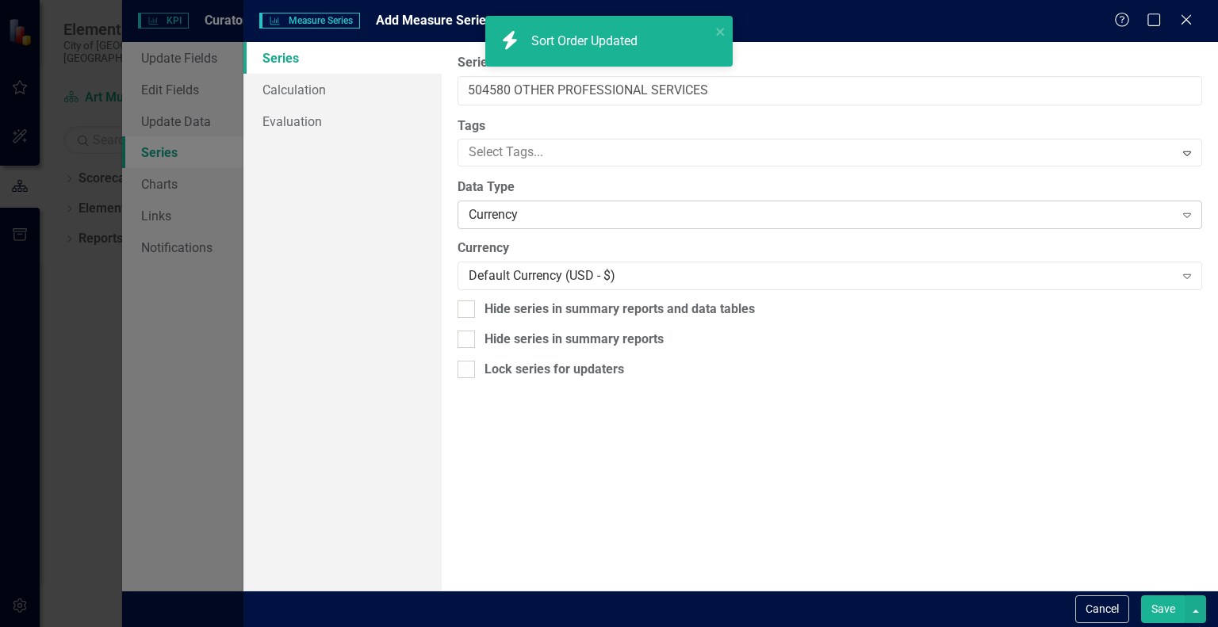
click at [793, 218] on div "Currency" at bounding box center [821, 215] width 705 height 18
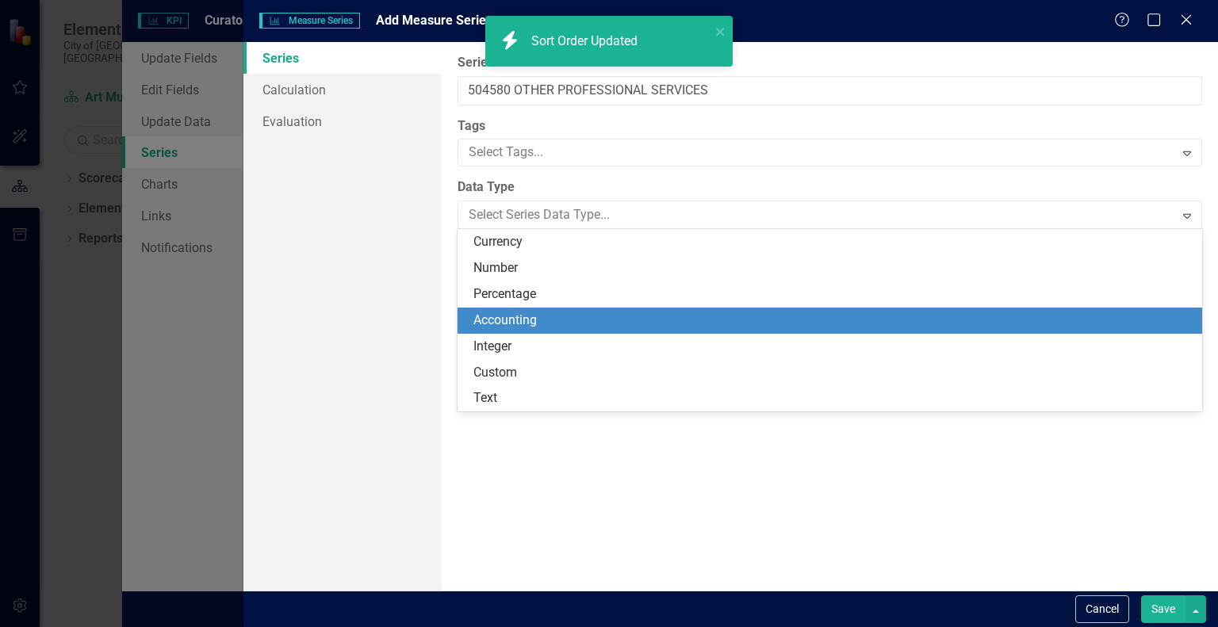
click at [725, 316] on div "Accounting" at bounding box center [832, 321] width 719 height 18
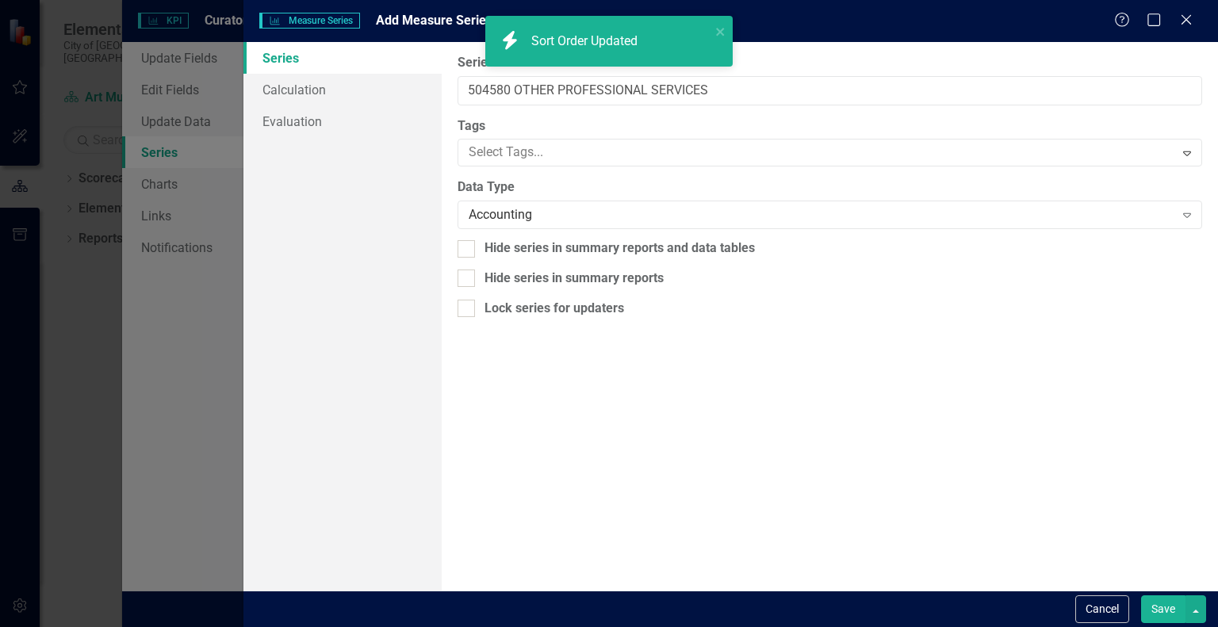
click at [1161, 605] on button "Save" at bounding box center [1163, 610] width 44 height 28
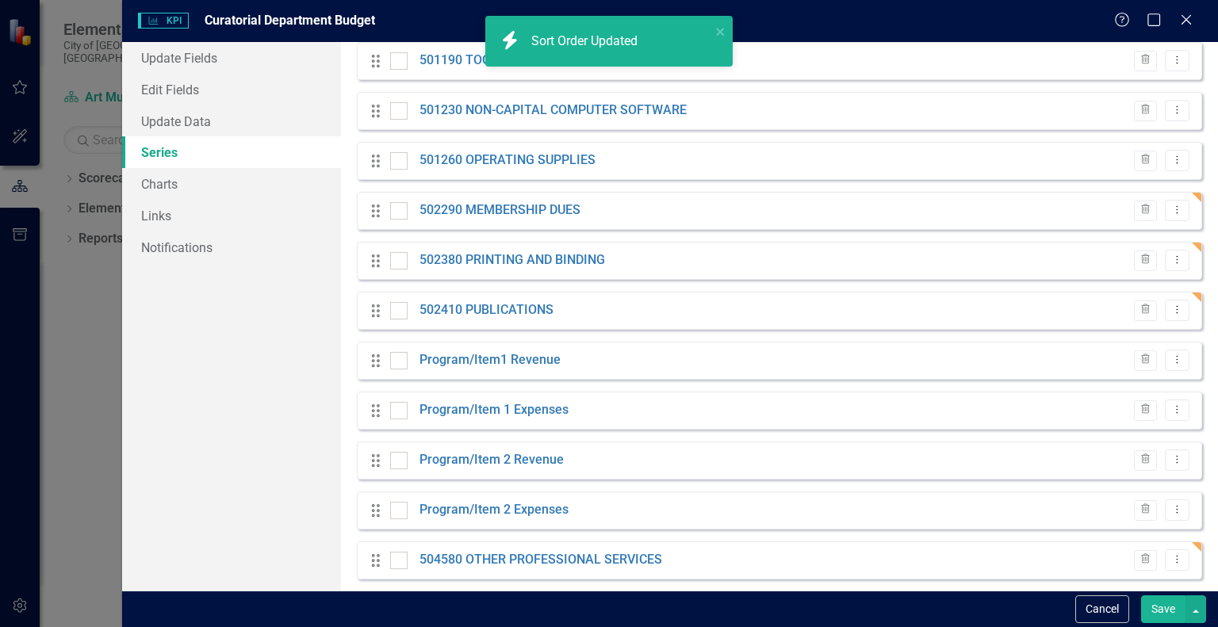
scroll to position [269, 0]
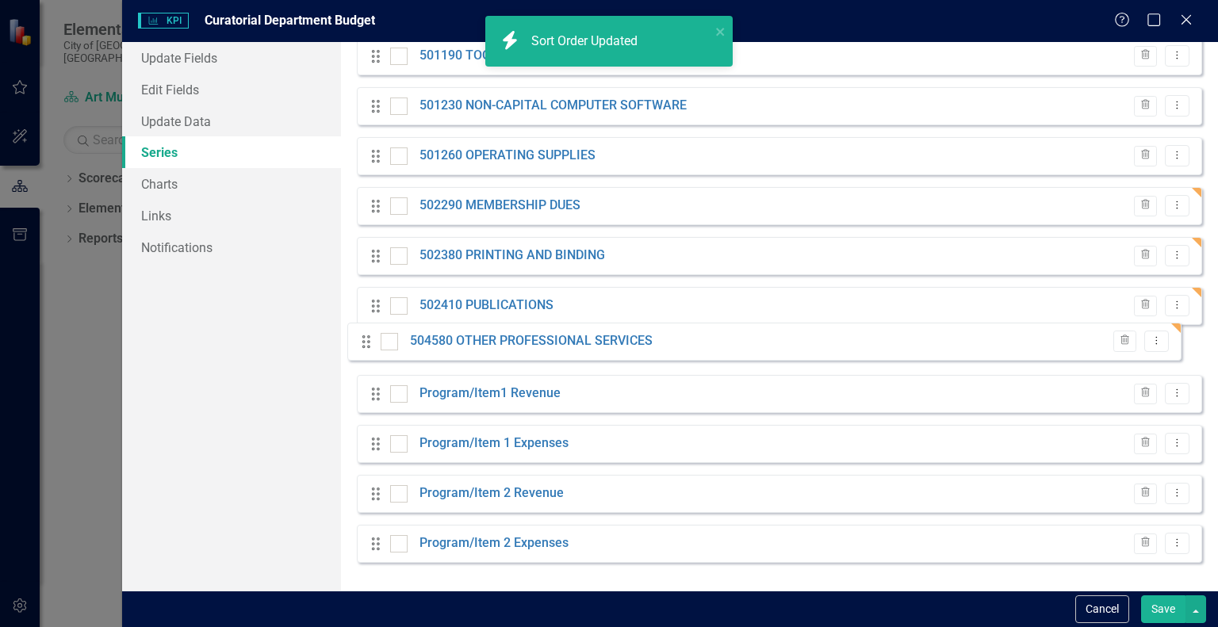
drag, startPoint x: 372, startPoint y: 556, endPoint x: 362, endPoint y: 344, distance: 212.0
click at [362, 344] on div "Drag Actual Evaluated Trash Dropdown Menu Drag Budget Trash Dropdown Menu Drag …" at bounding box center [779, 231] width 845 height 688
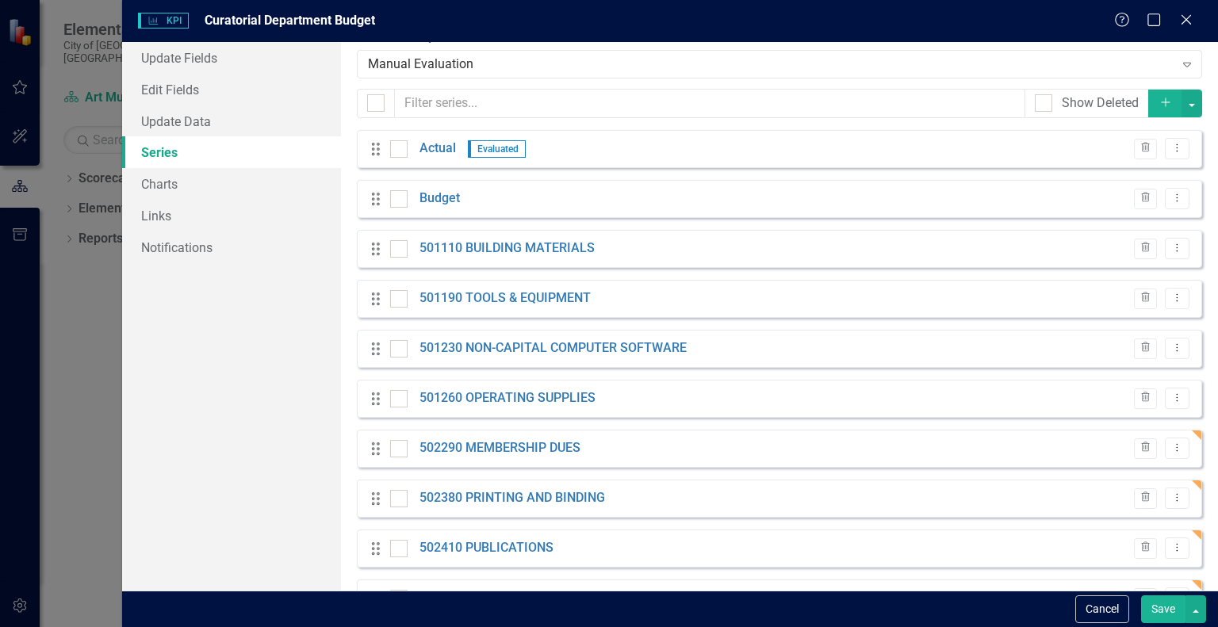
scroll to position [10, 0]
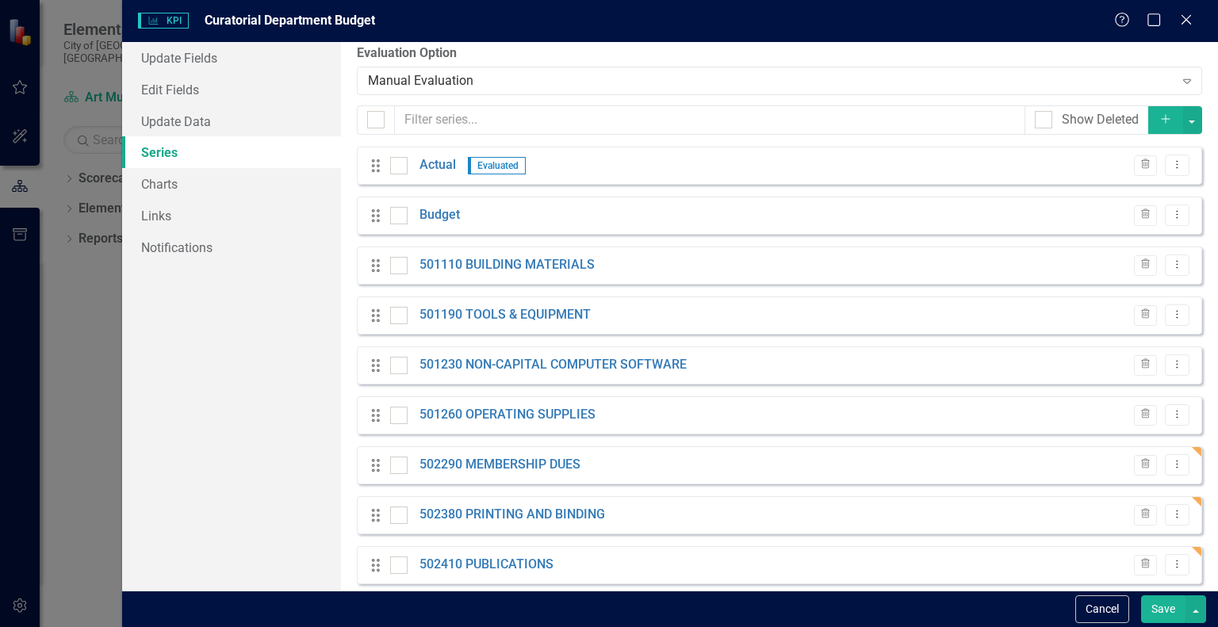
click at [1159, 117] on icon "Add" at bounding box center [1166, 118] width 14 height 11
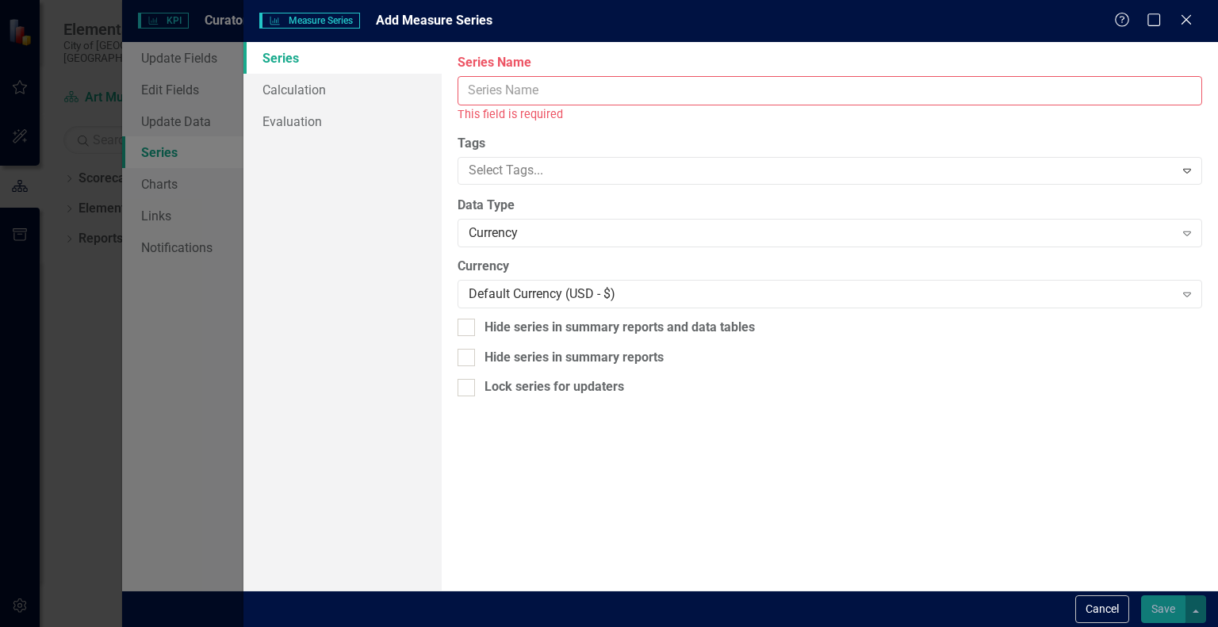
click at [978, 85] on input "Series Name" at bounding box center [830, 90] width 745 height 29
paste input "505690 TRAVEL"
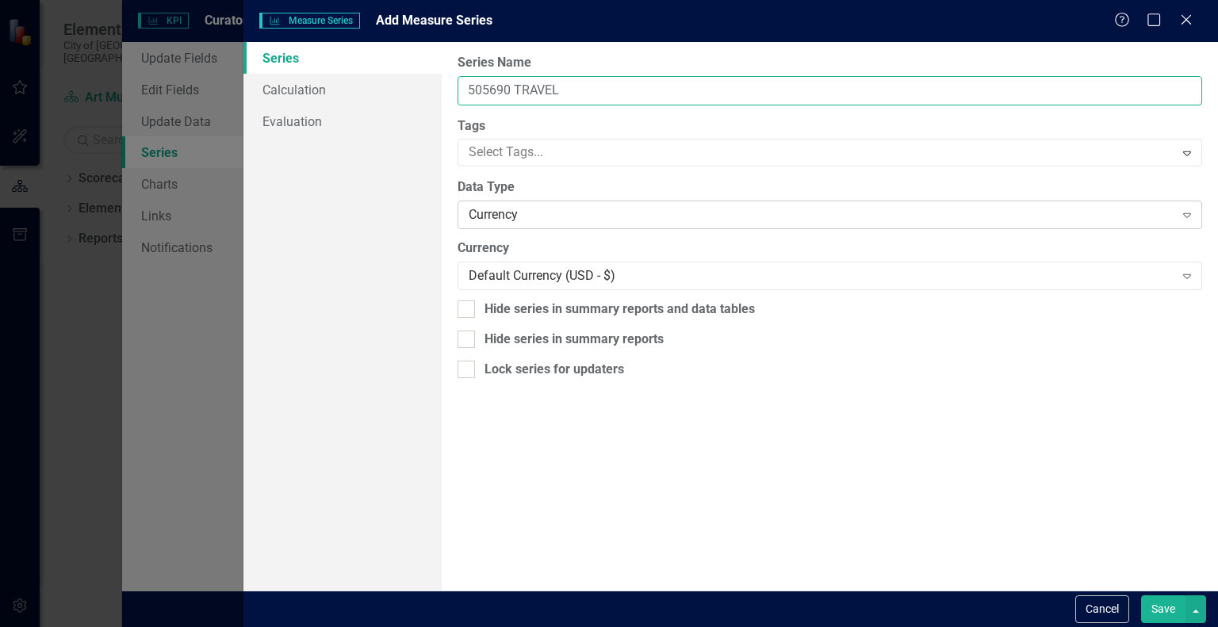
type input "505690 TRAVEL"
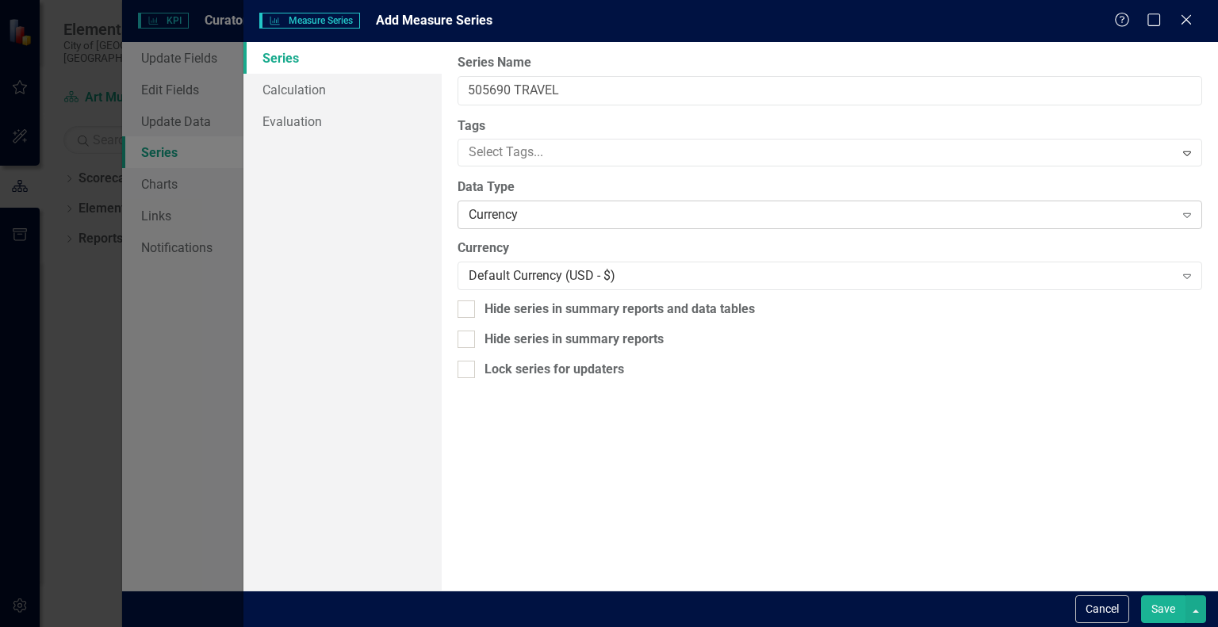
click at [748, 215] on div "Currency" at bounding box center [821, 215] width 705 height 18
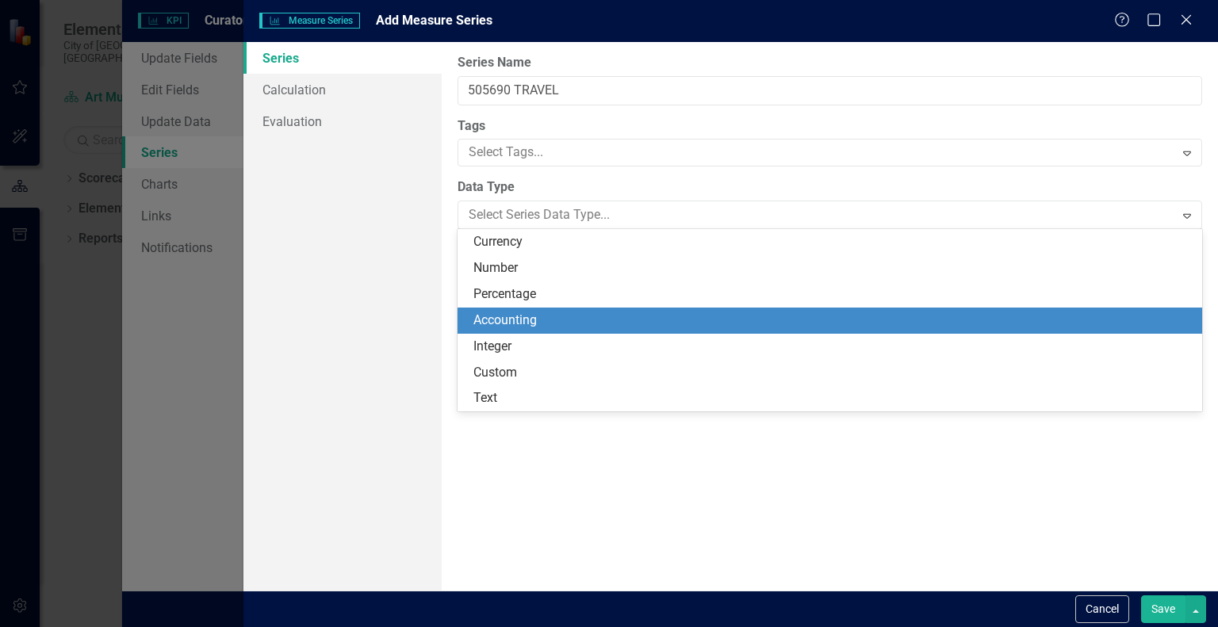
click at [642, 317] on div "Accounting" at bounding box center [832, 321] width 719 height 18
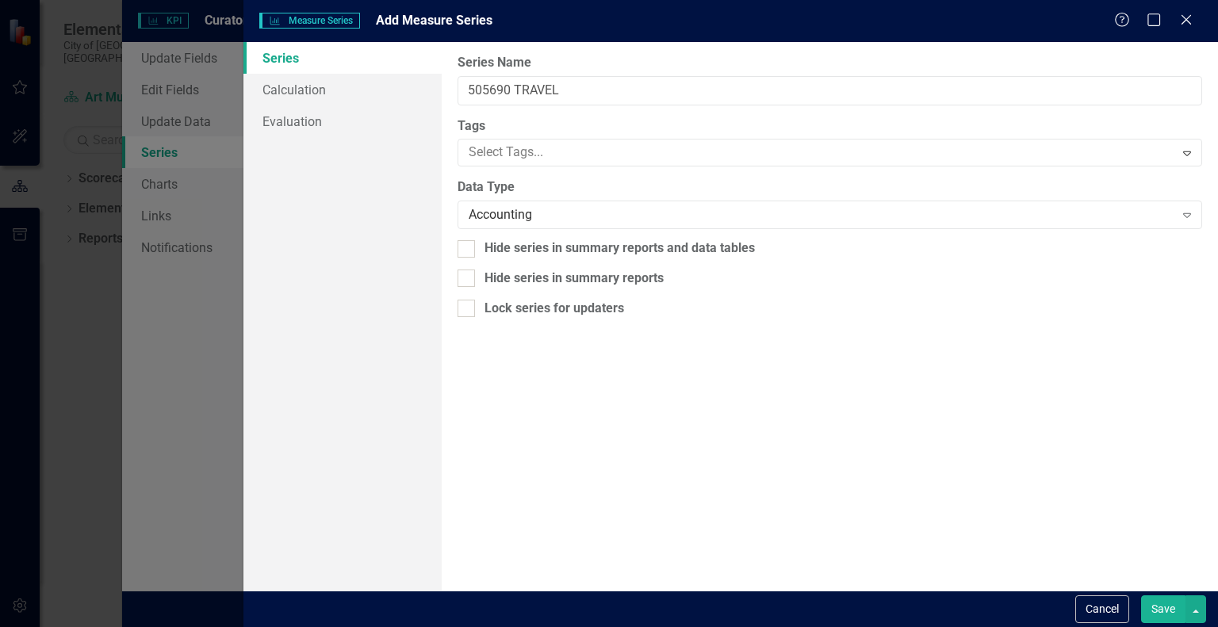
click at [1167, 608] on button "Save" at bounding box center [1163, 610] width 44 height 28
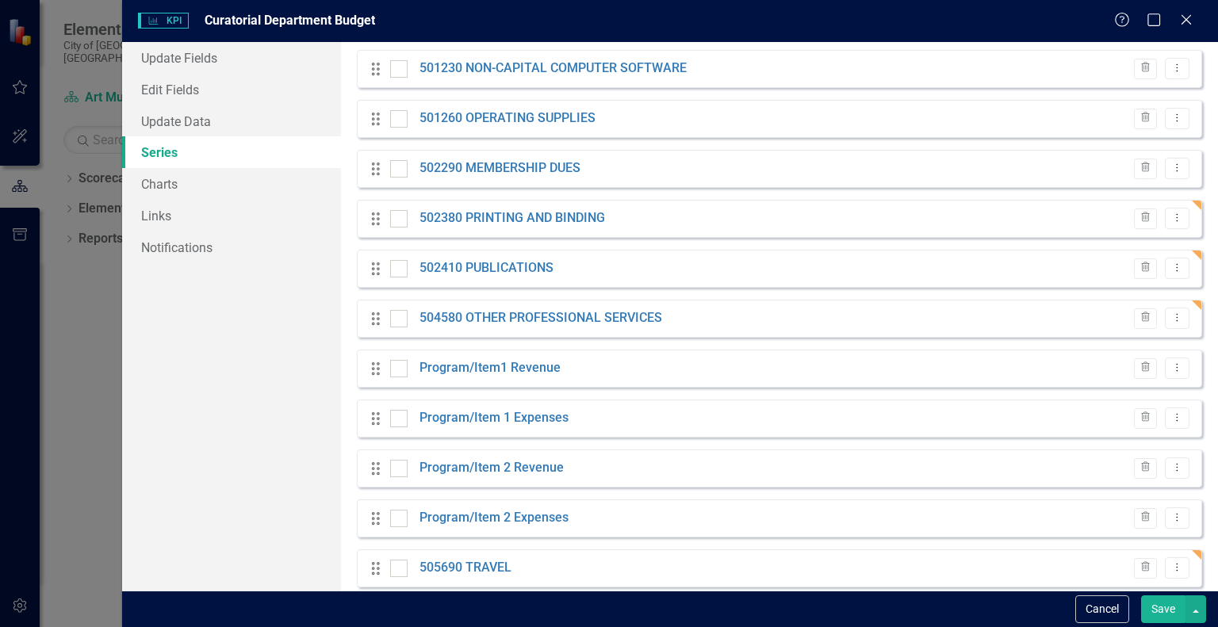
scroll to position [309, 0]
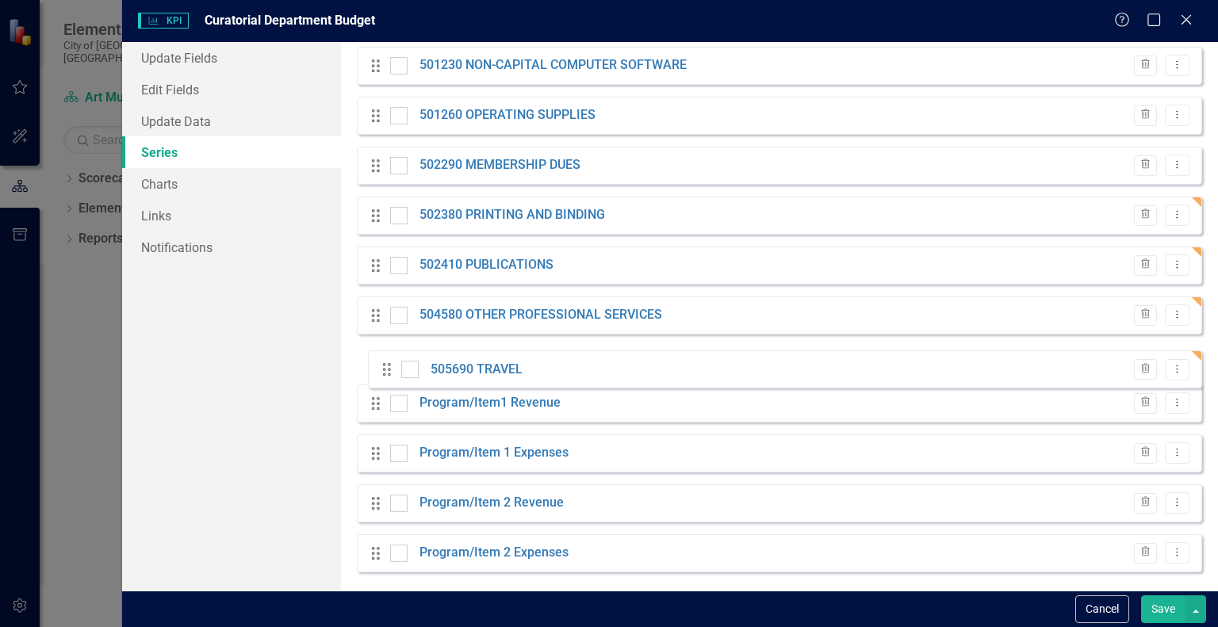
drag, startPoint x: 373, startPoint y: 563, endPoint x: 384, endPoint y: 368, distance: 195.4
click at [384, 368] on div "Drag Actual Evaluated Trash Dropdown Menu Drag Budget Trash Dropdown Menu Drag …" at bounding box center [779, 216] width 845 height 738
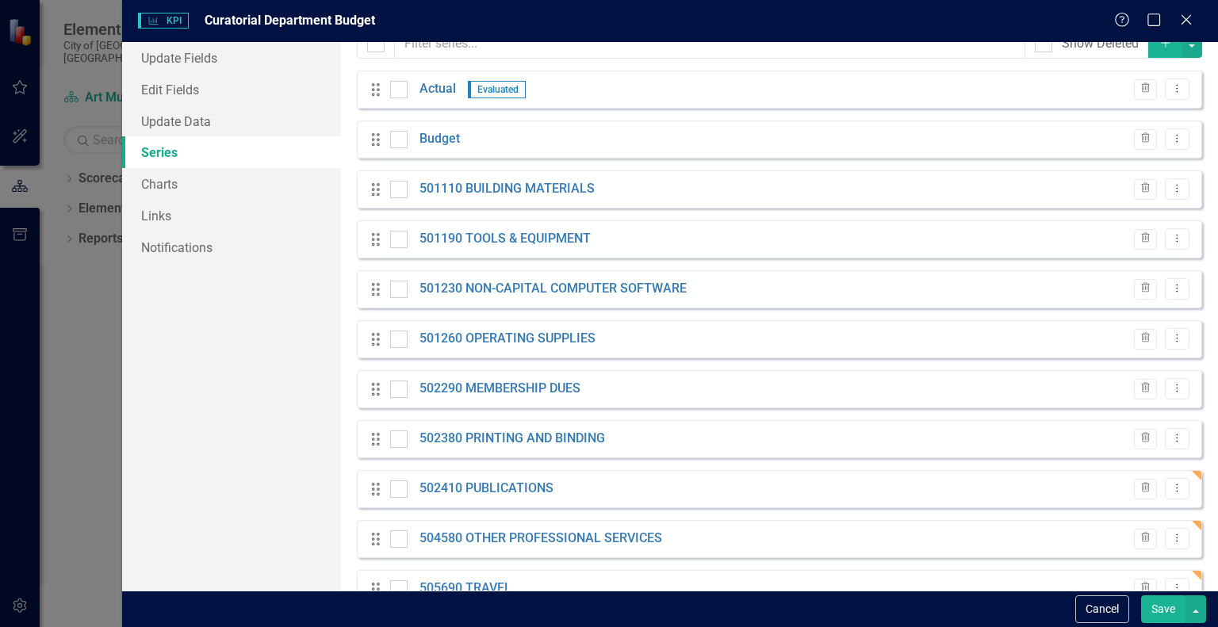
scroll to position [85, 0]
click at [1159, 43] on icon "Add" at bounding box center [1166, 43] width 14 height 11
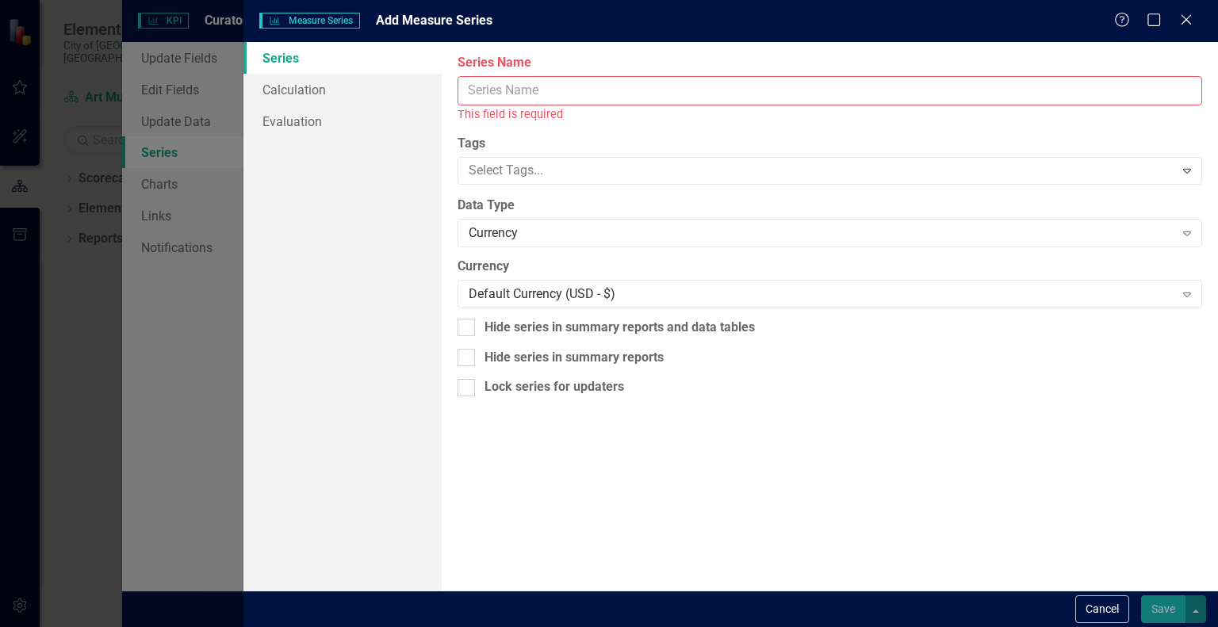
click at [987, 87] on input "Series Name" at bounding box center [830, 90] width 745 height 29
paste input "507550 ART ACQUISITIONS"
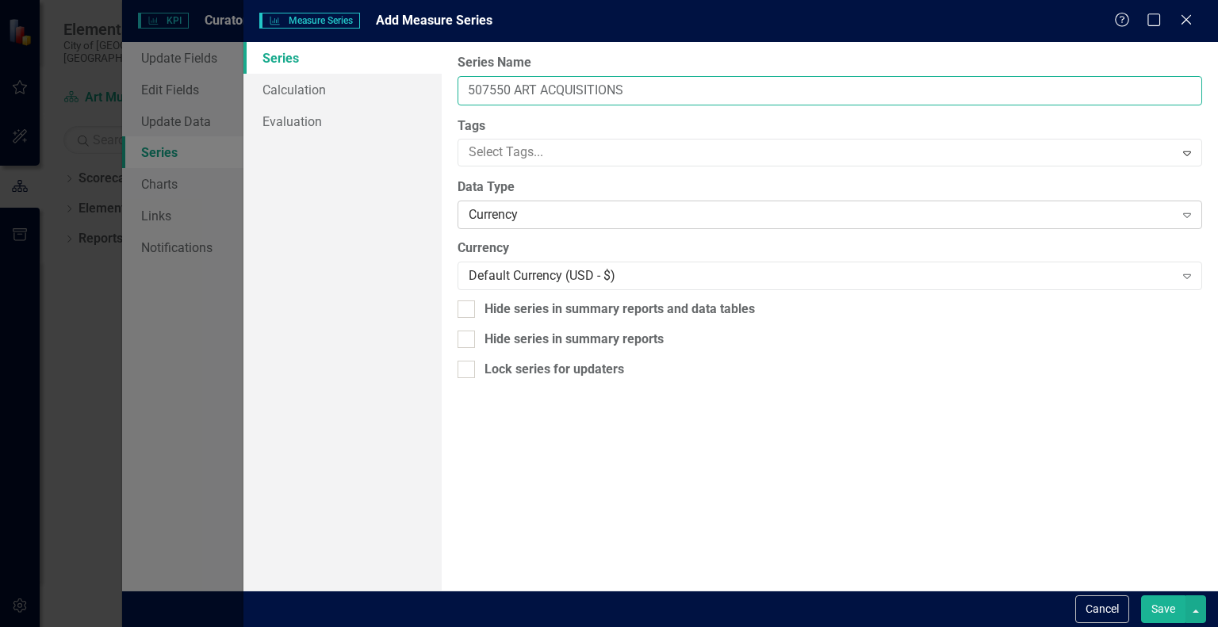
type input "507550 ART ACQUISITIONS"
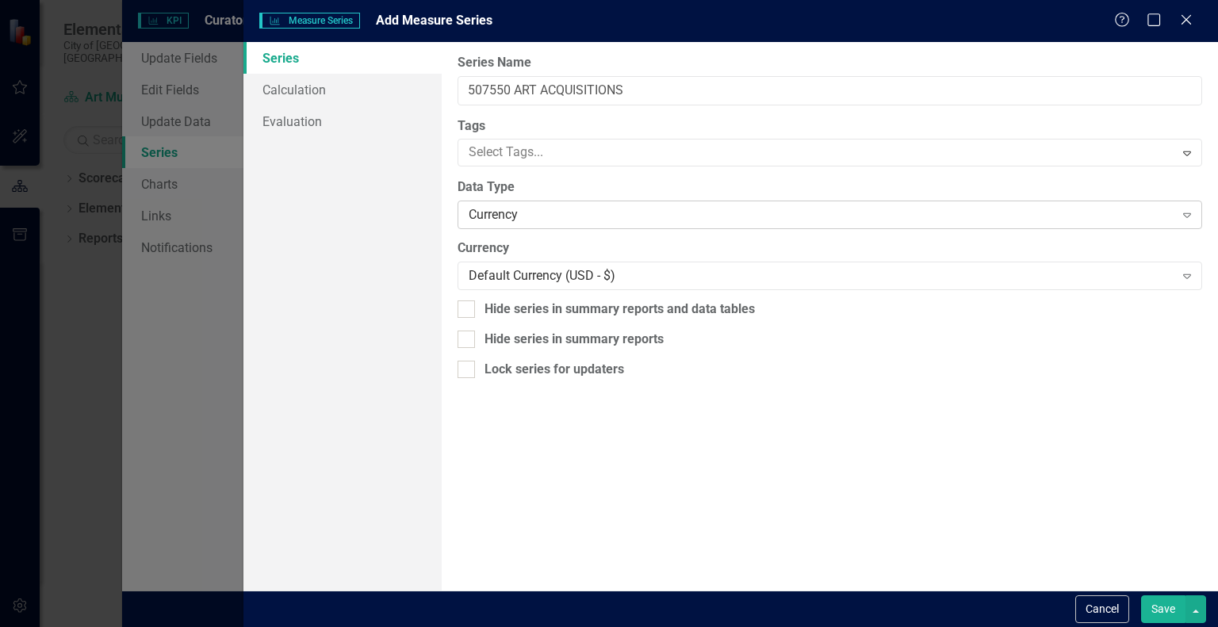
click at [823, 209] on div "Currency" at bounding box center [821, 215] width 705 height 18
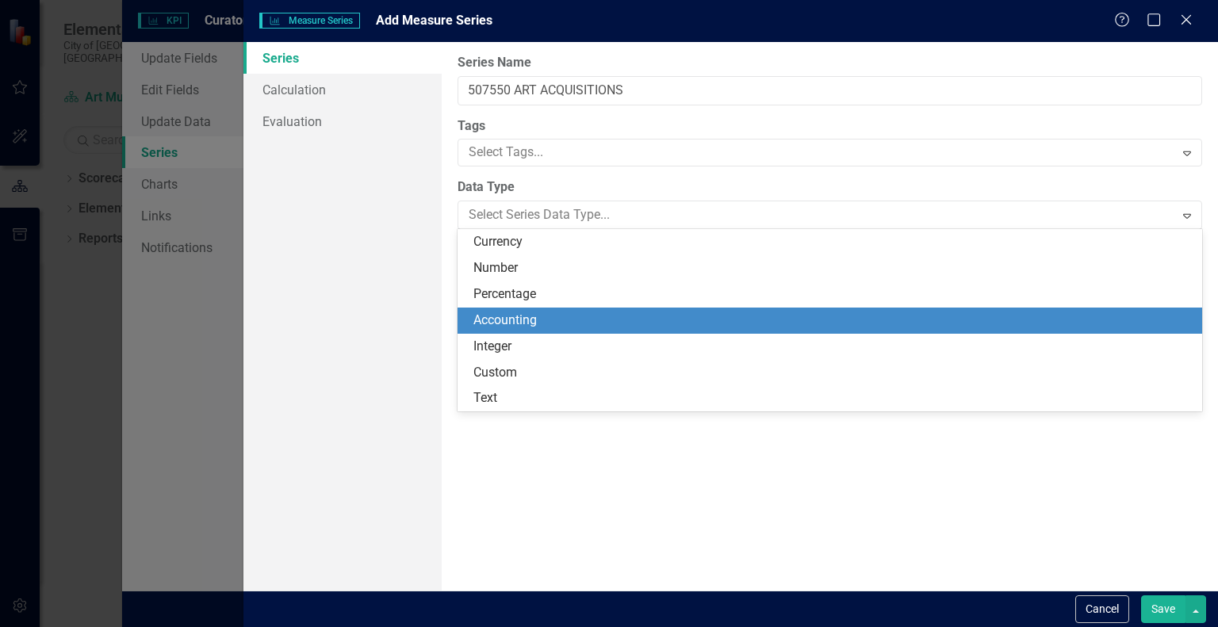
click at [731, 325] on div "Accounting" at bounding box center [832, 321] width 719 height 18
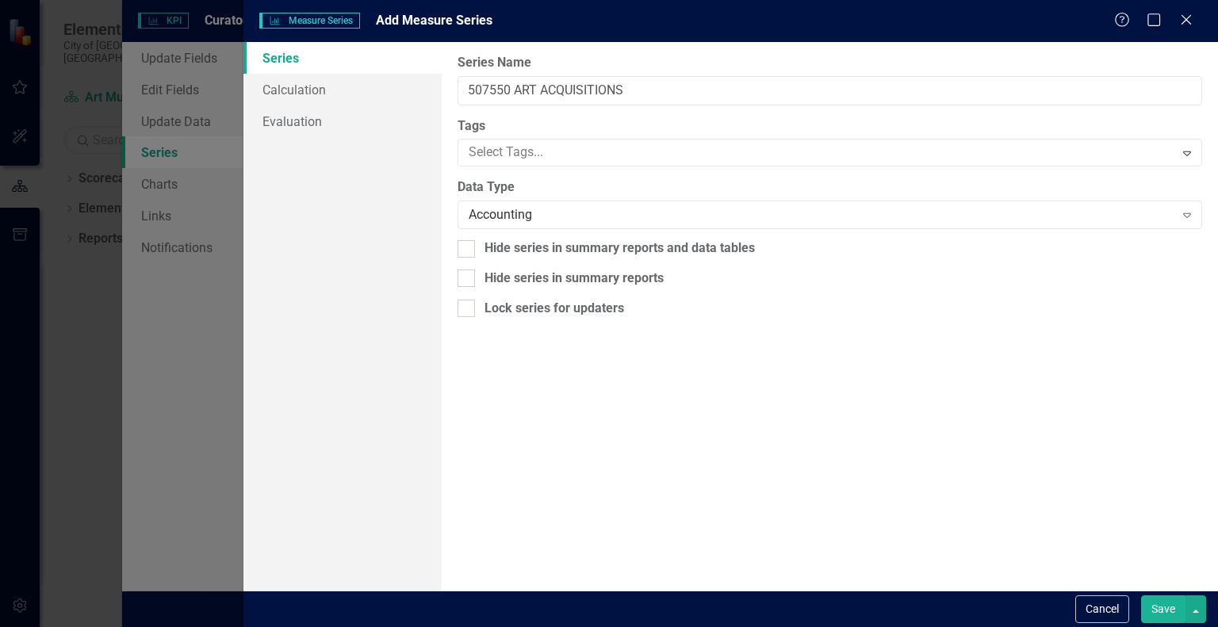
click at [1162, 619] on button "Save" at bounding box center [1163, 610] width 44 height 28
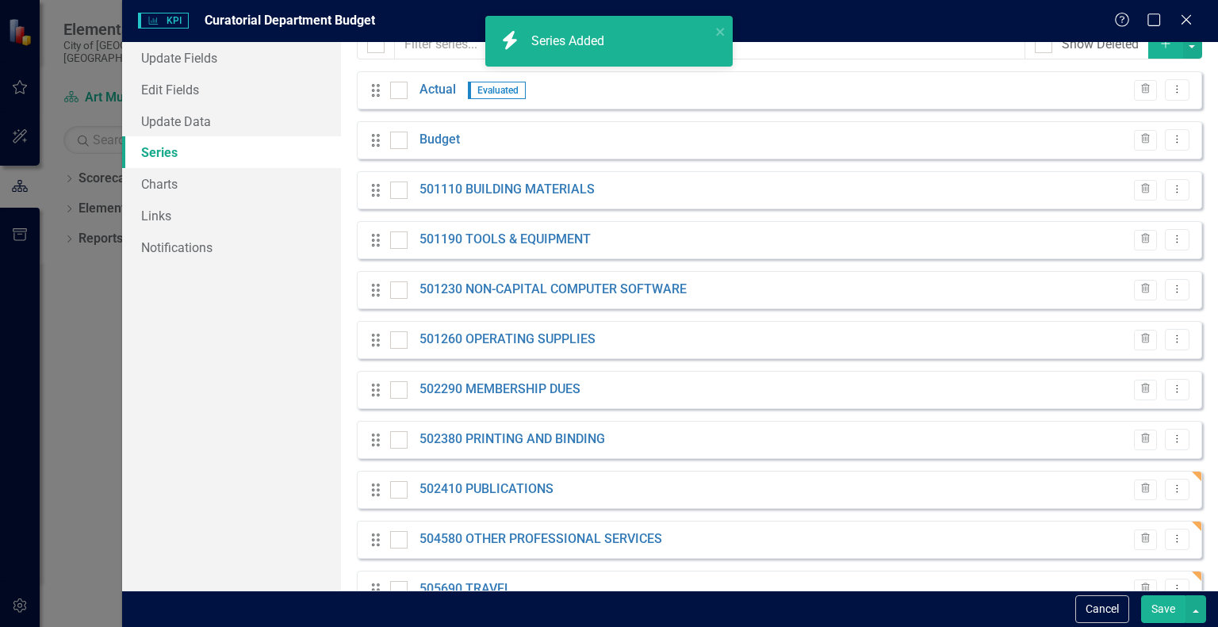
scroll to position [73, 0]
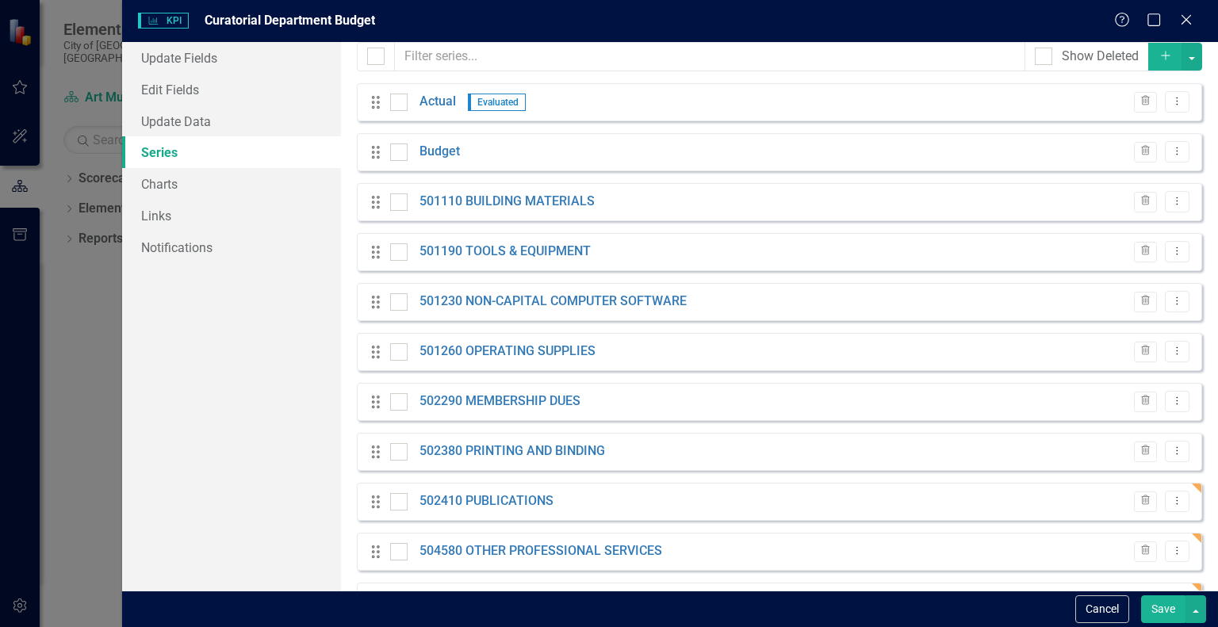
click at [1161, 619] on button "Save" at bounding box center [1163, 610] width 44 height 28
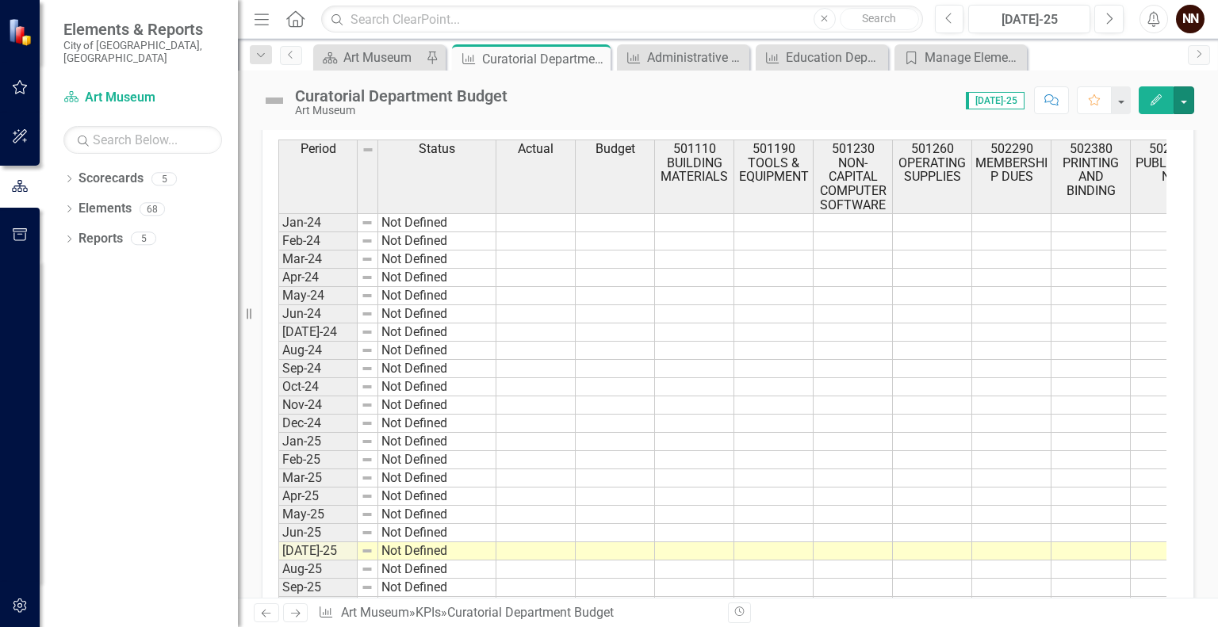
scroll to position [523, 0]
click at [278, 540] on div "Period Status Actual Budget 501110 BUILDING MATERIALS 501190 TOOLS & EQUIPMENT …" at bounding box center [278, 398] width 0 height 512
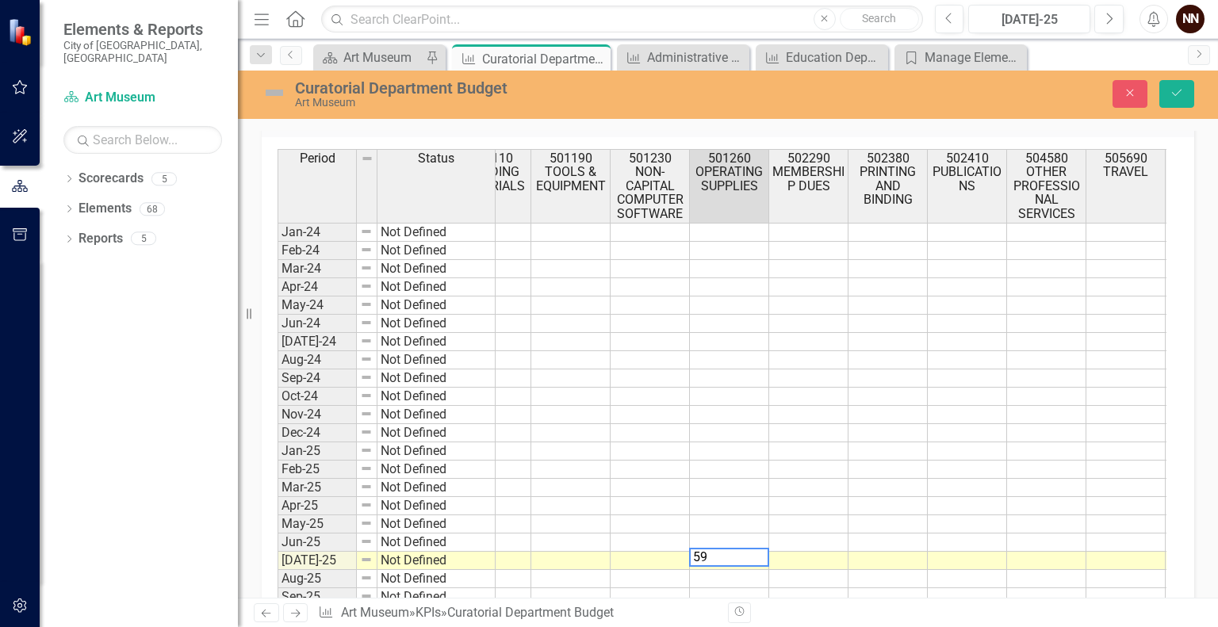
scroll to position [529, 0]
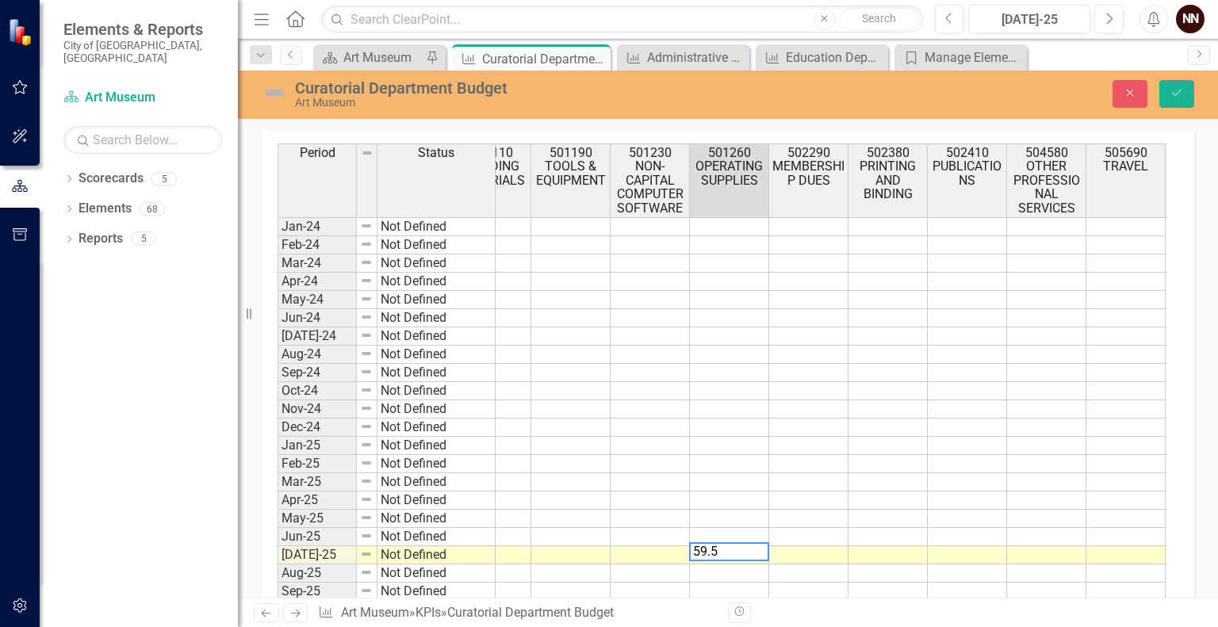
type textarea "59.52"
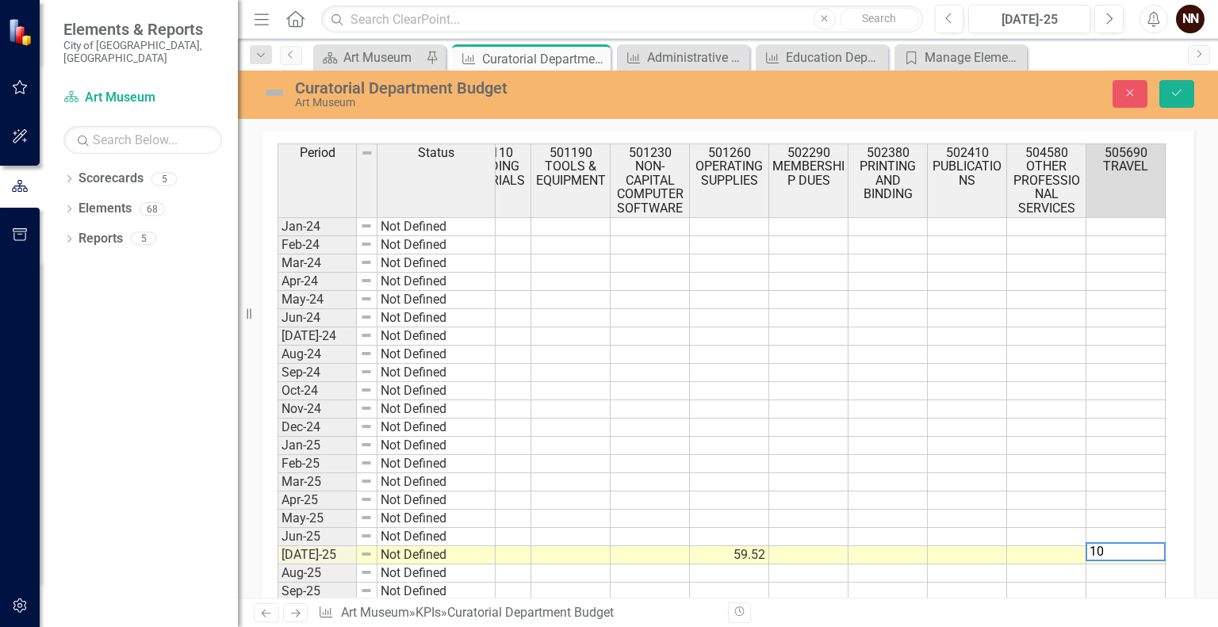
type textarea "104"
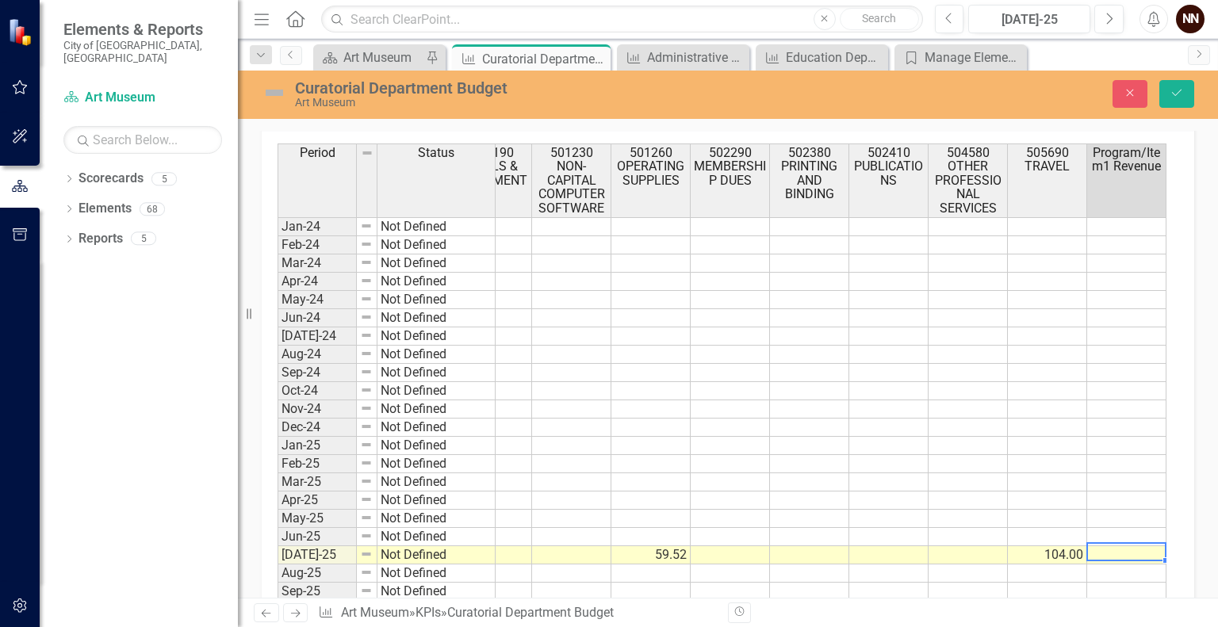
click at [558, 546] on td at bounding box center [571, 555] width 79 height 18
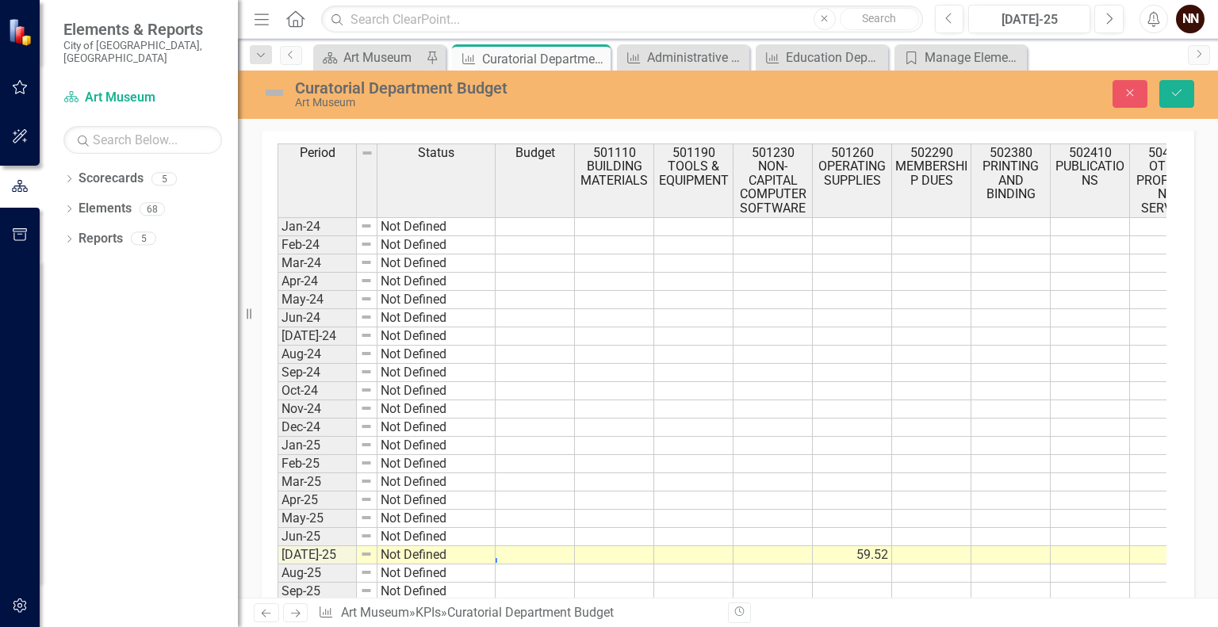
scroll to position [0, 0]
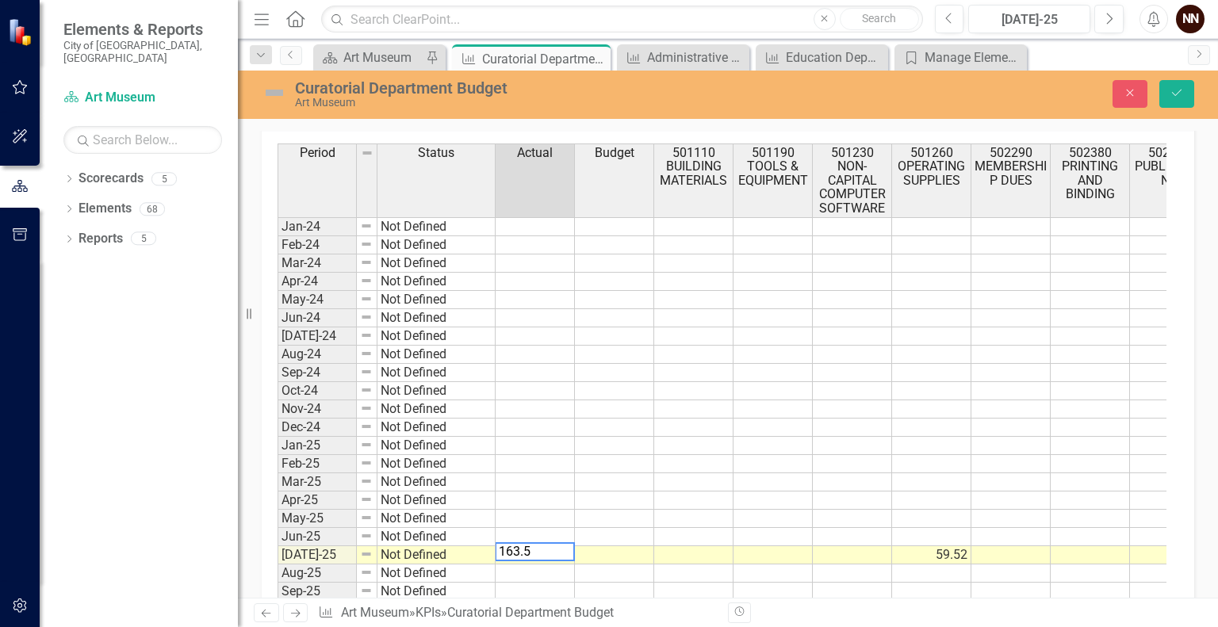
type textarea "163.52"
click at [1179, 101] on button "Save" at bounding box center [1177, 94] width 35 height 28
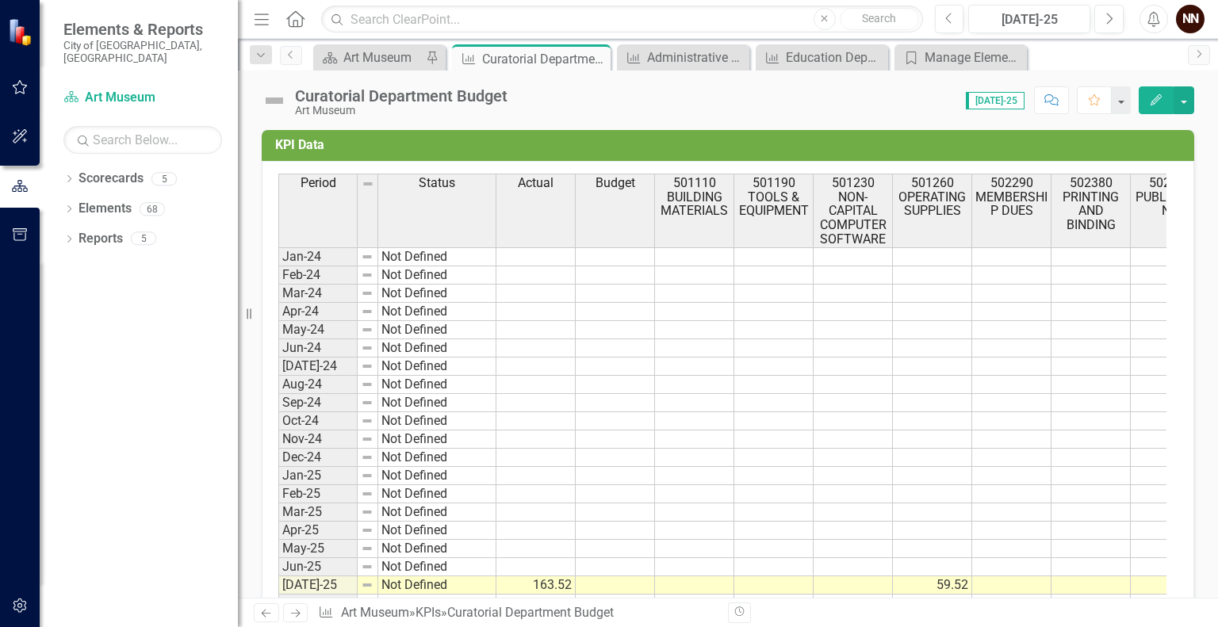
scroll to position [508, 0]
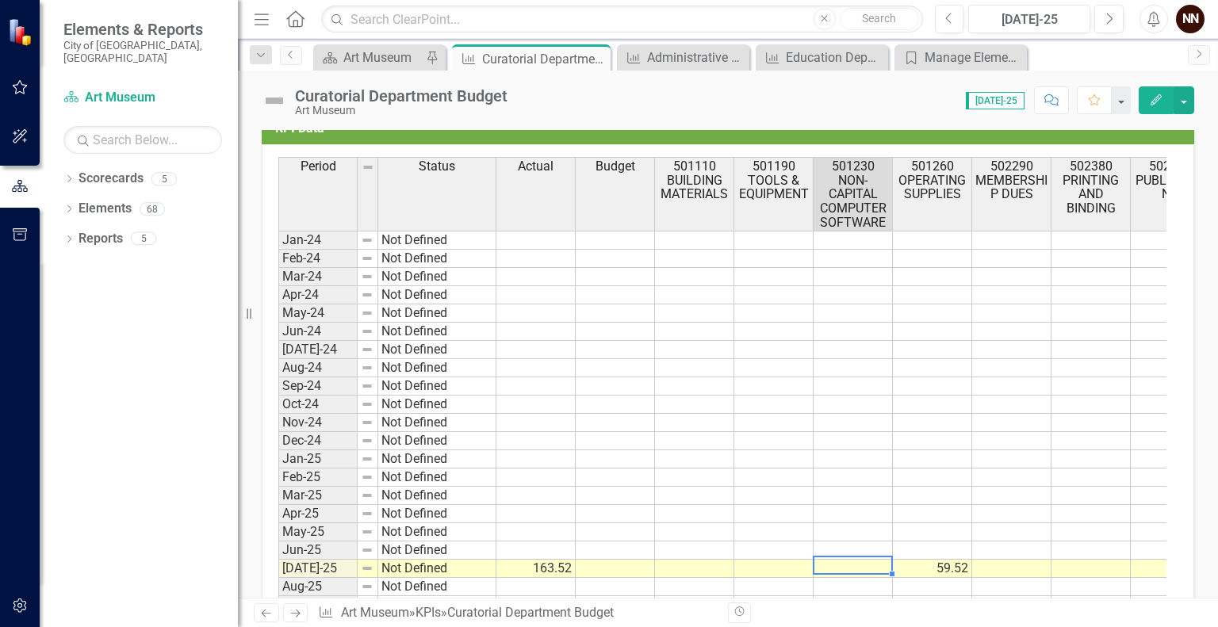
click at [847, 560] on td at bounding box center [853, 569] width 79 height 18
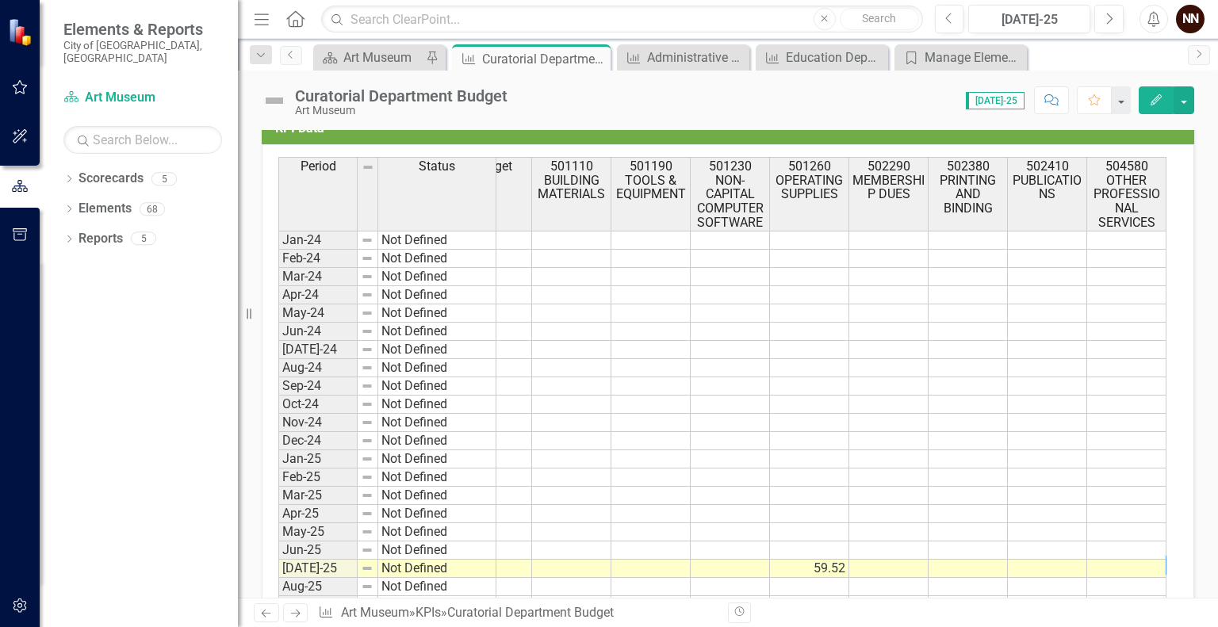
scroll to position [0, 202]
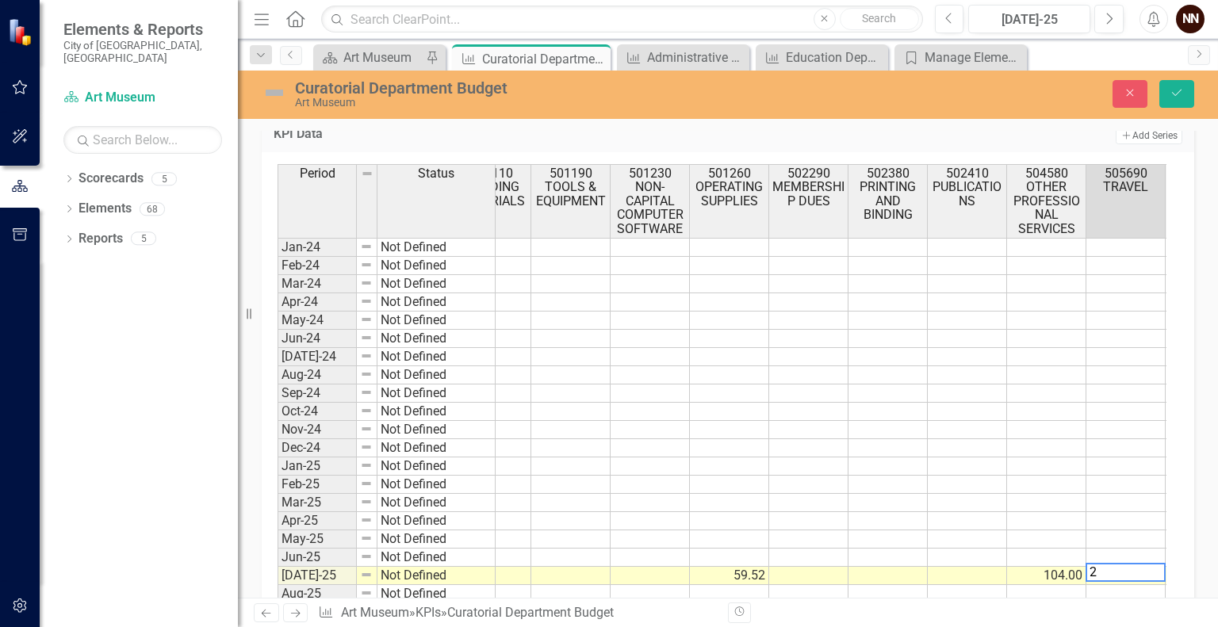
type textarea "20"
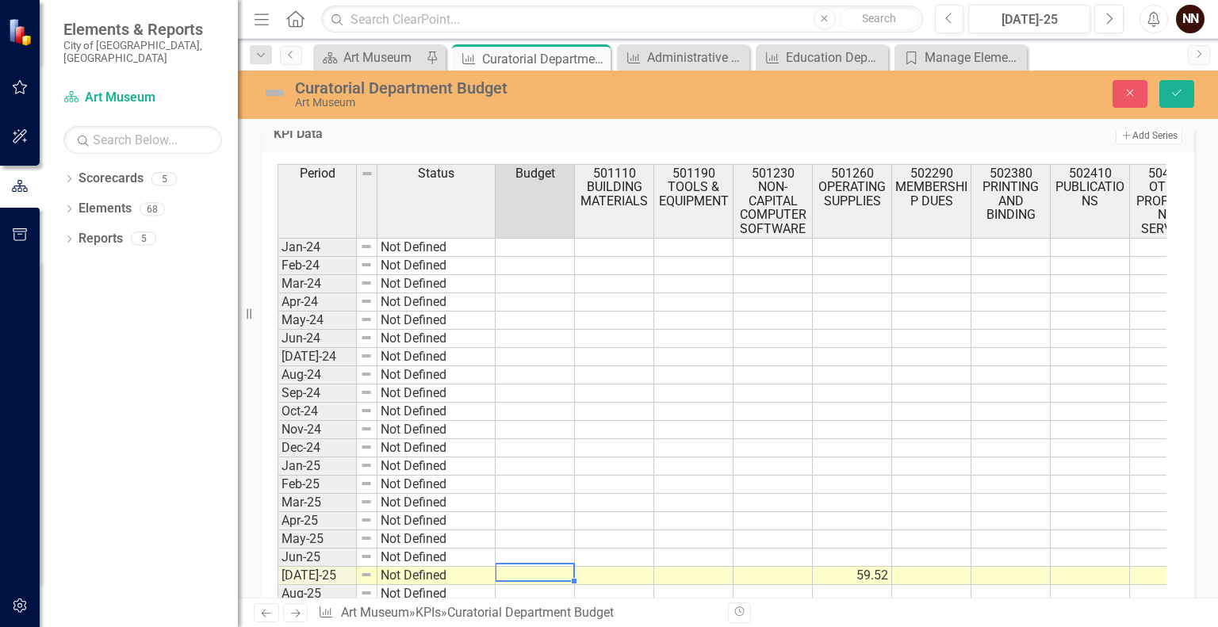
scroll to position [0, 0]
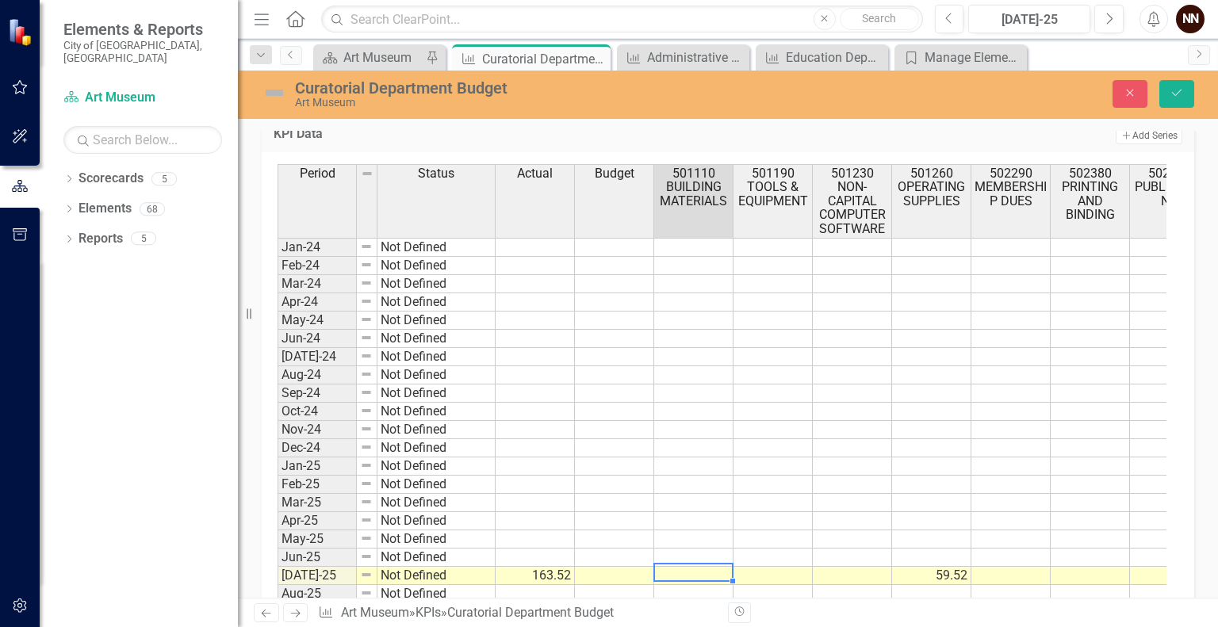
type textarea "0"
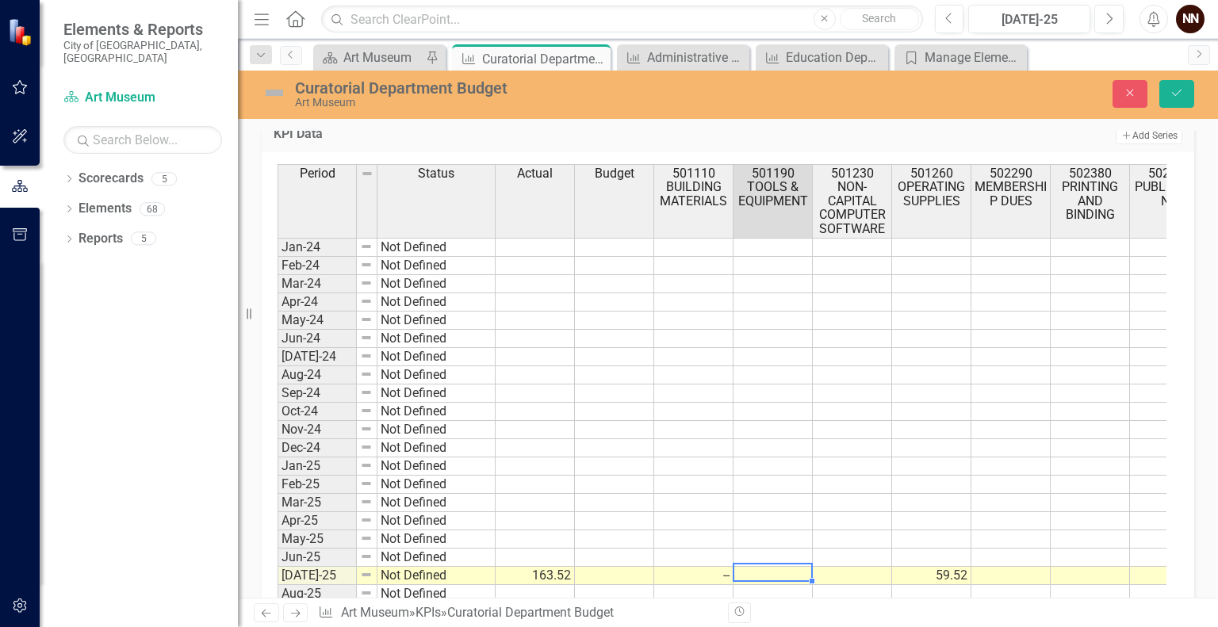
type textarea "0"
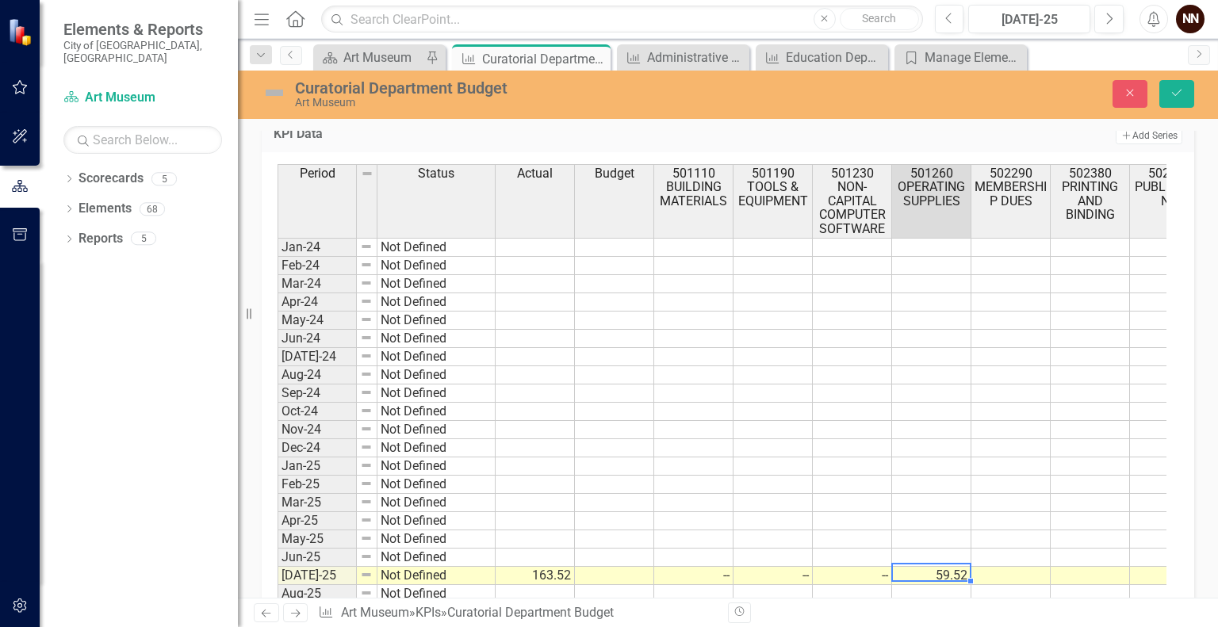
type textarea "0"
type textarea "59.53"
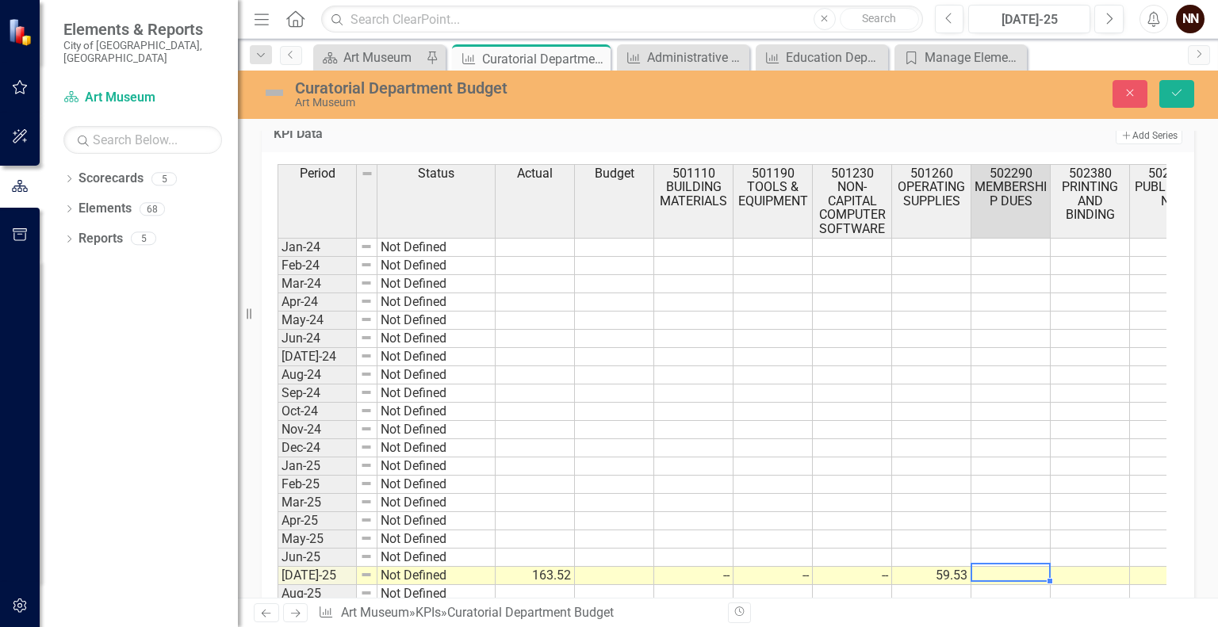
click at [939, 567] on td "59.53" at bounding box center [931, 576] width 79 height 18
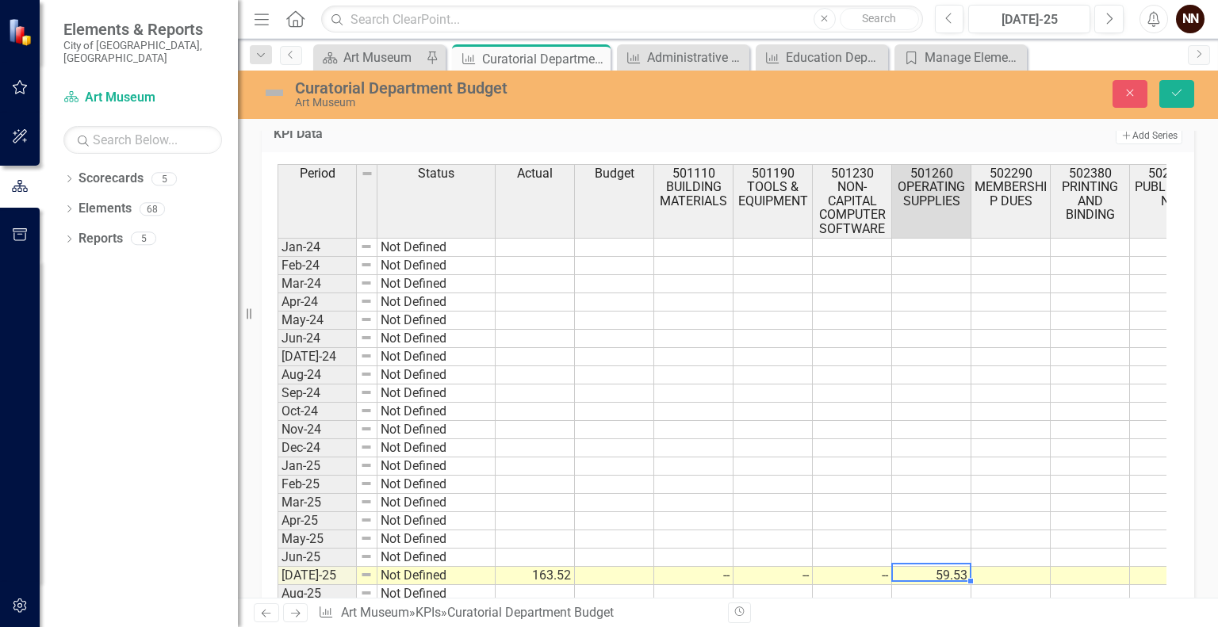
click at [939, 567] on td "59.53" at bounding box center [931, 576] width 79 height 18
type textarea "59.52"
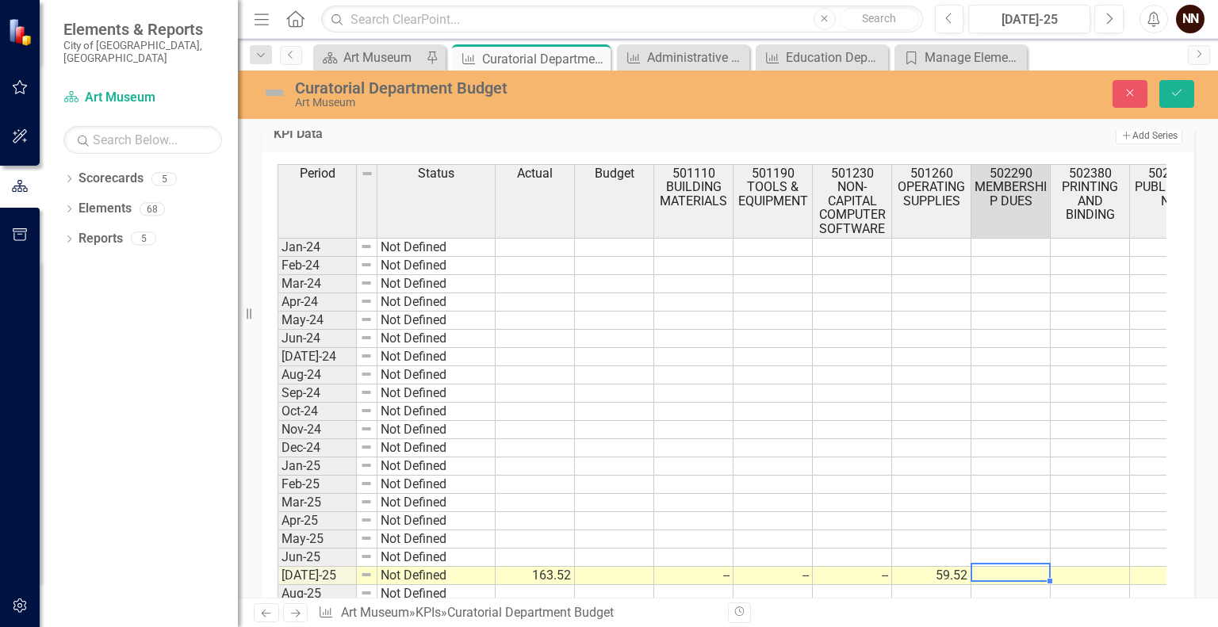
click at [945, 567] on td "59.52" at bounding box center [931, 576] width 79 height 18
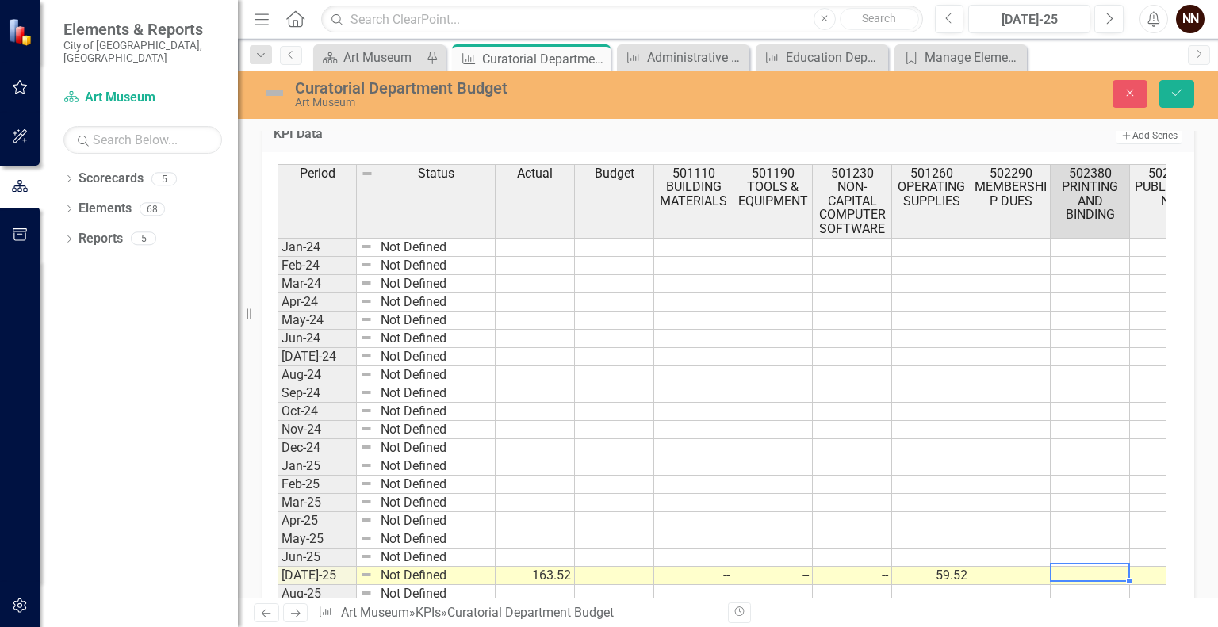
click at [999, 567] on td at bounding box center [1011, 576] width 79 height 18
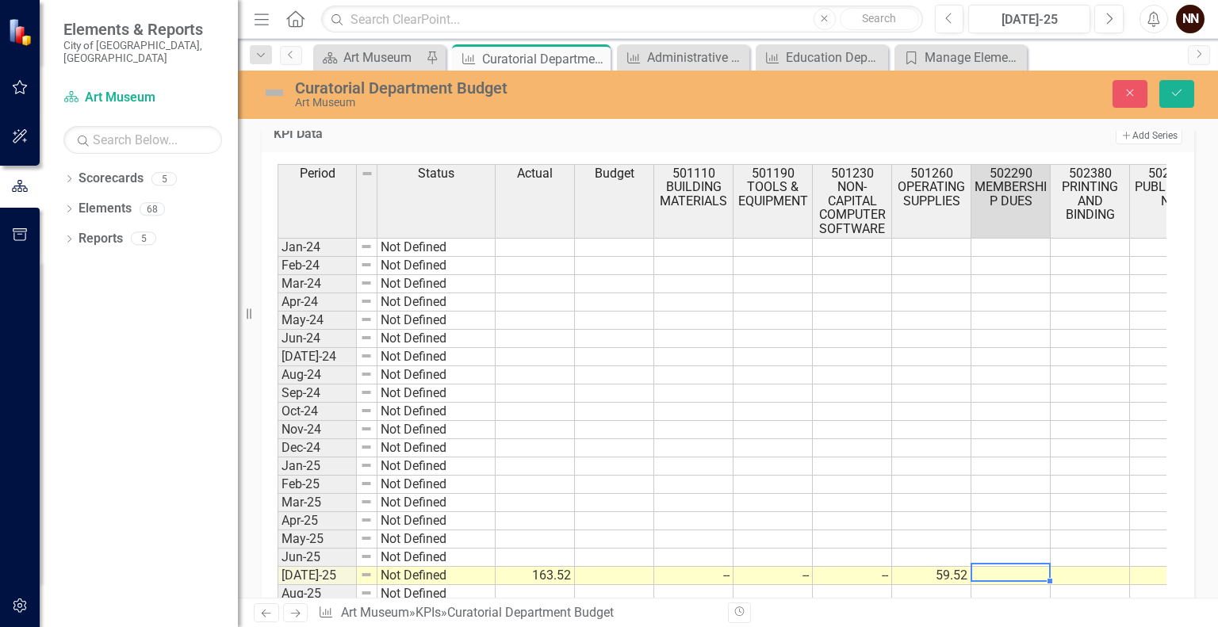
type textarea "0"
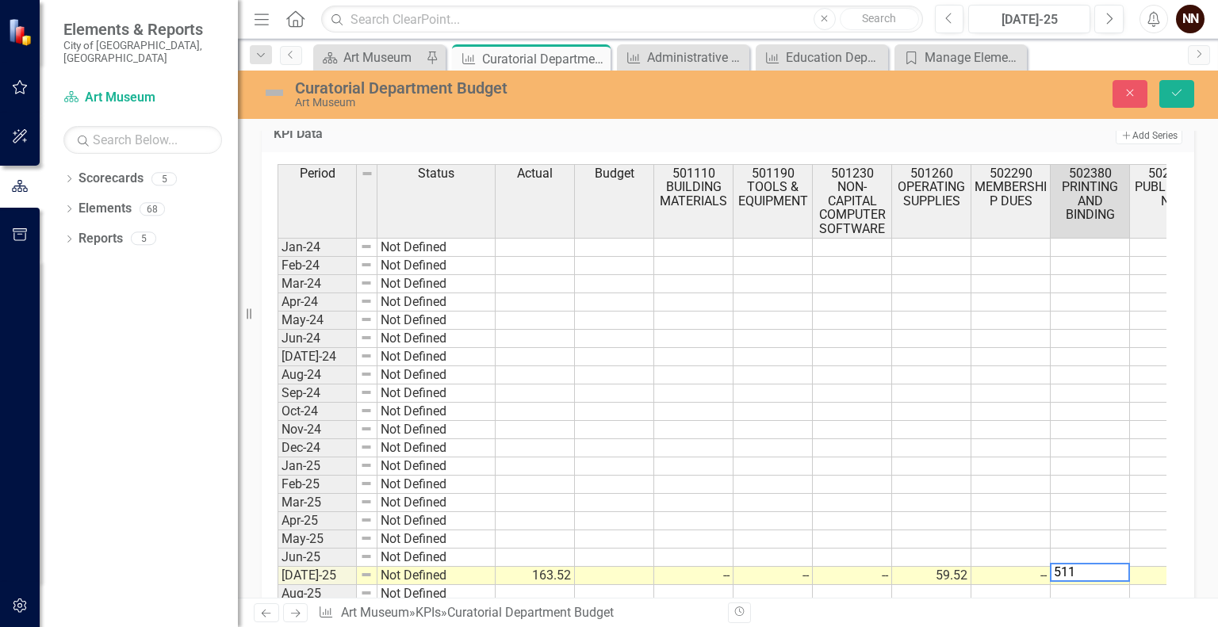
type textarea "5110"
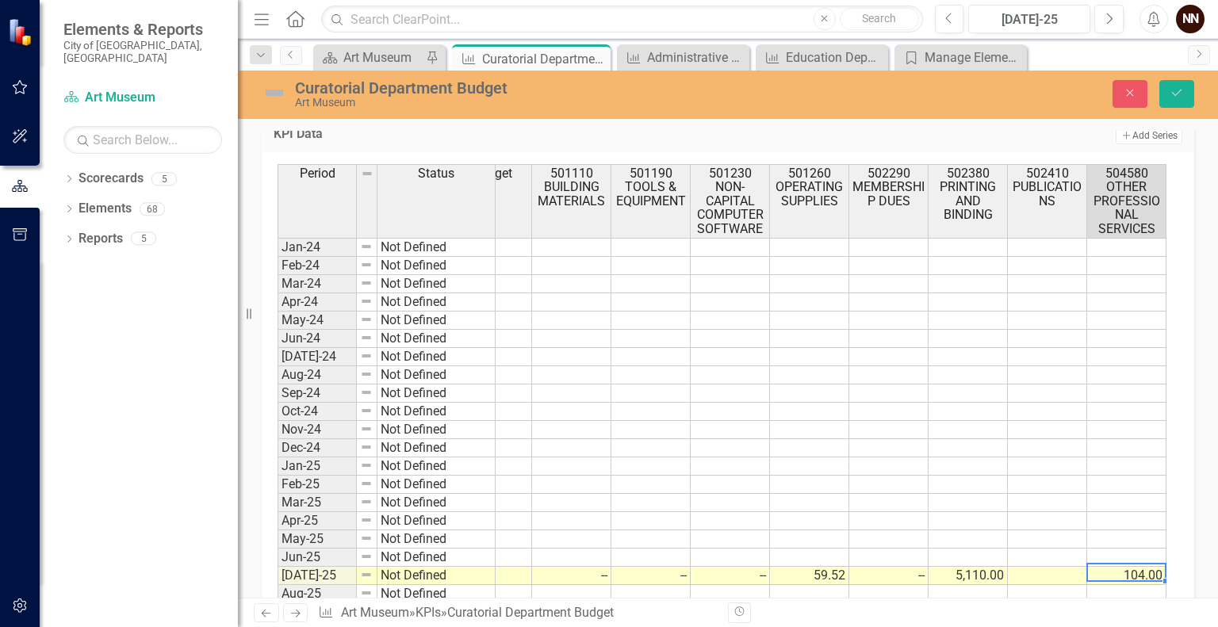
scroll to position [0, 201]
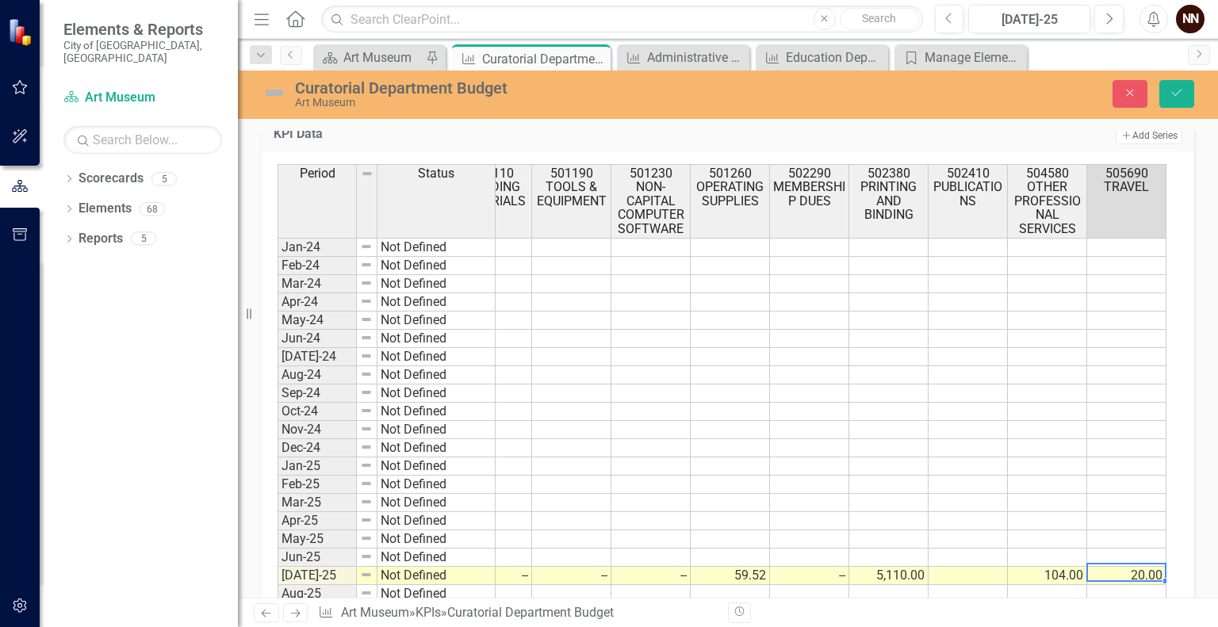
click at [1045, 573] on td "104.00" at bounding box center [1047, 576] width 79 height 18
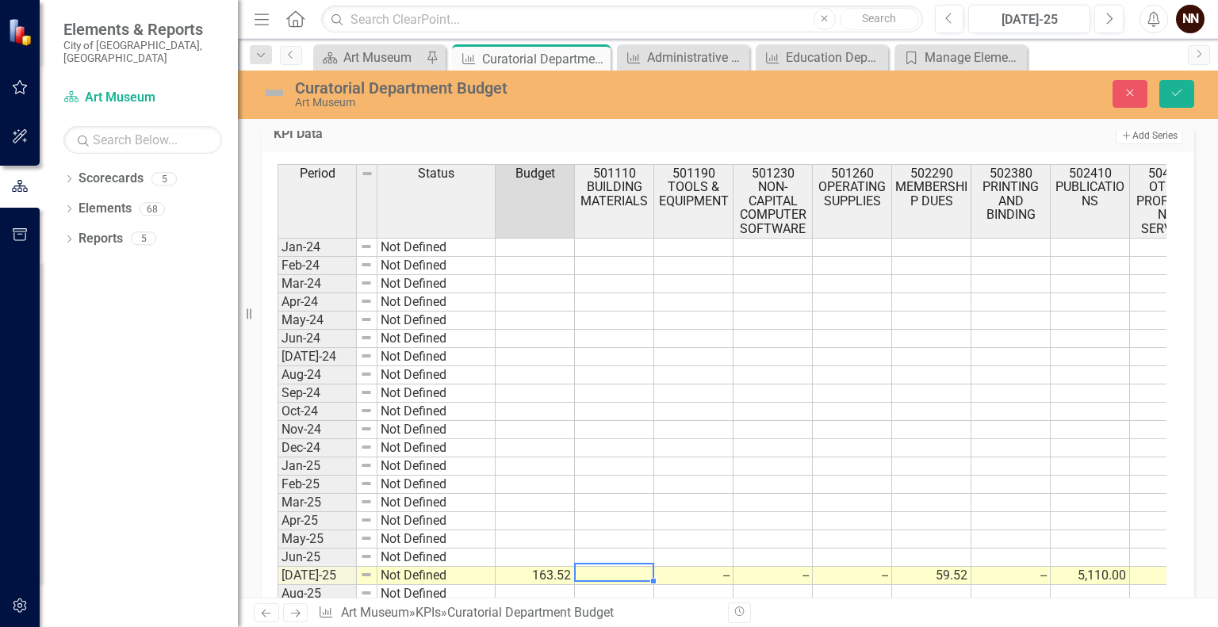
scroll to position [0, 0]
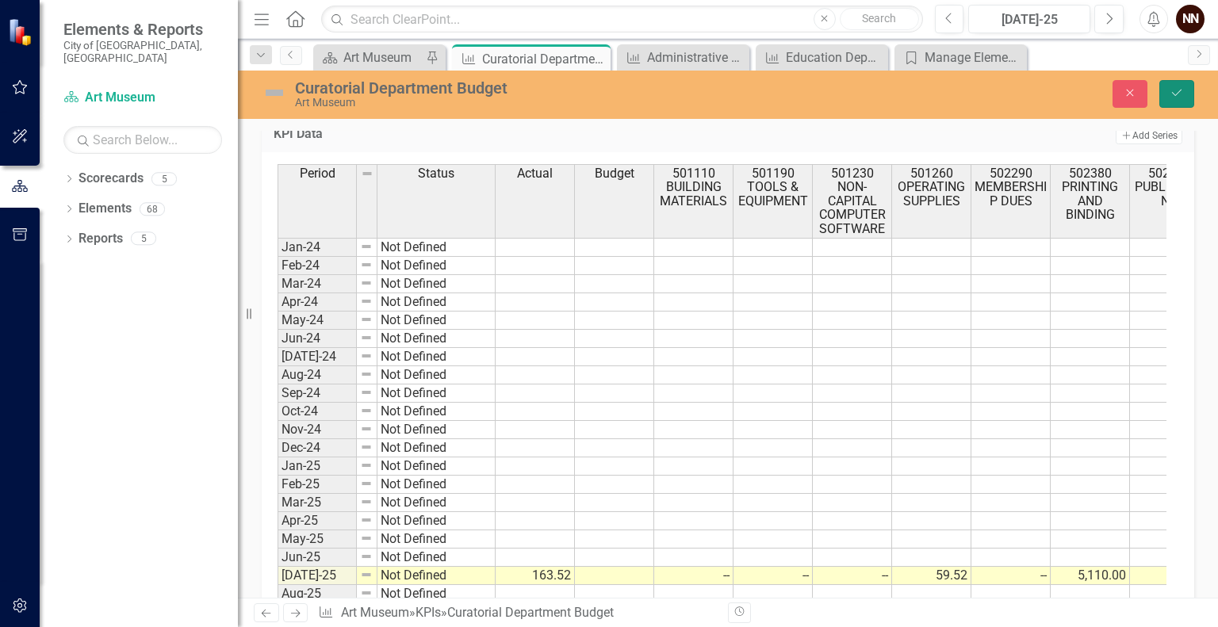
click at [1174, 86] on button "Save" at bounding box center [1177, 94] width 35 height 28
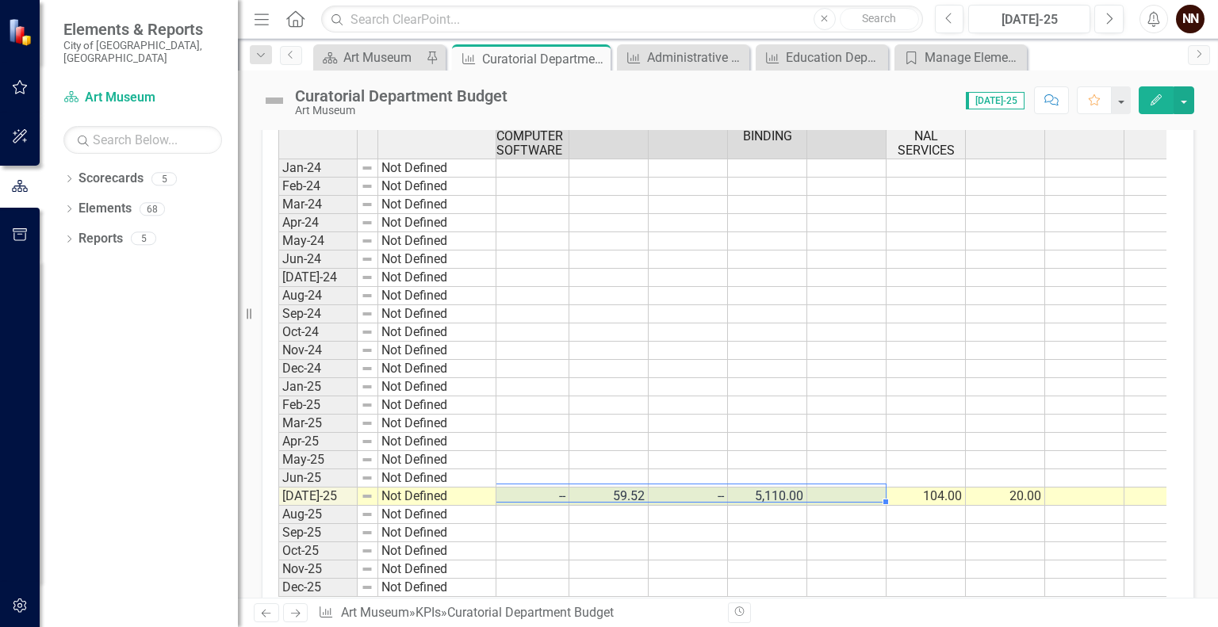
scroll to position [0, 599]
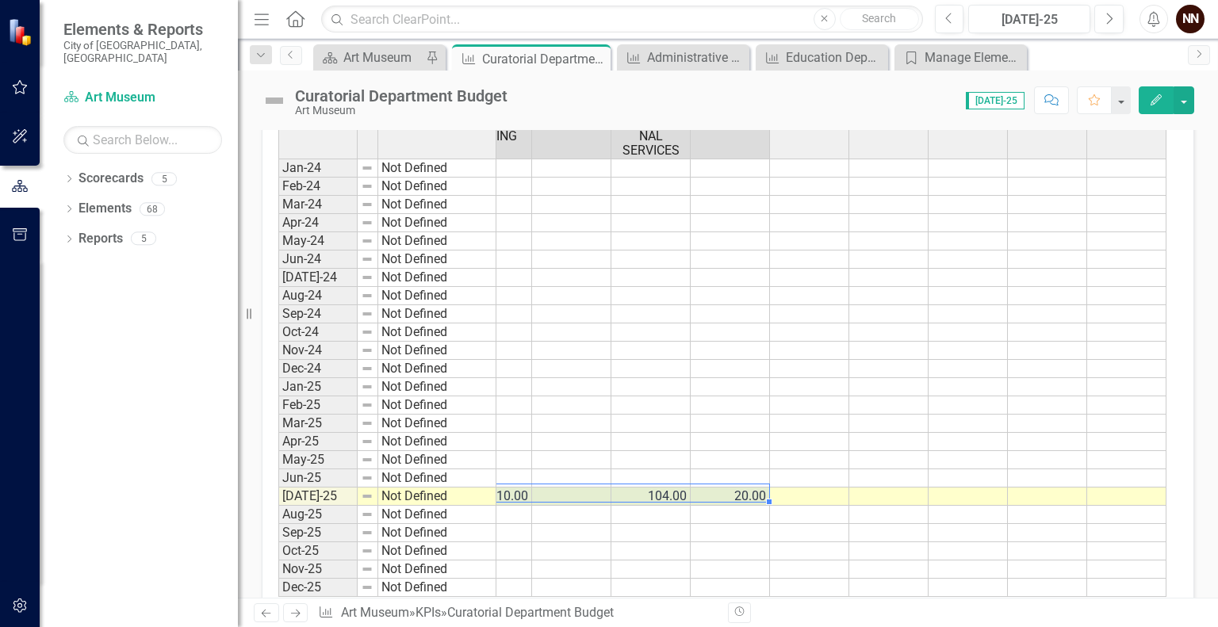
drag, startPoint x: 720, startPoint y: 491, endPoint x: 765, endPoint y: 489, distance: 44.4
click at [765, 489] on tr "Jul-25 Not Defined 163.52 -- -- -- 59.52 -- 5,110.00 104.00 20.00" at bounding box center [423, 497] width 1487 height 18
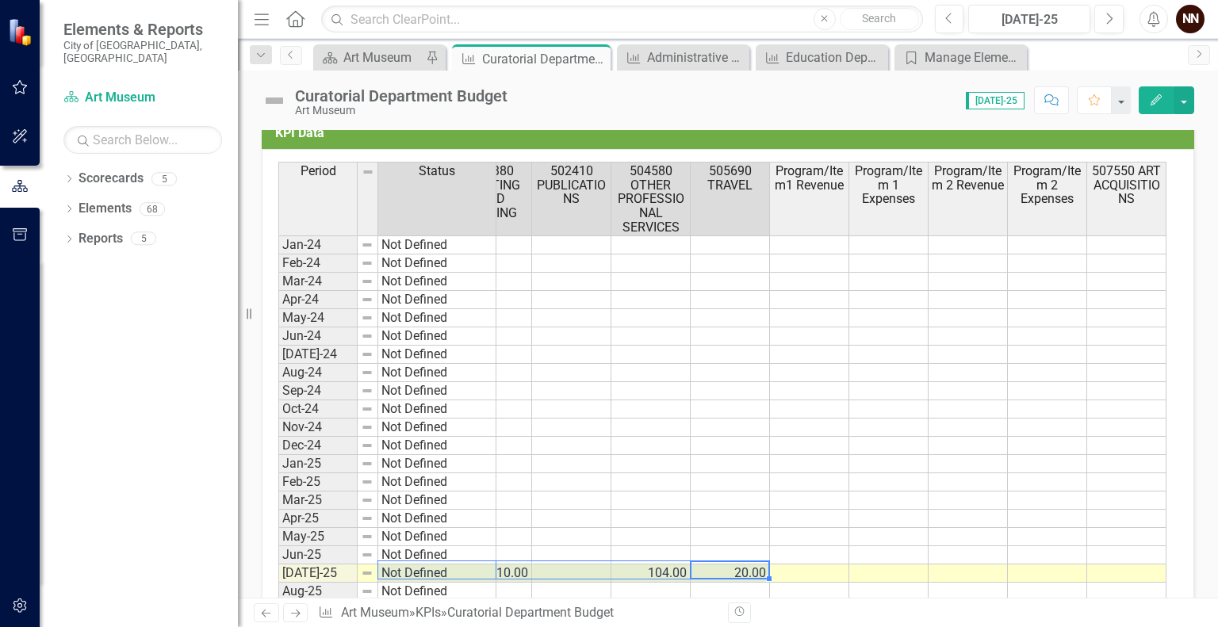
scroll to position [0, 555]
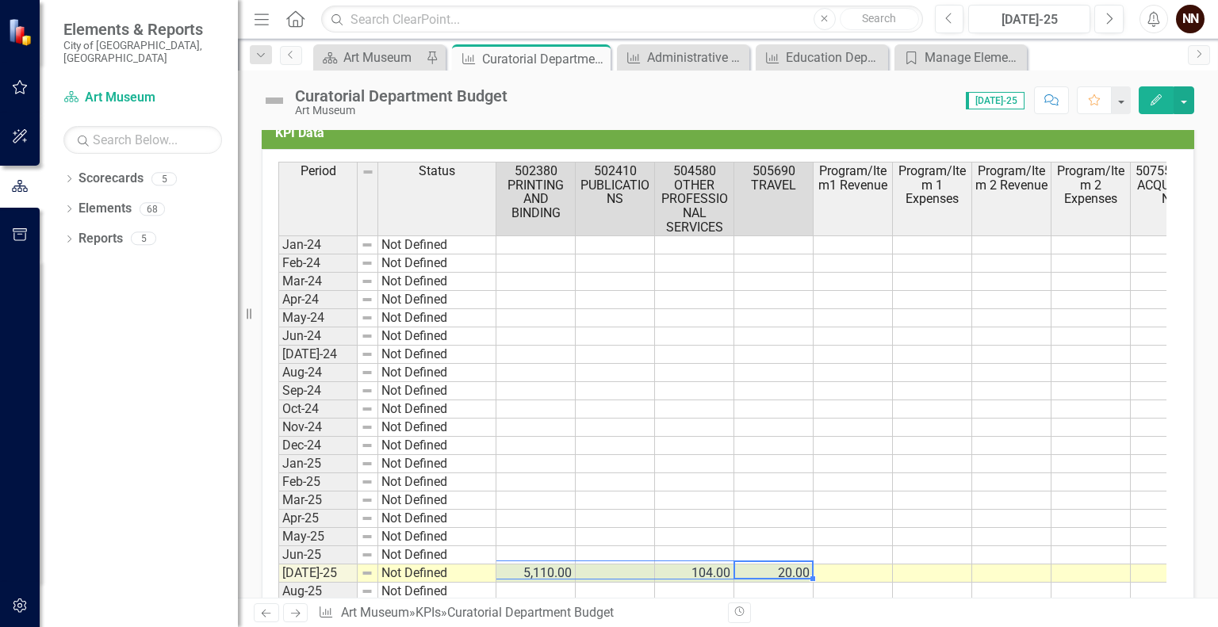
drag, startPoint x: 760, startPoint y: 564, endPoint x: 536, endPoint y: 573, distance: 223.9
click at [536, 573] on tr "Jul-25 Not Defined 163.52 -- -- -- 59.52 -- 5,110.00 104.00 20.00" at bounding box center [466, 574] width 1487 height 18
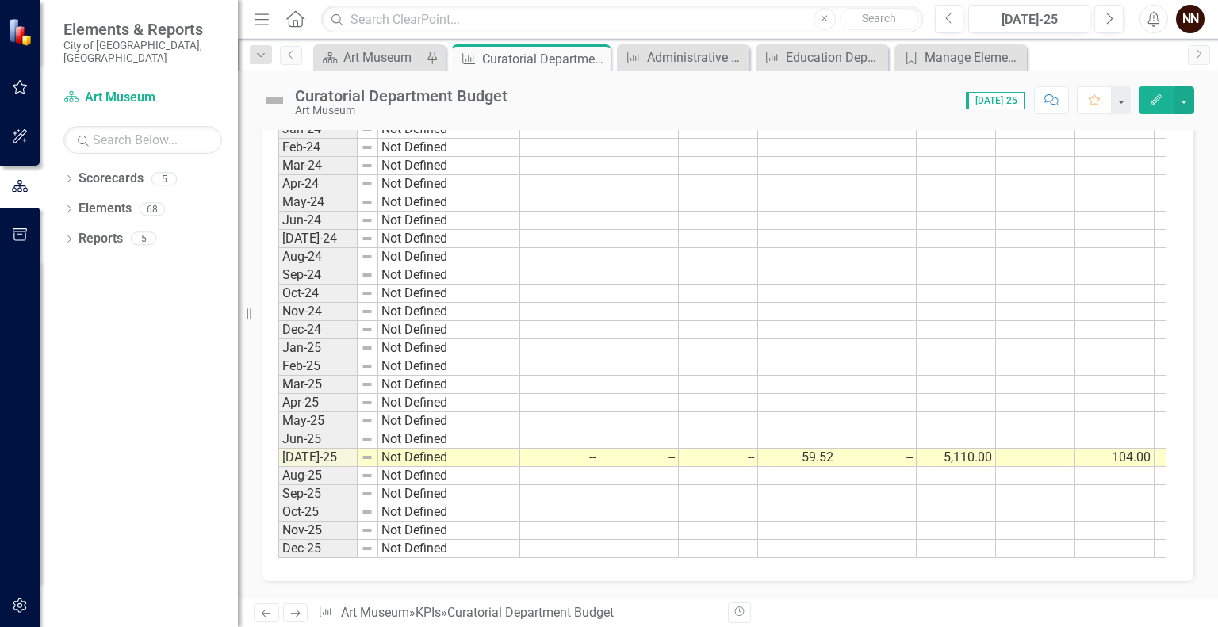
scroll to position [0, 114]
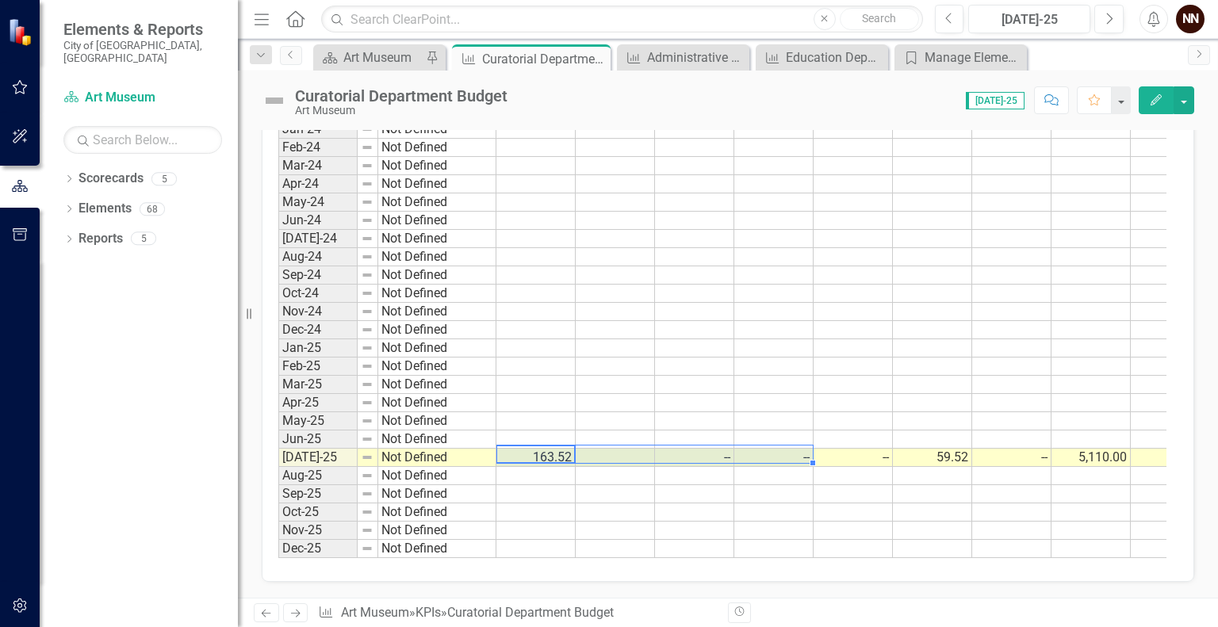
drag, startPoint x: 539, startPoint y: 443, endPoint x: 734, endPoint y: 440, distance: 195.1
click at [734, 449] on tr "Jul-25 Not Defined 163.52 -- -- -- 59.52 -- 5,110.00 104.00 20.00" at bounding box center [1021, 458] width 1487 height 18
drag, startPoint x: 715, startPoint y: 441, endPoint x: 858, endPoint y: 449, distance: 143.8
click at [858, 449] on tr "Jul-25 Not Defined 163.52 -- -- -- 59.52 -- 5,110.00 104.00 20.00" at bounding box center [423, 458] width 1487 height 18
type textarea "71799.89"
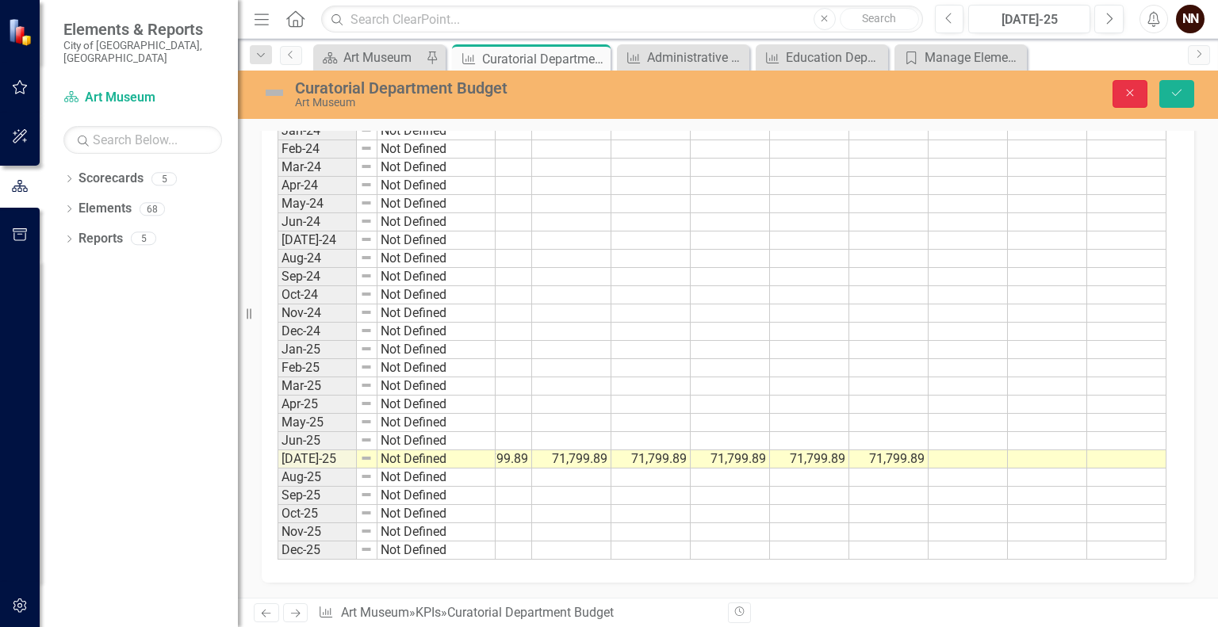
click at [1120, 84] on button "Close" at bounding box center [1130, 94] width 35 height 28
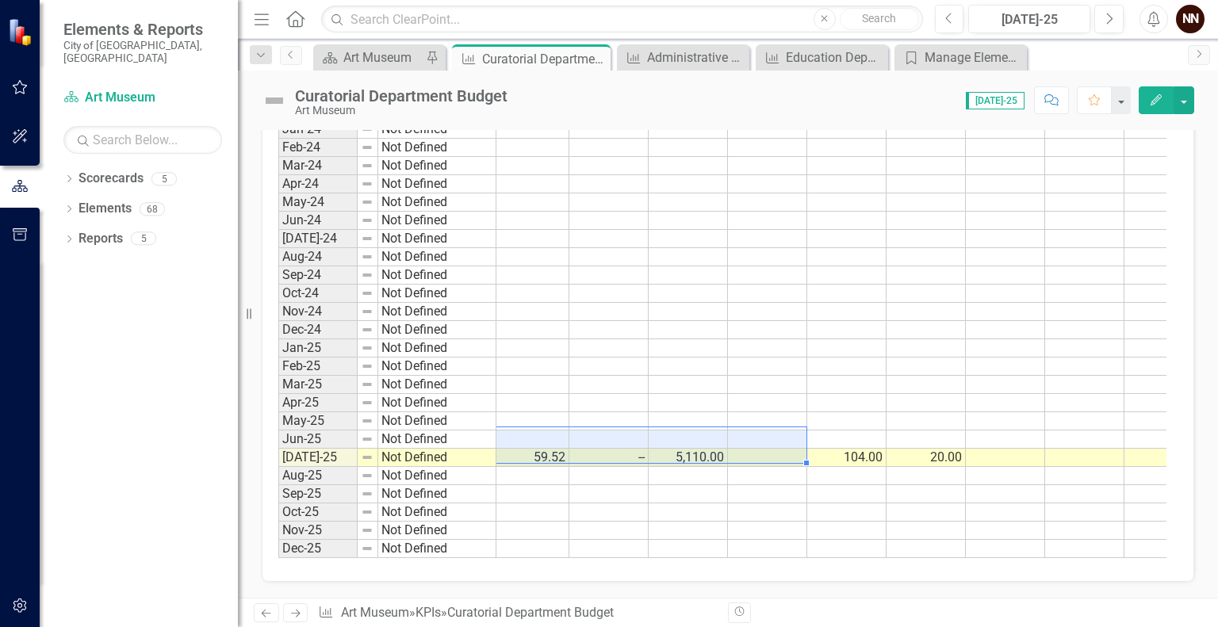
scroll to position [0, 599]
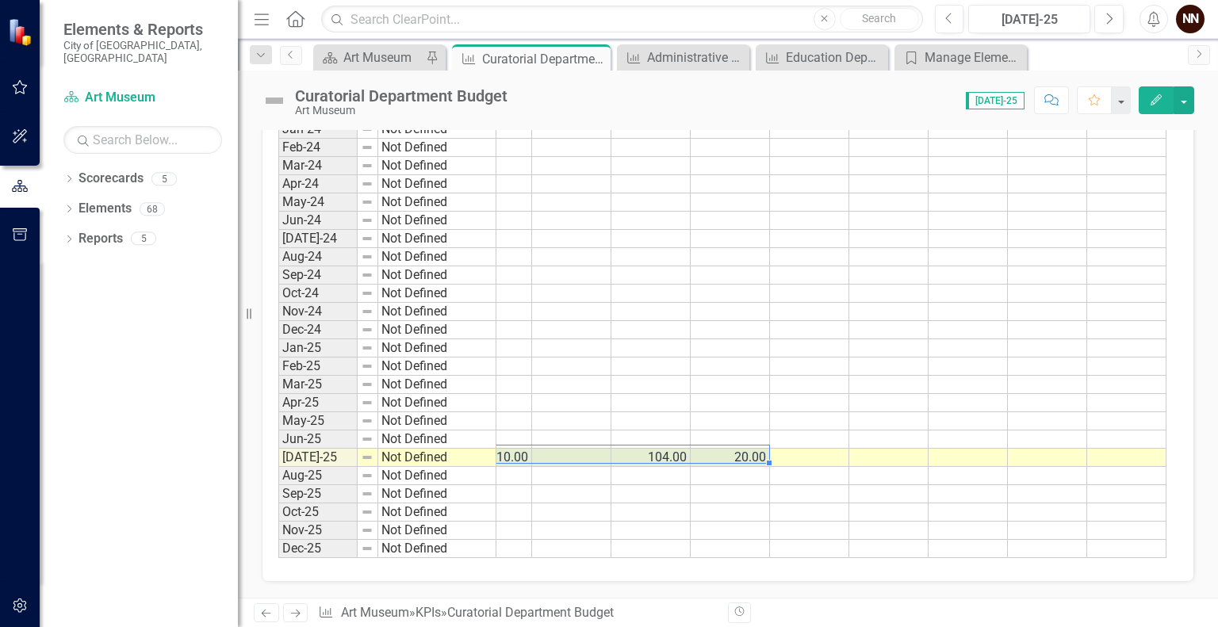
drag, startPoint x: 559, startPoint y: 442, endPoint x: 748, endPoint y: 439, distance: 188.8
click at [748, 449] on tr "[DATE]-25 Not Defined 163.52 -- -- -- 59.52 -- 5,110.00 104.00 20.00" at bounding box center [423, 458] width 1487 height 18
click at [593, 449] on td at bounding box center [571, 458] width 79 height 18
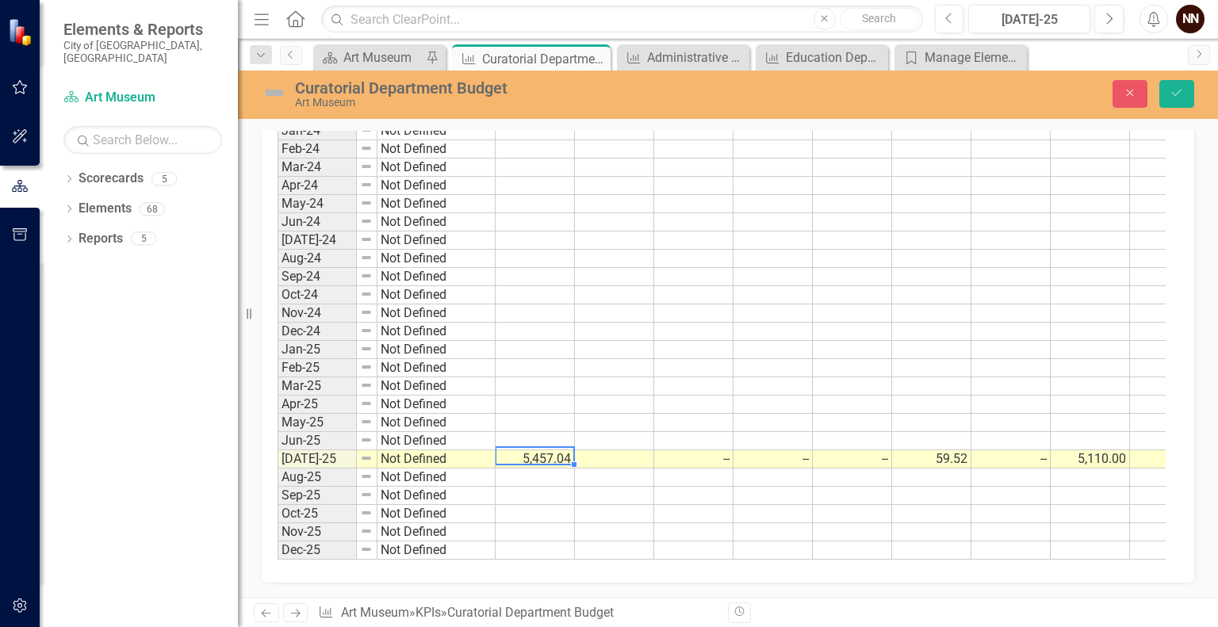
type textarea "5457.04"
click at [1179, 94] on icon "Save" at bounding box center [1177, 92] width 14 height 11
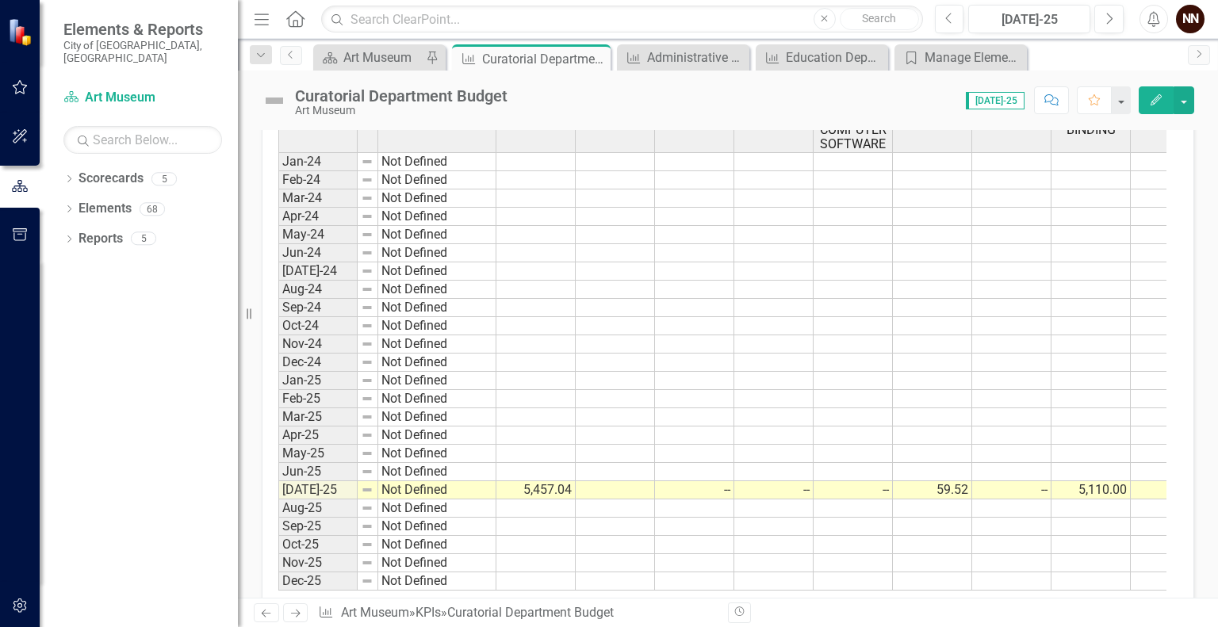
scroll to position [568, 0]
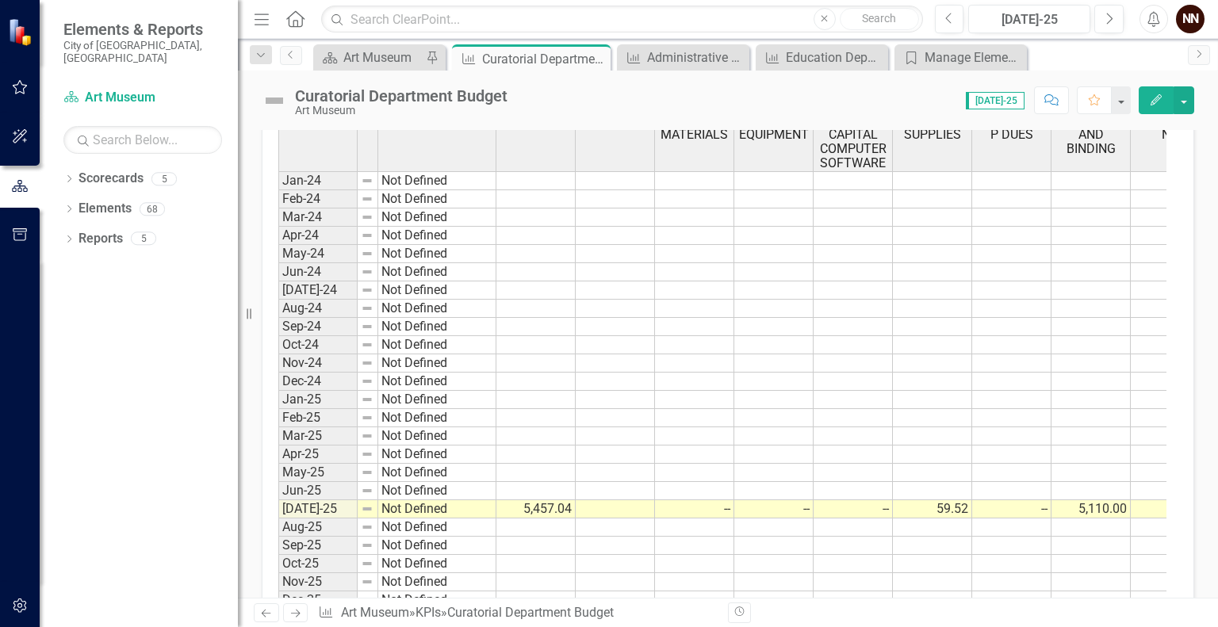
click at [1036, 505] on td "--" at bounding box center [1011, 509] width 79 height 18
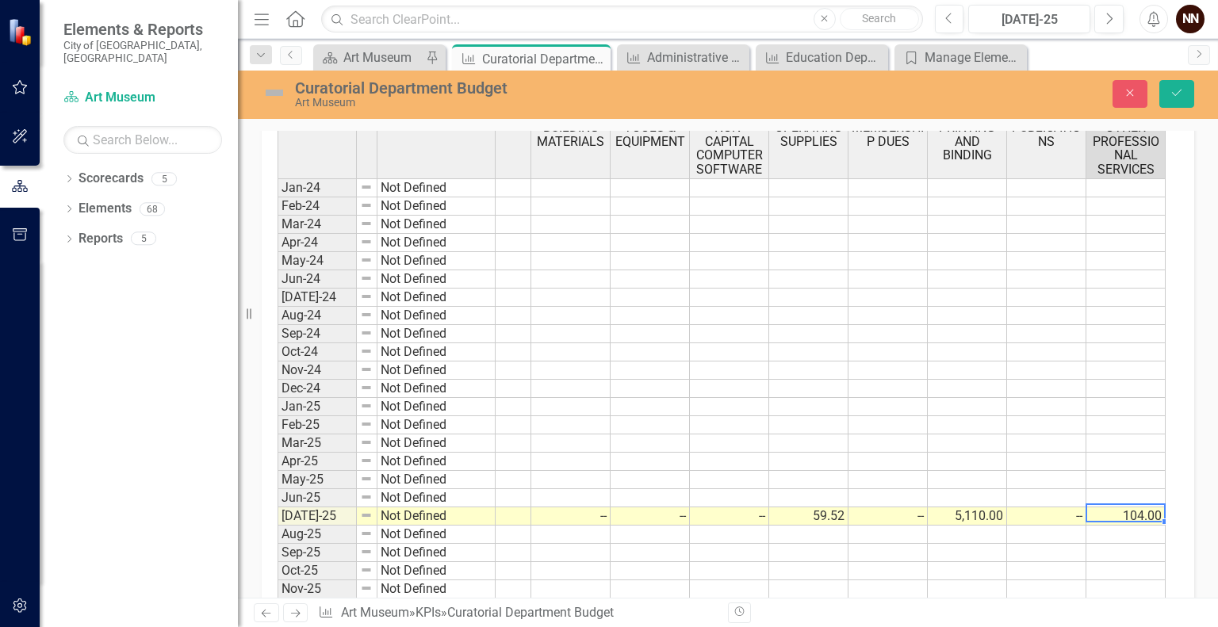
scroll to position [573, 0]
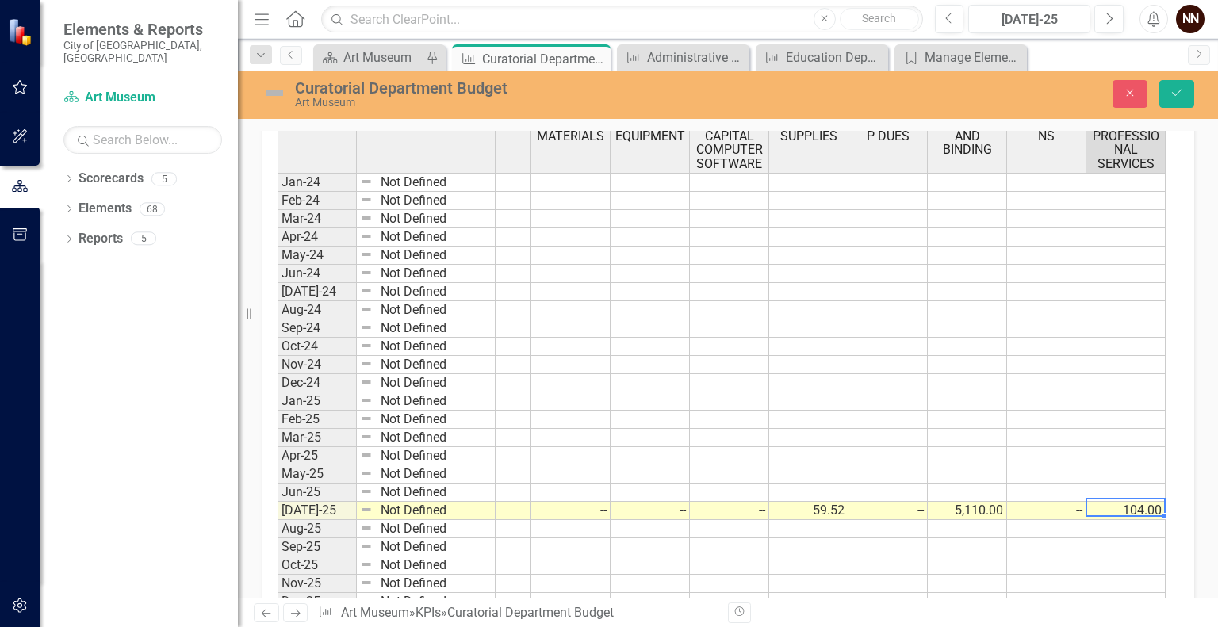
type textarea "104"
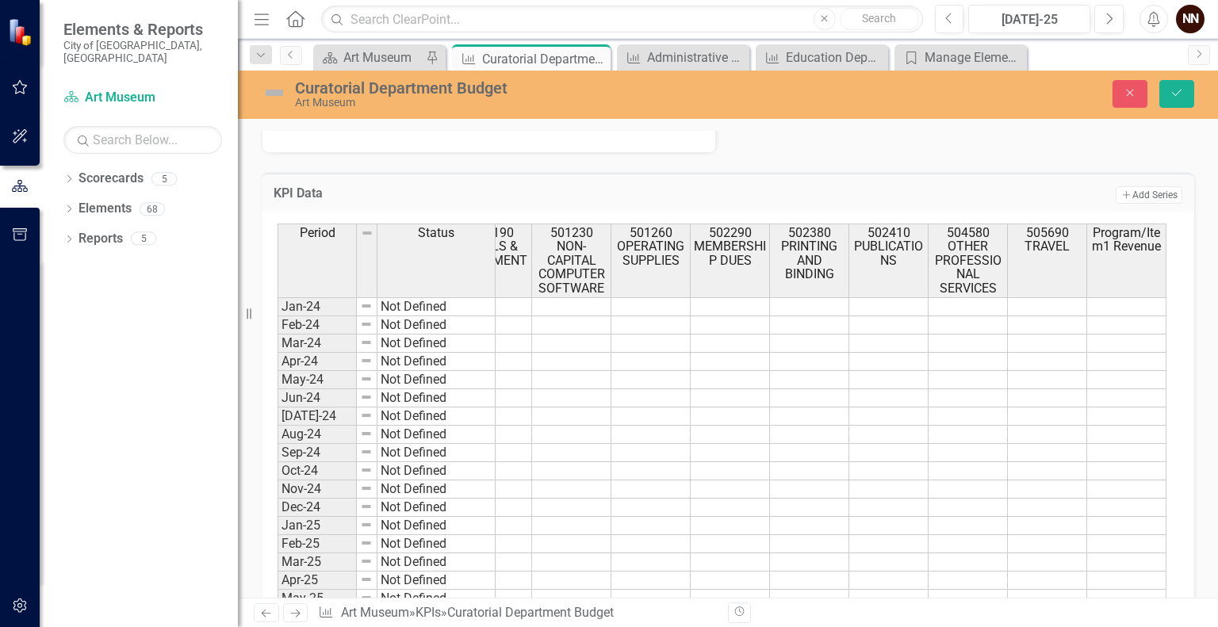
scroll to position [447, 0]
click at [1131, 259] on th "Program/Item1 Revenue" at bounding box center [1126, 263] width 79 height 74
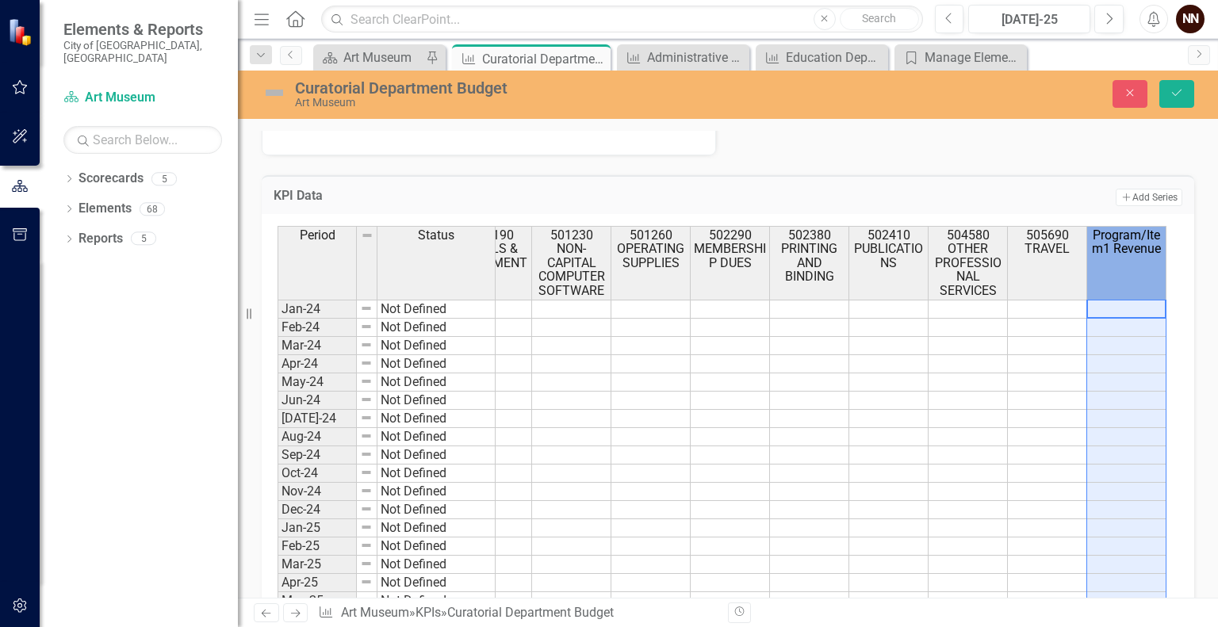
click at [1131, 259] on th "Program/Item1 Revenue" at bounding box center [1126, 263] width 79 height 74
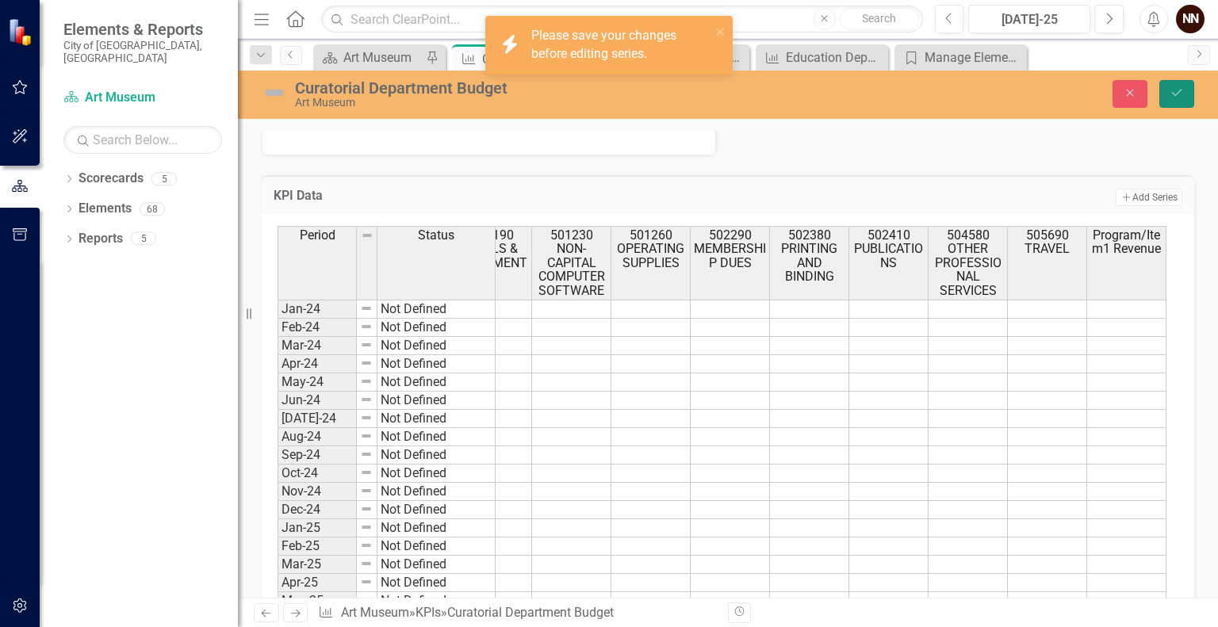
click at [1179, 92] on icon "submit" at bounding box center [1177, 93] width 10 height 6
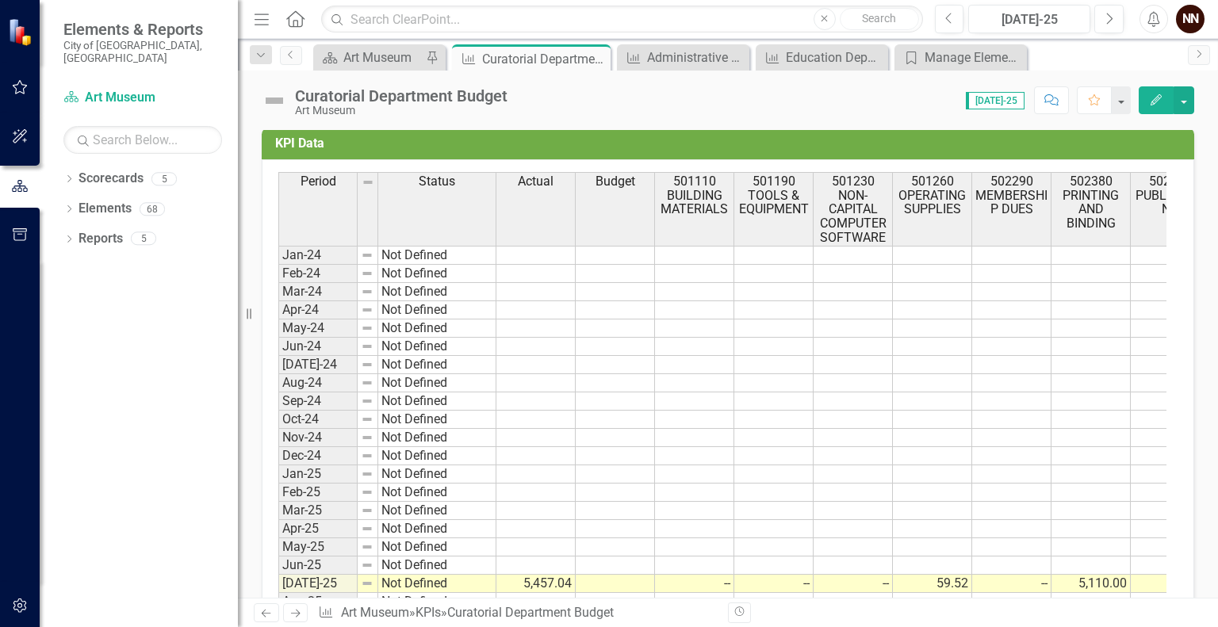
scroll to position [504, 0]
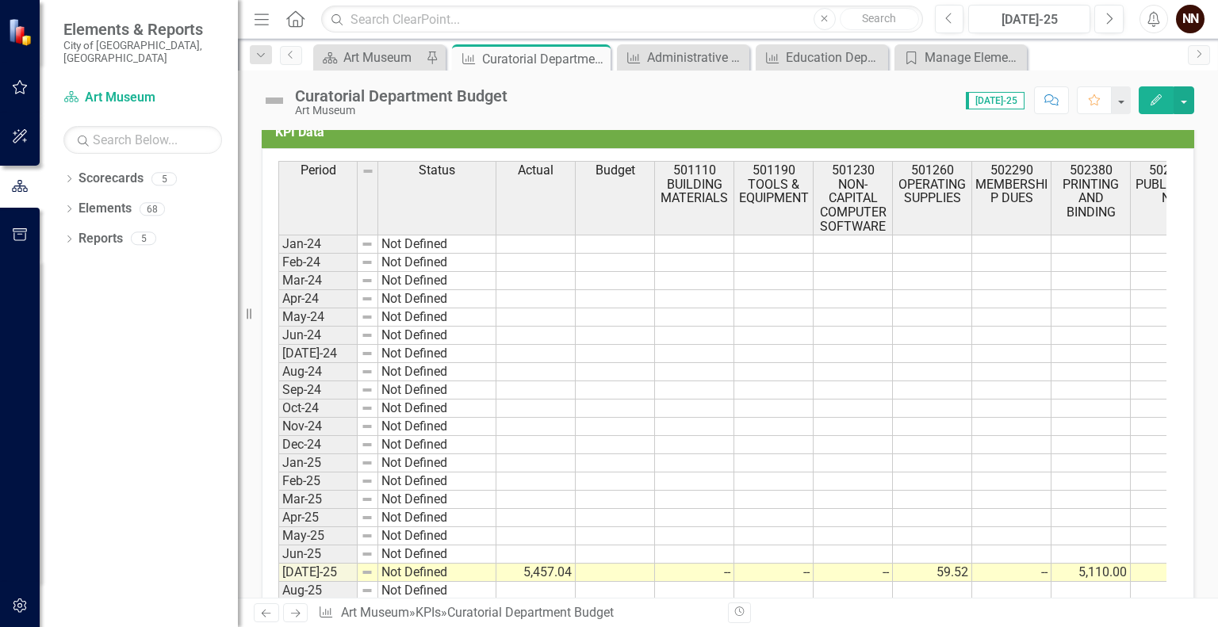
click at [1078, 569] on td "5,110.00" at bounding box center [1091, 573] width 79 height 18
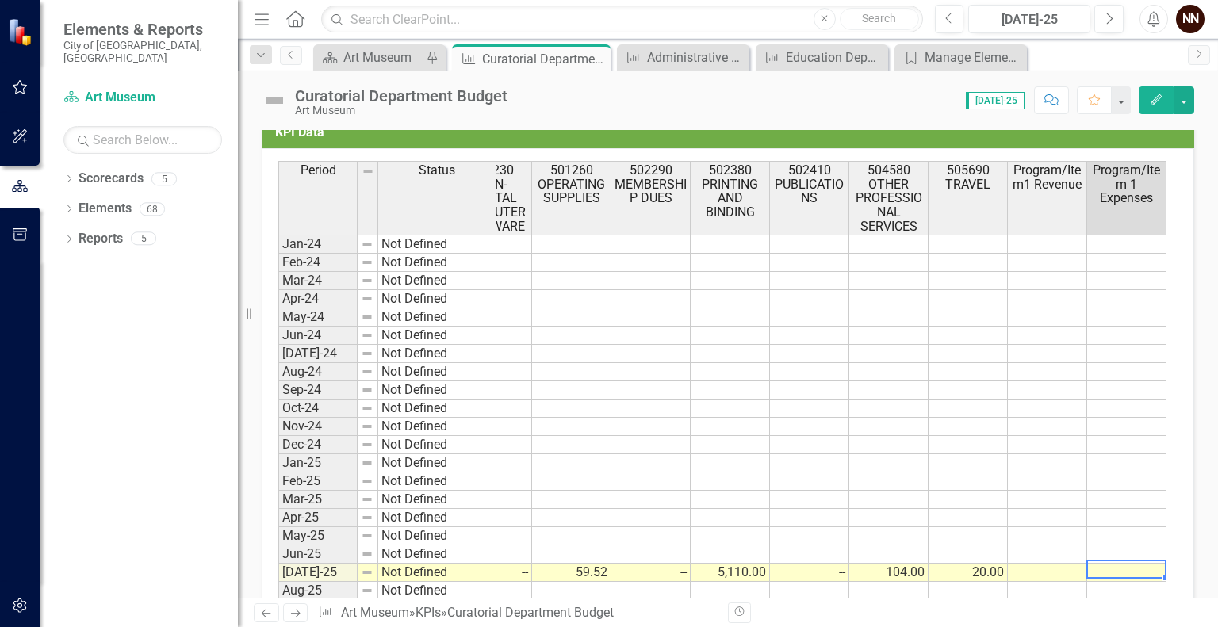
scroll to position [0, 599]
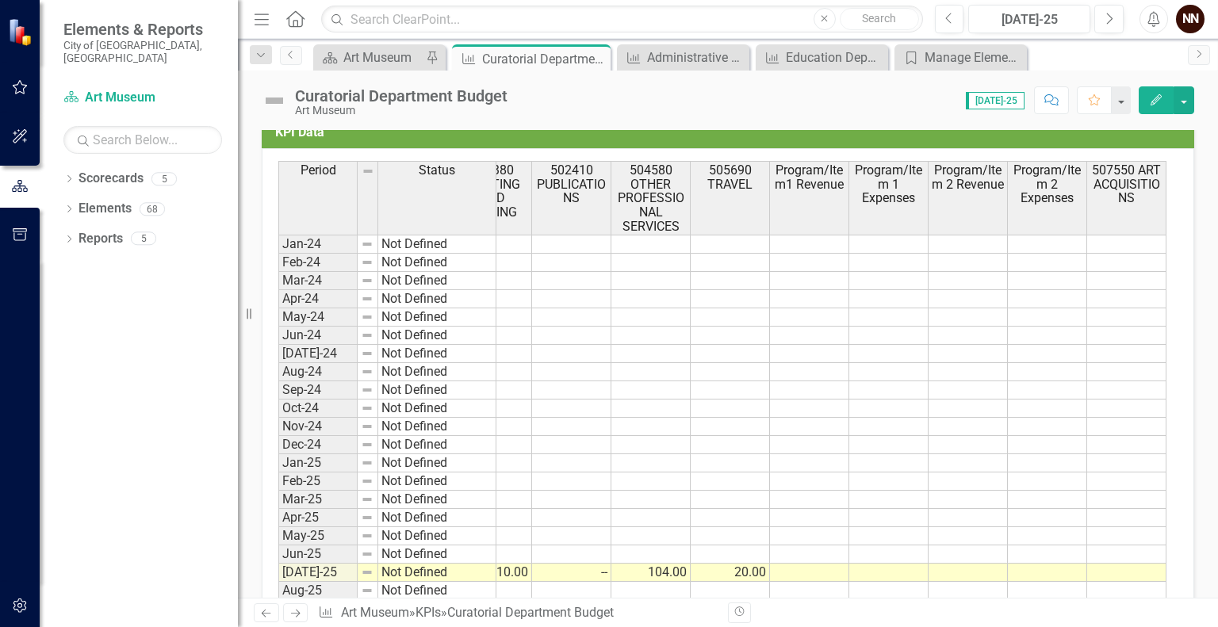
drag, startPoint x: 1186, startPoint y: 94, endPoint x: 884, endPoint y: 218, distance: 325.8
click at [884, 218] on th "Program/Item 1 Expenses" at bounding box center [888, 198] width 79 height 74
click at [1175, 101] on button "button" at bounding box center [1184, 100] width 21 height 28
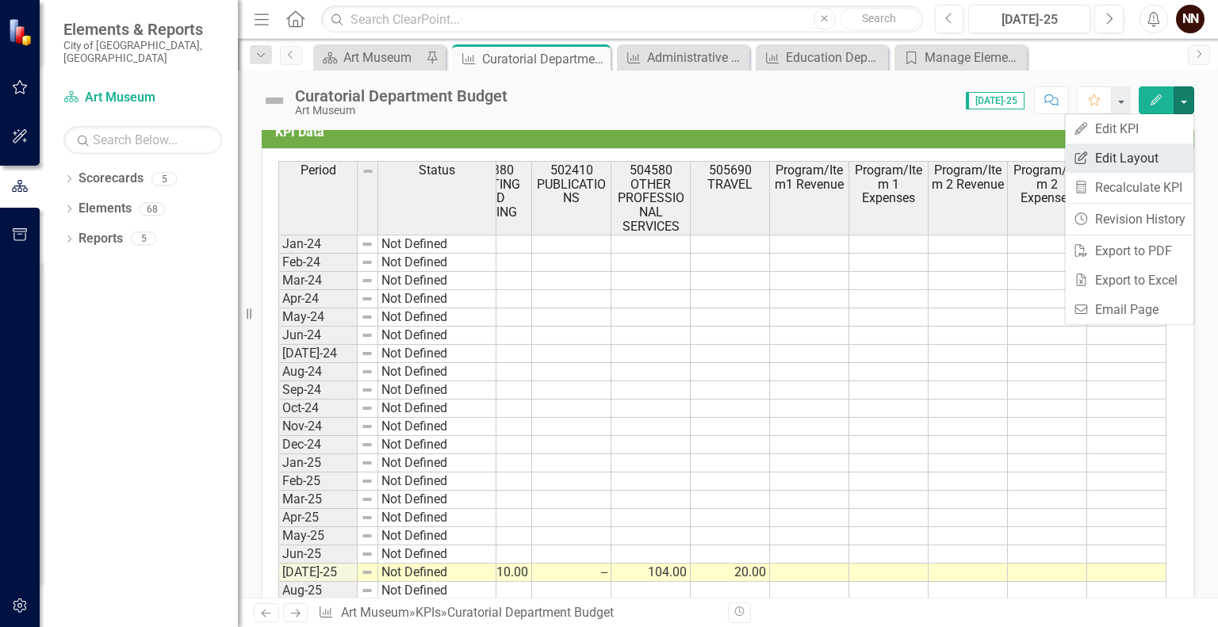
click at [1141, 152] on link "Edit Report Edit Layout" at bounding box center [1129, 158] width 128 height 29
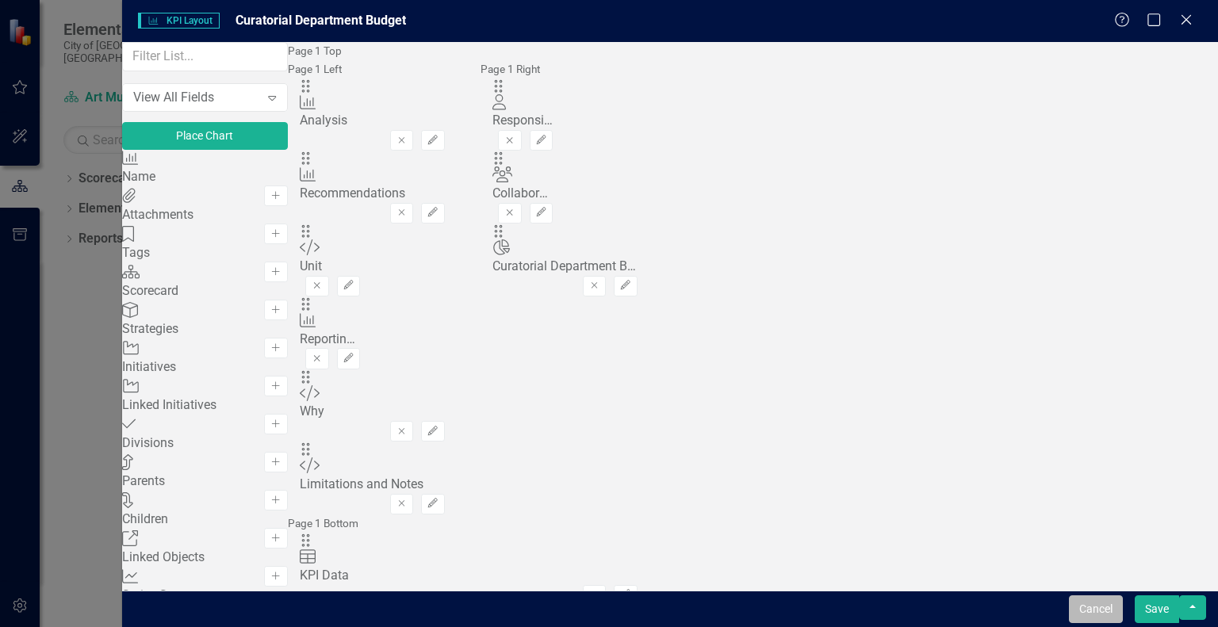
drag, startPoint x: 1097, startPoint y: 617, endPoint x: 1110, endPoint y: 615, distance: 13.6
click at [1110, 615] on button "Cancel" at bounding box center [1096, 610] width 54 height 28
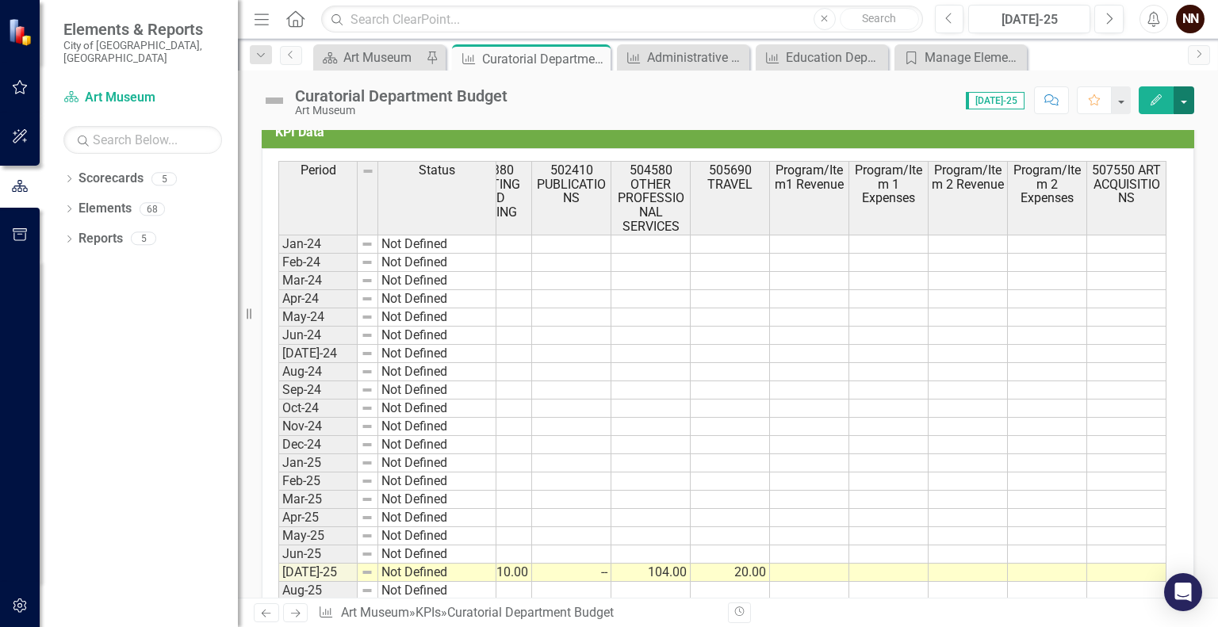
click at [1180, 98] on button "button" at bounding box center [1184, 100] width 21 height 28
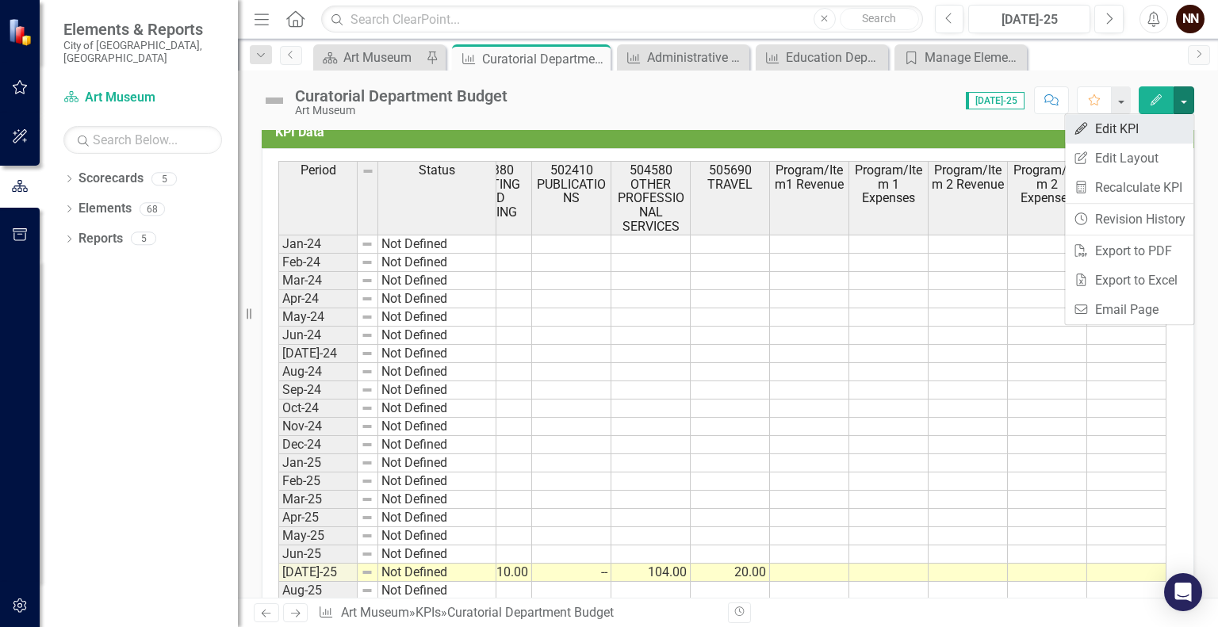
click at [1136, 128] on link "Edit Edit KPI" at bounding box center [1129, 128] width 128 height 29
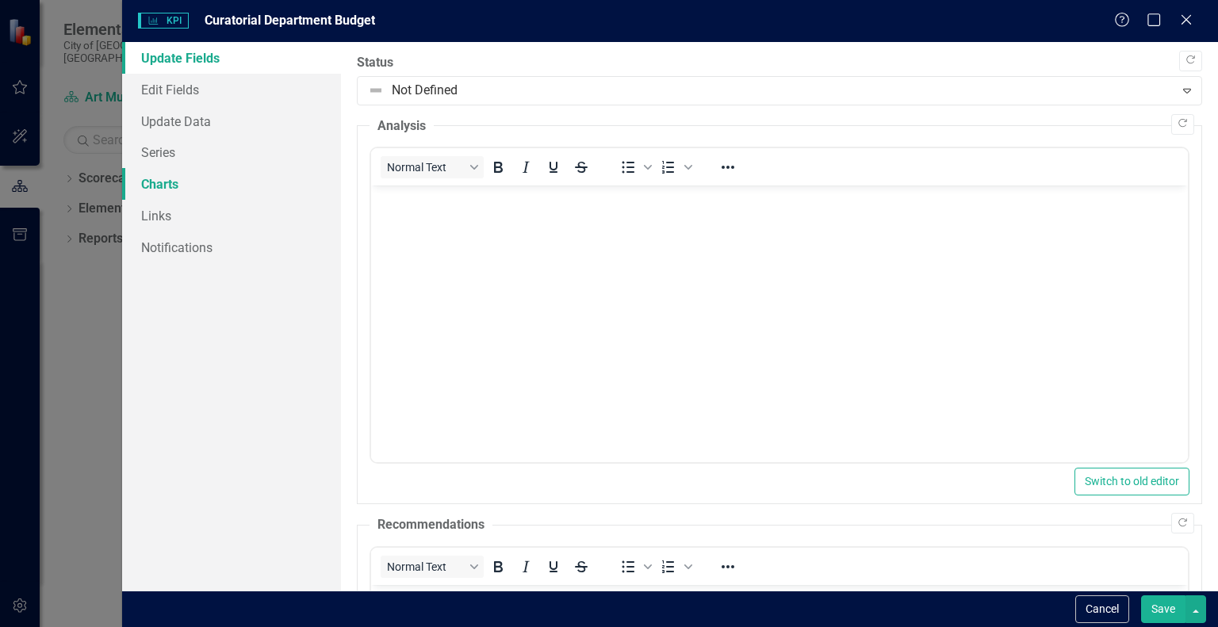
scroll to position [0, 0]
click at [247, 144] on link "Series" at bounding box center [231, 152] width 219 height 32
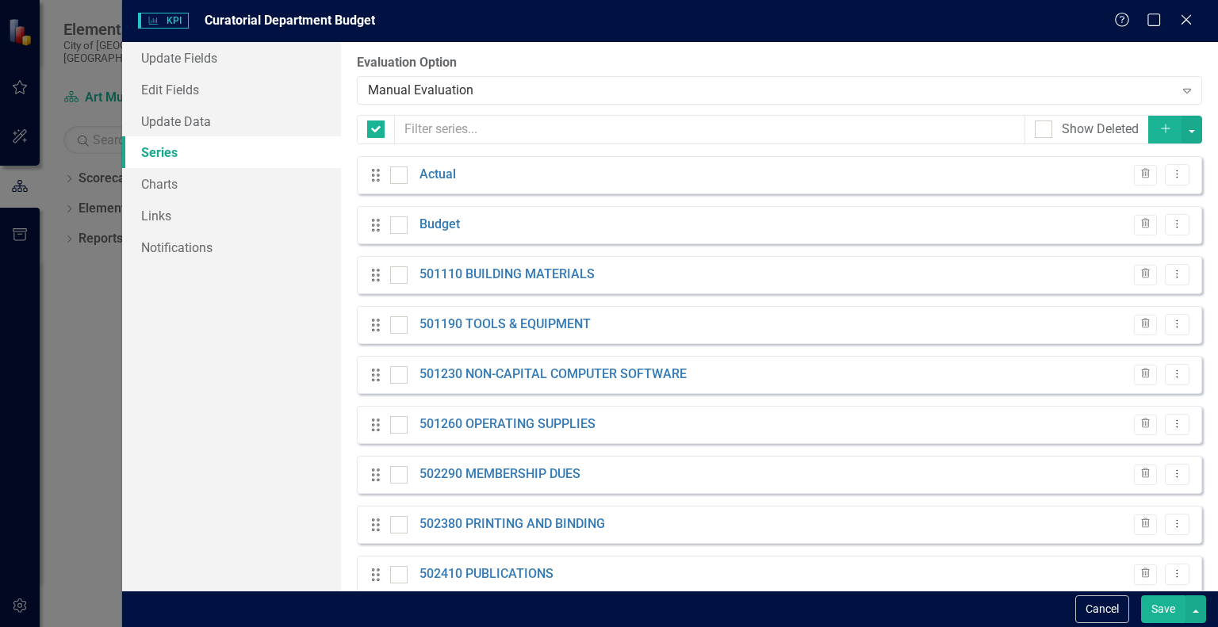
checkbox input "false"
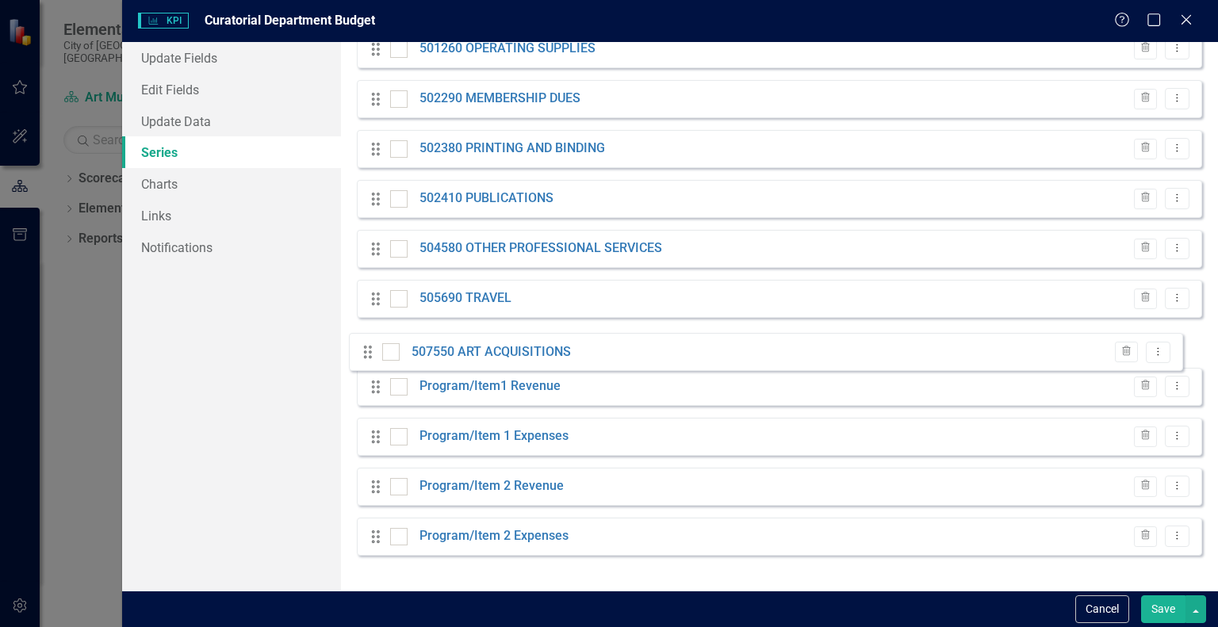
drag, startPoint x: 371, startPoint y: 550, endPoint x: 365, endPoint y: 354, distance: 196.8
click at [365, 354] on div "Drag Actual Evaluated Trash Dropdown Menu Drag Budget Trash Dropdown Menu Drag …" at bounding box center [779, 174] width 845 height 788
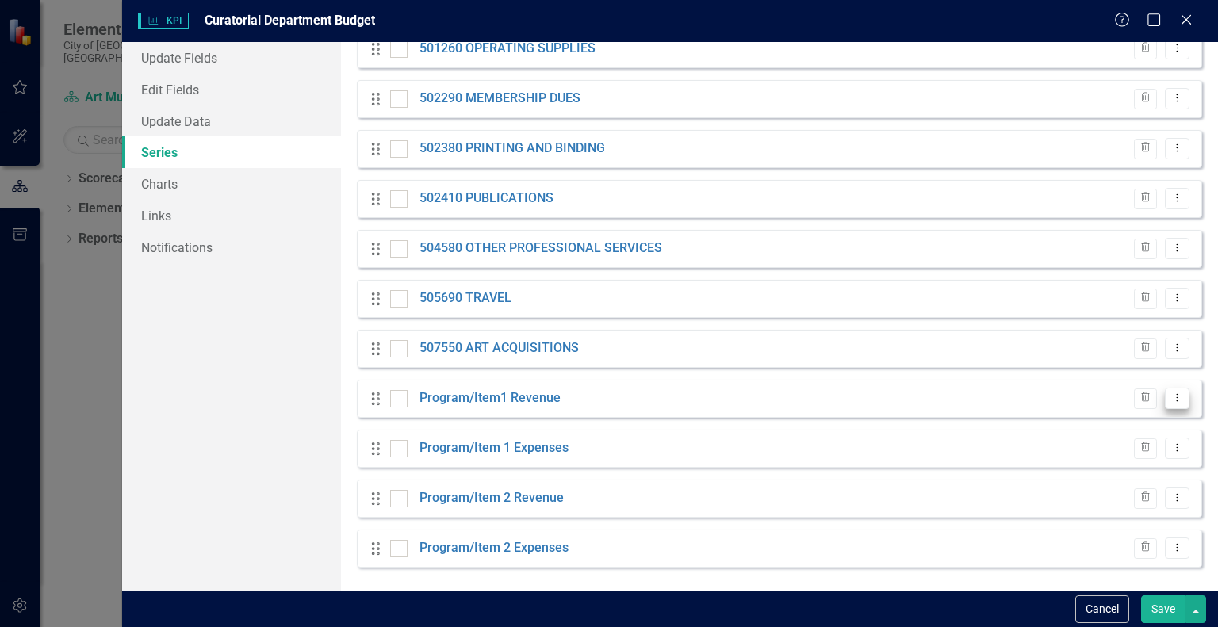
click at [1171, 393] on icon "Dropdown Menu" at bounding box center [1177, 398] width 13 height 10
click at [545, 401] on link "Program/Item1 Revenue" at bounding box center [490, 398] width 141 height 18
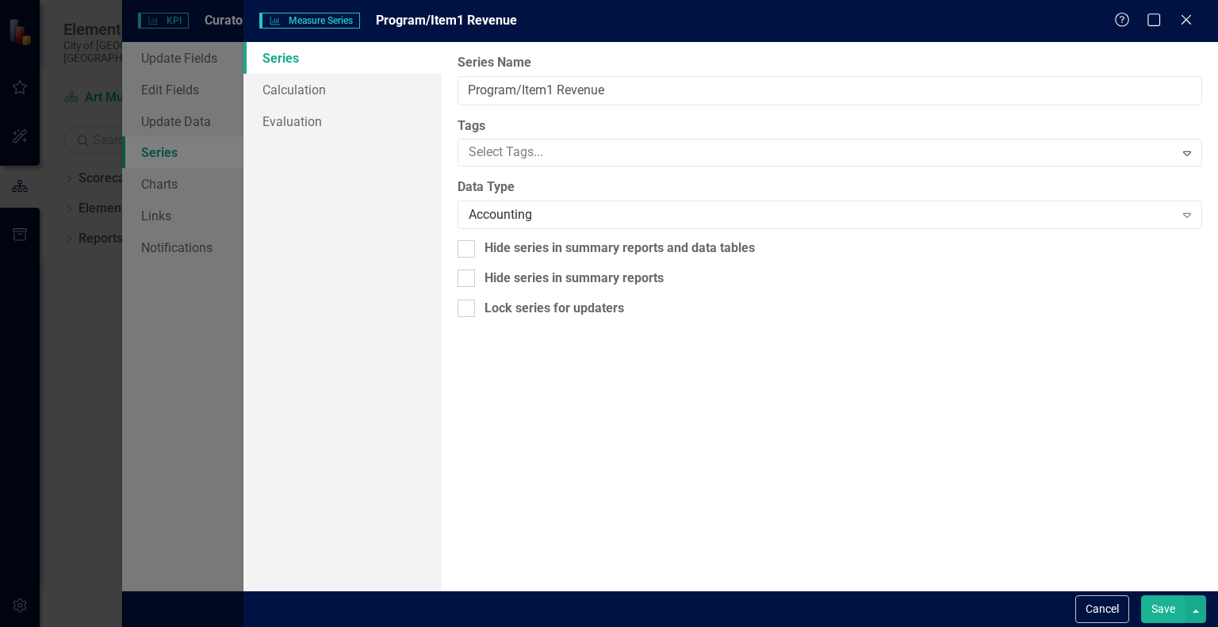
click at [545, 401] on div "Measure Series Measure Series Program/Item1 Revenue Help Maximize Close Series …" at bounding box center [609, 313] width 1218 height 627
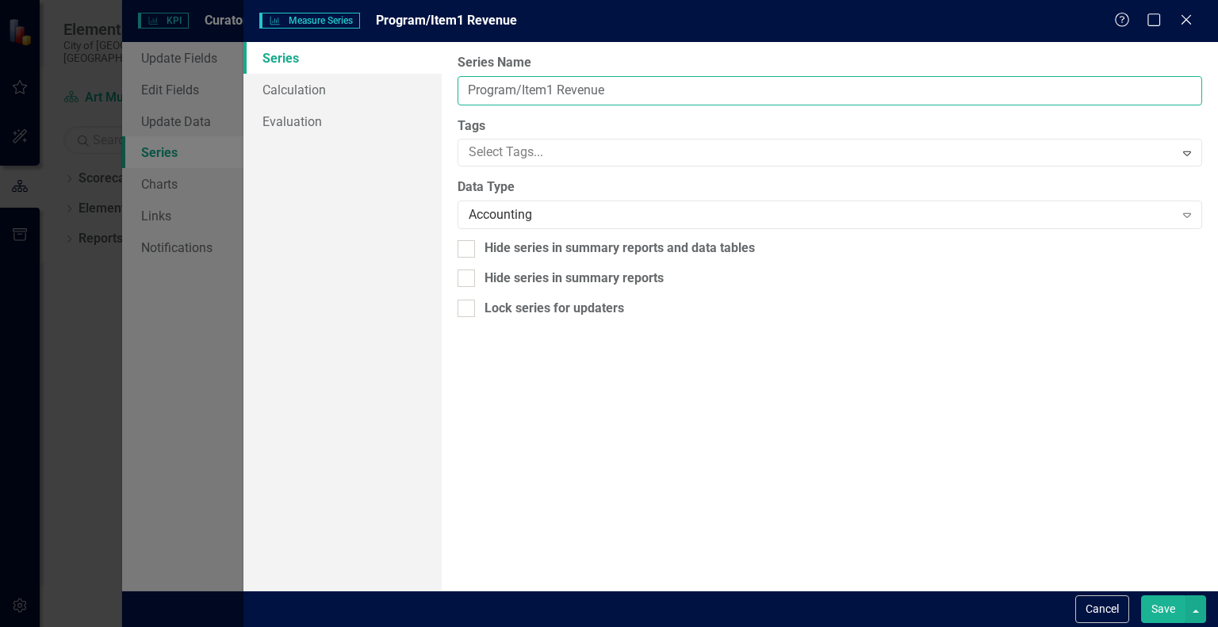
click at [527, 94] on input "Program/Item1 Revenue" at bounding box center [830, 90] width 745 height 29
type input "Collection Handbook"
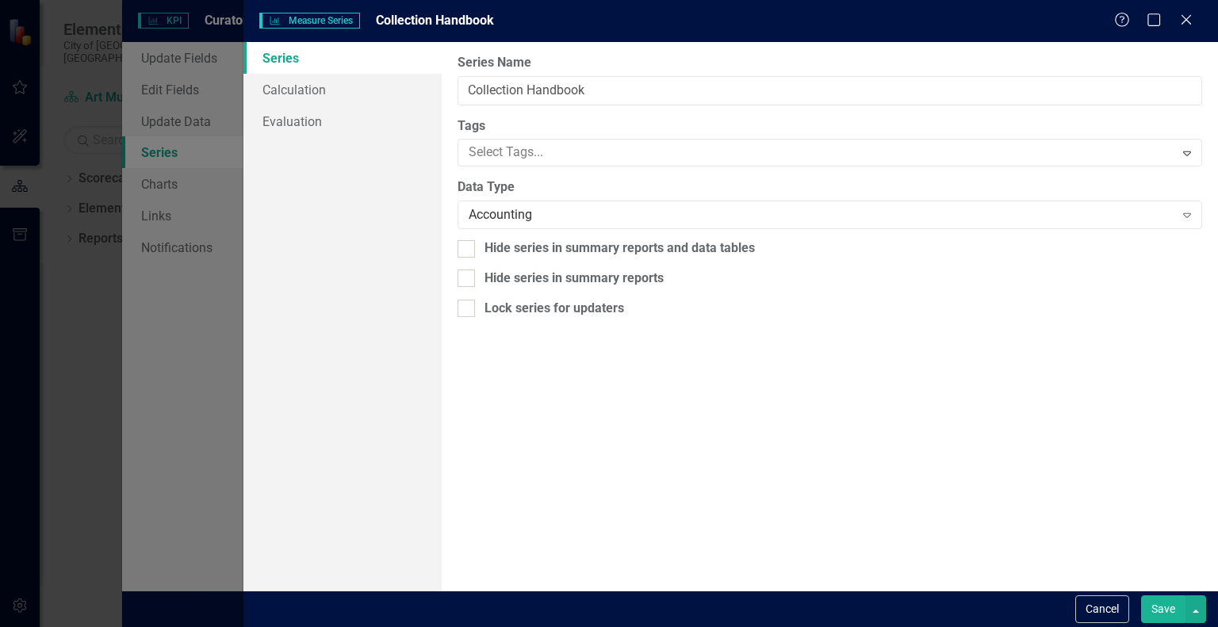
click at [1164, 609] on button "Save" at bounding box center [1163, 610] width 44 height 28
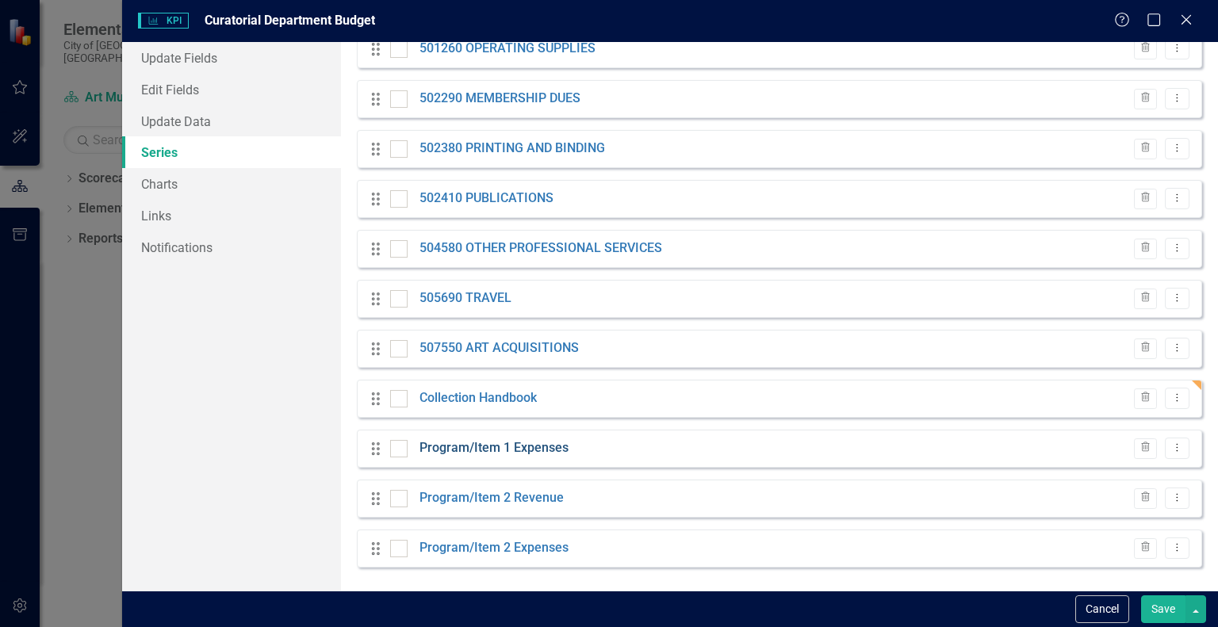
click at [542, 447] on link "Program/Item 1 Expenses" at bounding box center [494, 448] width 149 height 18
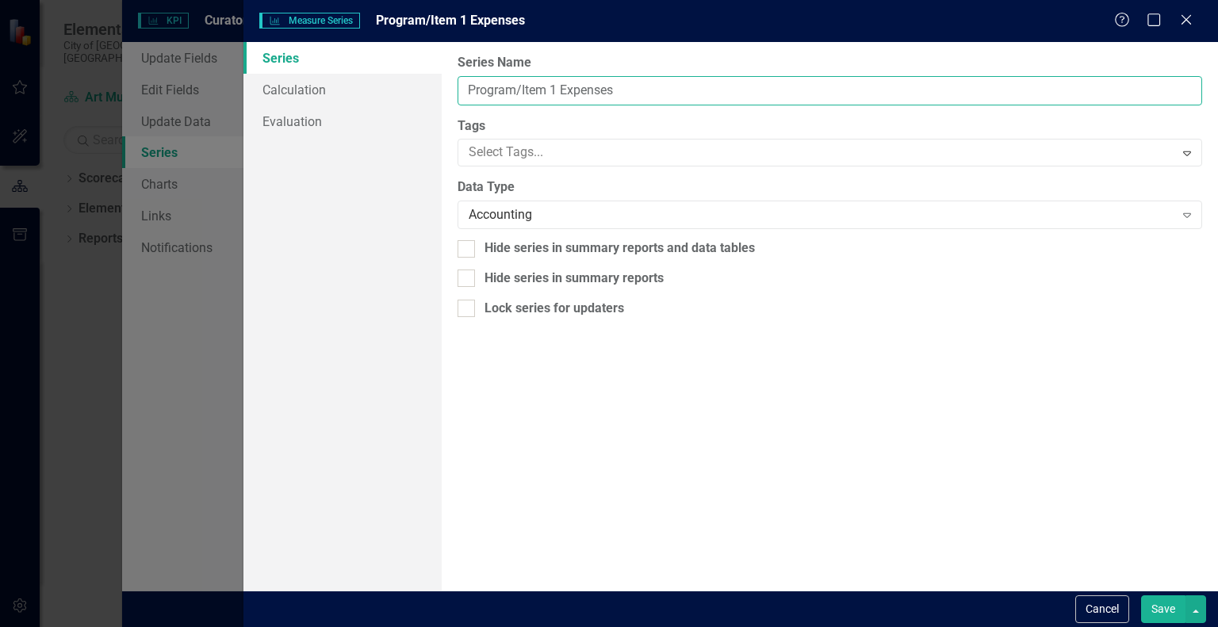
click at [552, 91] on input "Program/Item 1 Expenses" at bounding box center [830, 90] width 745 height 29
type input "A"
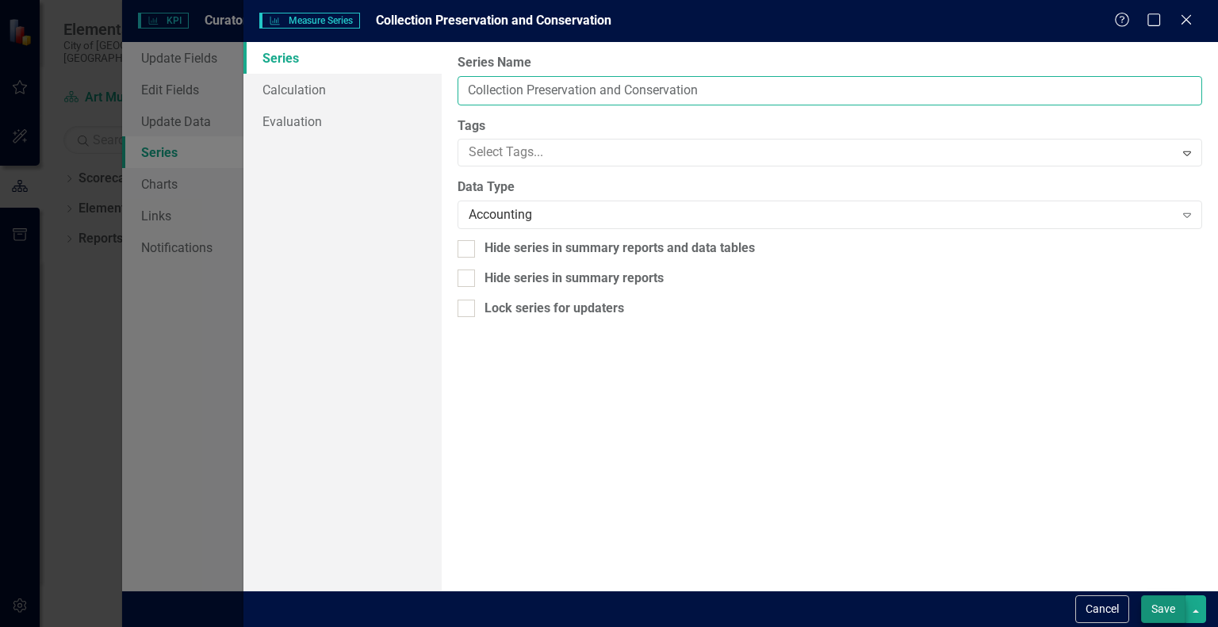
type input "Collection Preservation and Conservation"
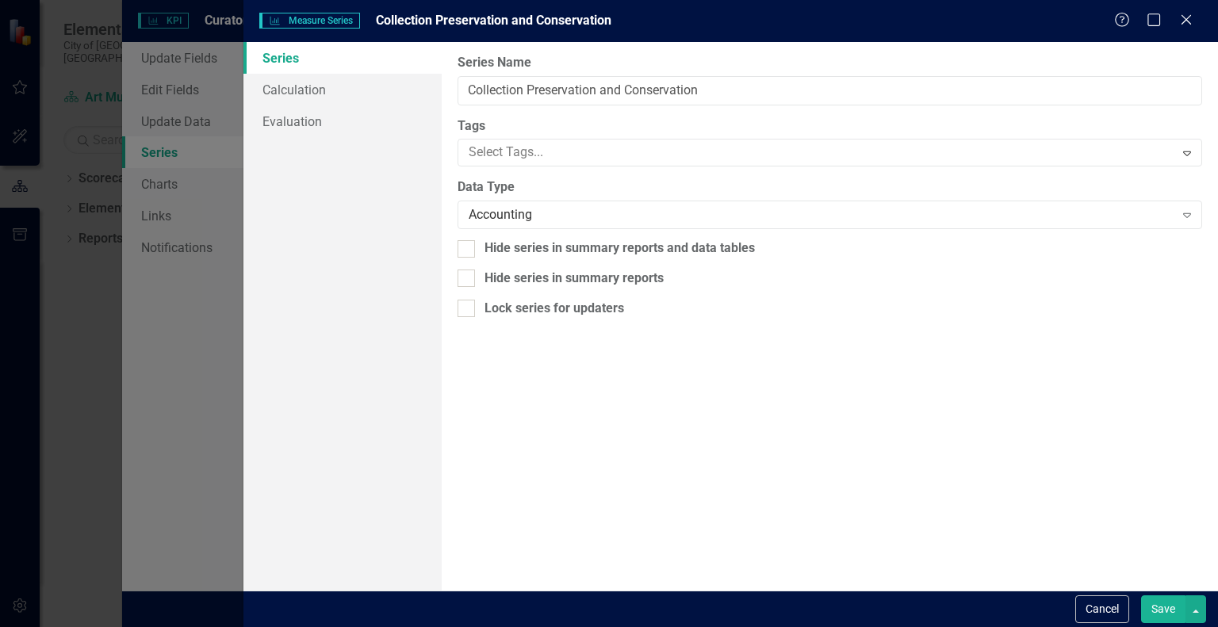
click at [1156, 605] on button "Save" at bounding box center [1163, 610] width 44 height 28
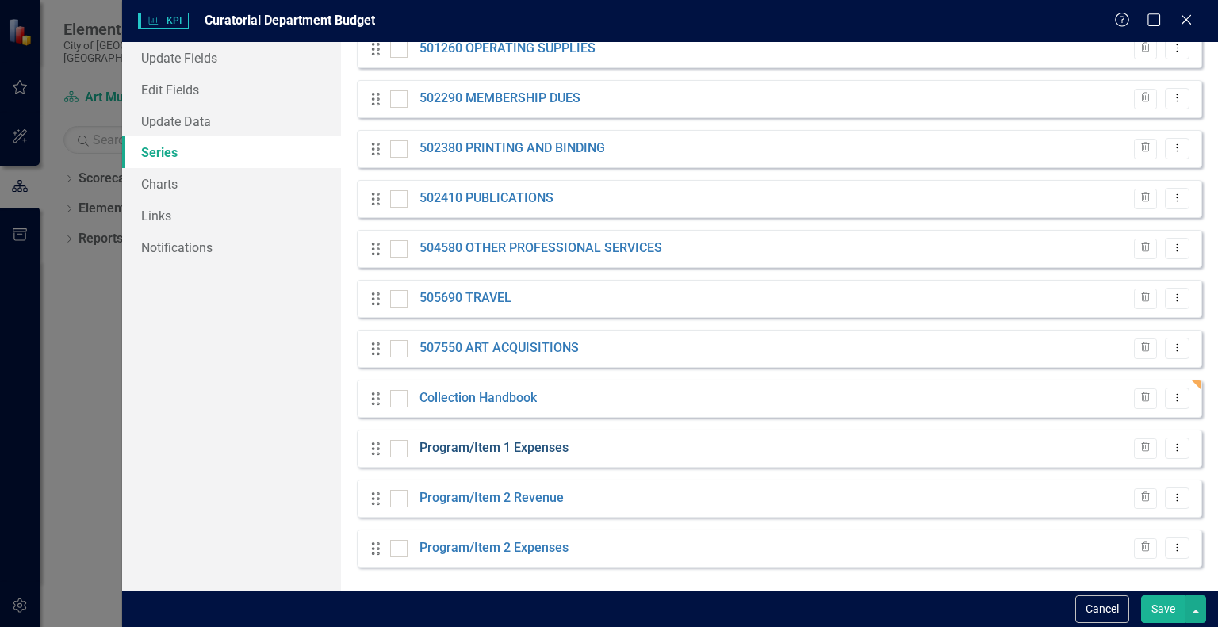
click at [520, 447] on link "Program/Item 1 Expenses" at bounding box center [494, 448] width 149 height 18
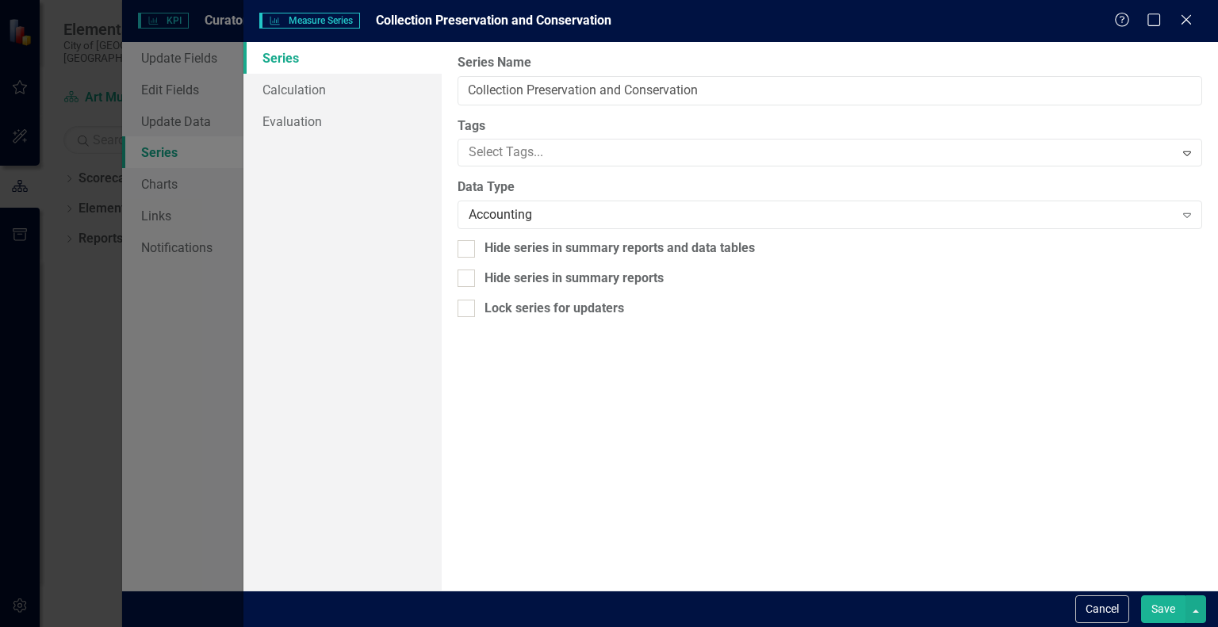
click at [1174, 604] on button "Save" at bounding box center [1163, 610] width 44 height 28
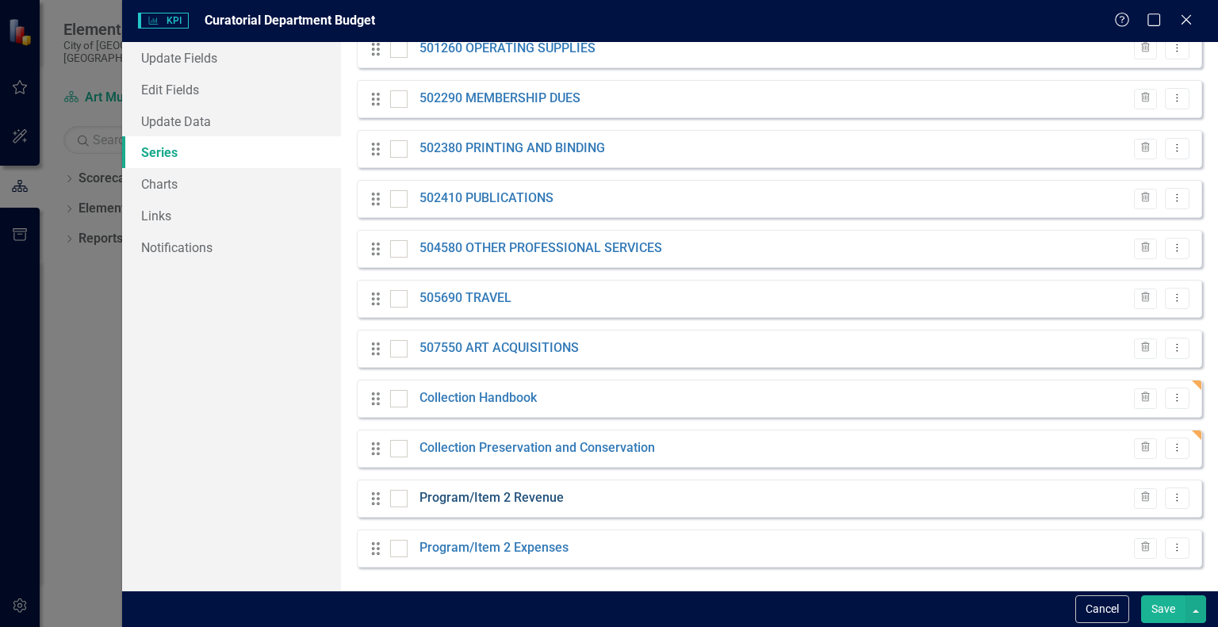
click at [501, 497] on link "Program/Item 2 Revenue" at bounding box center [492, 498] width 144 height 18
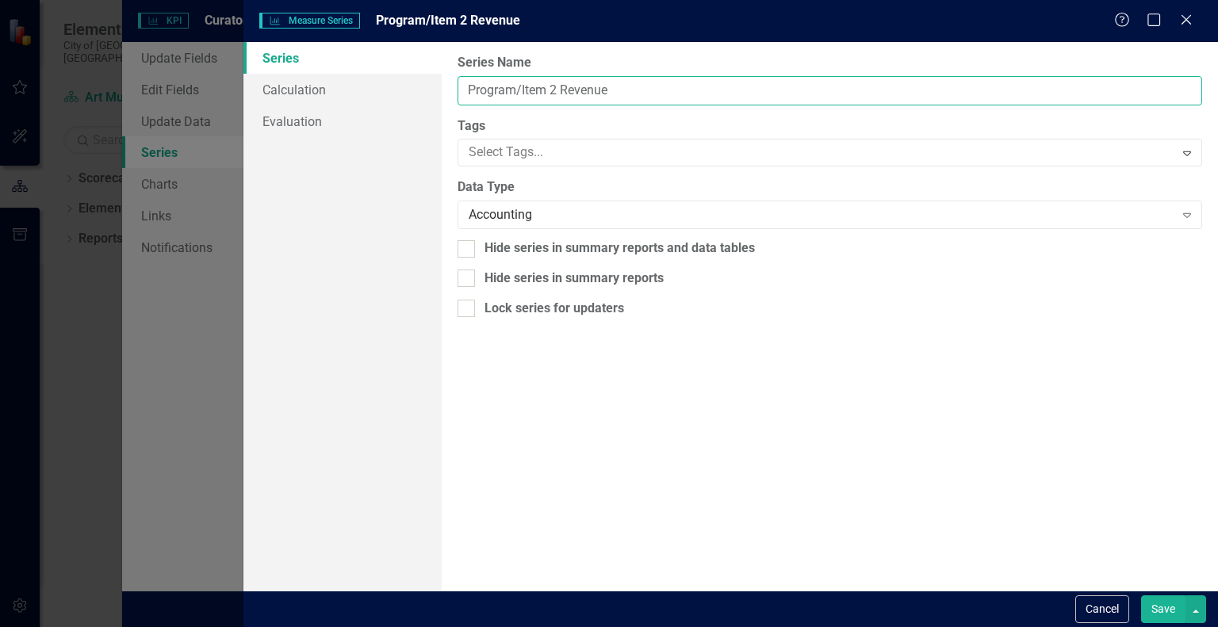
click at [540, 90] on input "Program/Item 2 Revenue" at bounding box center [830, 90] width 745 height 29
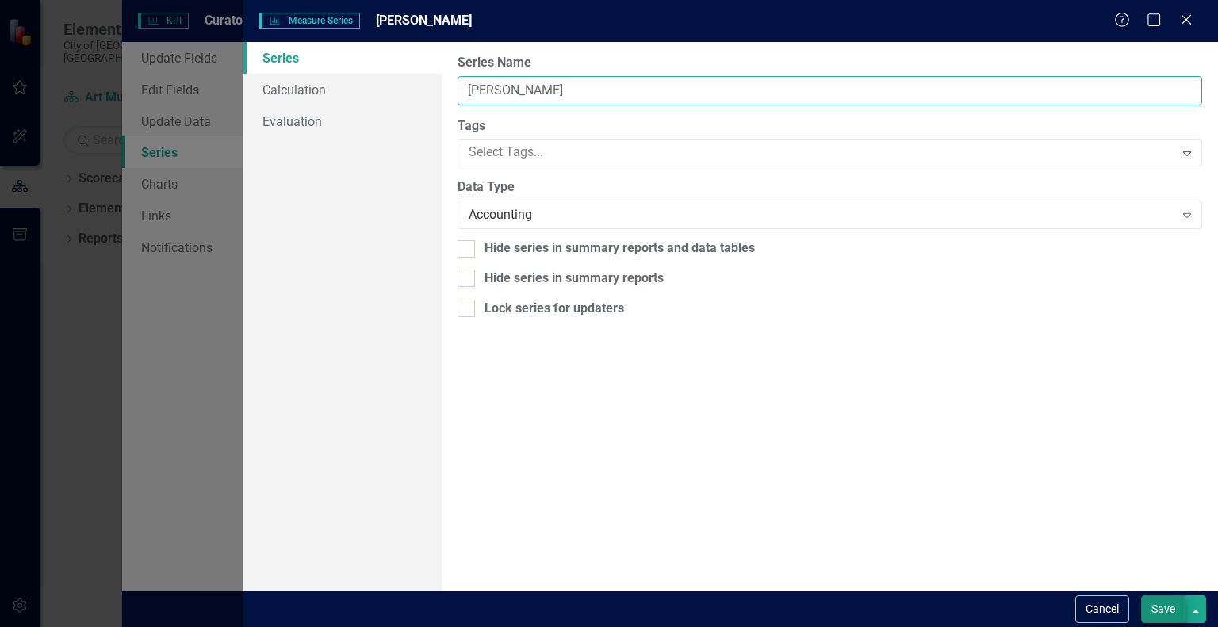
type input "Sarah Braman"
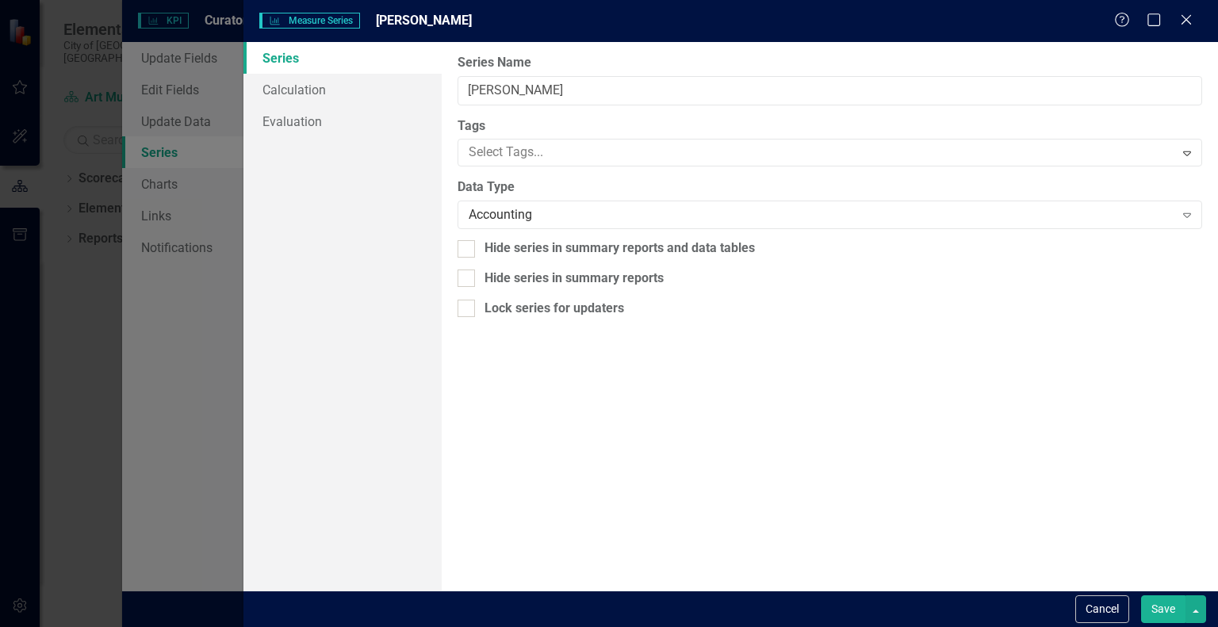
click at [1166, 608] on button "Save" at bounding box center [1163, 610] width 44 height 28
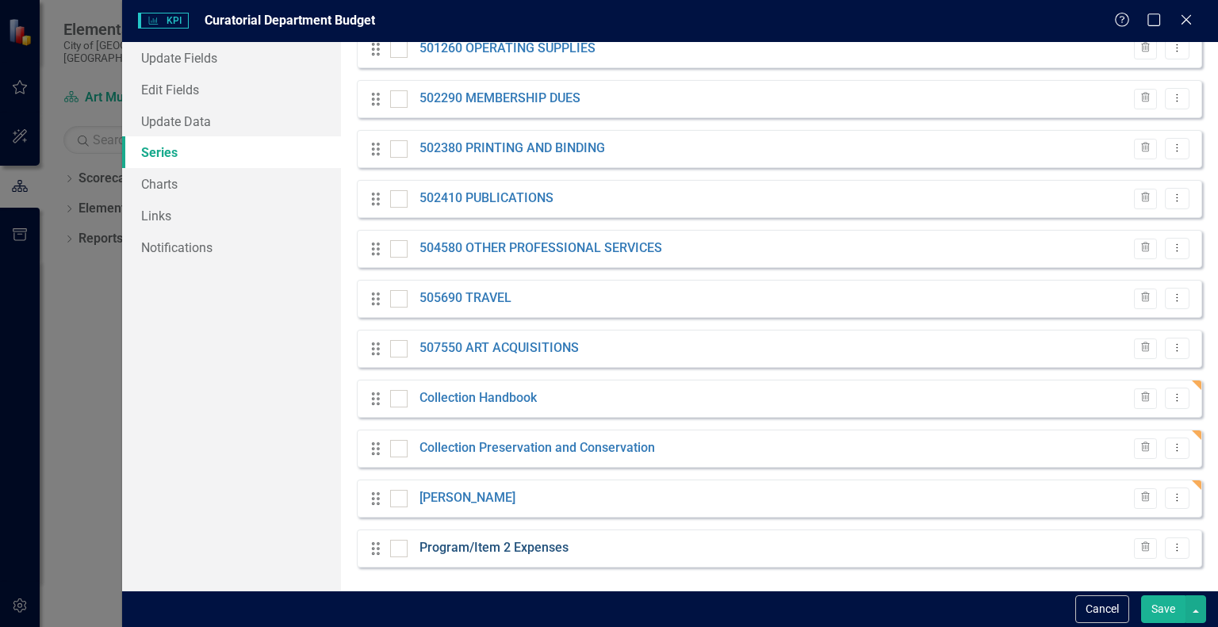
click at [500, 546] on link "Program/Item 2 Expenses" at bounding box center [494, 548] width 149 height 18
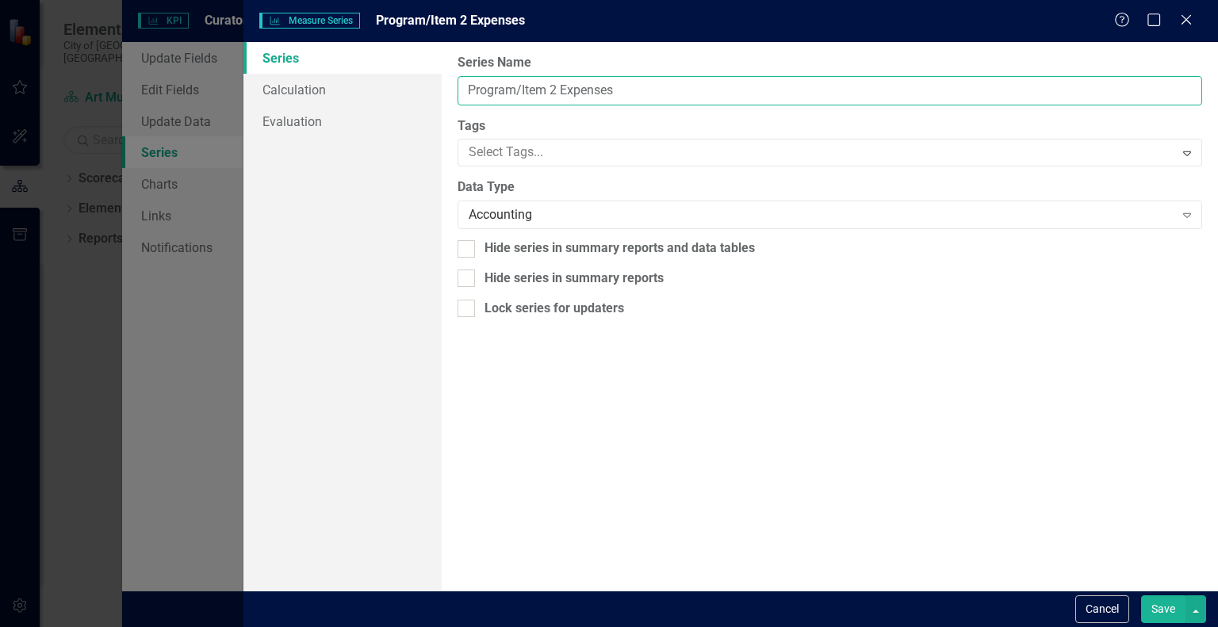
click at [559, 87] on input "Program/Item 2 Expenses" at bounding box center [830, 90] width 745 height 29
type input "Courtyard Commission"
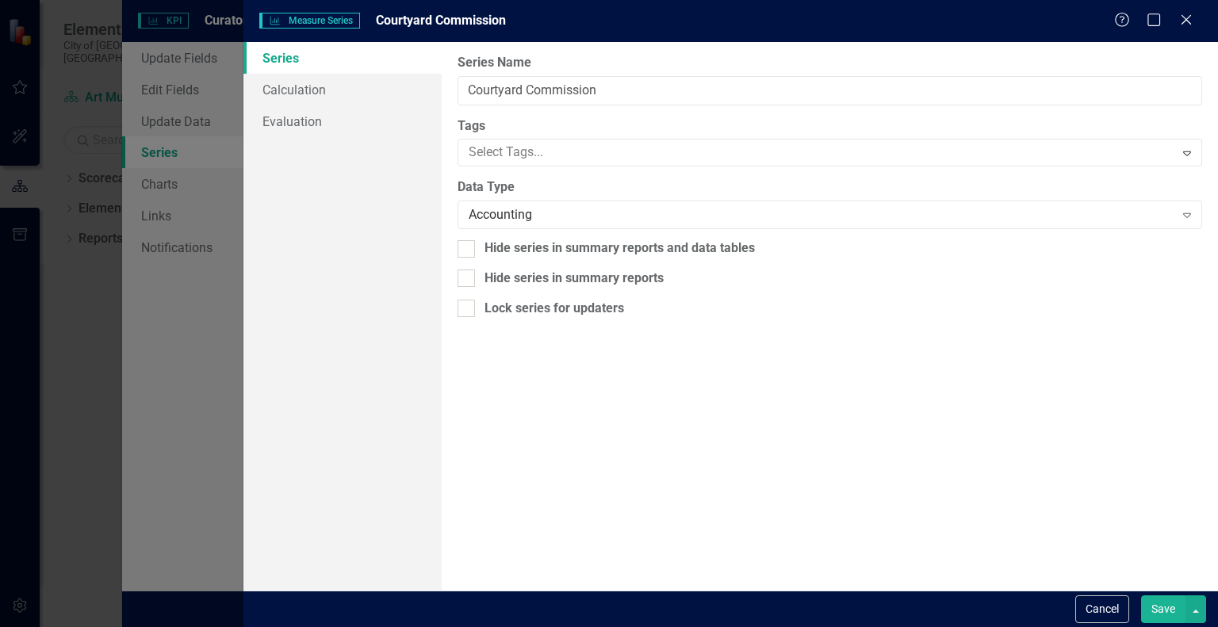
click at [1158, 599] on button "Save" at bounding box center [1163, 610] width 44 height 28
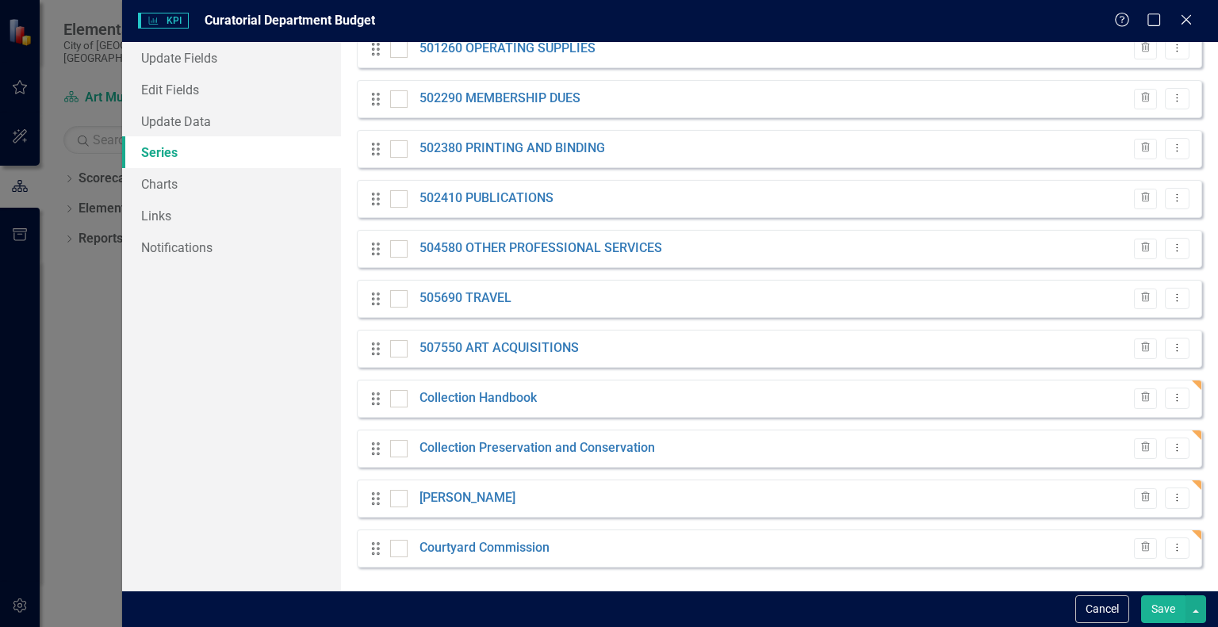
click at [1171, 605] on button "Save" at bounding box center [1163, 610] width 44 height 28
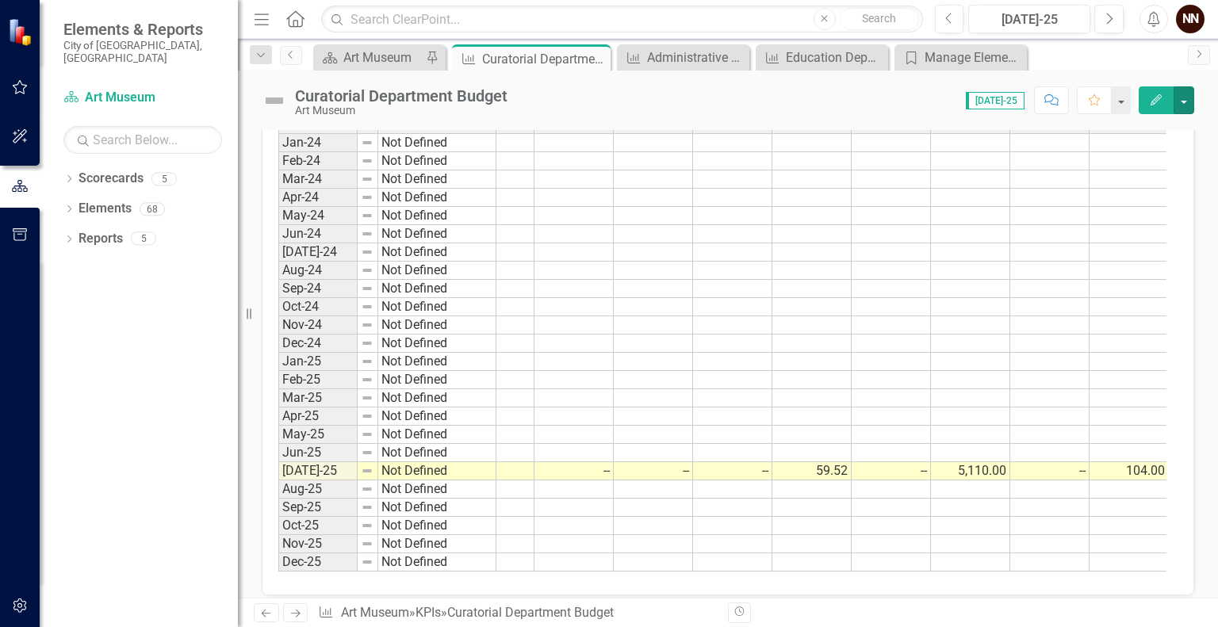
scroll to position [0, 170]
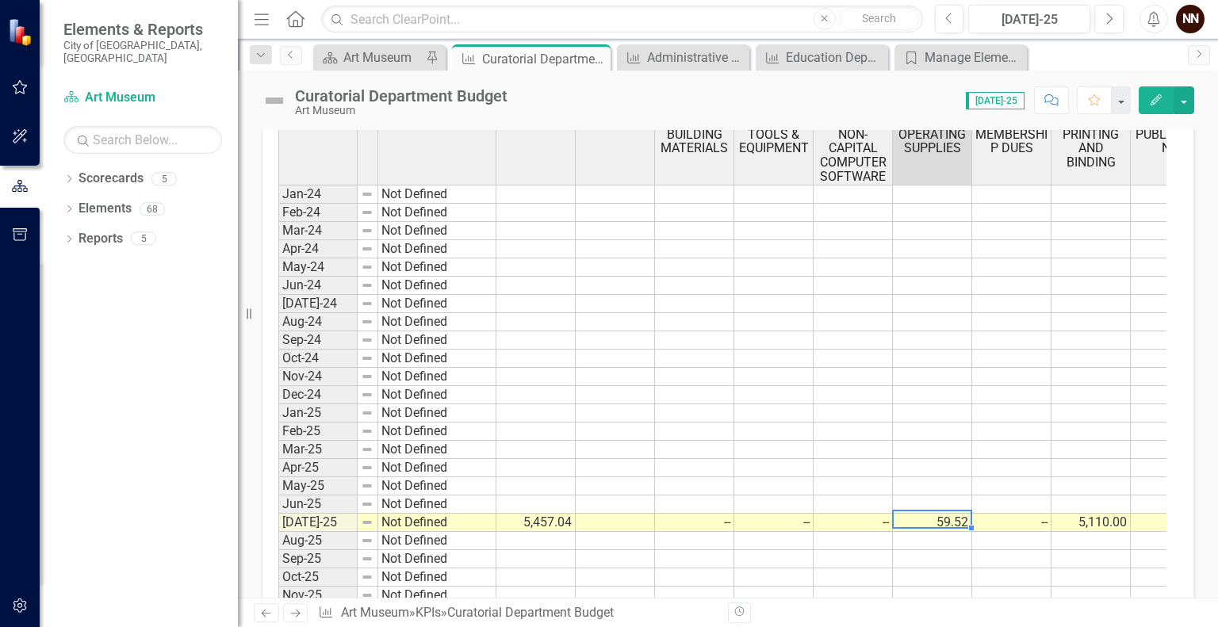
click at [278, 509] on div "Period Status Actual Budget 501110 BUILDING MATERIALS 501190 TOOLS & EQUIPMENT …" at bounding box center [278, 367] width 0 height 512
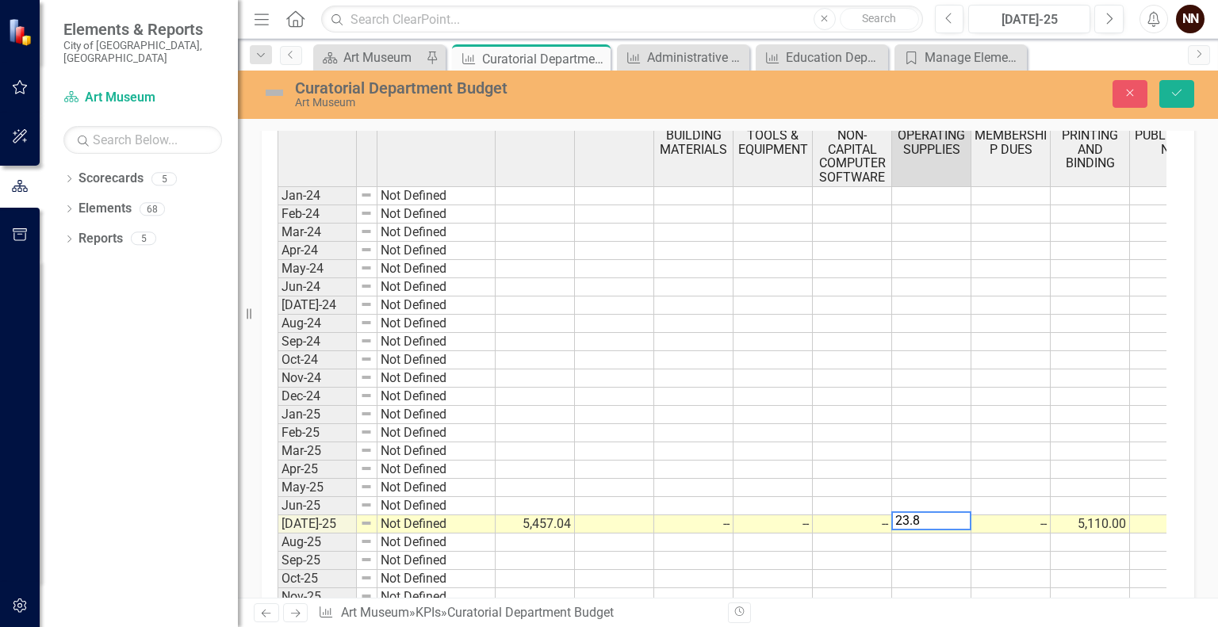
type textarea "23.89"
type textarea "35.63"
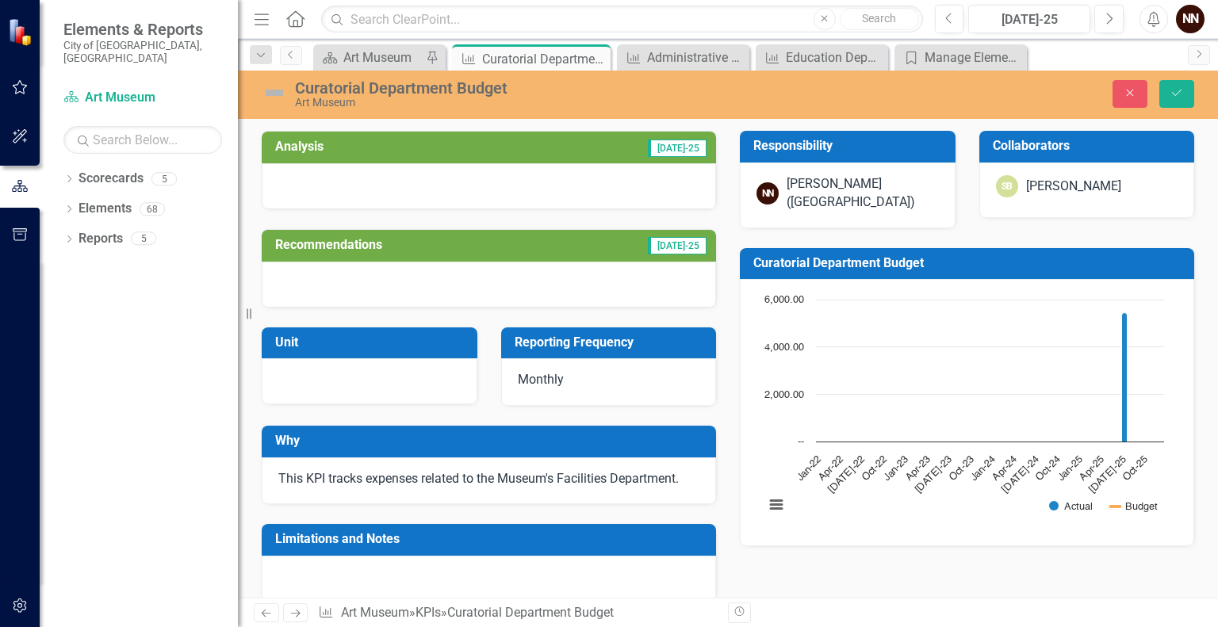
scroll to position [560, 0]
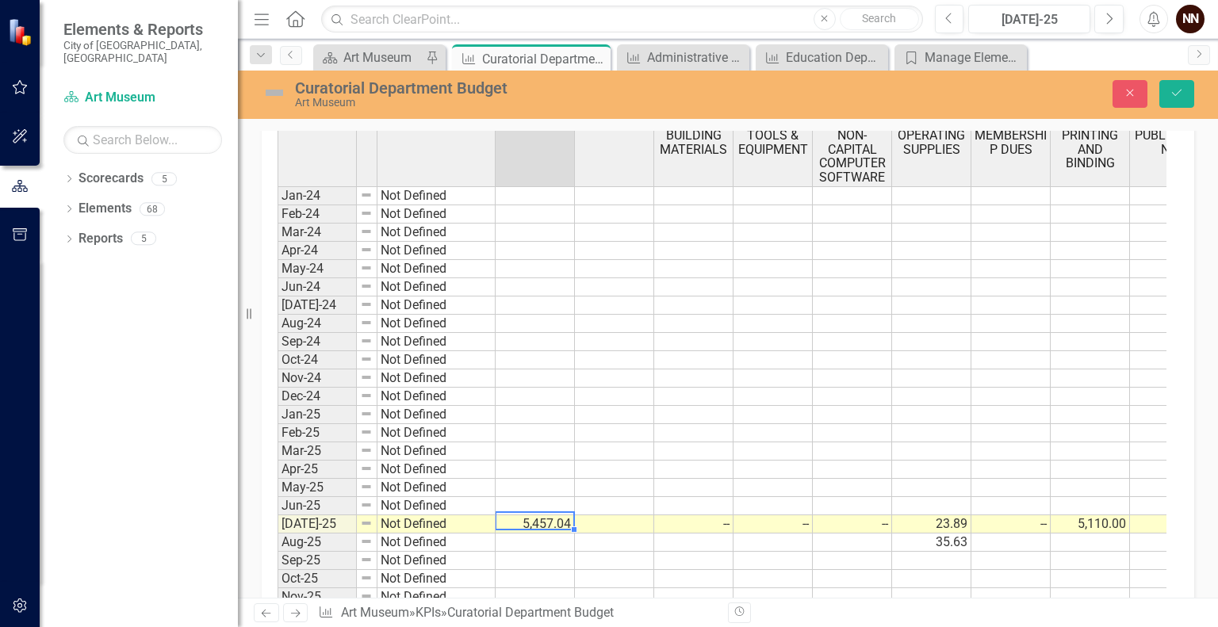
click at [550, 516] on td "5,457.04" at bounding box center [535, 525] width 79 height 18
type textarea "5"
paste textarea "$5,257.89"
click at [520, 519] on textarea "$5,257.89" at bounding box center [535, 521] width 80 height 19
click at [511, 518] on textarea "$5257.89" at bounding box center [535, 521] width 80 height 19
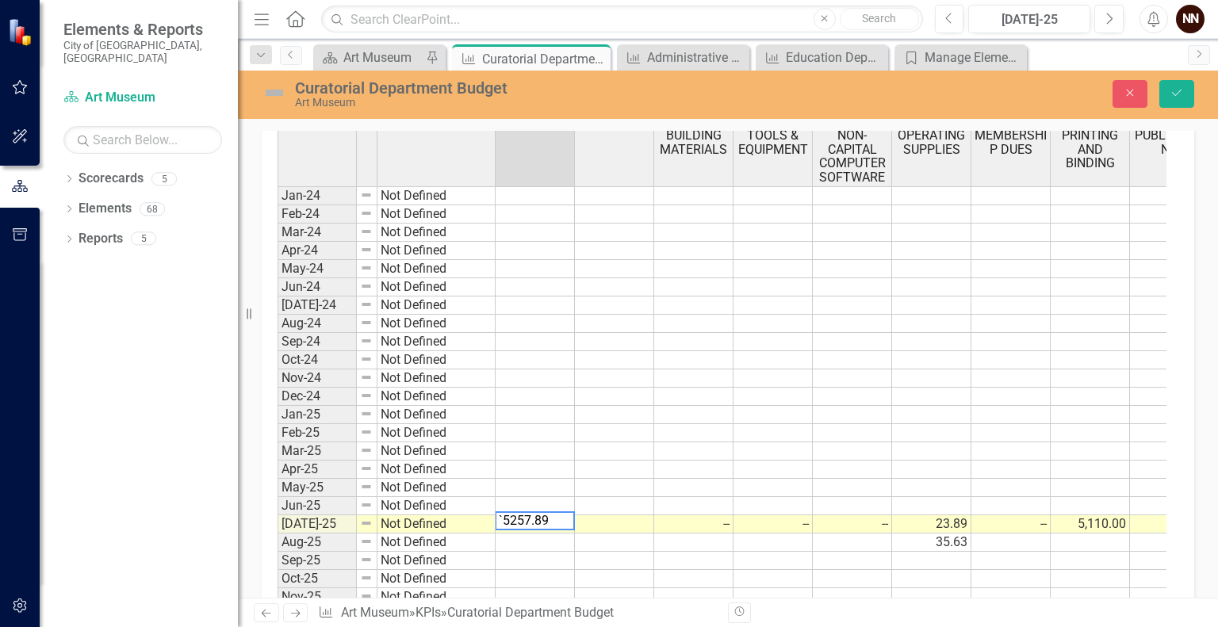
type textarea "5257.89"
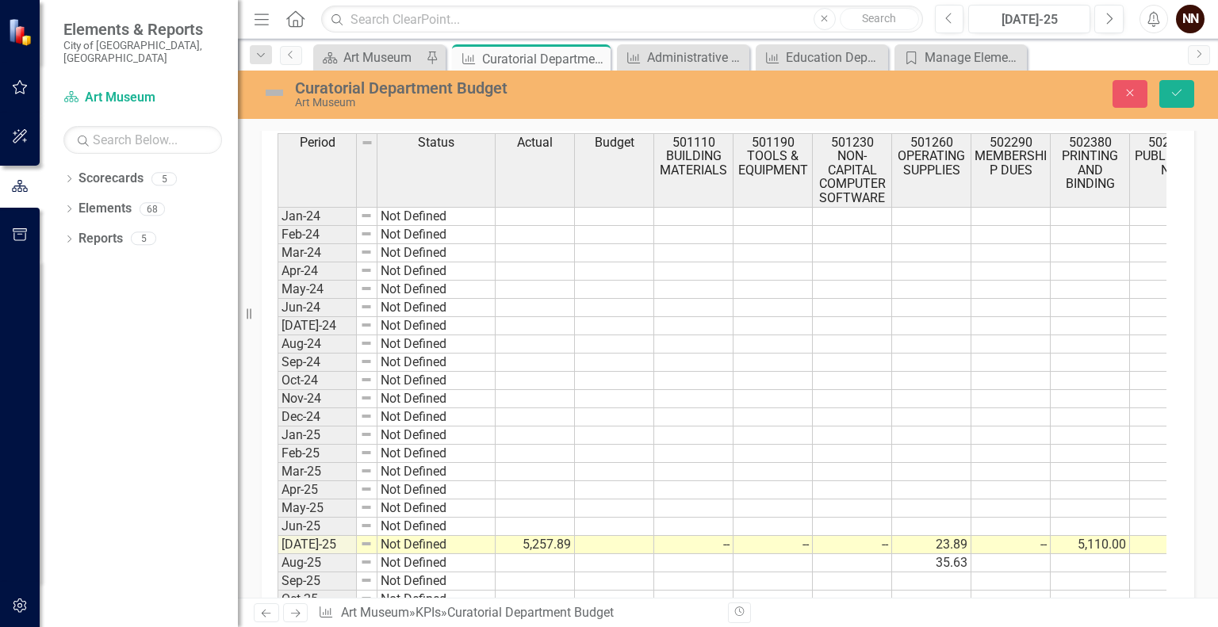
scroll to position [527, 0]
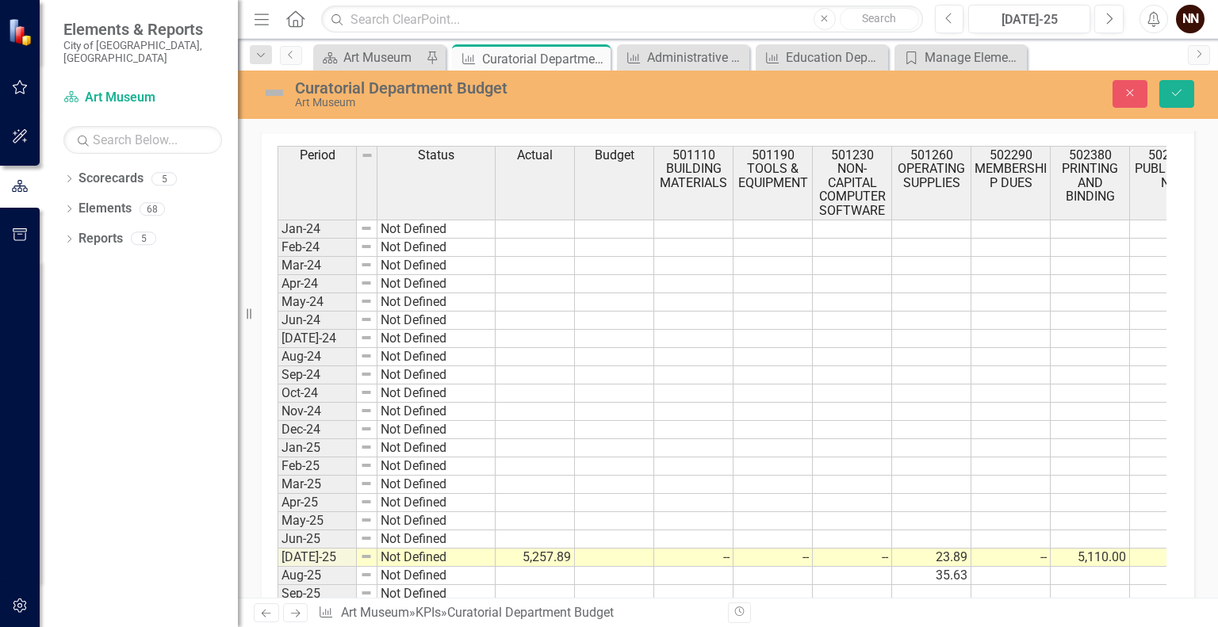
click at [698, 553] on td "--" at bounding box center [693, 558] width 79 height 18
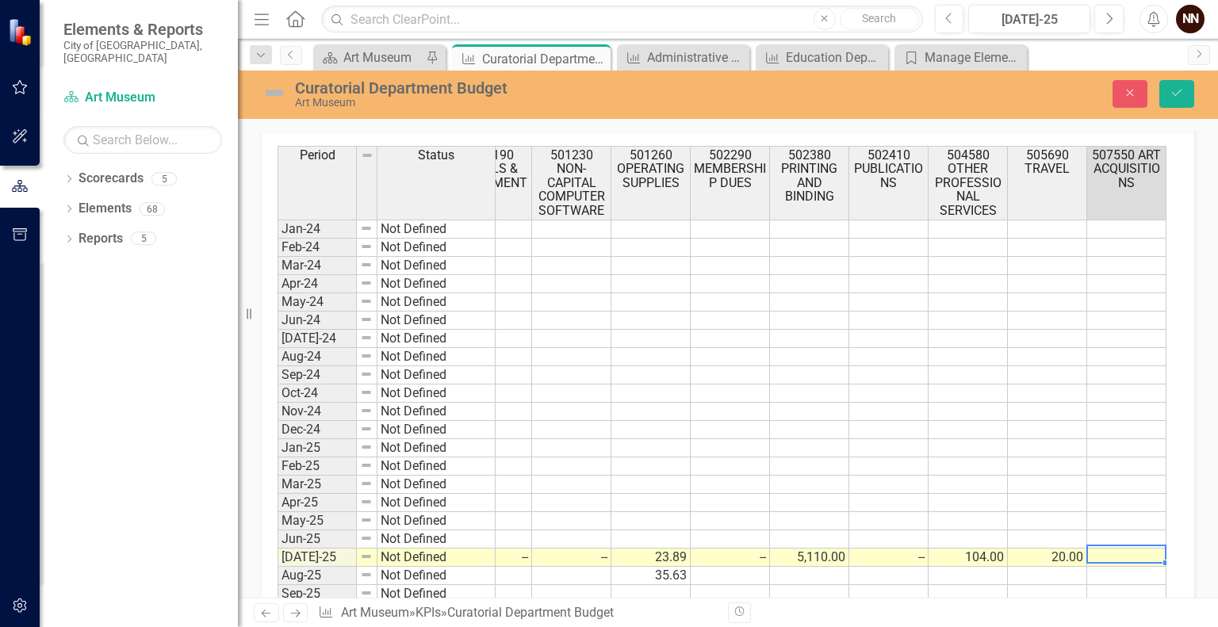
scroll to position [0, 360]
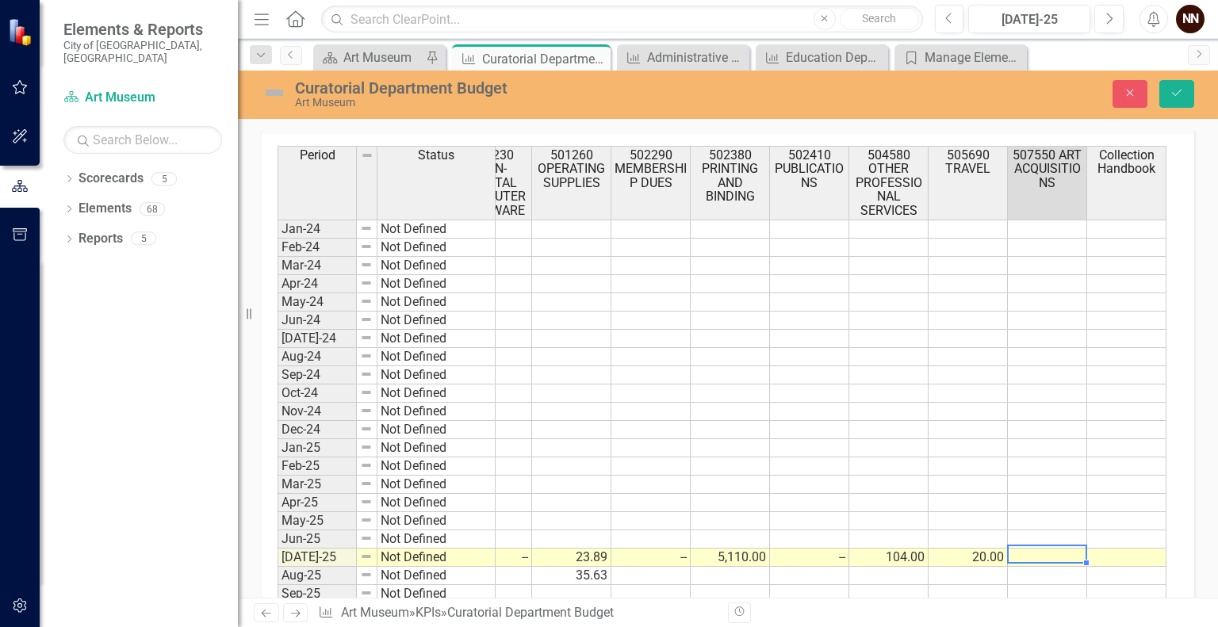
type textarea "0"
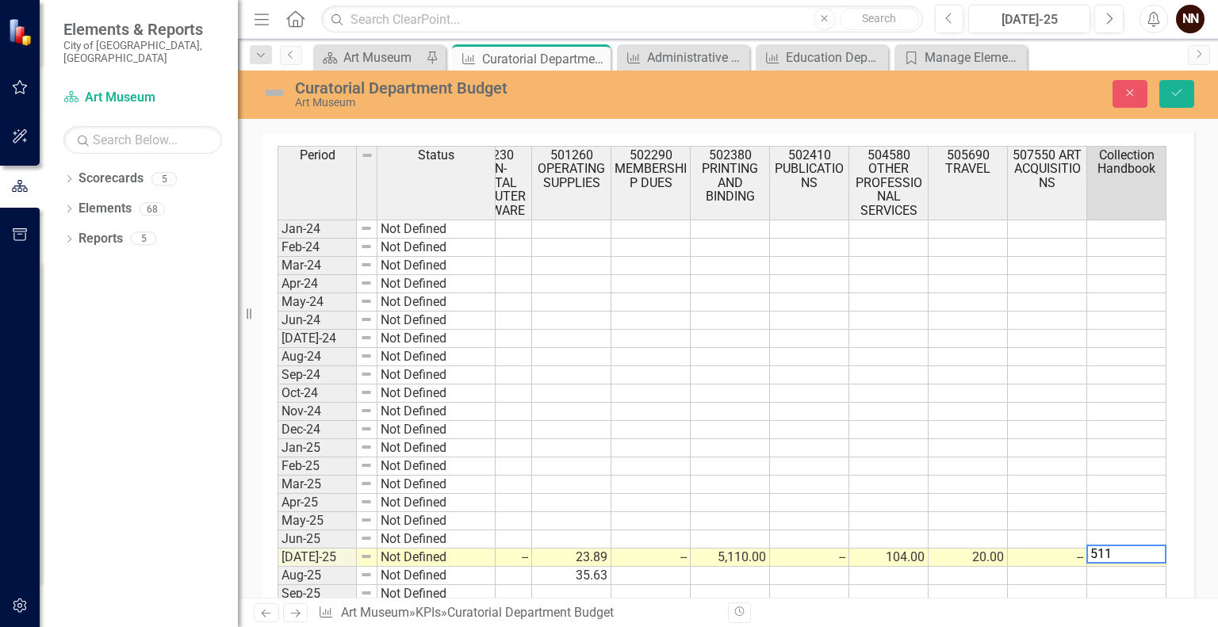
type textarea "5110"
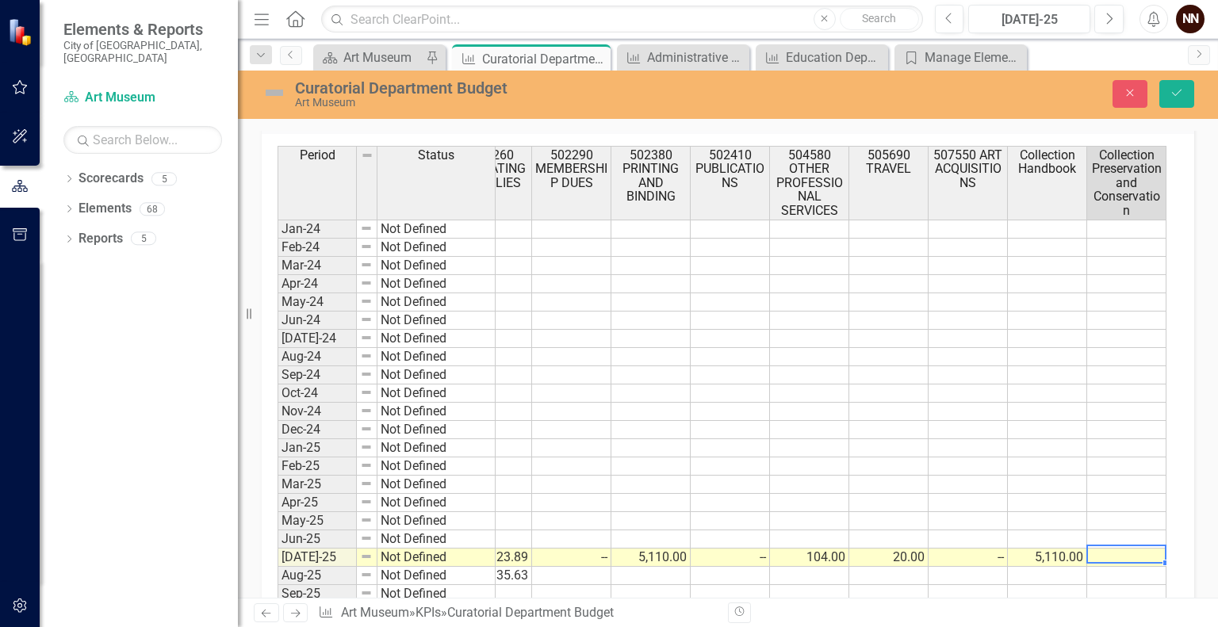
type textarea "0"
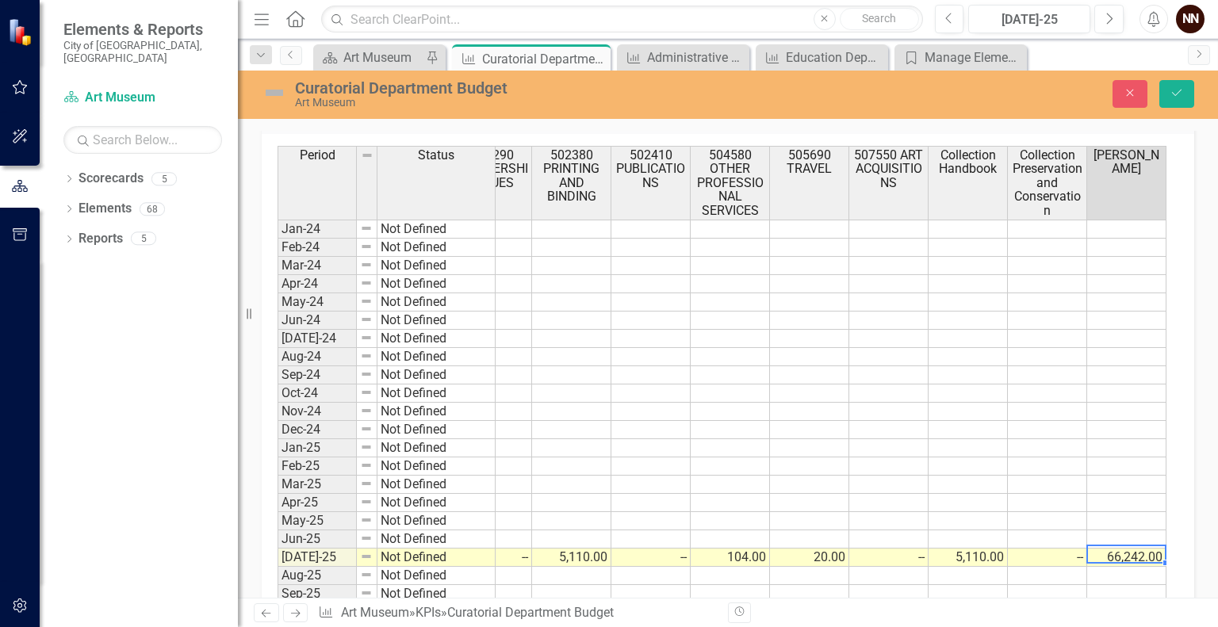
scroll to position [0, 598]
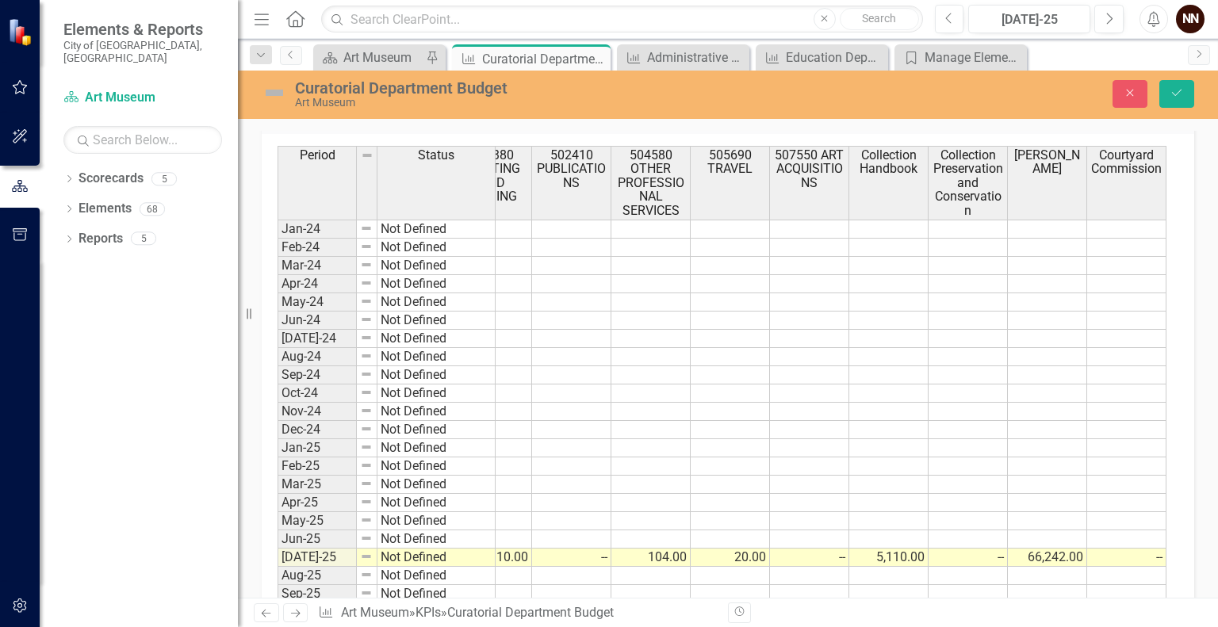
type textarea "0"
click at [1176, 100] on button "Save" at bounding box center [1177, 94] width 35 height 28
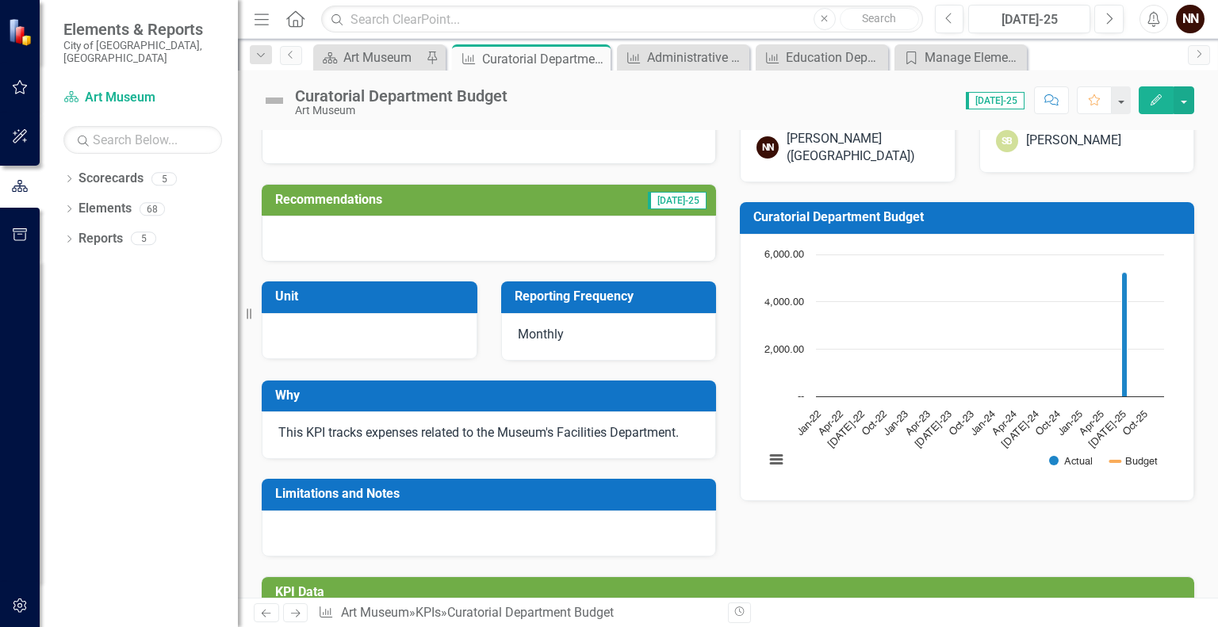
scroll to position [0, 0]
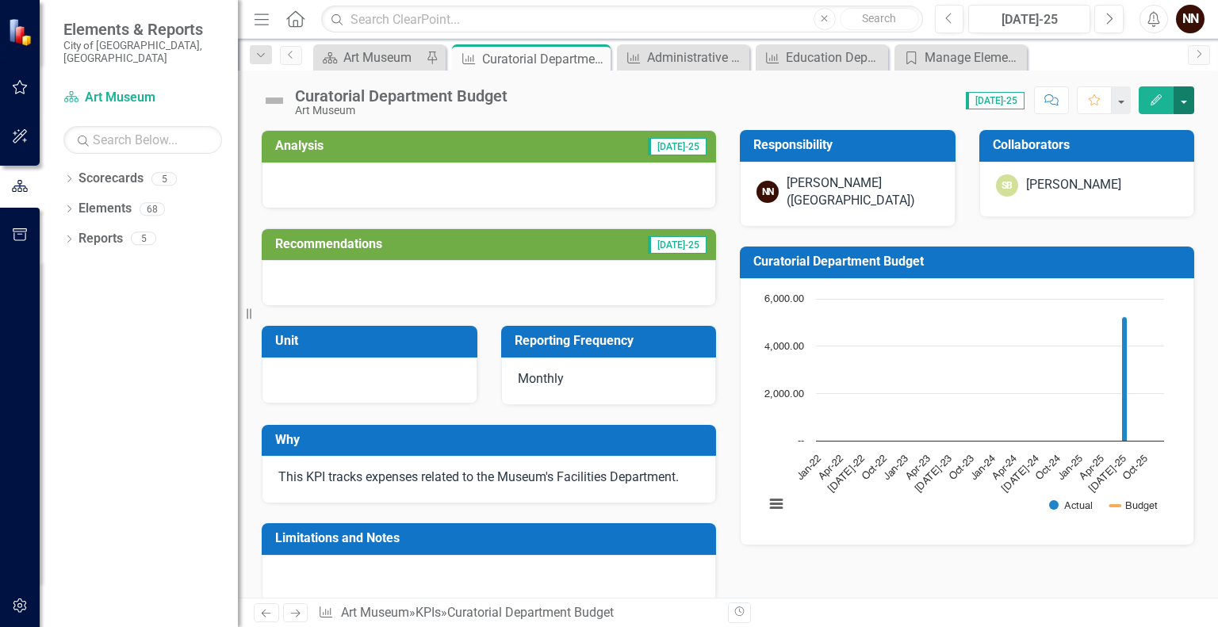
click at [1180, 97] on button "button" at bounding box center [1184, 100] width 21 height 28
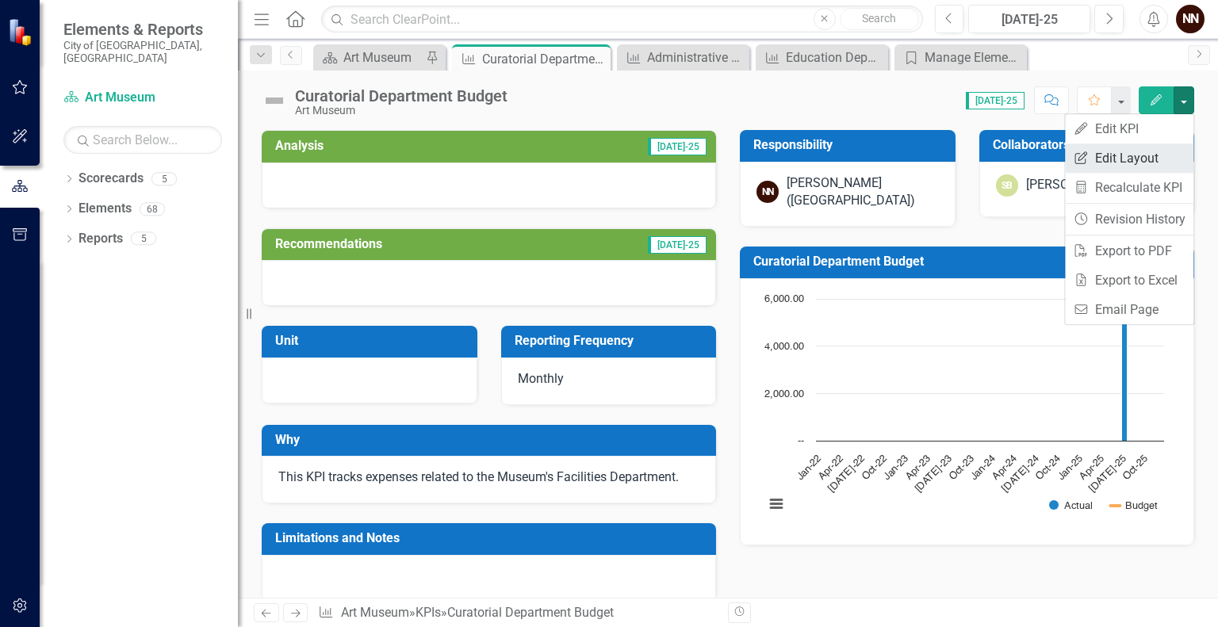
click at [1129, 149] on link "Edit Report Edit Layout" at bounding box center [1129, 158] width 128 height 29
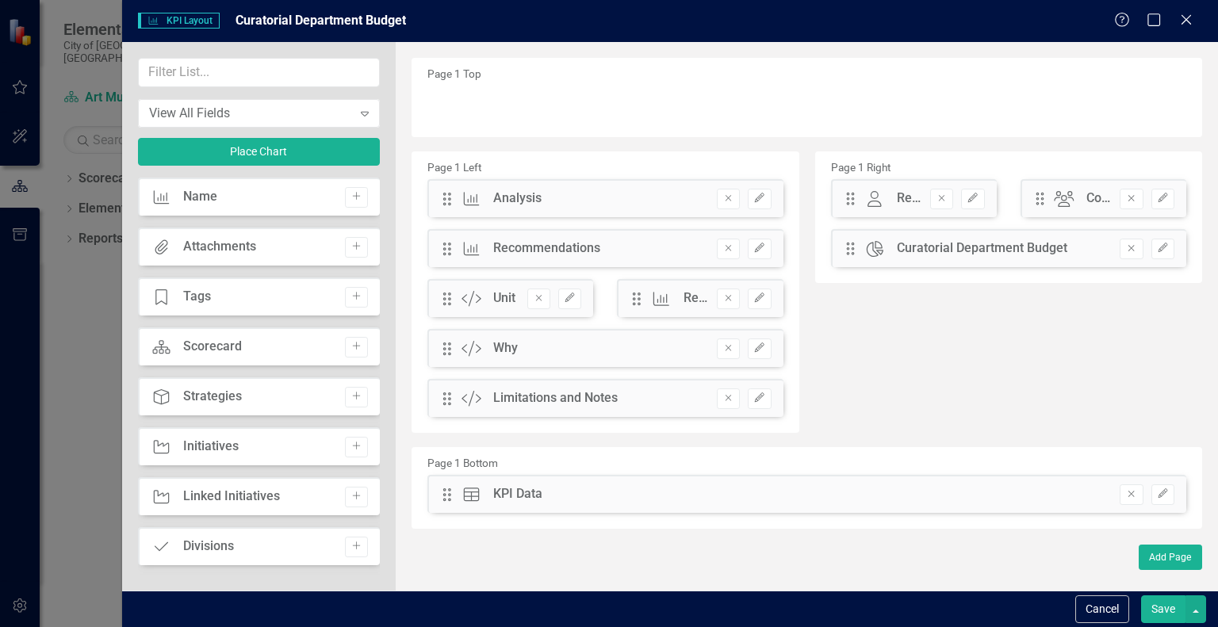
drag, startPoint x: 385, startPoint y: 171, endPoint x: 380, endPoint y: 270, distance: 99.3
click at [380, 270] on div "View All Fields Expand Place Chart KPI Name Add Attachments Attachments Add Tag…" at bounding box center [259, 316] width 274 height 549
drag, startPoint x: 380, startPoint y: 272, endPoint x: 377, endPoint y: 324, distance: 52.4
click at [377, 324] on div "View All Fields Expand Place Chart KPI Name Add Attachments Attachments Add Tag…" at bounding box center [259, 316] width 274 height 549
click at [351, 249] on icon "Add" at bounding box center [357, 247] width 12 height 10
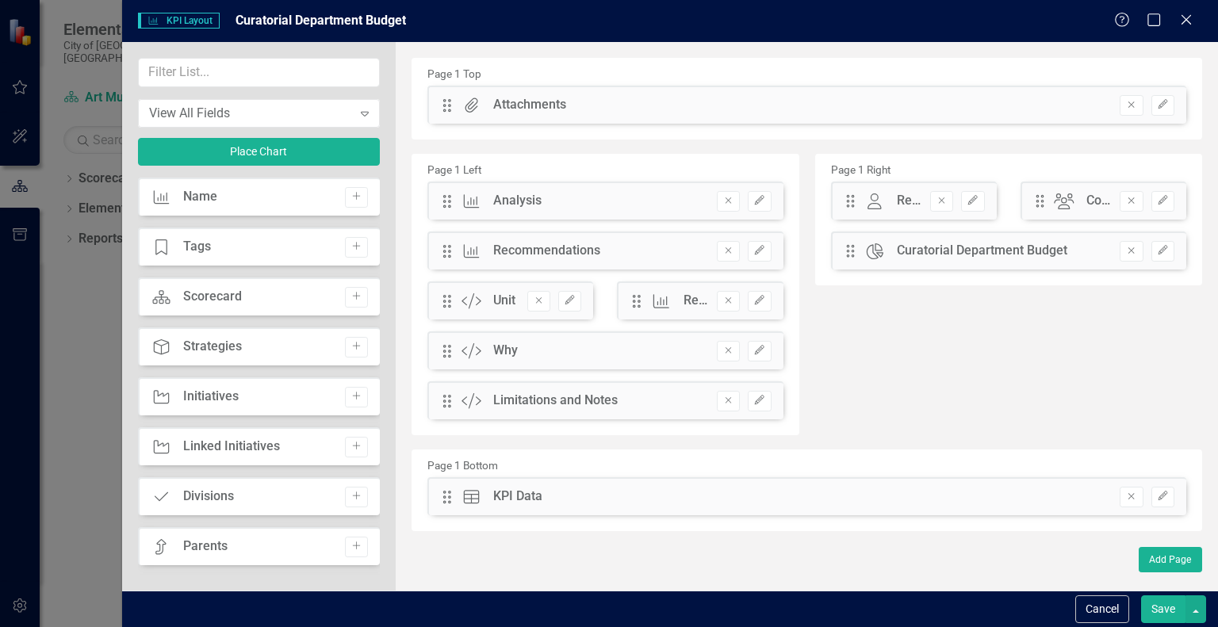
drag, startPoint x: 929, startPoint y: 104, endPoint x: 904, endPoint y: 284, distance: 181.7
click at [904, 284] on div "Page 1 Top Drag Attachments Attachments Hidden Pod Online Hidden Pod Printed Hi…" at bounding box center [807, 294] width 791 height 473
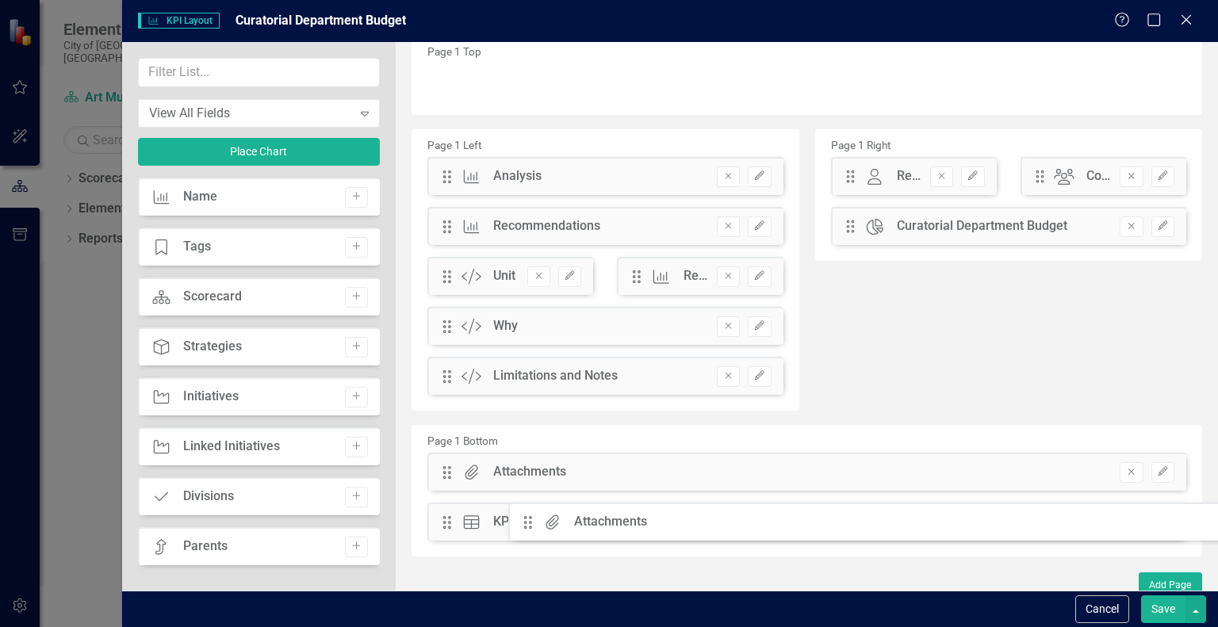
scroll to position [33, 0]
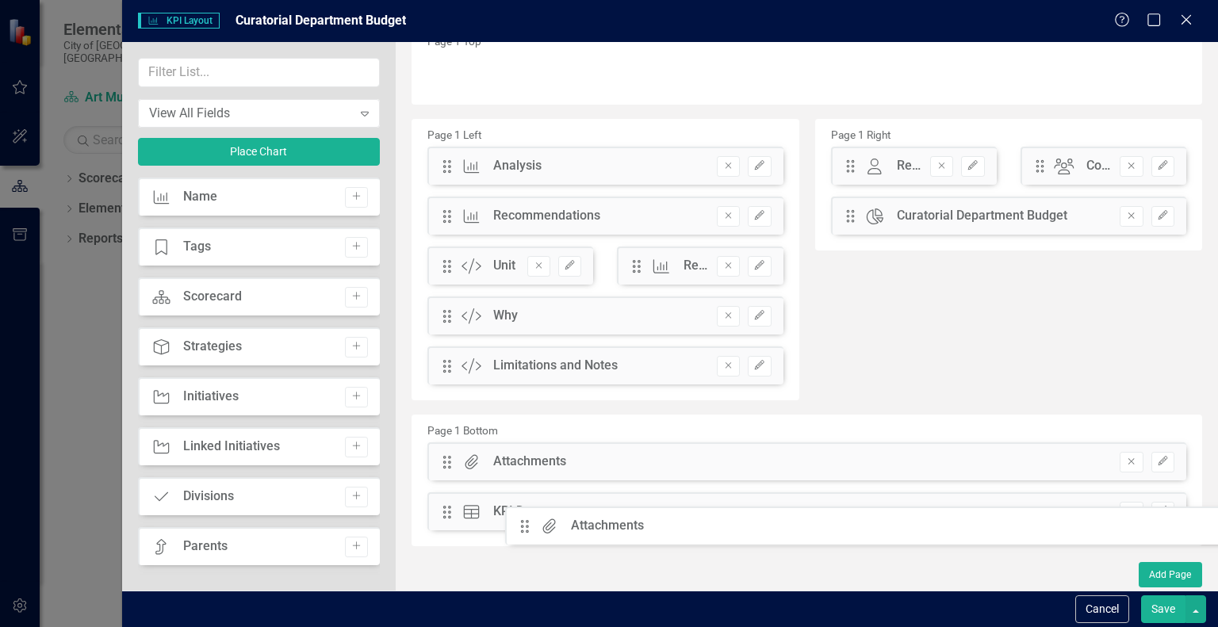
drag, startPoint x: 449, startPoint y: 104, endPoint x: 538, endPoint y: 525, distance: 430.4
click at [1163, 608] on button "Save" at bounding box center [1163, 610] width 44 height 28
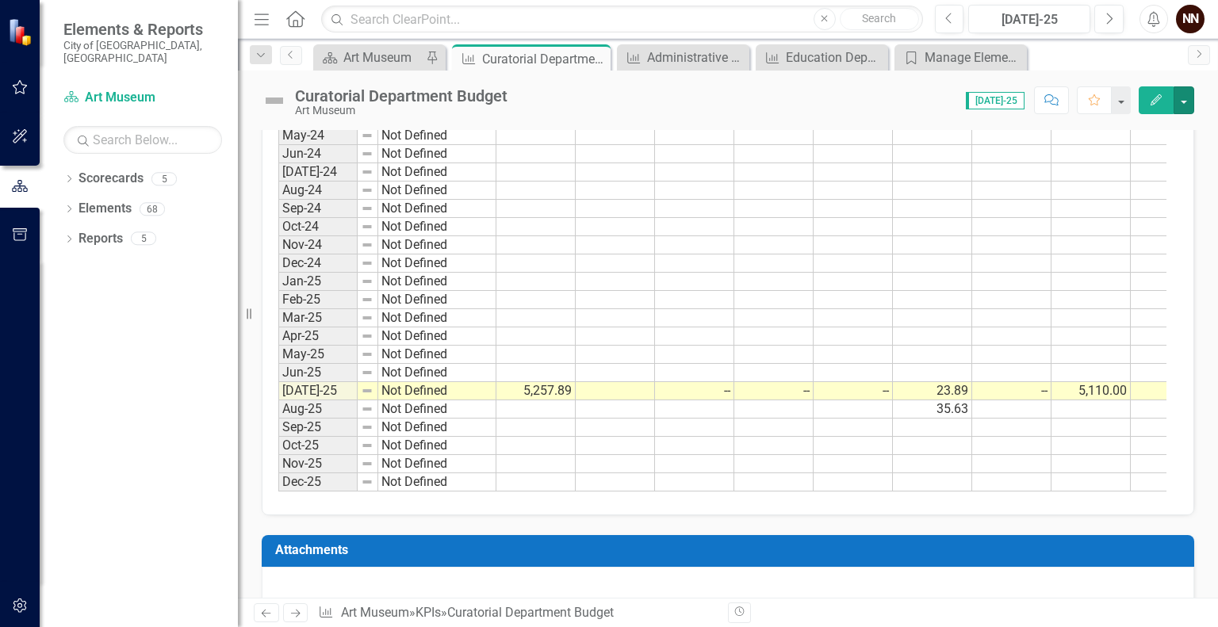
scroll to position [726, 0]
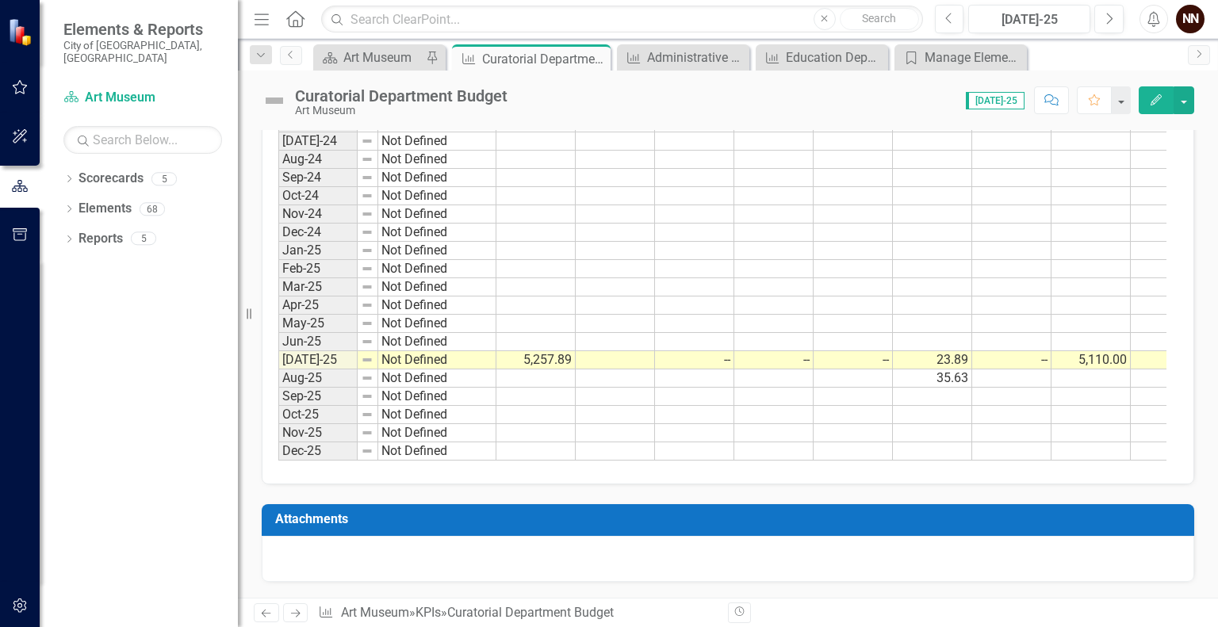
click at [939, 558] on div at bounding box center [728, 559] width 933 height 46
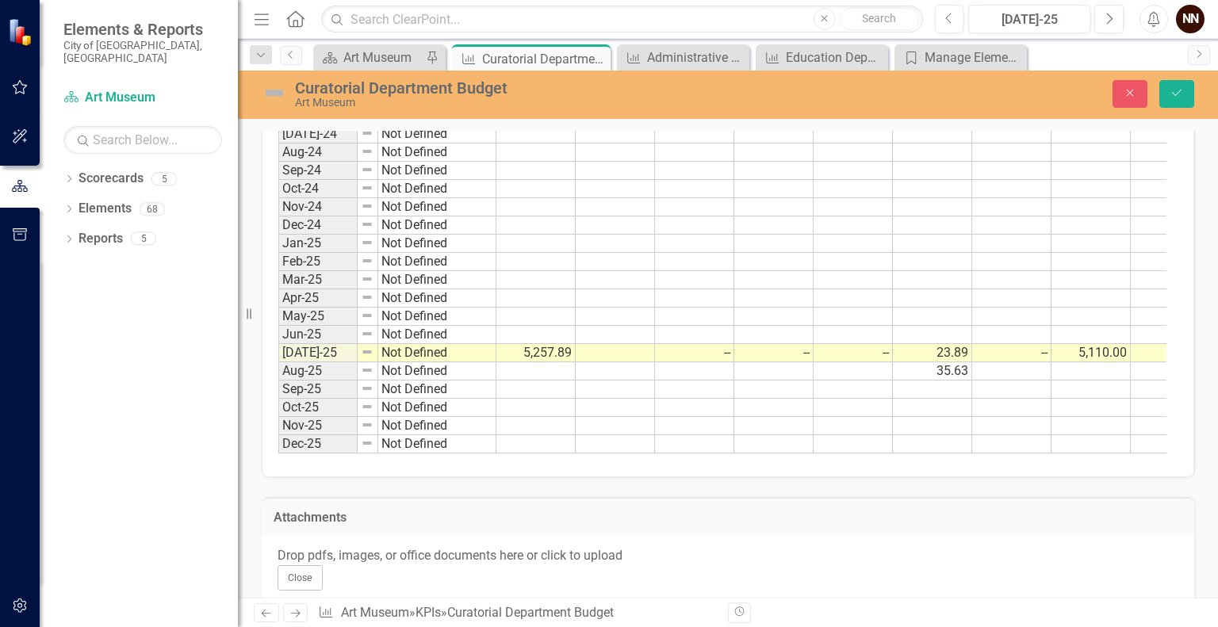
click at [890, 565] on div "Drop pdfs, images, or office documents here or click to upload" at bounding box center [728, 556] width 901 height 18
click at [792, 565] on div "Drop pdfs, images, or office documents here or click to upload" at bounding box center [728, 556] width 901 height 18
click at [799, 565] on div "Drop pdfs, images, or office documents here or click to upload" at bounding box center [728, 556] width 901 height 18
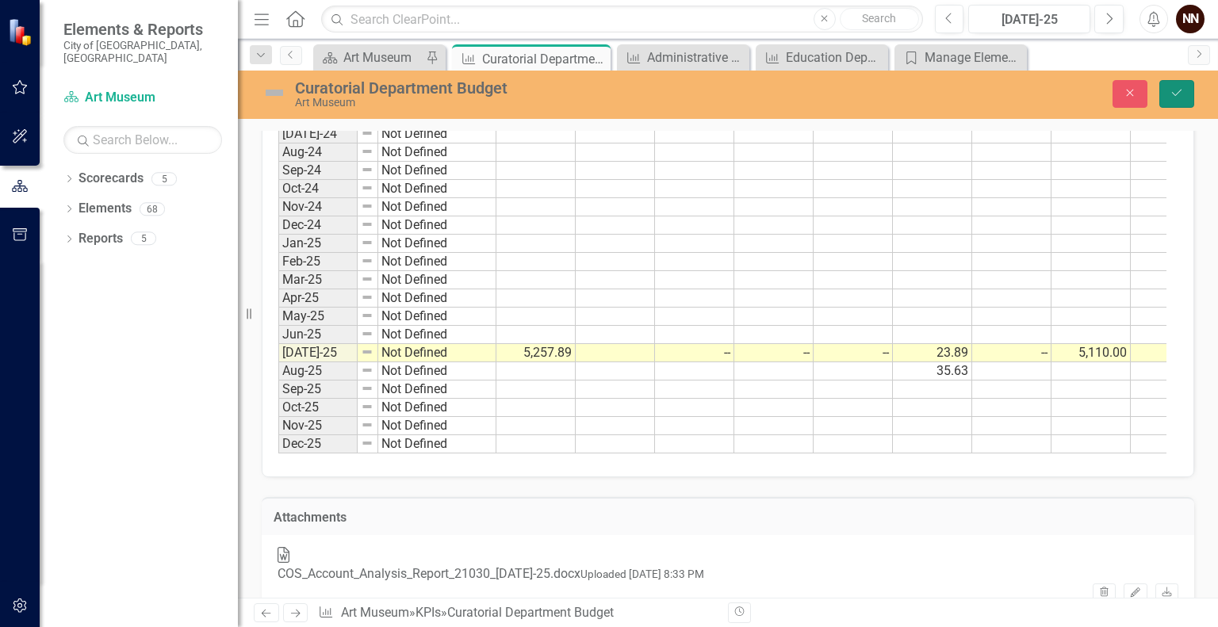
click at [1177, 90] on icon "Save" at bounding box center [1177, 92] width 14 height 11
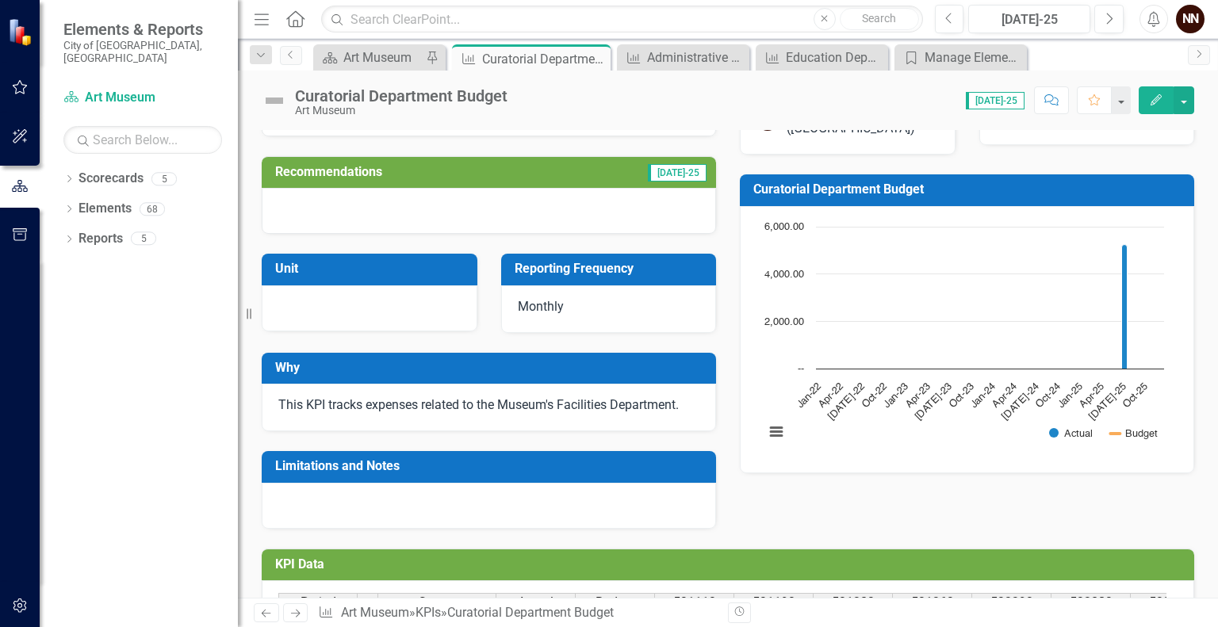
scroll to position [0, 0]
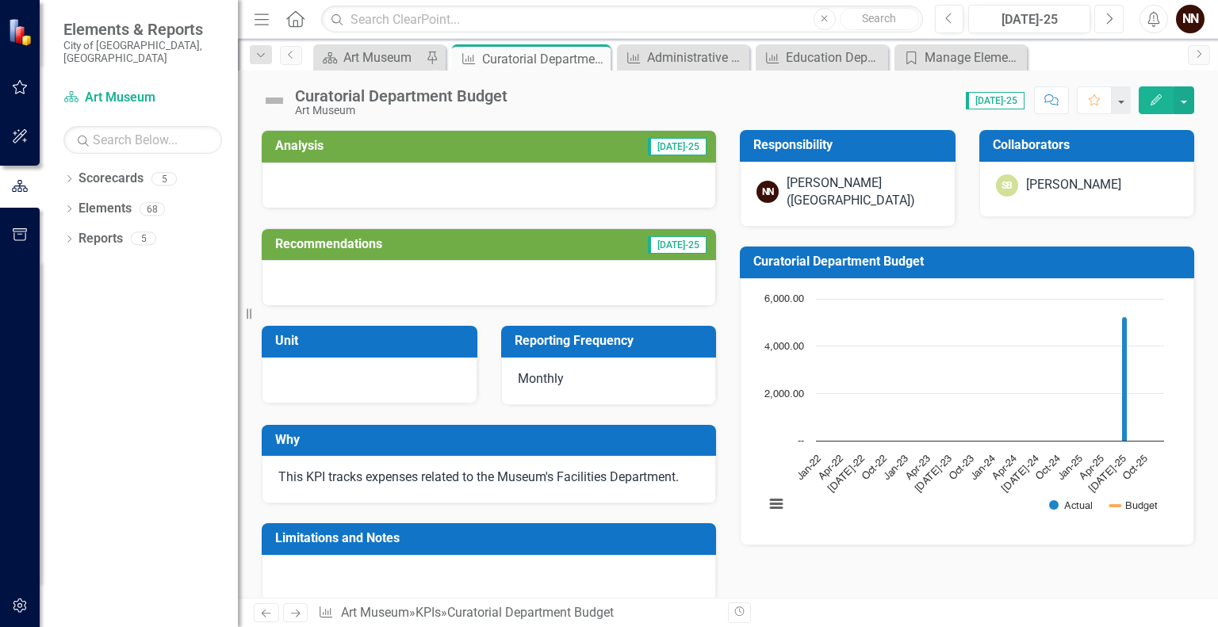
click at [1114, 18] on icon "Next" at bounding box center [1109, 19] width 9 height 14
click at [961, 18] on button "Previous" at bounding box center [949, 19] width 29 height 29
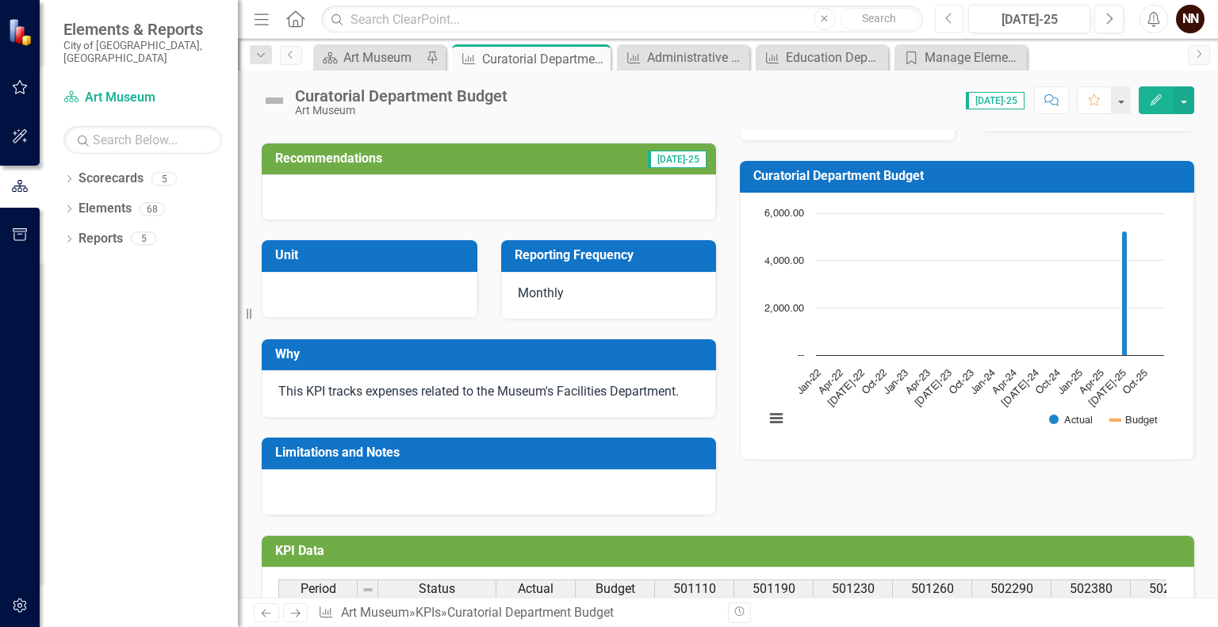
scroll to position [87, 0]
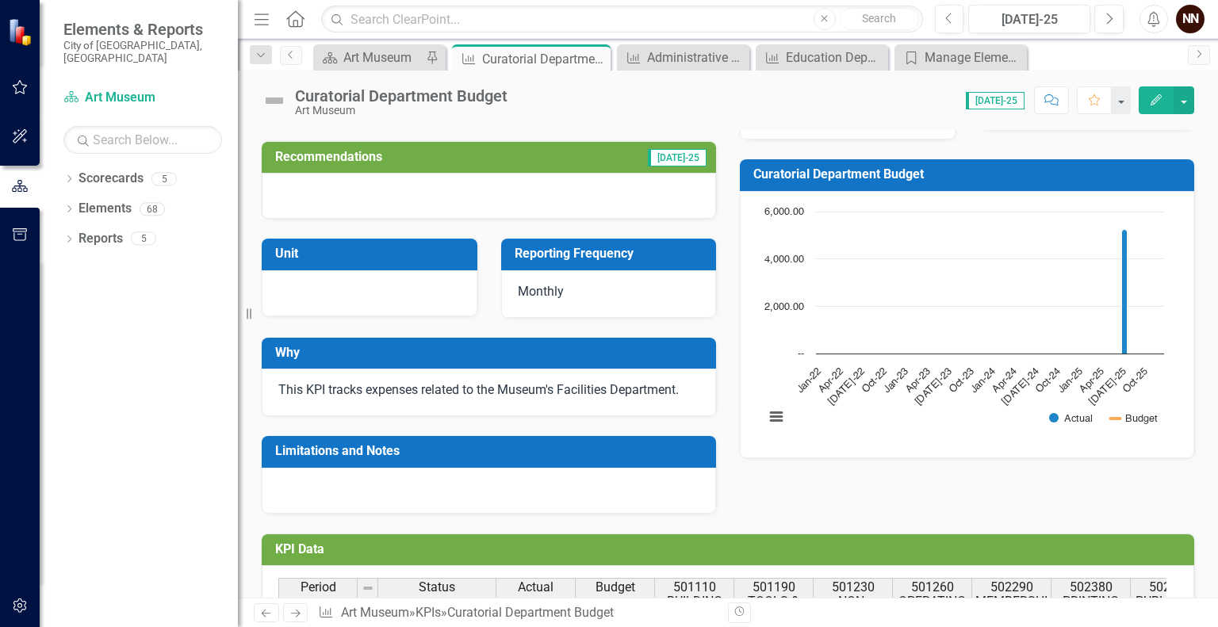
click at [474, 364] on td "Why" at bounding box center [491, 355] width 433 height 26
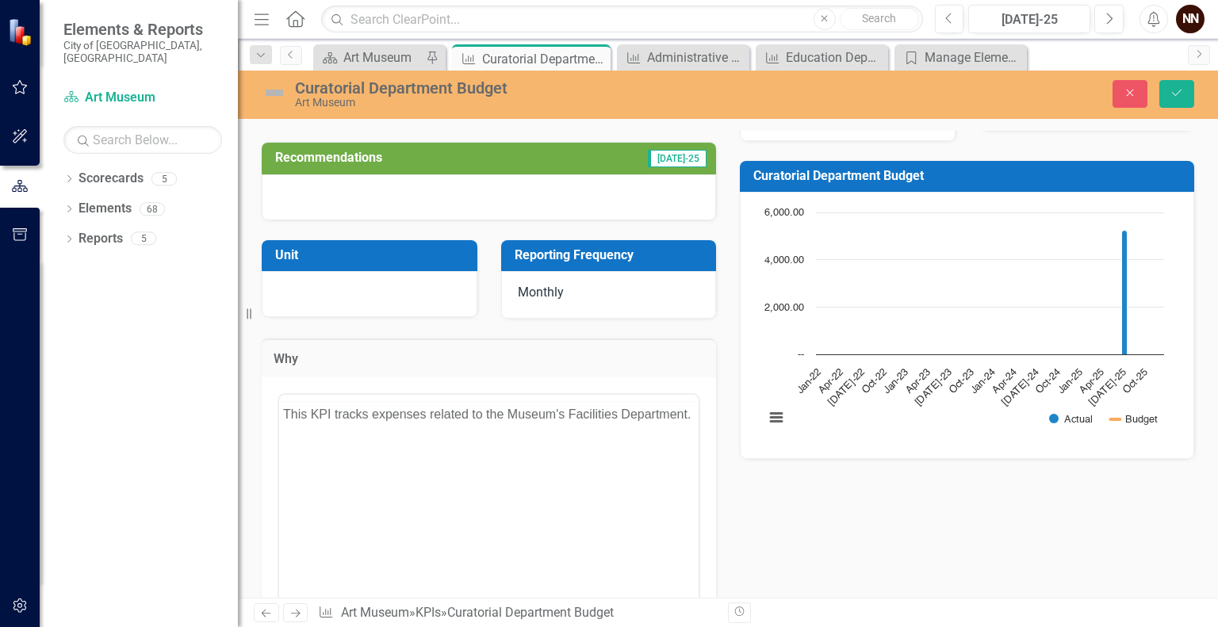
scroll to position [0, 0]
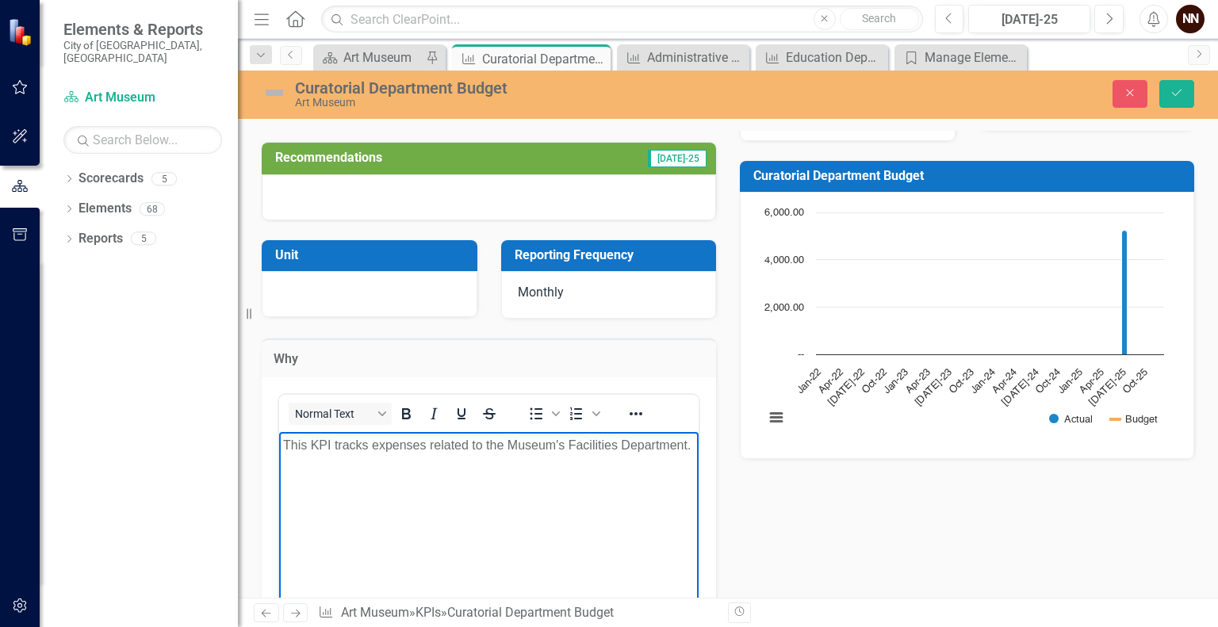
click at [571, 439] on p "This KPI tracks expenses related to the Museum's Facilities Department." at bounding box center [489, 444] width 412 height 19
click at [1177, 89] on icon "Save" at bounding box center [1177, 92] width 14 height 11
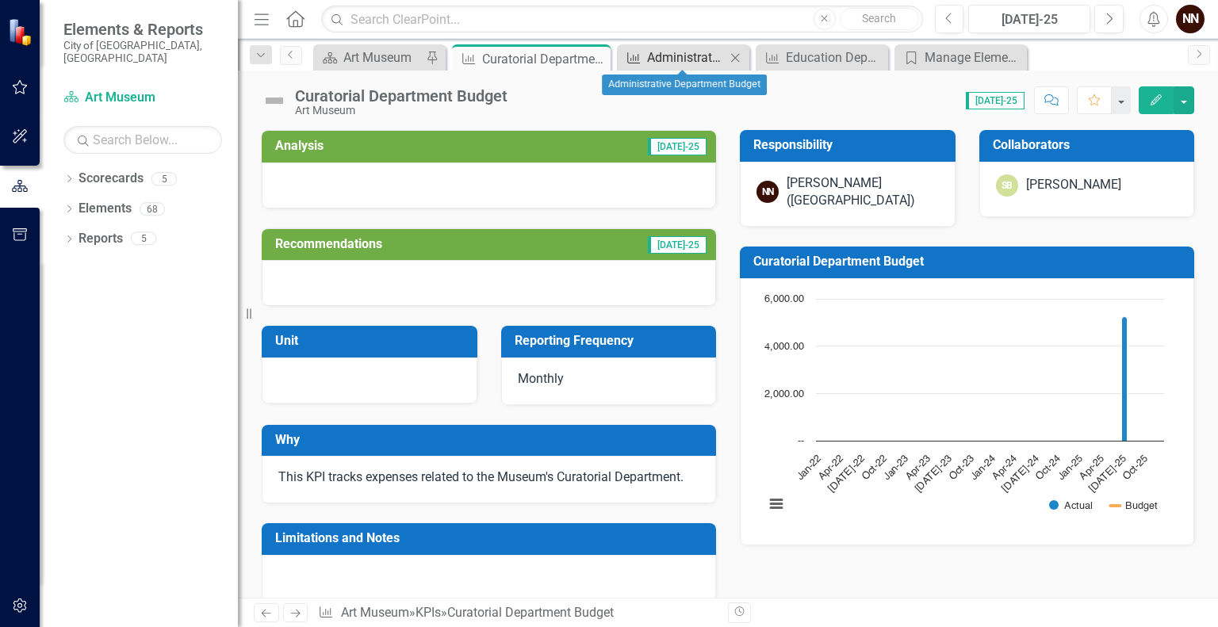
click at [701, 56] on div "Administrative Department Budget" at bounding box center [686, 58] width 79 height 20
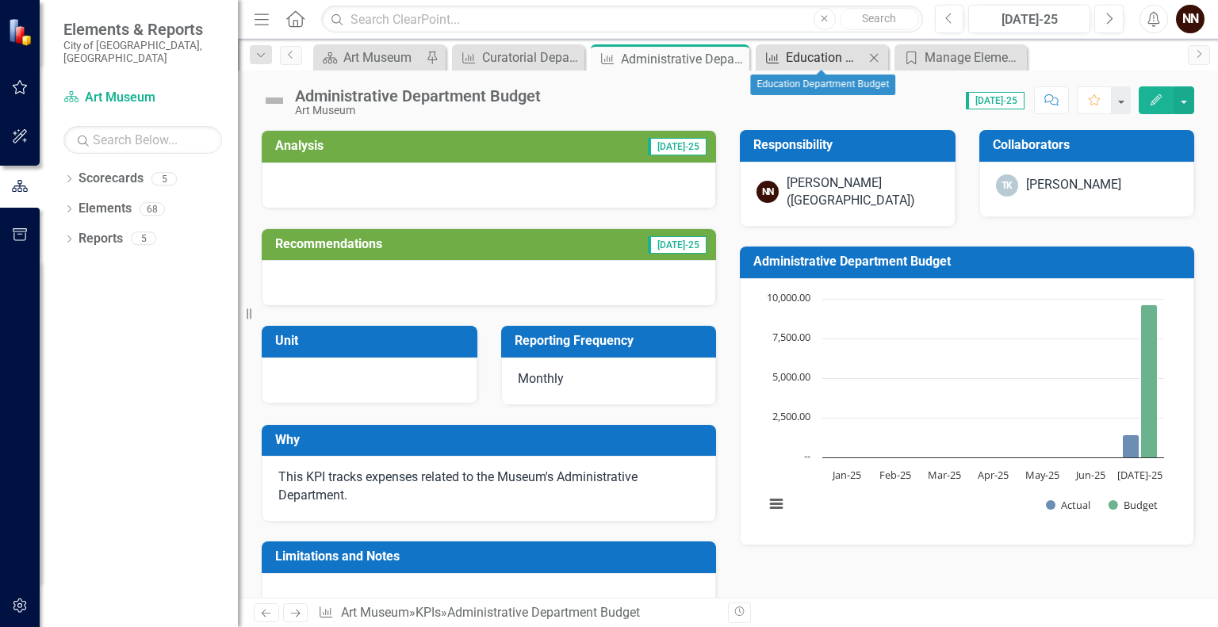
click at [799, 64] on div "Education Department Budget" at bounding box center [825, 58] width 79 height 20
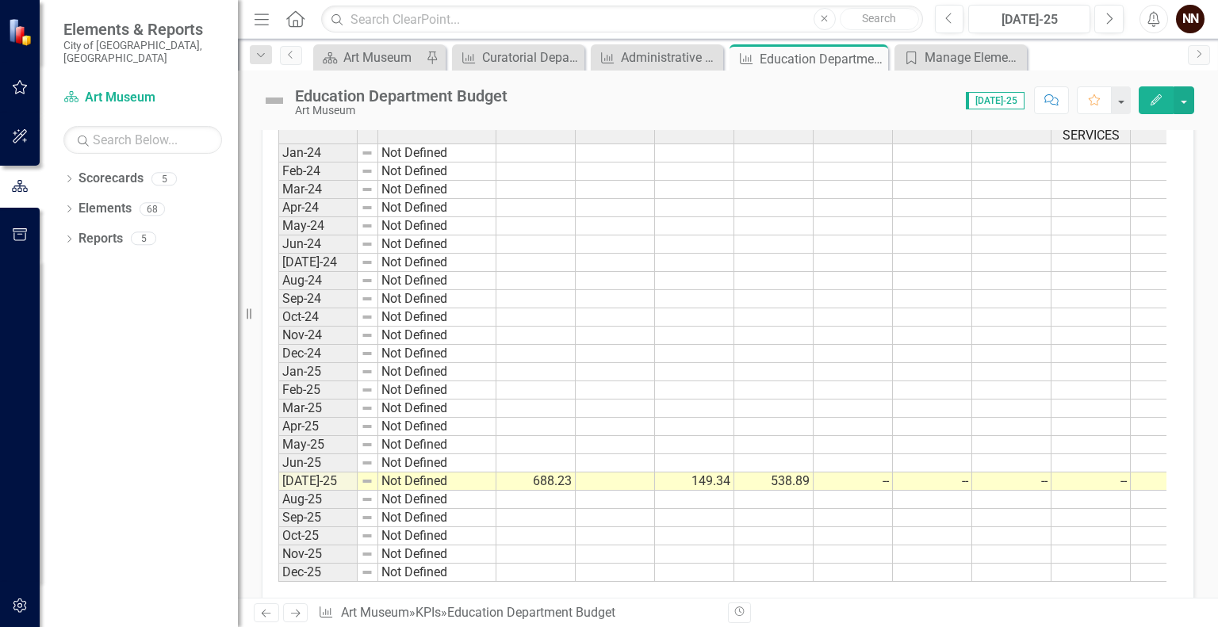
scroll to position [599, 0]
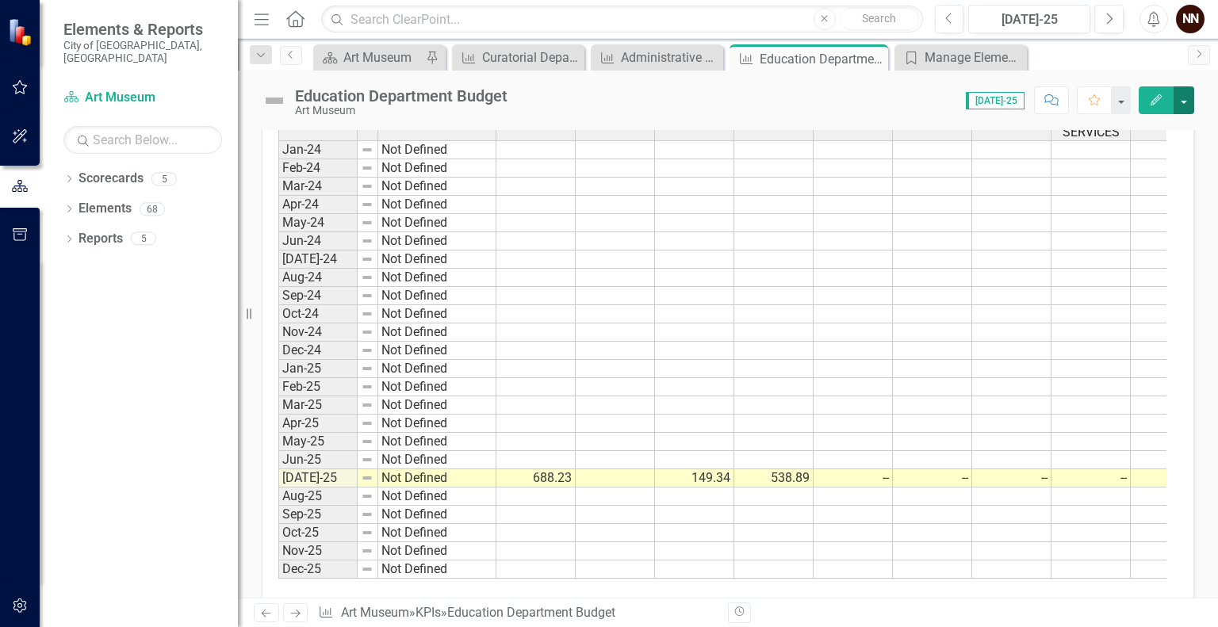
click at [1189, 103] on button "button" at bounding box center [1184, 100] width 21 height 28
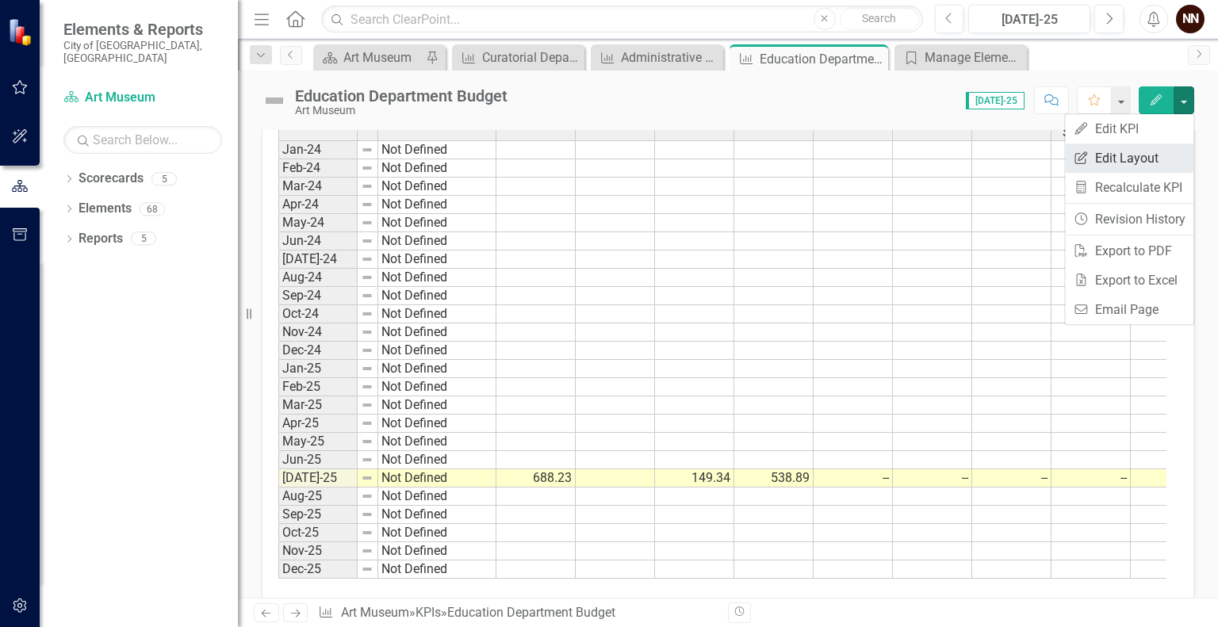
click at [1140, 157] on link "Edit Report Edit Layout" at bounding box center [1129, 158] width 128 height 29
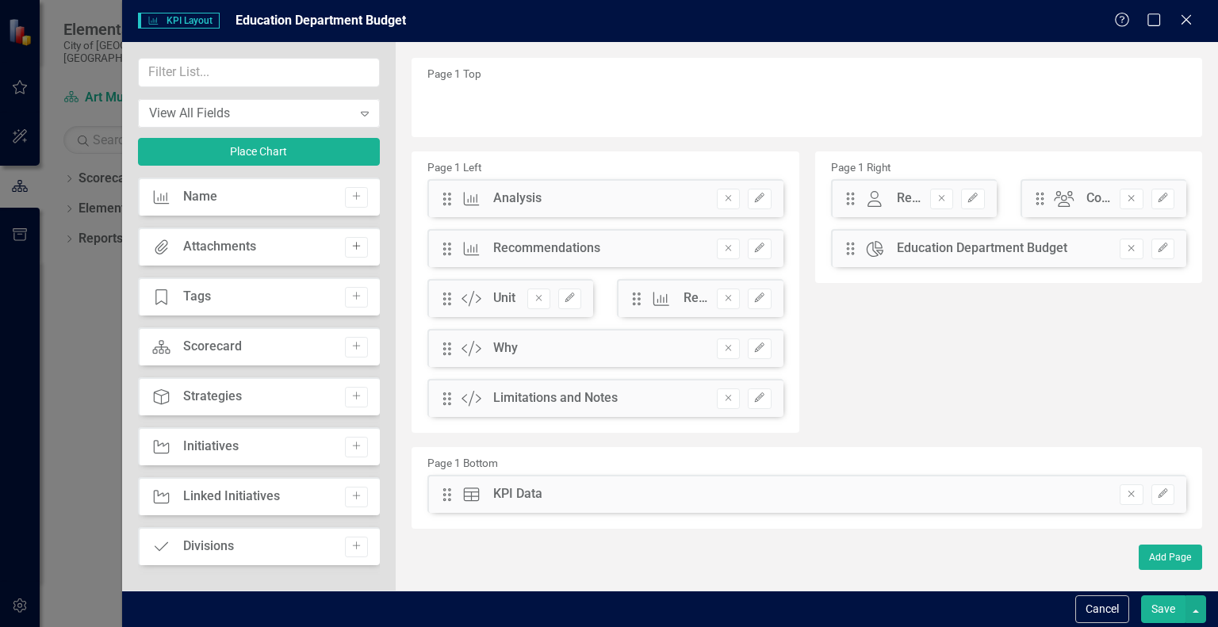
click at [351, 244] on icon "Add" at bounding box center [357, 247] width 12 height 10
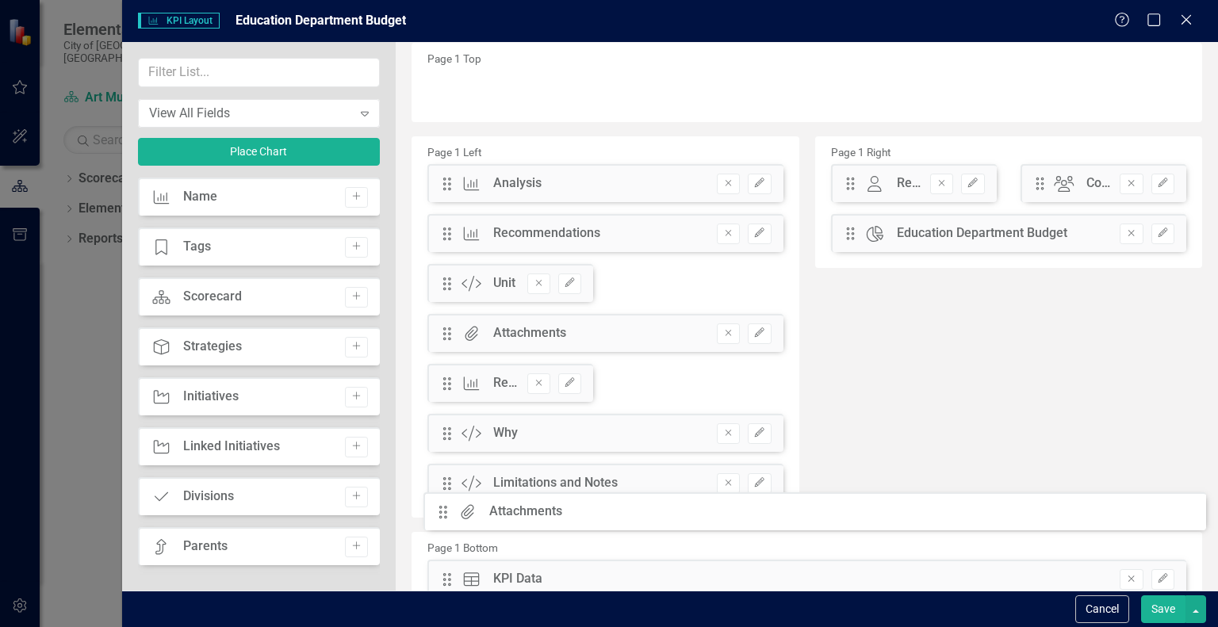
scroll to position [33, 0]
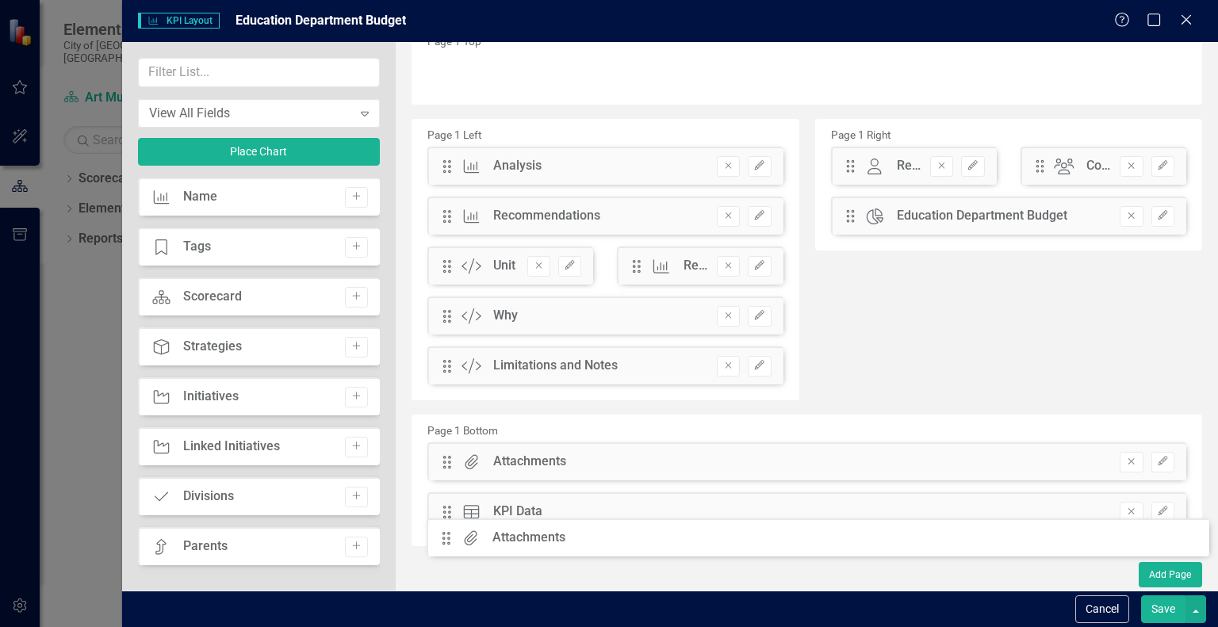
drag, startPoint x: 445, startPoint y: 109, endPoint x: 456, endPoint y: 542, distance: 433.2
click at [1156, 601] on button "Save" at bounding box center [1163, 610] width 44 height 28
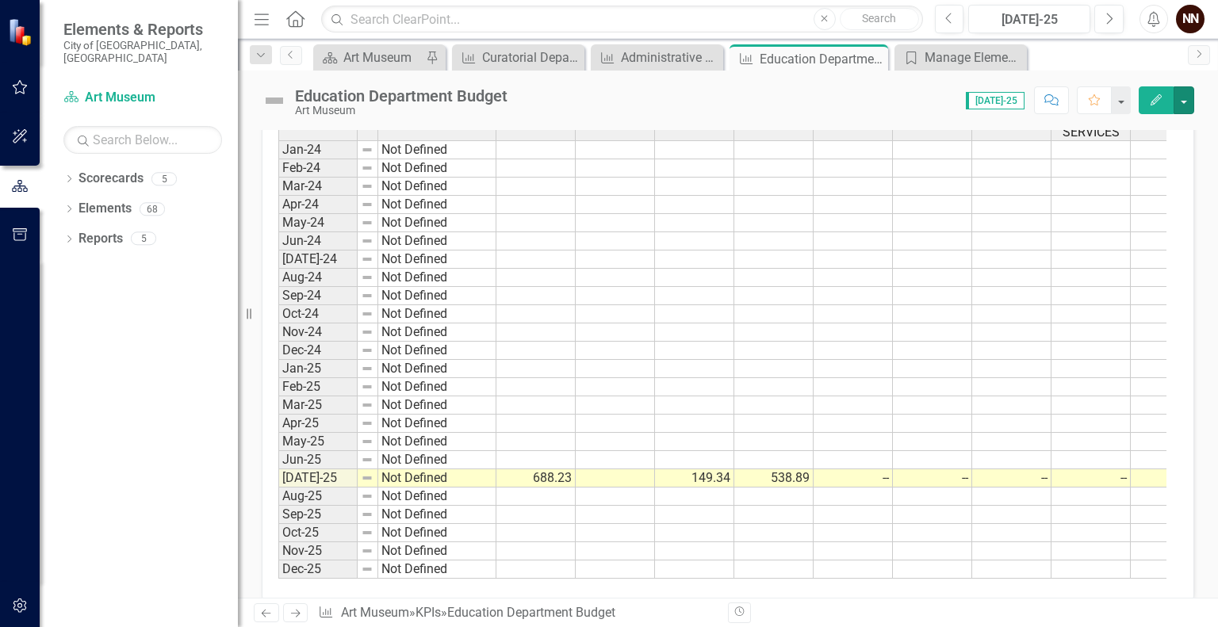
scroll to position [726, 0]
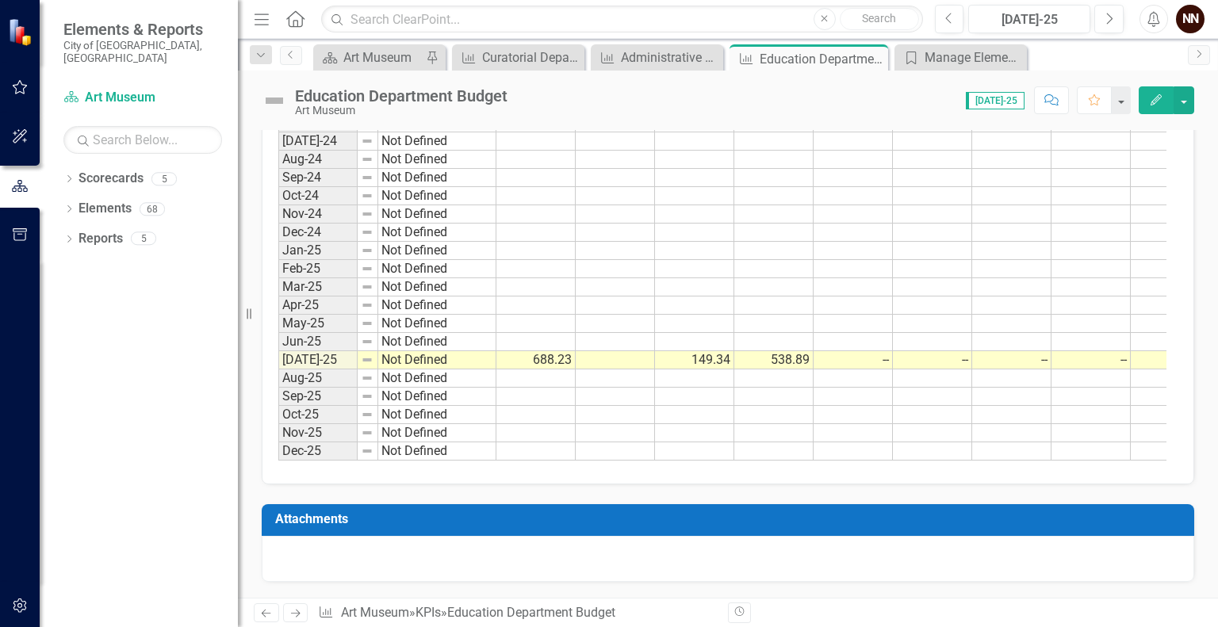
click at [1071, 539] on div at bounding box center [728, 559] width 933 height 46
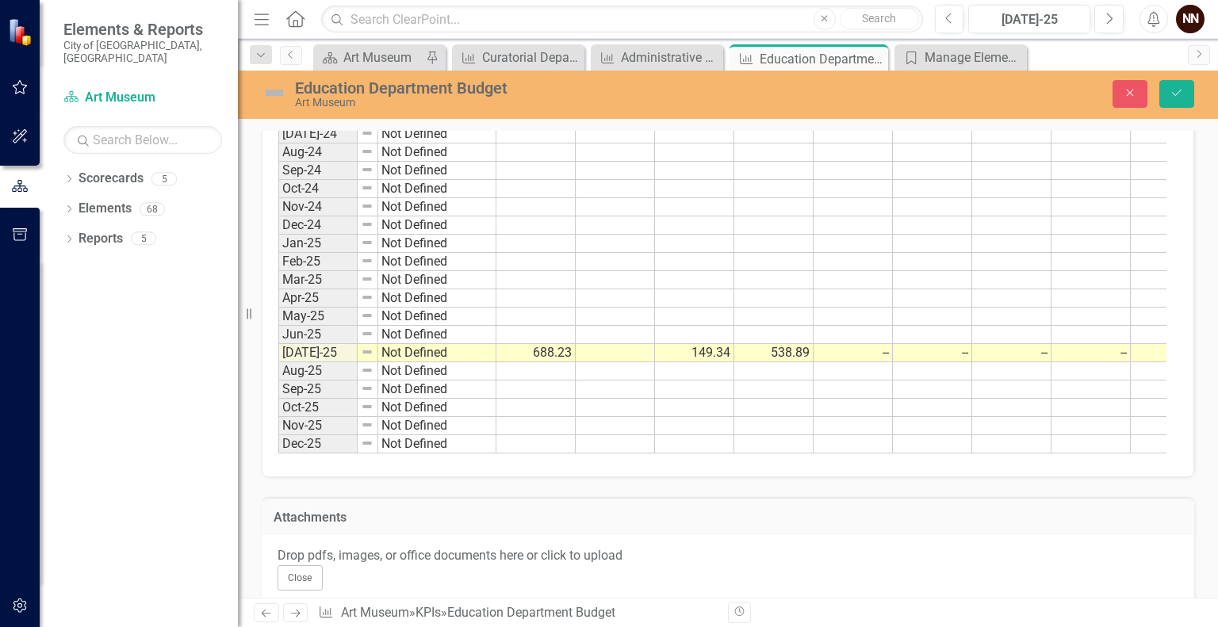
click at [910, 565] on div "Drop pdfs, images, or office documents here or click to upload" at bounding box center [728, 556] width 901 height 18
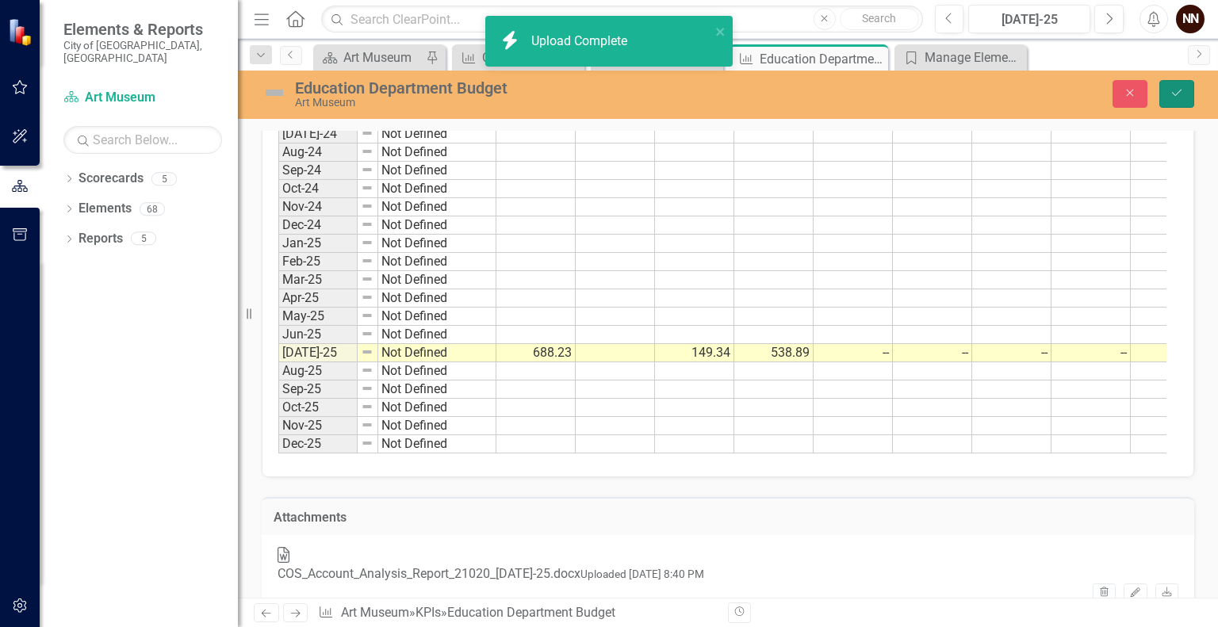
click at [1177, 92] on icon "Save" at bounding box center [1177, 92] width 14 height 11
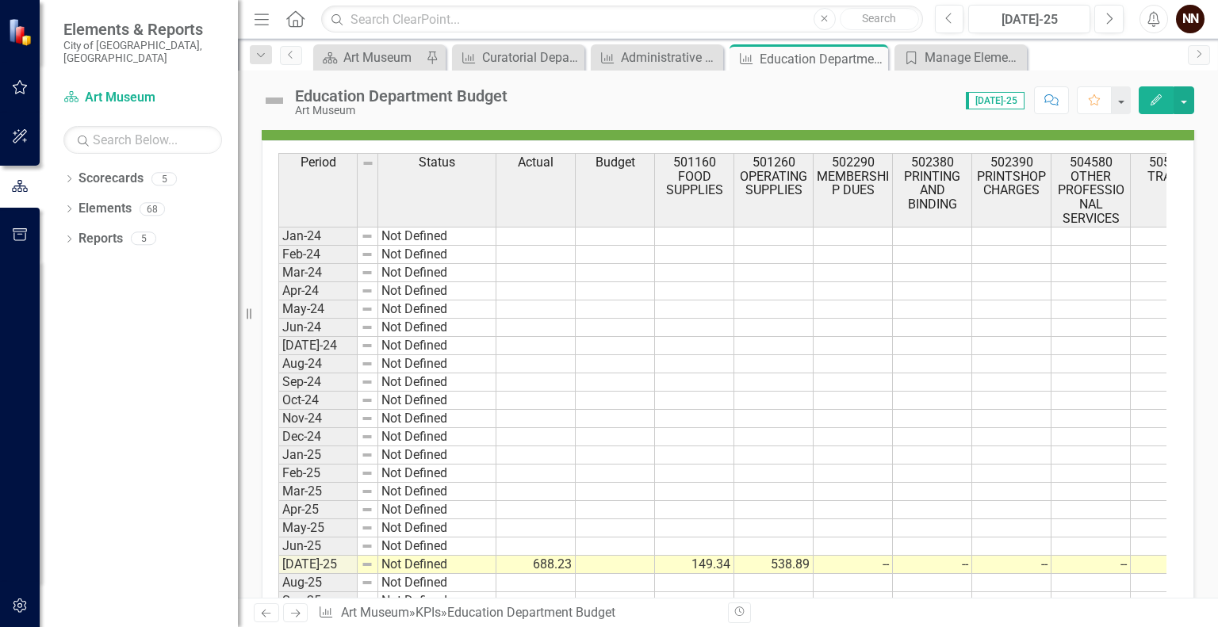
scroll to position [515, 0]
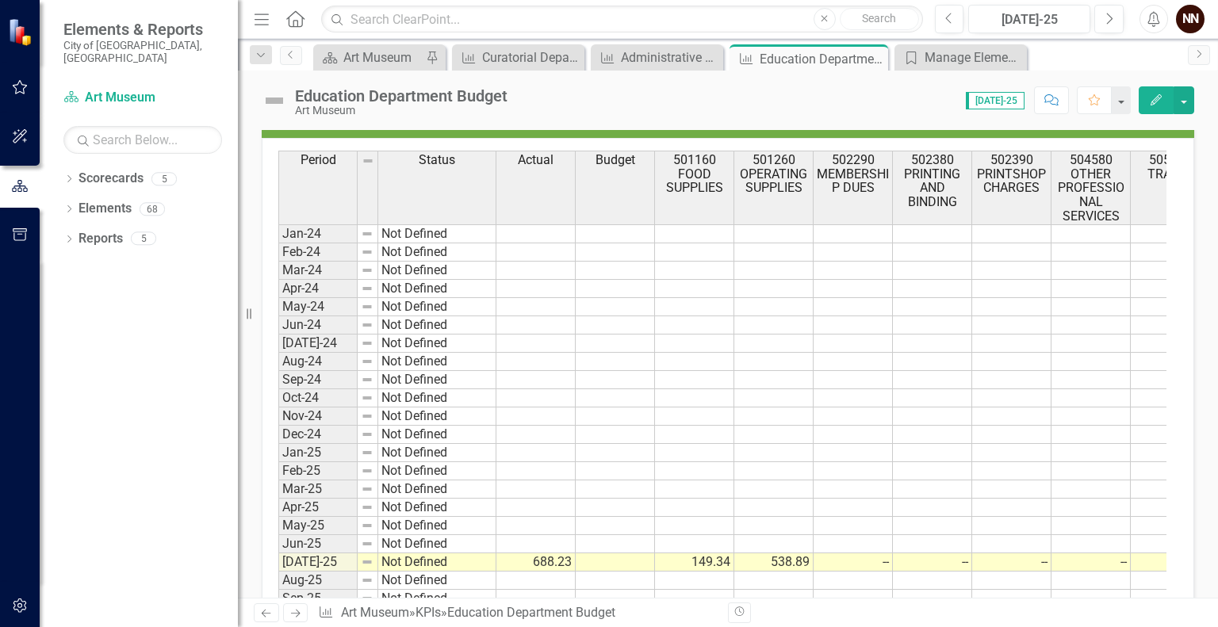
click at [702, 554] on td "149.34" at bounding box center [694, 563] width 79 height 18
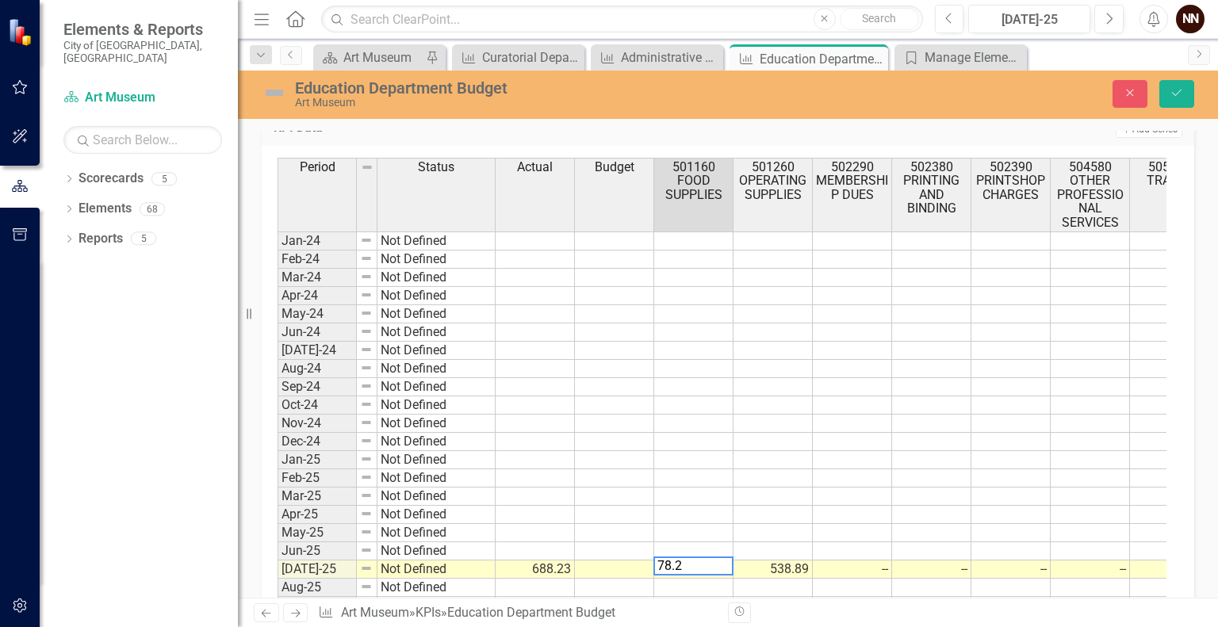
type textarea "78.29"
type textarea "71.05"
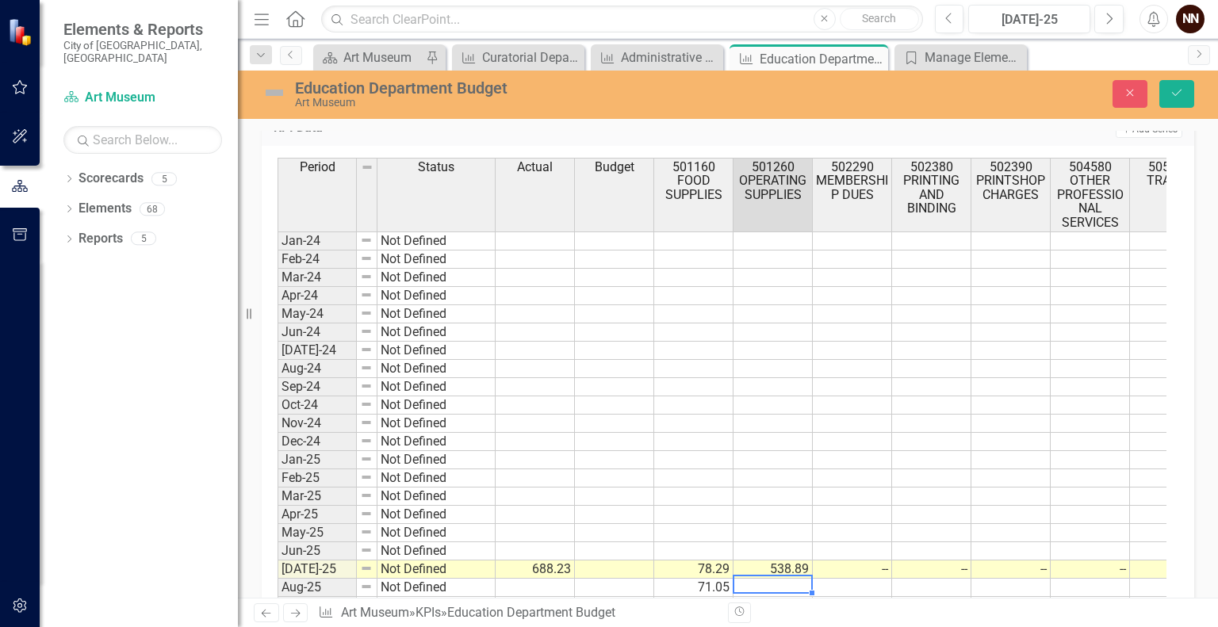
click at [278, 555] on div "Period Status Actual Budget 501160 FOOD SUPPLIES 501260 OPERATING SUPPLIES 5022…" at bounding box center [278, 414] width 0 height 512
type textarea "445.26"
type textarea "93.63"
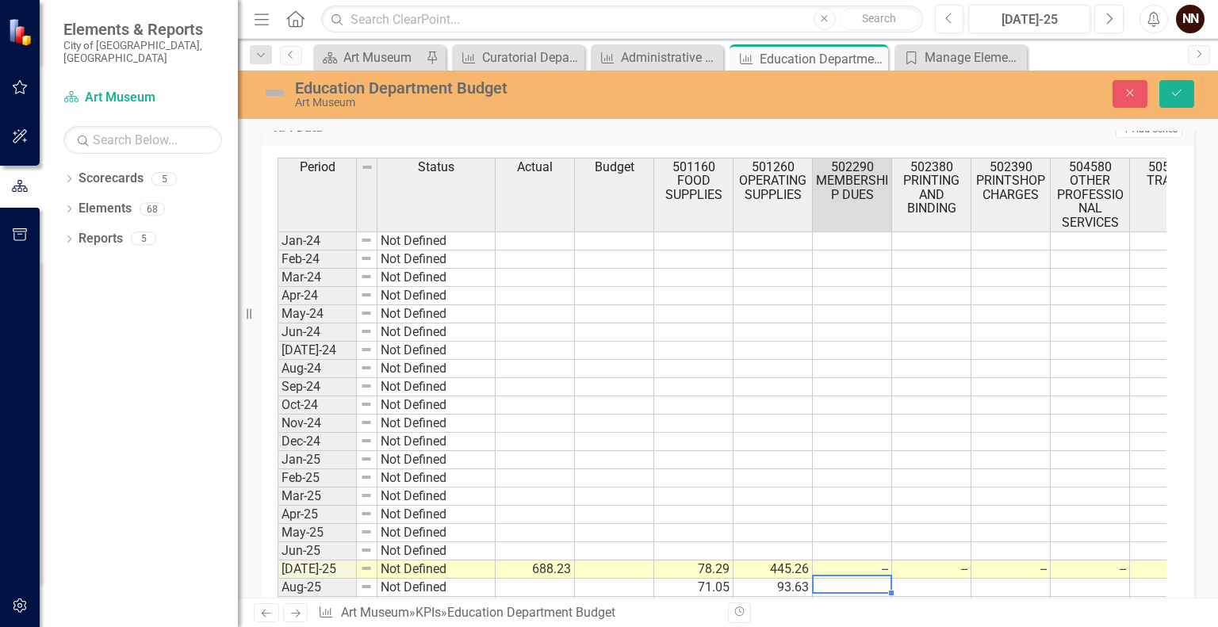
click at [994, 564] on td "--" at bounding box center [1011, 570] width 79 height 18
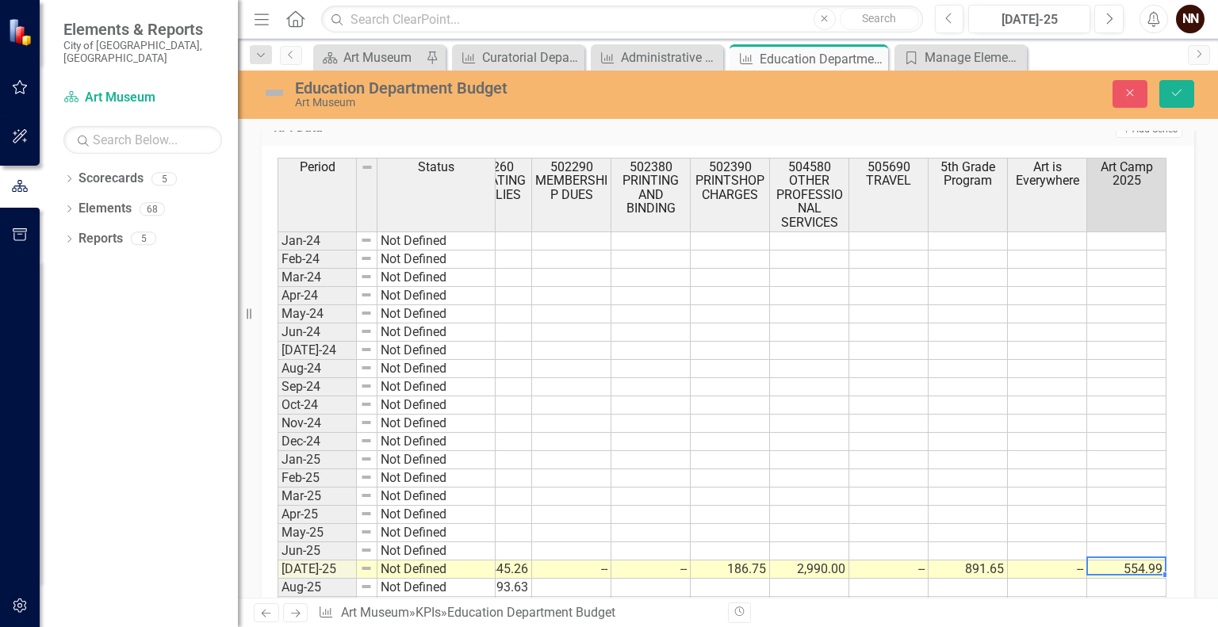
scroll to position [0, 360]
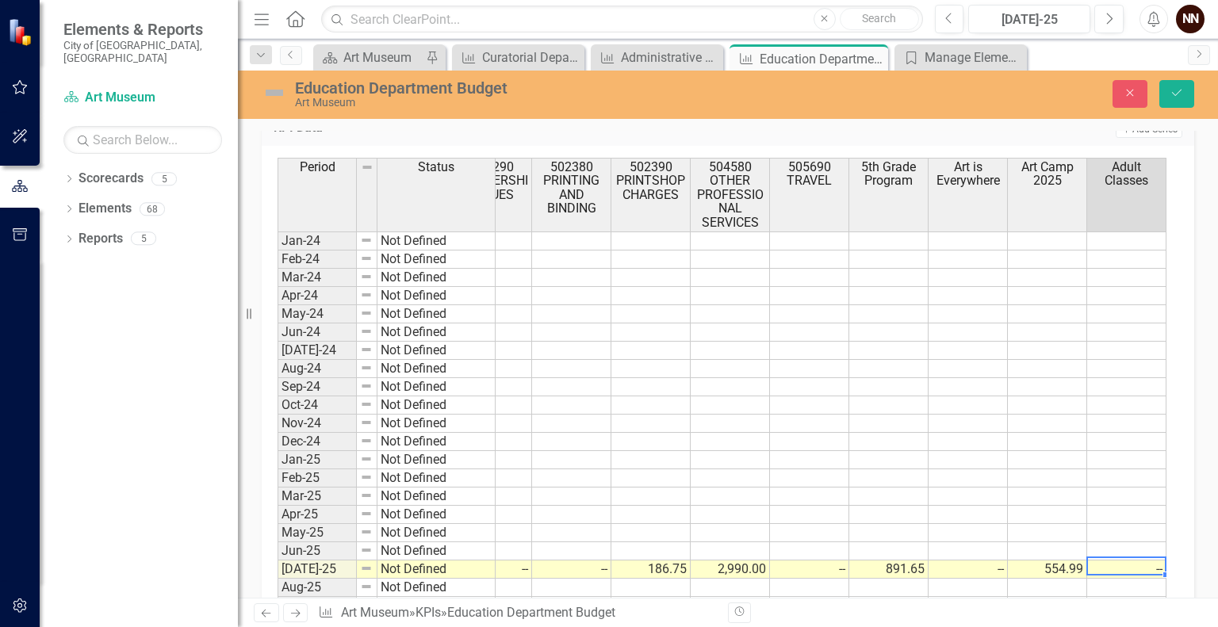
click at [1071, 561] on td "554.99" at bounding box center [1047, 570] width 79 height 18
type textarea "0"
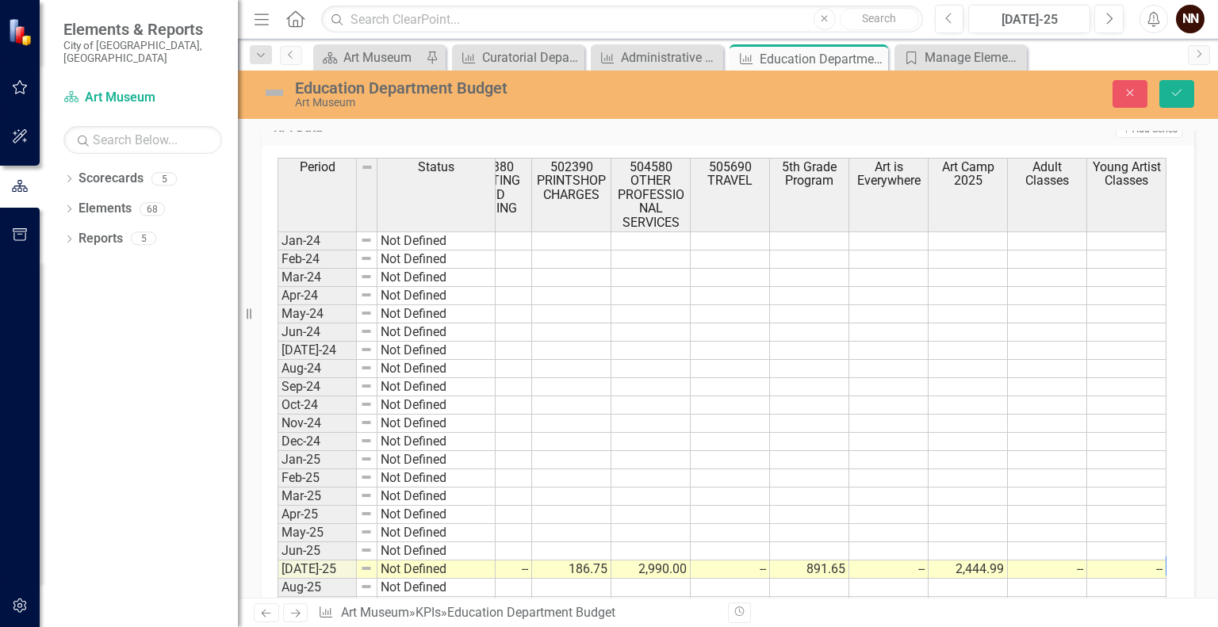
scroll to position [0, 519]
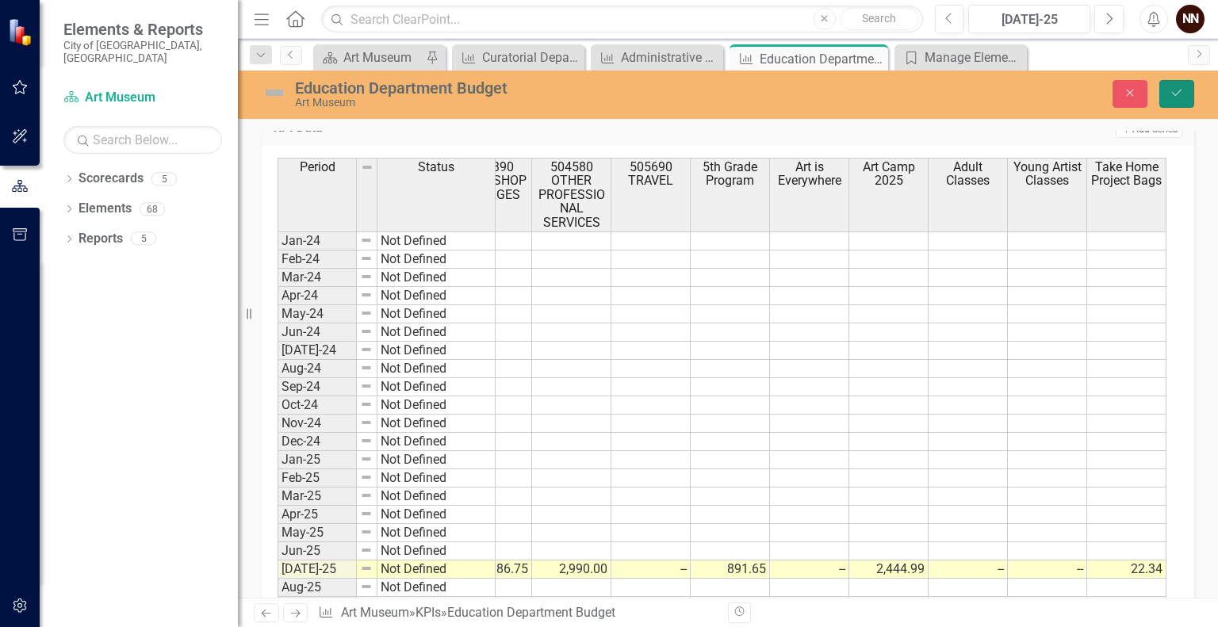
click at [1175, 86] on button "Save" at bounding box center [1177, 94] width 35 height 28
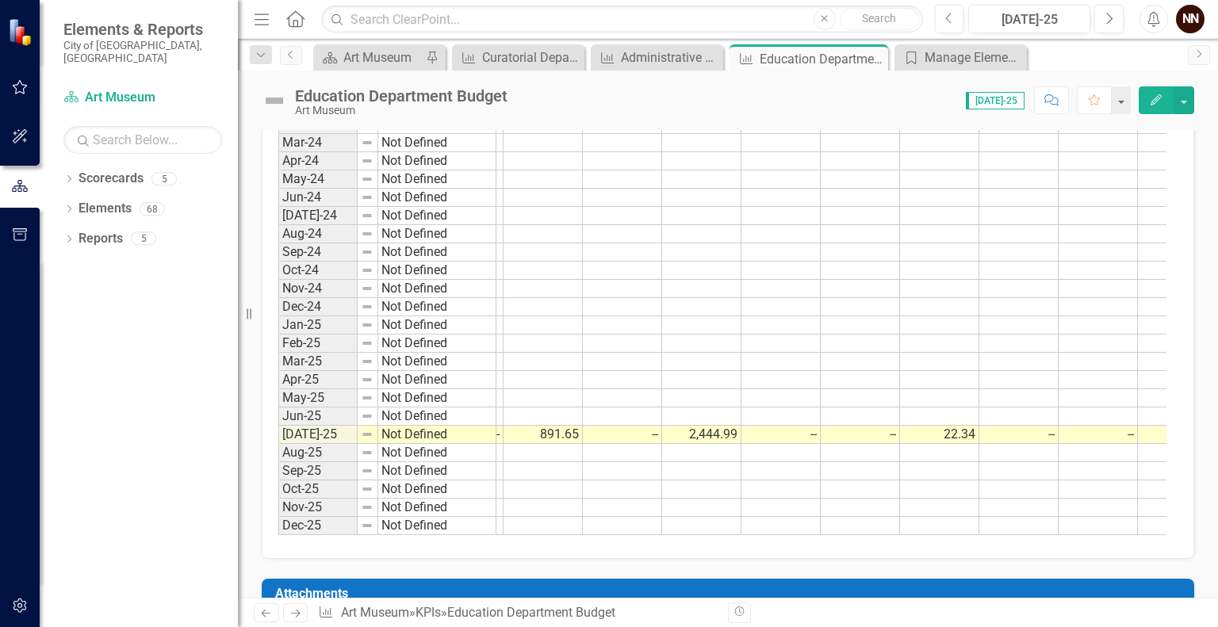
scroll to position [0, 720]
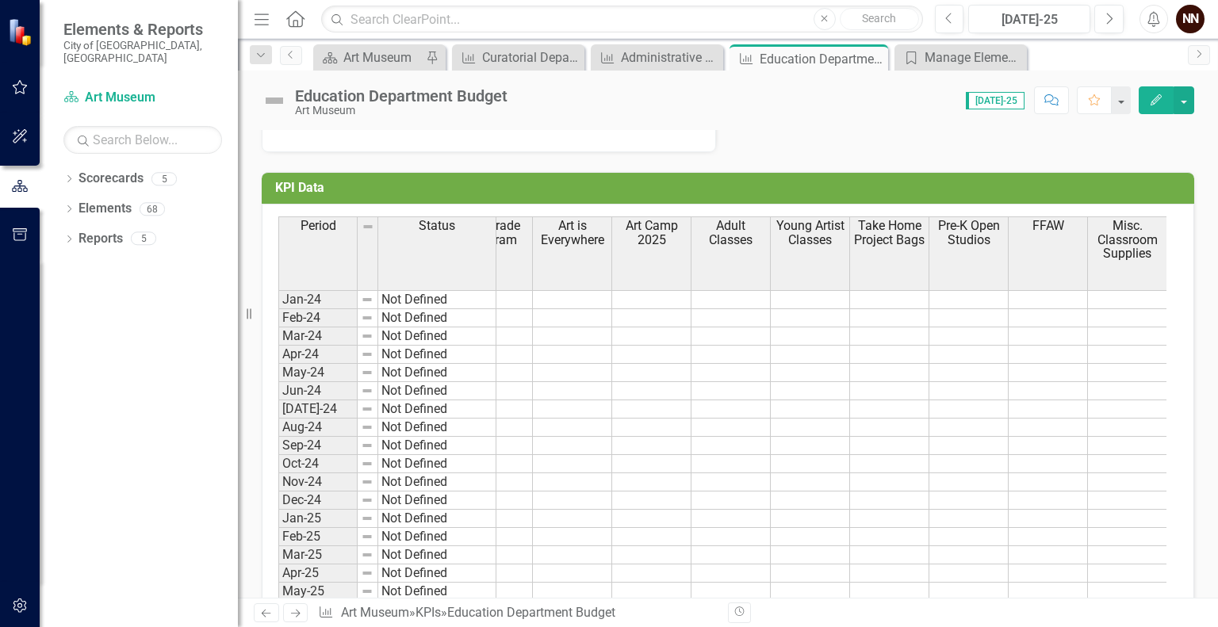
click at [1079, 183] on h3 "KPI Data" at bounding box center [730, 188] width 911 height 14
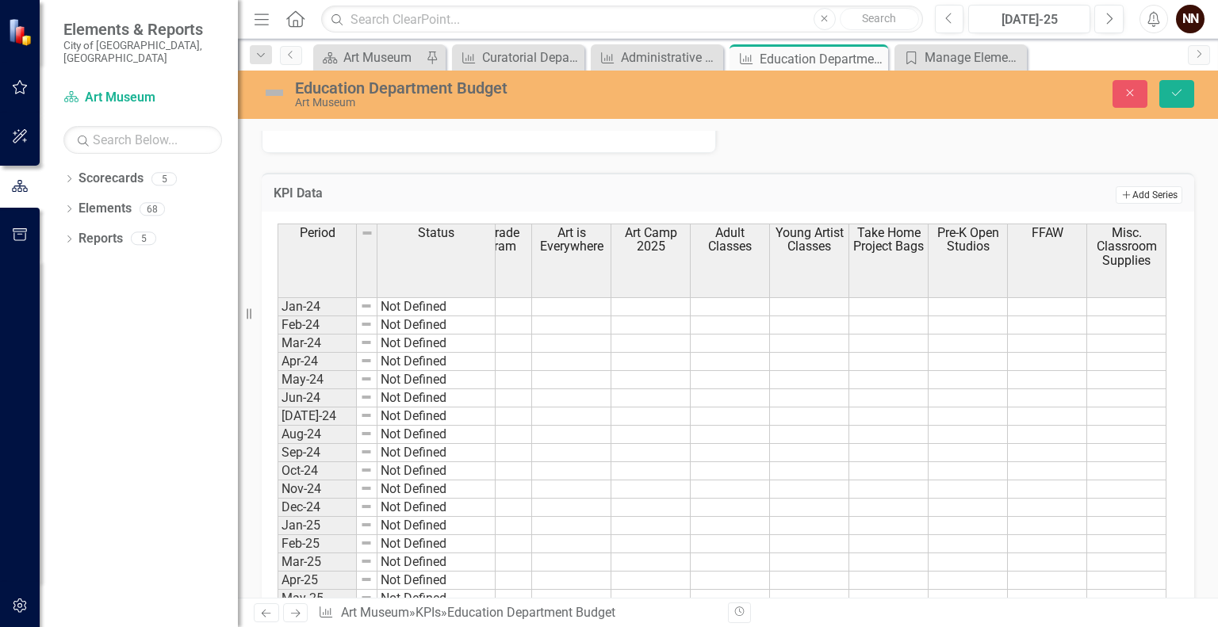
click at [1119, 186] on button "Add Add Series" at bounding box center [1149, 194] width 67 height 17
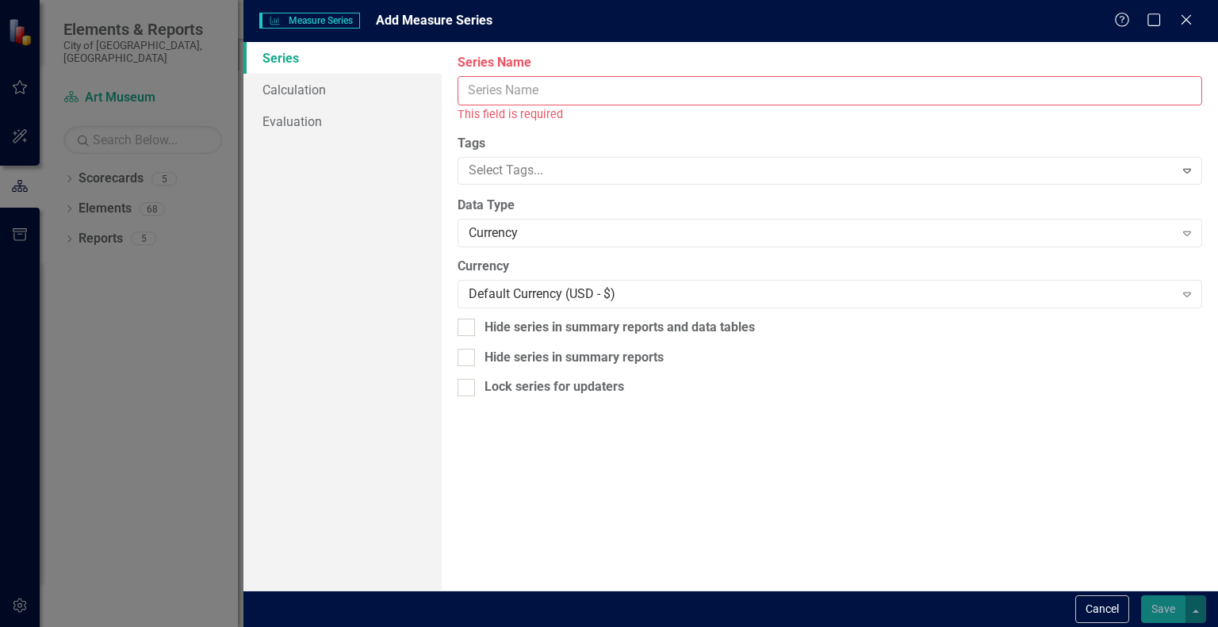
click at [936, 92] on input "Series Name" at bounding box center [830, 90] width 745 height 29
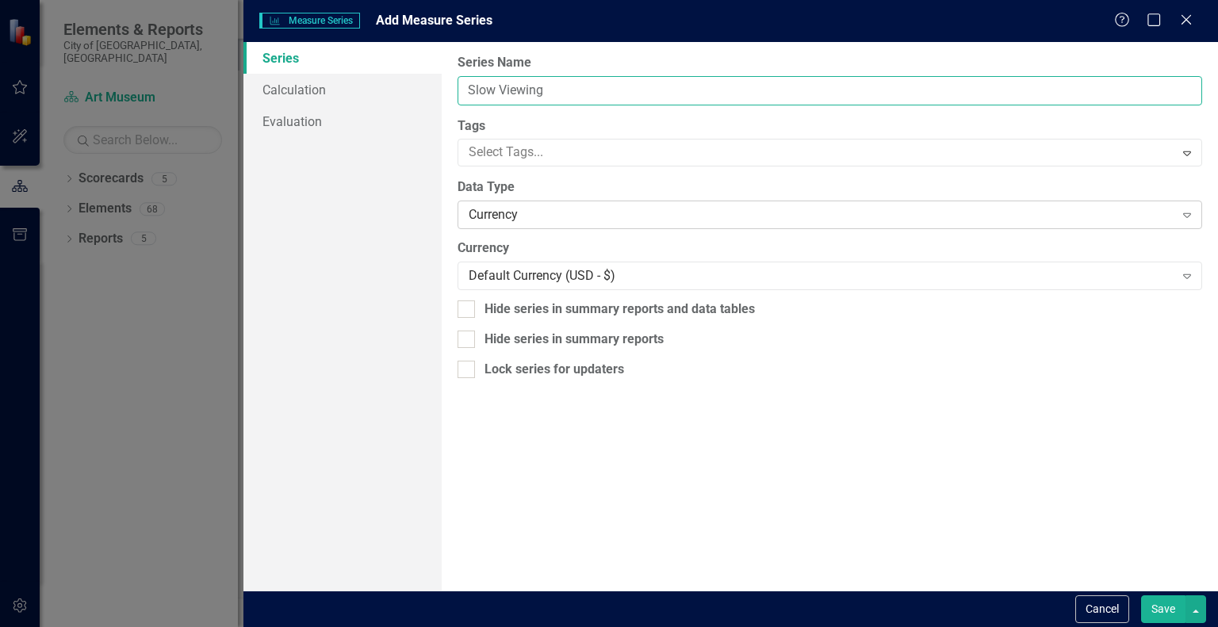
type input "Slow Viewing"
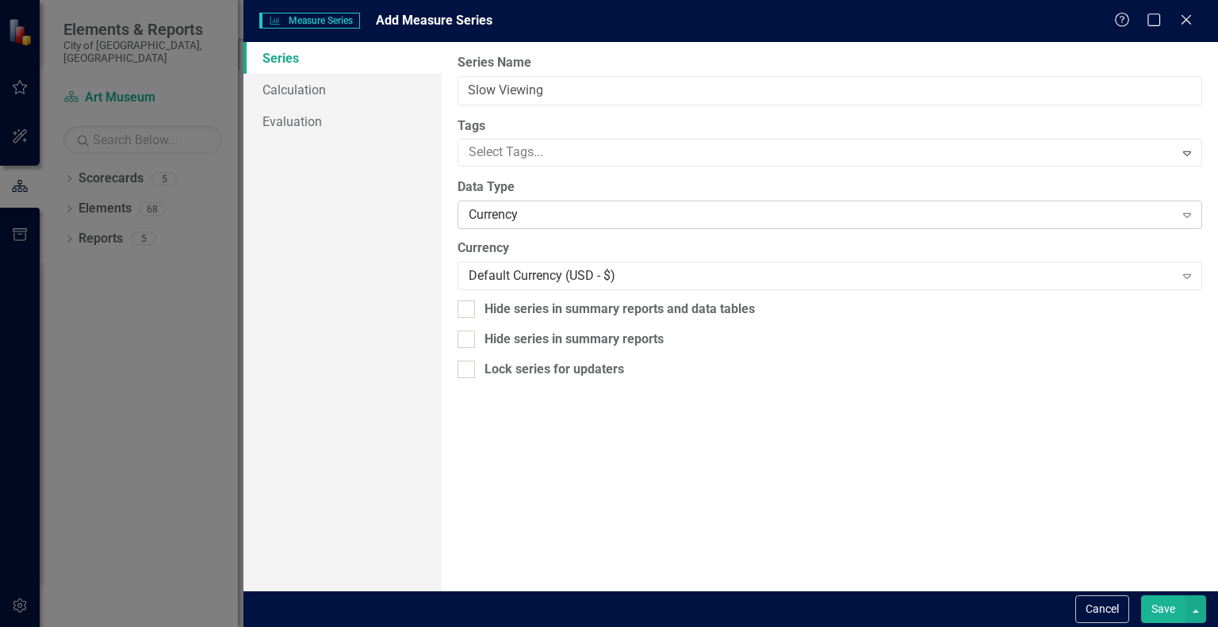
click at [820, 214] on div "Currency" at bounding box center [821, 215] width 705 height 18
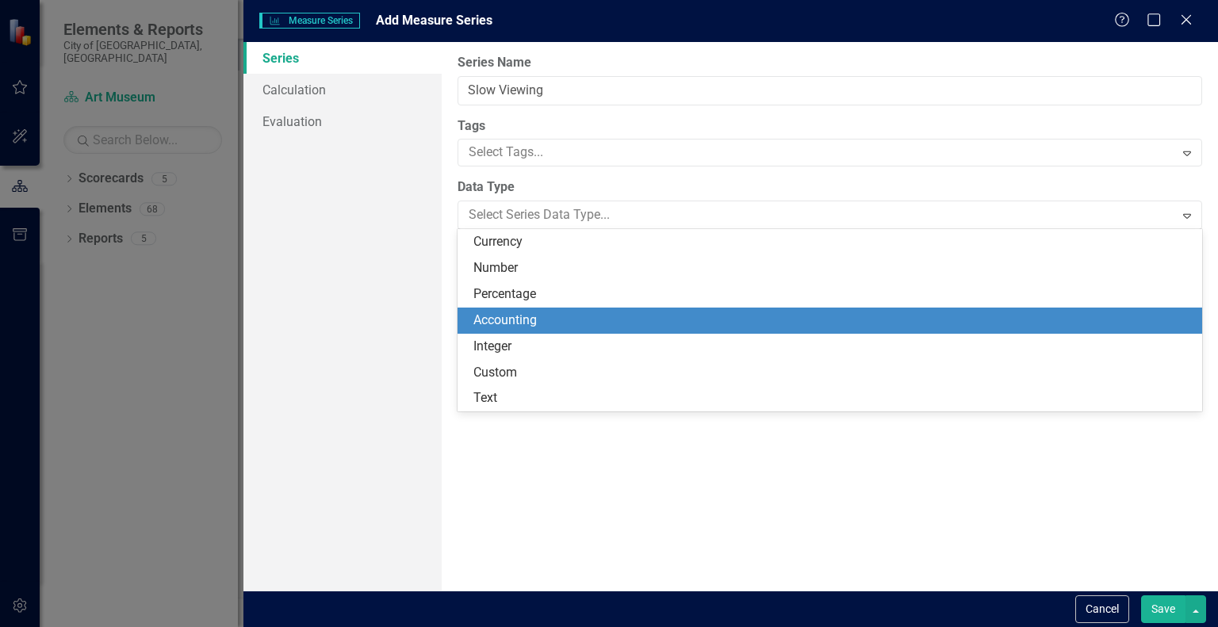
click at [745, 317] on div "Accounting" at bounding box center [832, 321] width 719 height 18
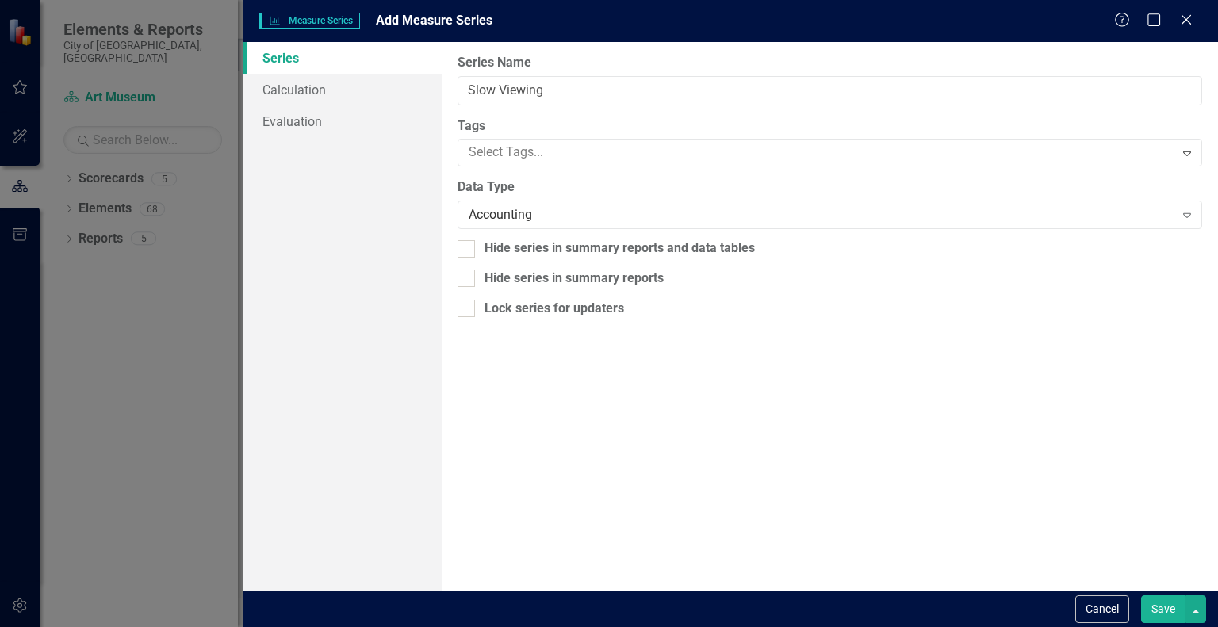
click at [1162, 608] on button "Save" at bounding box center [1163, 610] width 44 height 28
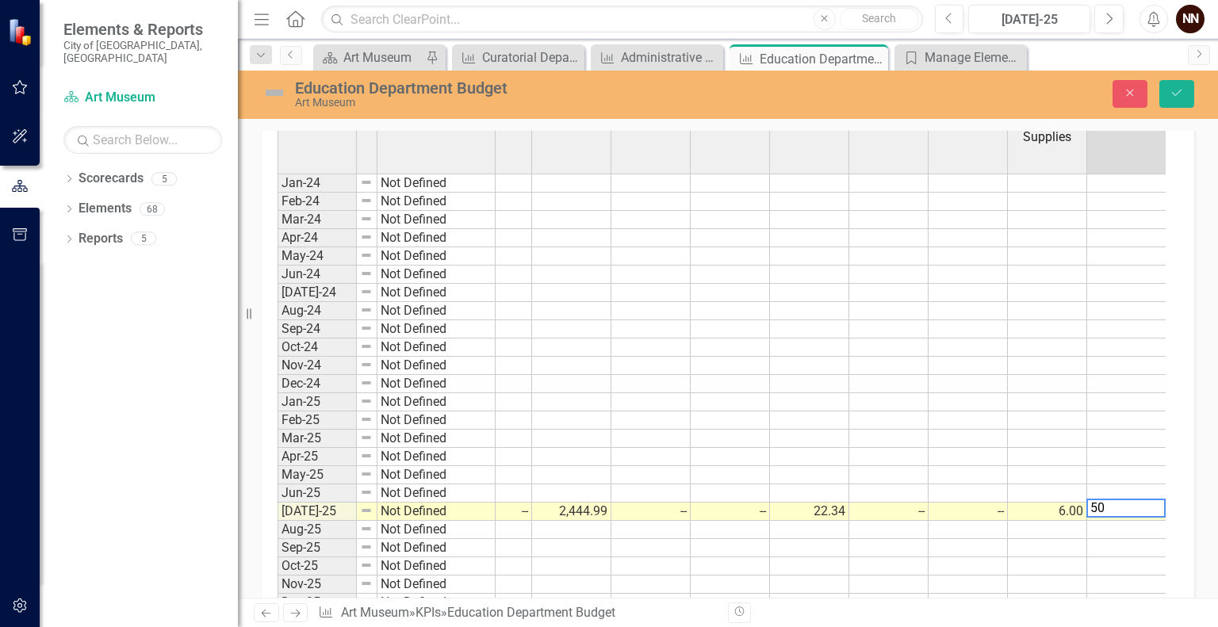
scroll to position [578, 0]
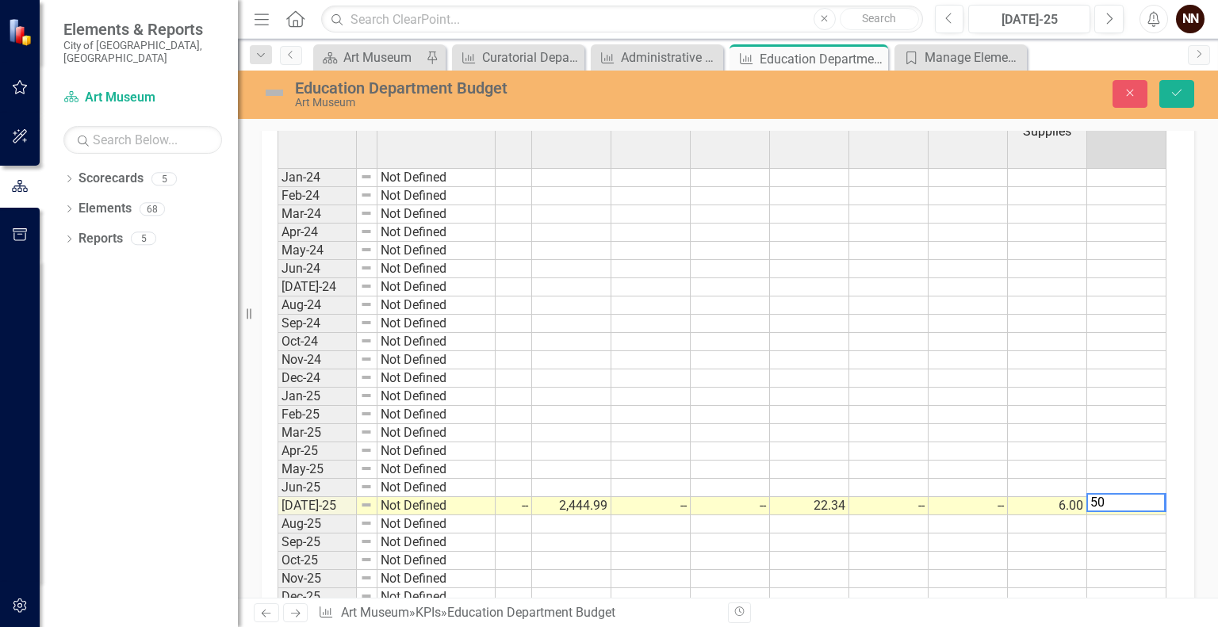
type textarea "500"
click at [1186, 92] on button "Save" at bounding box center [1177, 94] width 35 height 28
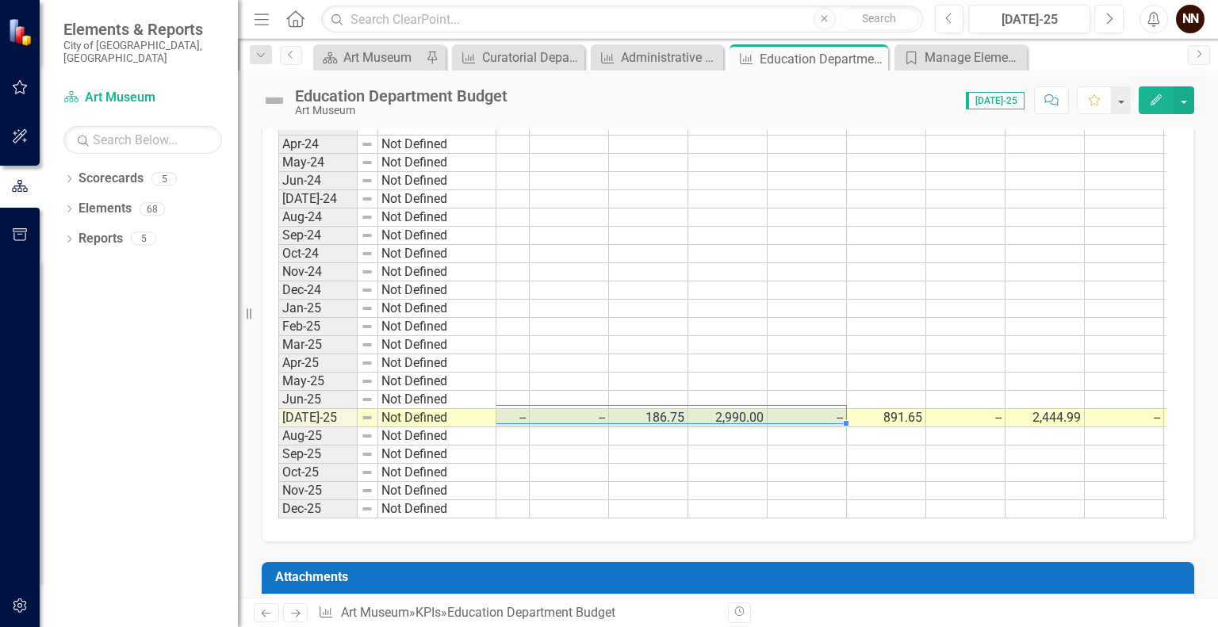
scroll to position [0, 519]
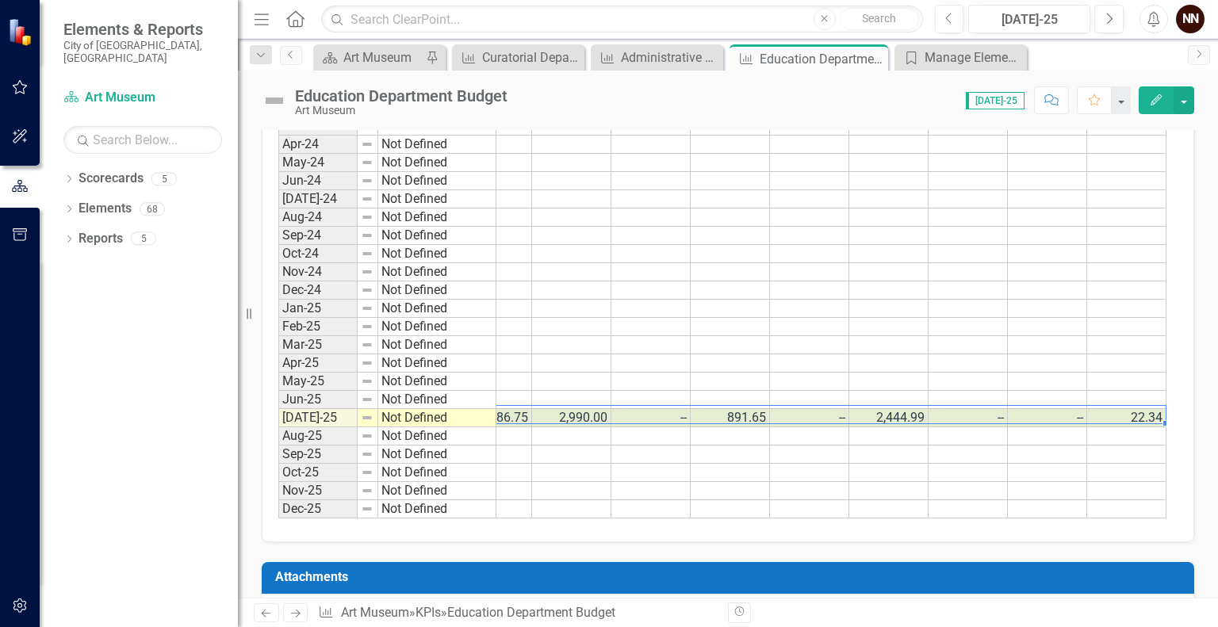
drag, startPoint x: 699, startPoint y: 412, endPoint x: 1155, endPoint y: 413, distance: 456.0
click at [1155, 413] on tr "Jul-25 Not Defined 688.23 78.29 445.26 -- -- 186.75 2,990.00 -- 891.65 -- 2,444…" at bounding box center [621, 418] width 1725 height 18
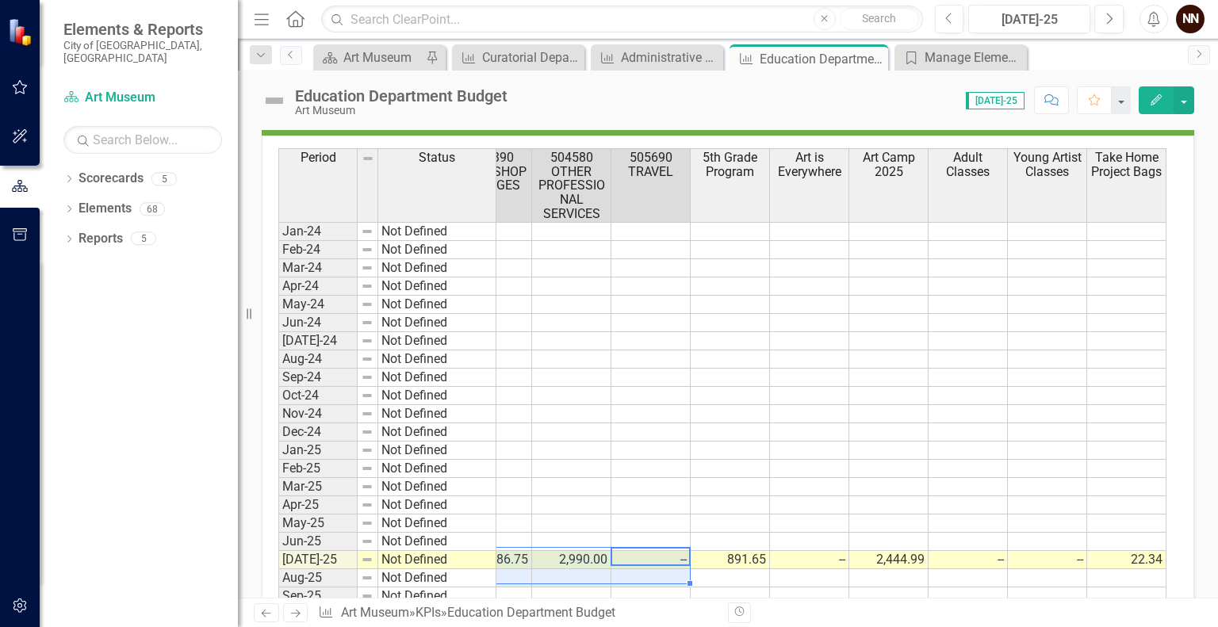
scroll to position [0, 476]
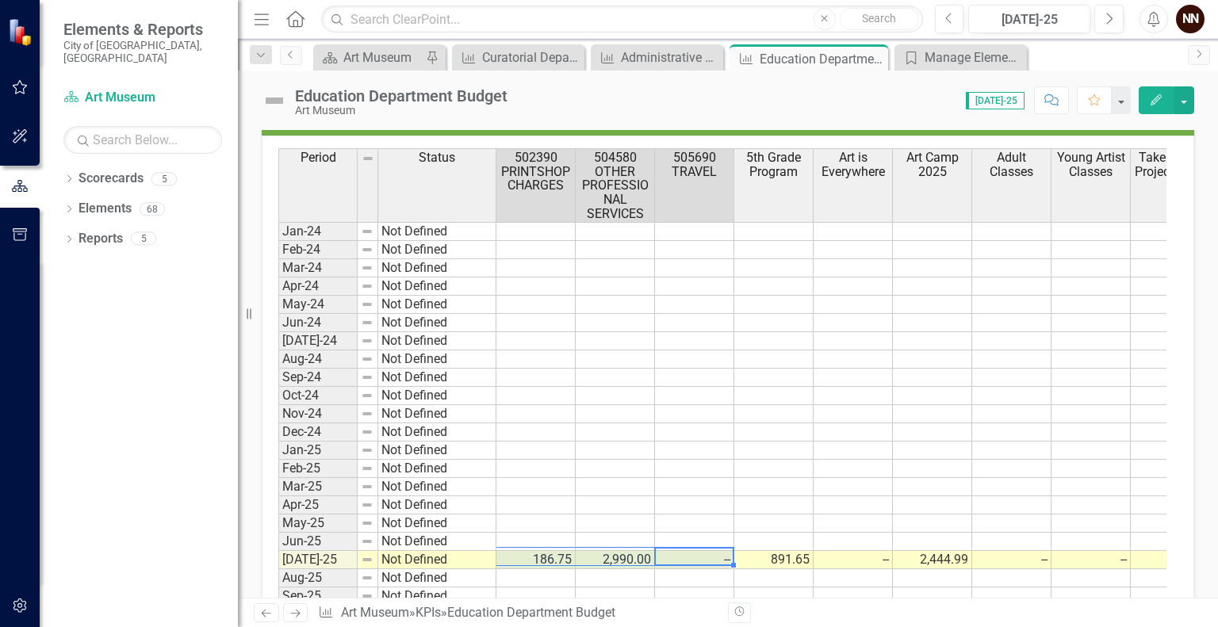
drag, startPoint x: 665, startPoint y: 554, endPoint x: 559, endPoint y: 548, distance: 105.7
click at [559, 551] on tr "Jul-25 Not Defined 688.23 78.29 445.26 -- -- 186.75 2,990.00 -- 891.65 -- 2,444…" at bounding box center [665, 560] width 1725 height 18
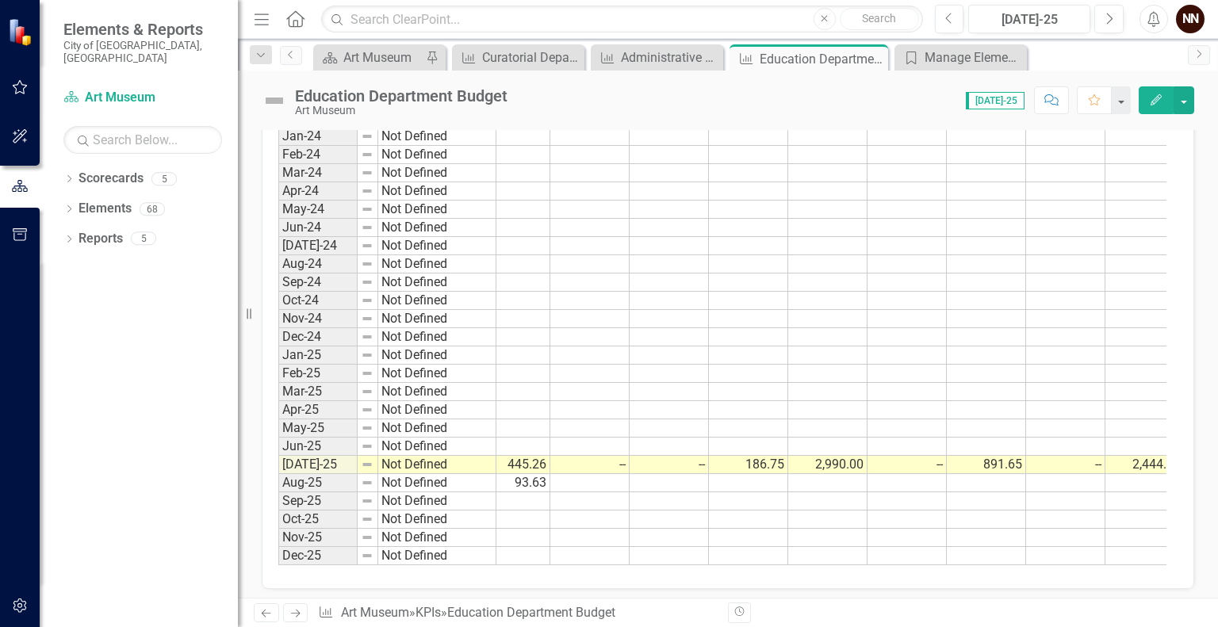
scroll to position [0, 0]
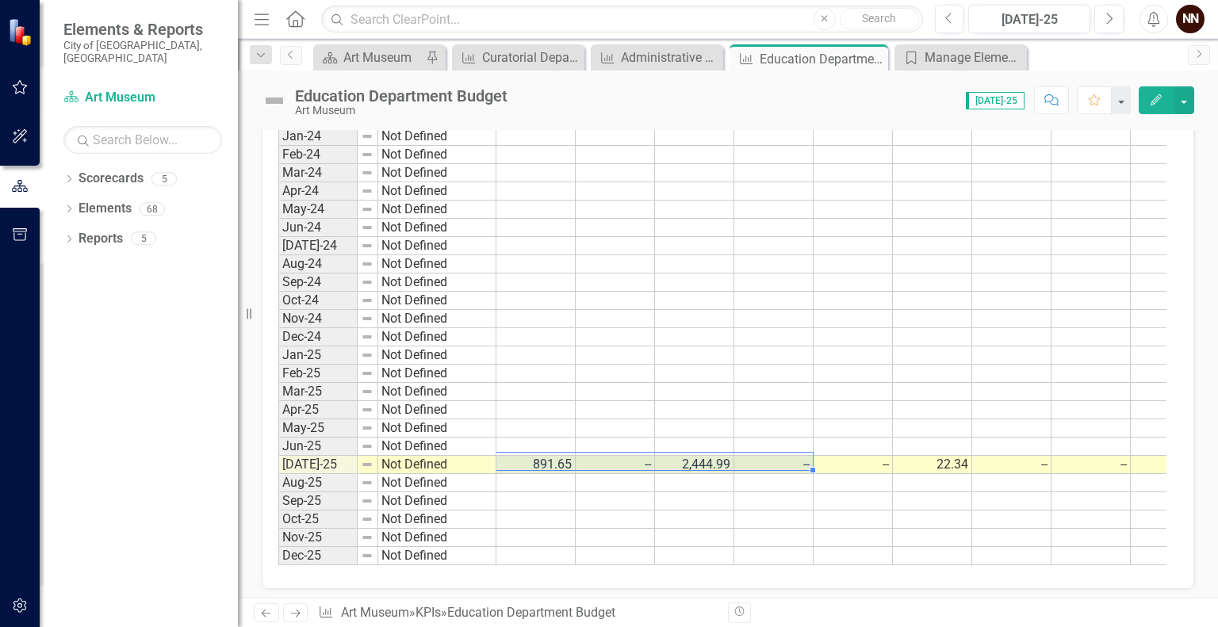
drag, startPoint x: 713, startPoint y: 454, endPoint x: 765, endPoint y: 453, distance: 52.4
click at [765, 456] on tr "Jul-25 Not Defined 688.23 78.29 445.26 -- -- 186.75 2,990.00 -- 891.65 -- 2,444…" at bounding box center [427, 465] width 1725 height 18
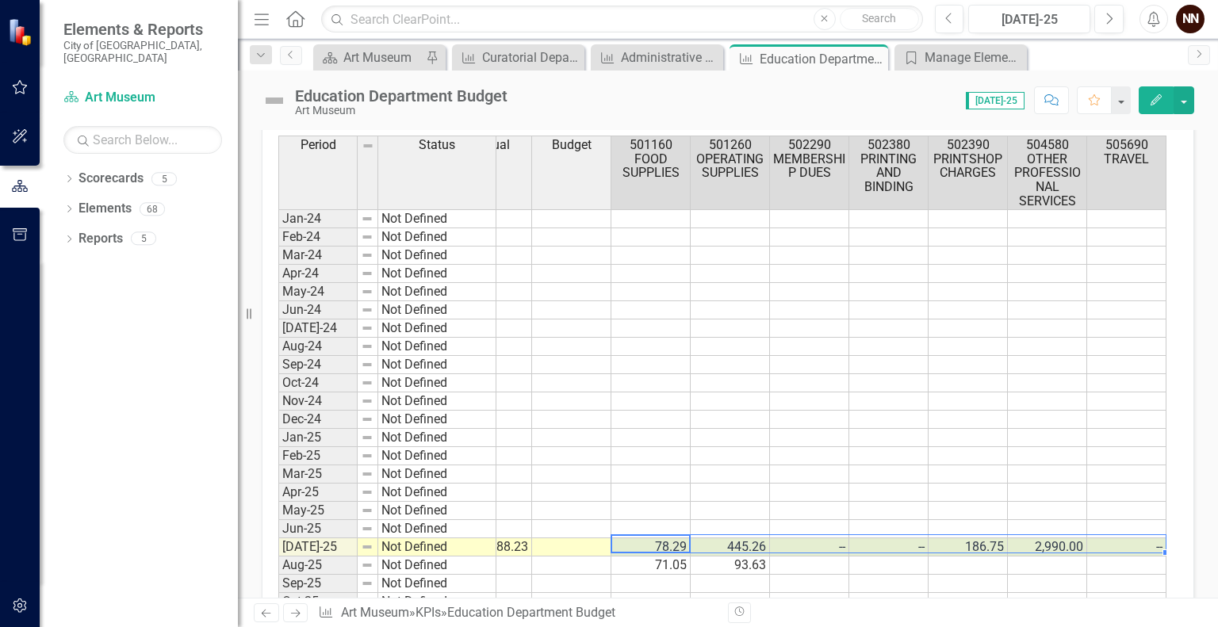
drag, startPoint x: 690, startPoint y: 535, endPoint x: 1118, endPoint y: 539, distance: 428.3
click at [1118, 539] on tr "Jul-25 Not Defined 688.23 78.29 445.26 -- -- 186.75 2,990.00 -- 891.65 -- 2,444…" at bounding box center [1097, 548] width 1725 height 18
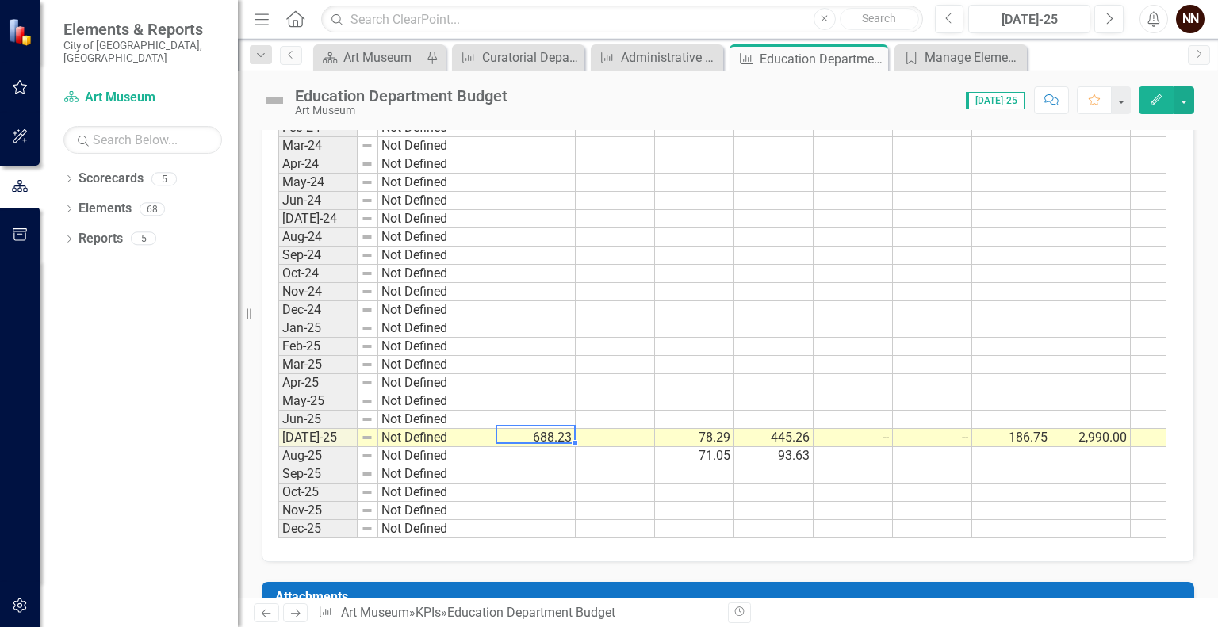
click at [565, 434] on td "688.23" at bounding box center [535, 438] width 79 height 18
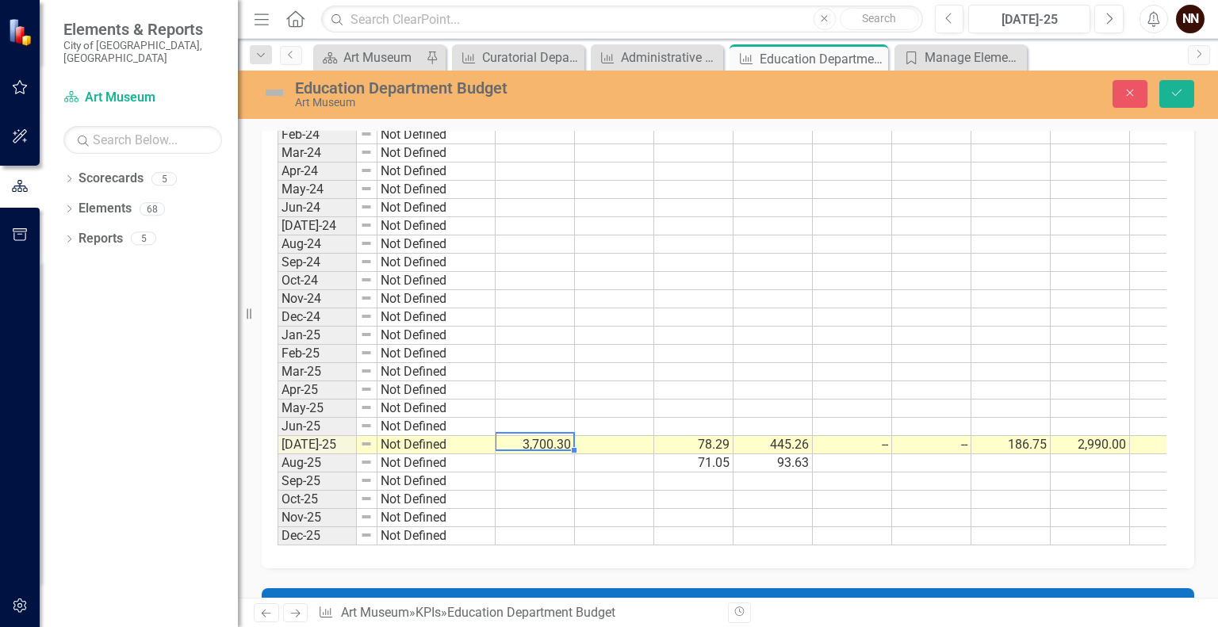
scroll to position [645, 0]
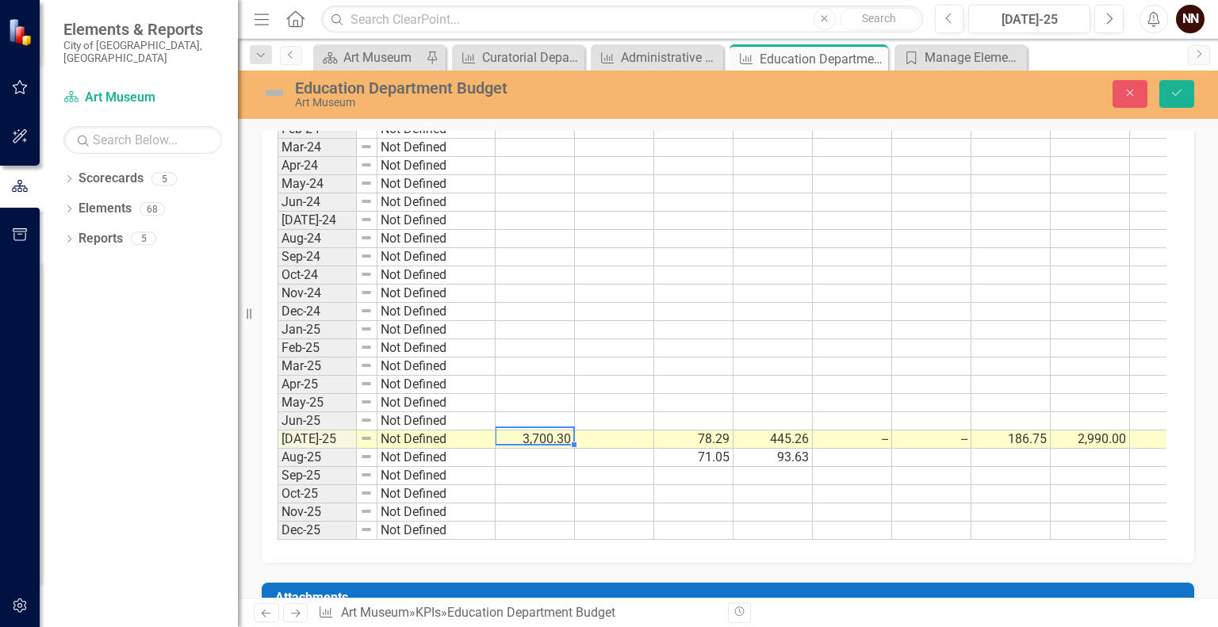
type textarea "3700.3"
click at [1180, 99] on button "Save" at bounding box center [1177, 94] width 35 height 28
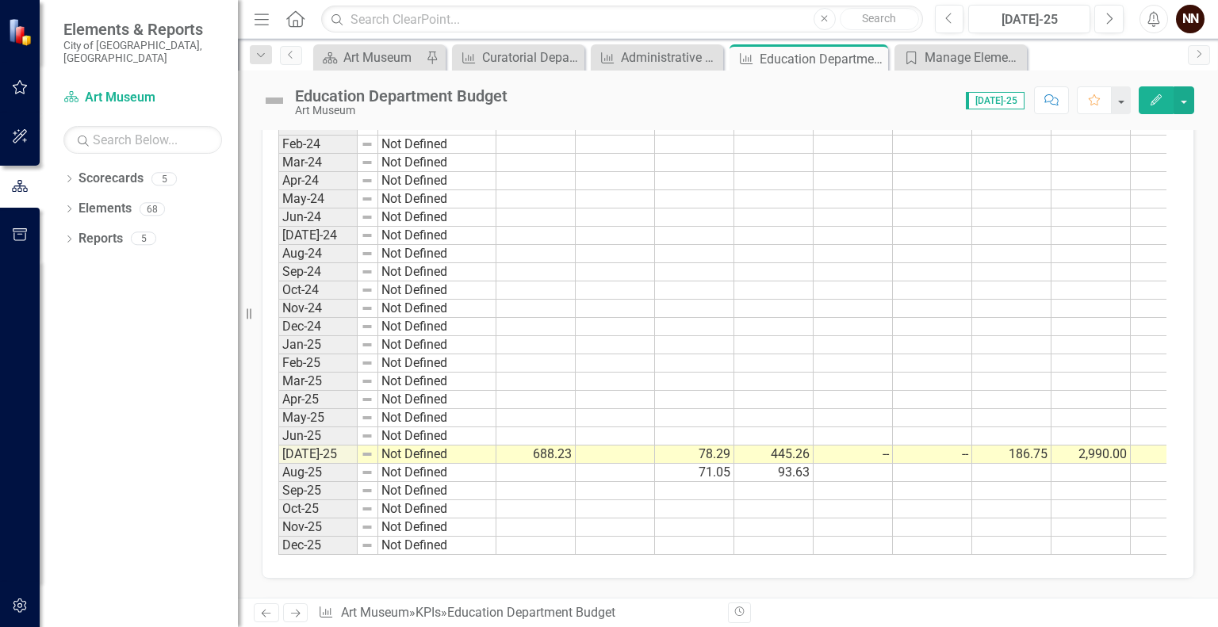
scroll to position [625, 0]
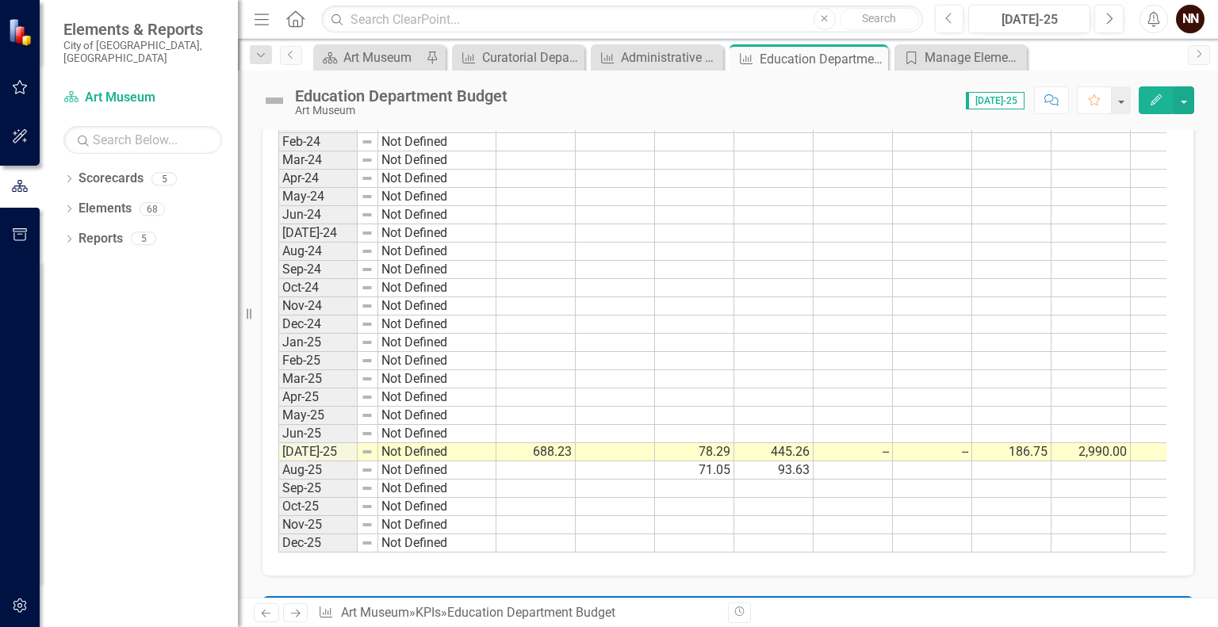
click at [556, 443] on td "688.23" at bounding box center [535, 452] width 79 height 18
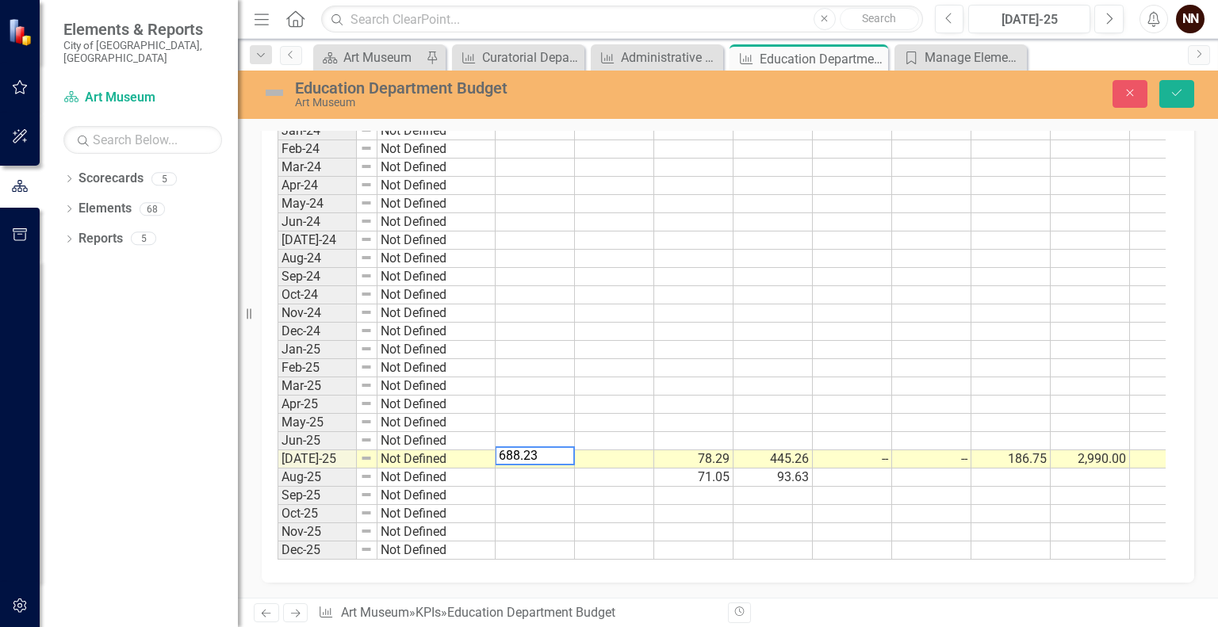
scroll to position [631, 0]
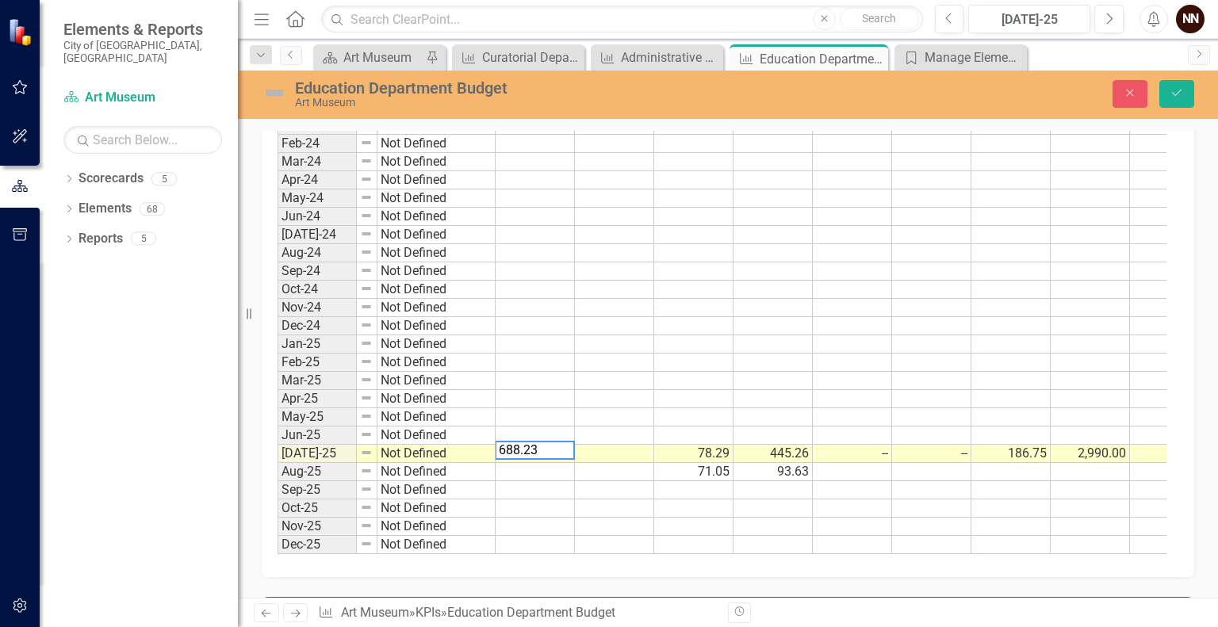
drag, startPoint x: 556, startPoint y: 443, endPoint x: 476, endPoint y: 450, distance: 80.4
click at [476, 450] on div "Period Status Actual Budget 501160 FOOD SUPPLIES 501260 OPERATING SUPPLIES 5022…" at bounding box center [722, 298] width 889 height 512
paste textarea "3700.3"
type textarea "3700.30"
click at [1185, 94] on button "Save" at bounding box center [1177, 94] width 35 height 28
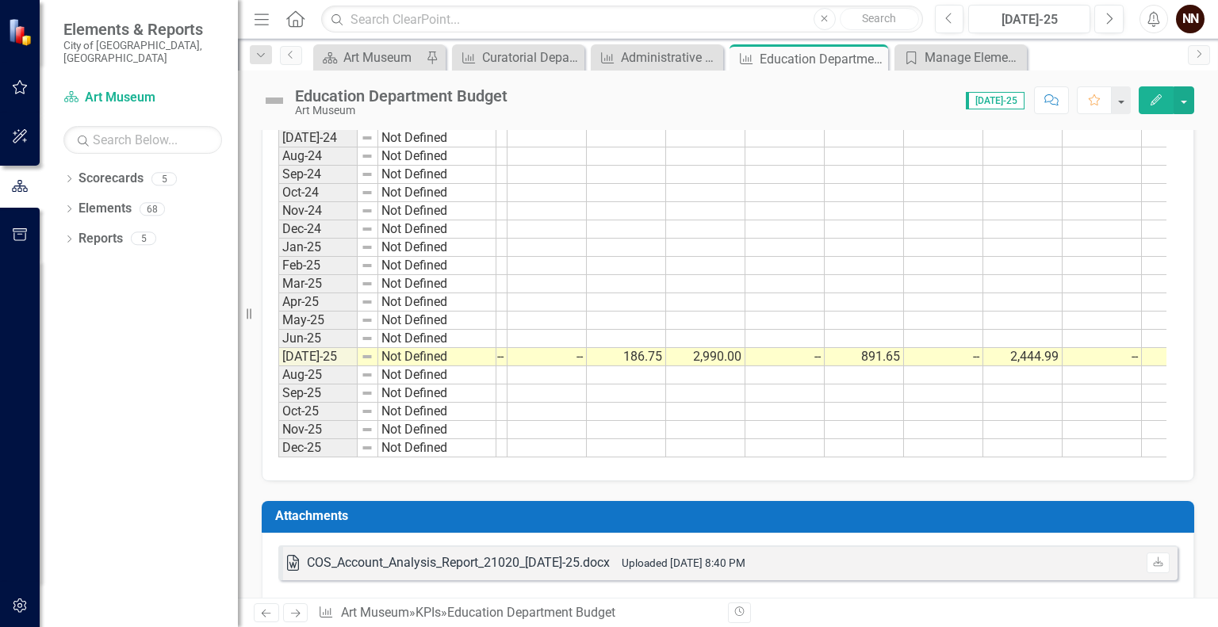
scroll to position [0, 385]
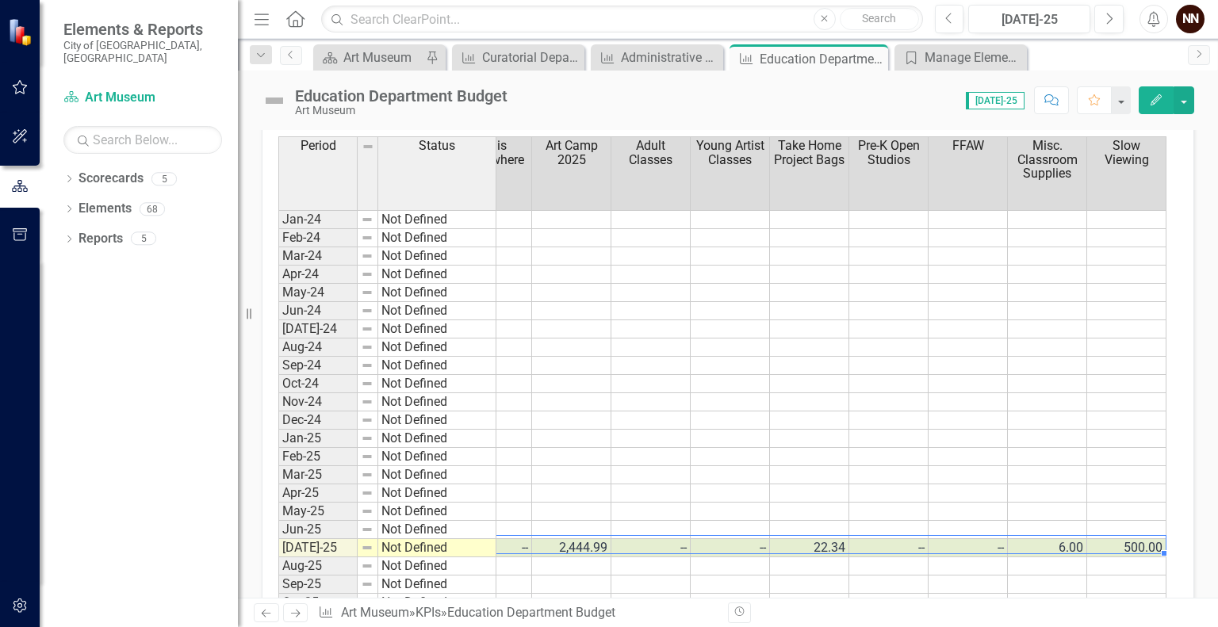
drag, startPoint x: 601, startPoint y: 541, endPoint x: 1159, endPoint y: 545, distance: 557.6
click at [1159, 545] on tr "Not Defined 3,700.30 78.29 445.26 -- -- 186.75 2,990.00 -- 891.65 -- 2,444.99 -…" at bounding box center [344, 548] width 1646 height 18
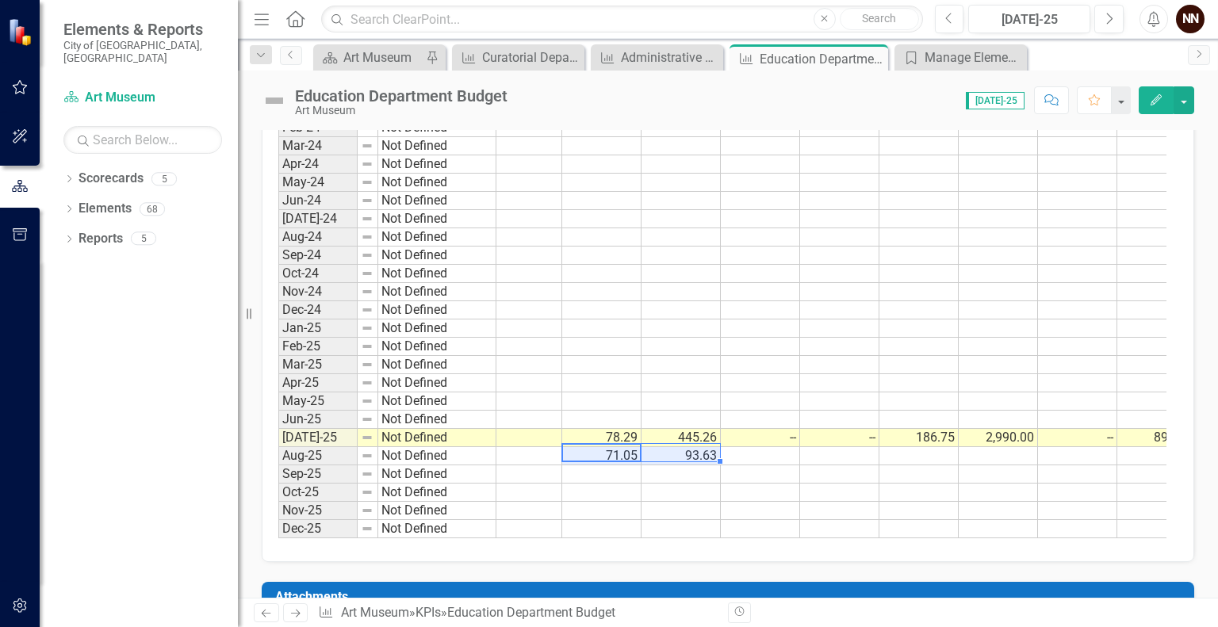
drag, startPoint x: 613, startPoint y: 450, endPoint x: 663, endPoint y: 453, distance: 50.0
click at [663, 453] on tr "Not Defined 71.05 93.63" at bounding box center [1088, 456] width 1646 height 18
click at [610, 393] on td at bounding box center [601, 402] width 79 height 18
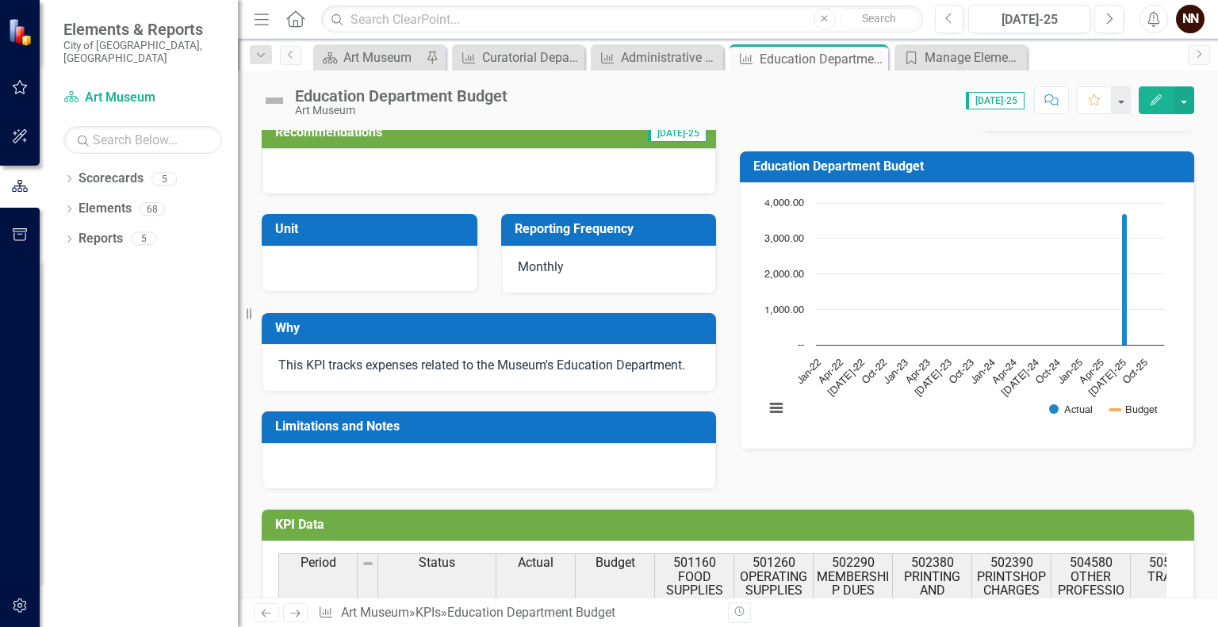
scroll to position [92, 0]
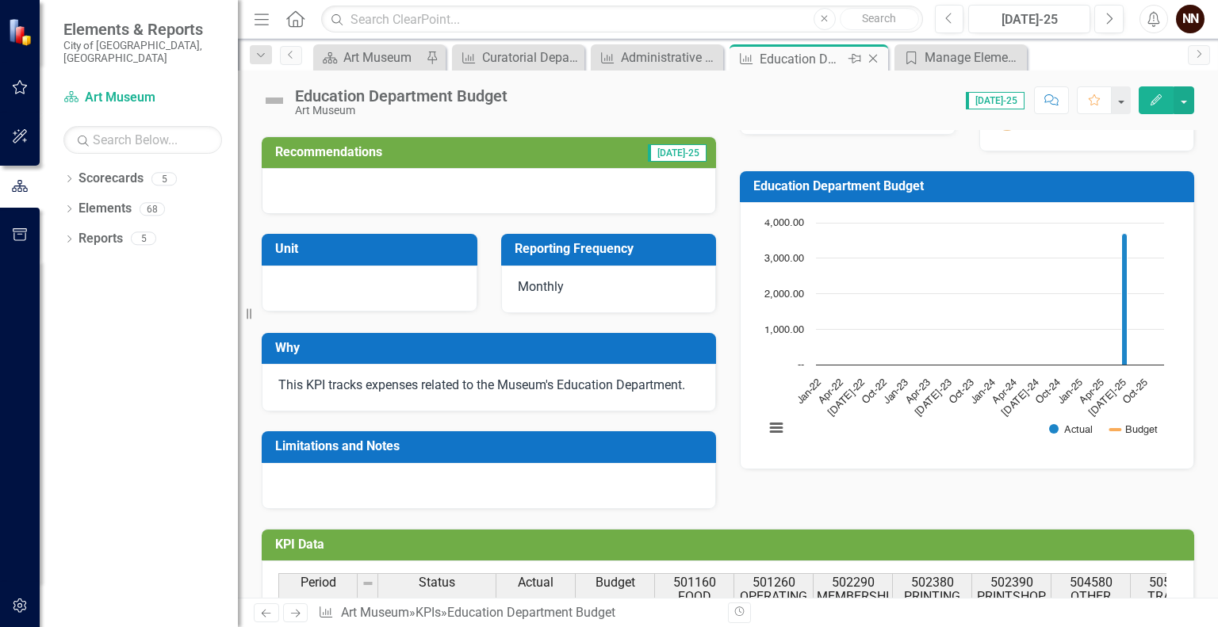
click at [875, 58] on icon "Close" at bounding box center [873, 58] width 16 height 13
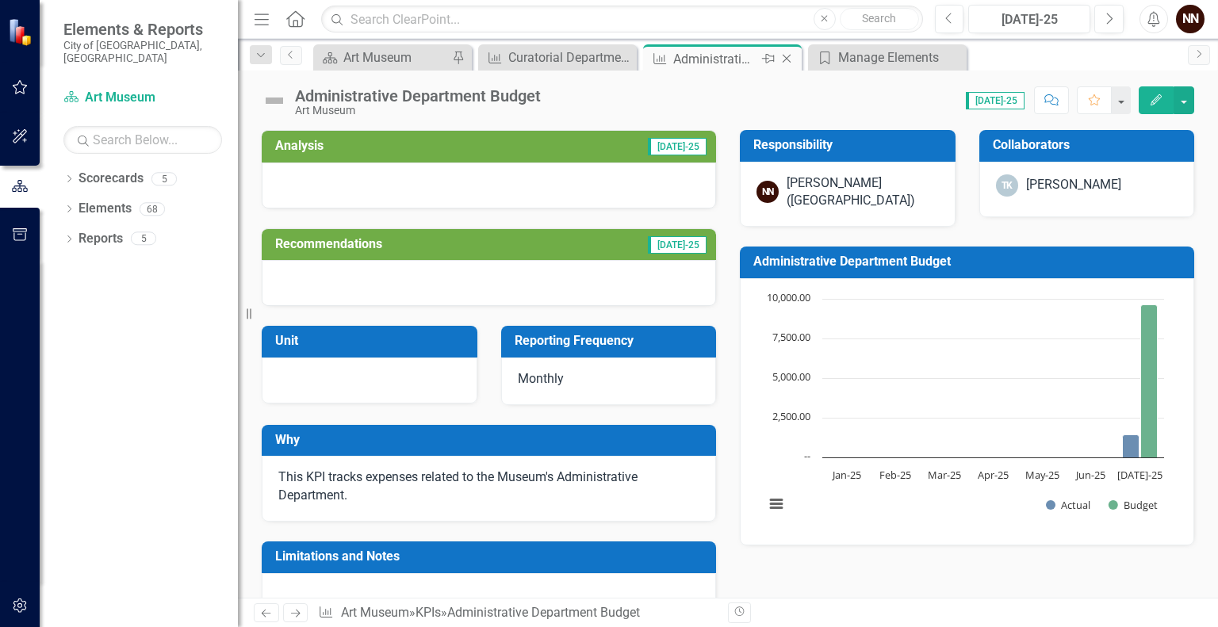
click at [787, 59] on icon "Close" at bounding box center [787, 58] width 16 height 13
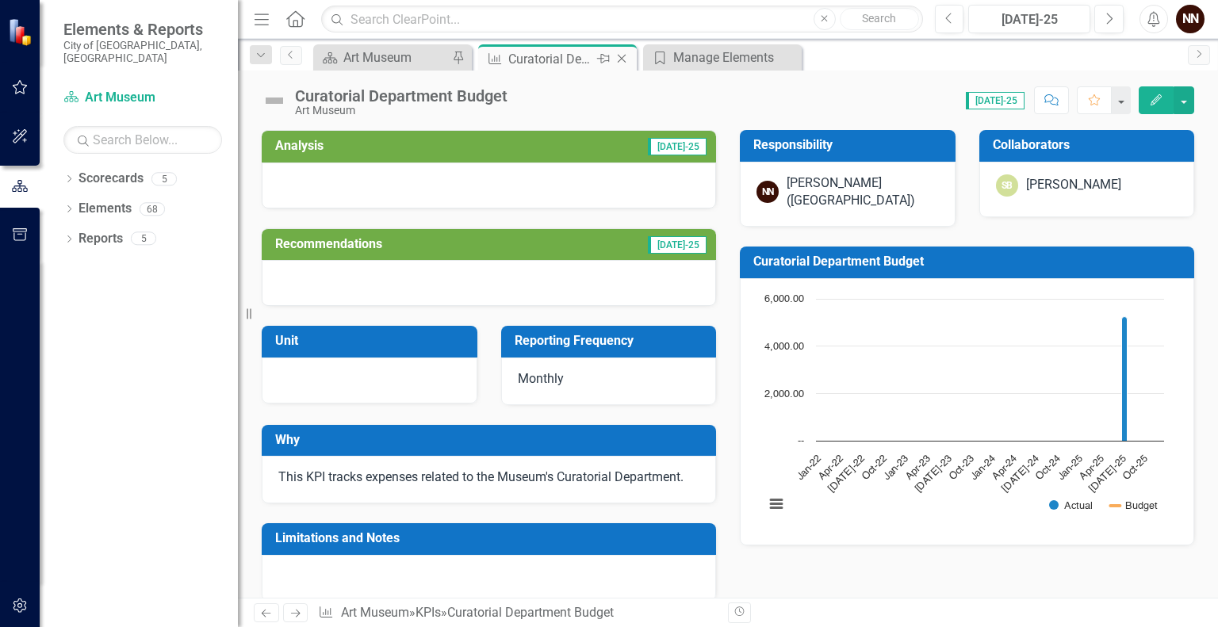
click at [583, 63] on div "Curatorial Department Budget" at bounding box center [550, 59] width 85 height 20
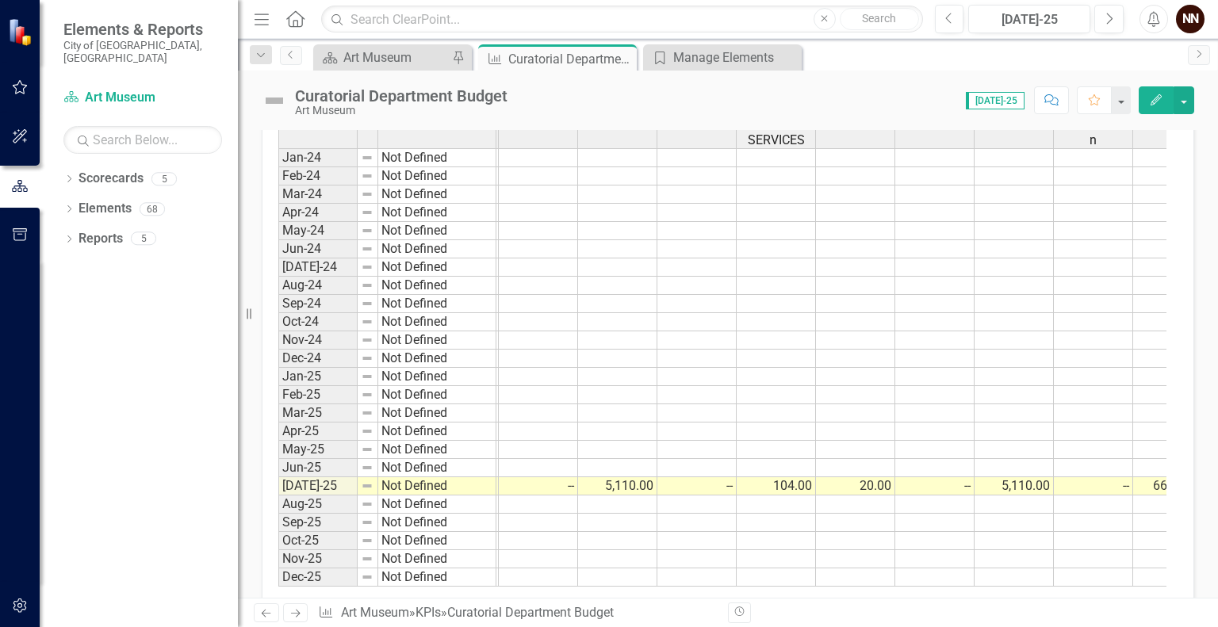
scroll to position [0, 454]
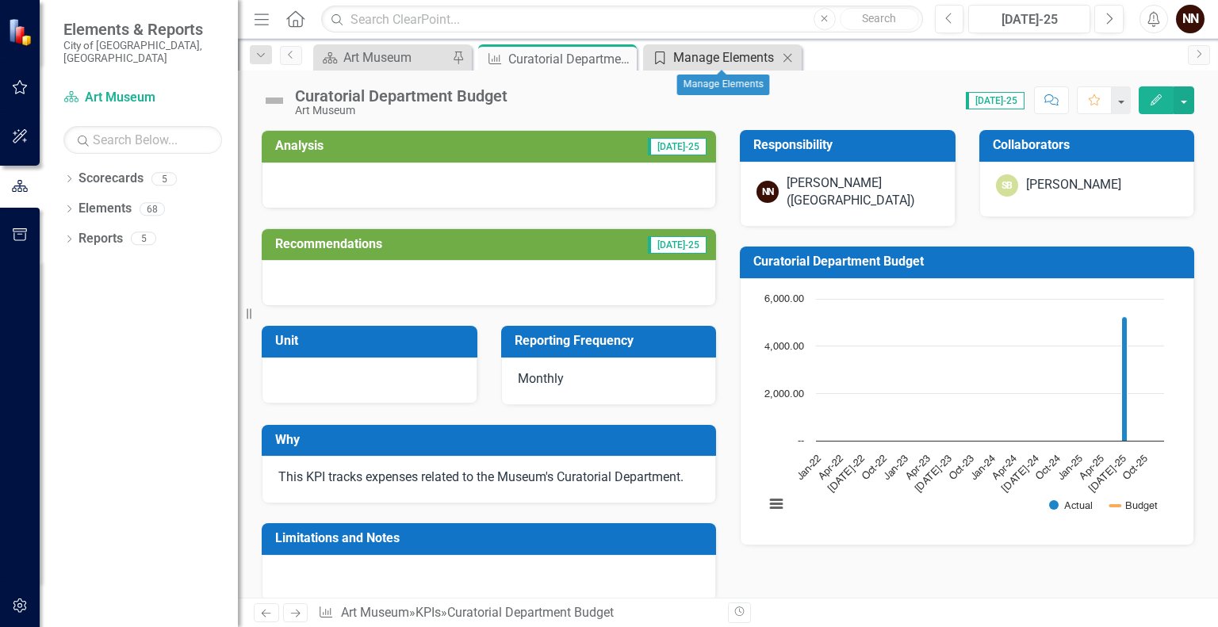
click at [702, 59] on div "Manage Elements" at bounding box center [725, 58] width 105 height 20
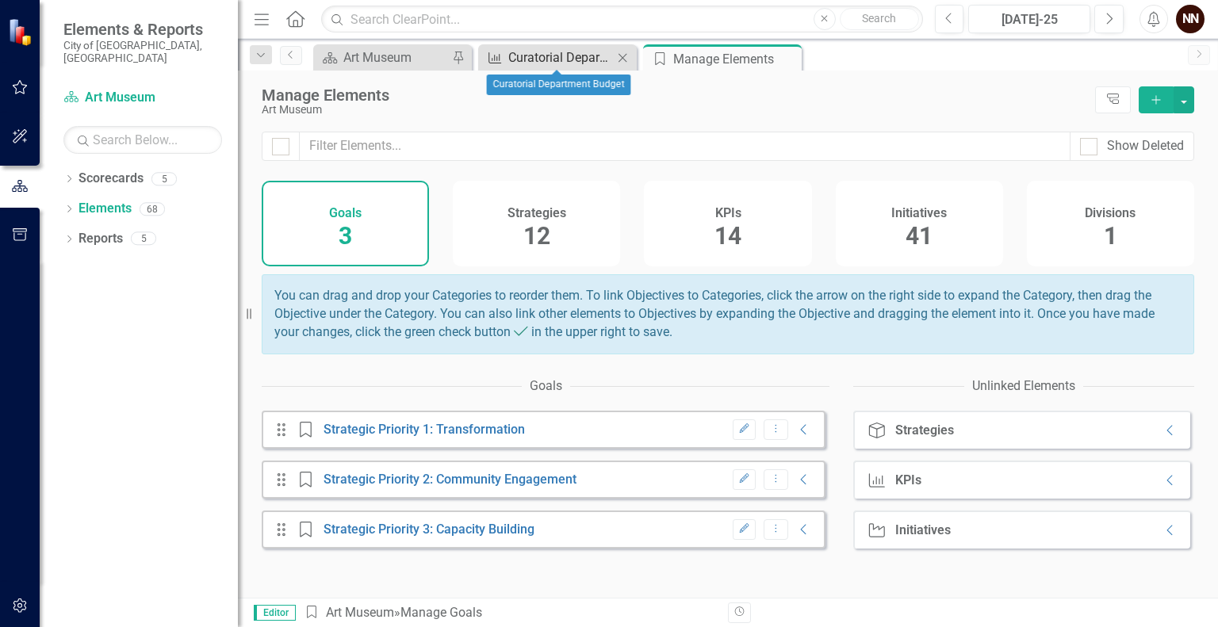
click at [563, 53] on div "Curatorial Department Budget" at bounding box center [560, 58] width 105 height 20
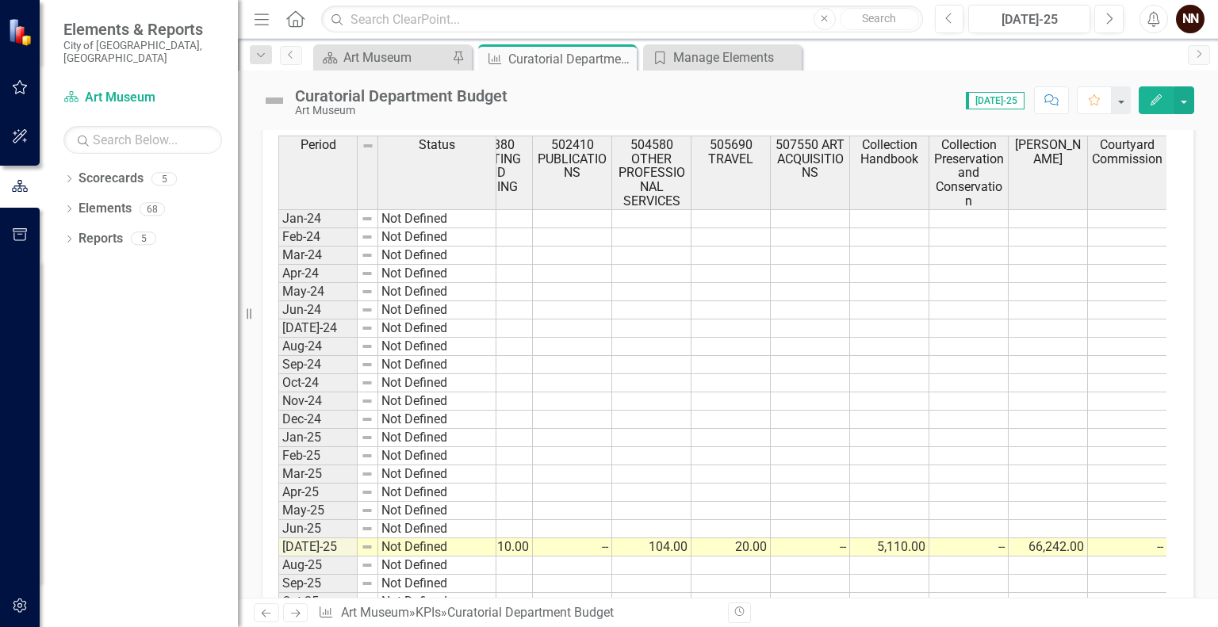
scroll to position [533, 0]
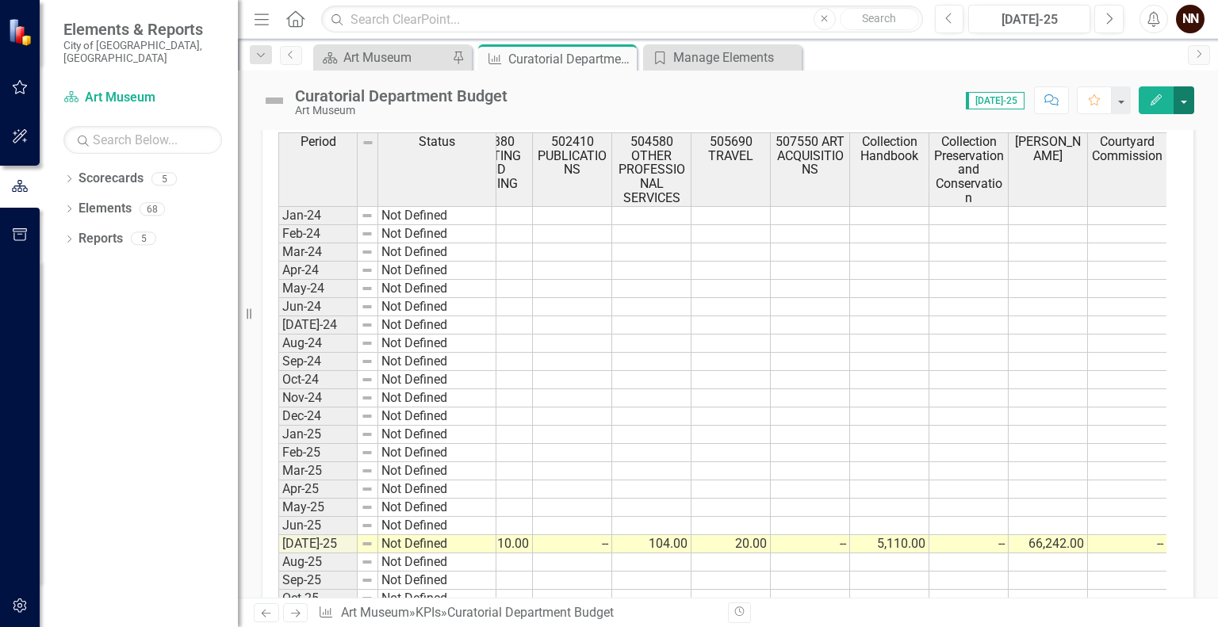
click at [1188, 98] on button "button" at bounding box center [1184, 100] width 21 height 28
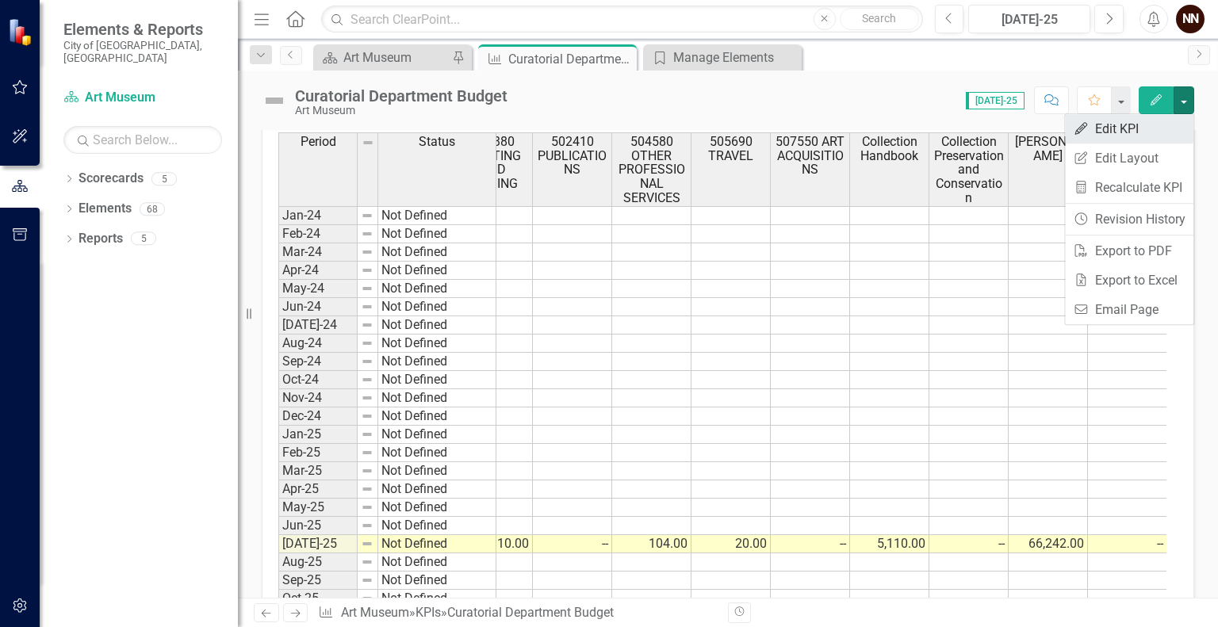
click at [1137, 132] on link "Edit Edit KPI" at bounding box center [1129, 128] width 128 height 29
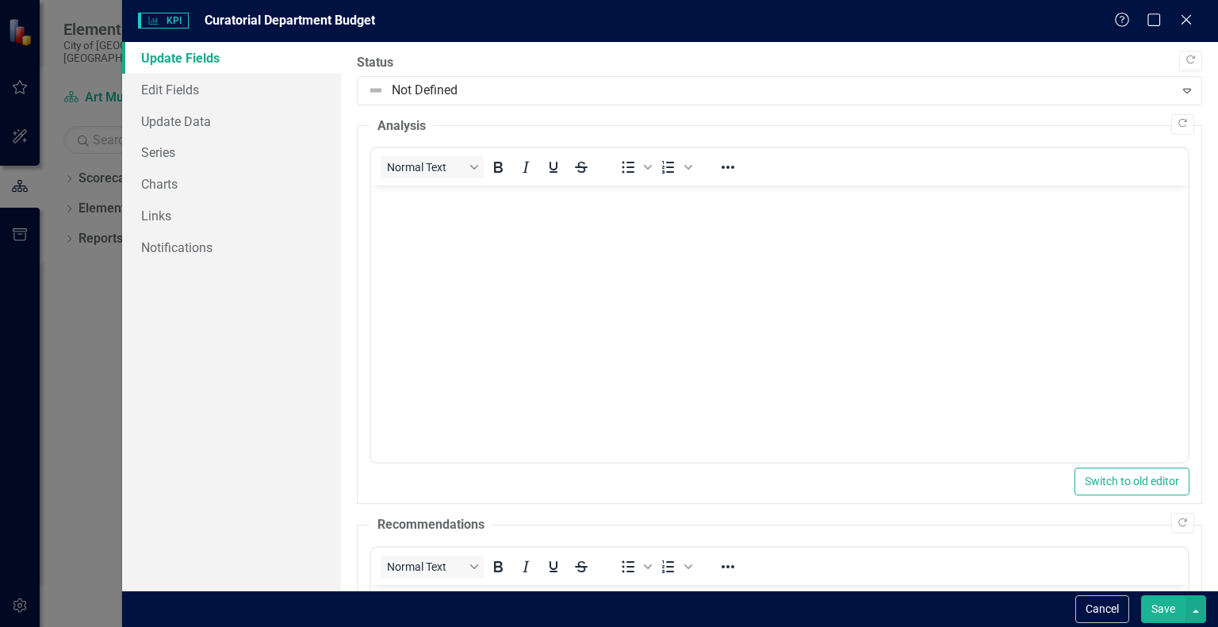
scroll to position [0, 0]
click at [141, 147] on link "Series" at bounding box center [231, 152] width 219 height 32
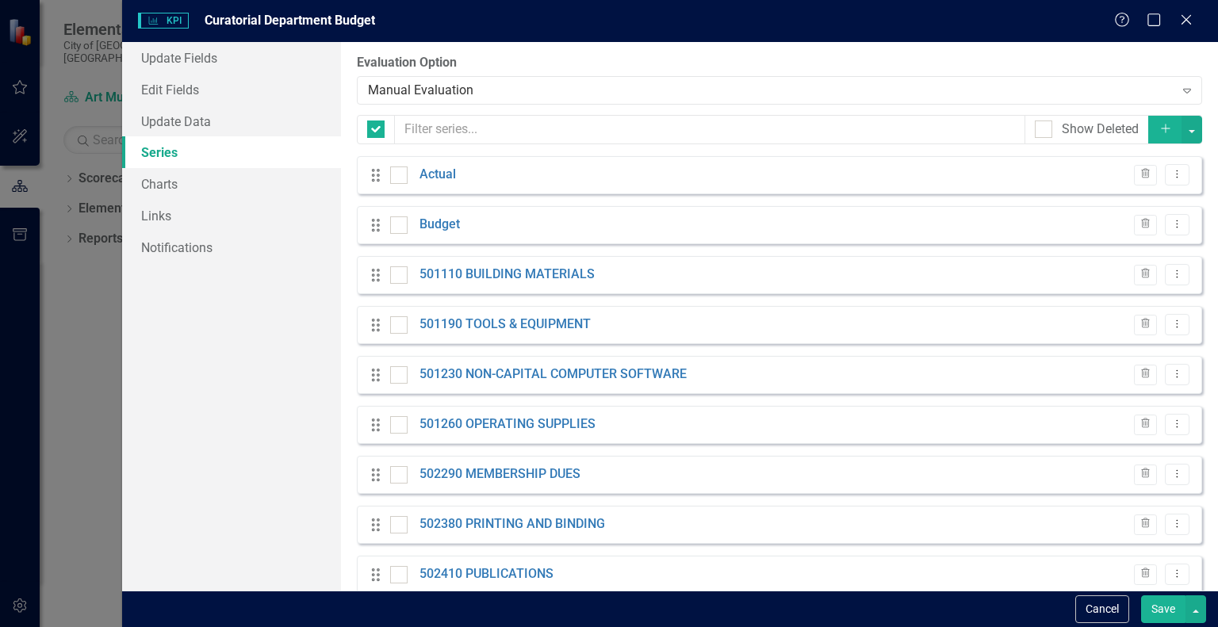
checkbox input "false"
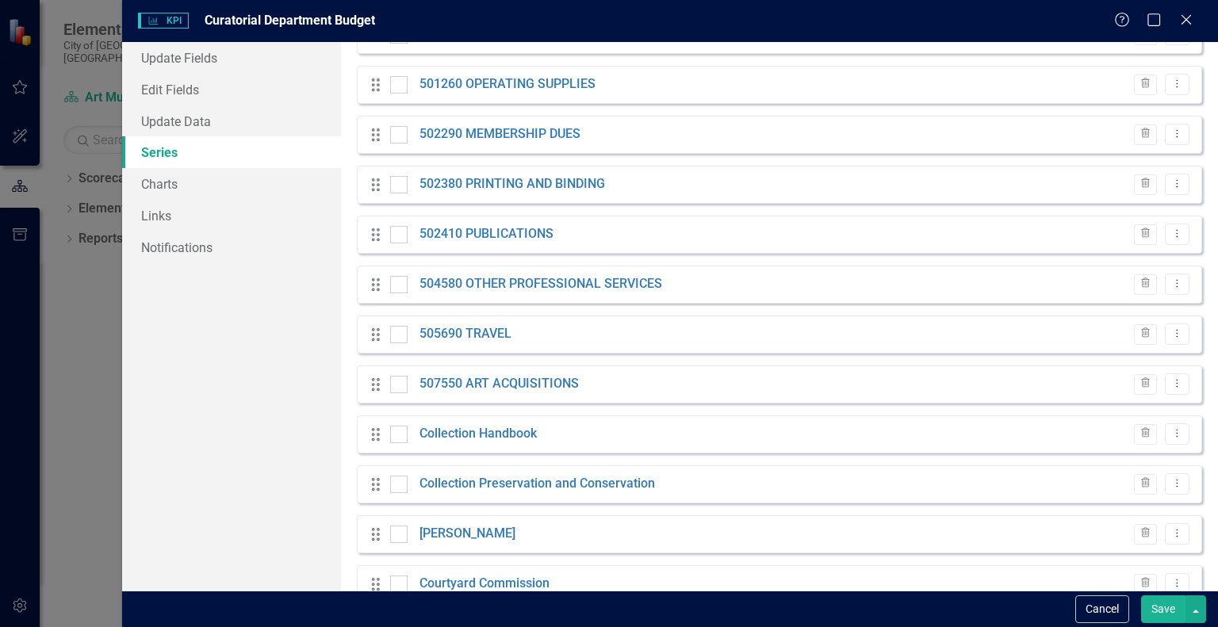
scroll to position [344, 0]
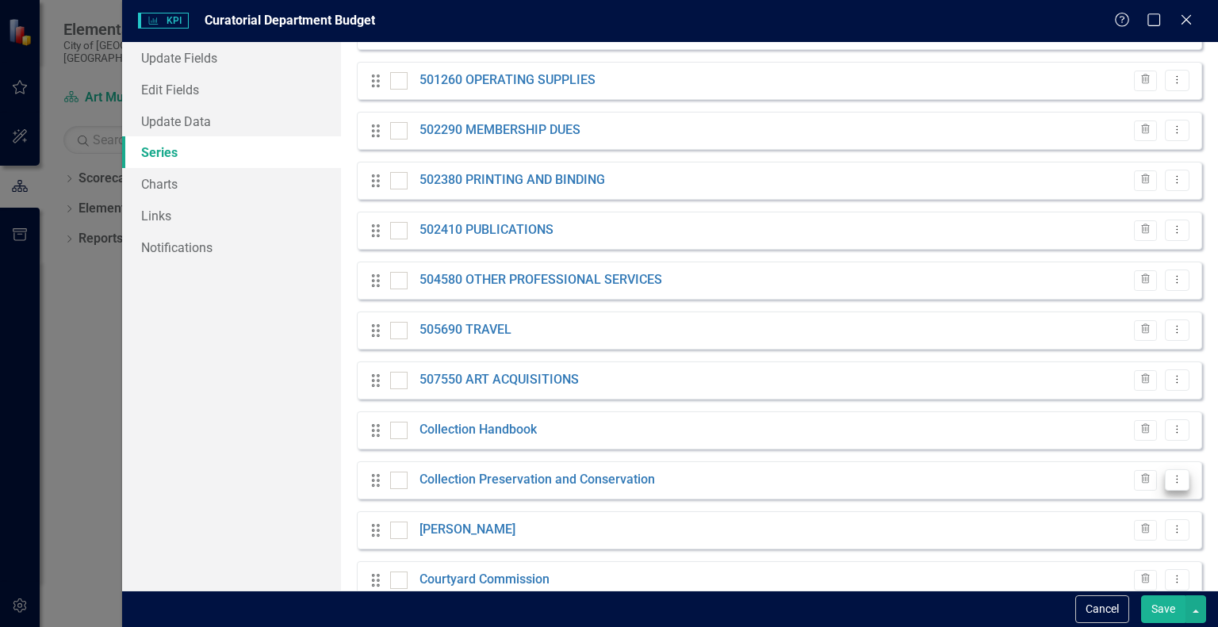
click at [1177, 476] on icon at bounding box center [1178, 480] width 2 height 8
click at [629, 483] on link "Collection Preservation and Conservation" at bounding box center [538, 480] width 236 height 18
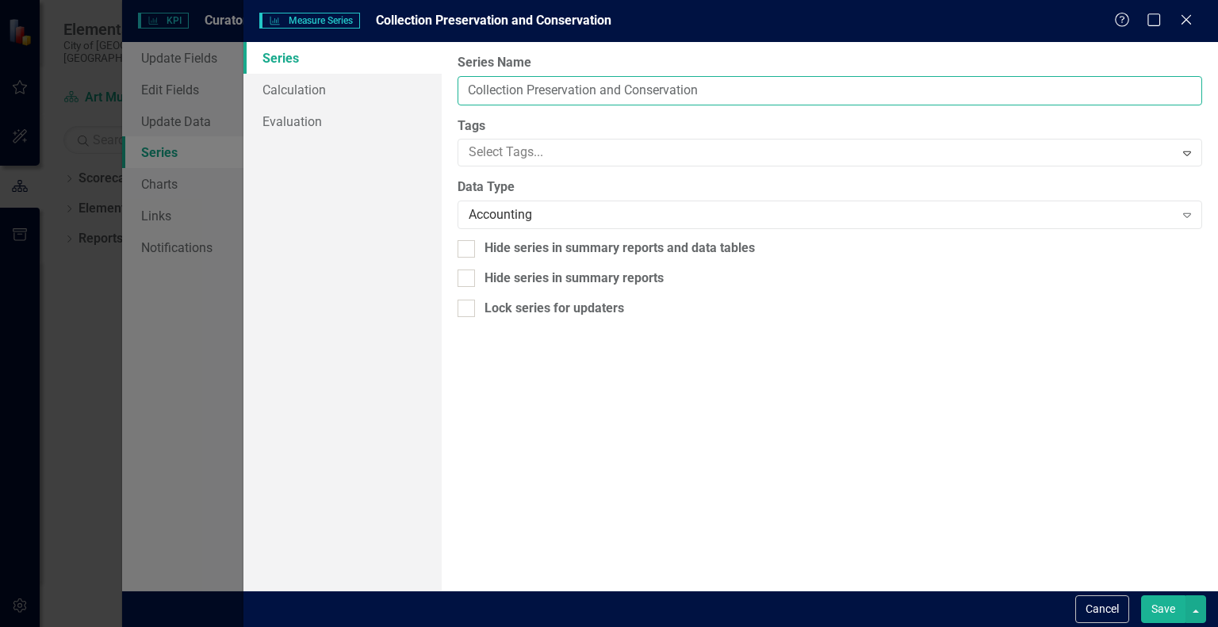
drag, startPoint x: 600, startPoint y: 93, endPoint x: 753, endPoint y: 82, distance: 152.6
click at [753, 82] on input "Collection Preservation and Conservation" at bounding box center [830, 90] width 745 height 29
type input "Collection Preservation"
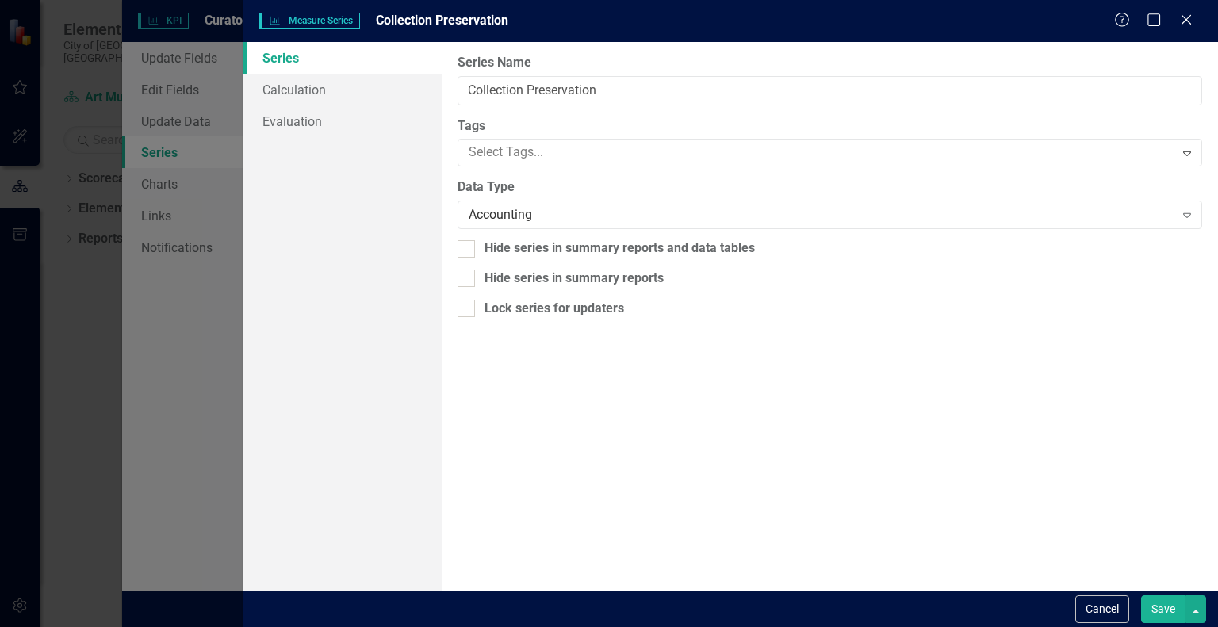
click at [1165, 604] on button "Save" at bounding box center [1163, 610] width 44 height 28
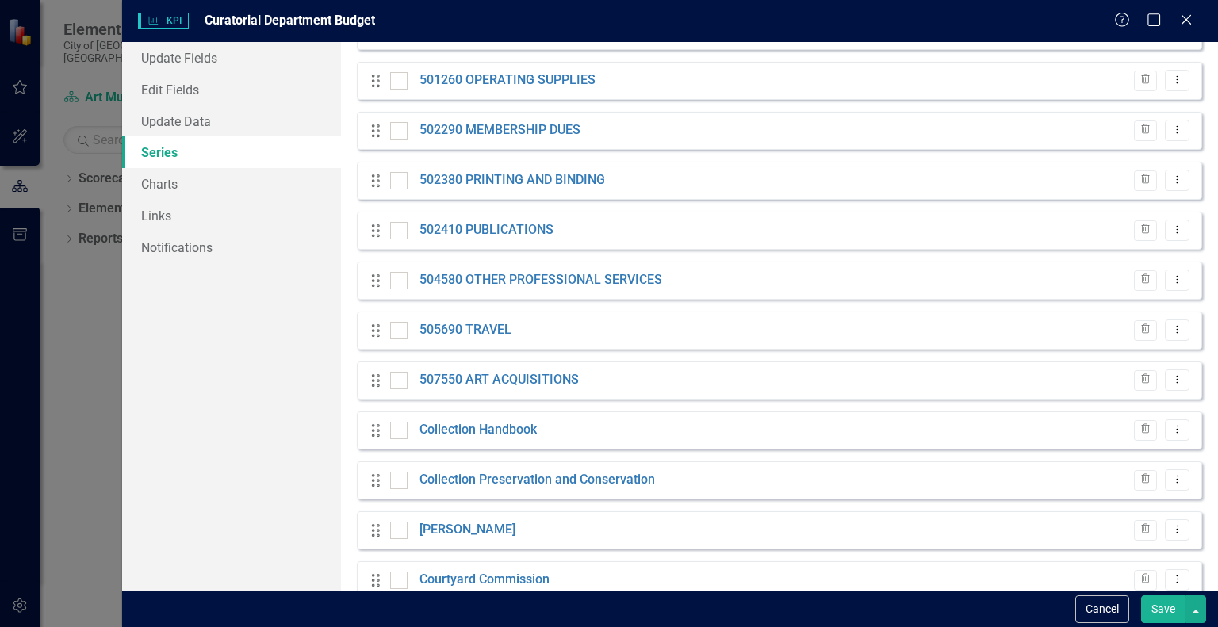
click at [1168, 603] on button "Save" at bounding box center [1163, 610] width 44 height 28
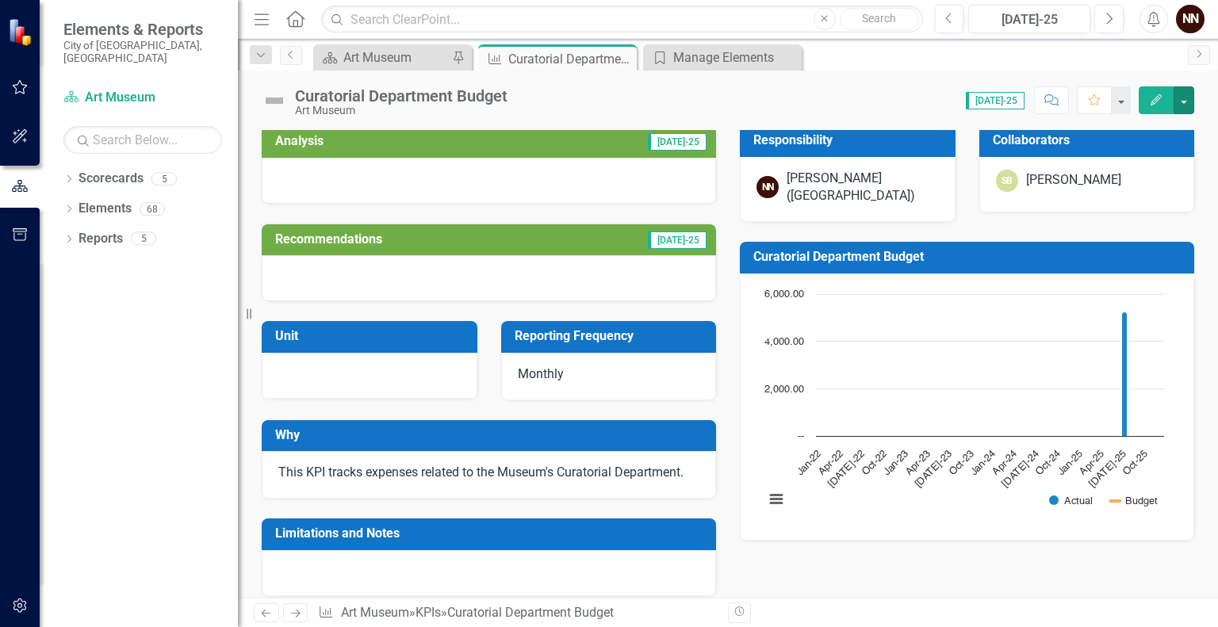
scroll to position [0, 0]
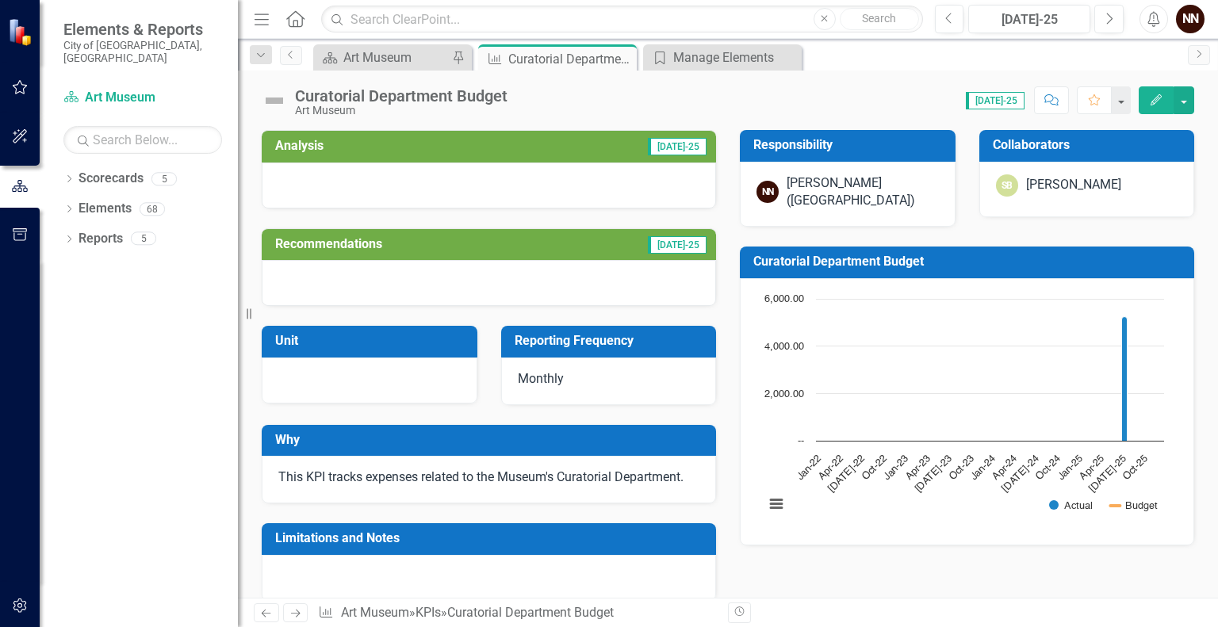
click at [611, 153] on td "[DATE]-25" at bounding box center [588, 148] width 240 height 26
click at [603, 140] on td "[DATE]-25" at bounding box center [588, 148] width 240 height 26
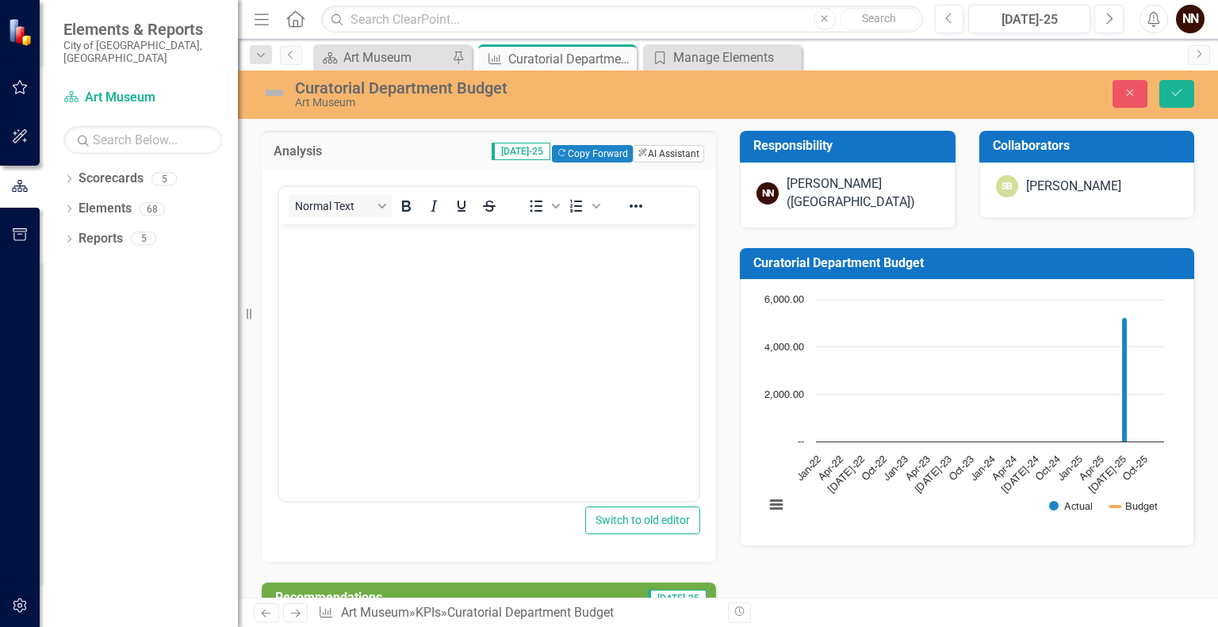
click at [657, 152] on button "ClearPoint AI AI Assistant" at bounding box center [668, 153] width 71 height 17
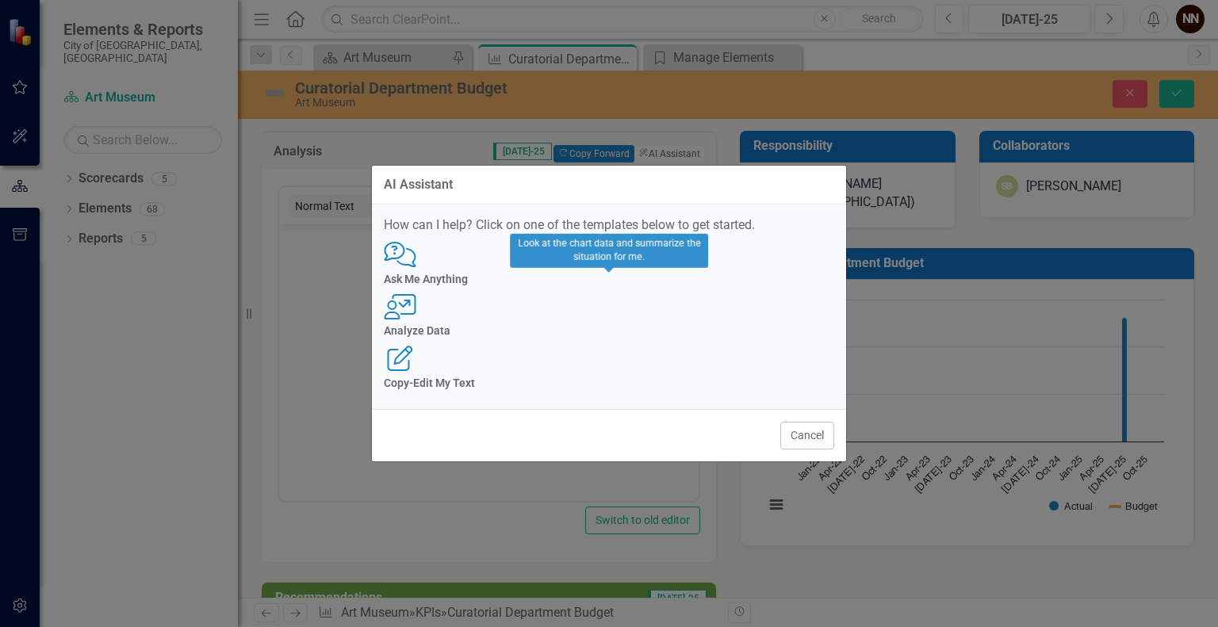
click at [416, 315] on icon "User with Chart" at bounding box center [400, 306] width 33 height 25
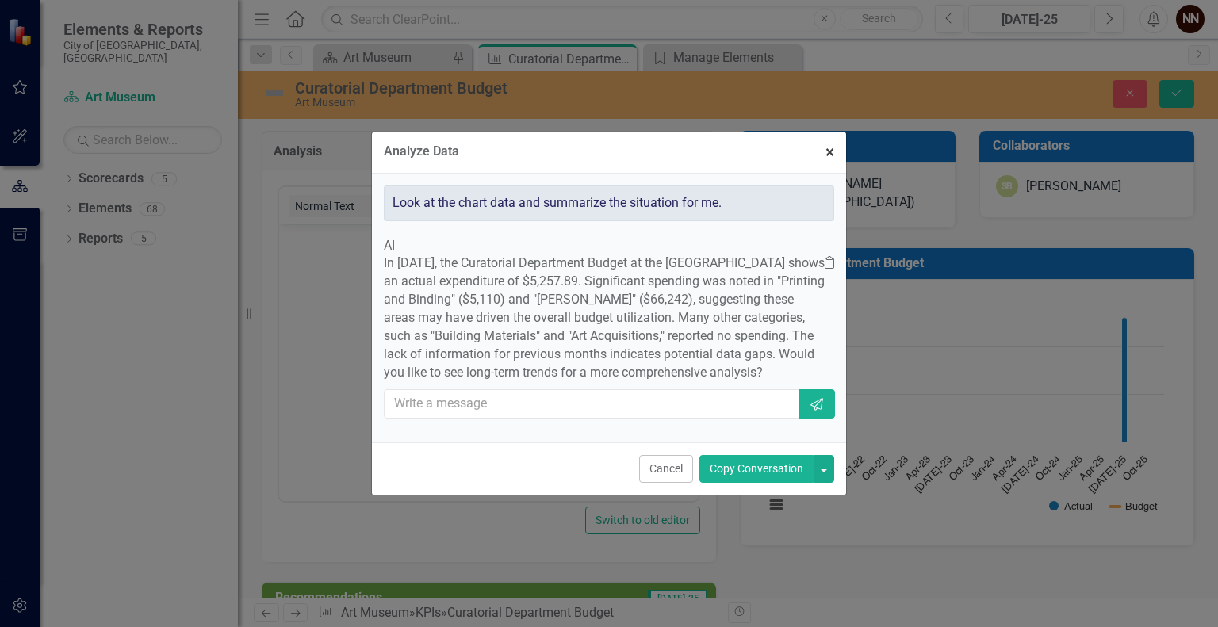
click at [841, 132] on button "× Close" at bounding box center [830, 152] width 33 height 40
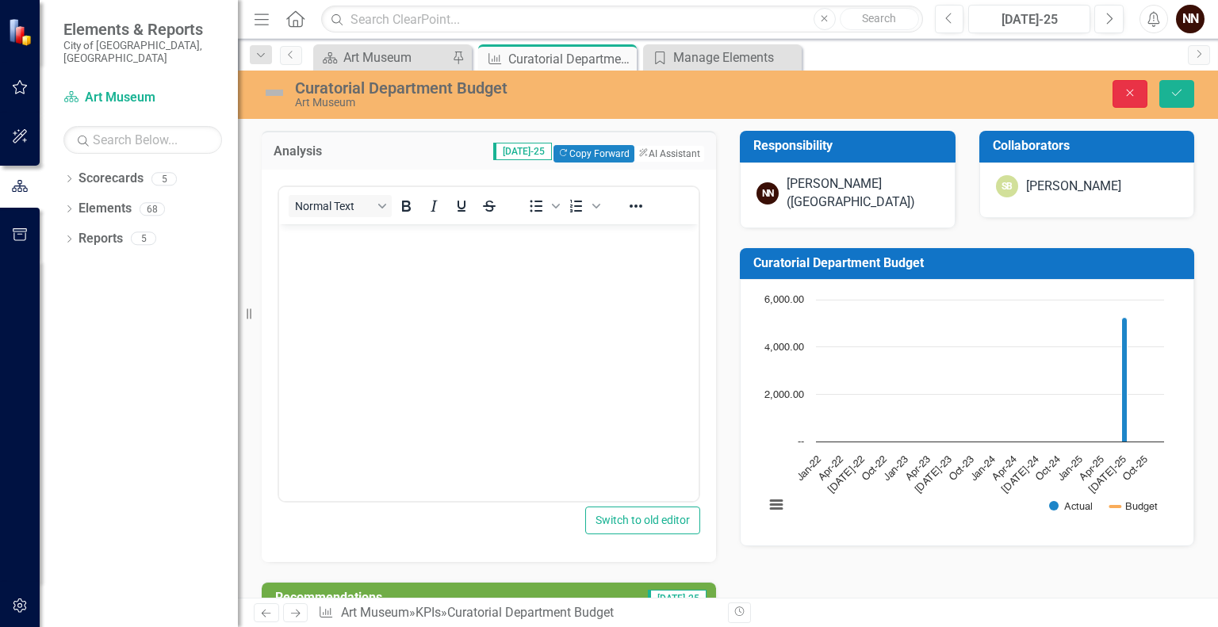
click at [1129, 86] on button "Close" at bounding box center [1130, 94] width 35 height 28
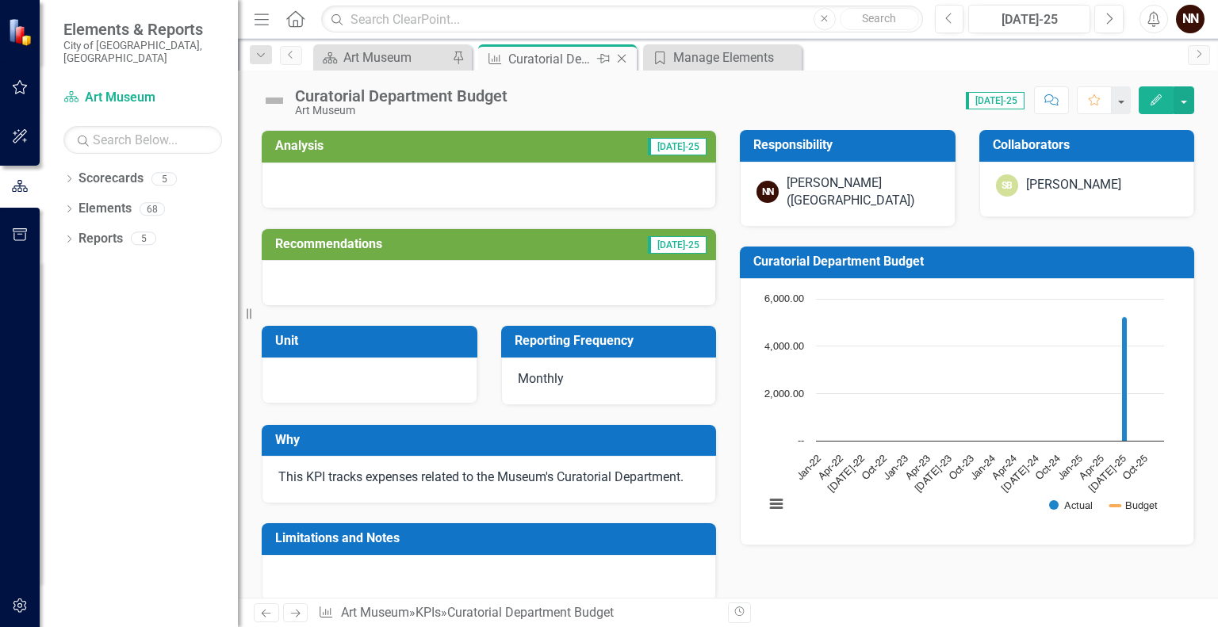
click at [623, 57] on icon "Close" at bounding box center [622, 58] width 16 height 13
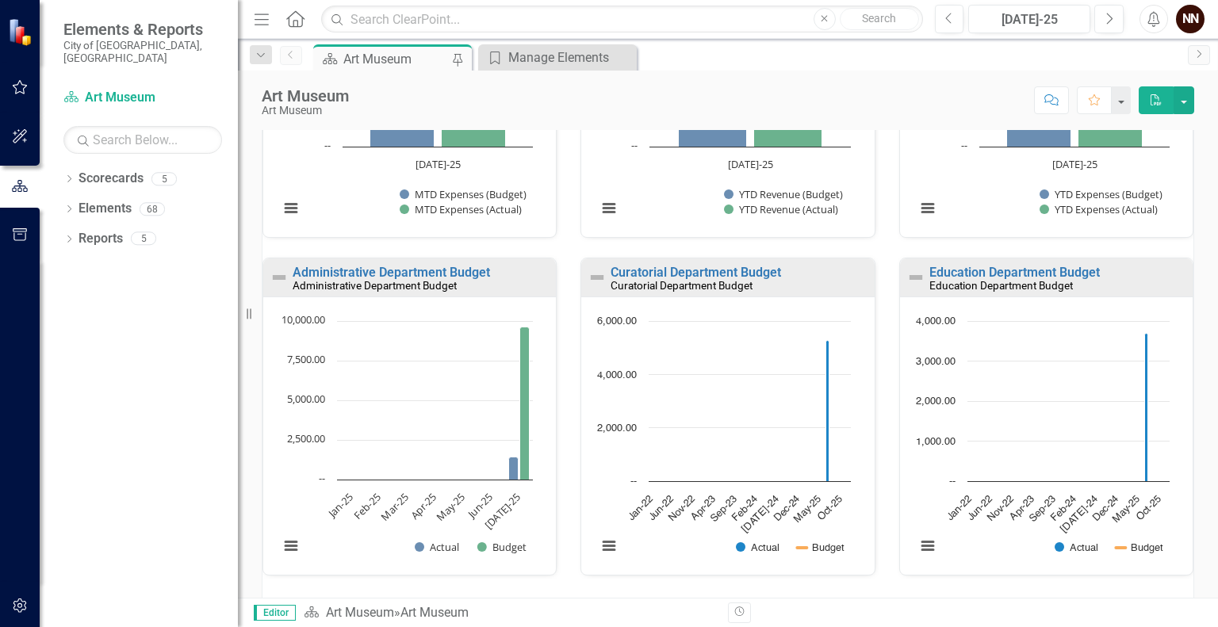
scroll to position [1115, 0]
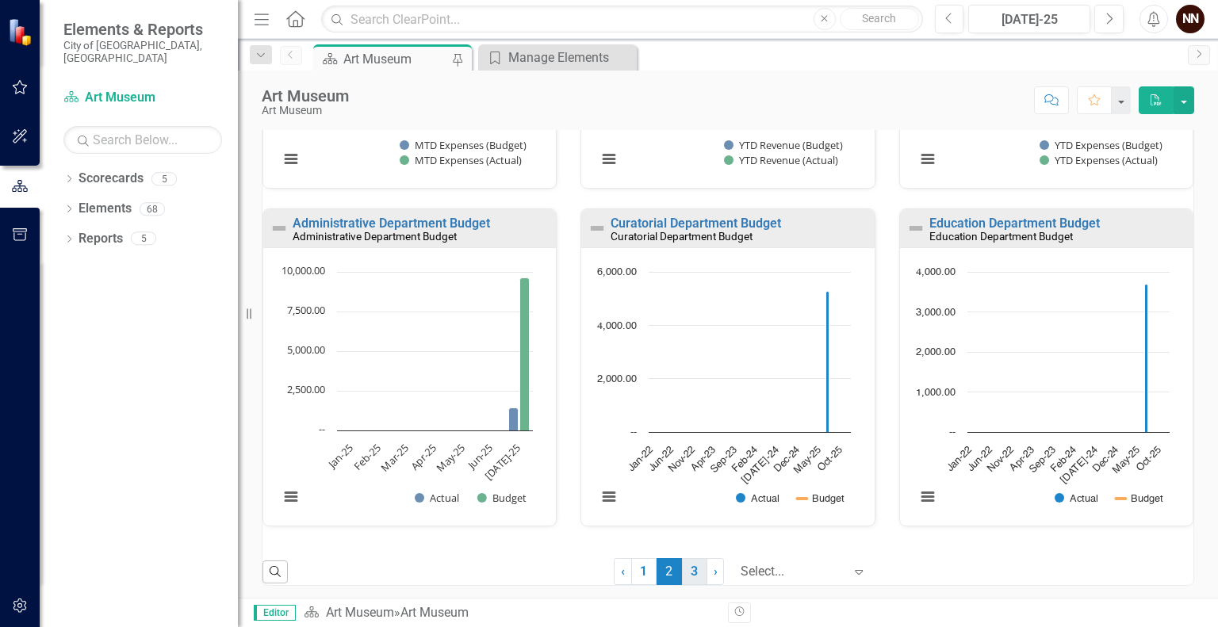
click at [684, 564] on link "3" at bounding box center [694, 571] width 25 height 27
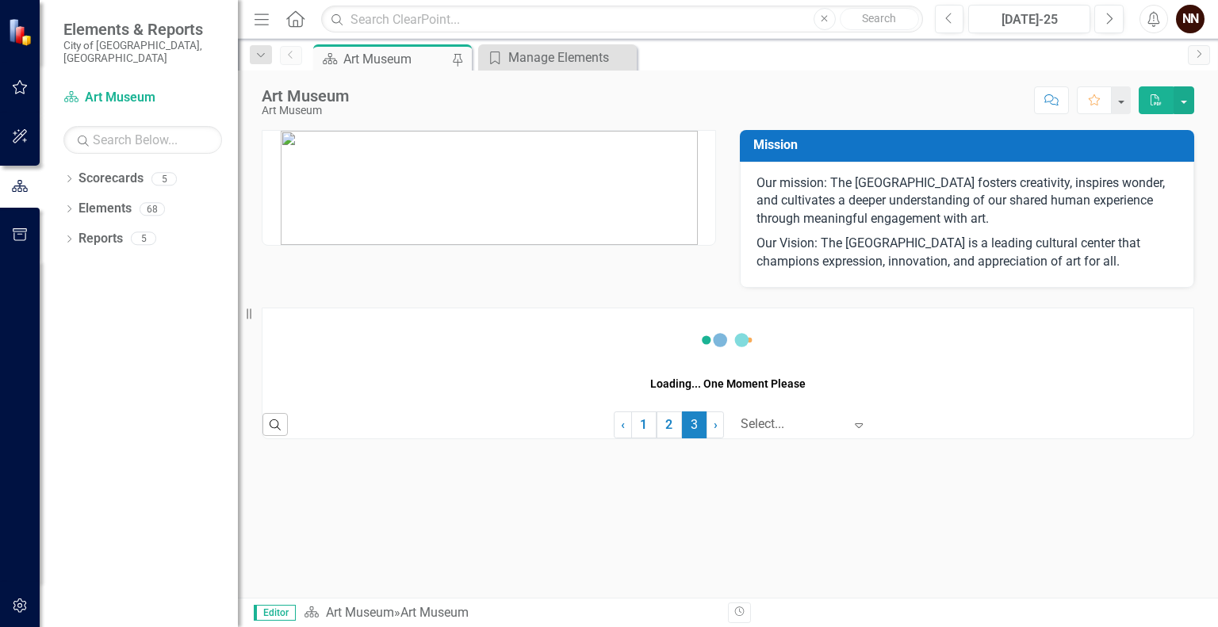
scroll to position [0, 0]
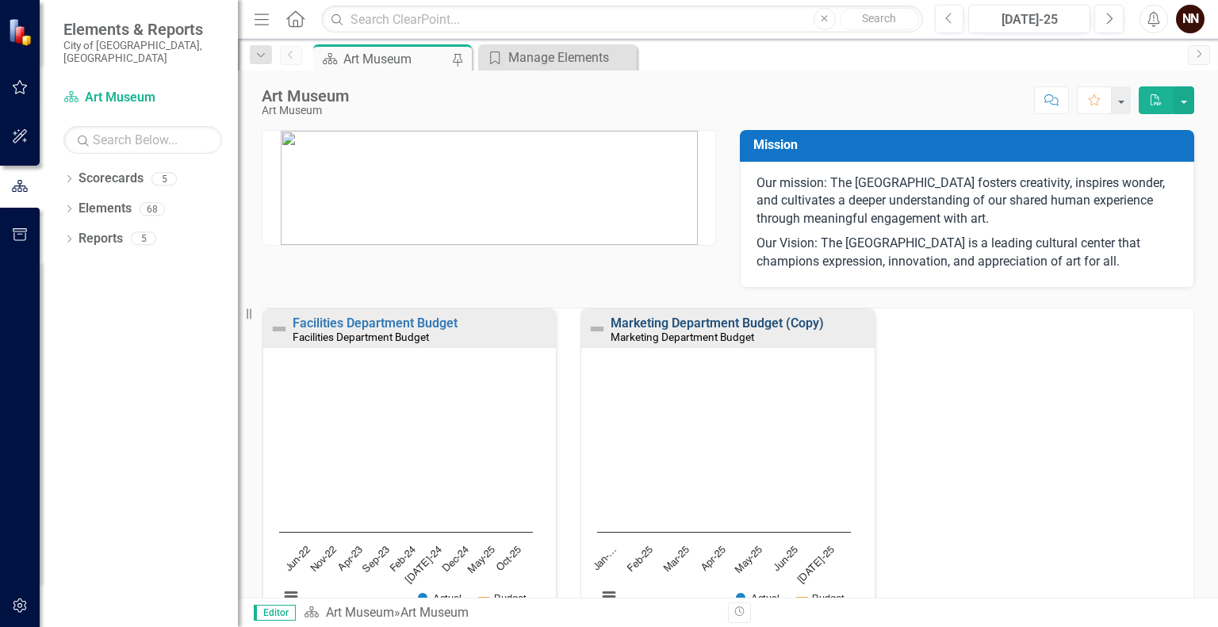
click at [680, 327] on link "Marketing Department Budget (Copy)" at bounding box center [717, 323] width 213 height 15
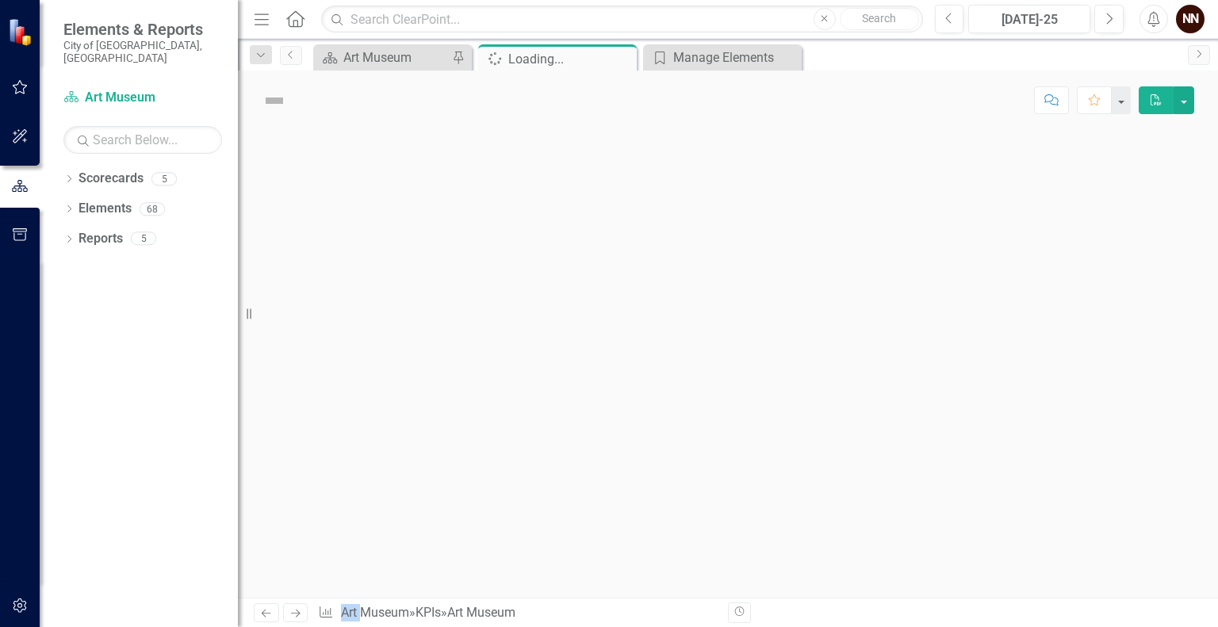
click at [680, 327] on div at bounding box center [728, 364] width 980 height 468
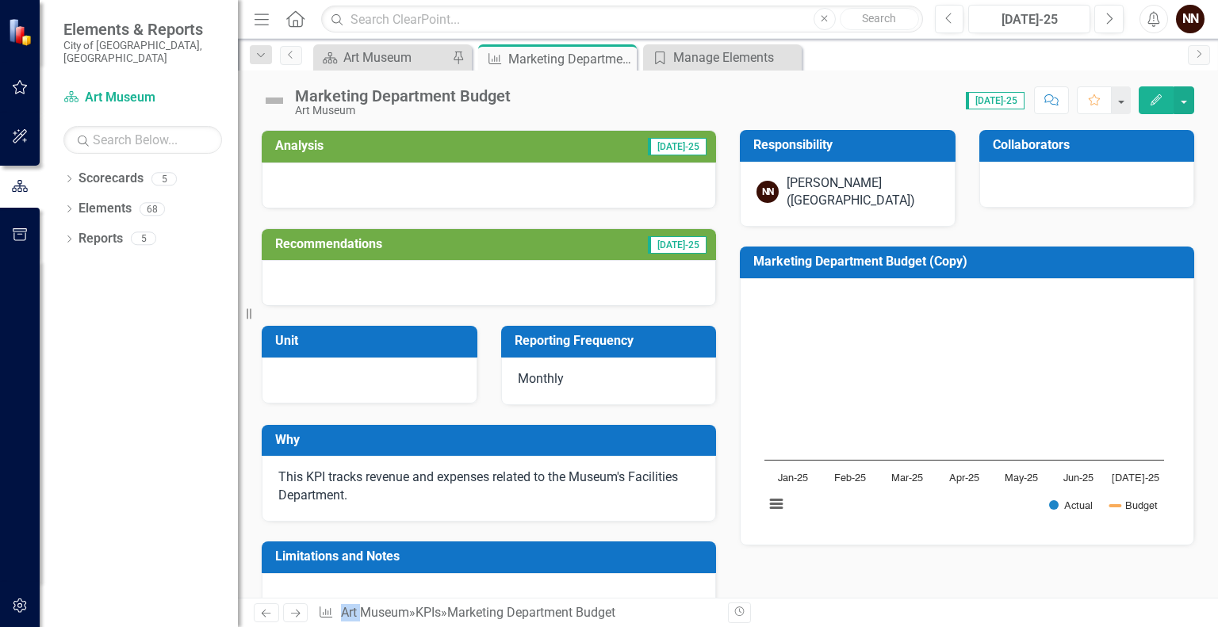
click at [818, 261] on h3 "Marketing Department Budget (Copy)" at bounding box center [969, 262] width 433 height 14
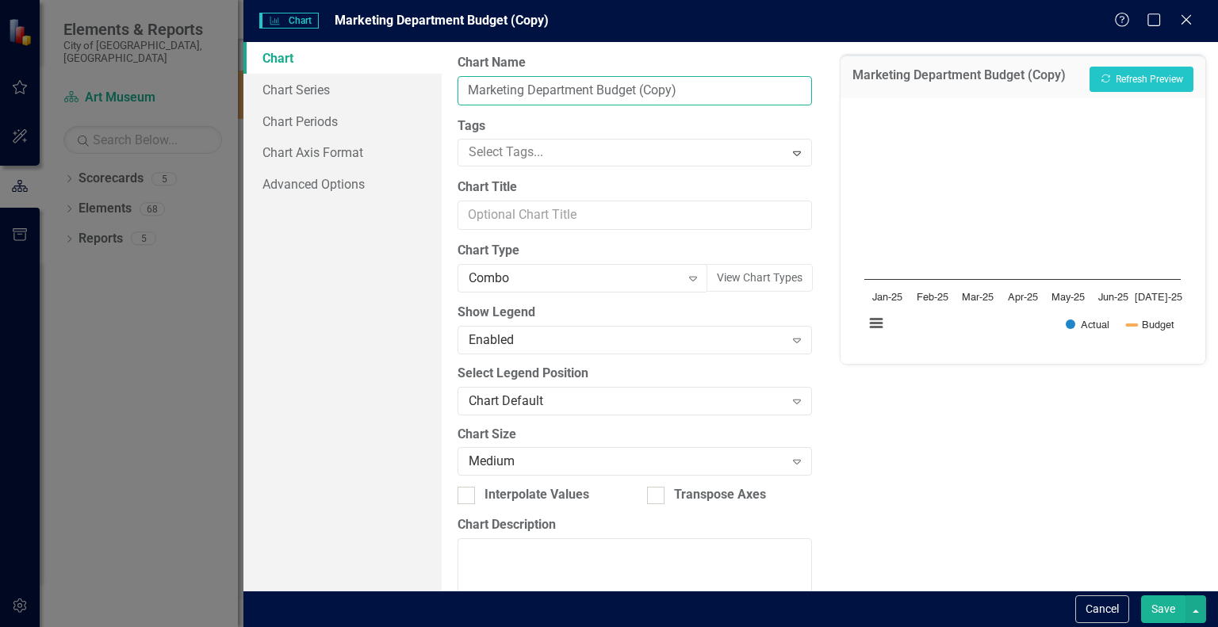
drag, startPoint x: 676, startPoint y: 90, endPoint x: 638, endPoint y: 94, distance: 38.4
click at [638, 94] on input "Marketing Department Budget (Copy)" at bounding box center [635, 90] width 355 height 29
type input "Marketing Department Budget"
click at [1150, 604] on button "Save" at bounding box center [1163, 610] width 44 height 28
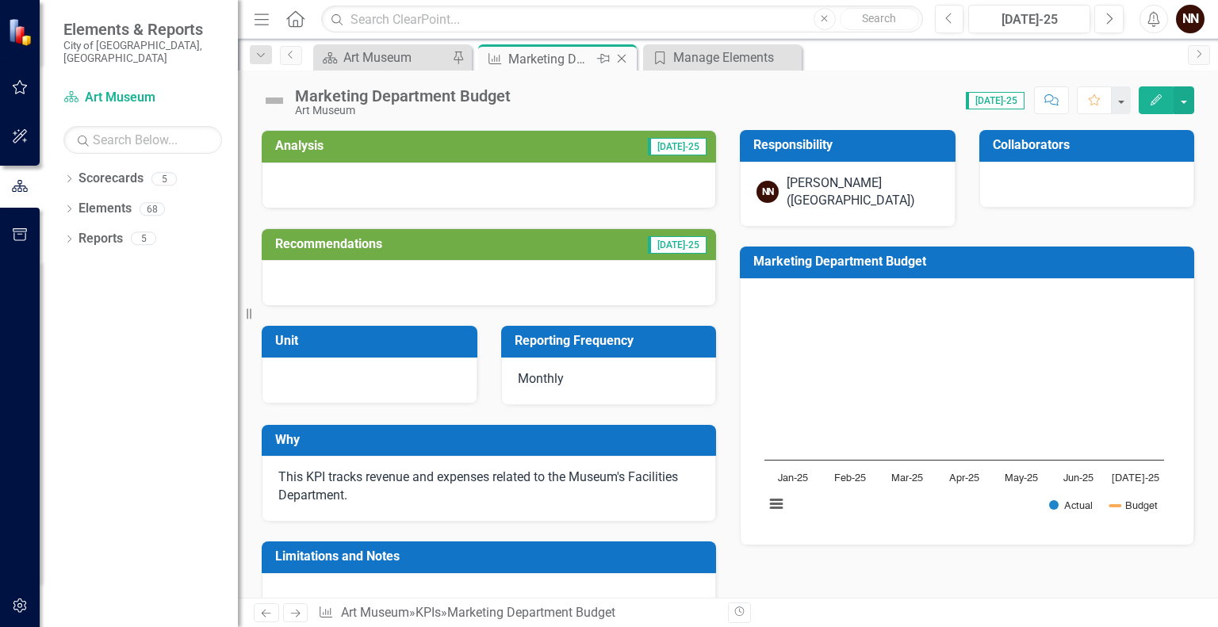
click at [623, 56] on icon "Close" at bounding box center [622, 58] width 16 height 13
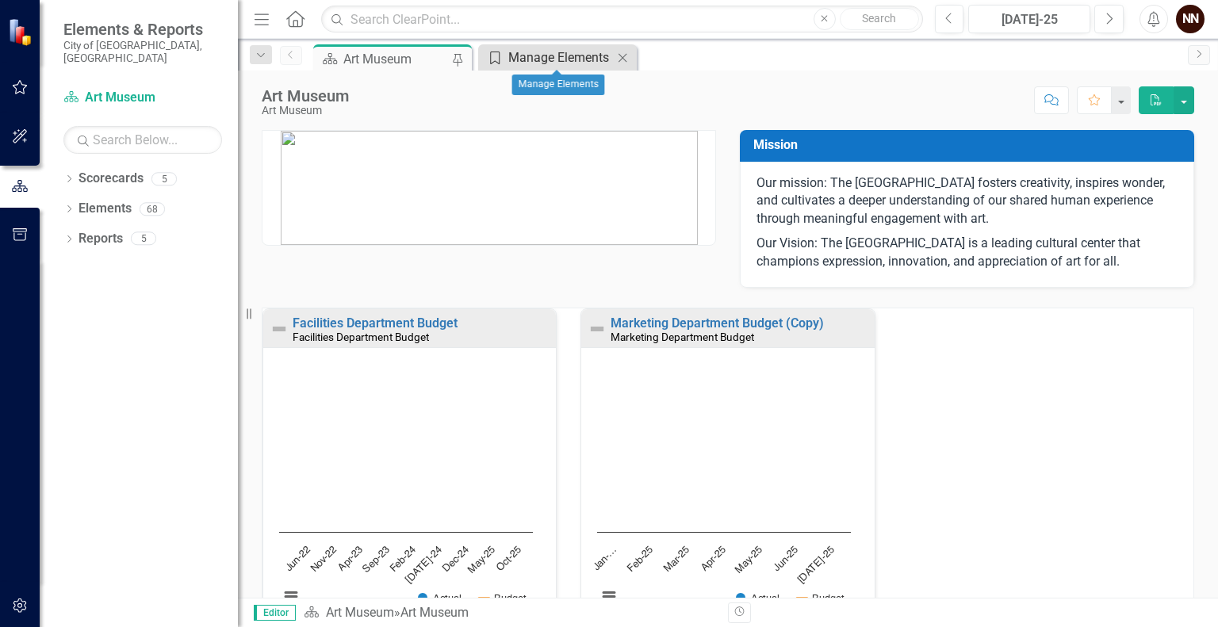
click at [589, 56] on div "Manage Elements" at bounding box center [560, 58] width 105 height 20
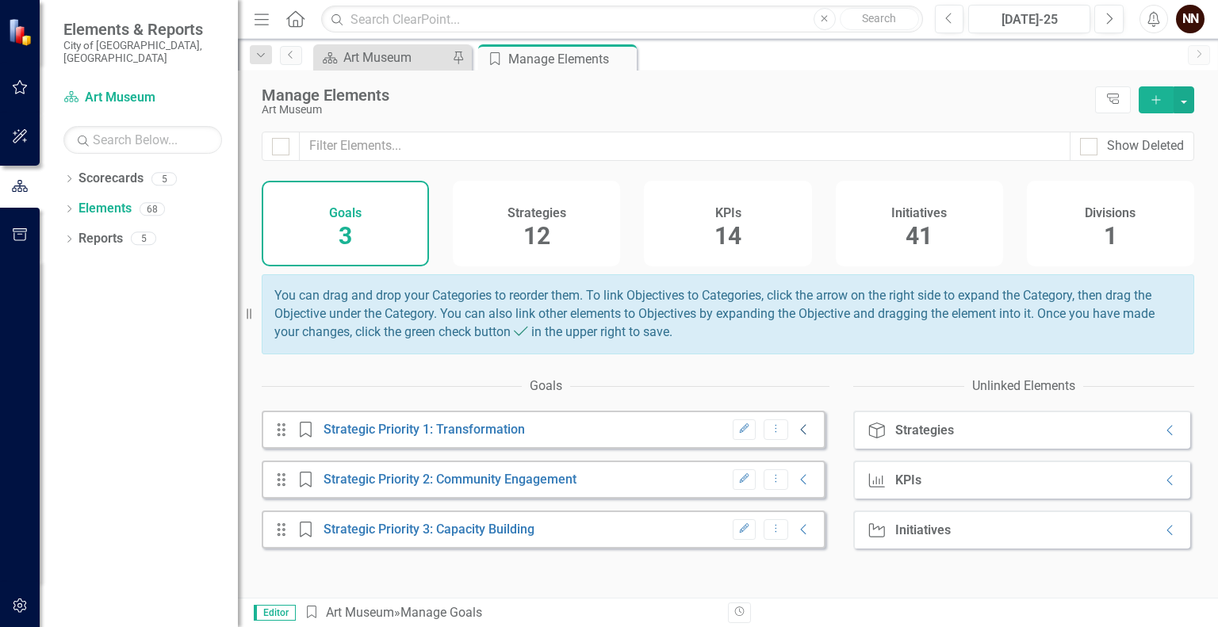
click at [796, 436] on icon "Collapse" at bounding box center [804, 430] width 16 height 13
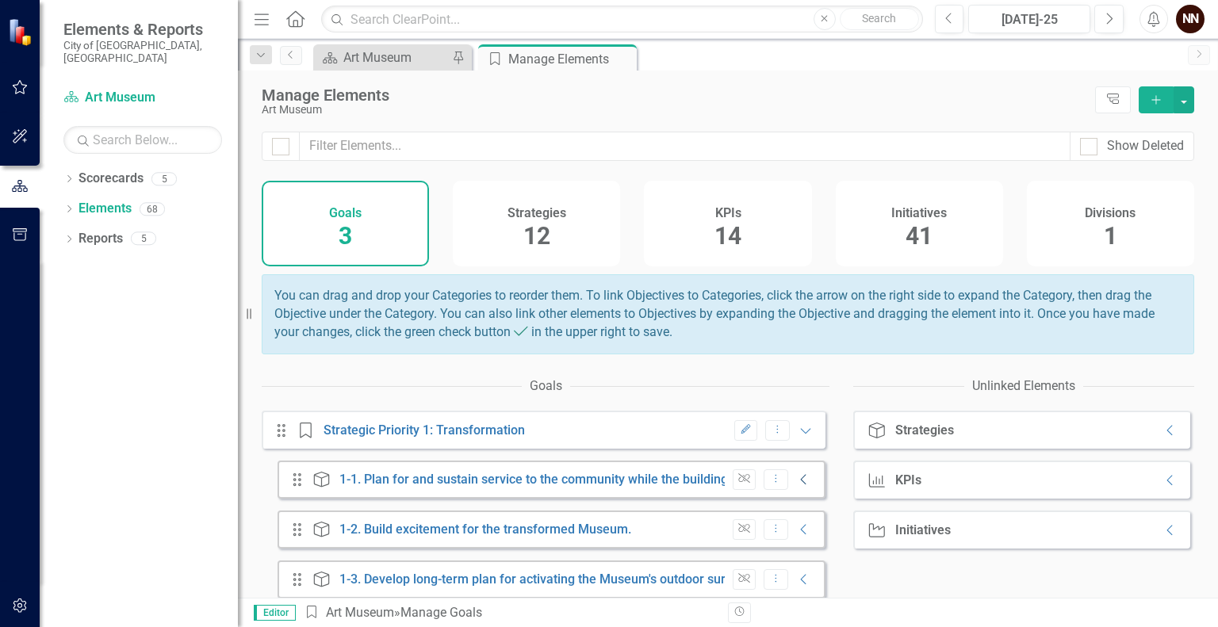
click at [796, 486] on icon "Collapse" at bounding box center [804, 479] width 16 height 13
drag, startPoint x: 1206, startPoint y: 301, endPoint x: 1209, endPoint y: 335, distance: 34.3
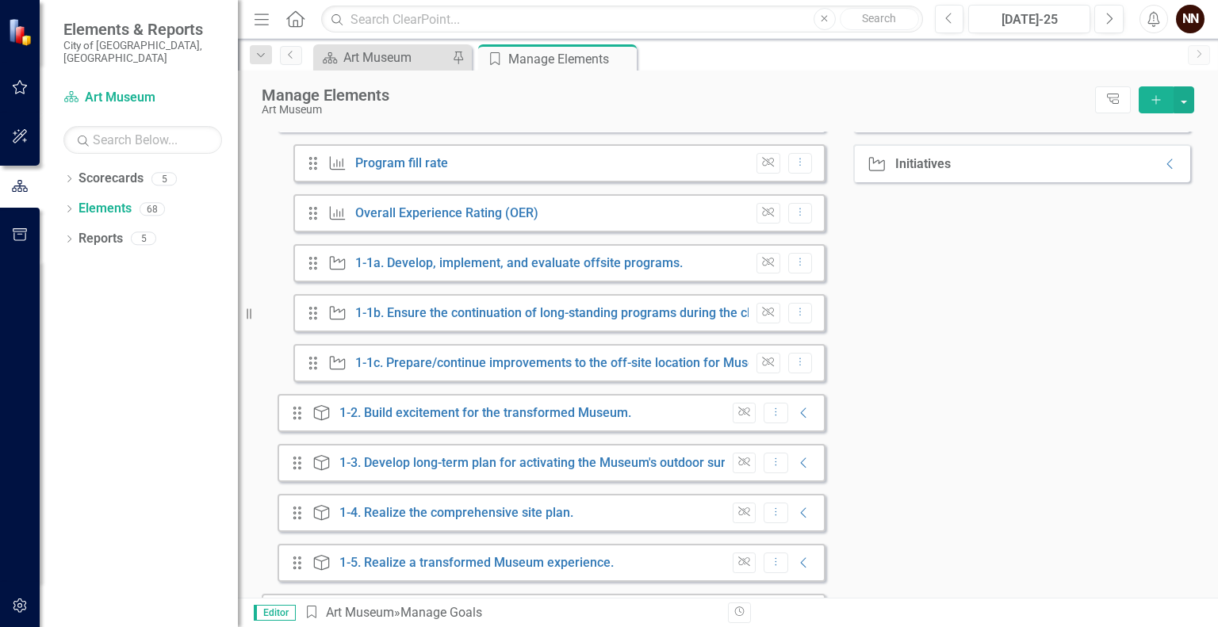
scroll to position [371, 0]
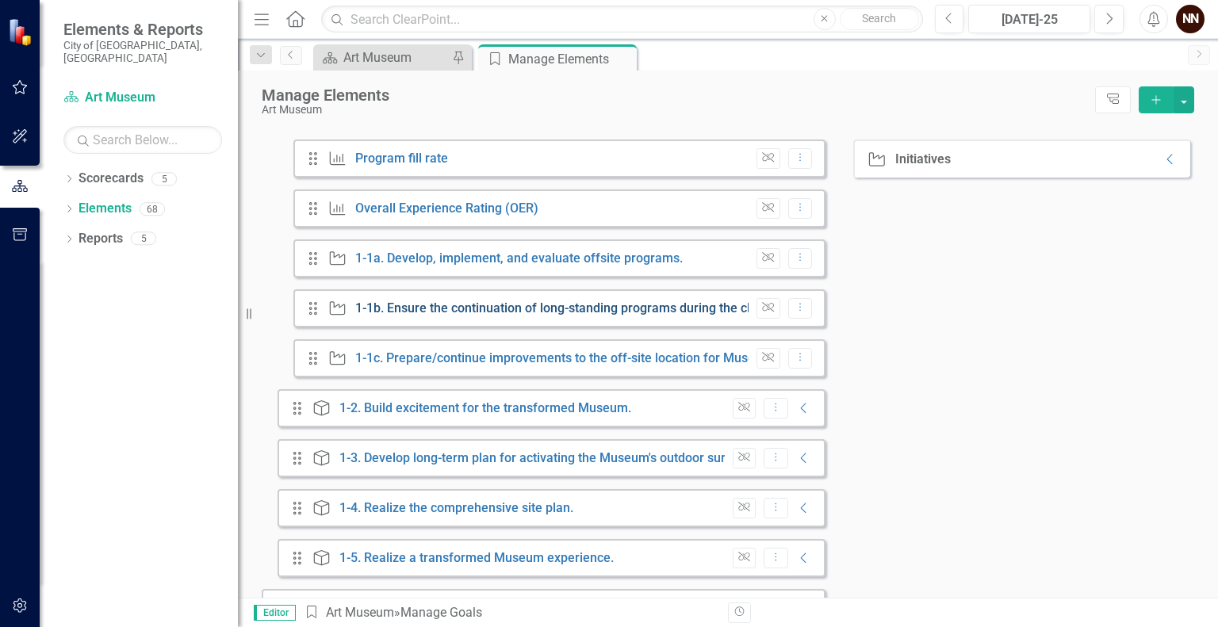
click at [596, 316] on link "1-1b. Ensure the continuation of long-standing programs during the closure of t…" at bounding box center [613, 308] width 516 height 15
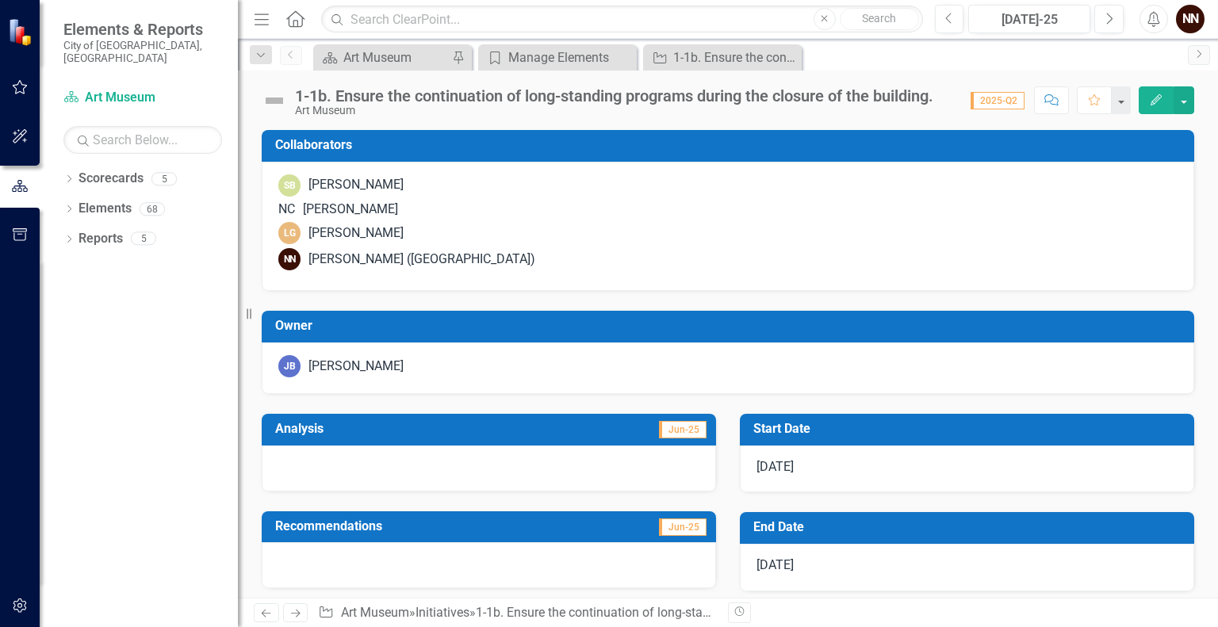
checkbox input "true"
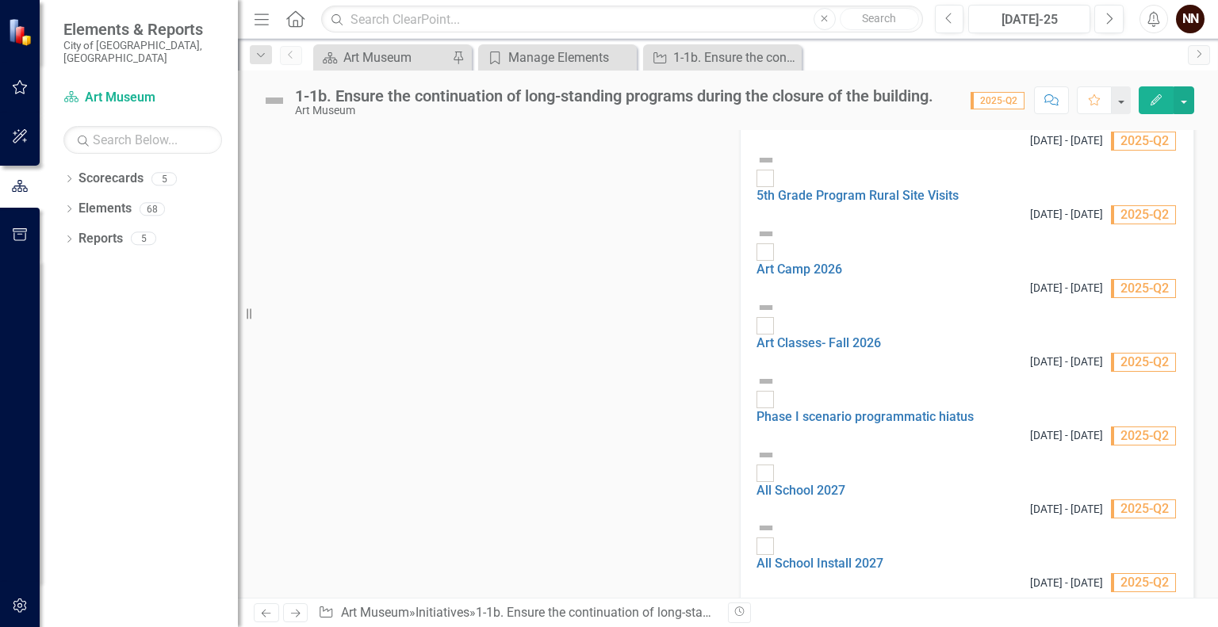
scroll to position [1589, 0]
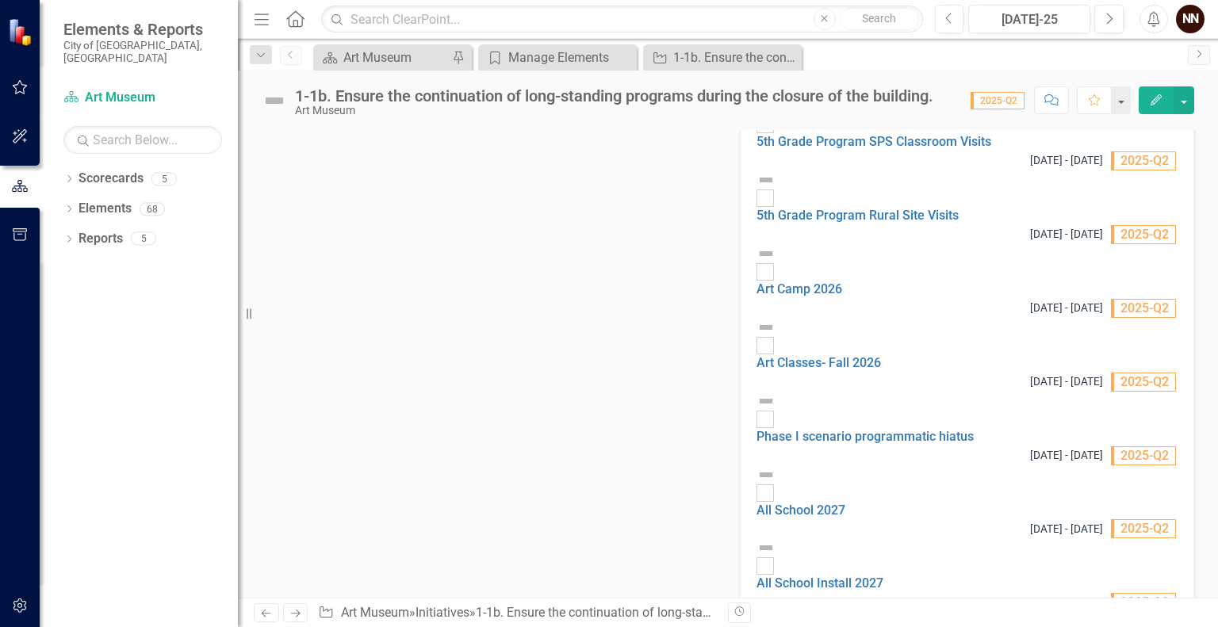
drag, startPoint x: 435, startPoint y: 283, endPoint x: 483, endPoint y: 278, distance: 48.6
drag, startPoint x: 483, startPoint y: 278, endPoint x: 475, endPoint y: 318, distance: 40.4
drag, startPoint x: 483, startPoint y: 316, endPoint x: 513, endPoint y: 317, distance: 30.1
drag, startPoint x: 1206, startPoint y: 491, endPoint x: 1217, endPoint y: 447, distance: 45.2
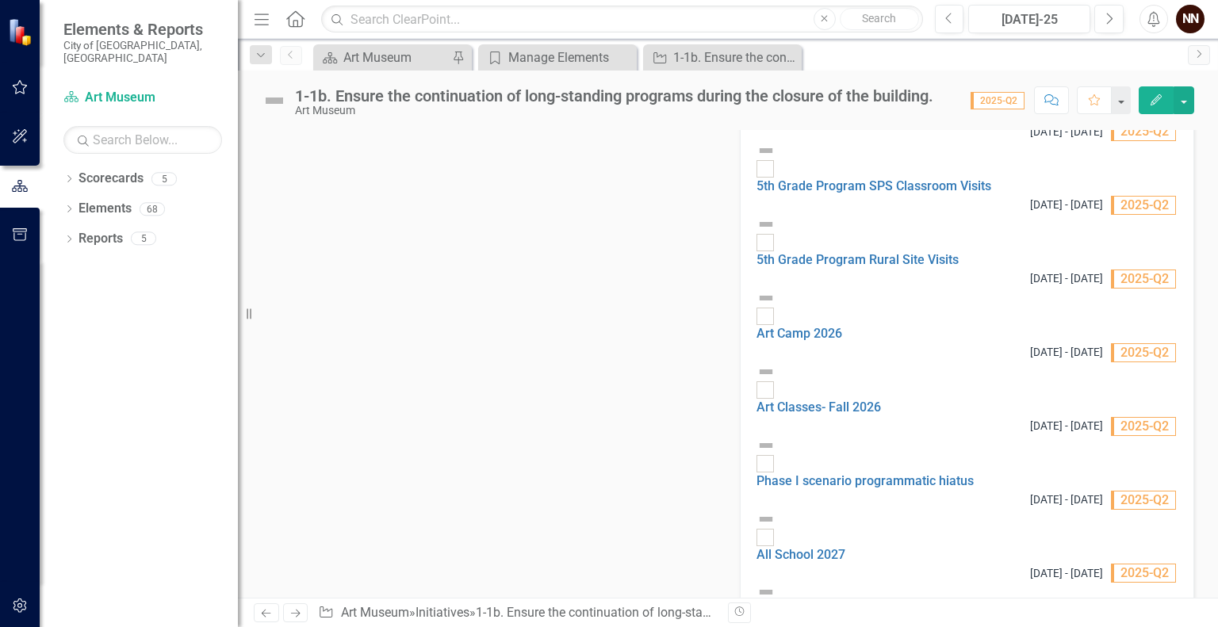
scroll to position [1548, 0]
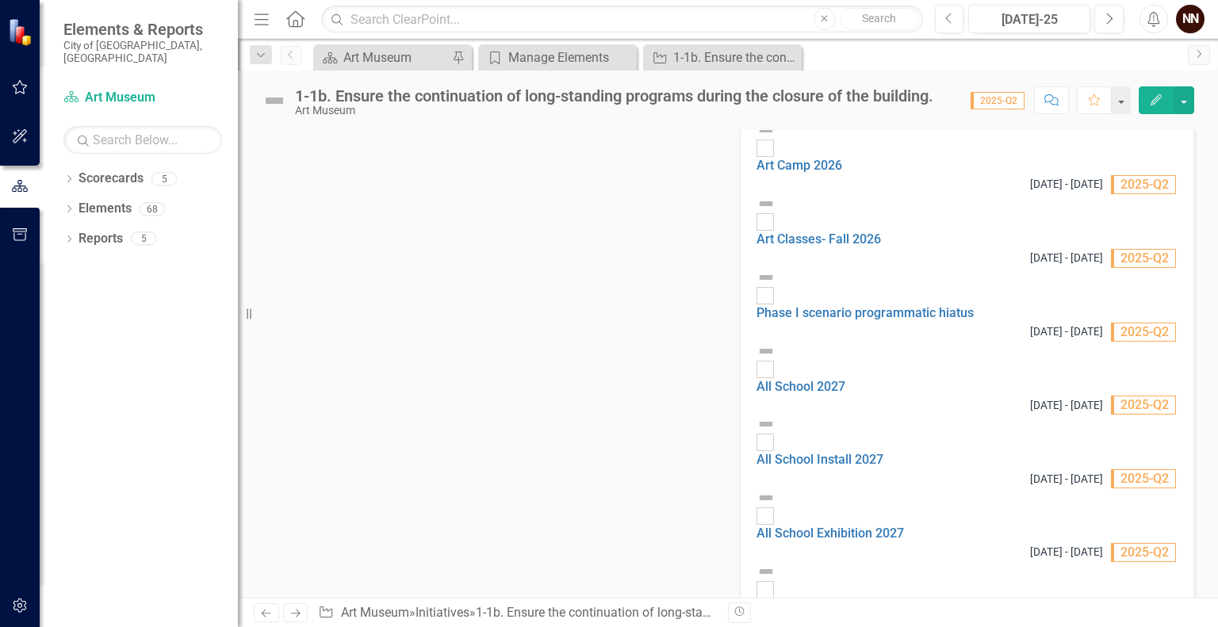
drag, startPoint x: 1210, startPoint y: 522, endPoint x: 584, endPoint y: 56, distance: 780.6
click at [584, 56] on div "Manage Elements" at bounding box center [560, 58] width 105 height 20
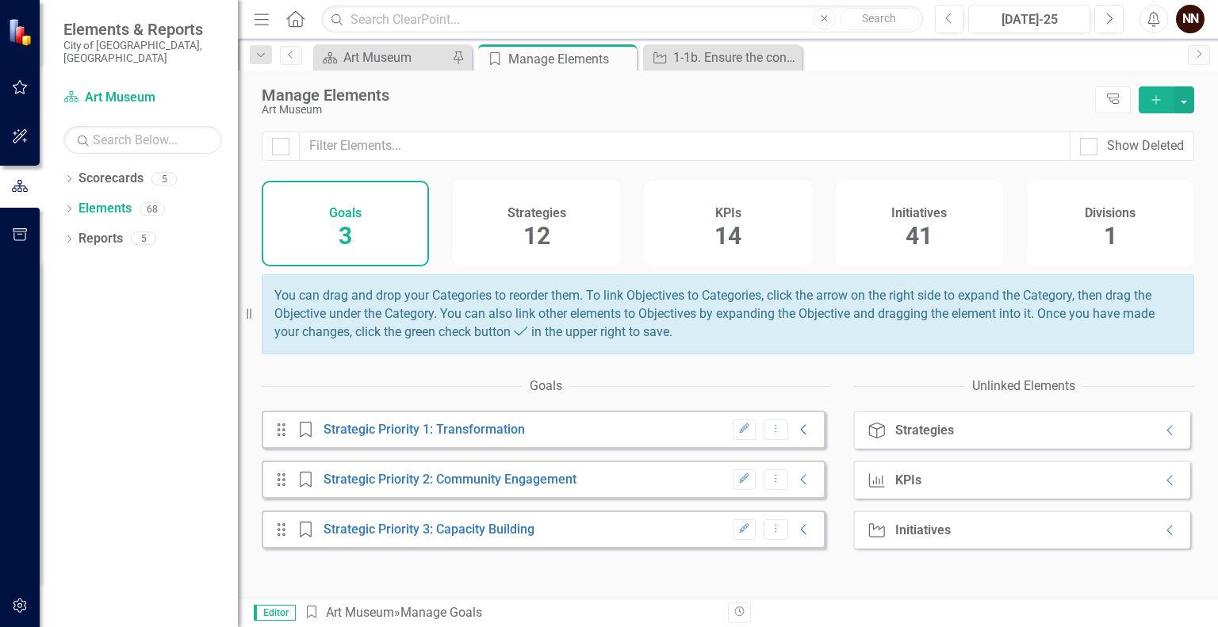
click at [801, 435] on icon at bounding box center [804, 429] width 6 height 10
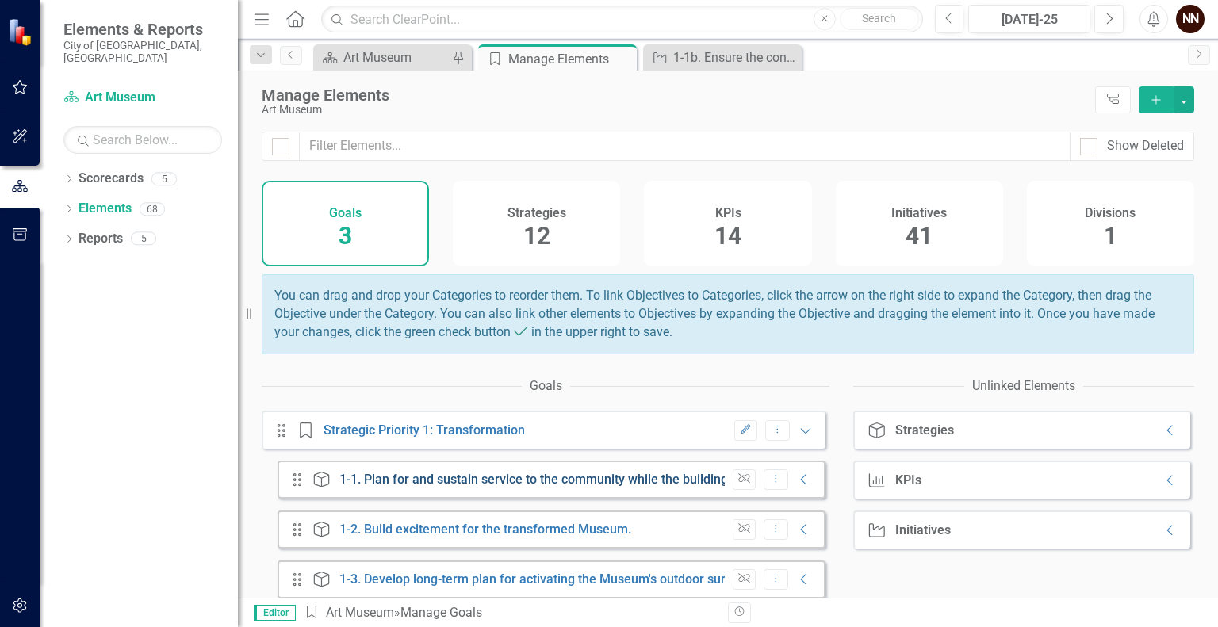
click at [628, 487] on link "1-1. Plan for and sustain service to the community while the building is under …" at bounding box center [596, 479] width 515 height 15
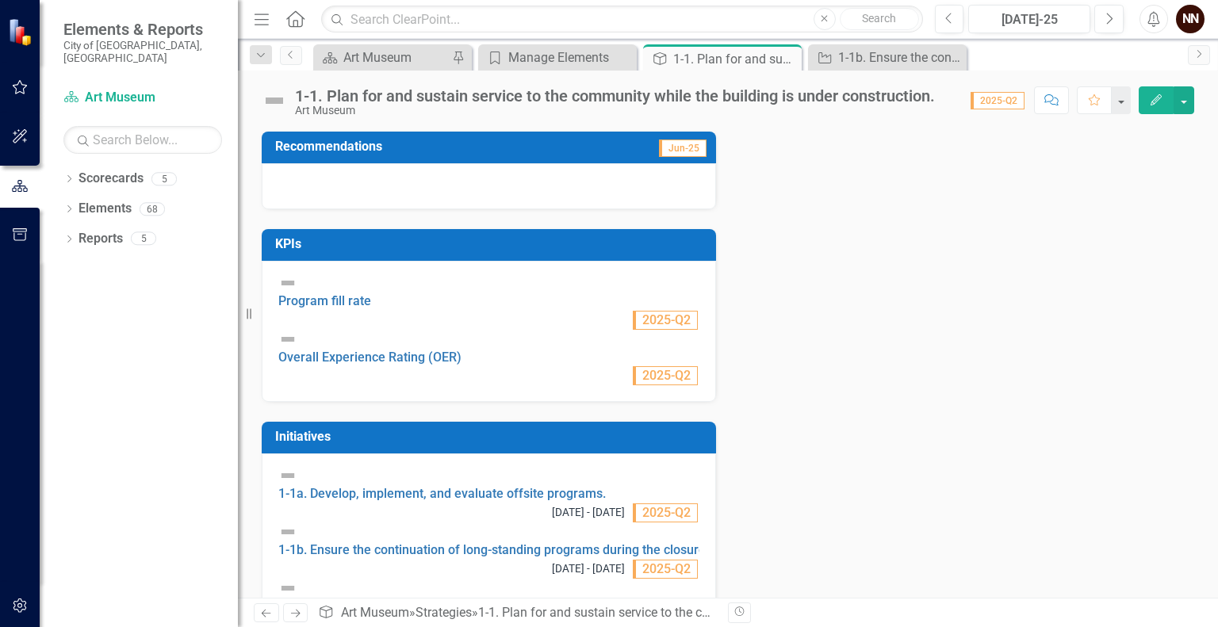
scroll to position [409, 0]
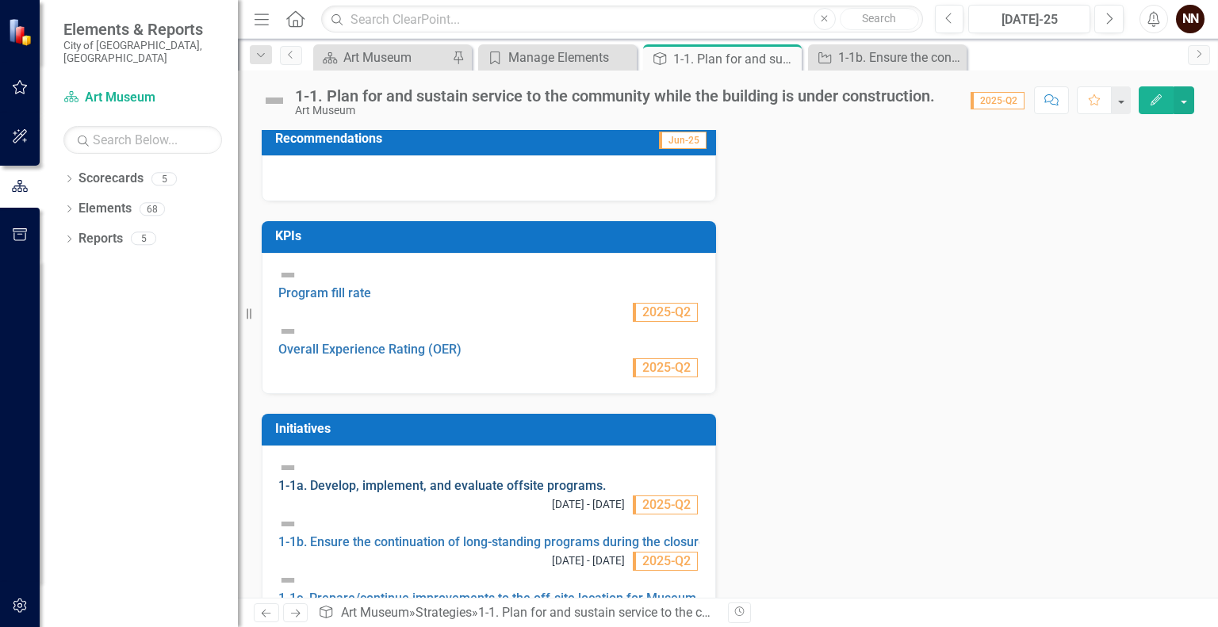
click at [489, 478] on link "1-1a. Develop, implement, and evaluate offsite programs." at bounding box center [442, 485] width 328 height 15
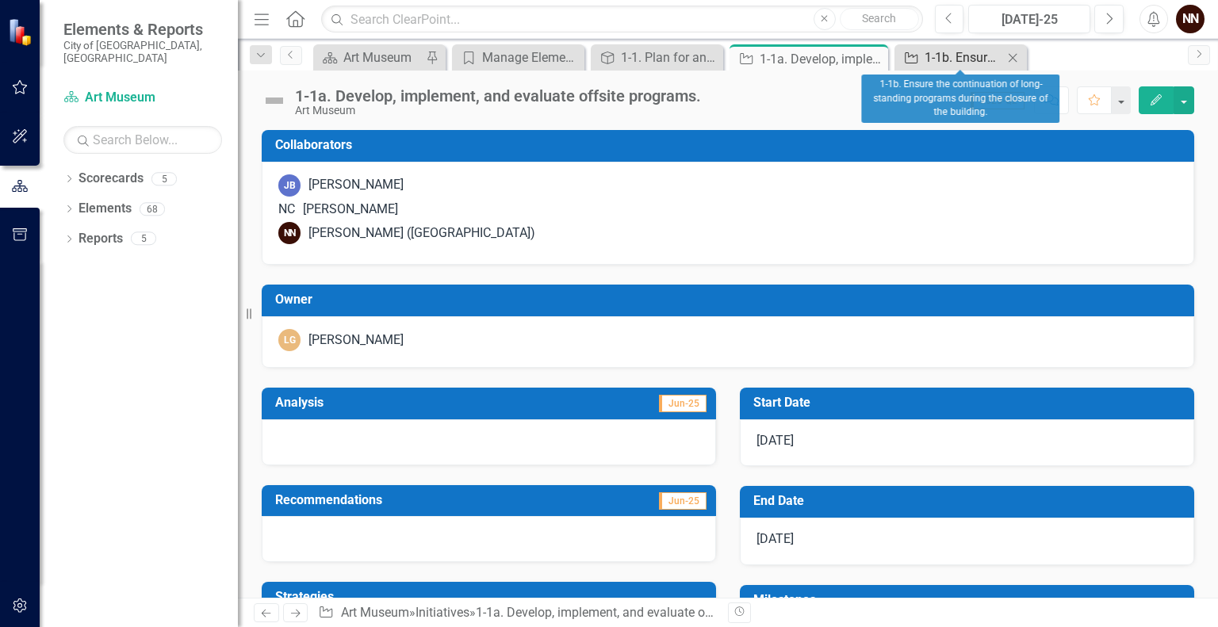
click at [949, 56] on div "1-1b. Ensure the continuation of long-standing programs during the closure of t…" at bounding box center [964, 58] width 79 height 20
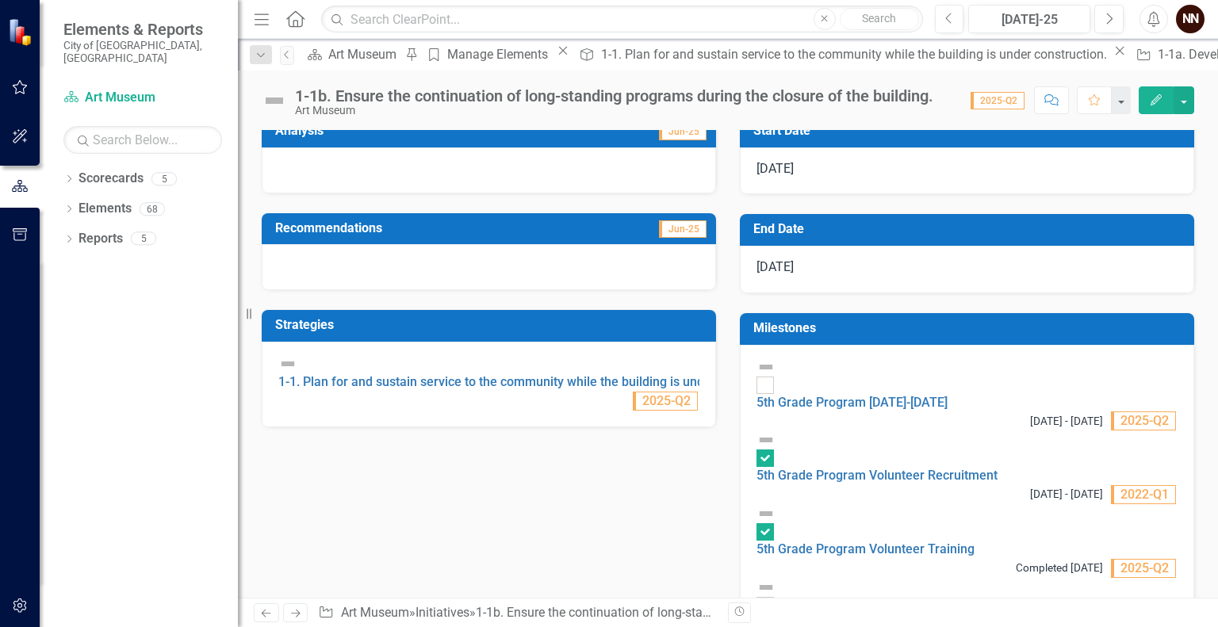
scroll to position [293, 0]
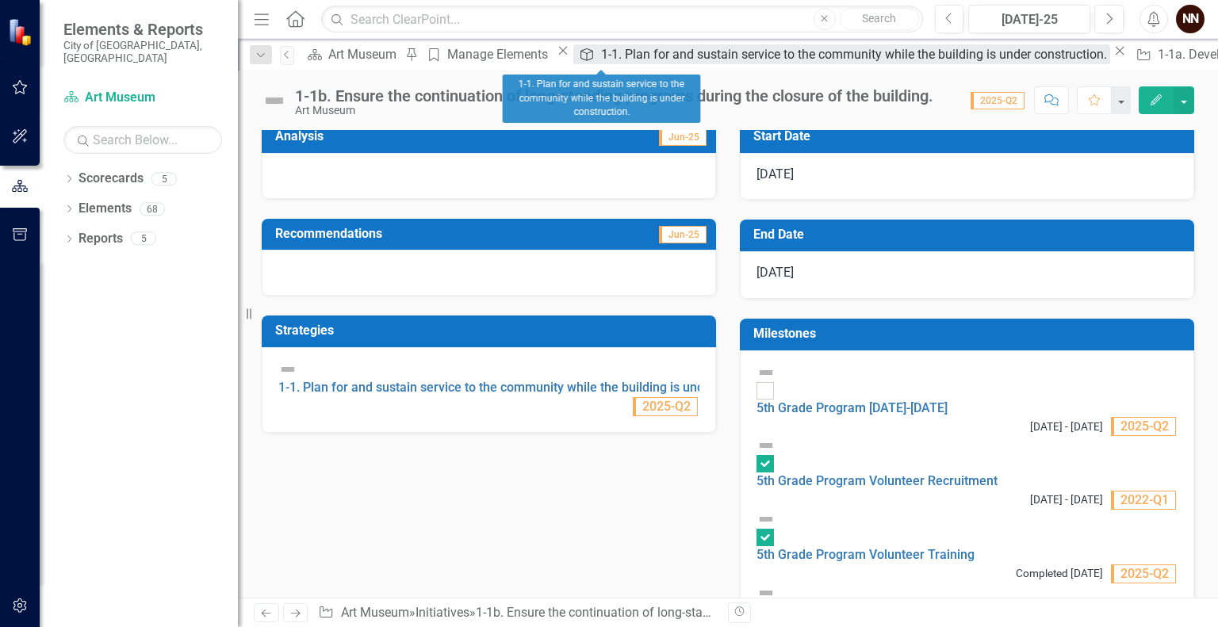
click at [619, 62] on div "1-1. Plan for and sustain service to the community while the building is under …" at bounding box center [855, 54] width 509 height 20
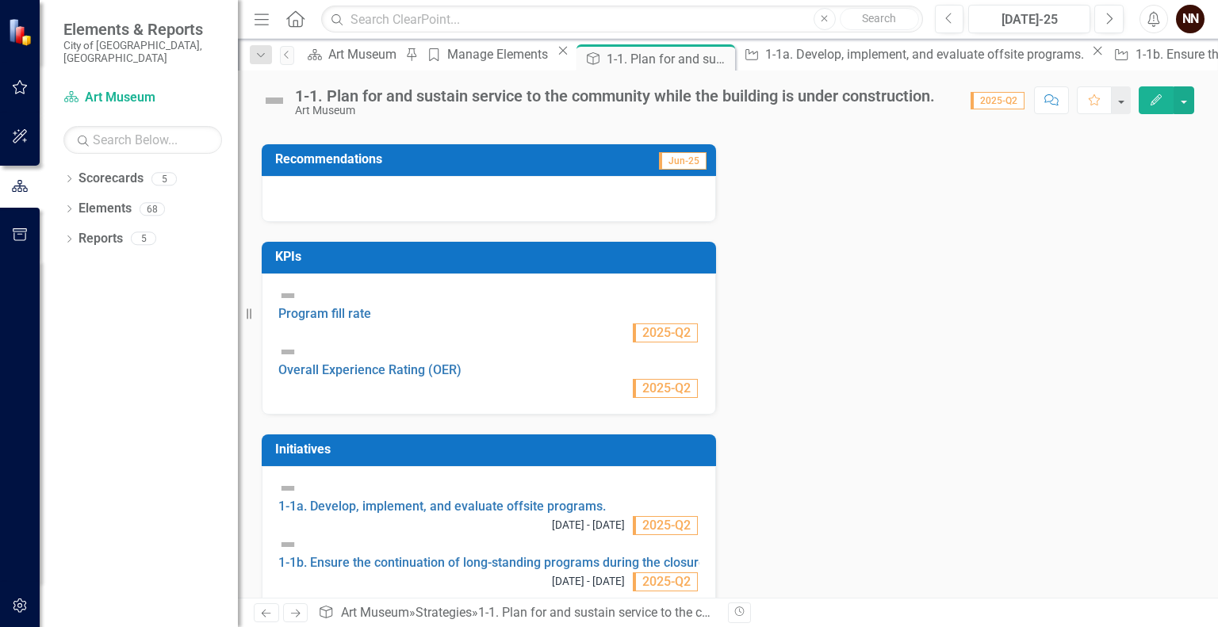
scroll to position [409, 0]
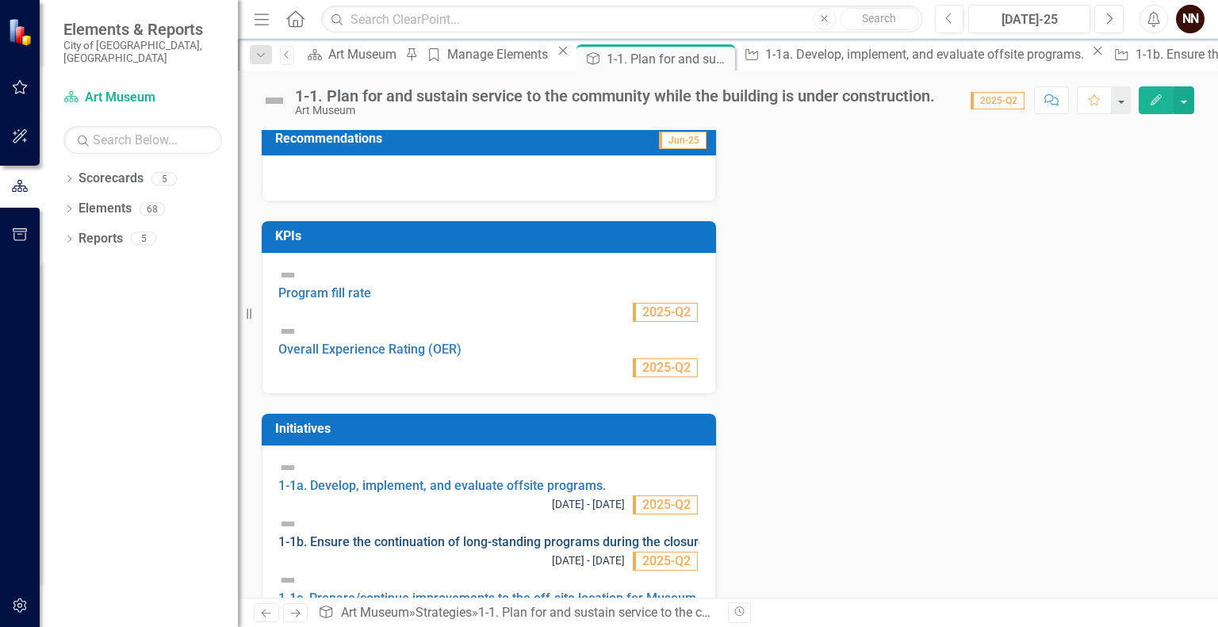
click at [472, 535] on link "1-1b. Ensure the continuation of long-standing programs during the closure of t…" at bounding box center [536, 542] width 516 height 15
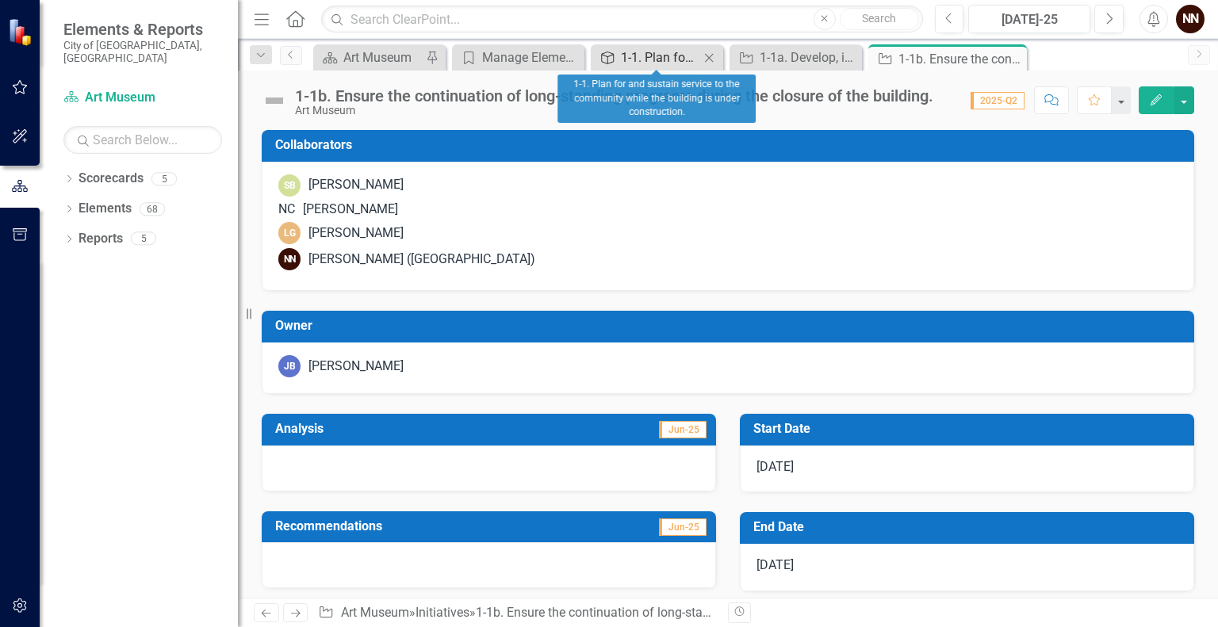
click at [662, 66] on div "1-1. Plan for and sustain service to the community while the building is under …" at bounding box center [660, 58] width 79 height 20
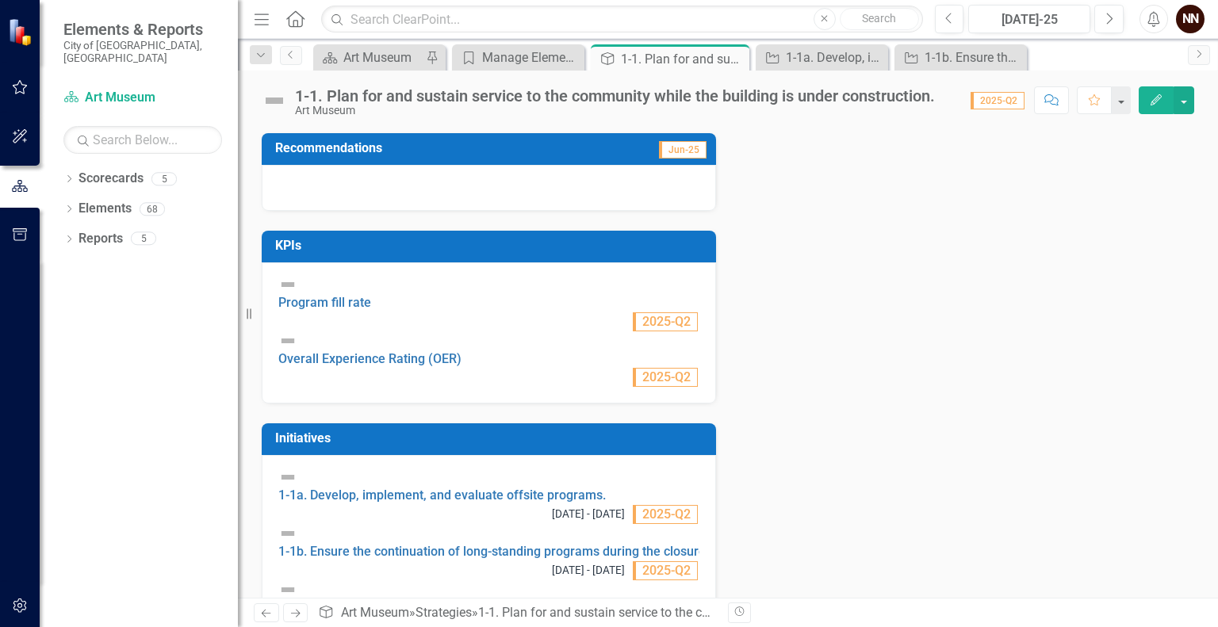
scroll to position [409, 0]
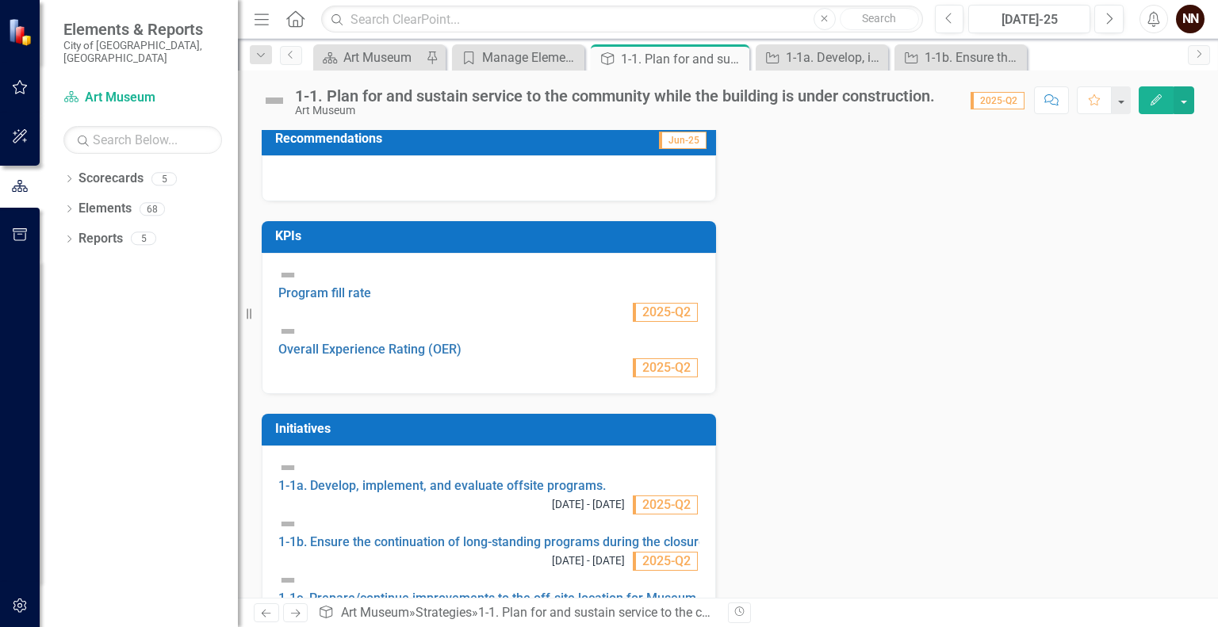
click at [439, 571] on div "1-1c. Prepare/continue improvements to the off-site location for Museum operati…" at bounding box center [562, 589] width 569 height 37
click at [439, 591] on link "1-1c. Prepare/continue improvements to the off-site location for Museum operati…" at bounding box center [562, 598] width 569 height 15
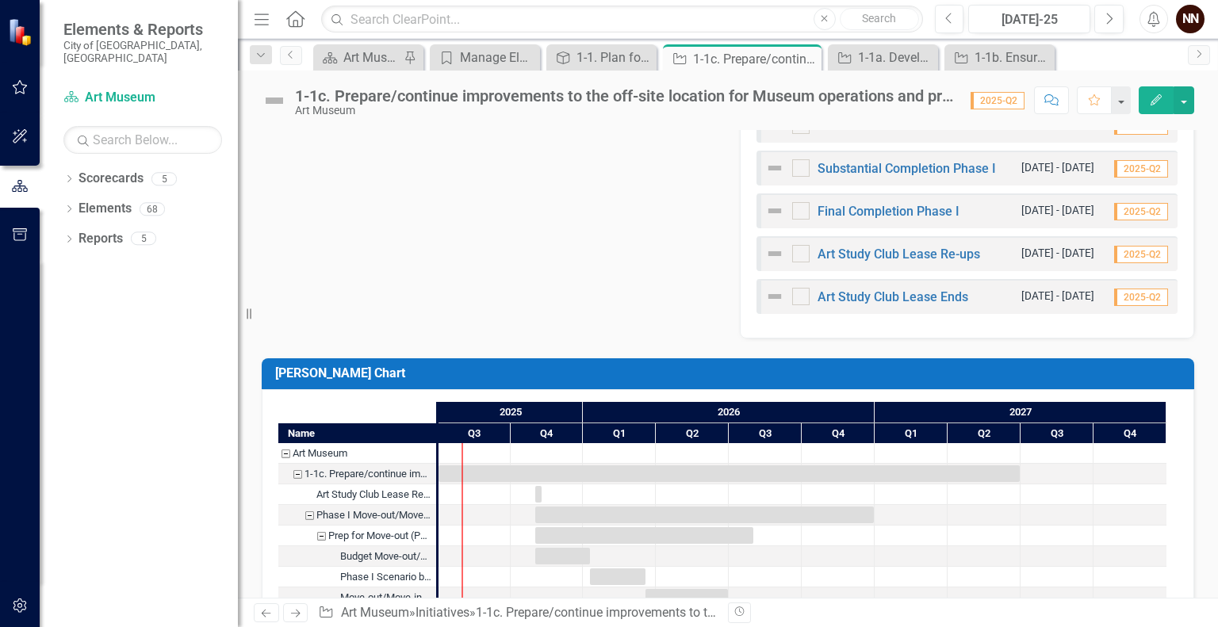
scroll to position [1131, 0]
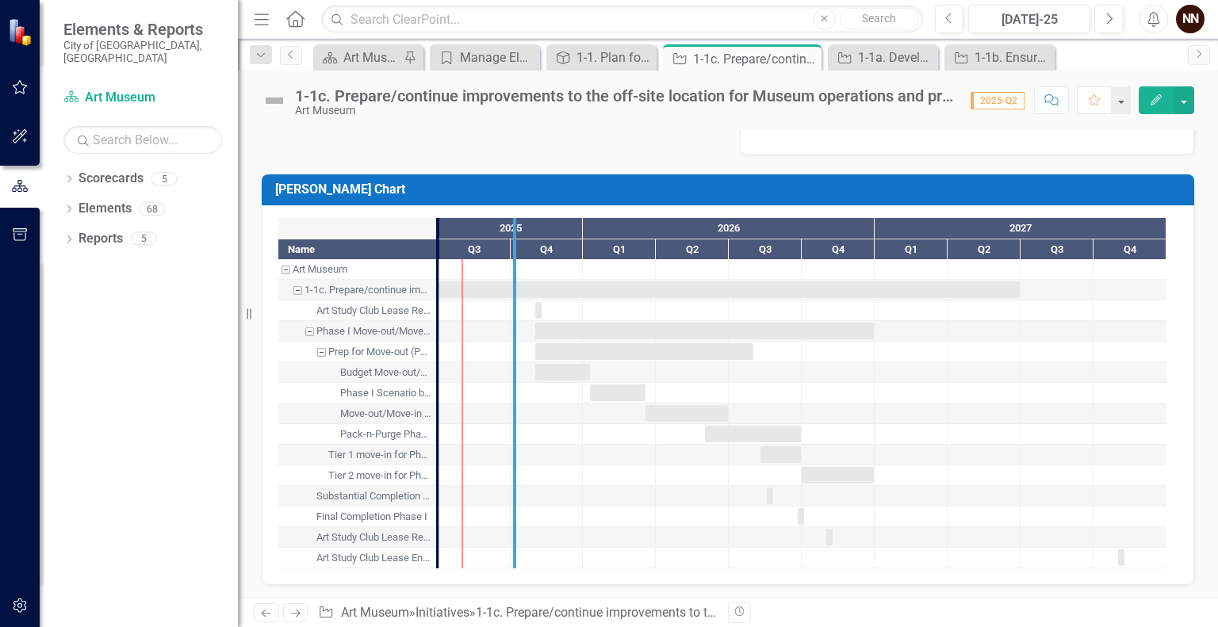
drag, startPoint x: 437, startPoint y: 370, endPoint x: 514, endPoint y: 378, distance: 77.3
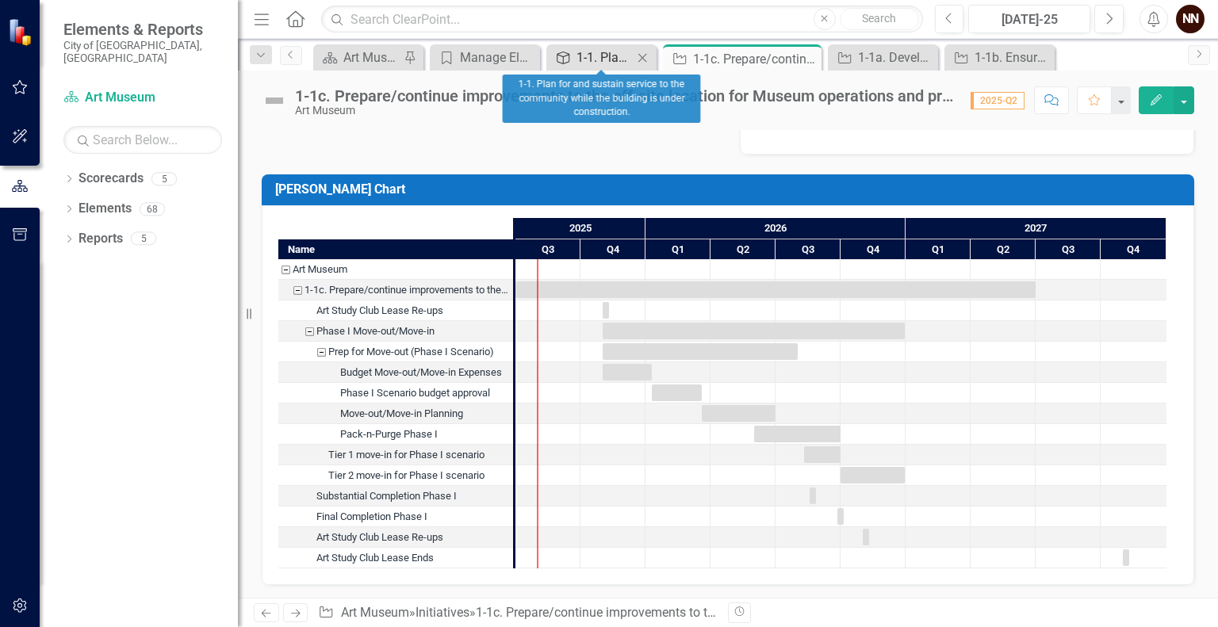
click at [608, 58] on div "1-1. Plan for and sustain service to the community while the building is under …" at bounding box center [605, 58] width 56 height 20
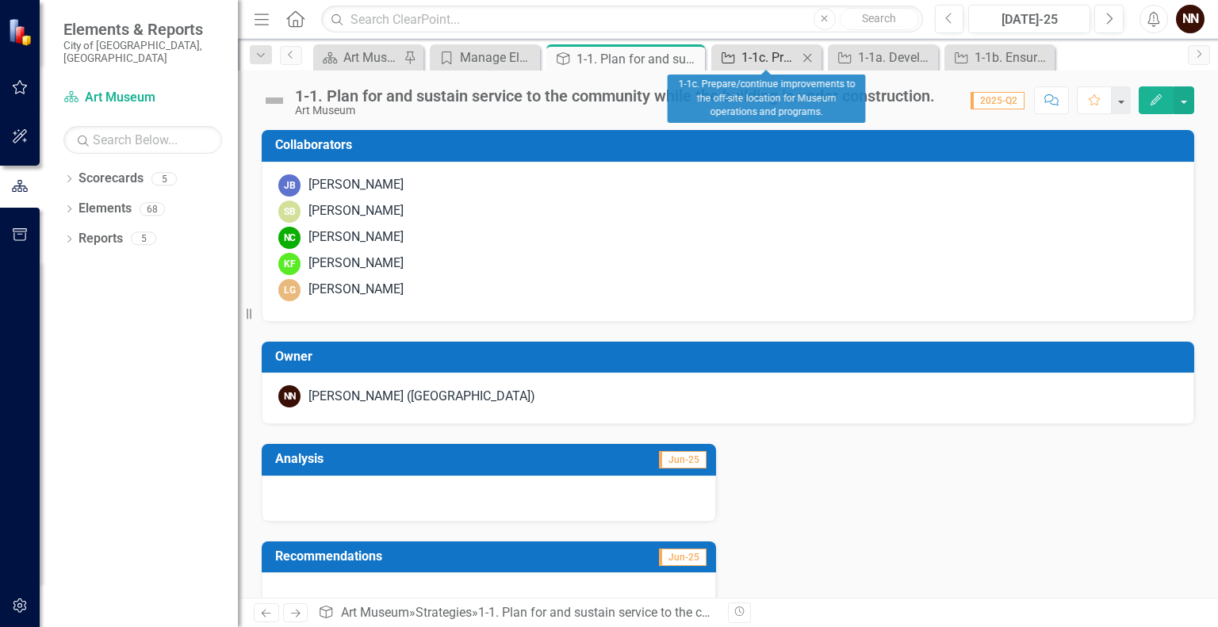
click at [749, 52] on div "1-1c. Prepare/continue improvements to the off-site location for Museum operati…" at bounding box center [770, 58] width 56 height 20
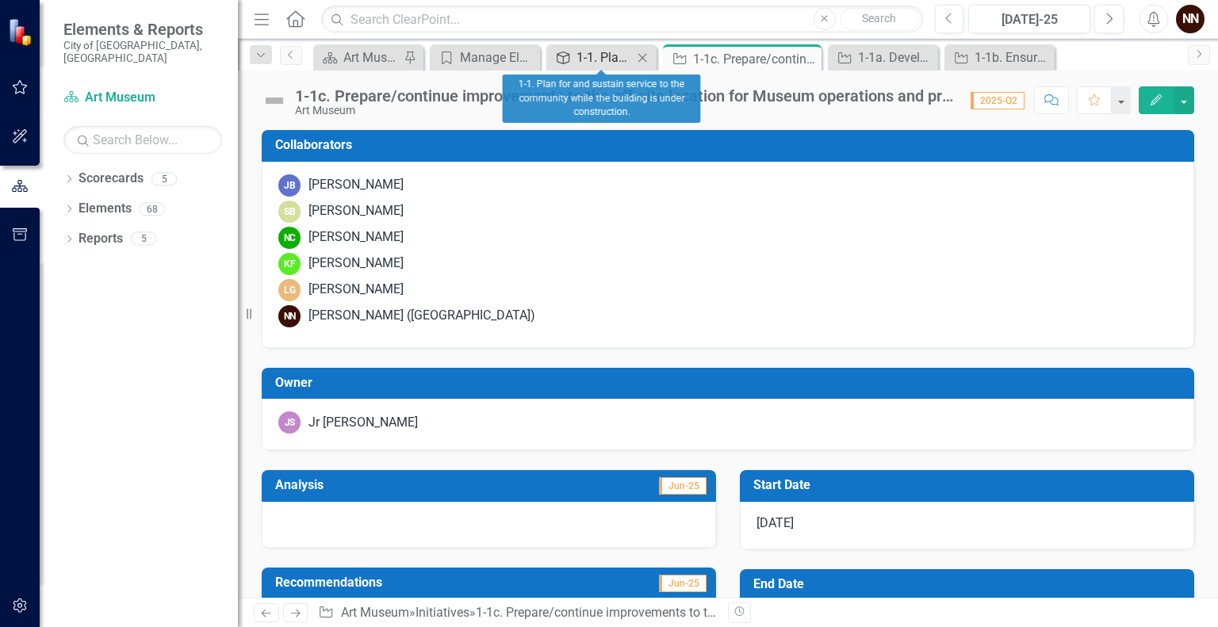
click at [592, 56] on div "1-1. Plan for and sustain service to the community while the building is under …" at bounding box center [605, 58] width 56 height 20
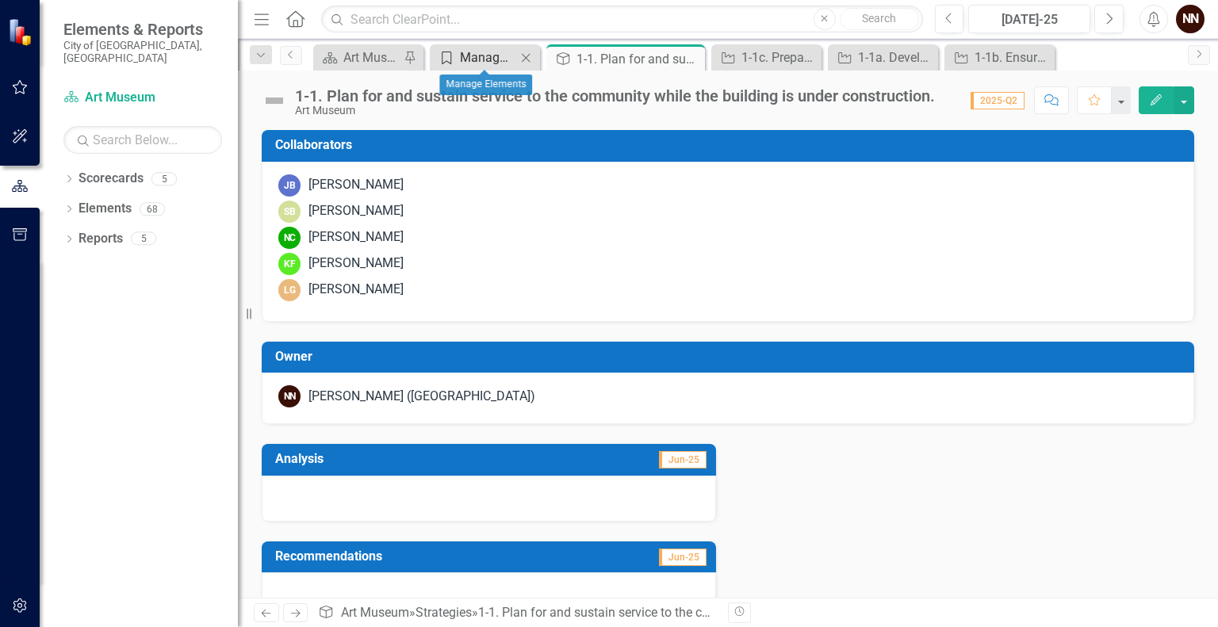
click at [474, 50] on div "Manage Elements" at bounding box center [488, 58] width 56 height 20
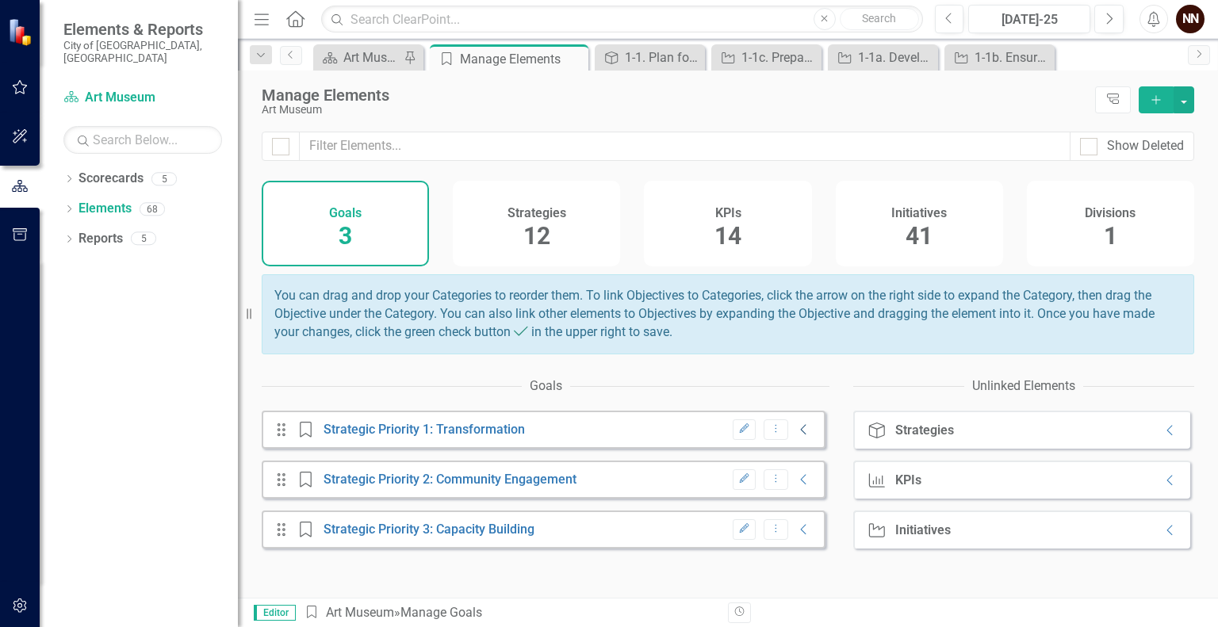
click at [796, 436] on icon "Collapse" at bounding box center [804, 430] width 16 height 13
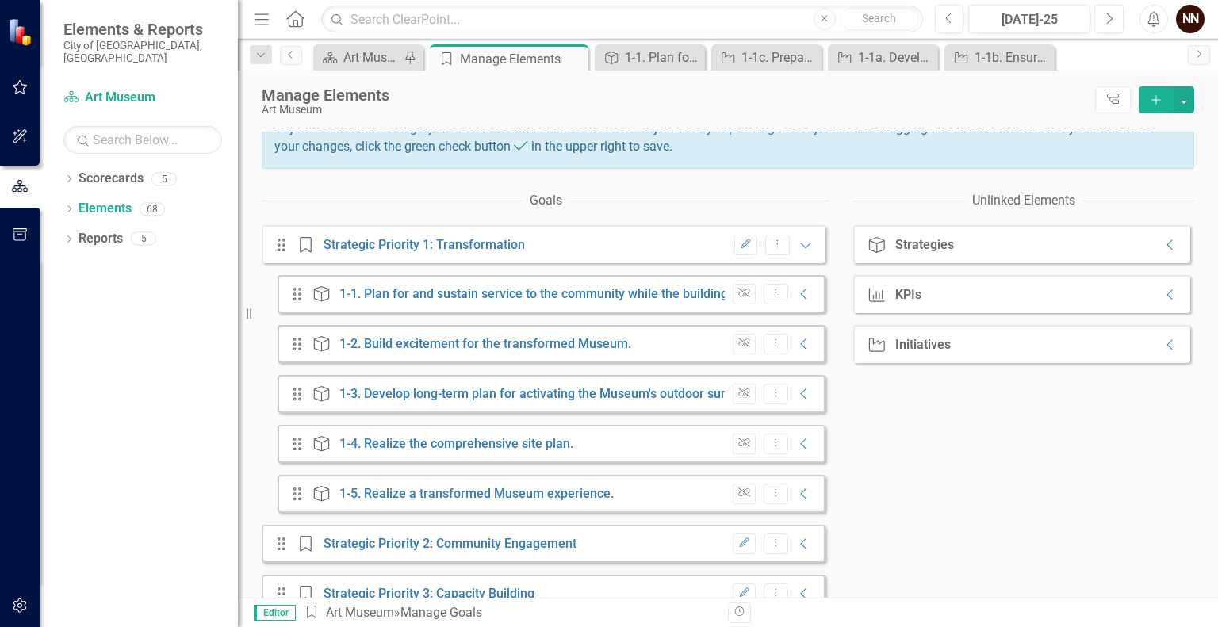
scroll to position [222, 0]
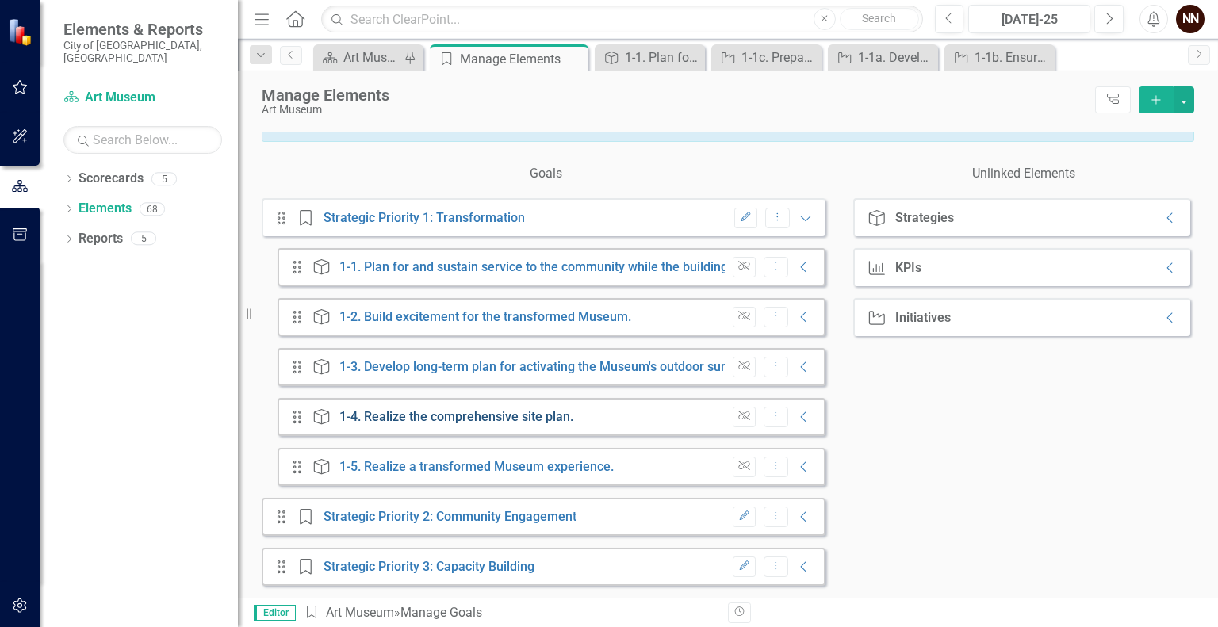
click at [539, 420] on link "1-4. Realize the comprehensive site plan." at bounding box center [456, 416] width 234 height 15
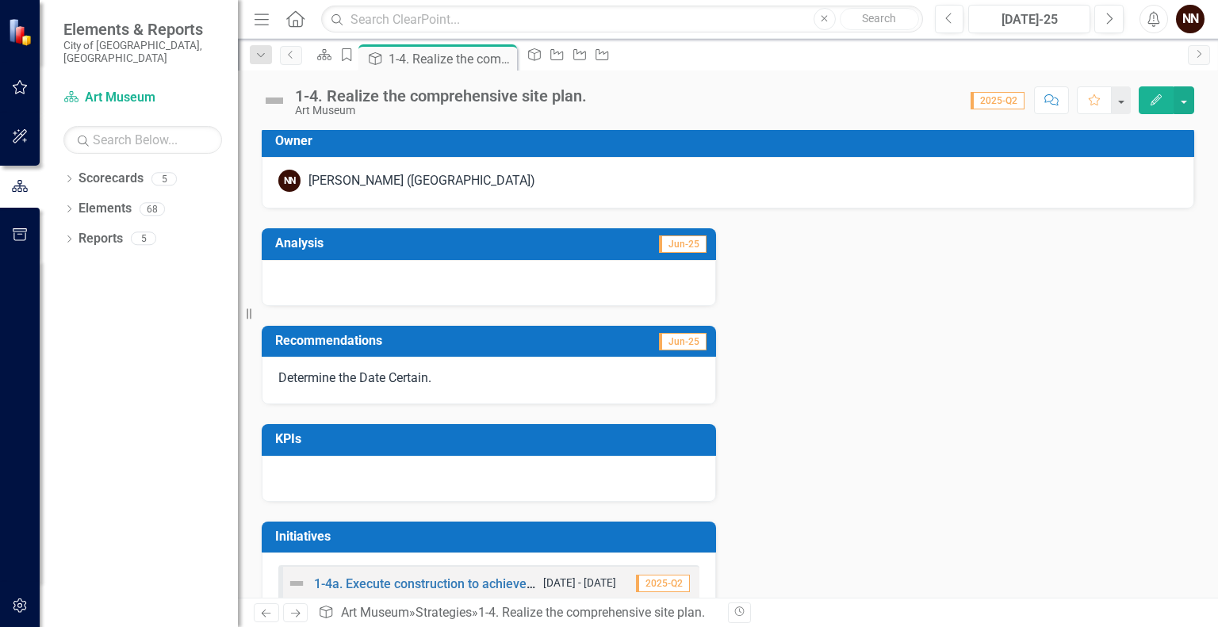
scroll to position [385, 0]
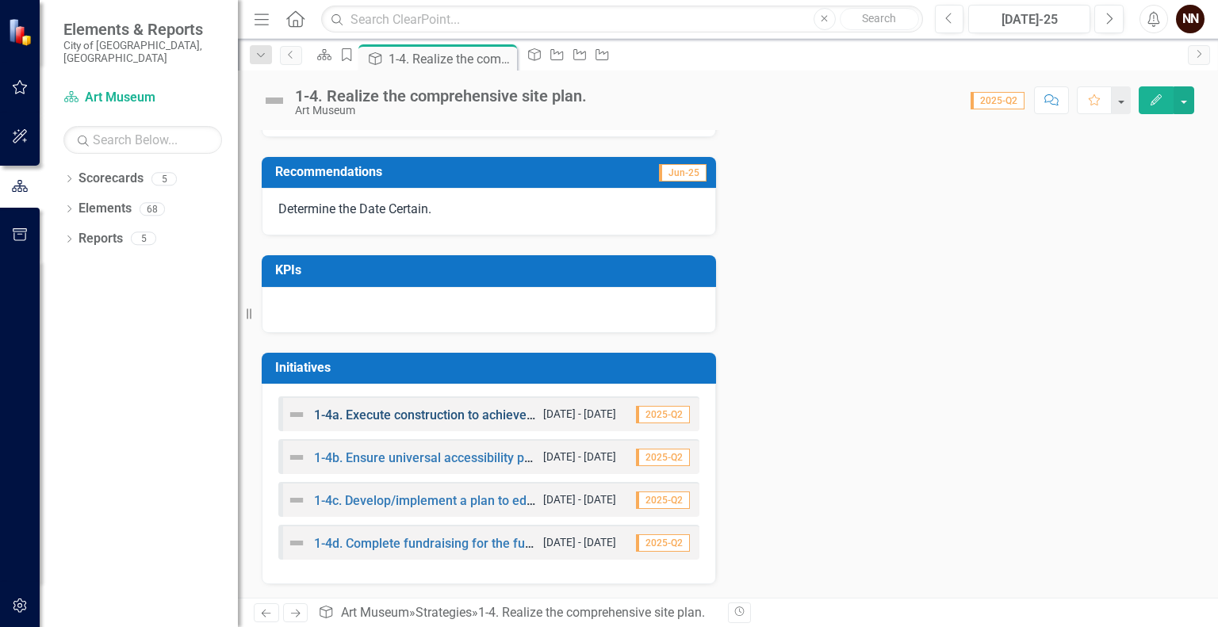
click at [463, 416] on link "1-4a. Execute construction to achieve the building transformation." at bounding box center [501, 415] width 374 height 15
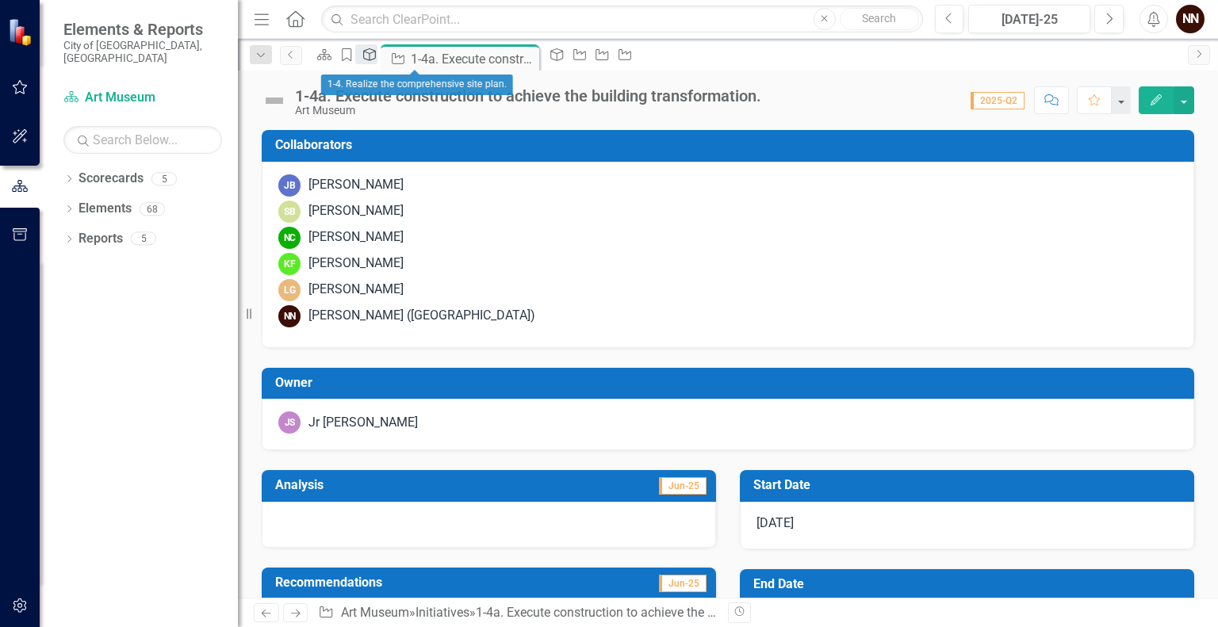
click at [376, 61] on icon at bounding box center [369, 54] width 13 height 13
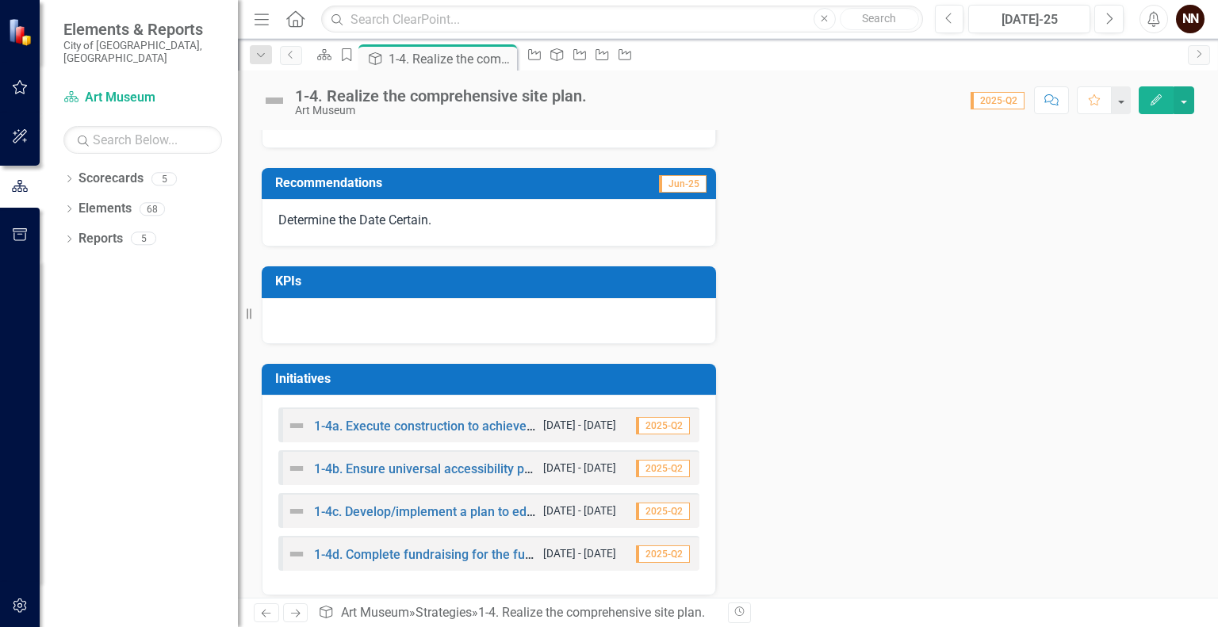
scroll to position [385, 0]
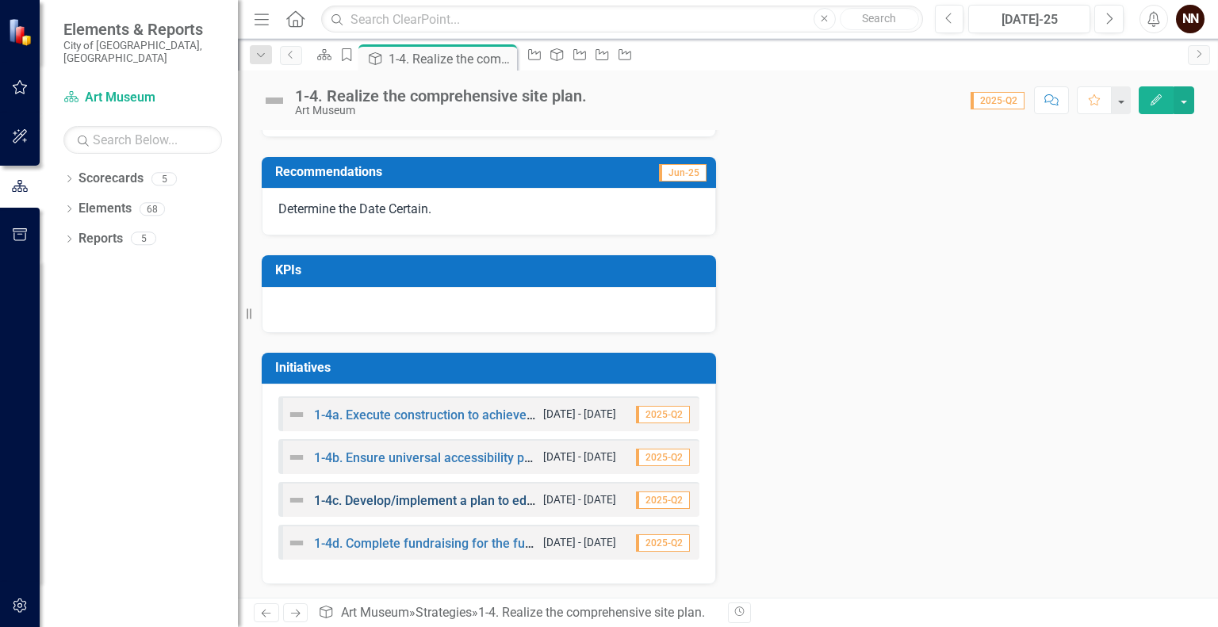
click at [438, 497] on link "1-4c. Develop/implement a plan to educate the public about the benefits of the …" at bounding box center [605, 500] width 583 height 15
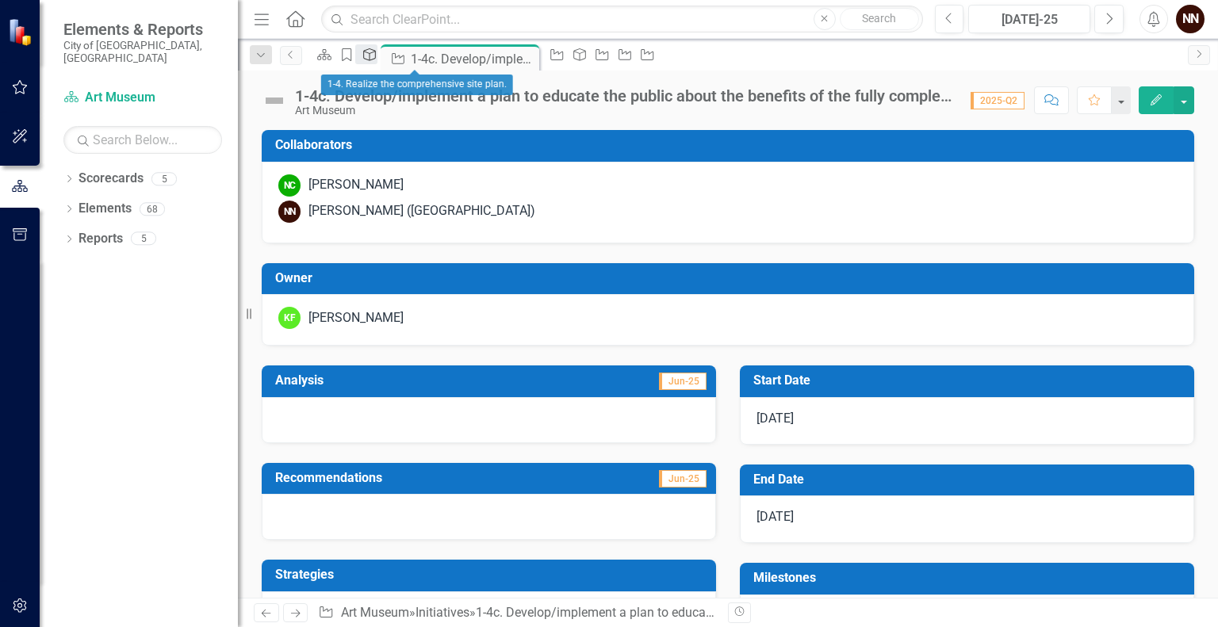
click at [378, 56] on icon "Strategy" at bounding box center [370, 54] width 16 height 13
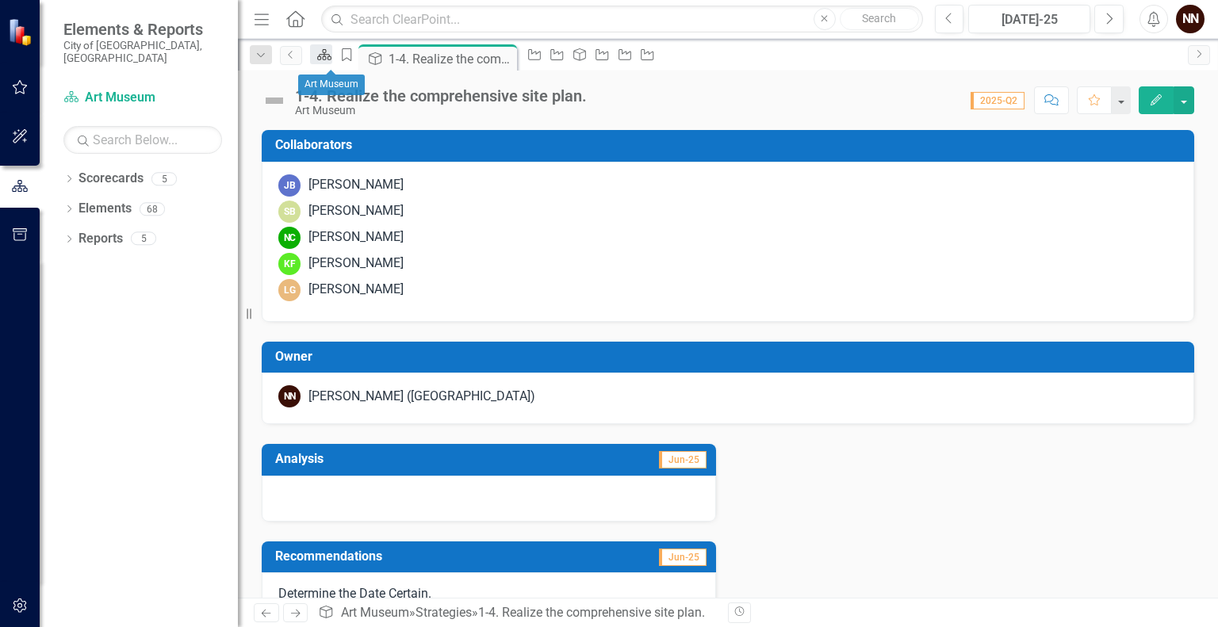
click at [332, 53] on icon at bounding box center [324, 54] width 14 height 11
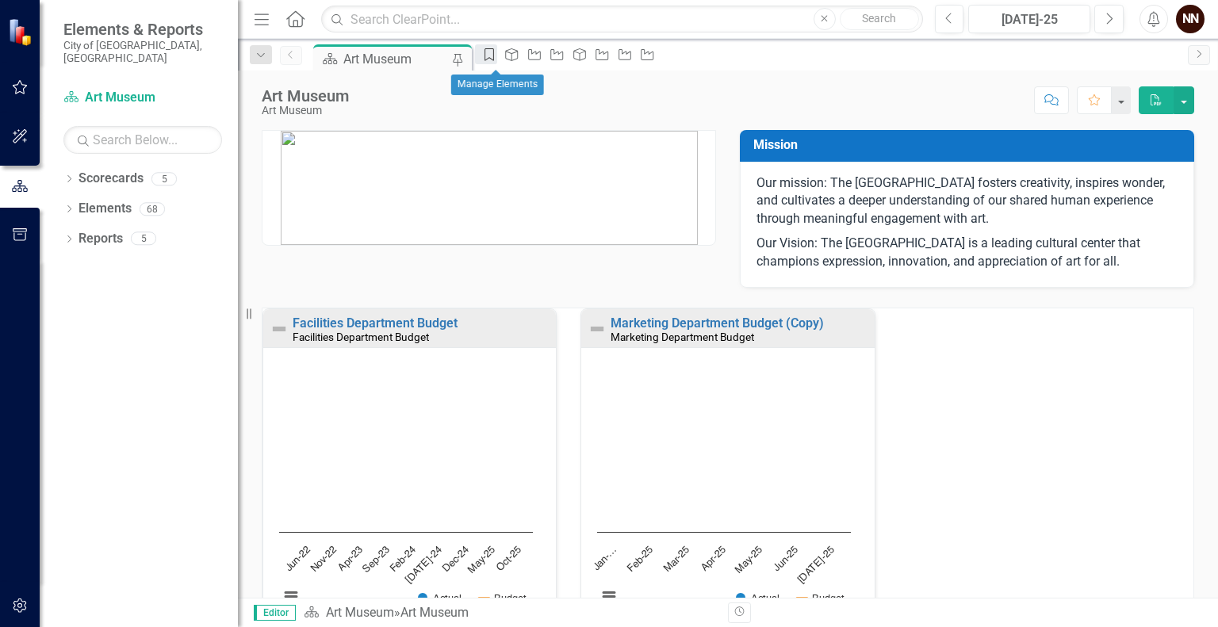
click at [497, 59] on icon "Goal" at bounding box center [489, 54] width 16 height 13
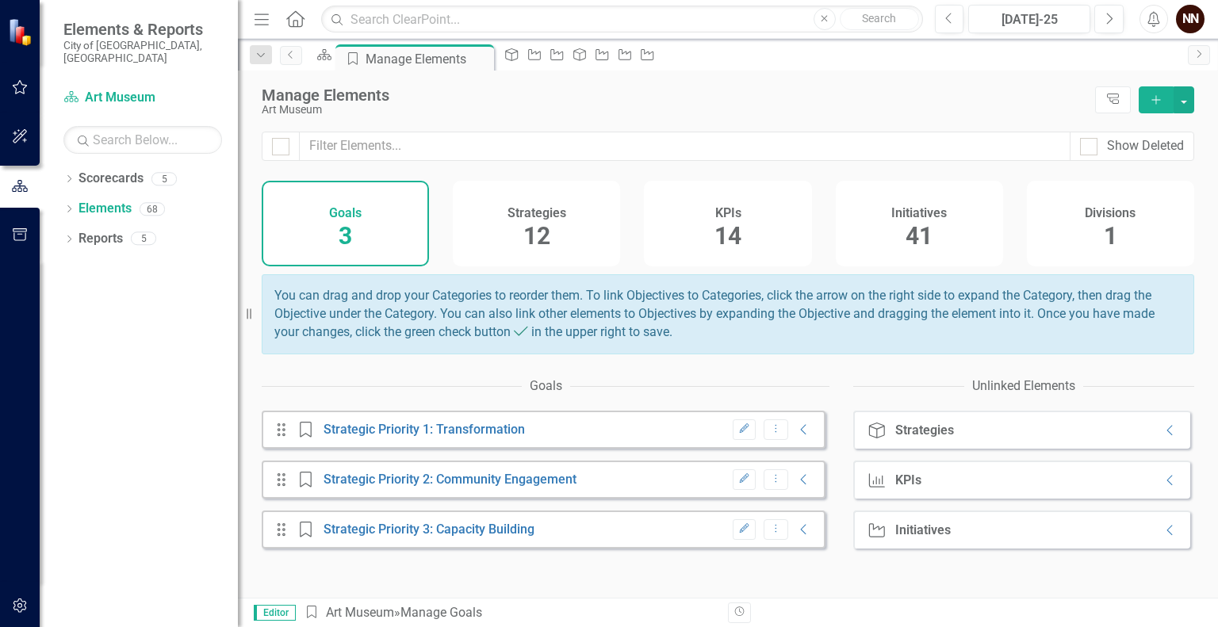
click at [789, 441] on div "Edit Dropdown Menu Collapse" at bounding box center [769, 430] width 88 height 21
click at [796, 436] on icon "Collapse" at bounding box center [804, 430] width 16 height 13
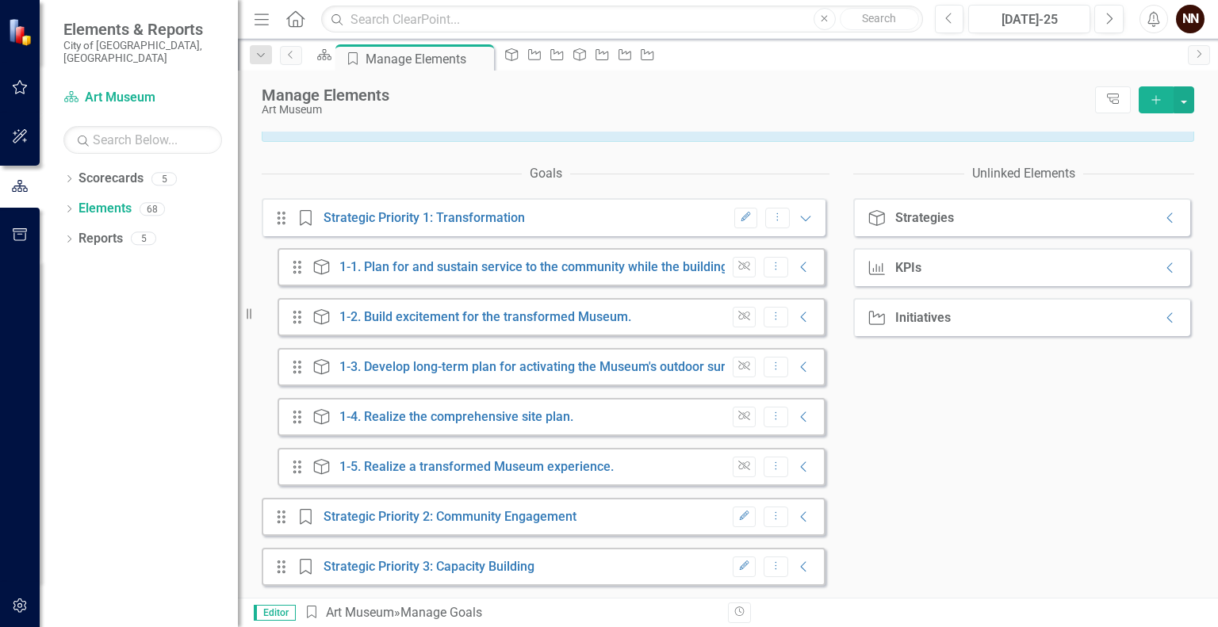
scroll to position [222, 0]
click at [584, 466] on link "1-5. Realize a transformed Museum experience." at bounding box center [476, 466] width 274 height 15
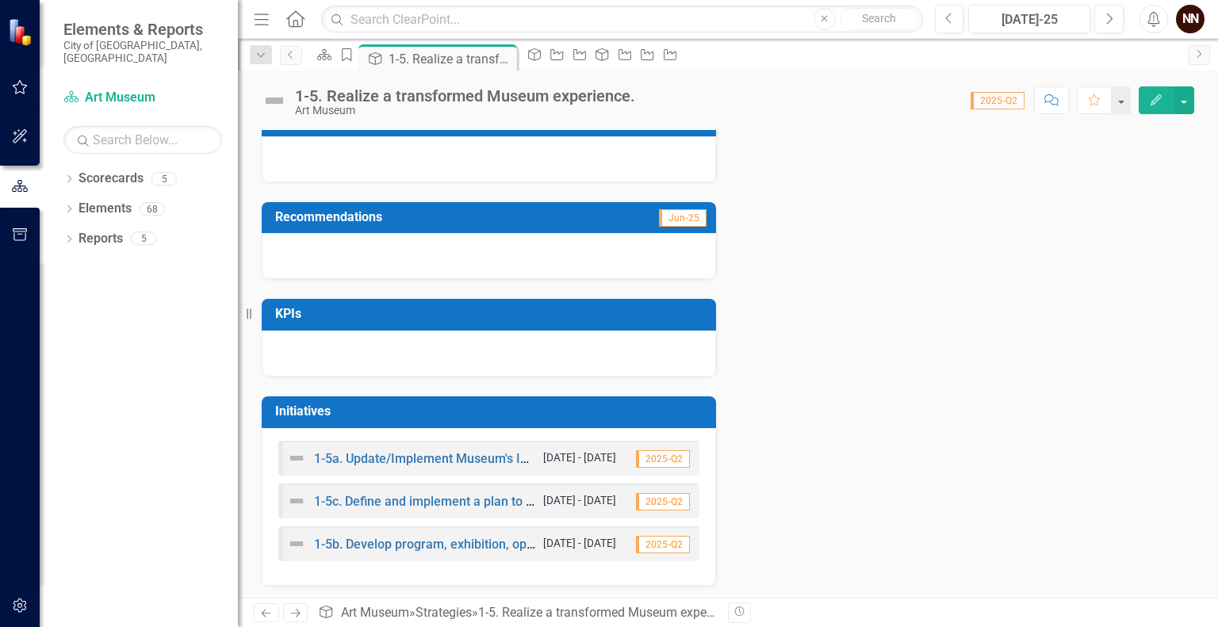
scroll to position [341, 0]
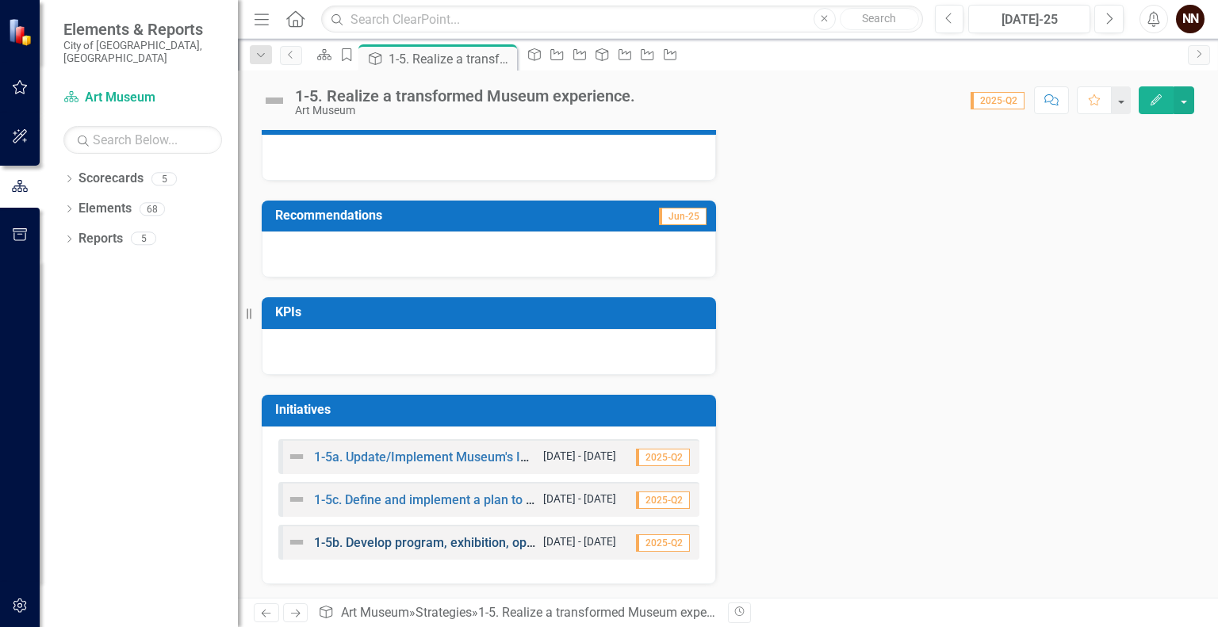
click at [482, 544] on link "1-5b. Develop program, exhibition, operational plans and resource requirements …" at bounding box center [725, 542] width 823 height 15
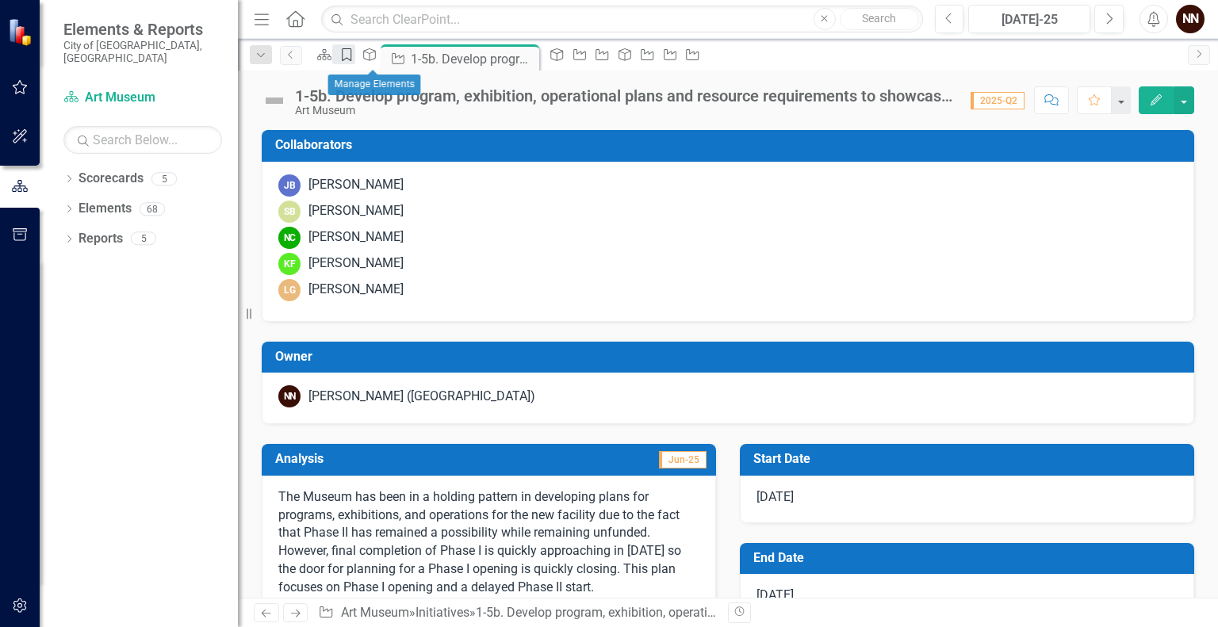
click at [355, 55] on icon "Goal" at bounding box center [347, 54] width 16 height 13
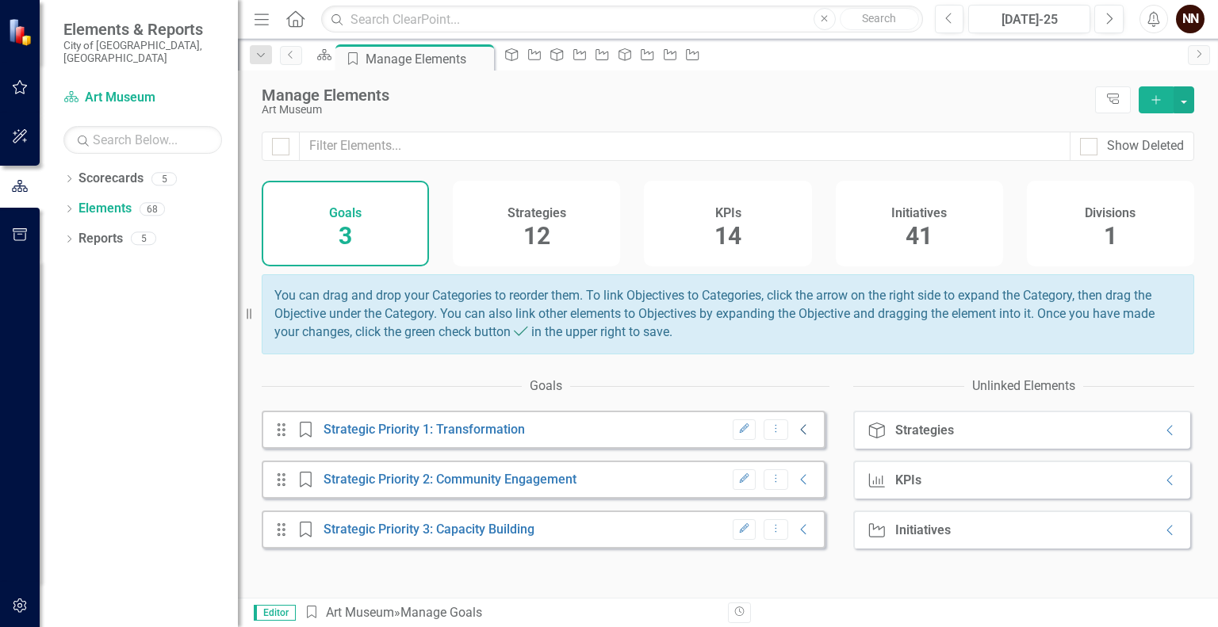
click at [796, 436] on icon "Collapse" at bounding box center [804, 430] width 16 height 13
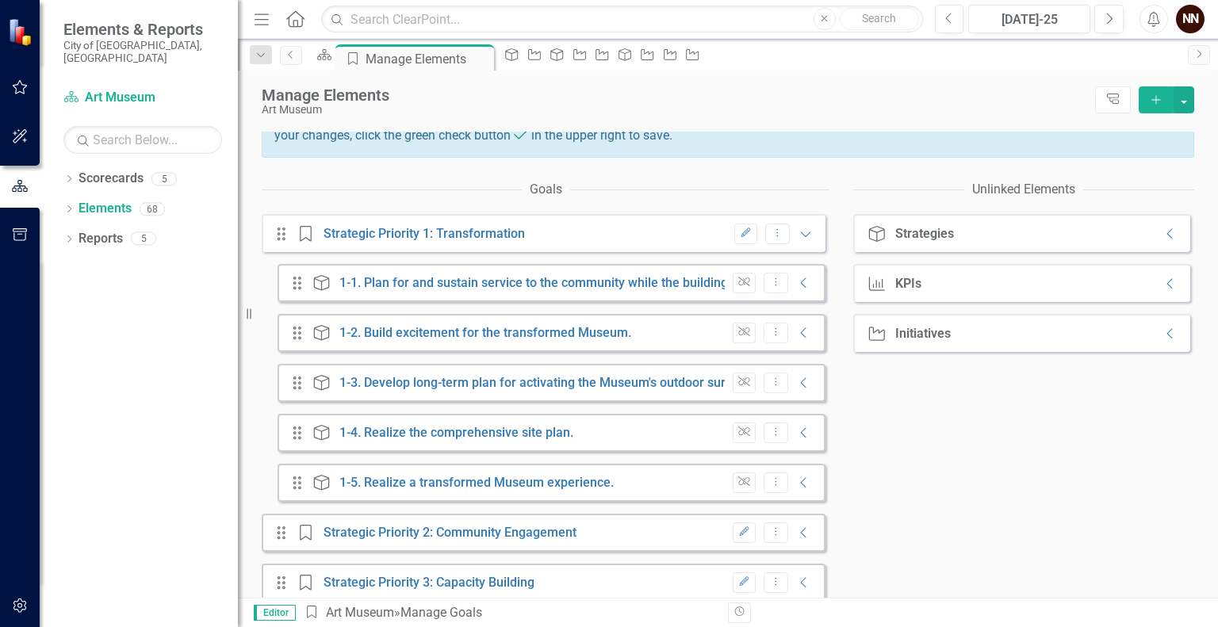
scroll to position [222, 0]
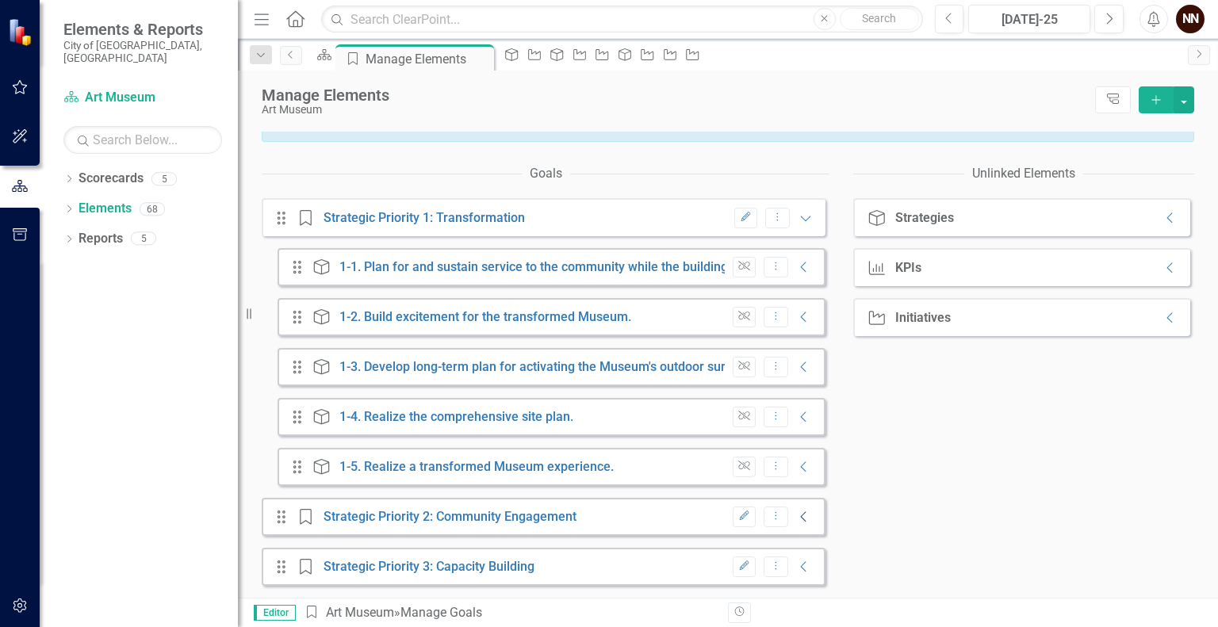
click at [796, 516] on icon "Collapse" at bounding box center [804, 517] width 16 height 13
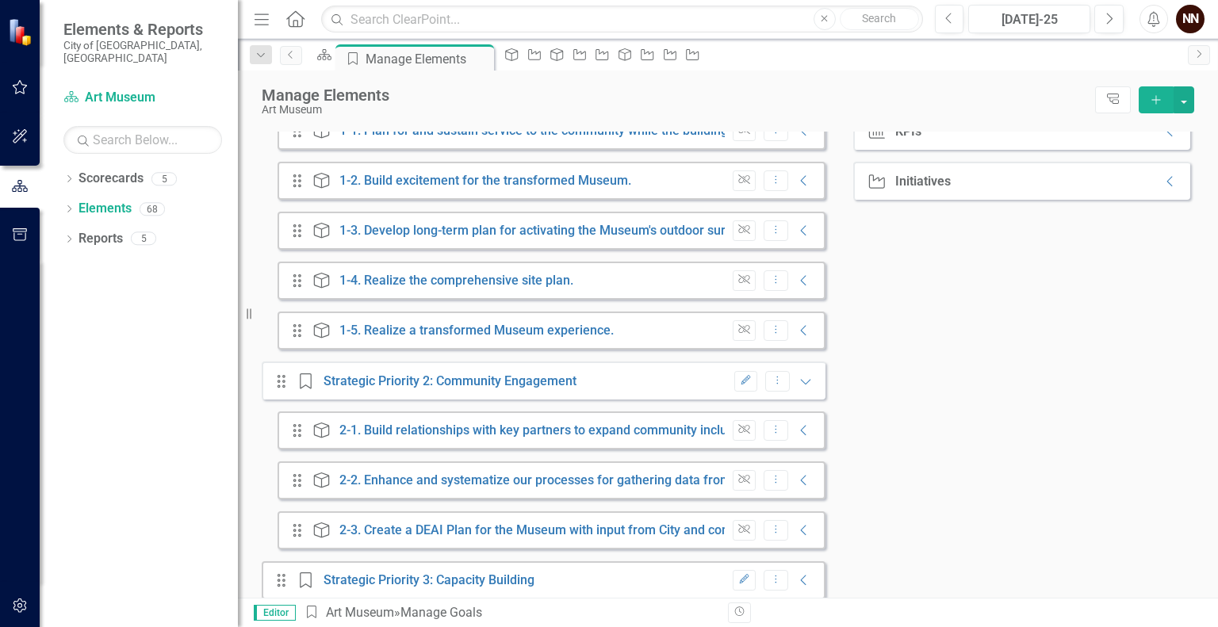
scroll to position [372, 0]
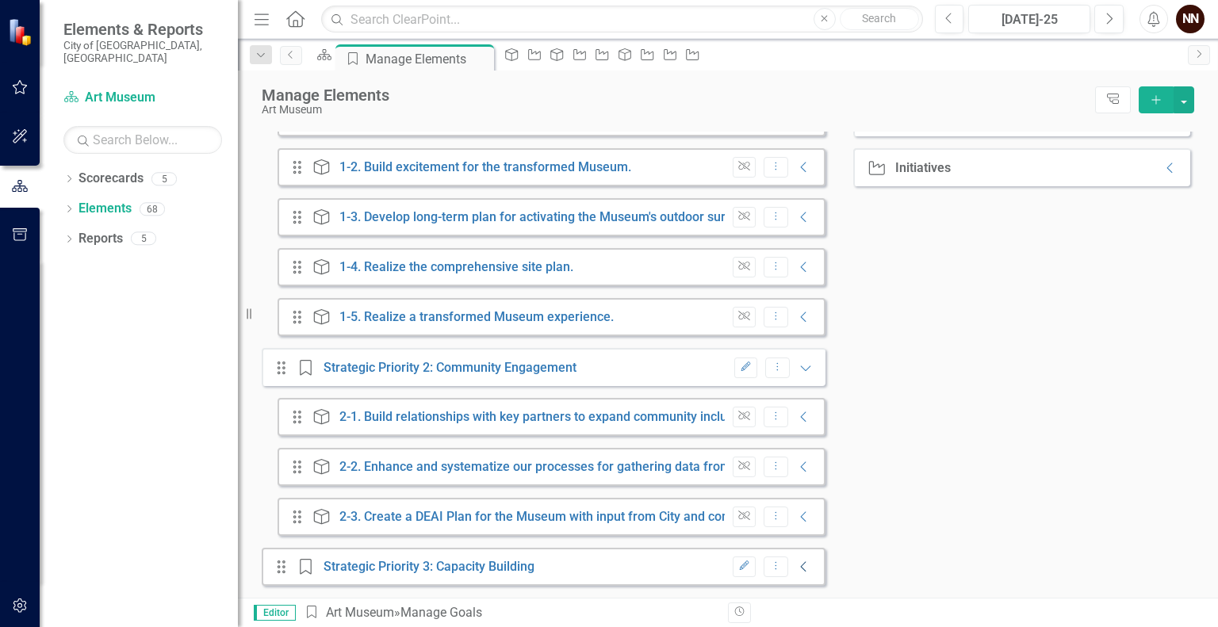
click at [796, 570] on icon "Collapse" at bounding box center [804, 567] width 16 height 13
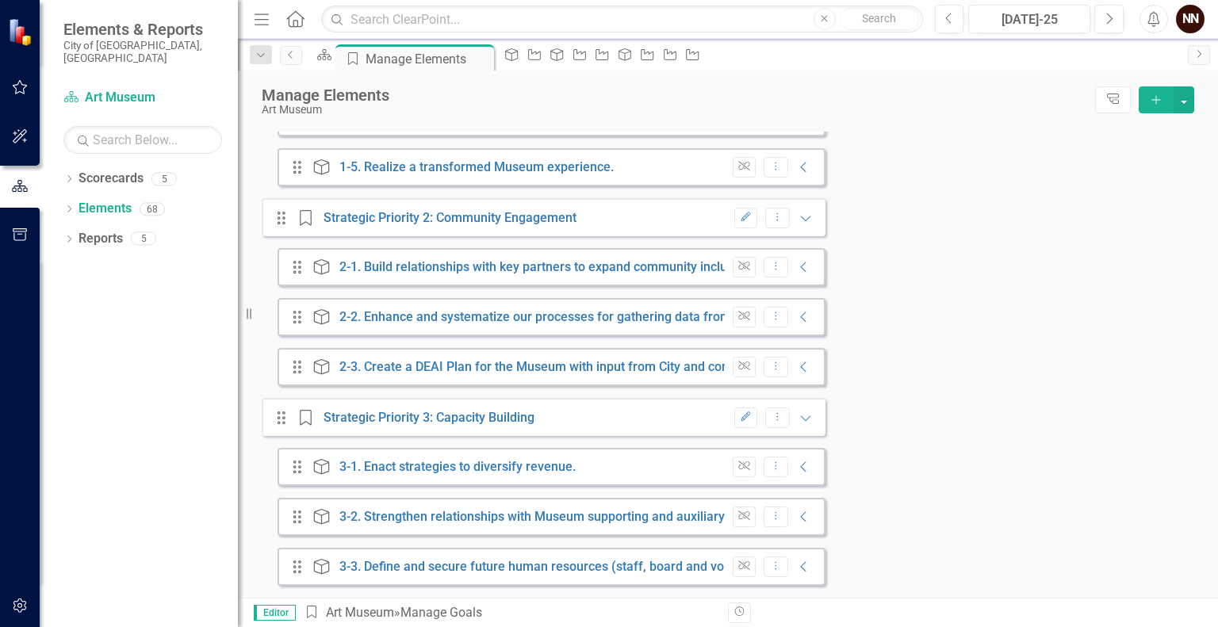
scroll to position [522, 0]
click at [641, 522] on link "3-2. Strengthen relationships with Museum supporting and auxiliary groups." at bounding box center [554, 516] width 431 height 15
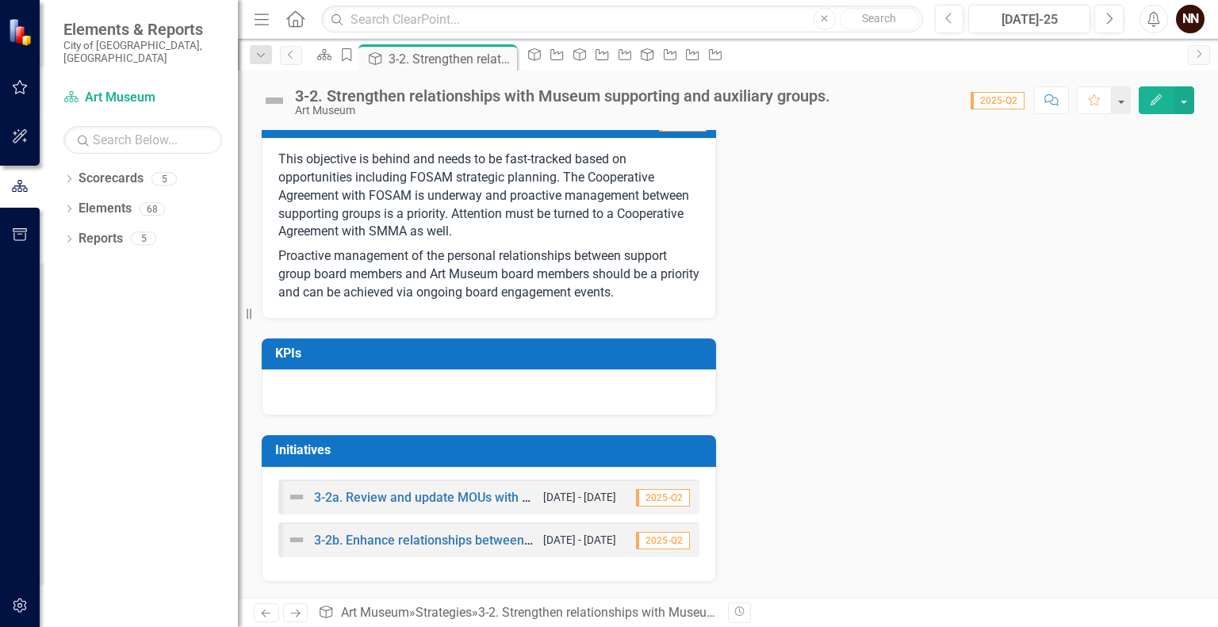
scroll to position [482, 0]
click at [485, 503] on link "3-2a. Review and update MOUs with SMMA and FOSAM/The Springfield Art Museum Fou…" at bounding box center [591, 497] width 554 height 15
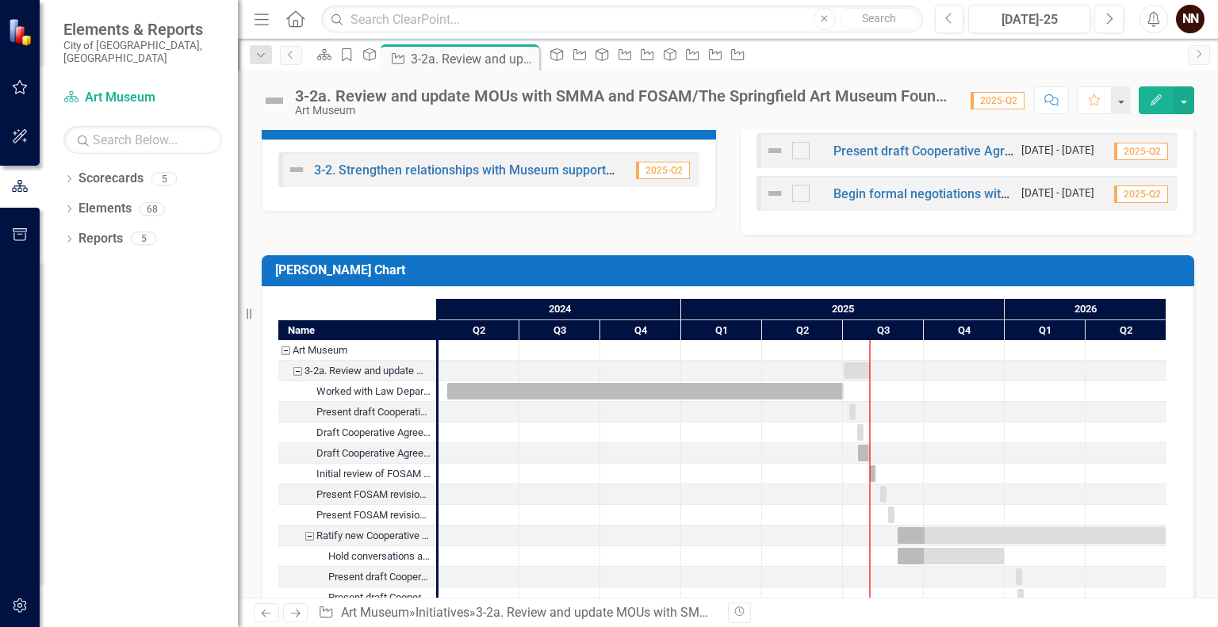
scroll to position [928, 0]
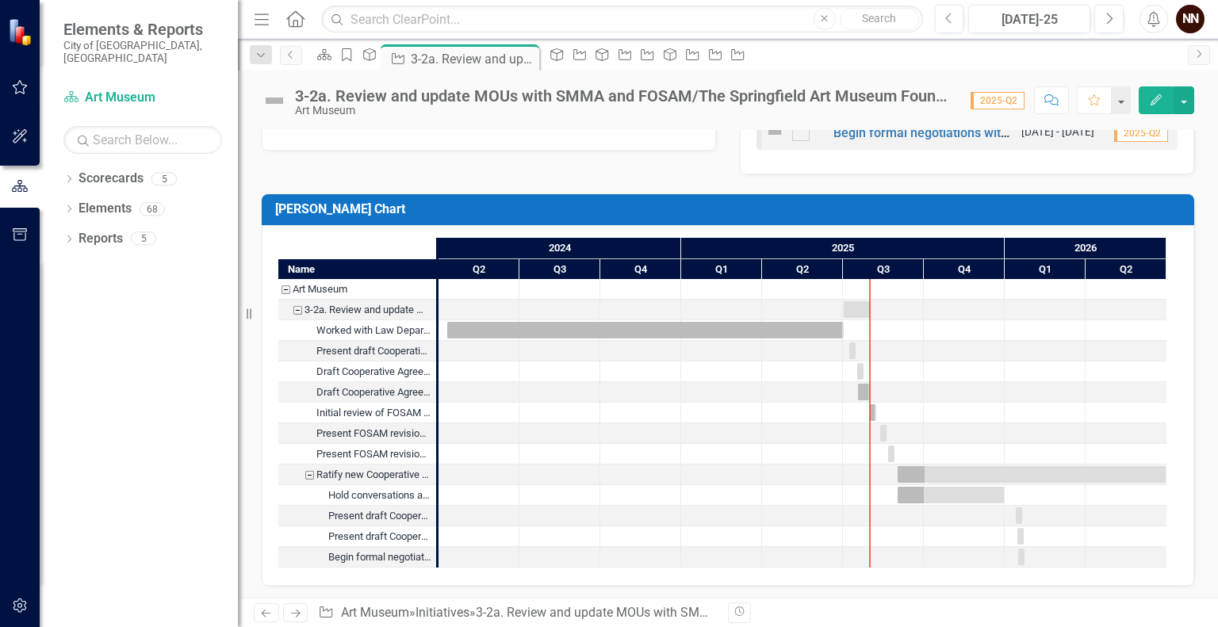
click at [308, 473] on div "Ratify new Cooperative Agreement with SMMA" at bounding box center [309, 475] width 14 height 21
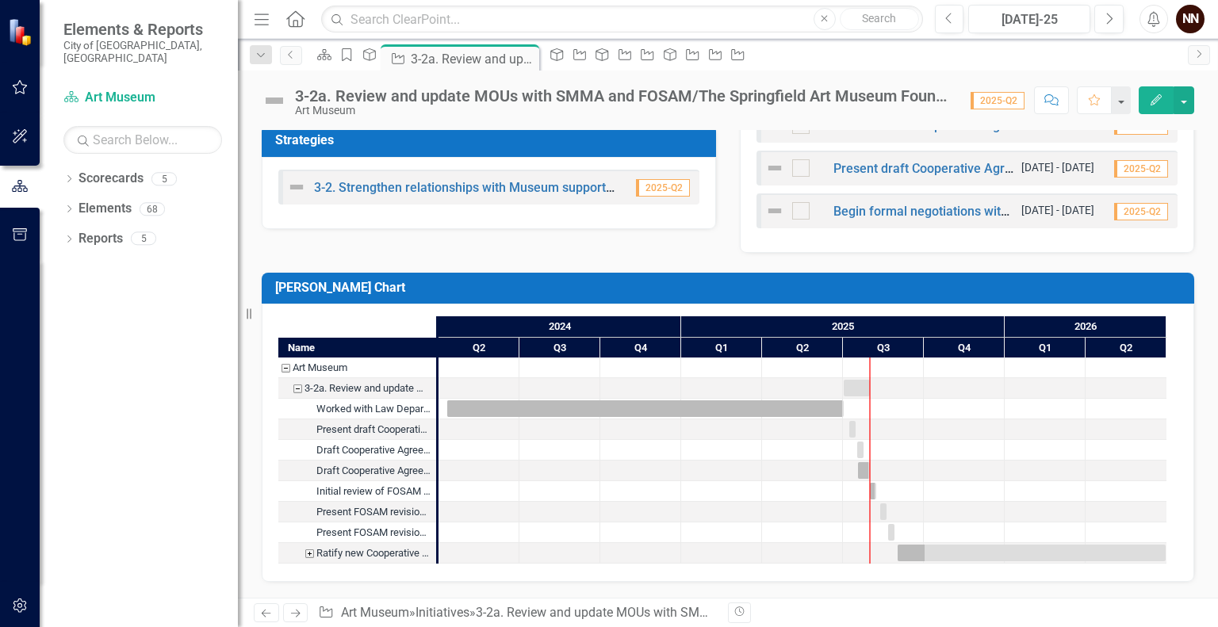
click at [308, 543] on div "Ratify new Cooperative Agreement with SMMA" at bounding box center [309, 553] width 14 height 21
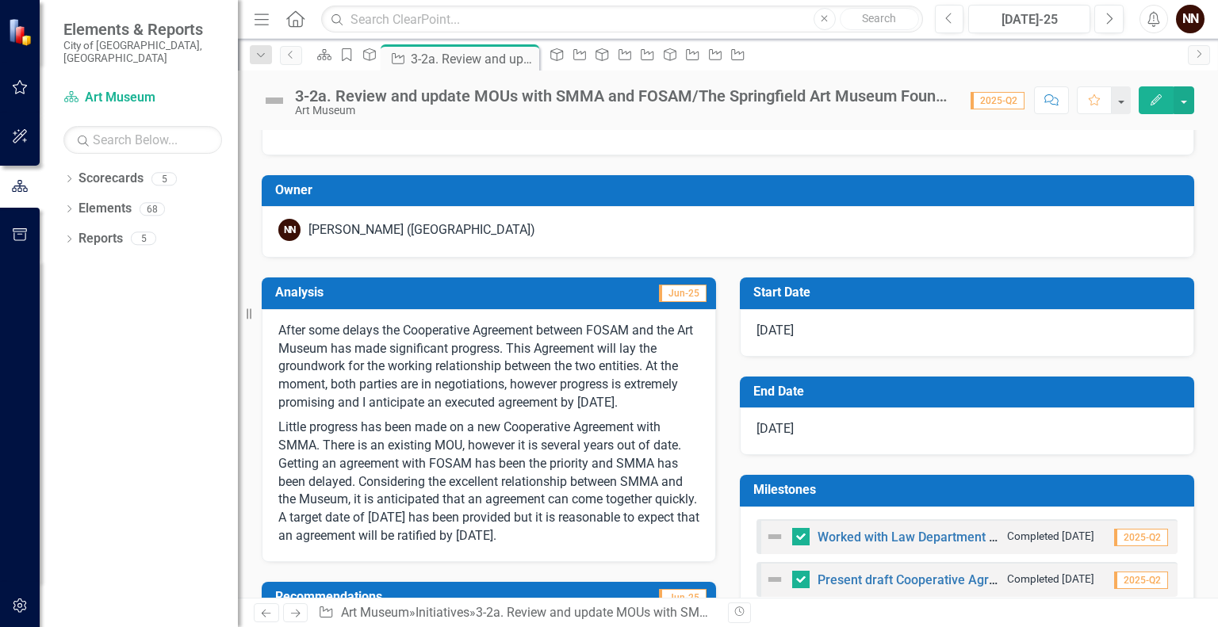
scroll to position [0, 0]
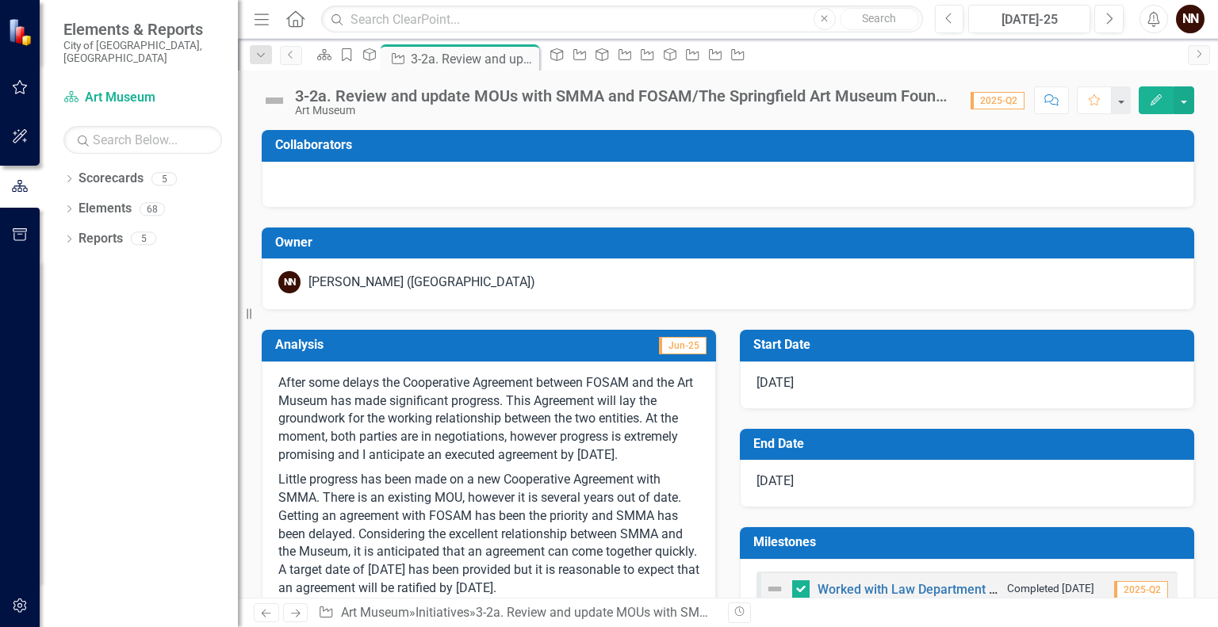
click at [384, 171] on div at bounding box center [728, 185] width 933 height 46
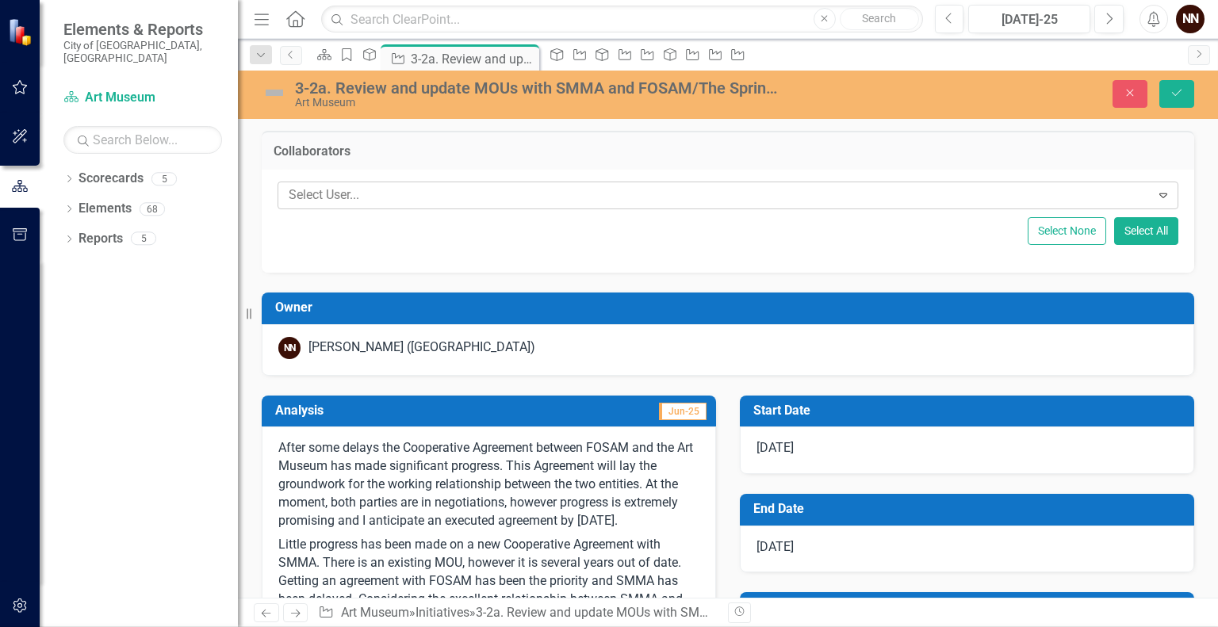
click at [372, 199] on div at bounding box center [716, 195] width 868 height 21
type input "kat"
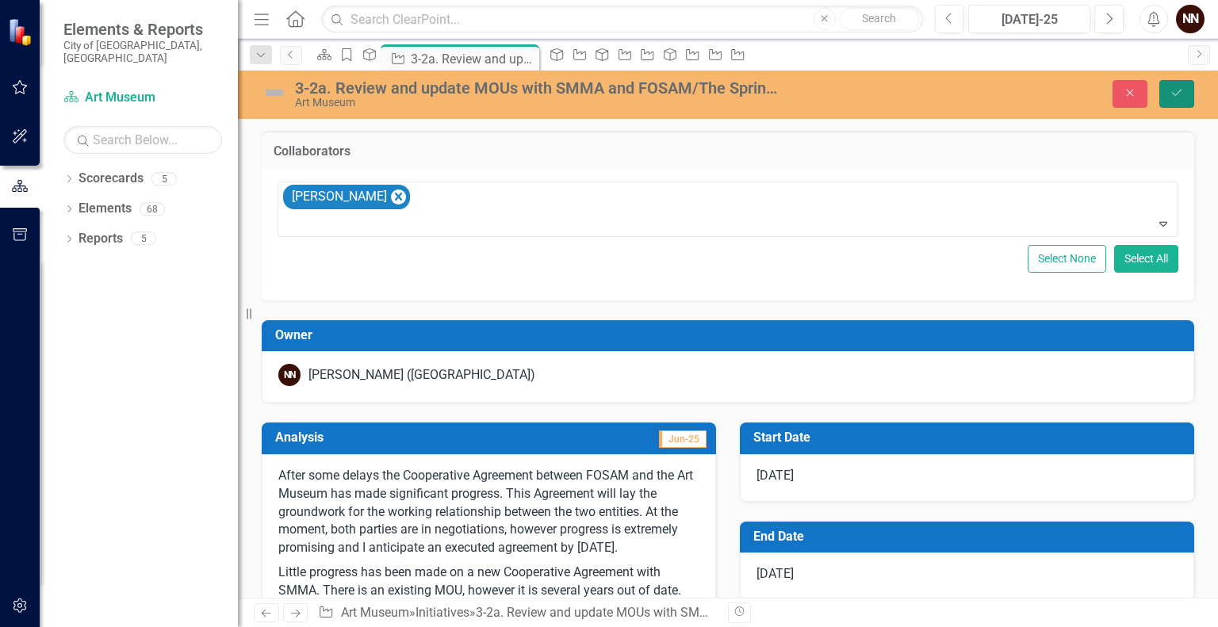
click at [1178, 91] on icon "Save" at bounding box center [1177, 92] width 14 height 11
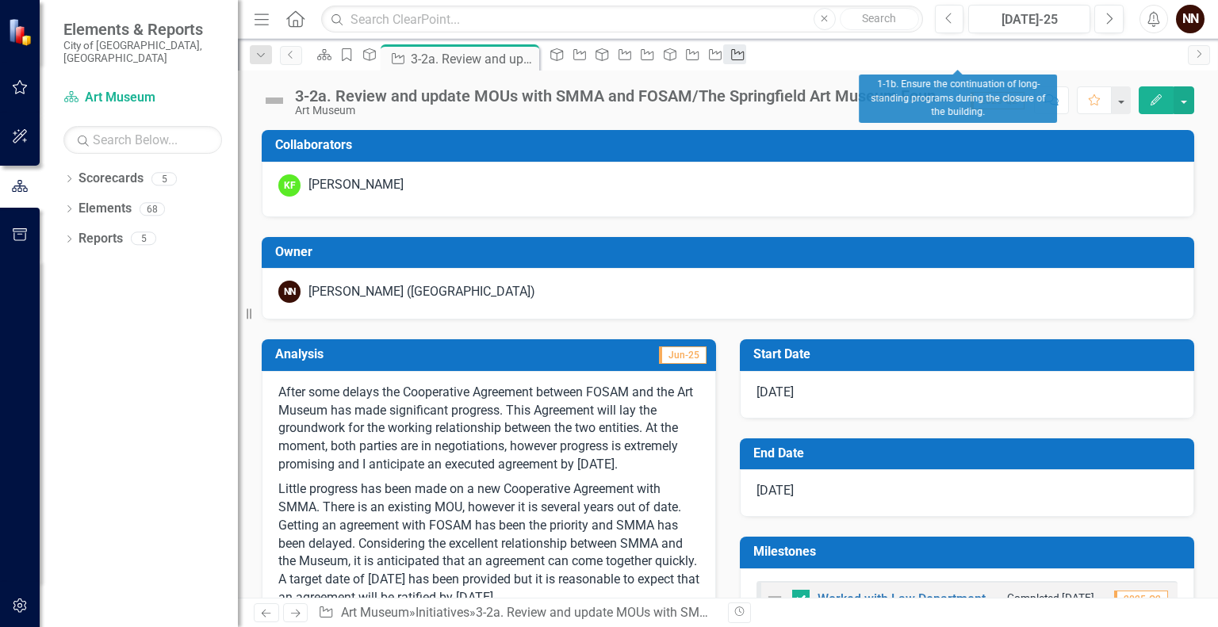
click at [746, 56] on link "Initiative" at bounding box center [734, 54] width 22 height 20
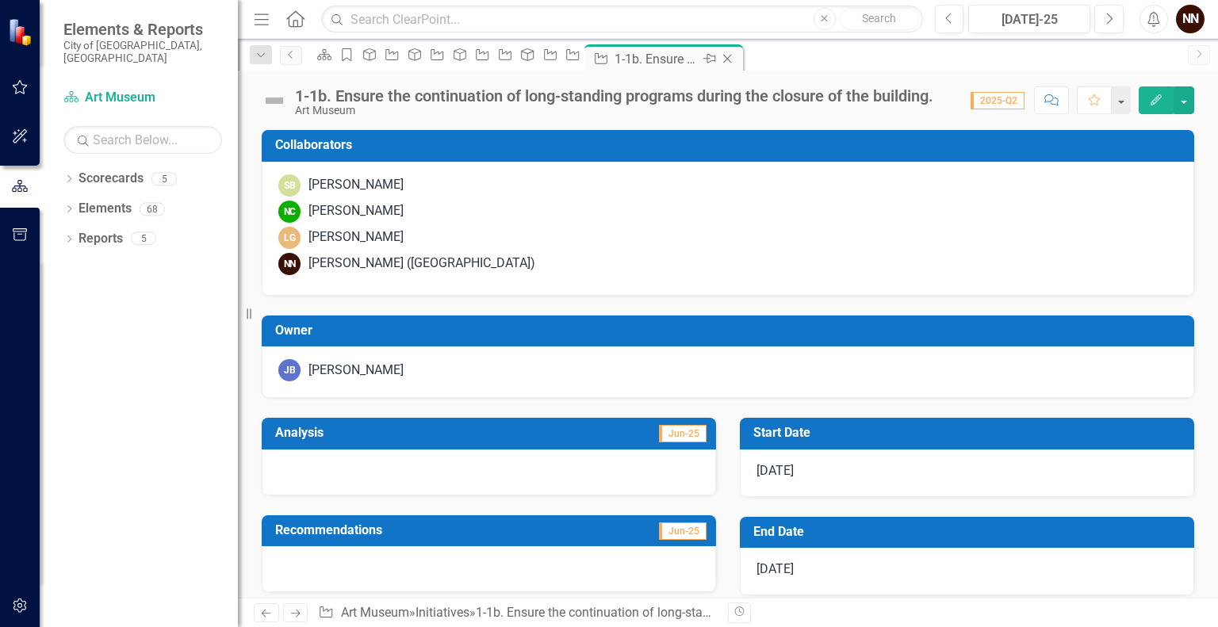
click at [735, 56] on icon "Close" at bounding box center [727, 58] width 16 height 13
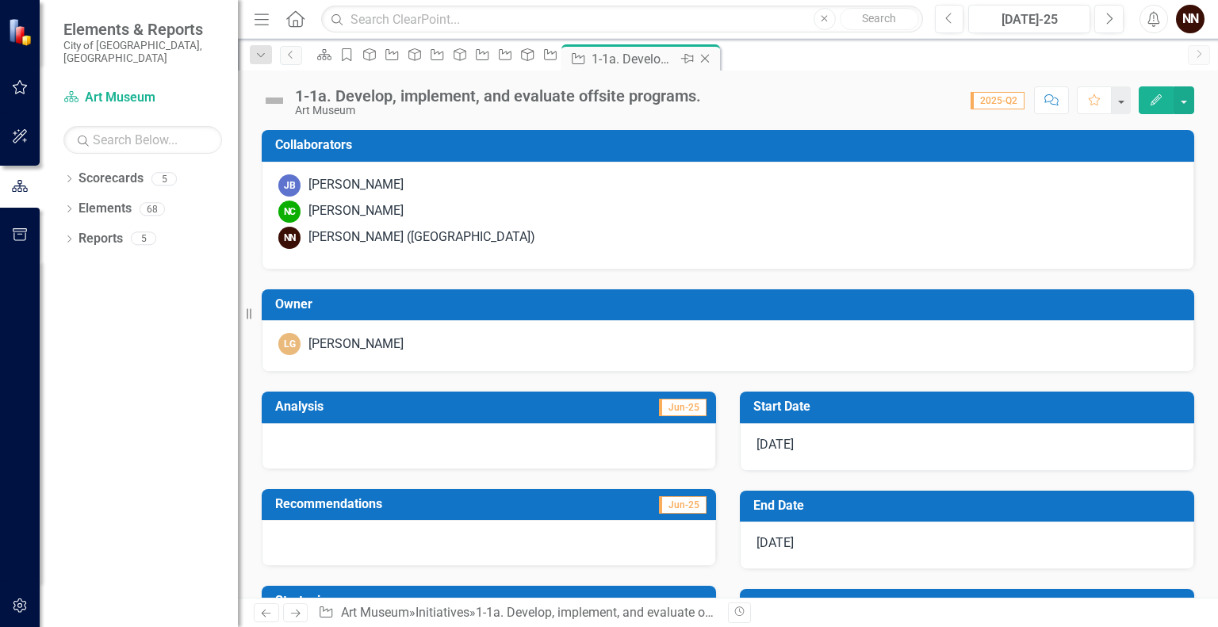
click at [713, 57] on icon "Close" at bounding box center [705, 58] width 16 height 13
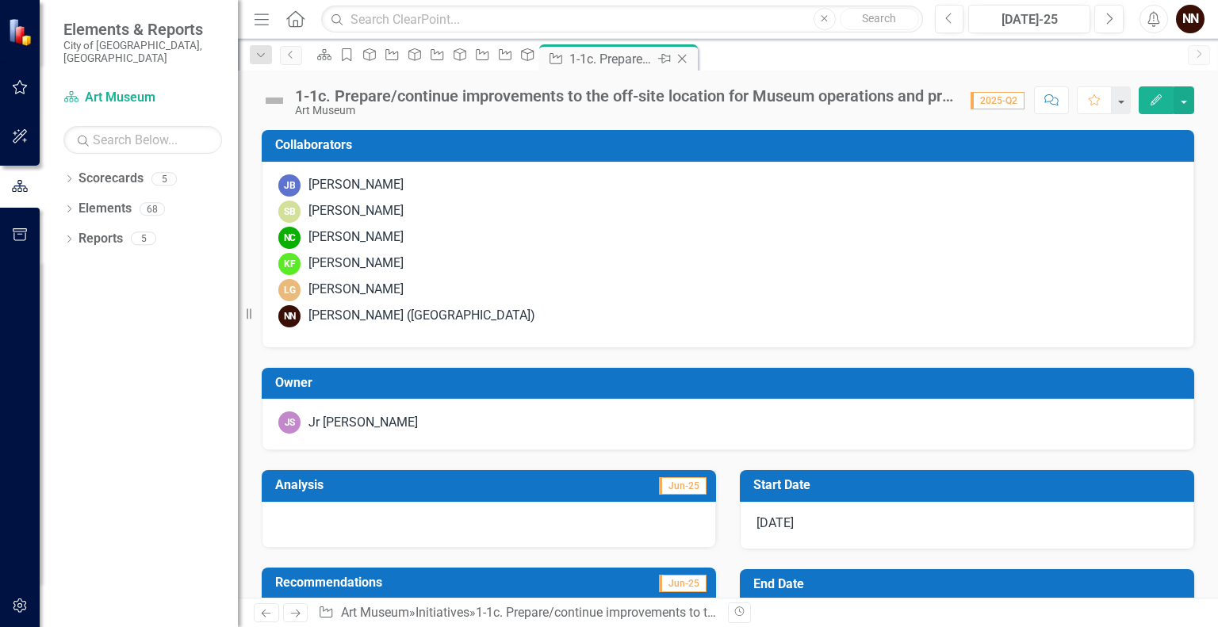
click at [690, 61] on icon "Close" at bounding box center [682, 58] width 16 height 13
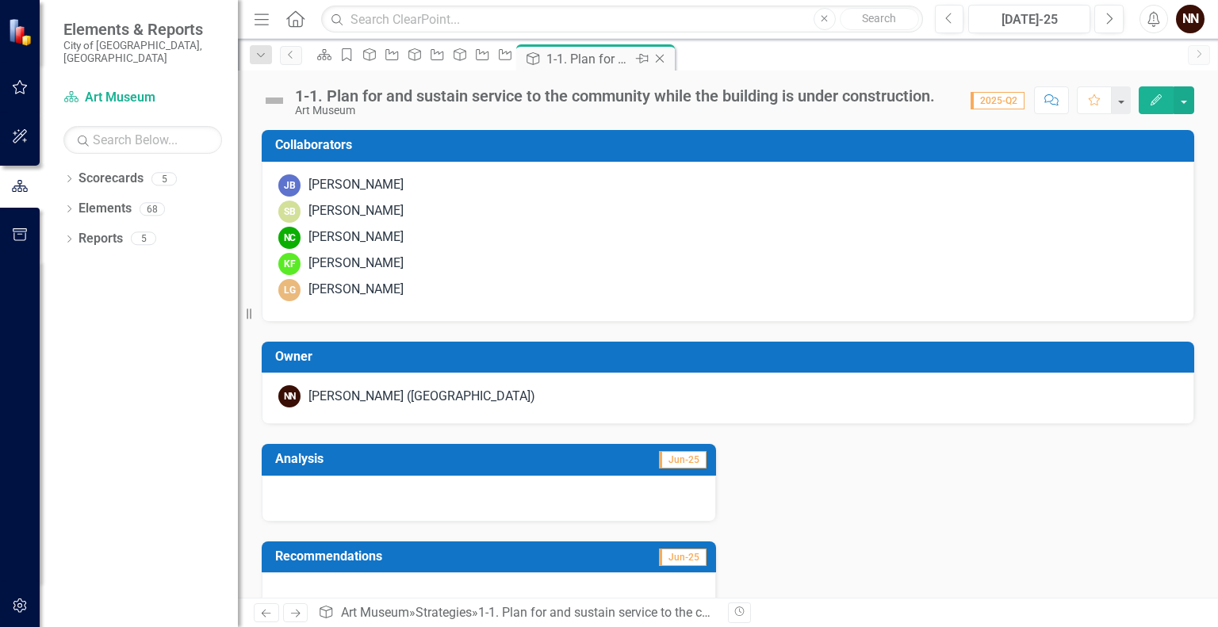
click at [668, 59] on icon "Close" at bounding box center [660, 58] width 16 height 13
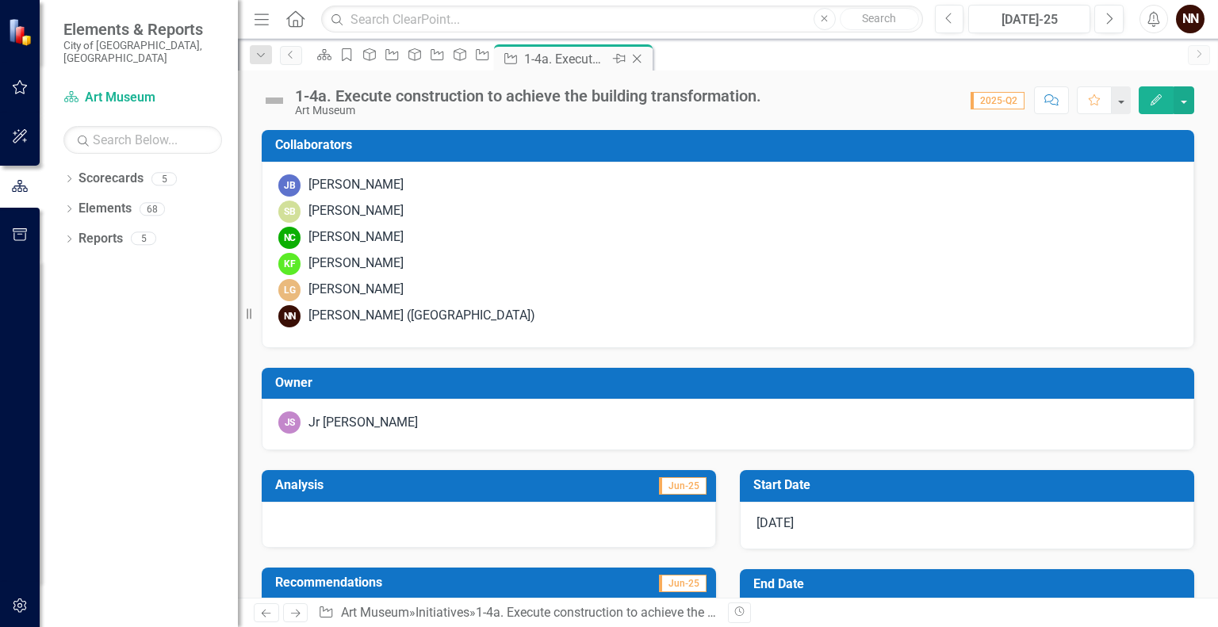
click at [645, 56] on icon "Close" at bounding box center [637, 58] width 16 height 13
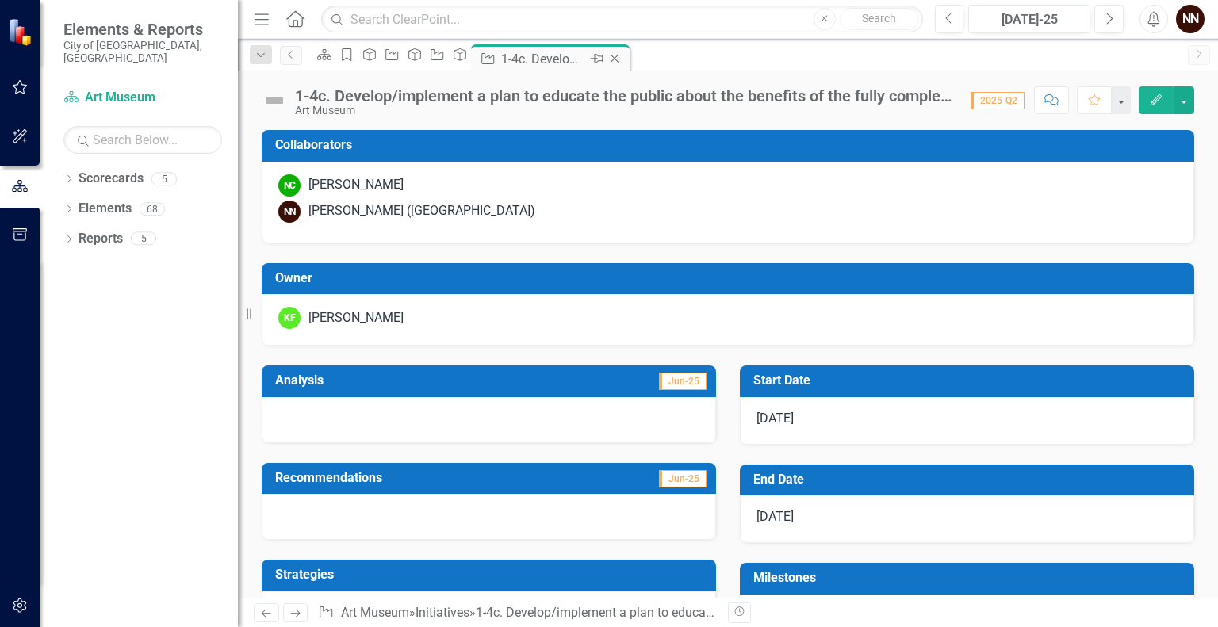
click at [623, 60] on icon "Close" at bounding box center [615, 58] width 16 height 13
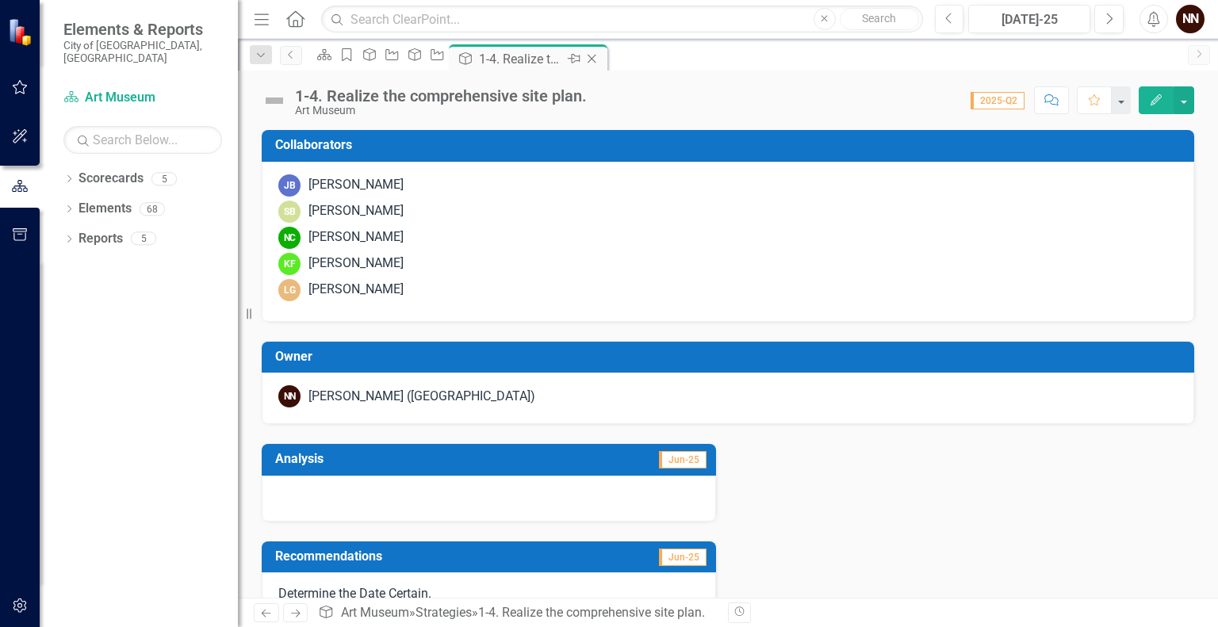
click at [600, 53] on icon "Close" at bounding box center [592, 58] width 16 height 13
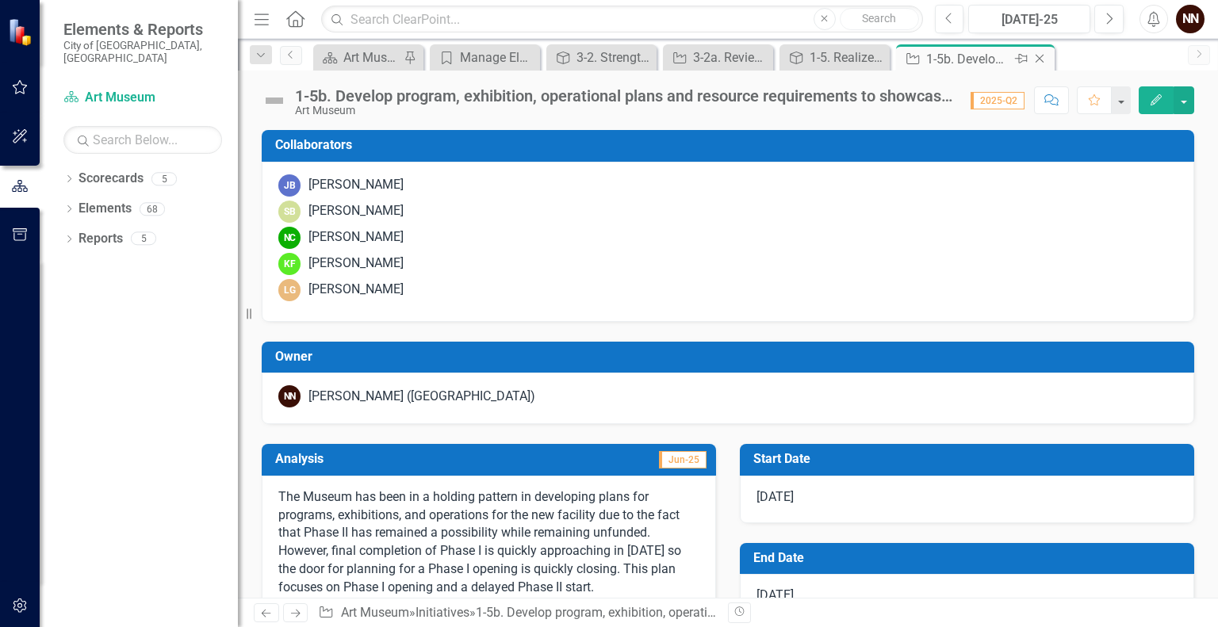
click at [1045, 56] on icon "Close" at bounding box center [1040, 58] width 16 height 13
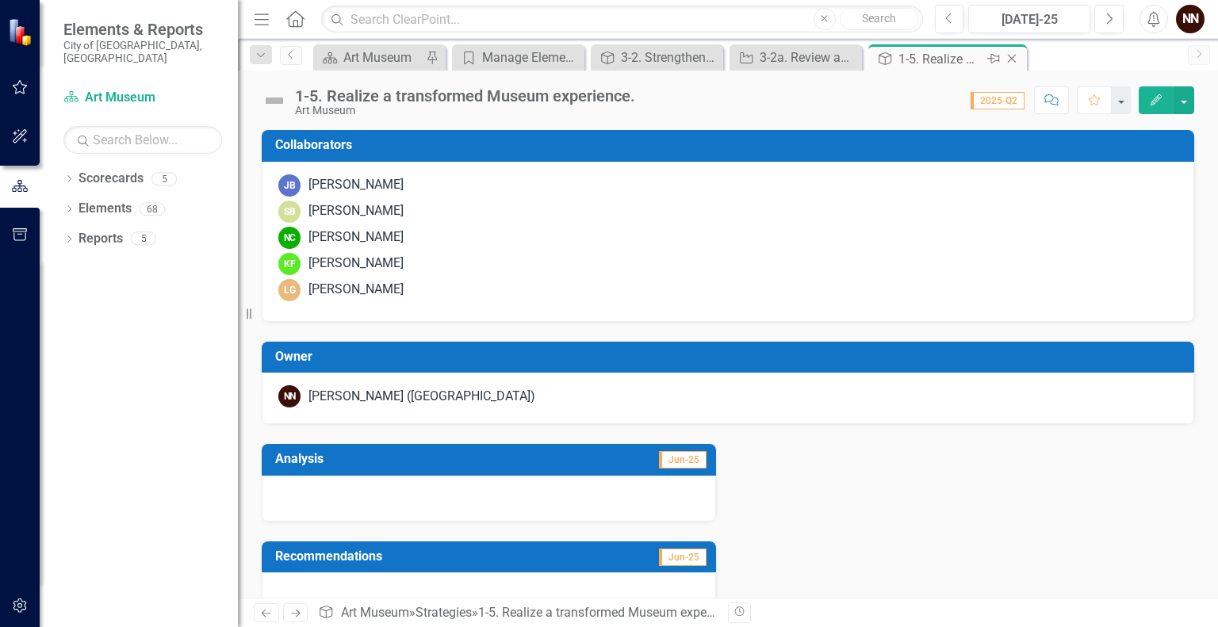
click at [1021, 63] on div "Close" at bounding box center [1013, 59] width 20 height 20
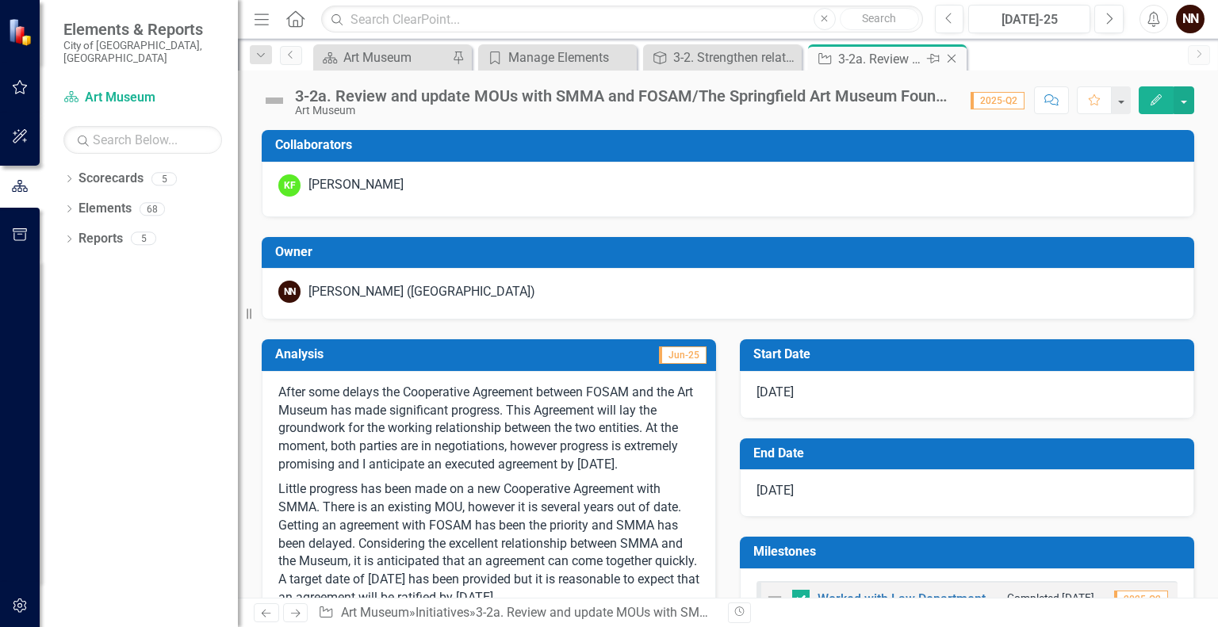
click at [951, 59] on icon "Close" at bounding box center [952, 58] width 16 height 13
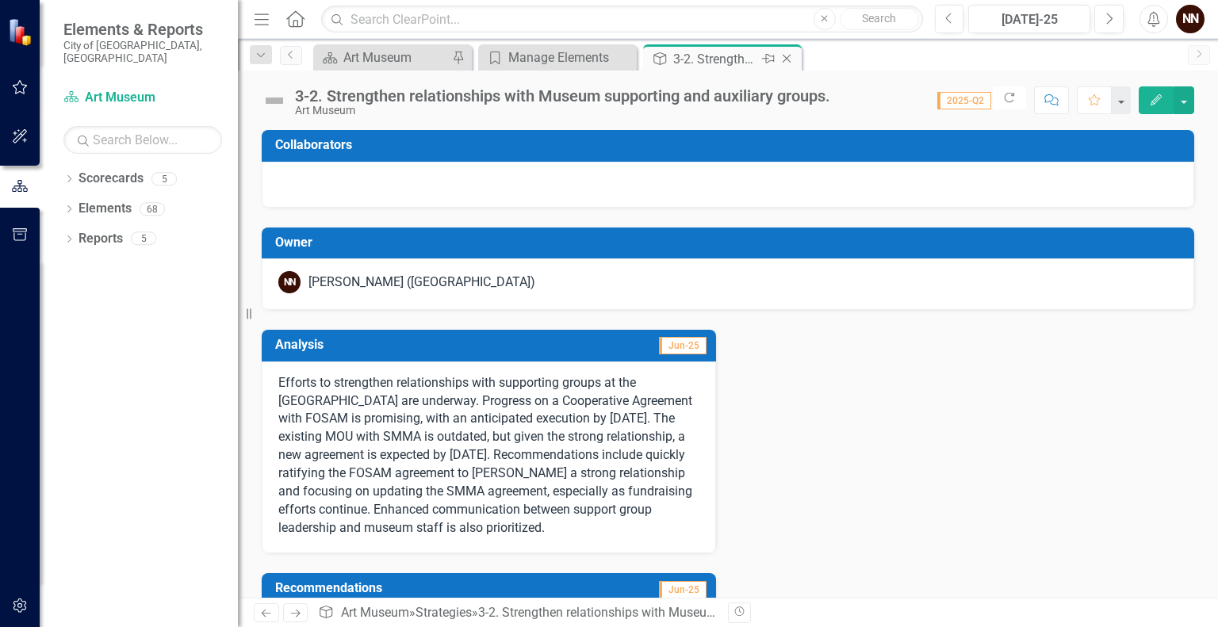
click at [785, 59] on icon "Close" at bounding box center [787, 58] width 16 height 13
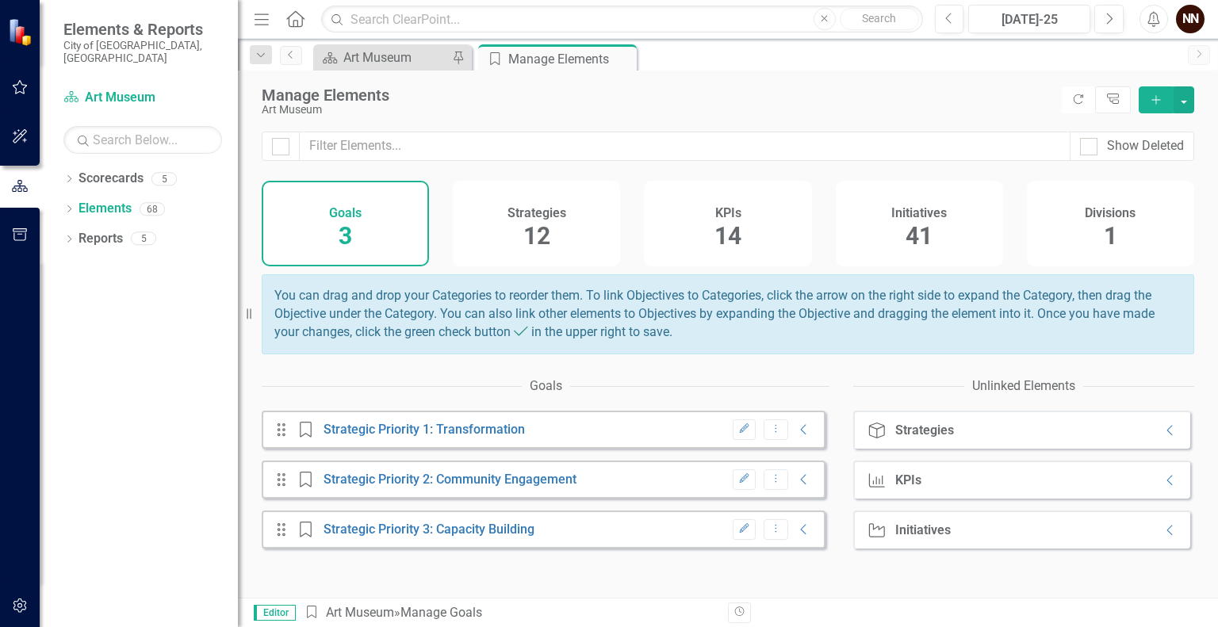
click at [397, 75] on div "Manage Elements Art Museum Refresh Tree Explorer Add" at bounding box center [728, 101] width 980 height 61
click at [403, 59] on div "Art Museum" at bounding box center [395, 58] width 105 height 20
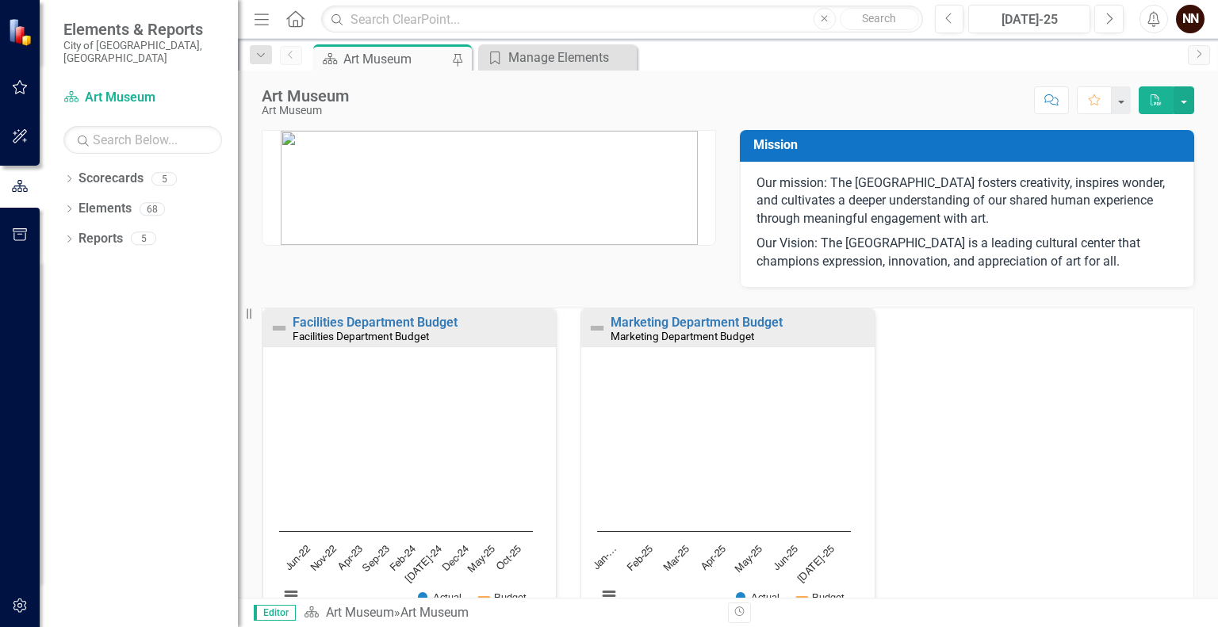
scroll to position [102, 0]
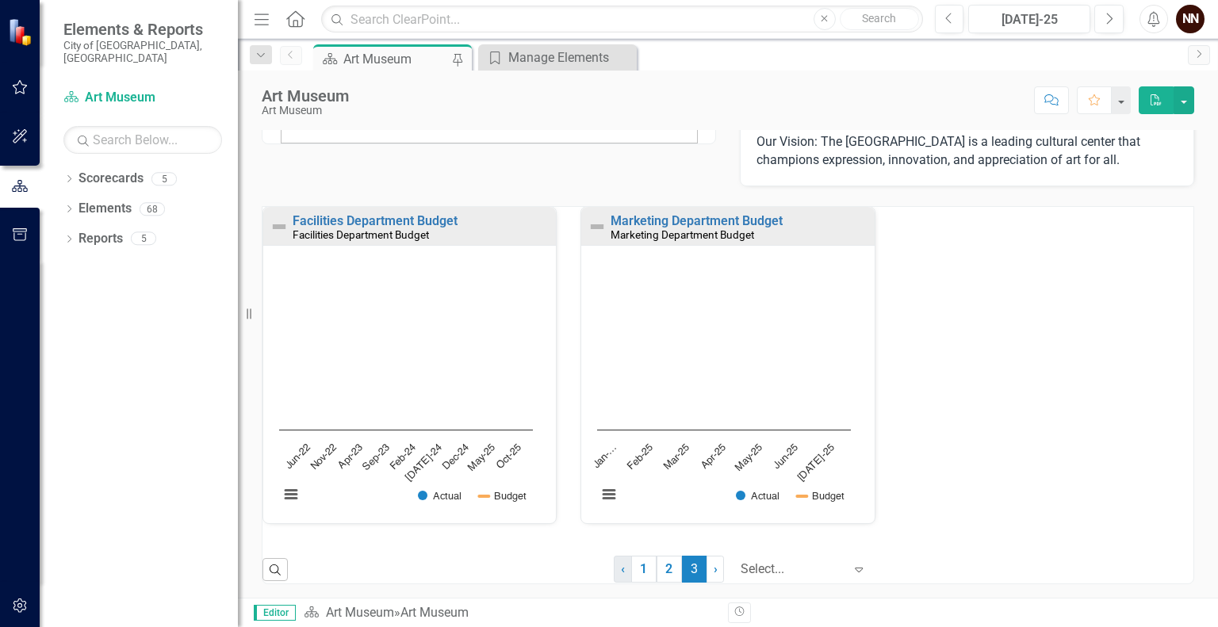
click at [621, 570] on span "‹" at bounding box center [623, 569] width 4 height 15
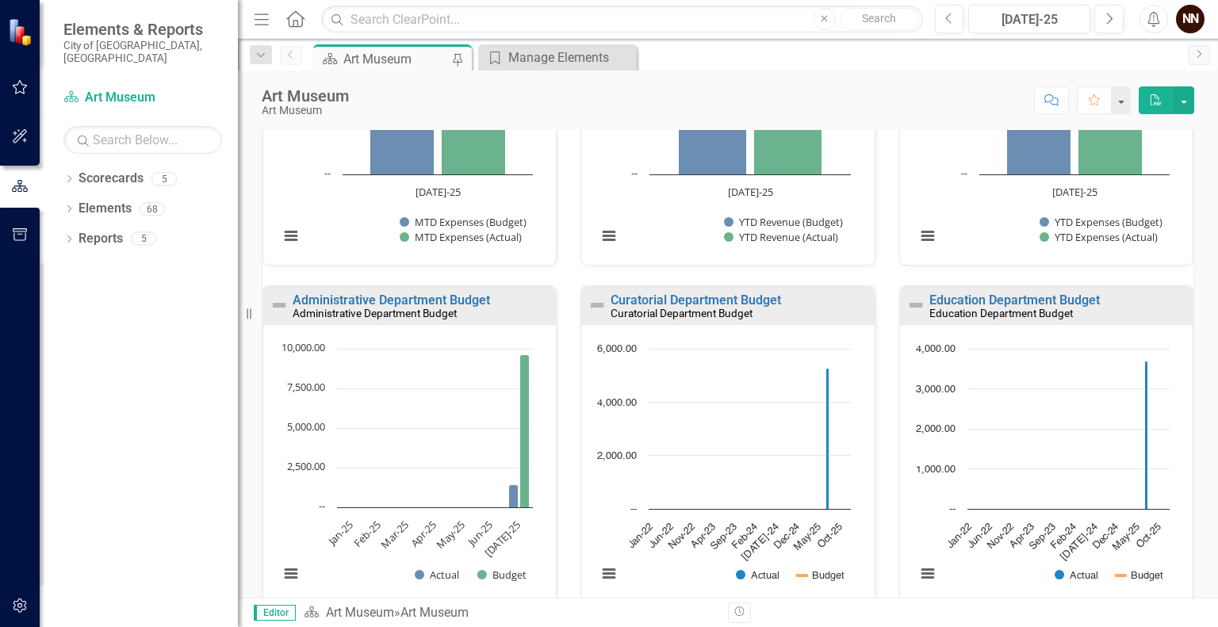
scroll to position [1115, 0]
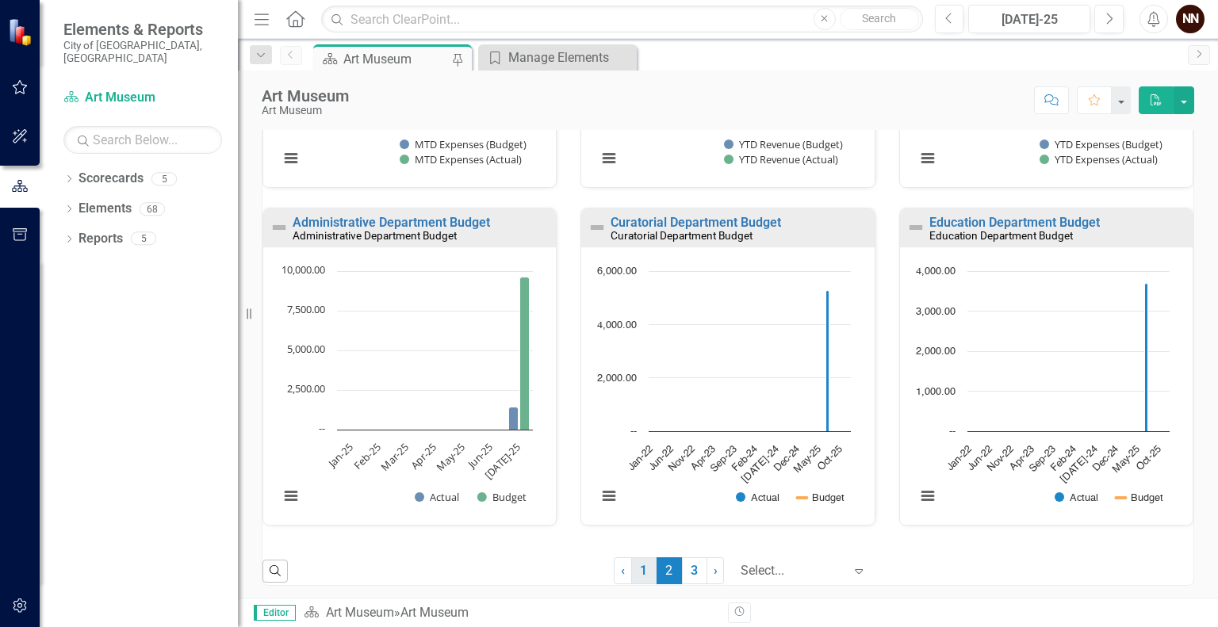
click at [640, 564] on link "1" at bounding box center [643, 571] width 25 height 27
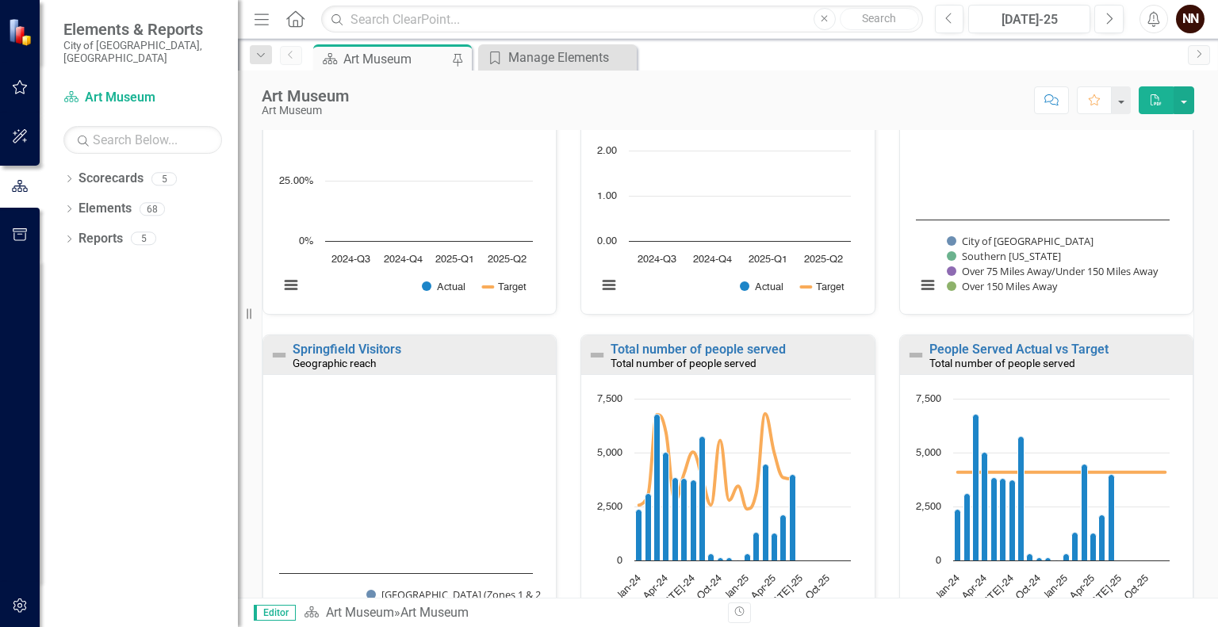
scroll to position [0, 0]
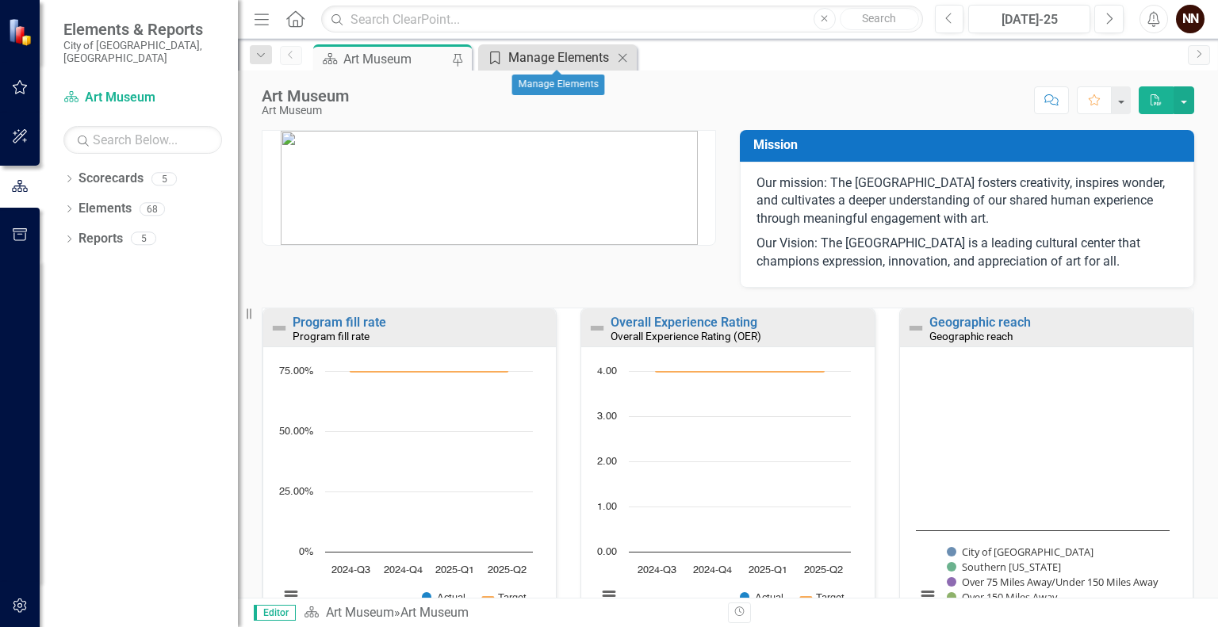
click at [581, 59] on div "Manage Elements" at bounding box center [560, 58] width 105 height 20
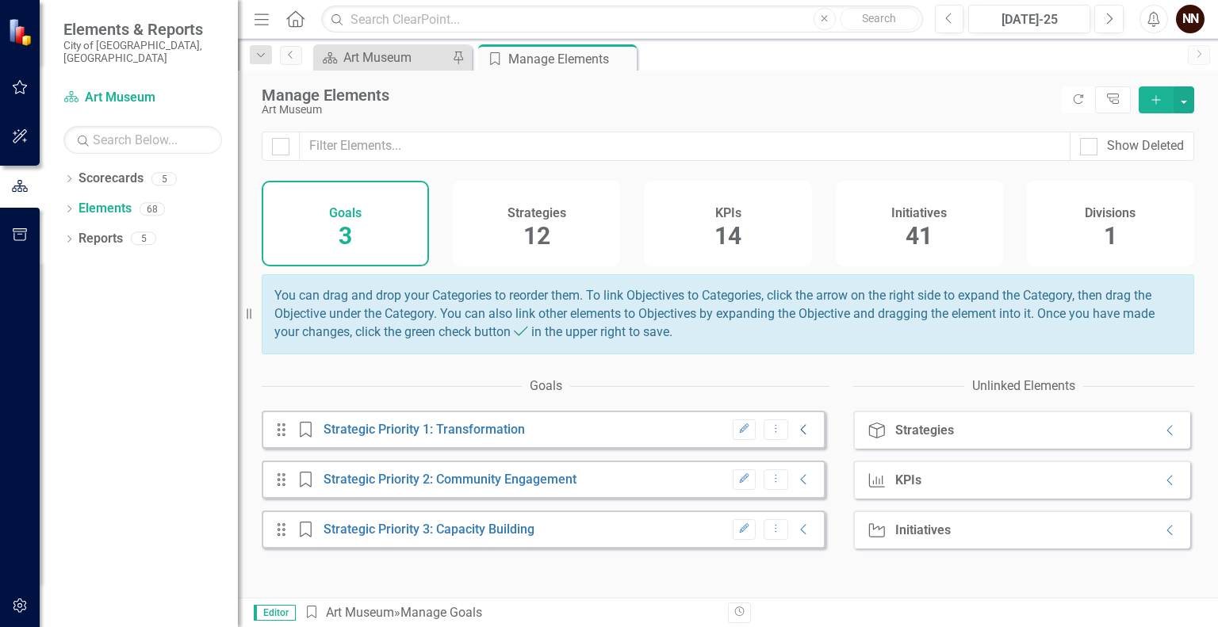
click at [796, 436] on icon "Collapse" at bounding box center [804, 430] width 16 height 13
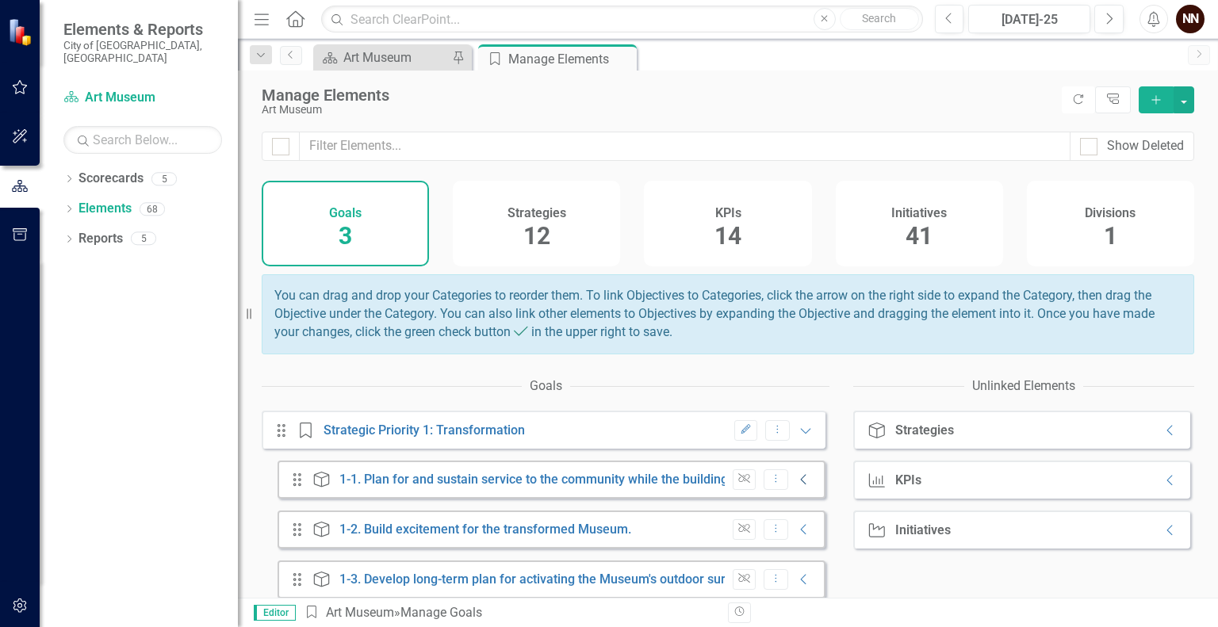
click at [796, 486] on icon "Collapse" at bounding box center [804, 479] width 16 height 13
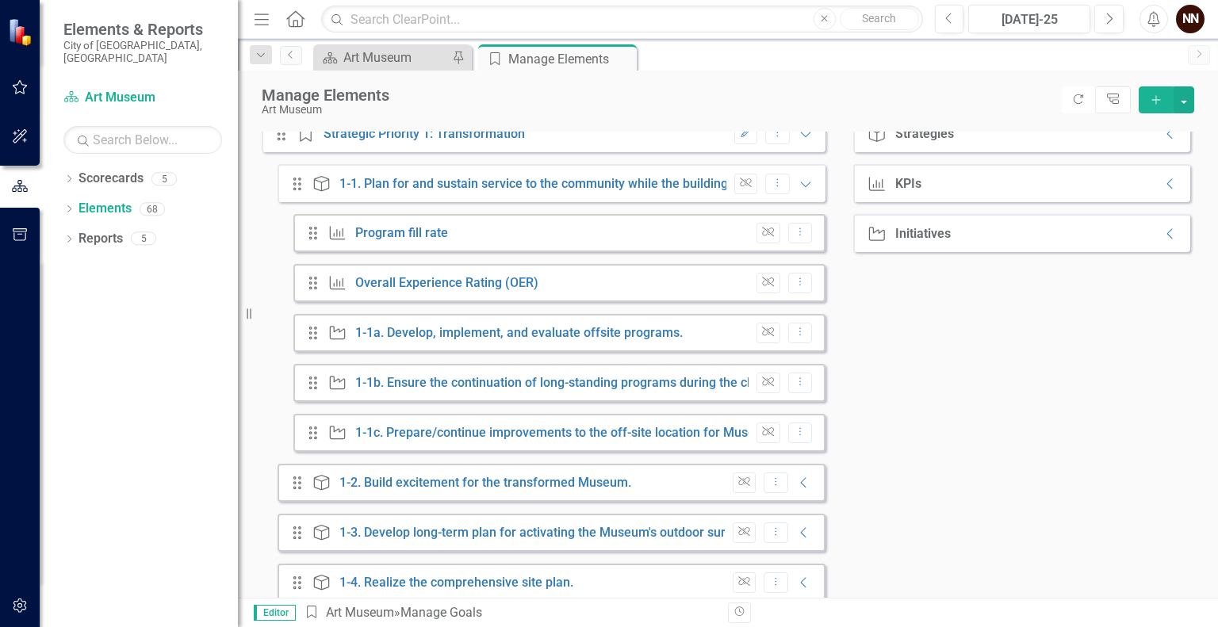
scroll to position [298, 0]
click at [539, 339] on link "1-1a. Develop, implement, and evaluate offsite programs." at bounding box center [519, 331] width 328 height 15
